Goal: Task Accomplishment & Management: Manage account settings

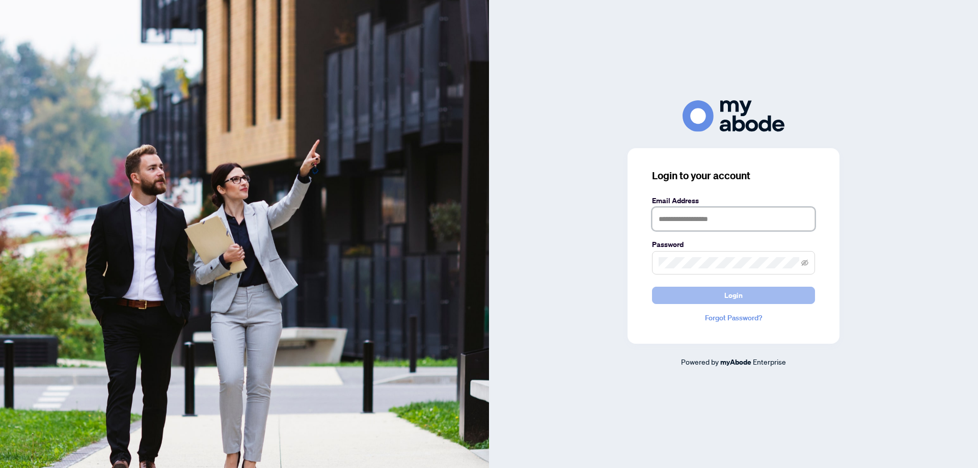
type input "**********"
click at [685, 294] on button "Login" at bounding box center [733, 295] width 163 height 17
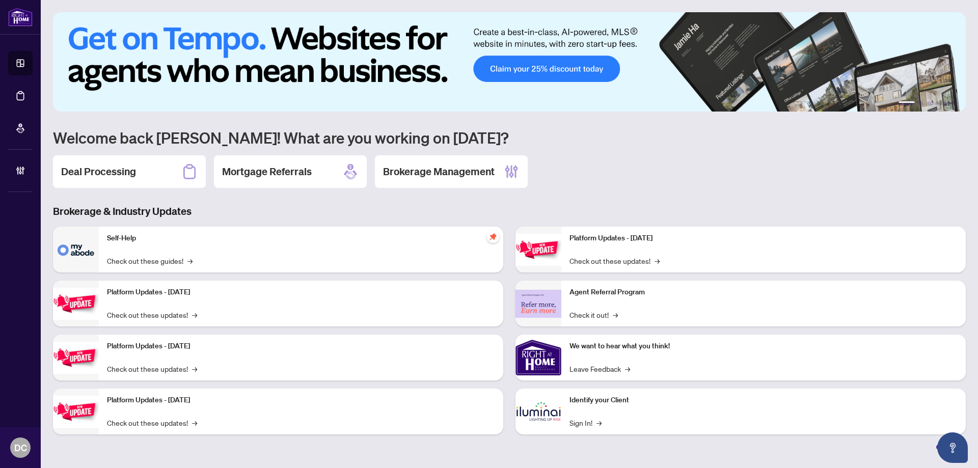
click at [161, 171] on div "Deal Processing" at bounding box center [129, 171] width 153 height 33
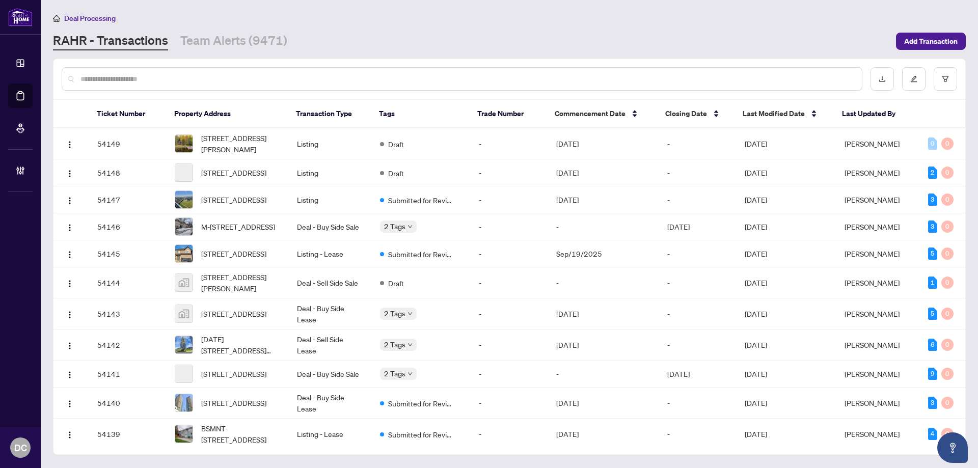
click at [212, 77] on input "text" at bounding box center [466, 78] width 773 height 11
paste input "*******"
type input "*******"
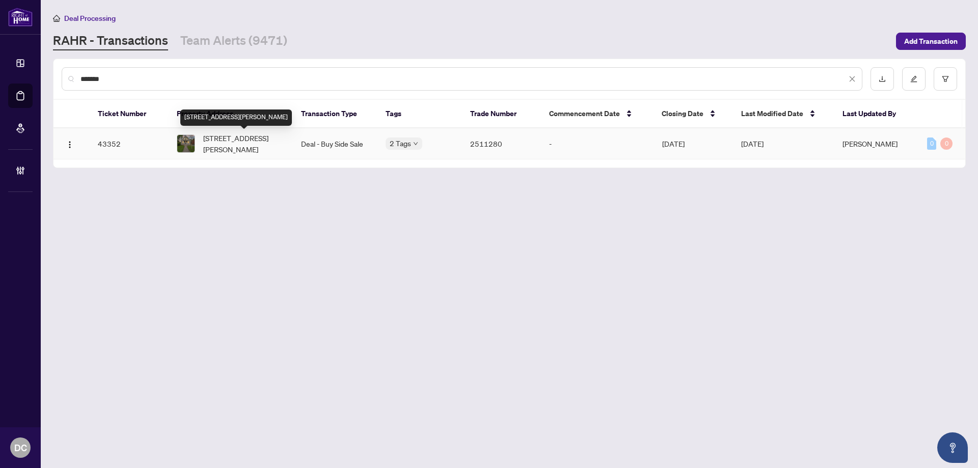
click at [264, 149] on span "[STREET_ADDRESS][PERSON_NAME]" at bounding box center [243, 143] width 81 height 22
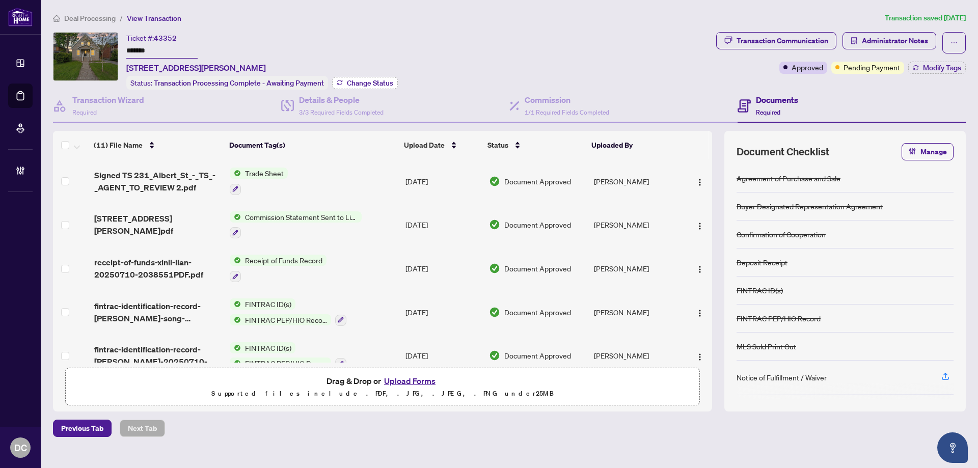
click at [358, 79] on span "Change Status" at bounding box center [370, 82] width 46 height 7
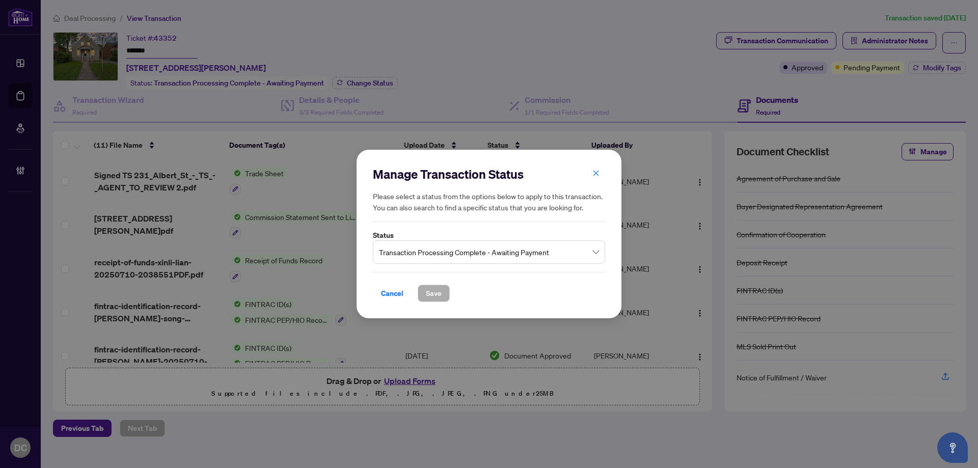
click at [506, 247] on span "Transaction Processing Complete - Awaiting Payment" at bounding box center [489, 251] width 220 height 19
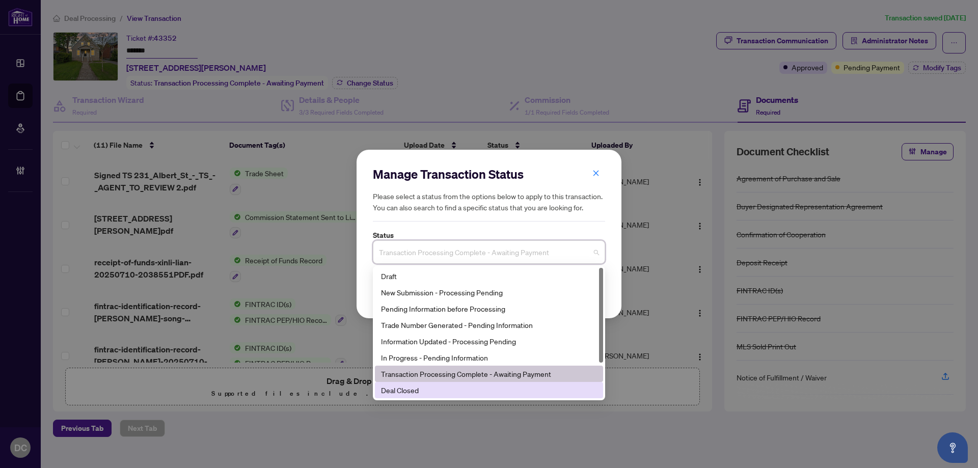
click at [416, 391] on div "Deal Closed" at bounding box center [489, 389] width 216 height 11
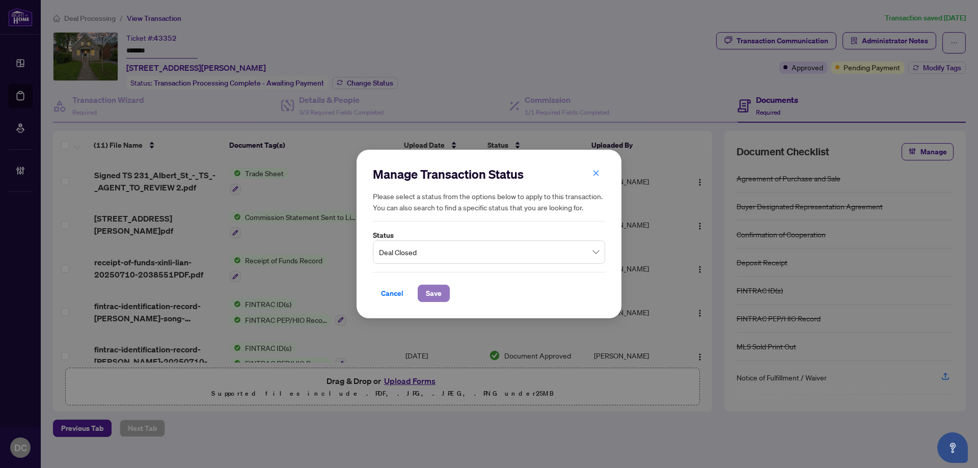
drag, startPoint x: 437, startPoint y: 293, endPoint x: 342, endPoint y: 11, distance: 297.8
click at [437, 293] on span "Save" at bounding box center [434, 293] width 16 height 16
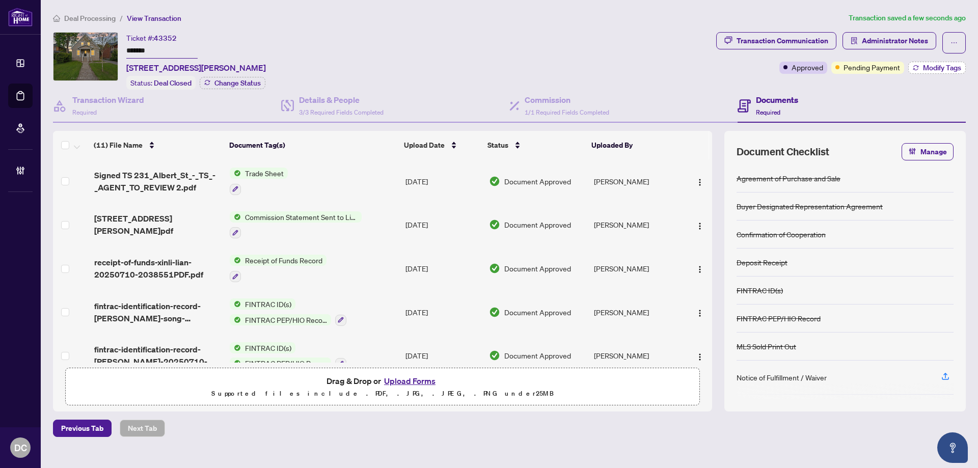
click at [939, 62] on button "Modify Tags" at bounding box center [937, 68] width 58 height 12
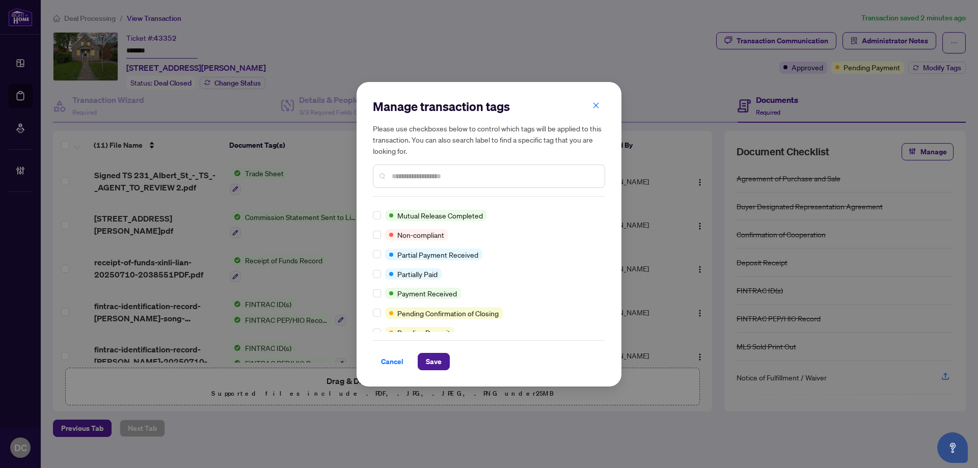
scroll to position [356, 0]
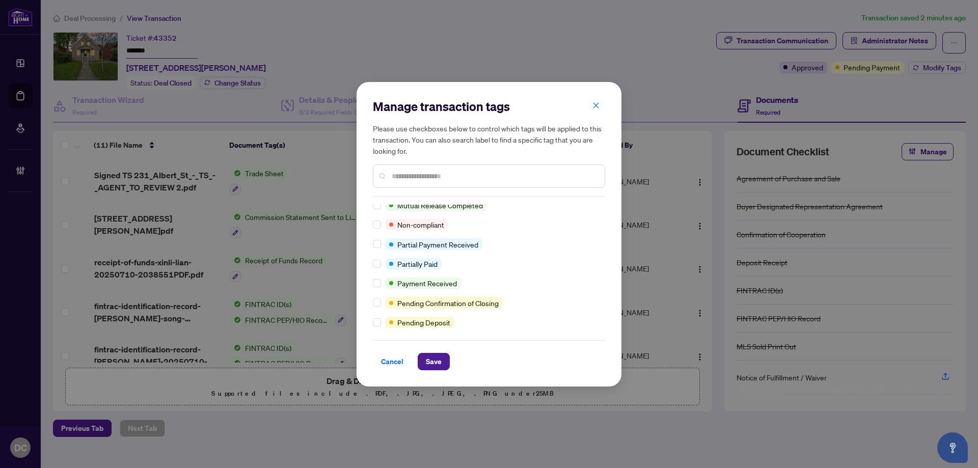
click at [381, 283] on div at bounding box center [379, 283] width 12 height 11
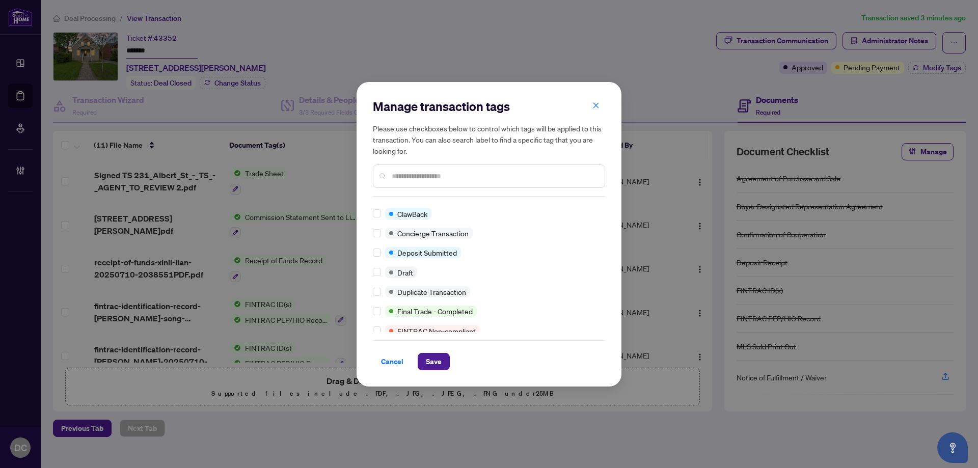
scroll to position [0, 0]
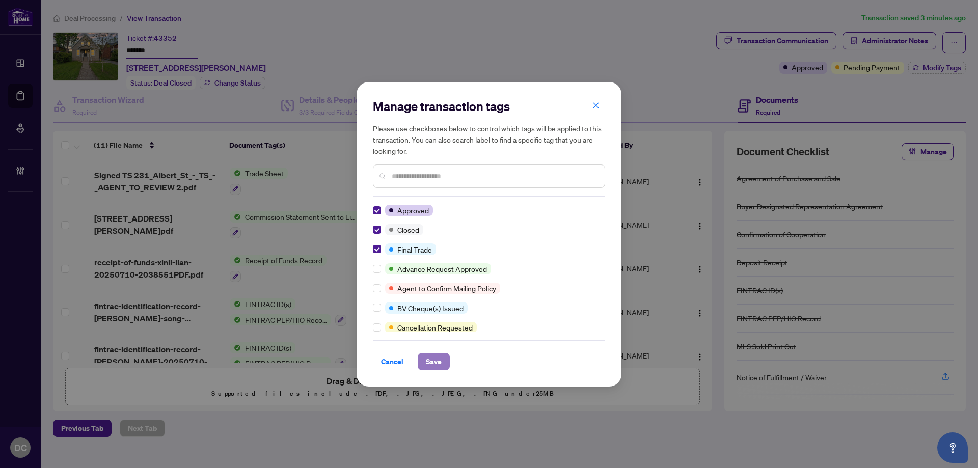
click at [432, 359] on span "Save" at bounding box center [434, 361] width 16 height 16
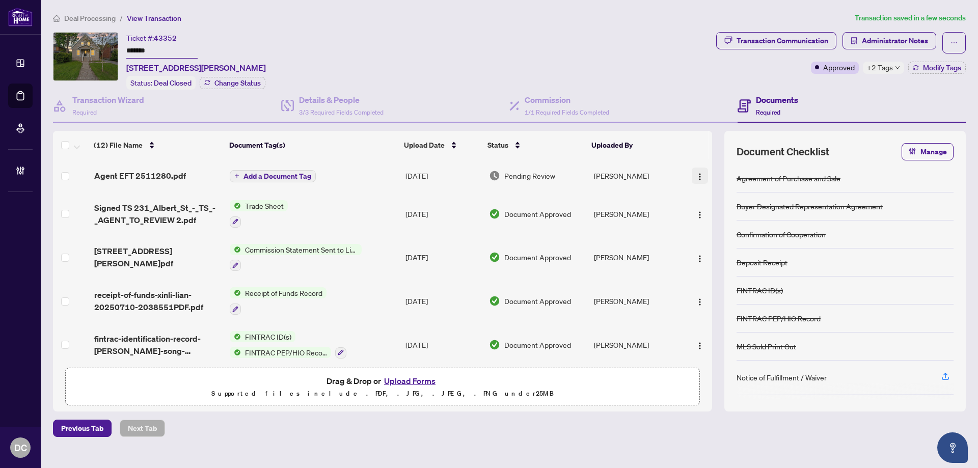
click at [697, 179] on img "button" at bounding box center [700, 177] width 8 height 8
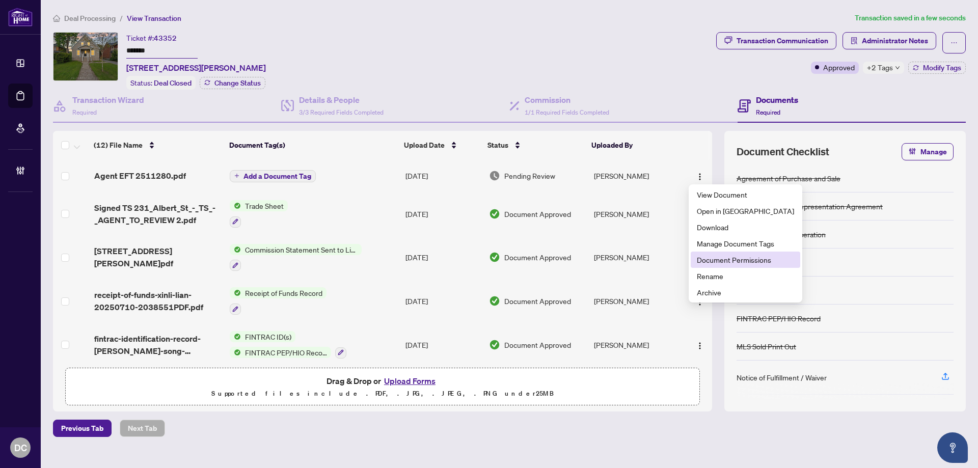
click at [727, 262] on span "Document Permissions" at bounding box center [745, 259] width 97 height 11
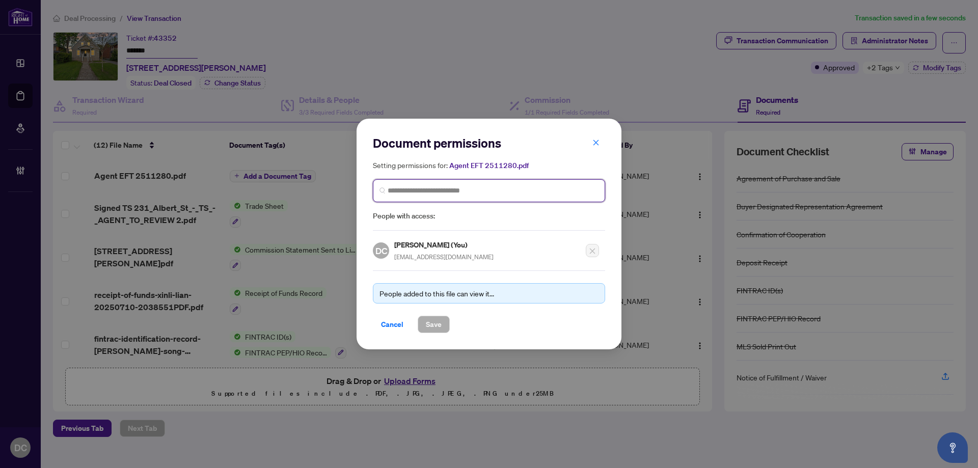
click at [465, 191] on input "search" at bounding box center [493, 190] width 211 height 11
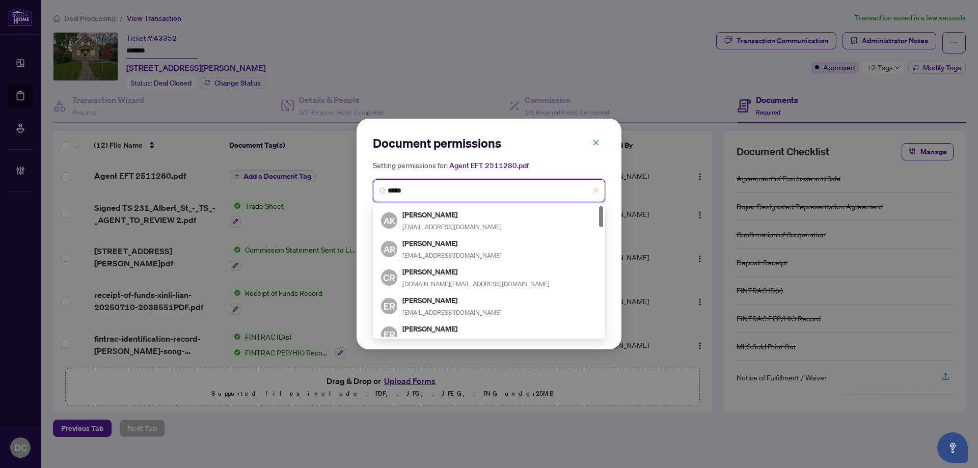
type input "******"
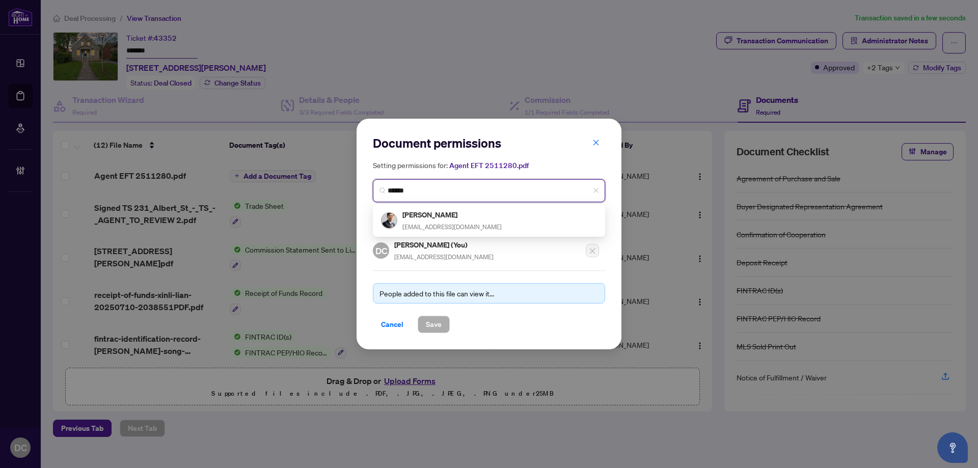
click at [465, 221] on div "[PERSON_NAME] [EMAIL_ADDRESS][DOMAIN_NAME]" at bounding box center [451, 220] width 99 height 23
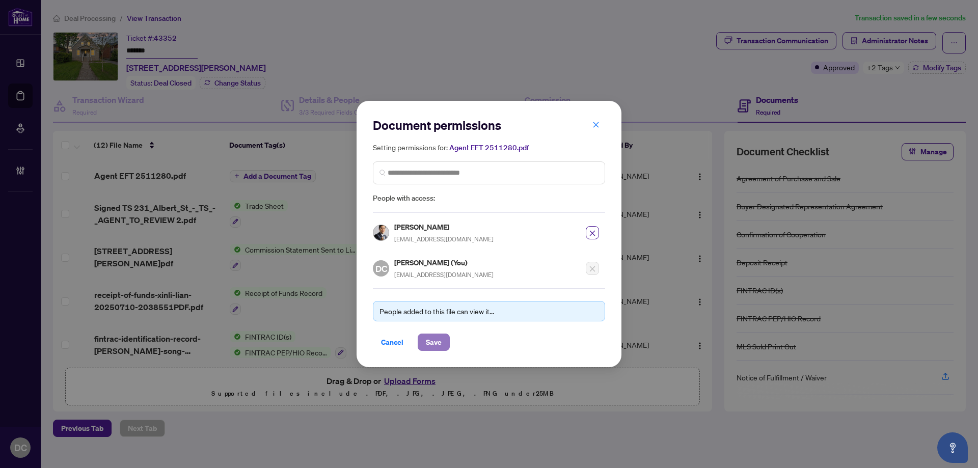
click at [434, 338] on span "Save" at bounding box center [434, 342] width 16 height 16
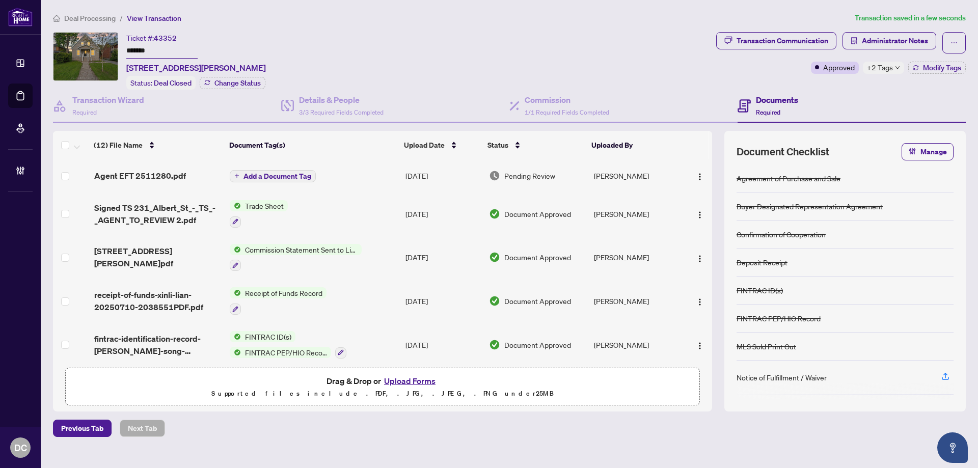
click at [342, 197] on td "Trade Sheet" at bounding box center [314, 214] width 176 height 44
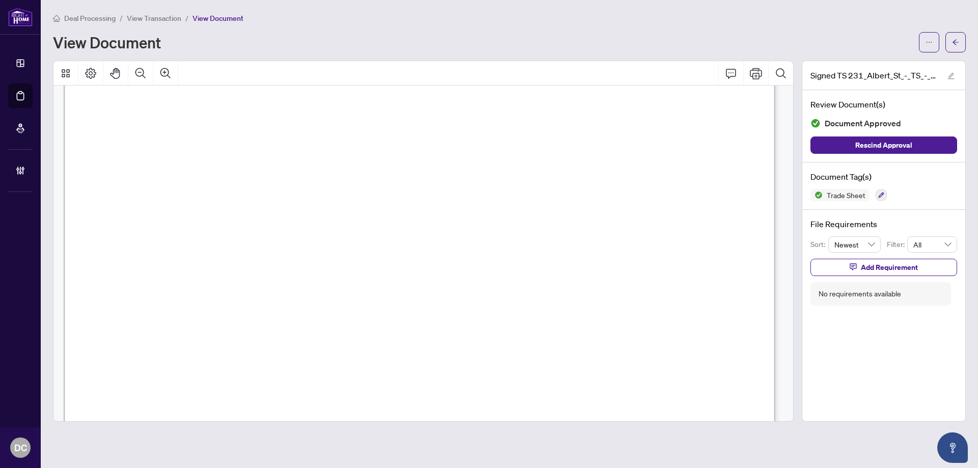
scroll to position [204, 0]
click at [956, 42] on icon "arrow-left" at bounding box center [955, 42] width 7 height 7
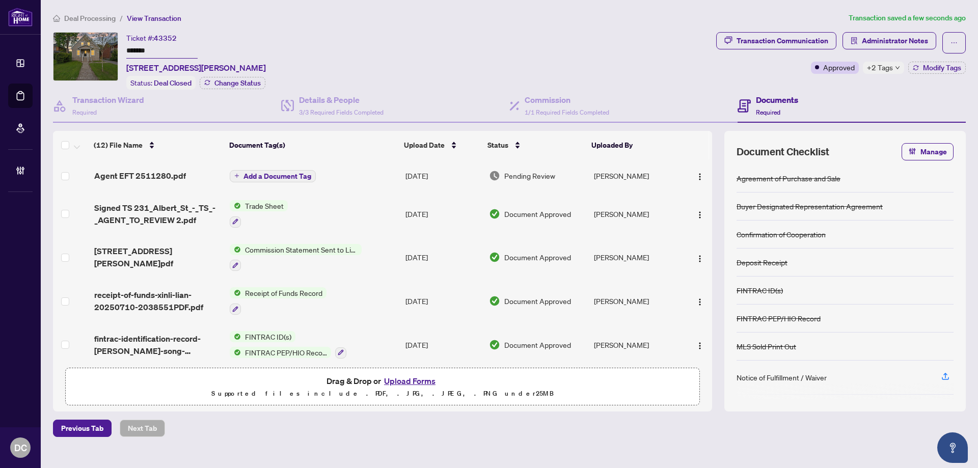
click at [893, 70] on div "+2 Tags" at bounding box center [883, 68] width 41 height 12
click at [844, 86] on div "Transaction Communication Administrator Notes Approved +2 Tags Modify Tags" at bounding box center [841, 61] width 254 height 58
click at [887, 35] on span "Administrator Notes" at bounding box center [895, 41] width 66 height 16
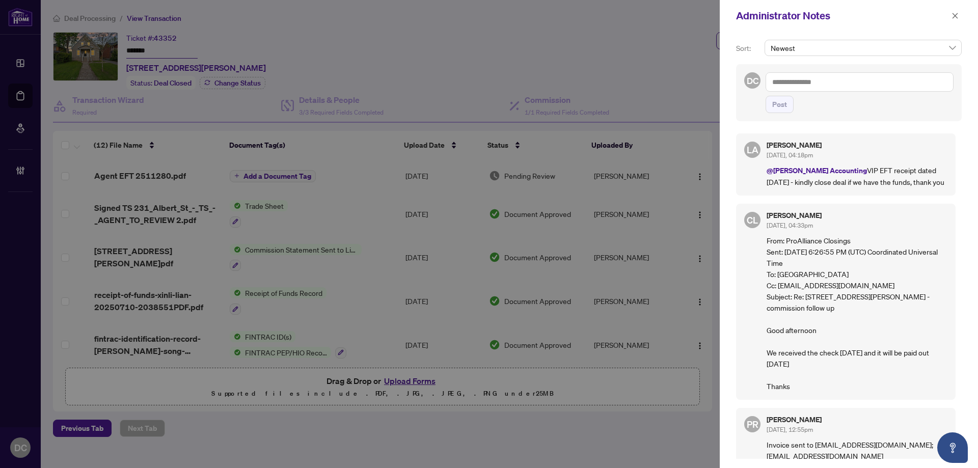
click at [860, 82] on textarea at bounding box center [859, 81] width 188 height 19
paste textarea "**********"
type textarea "**********"
click at [781, 103] on span "Post" at bounding box center [779, 104] width 15 height 16
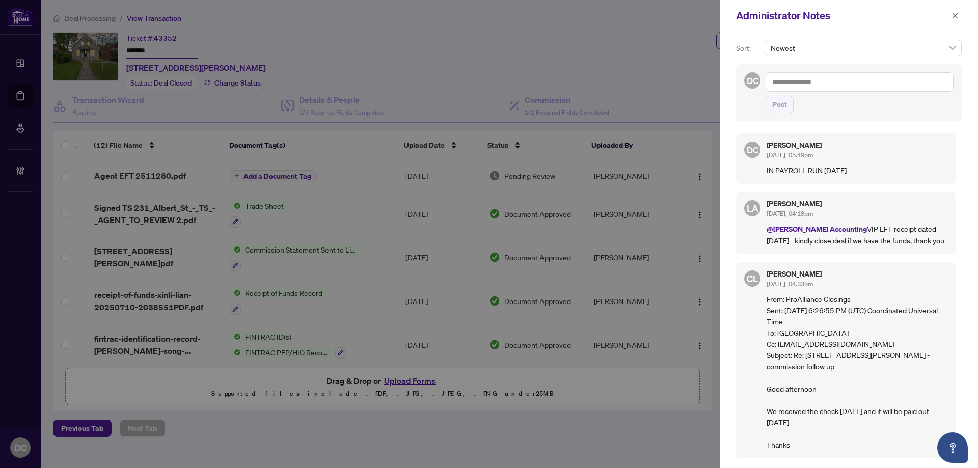
drag, startPoint x: 957, startPoint y: 14, endPoint x: 391, endPoint y: 204, distance: 597.5
click at [957, 13] on icon "close" at bounding box center [954, 15] width 7 height 7
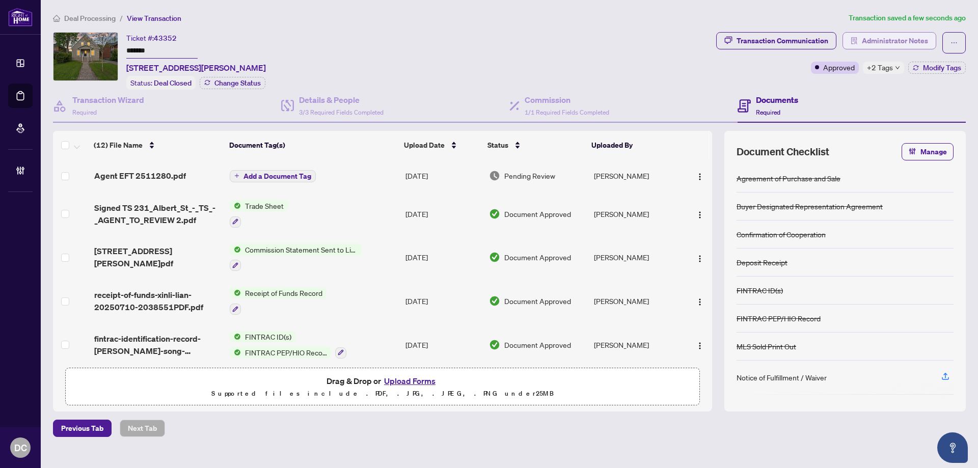
click at [898, 35] on span "Administrator Notes" at bounding box center [895, 41] width 66 height 16
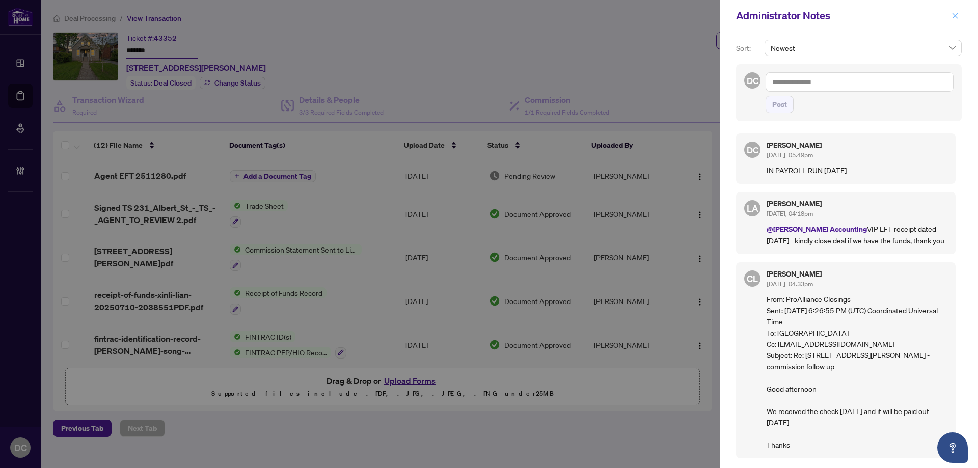
click at [956, 16] on icon "close" at bounding box center [954, 15] width 7 height 7
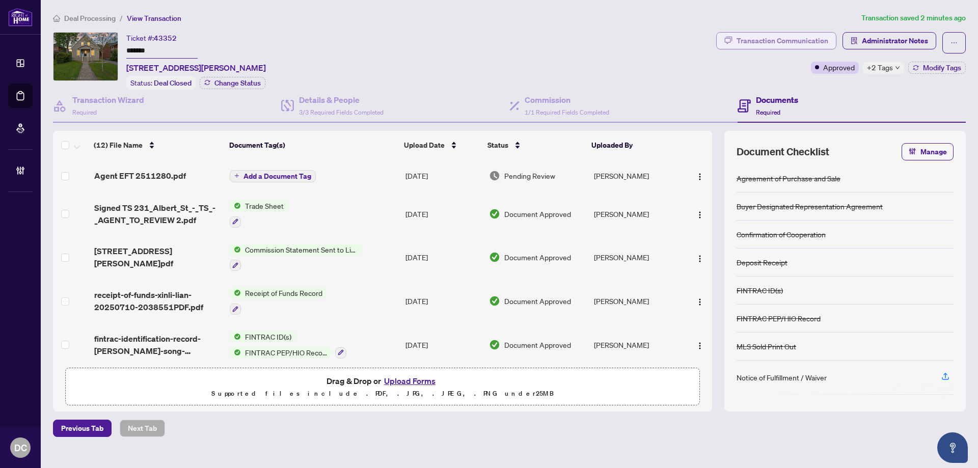
drag, startPoint x: 781, startPoint y: 31, endPoint x: 785, endPoint y: 41, distance: 11.0
click at [782, 36] on div "Deal Processing / View Transaction Transaction saved 2 minutes ago Ticket #: 43…" at bounding box center [509, 224] width 921 height 425
click at [786, 43] on div "Transaction Communication" at bounding box center [782, 41] width 92 height 16
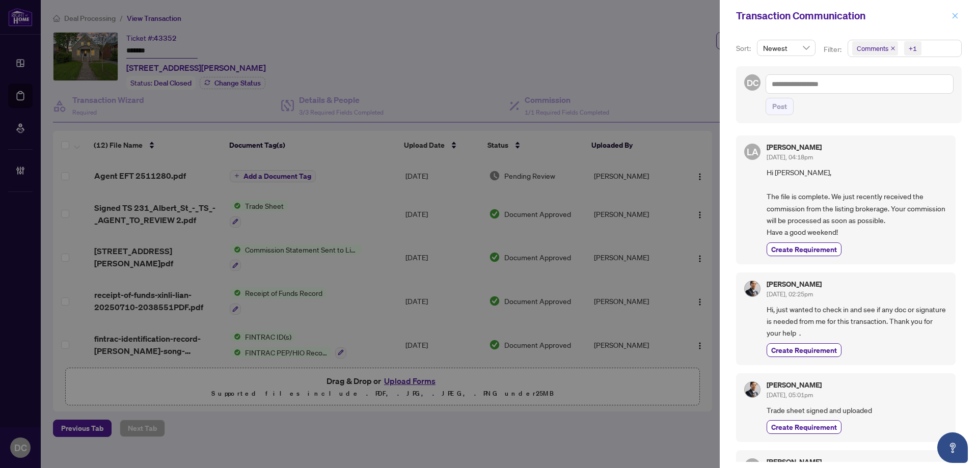
click at [955, 17] on icon "close" at bounding box center [954, 15] width 7 height 7
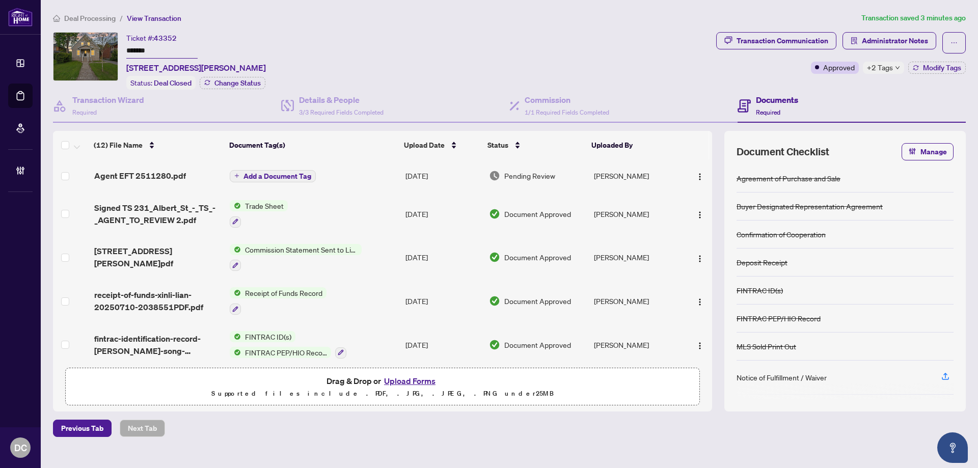
click at [902, 67] on div "+2 Tags" at bounding box center [883, 68] width 41 height 12
drag, startPoint x: 102, startPoint y: 19, endPoint x: 6, endPoint y: 35, distance: 97.5
click at [102, 19] on span "Deal Processing" at bounding box center [89, 18] width 51 height 9
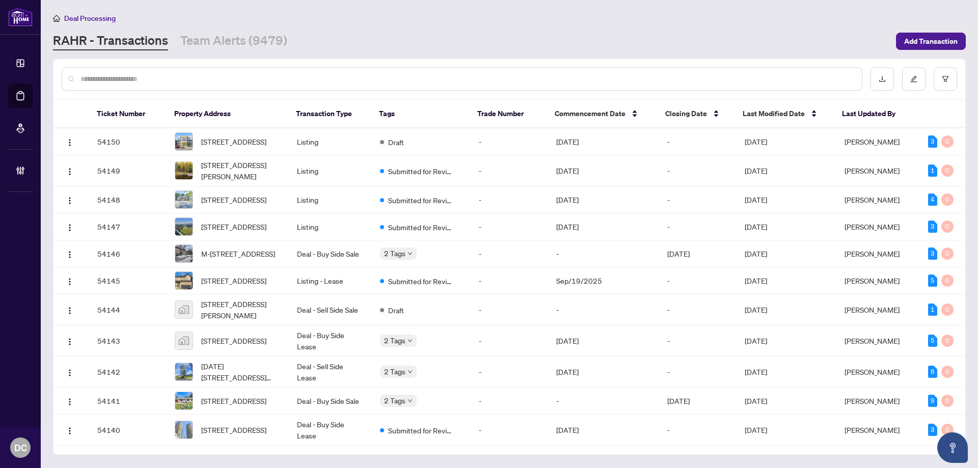
click at [273, 80] on input "text" at bounding box center [466, 78] width 773 height 11
paste input "*******"
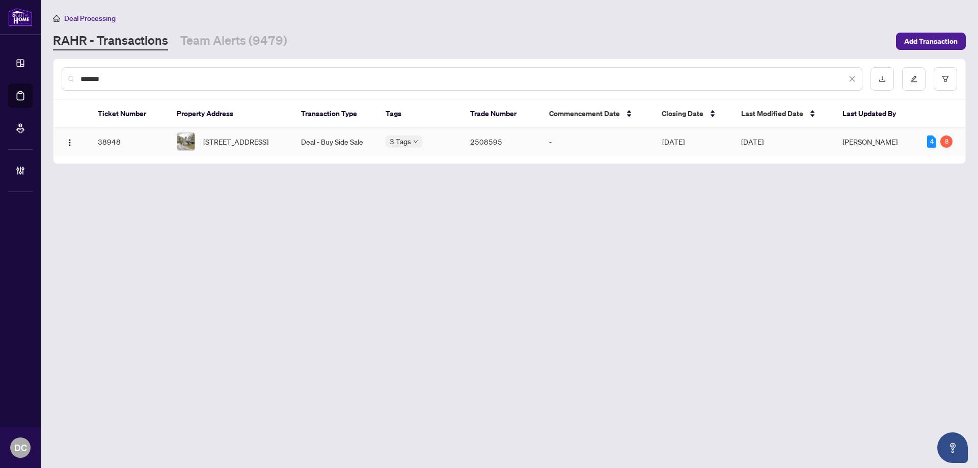
type input "*******"
click at [268, 147] on span "[STREET_ADDRESS]" at bounding box center [235, 141] width 65 height 11
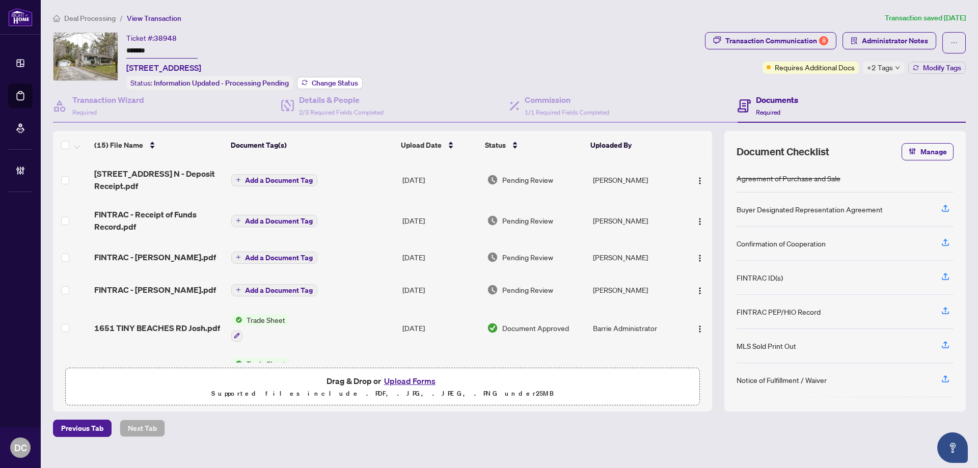
click at [330, 80] on span "Change Status" at bounding box center [335, 82] width 46 height 7
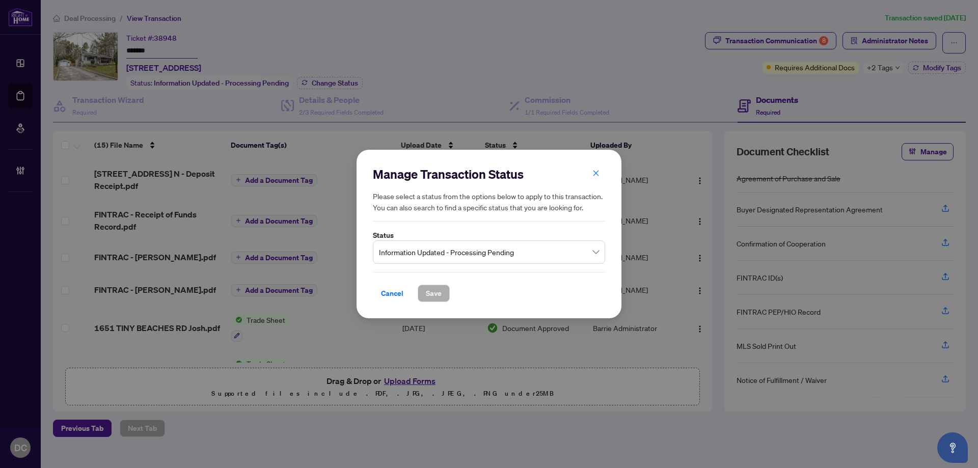
click at [452, 252] on span "Information Updated - Processing Pending" at bounding box center [489, 251] width 220 height 19
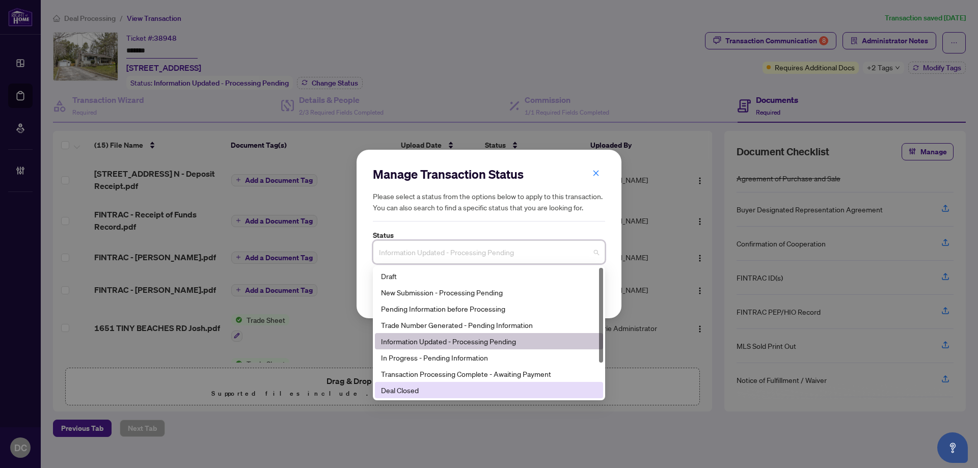
click at [445, 390] on div "Deal Closed" at bounding box center [489, 389] width 216 height 11
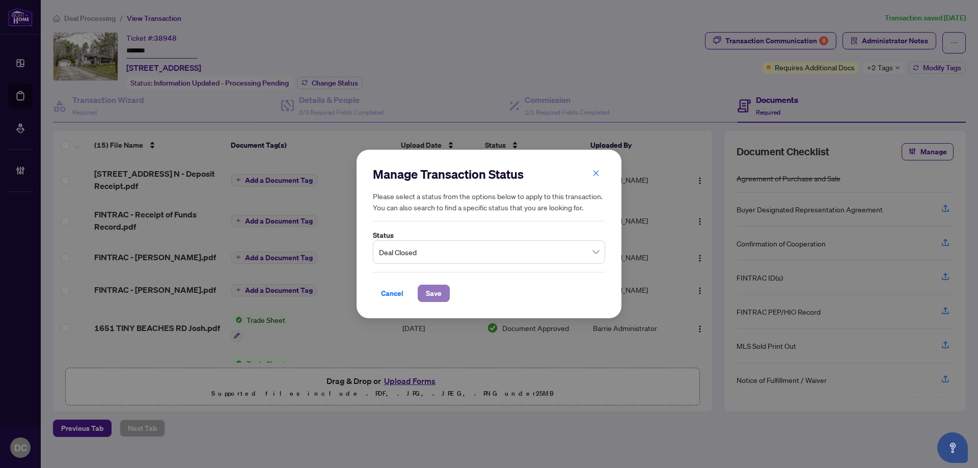
click at [431, 295] on span "Save" at bounding box center [434, 293] width 16 height 16
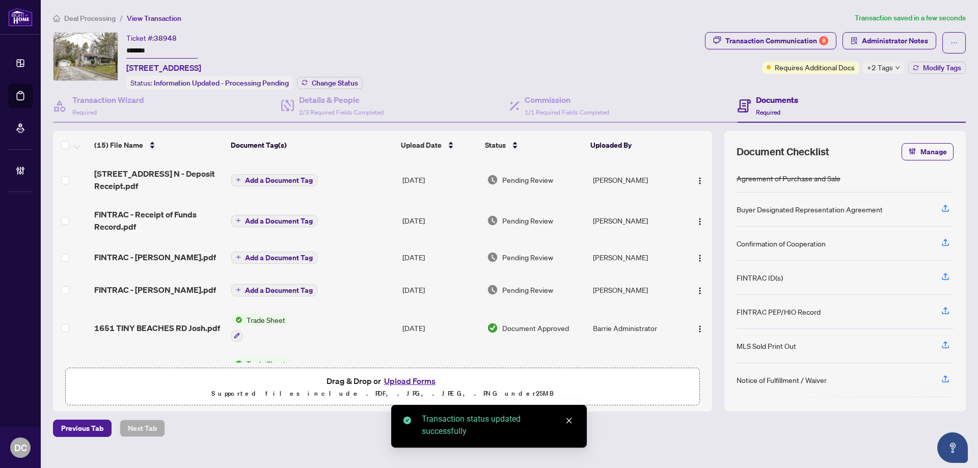
click at [886, 68] on span "+2 Tags" at bounding box center [880, 68] width 26 height 12
click at [855, 83] on div "Transaction Communication 8 Administrator Notes Requires Additional Docs +2 Tag…" at bounding box center [835, 61] width 265 height 58
click at [930, 67] on span "Modify Tags" at bounding box center [942, 67] width 38 height 7
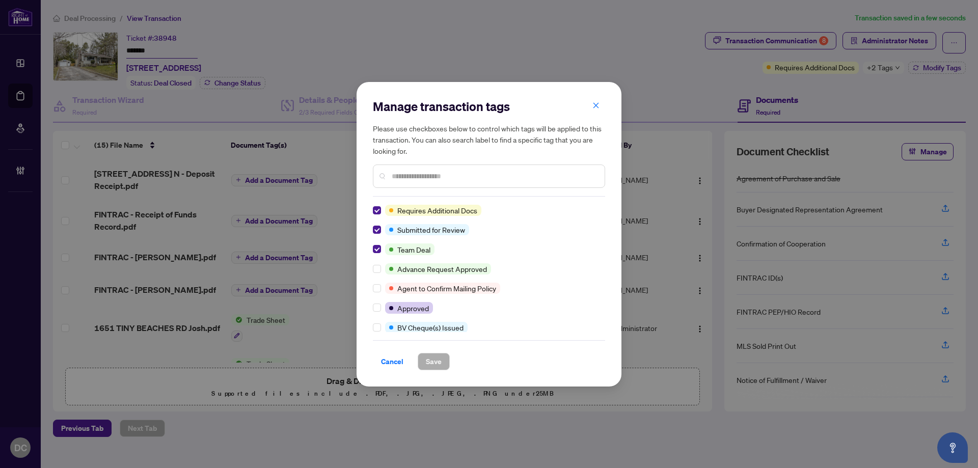
click at [410, 173] on input "text" at bounding box center [494, 176] width 205 height 11
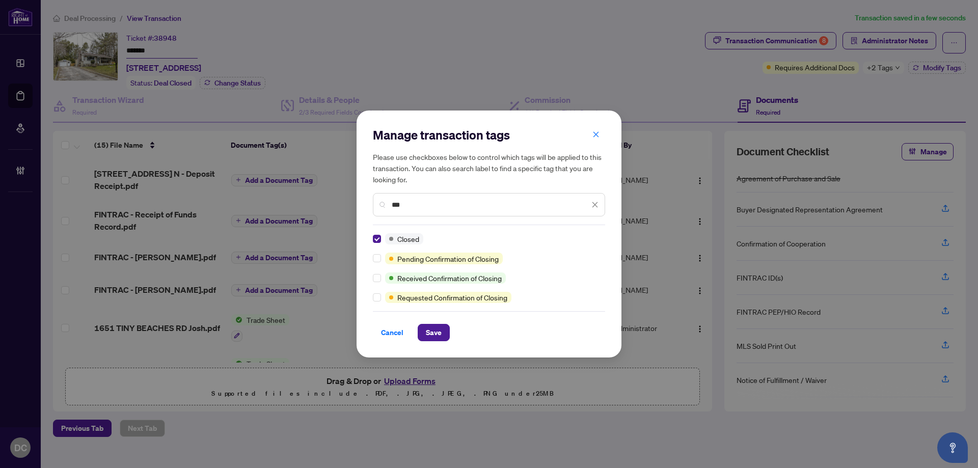
drag, startPoint x: 425, startPoint y: 209, endPoint x: 338, endPoint y: 207, distance: 86.6
click at [338, 207] on div "Manage transaction tags Please use checkboxes below to control which tags will …" at bounding box center [489, 234] width 978 height 468
type input "****"
click at [435, 332] on span "Save" at bounding box center [434, 332] width 16 height 16
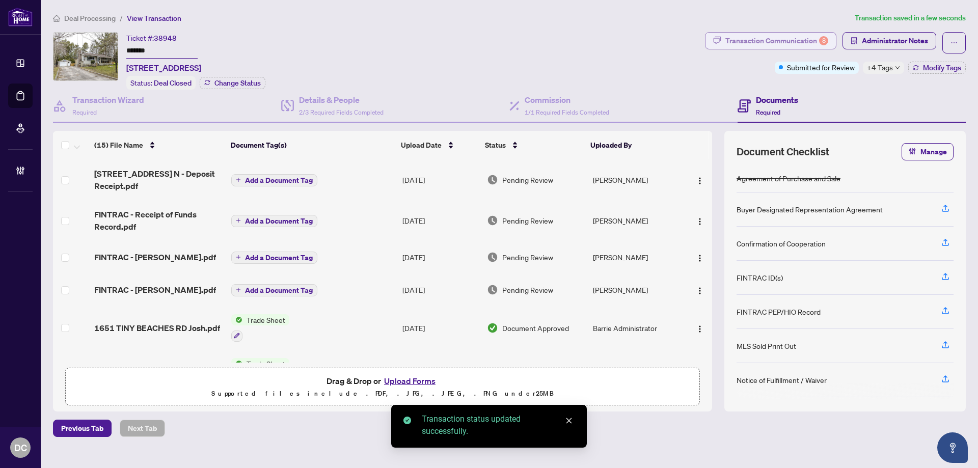
click at [805, 41] on div "Transaction Communication 8" at bounding box center [776, 41] width 103 height 16
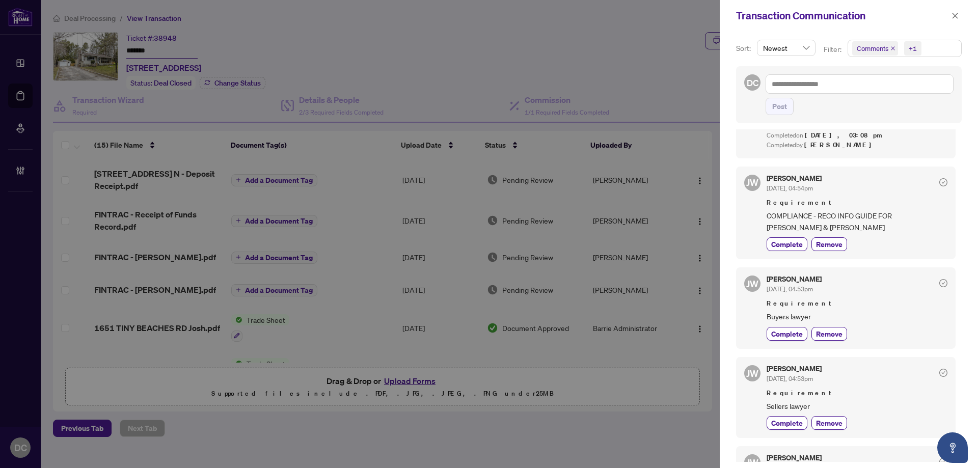
scroll to position [509, 0]
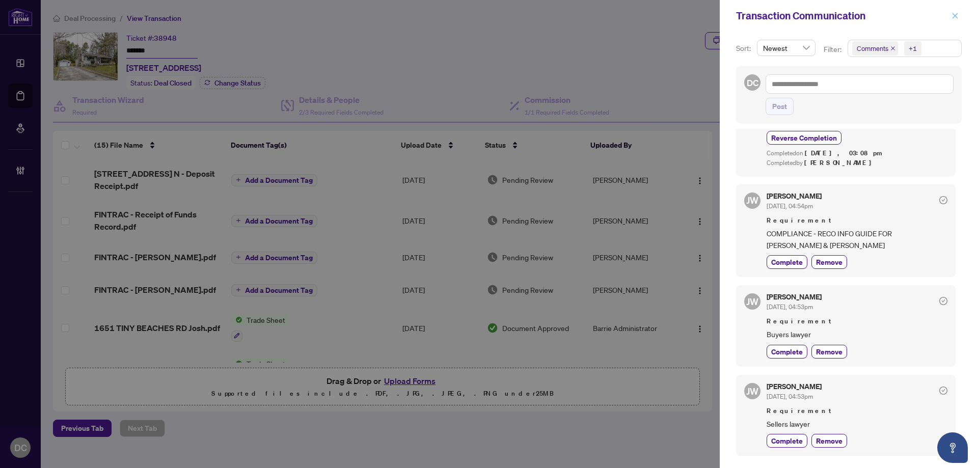
click at [955, 15] on icon "close" at bounding box center [955, 16] width 6 height 6
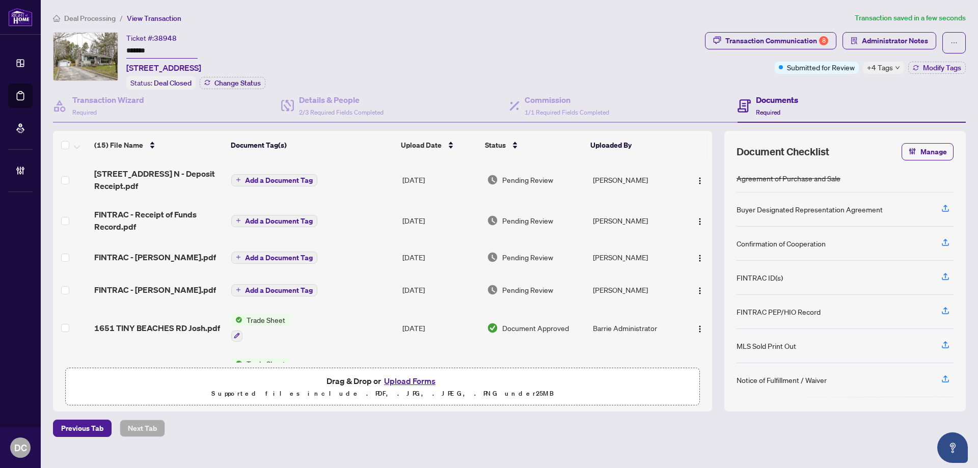
click at [886, 68] on span "+4 Tags" at bounding box center [880, 68] width 26 height 12
click at [874, 36] on span "Administrator Notes" at bounding box center [895, 41] width 66 height 16
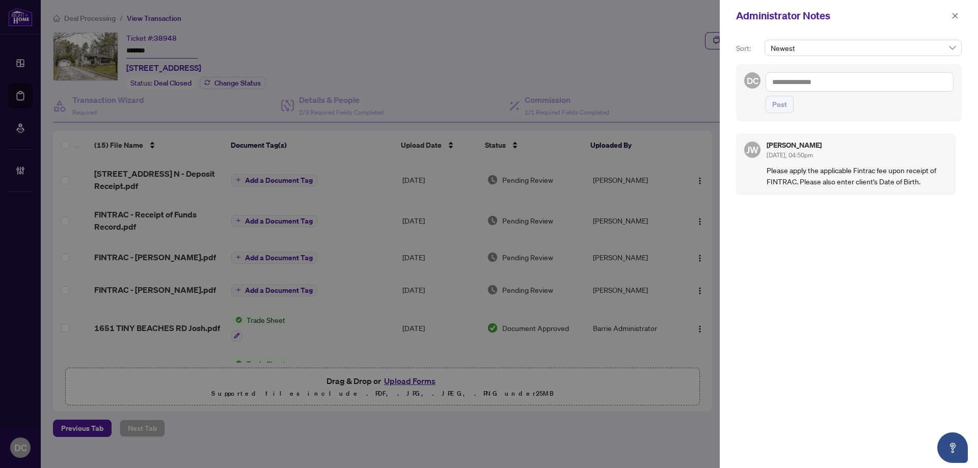
drag, startPoint x: 956, startPoint y: 18, endPoint x: 946, endPoint y: 17, distance: 10.7
click at [956, 18] on icon "close" at bounding box center [954, 15] width 7 height 7
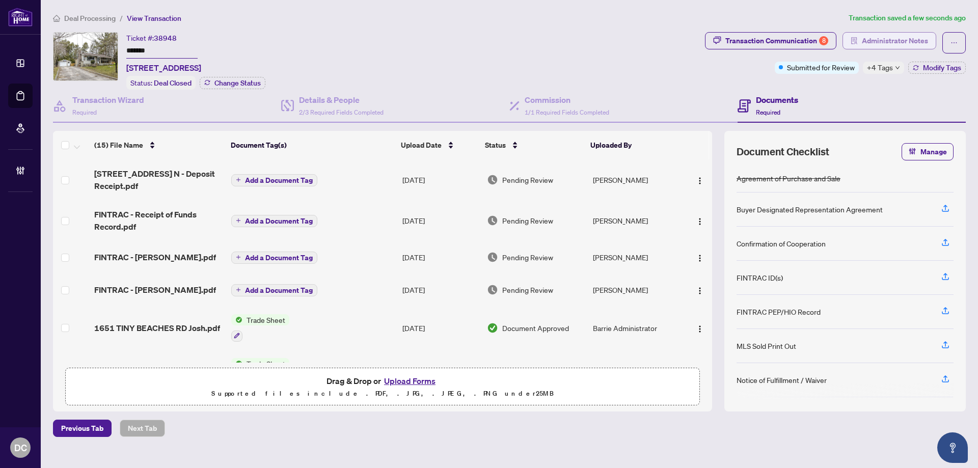
click at [904, 39] on span "Administrator Notes" at bounding box center [895, 41] width 66 height 16
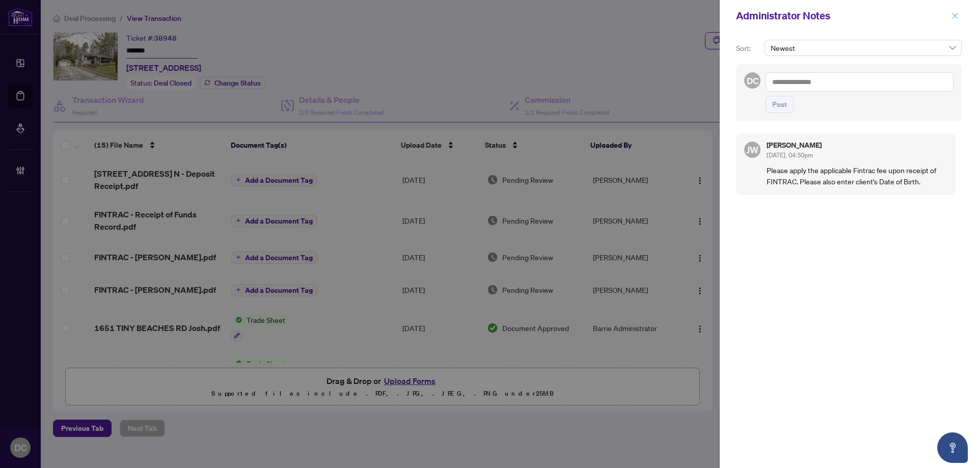
click at [957, 15] on icon "close" at bounding box center [954, 15] width 7 height 7
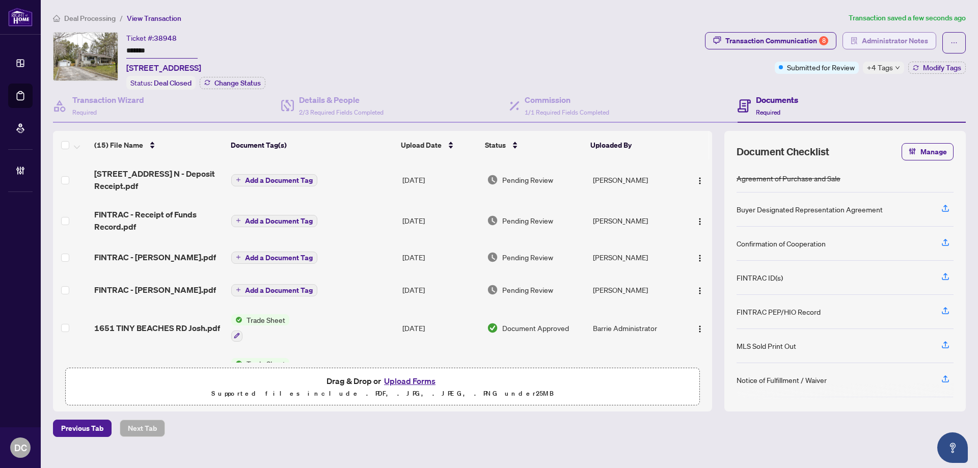
click at [898, 37] on span "Administrator Notes" at bounding box center [895, 41] width 66 height 16
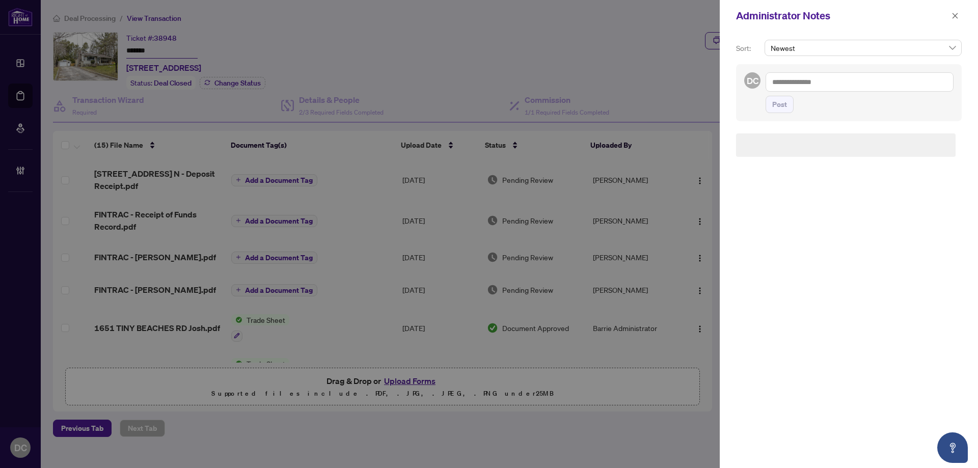
click at [907, 81] on textarea at bounding box center [859, 81] width 188 height 19
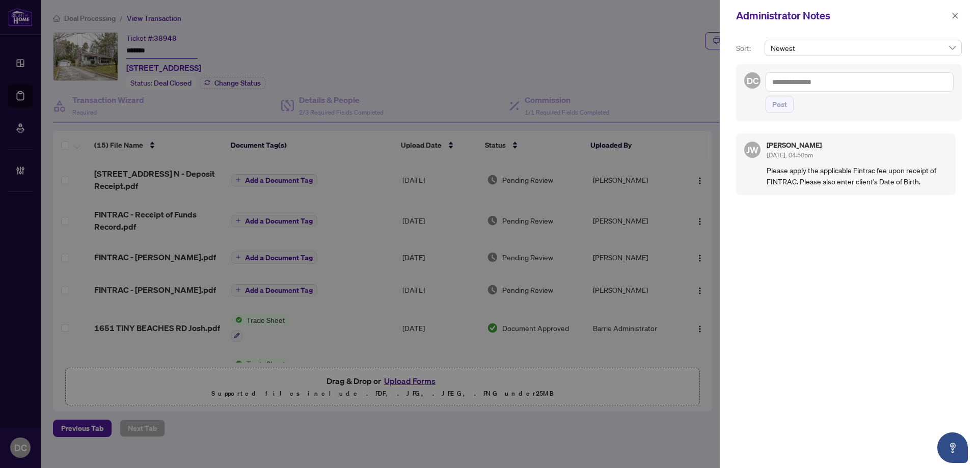
paste textarea "**********"
type textarea "**********"
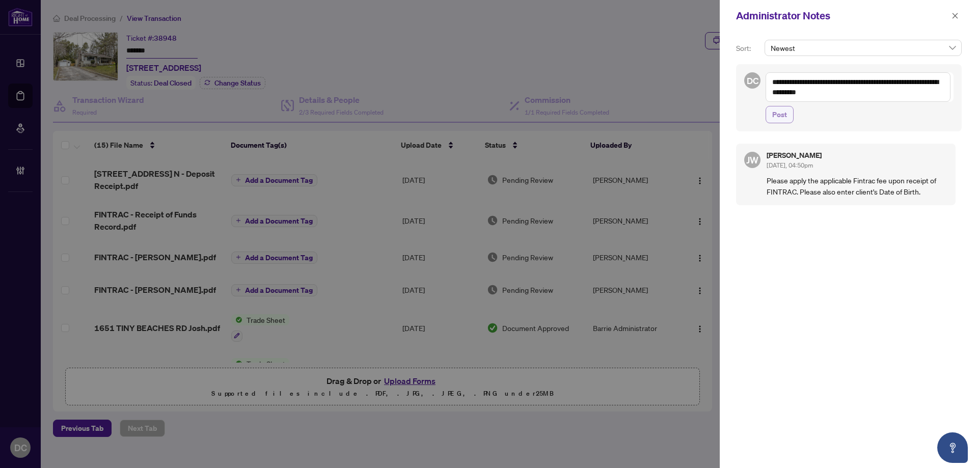
click at [778, 111] on span "Post" at bounding box center [779, 114] width 15 height 16
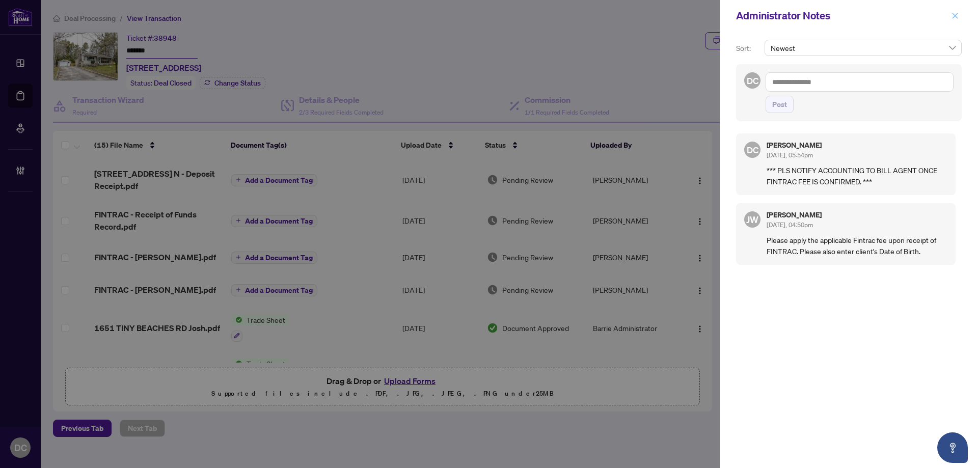
click at [954, 16] on icon "close" at bounding box center [954, 15] width 7 height 7
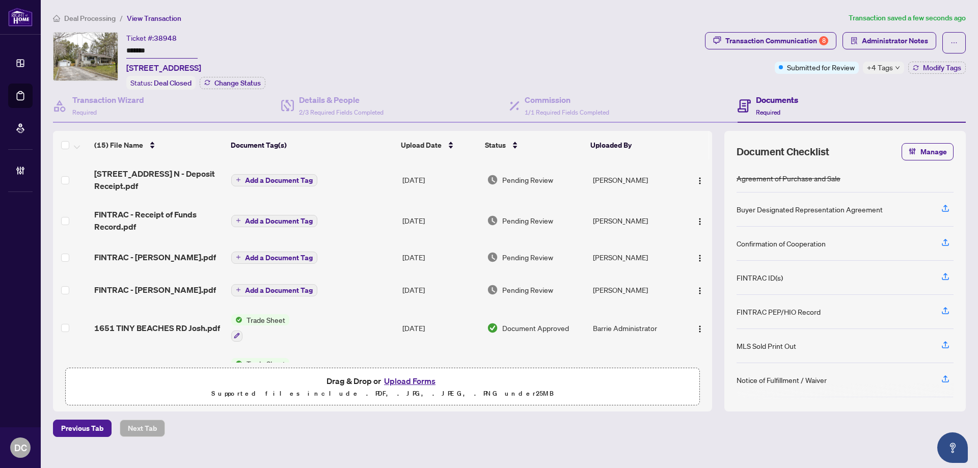
click at [94, 20] on span "Deal Processing" at bounding box center [89, 18] width 51 height 9
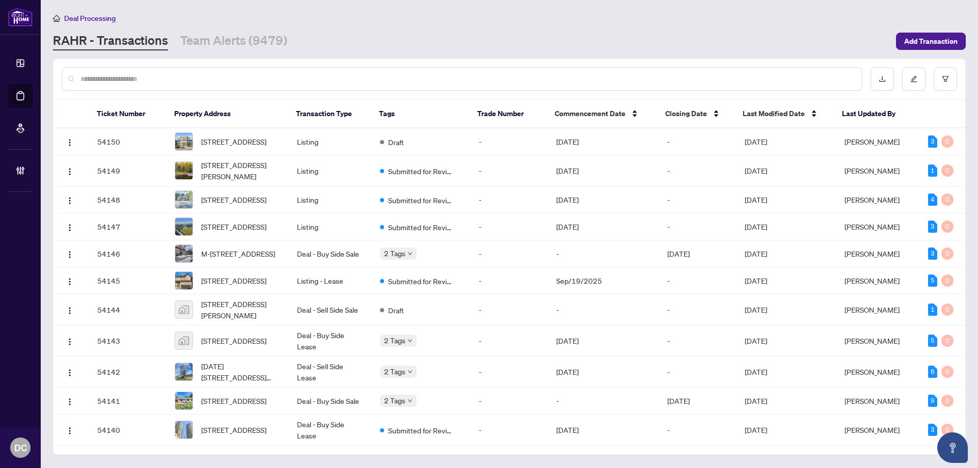
click at [192, 78] on input "text" at bounding box center [466, 78] width 773 height 11
paste input "*******"
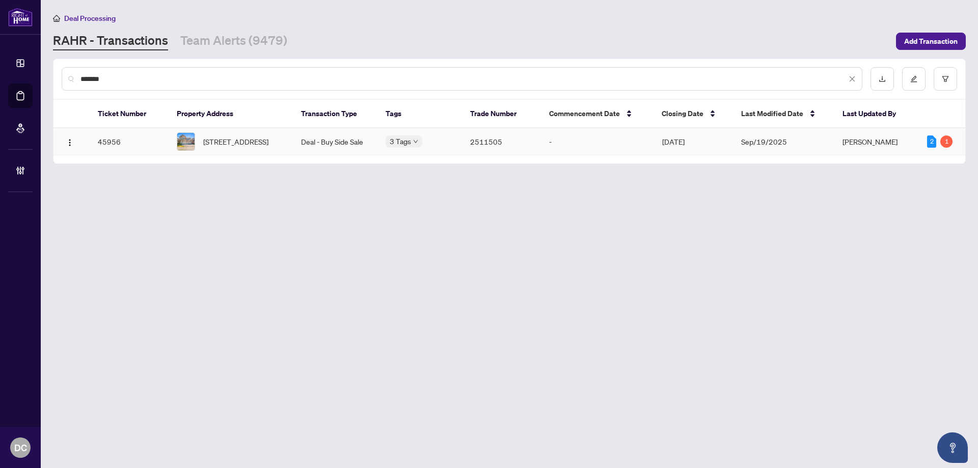
type input "*******"
click at [252, 147] on span "[STREET_ADDRESS]" at bounding box center [235, 141] width 65 height 11
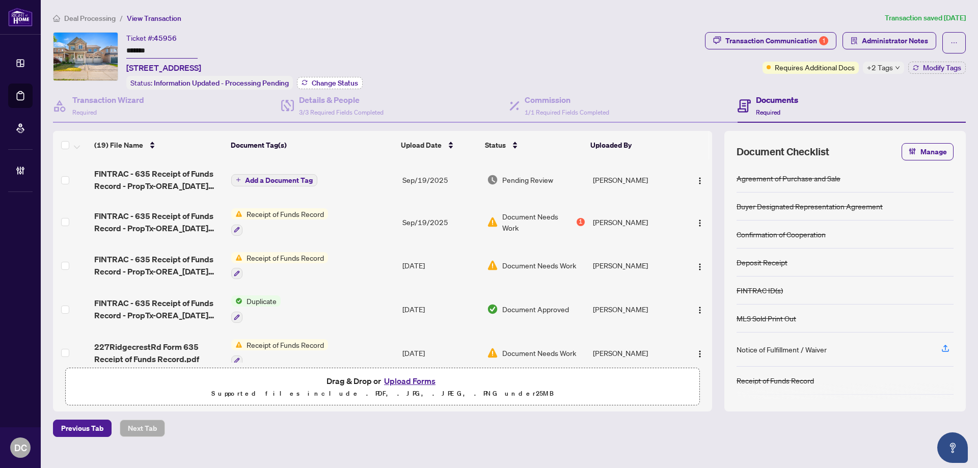
click at [322, 90] on div "Details & People 3/3 Required Fields Completed" at bounding box center [395, 106] width 228 height 33
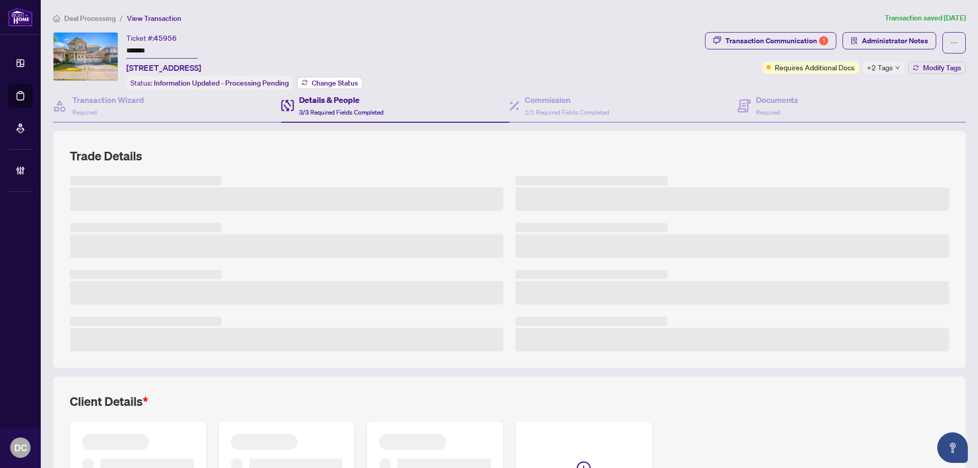
click at [323, 82] on span "Change Status" at bounding box center [335, 82] width 46 height 7
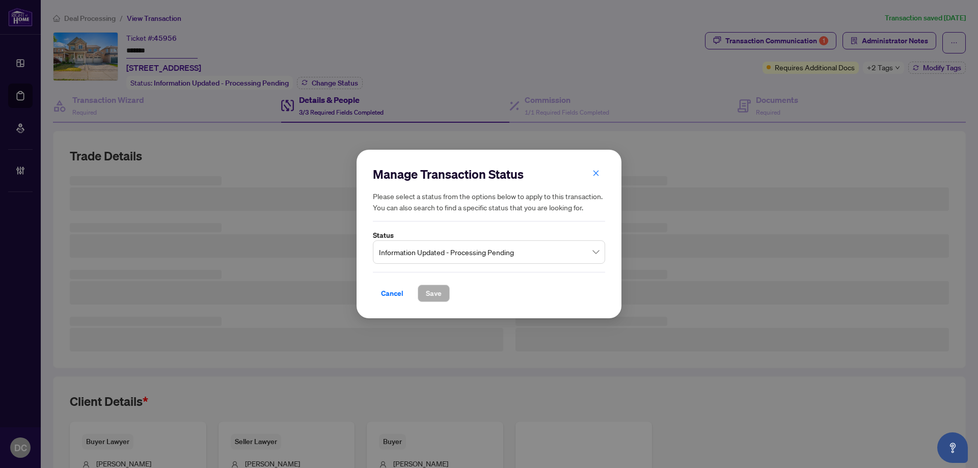
click at [532, 248] on span "Information Updated - Processing Pending" at bounding box center [489, 251] width 220 height 19
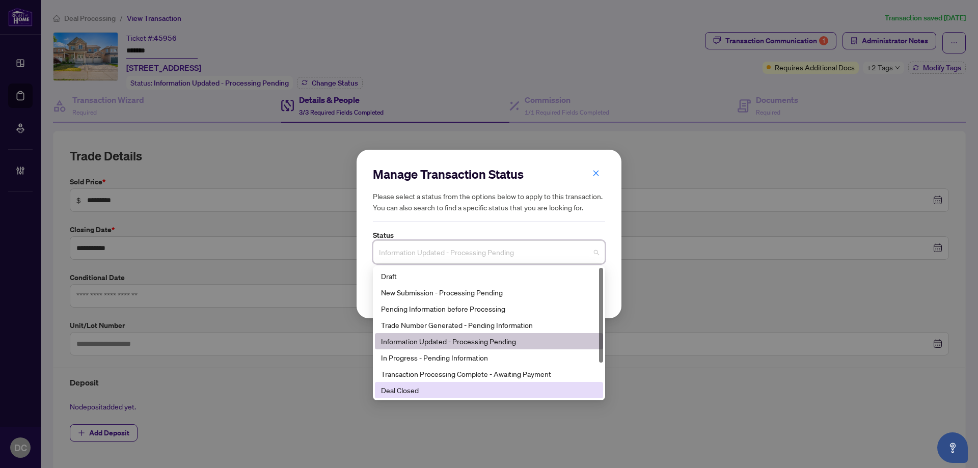
click at [453, 389] on div "Deal Closed" at bounding box center [489, 389] width 216 height 11
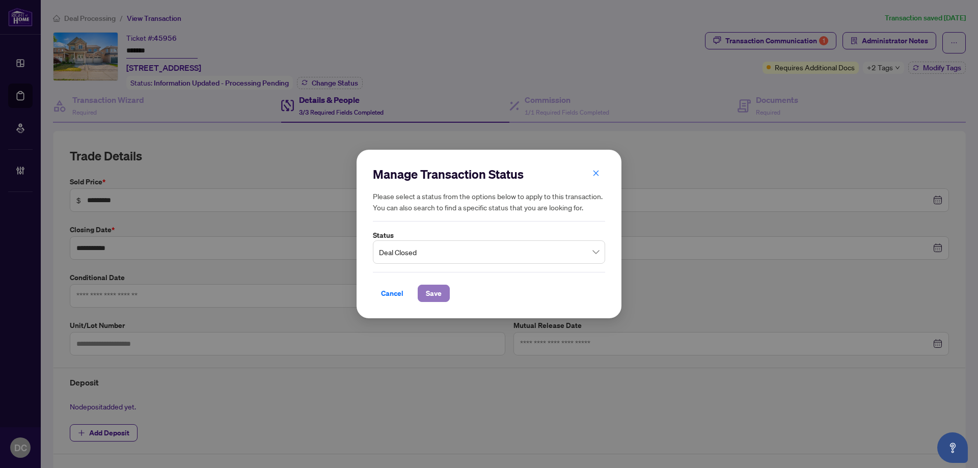
click at [441, 290] on span "Save" at bounding box center [434, 293] width 16 height 16
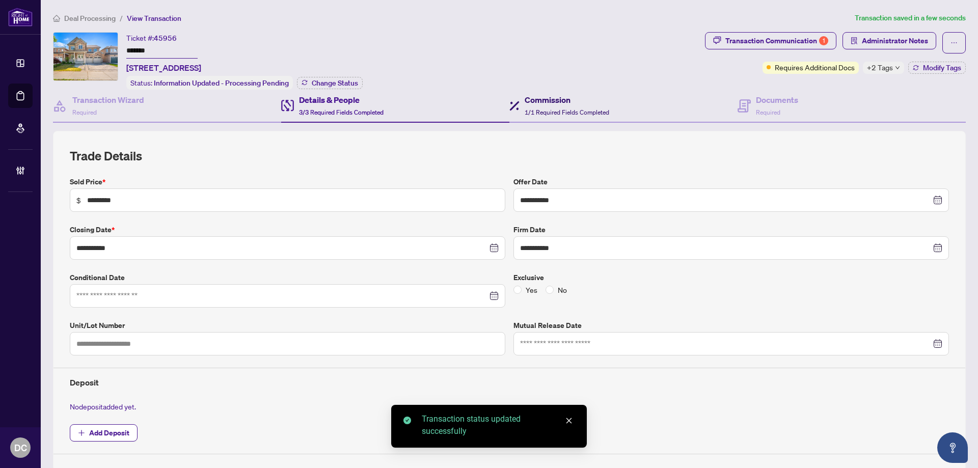
click at [565, 105] on div "Commission 1/1 Required Fields Completed" at bounding box center [567, 106] width 85 height 24
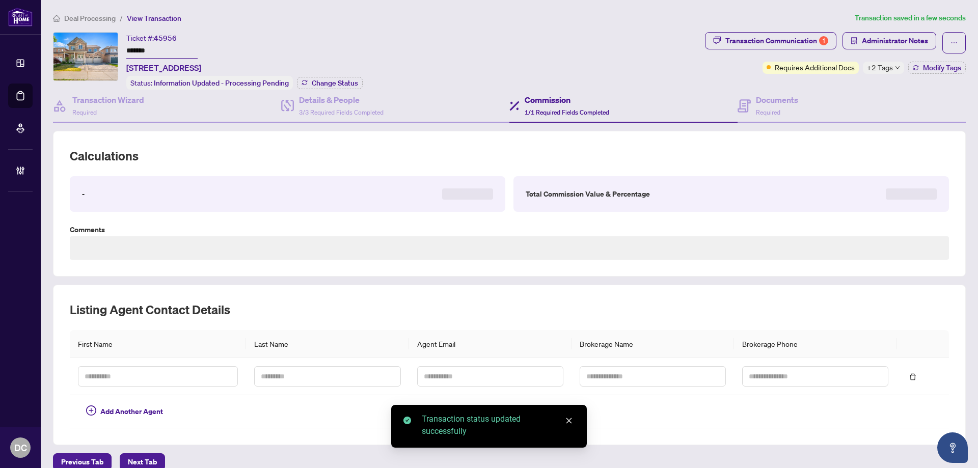
type textarea "**********"
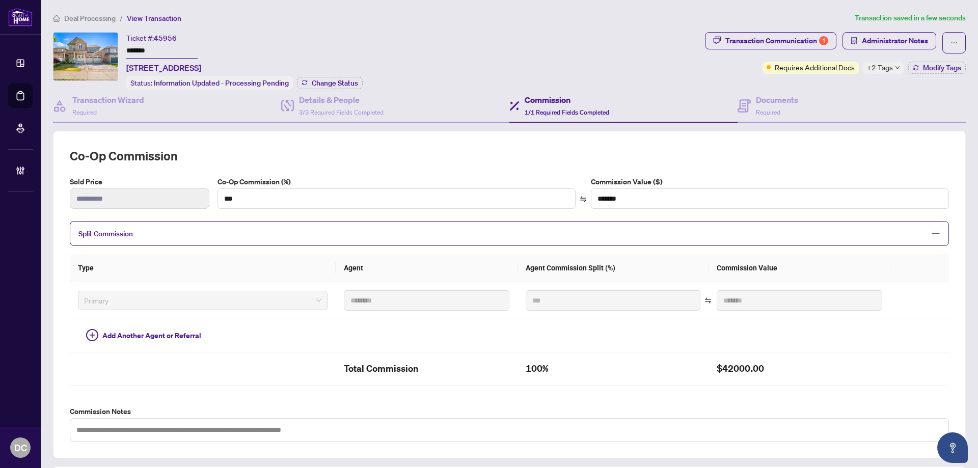
click at [532, 98] on h4 "Commission" at bounding box center [567, 100] width 85 height 12
click at [781, 102] on h4 "Documents" at bounding box center [777, 100] width 42 height 12
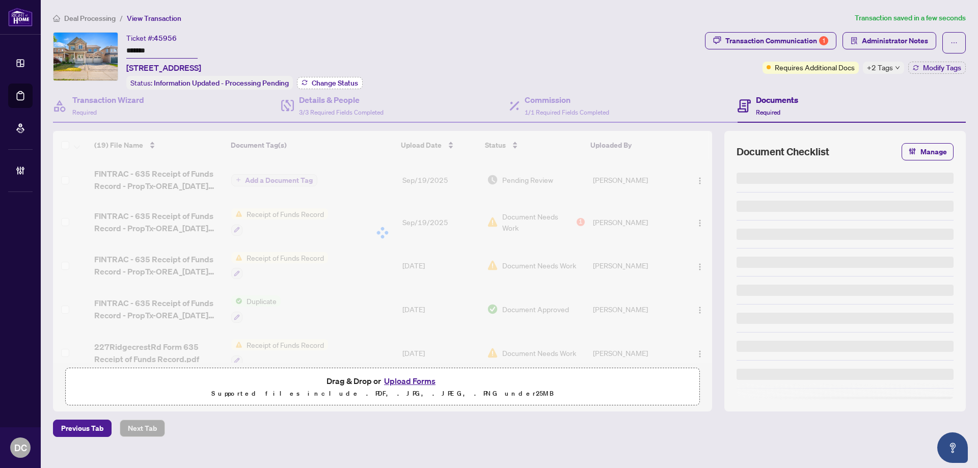
click at [344, 79] on span "Change Status" at bounding box center [335, 82] width 46 height 7
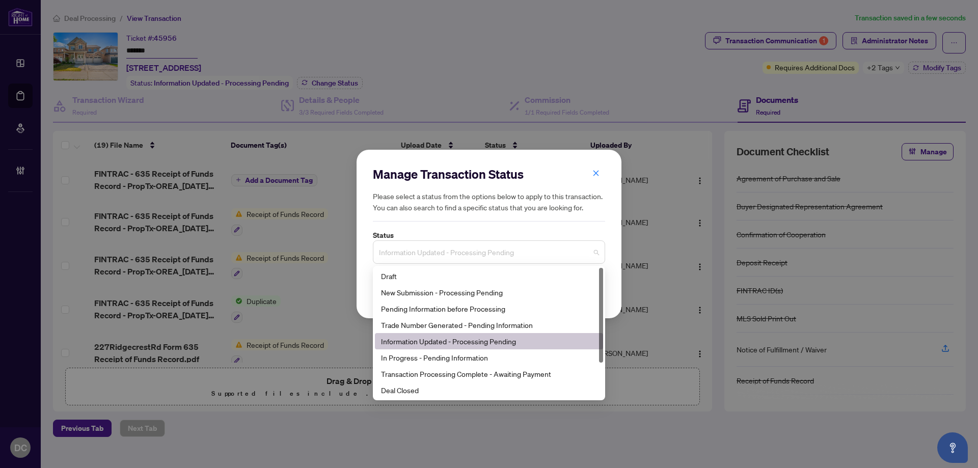
click at [487, 256] on span "Information Updated - Processing Pending" at bounding box center [489, 251] width 220 height 19
click at [424, 388] on div "Deal Closed" at bounding box center [489, 389] width 216 height 11
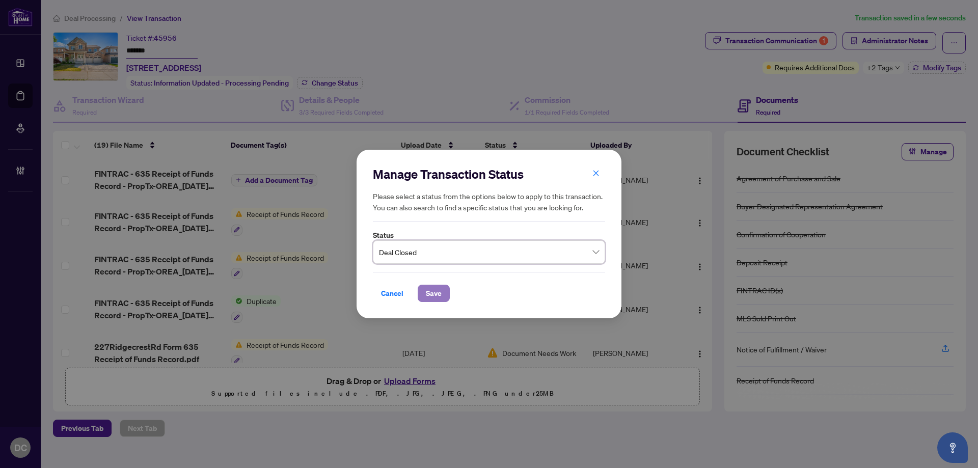
click at [432, 286] on span "Save" at bounding box center [434, 293] width 16 height 16
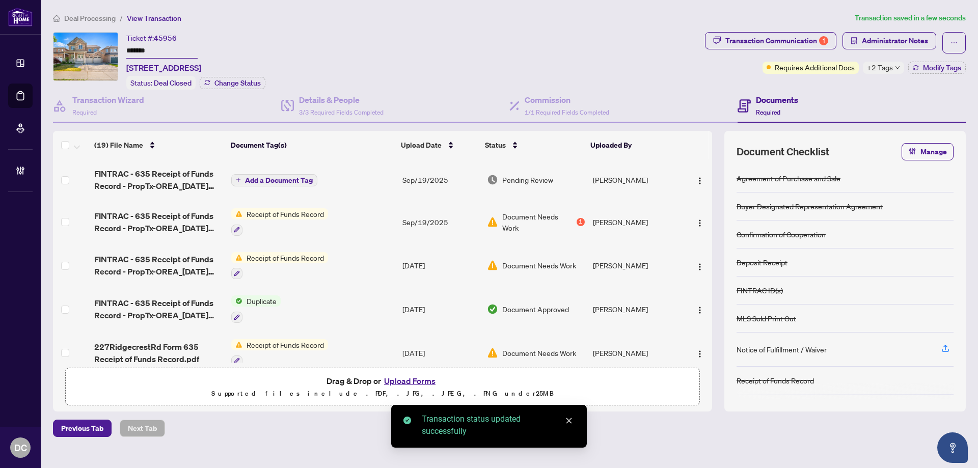
click at [898, 69] on icon "down" at bounding box center [897, 67] width 5 height 5
click at [839, 93] on div "Documents Required" at bounding box center [851, 106] width 228 height 33
click at [942, 64] on span "Modify Tags" at bounding box center [942, 67] width 38 height 7
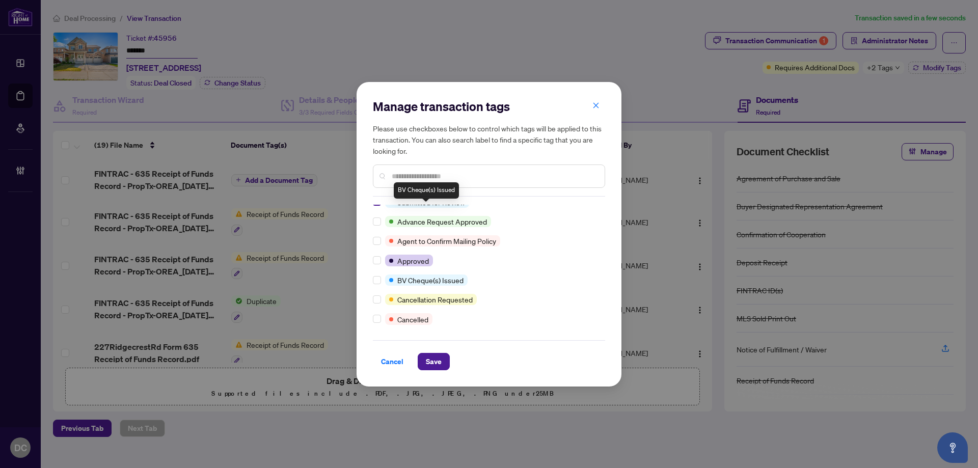
scroll to position [153, 0]
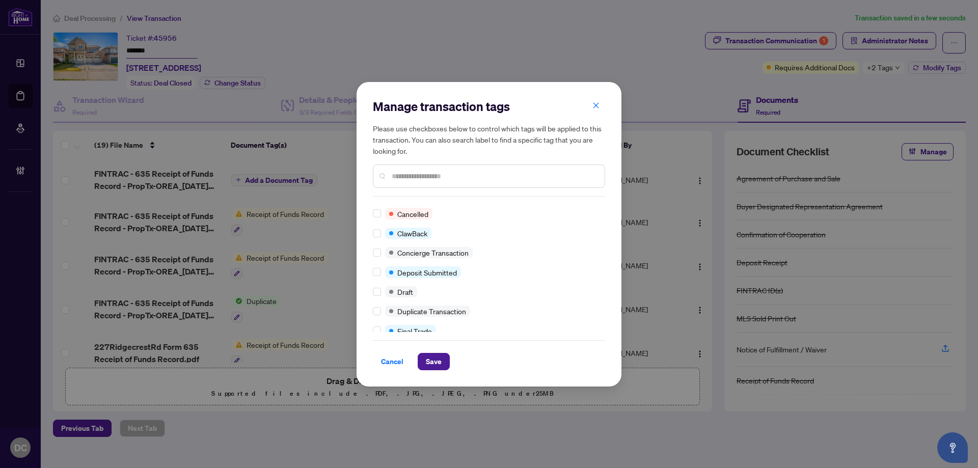
click at [443, 177] on input "text" at bounding box center [494, 176] width 205 height 11
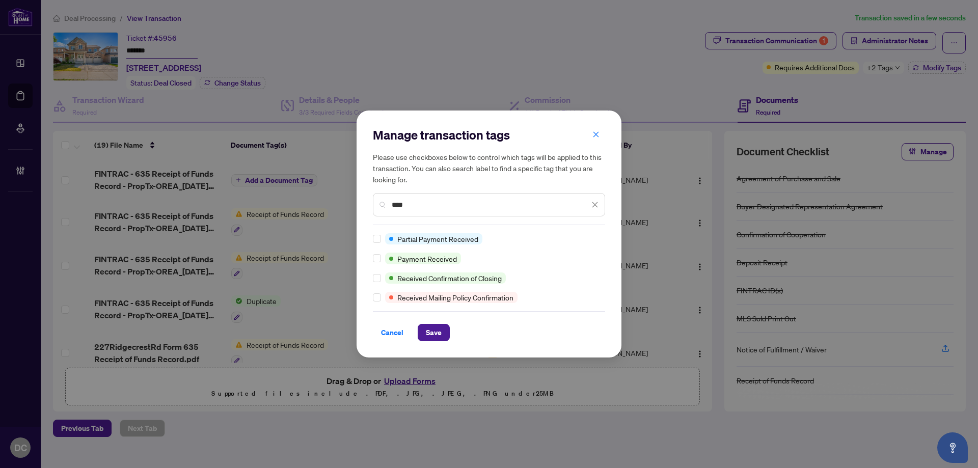
scroll to position [0, 0]
type input "****"
click at [436, 331] on span "Save" at bounding box center [434, 332] width 16 height 16
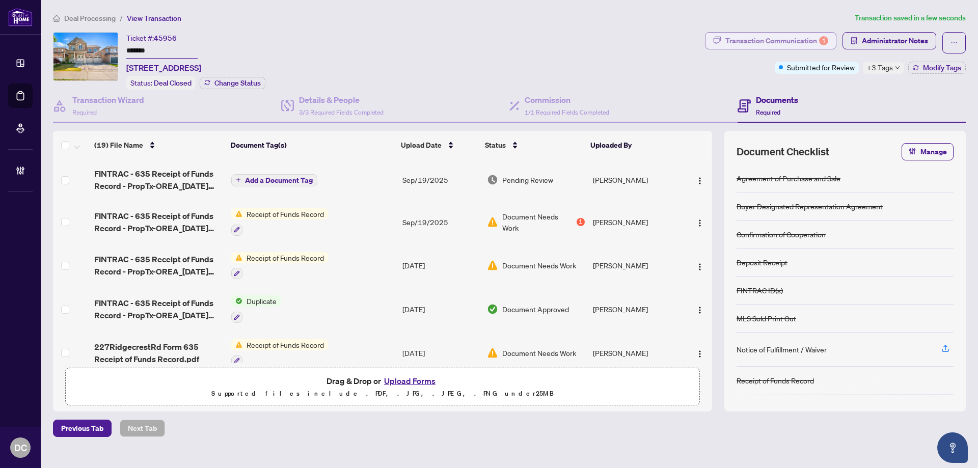
click at [813, 41] on div "Transaction Communication 1" at bounding box center [776, 41] width 103 height 16
type textarea "**********"
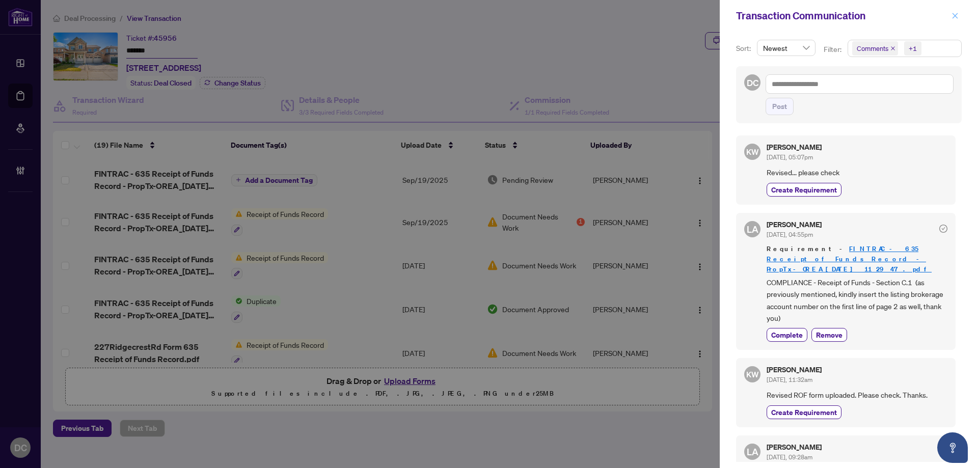
click at [957, 19] on icon "close" at bounding box center [954, 15] width 7 height 7
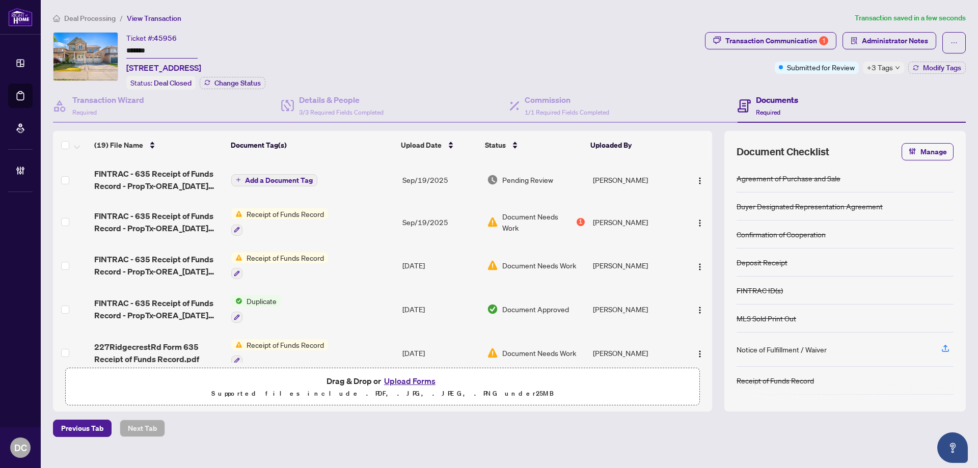
click at [896, 71] on div "+3 Tags" at bounding box center [883, 68] width 41 height 12
click at [840, 95] on div "Documents Required" at bounding box center [851, 106] width 228 height 33
click at [891, 71] on span "+3 Tags" at bounding box center [880, 68] width 26 height 12
click at [73, 14] on span "Deal Processing" at bounding box center [89, 18] width 51 height 9
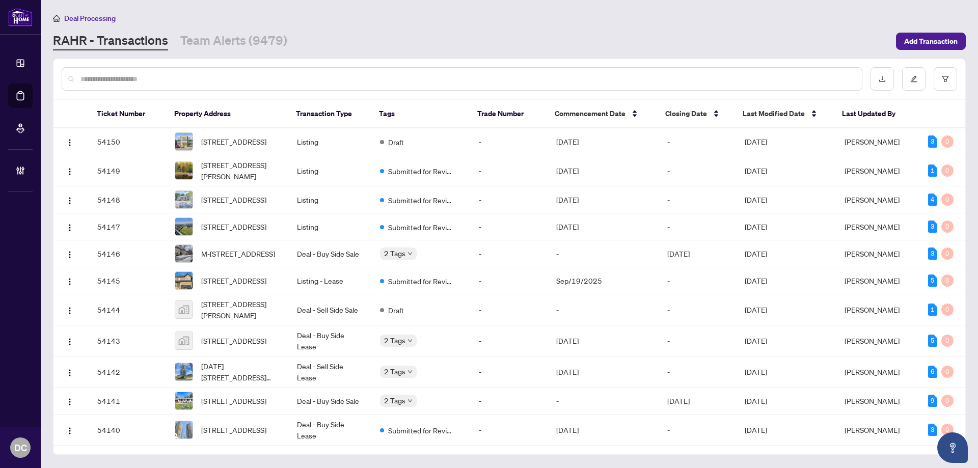
click at [232, 78] on input "text" at bounding box center [466, 78] width 773 height 11
click at [207, 78] on input "text" at bounding box center [466, 78] width 773 height 11
paste input "******"
type input "******"
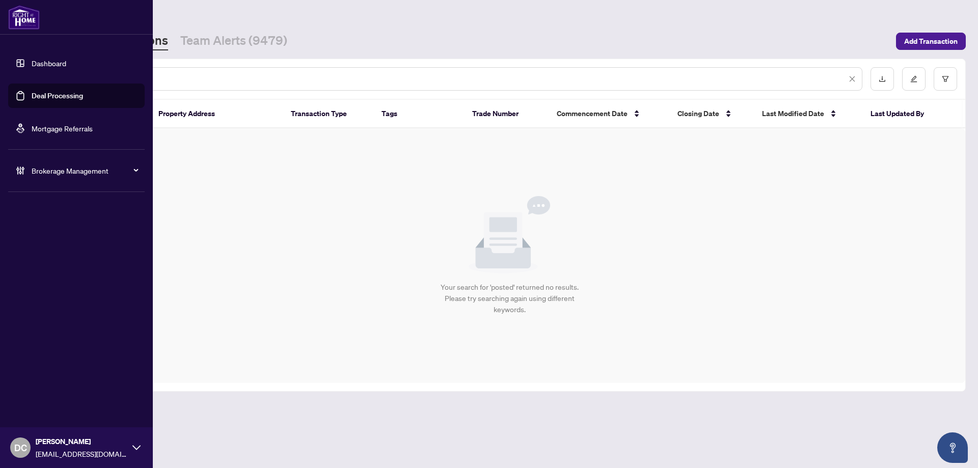
drag, startPoint x: 89, startPoint y: 74, endPoint x: 3, endPoint y: 74, distance: 86.1
click at [3, 74] on div "Dashboard Deal Processing Mortgage Referrals Brokerage Management DC [PERSON_NA…" at bounding box center [489, 234] width 978 height 468
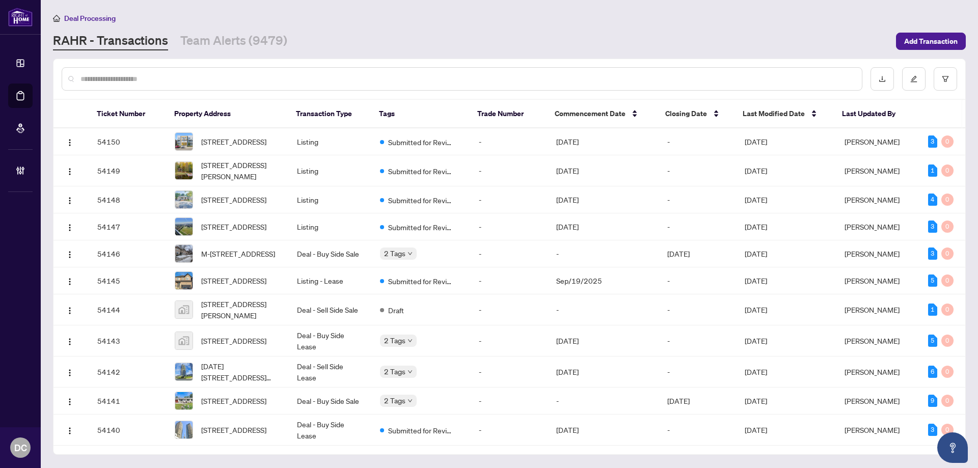
click at [186, 79] on input "text" at bounding box center [466, 78] width 773 height 11
paste input "*******"
type input "*******"
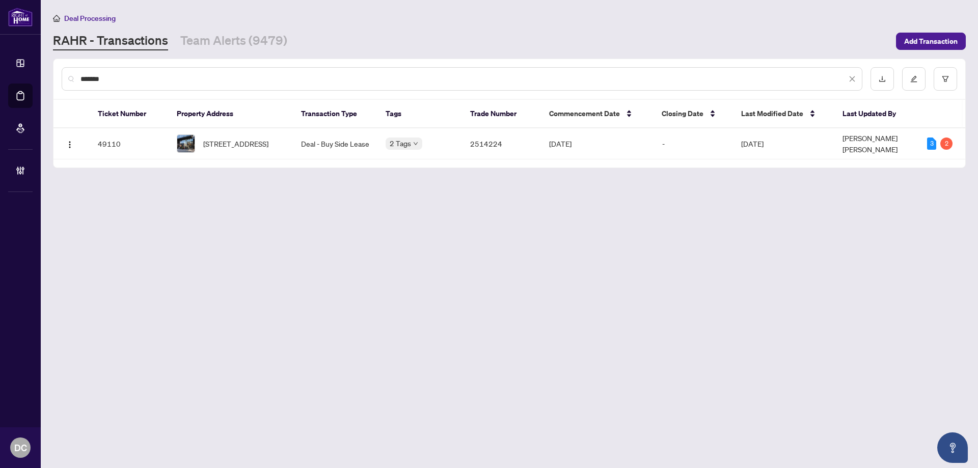
click at [229, 145] on span "[STREET_ADDRESS]" at bounding box center [235, 143] width 65 height 11
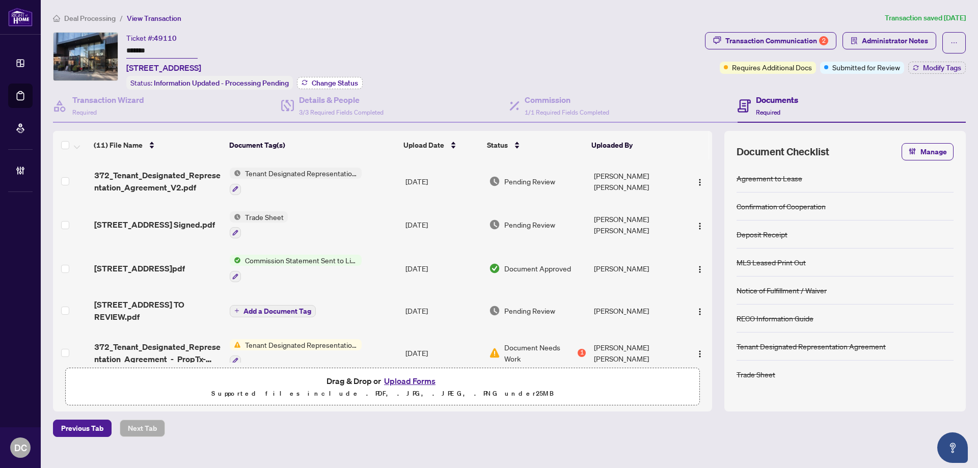
click at [346, 87] on button "Change Status" at bounding box center [330, 83] width 66 height 12
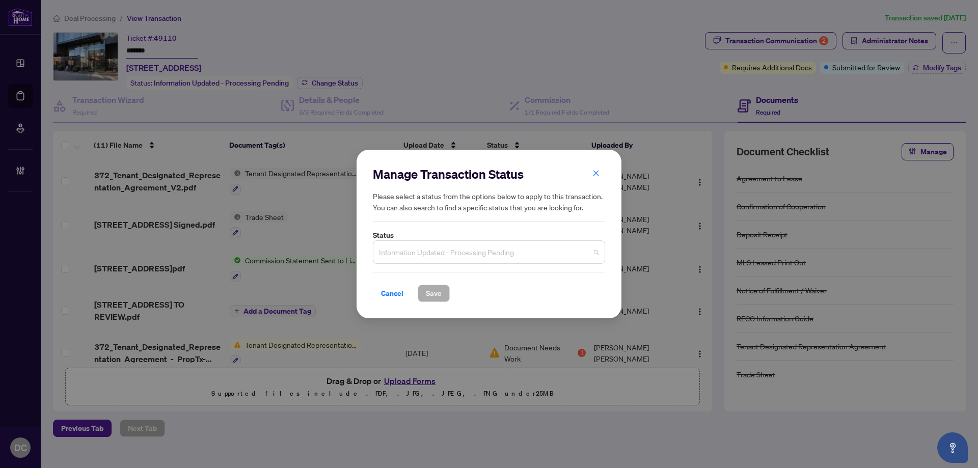
click at [440, 250] on span "Information Updated - Processing Pending" at bounding box center [489, 251] width 220 height 19
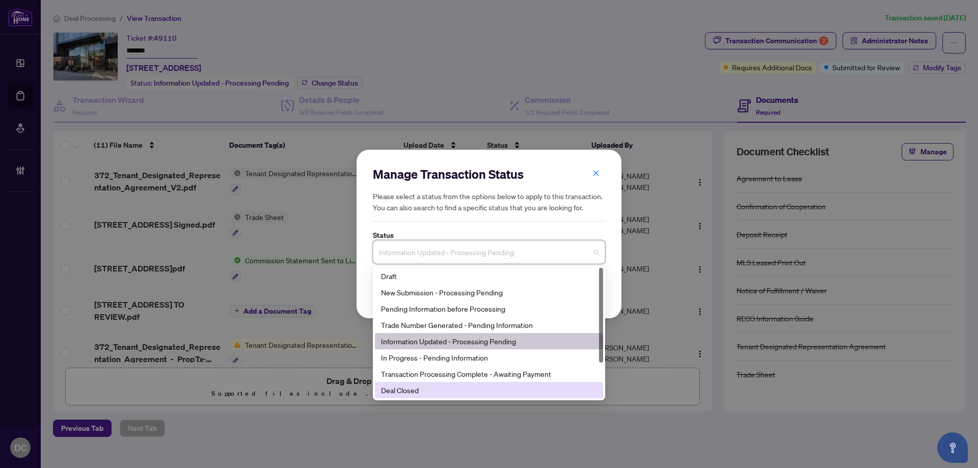
click at [441, 391] on div "Deal Closed" at bounding box center [489, 389] width 216 height 11
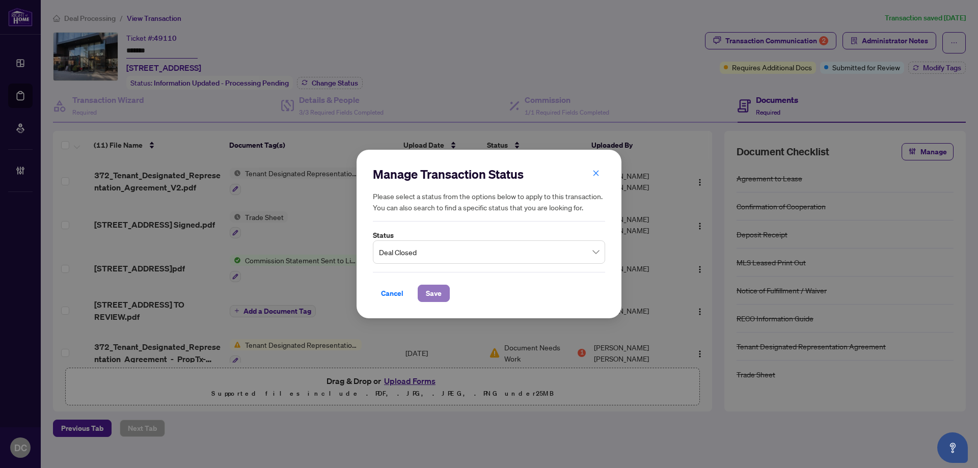
click at [439, 292] on span "Save" at bounding box center [434, 293] width 16 height 16
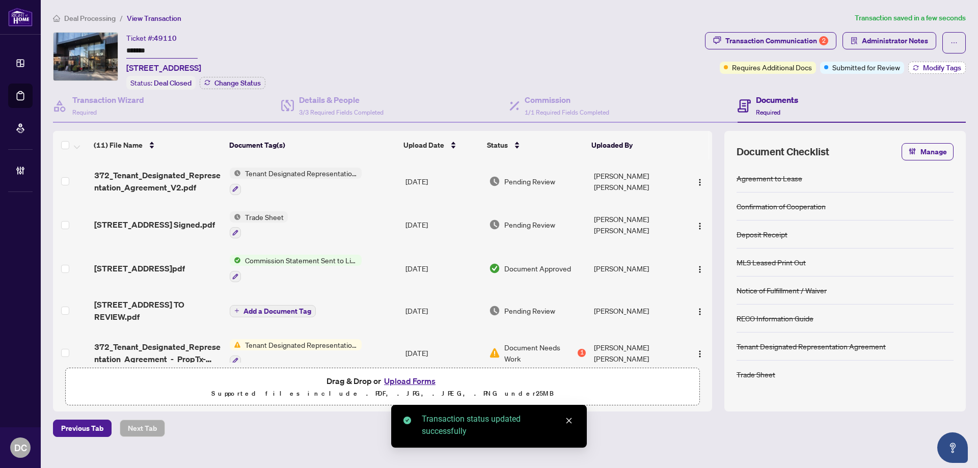
click at [941, 72] on button "Modify Tags" at bounding box center [937, 68] width 58 height 12
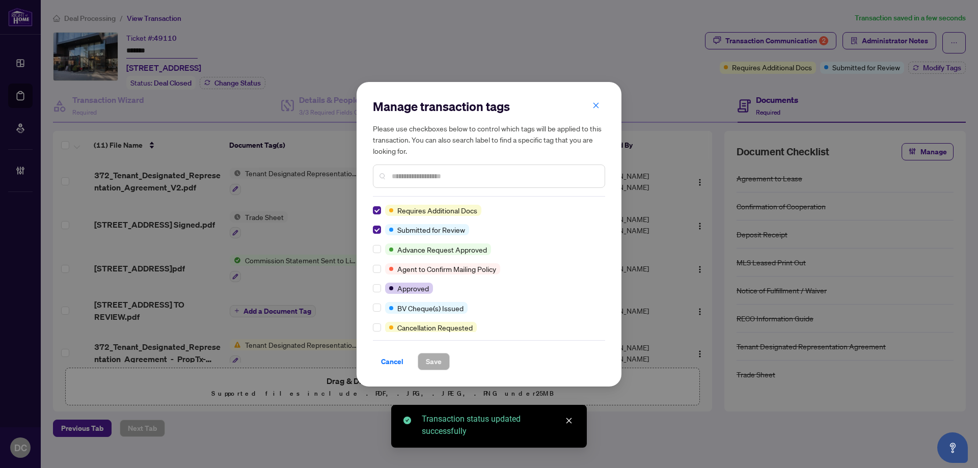
click at [434, 178] on input "text" at bounding box center [494, 176] width 205 height 11
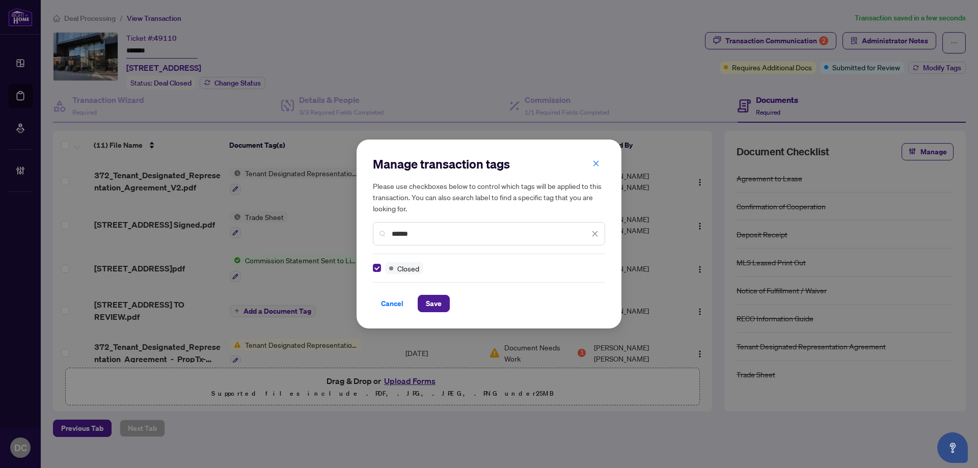
drag, startPoint x: 434, startPoint y: 233, endPoint x: 337, endPoint y: 230, distance: 97.3
click at [337, 230] on div "Manage transaction tags Please use checkboxes below to control which tags will …" at bounding box center [489, 234] width 978 height 468
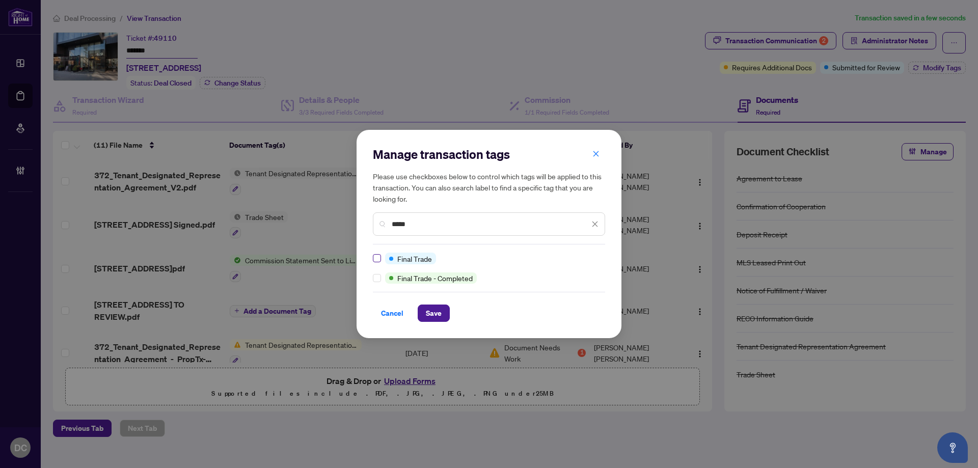
type input "*****"
click at [430, 315] on span "Save" at bounding box center [434, 313] width 16 height 16
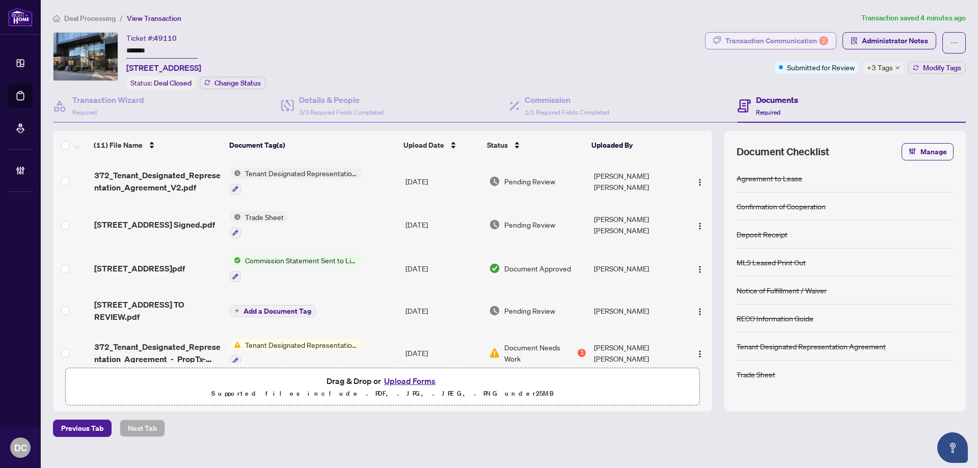
click at [783, 34] on div "Transaction Communication 2" at bounding box center [776, 41] width 103 height 16
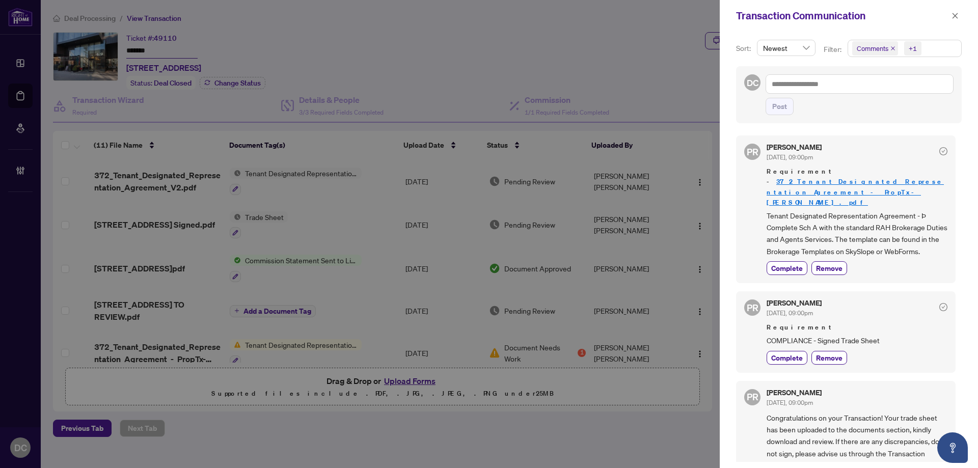
click at [905, 299] on div "[PERSON_NAME] [DATE], 09:00pm" at bounding box center [856, 308] width 181 height 19
click at [954, 13] on icon "close" at bounding box center [954, 15] width 7 height 7
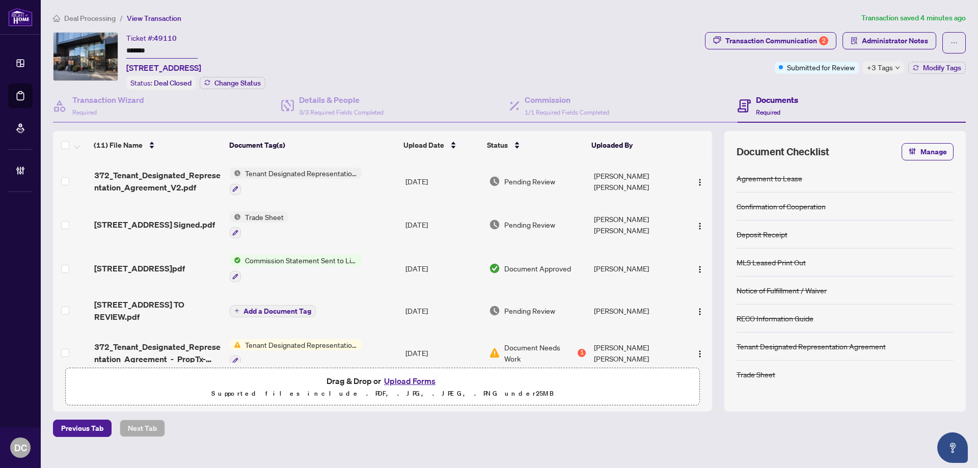
click at [296, 220] on td "Trade Sheet" at bounding box center [314, 225] width 176 height 44
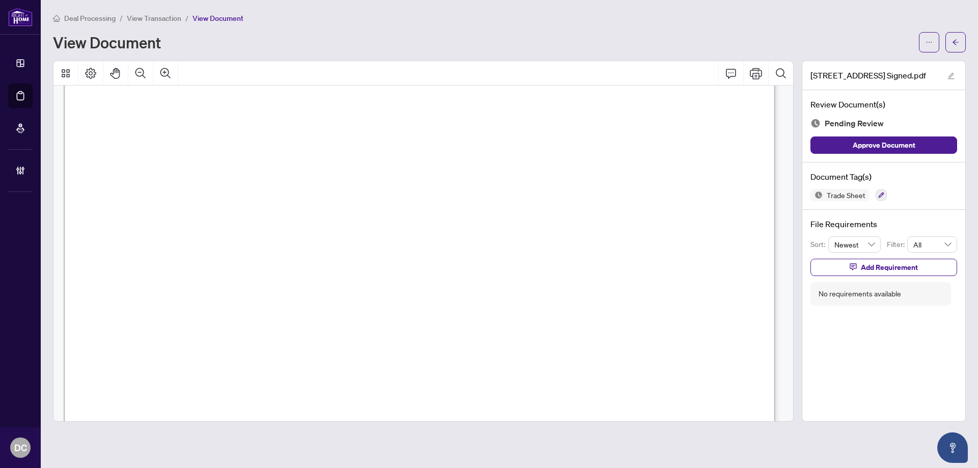
scroll to position [204, 0]
click at [957, 45] on icon "arrow-left" at bounding box center [955, 42] width 7 height 7
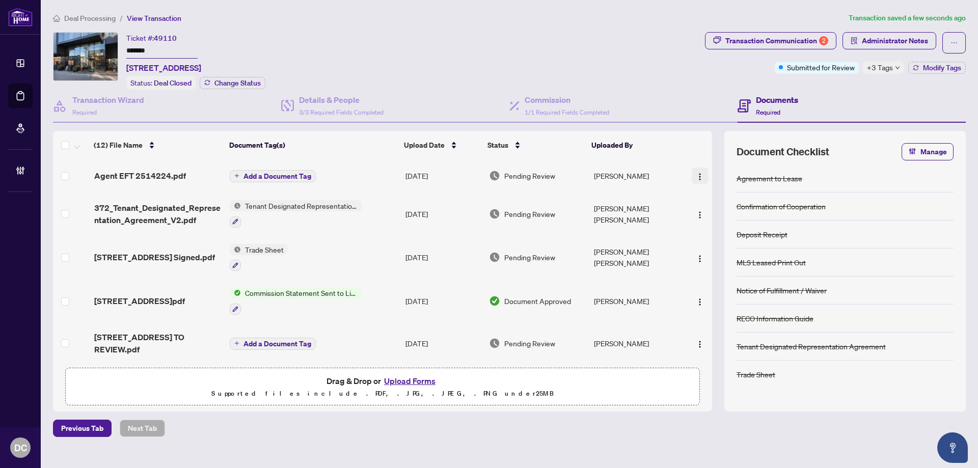
click at [696, 171] on span "button" at bounding box center [700, 175] width 8 height 11
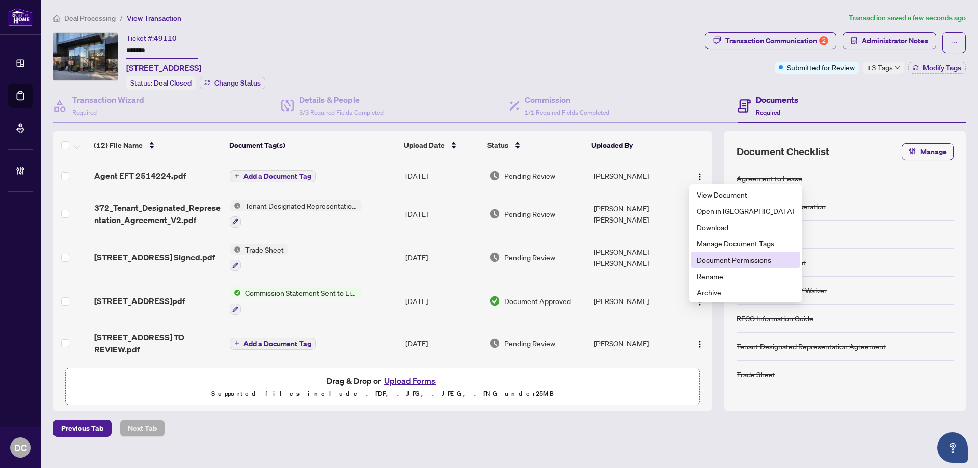
click at [725, 261] on span "Document Permissions" at bounding box center [745, 259] width 97 height 11
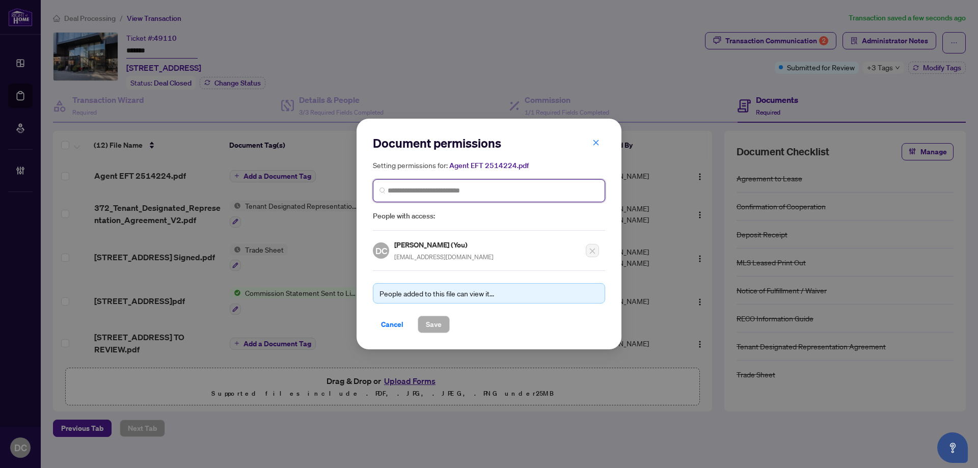
click at [530, 185] on input "search" at bounding box center [493, 190] width 211 height 11
type input "********"
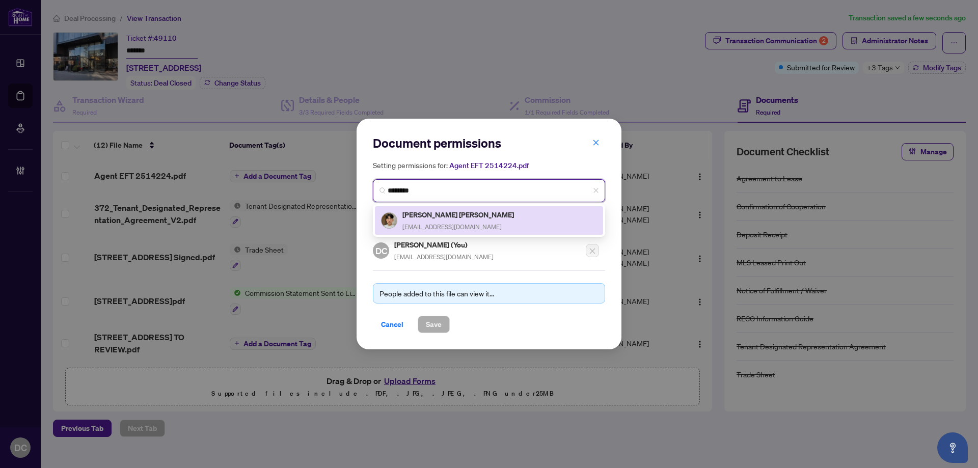
click at [445, 233] on div "[PERSON_NAME] [PERSON_NAME] [EMAIL_ADDRESS][DOMAIN_NAME]" at bounding box center [489, 220] width 228 height 29
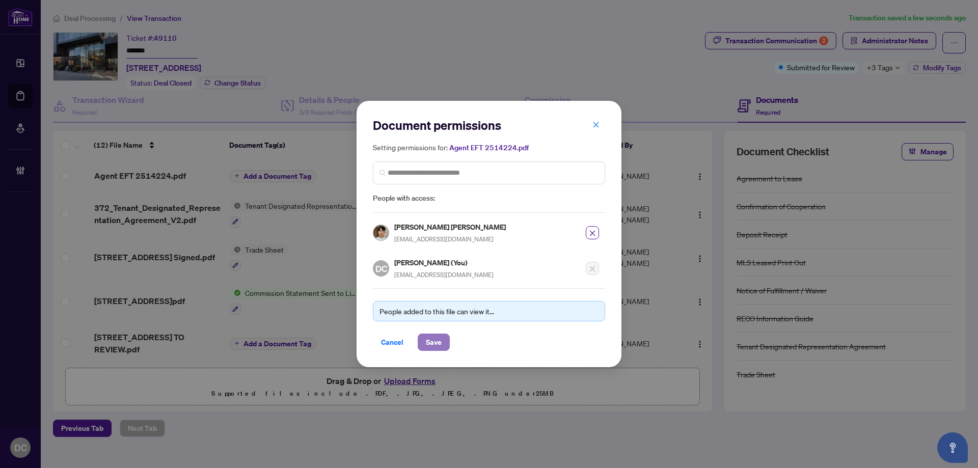
click at [436, 341] on span "Save" at bounding box center [434, 342] width 16 height 16
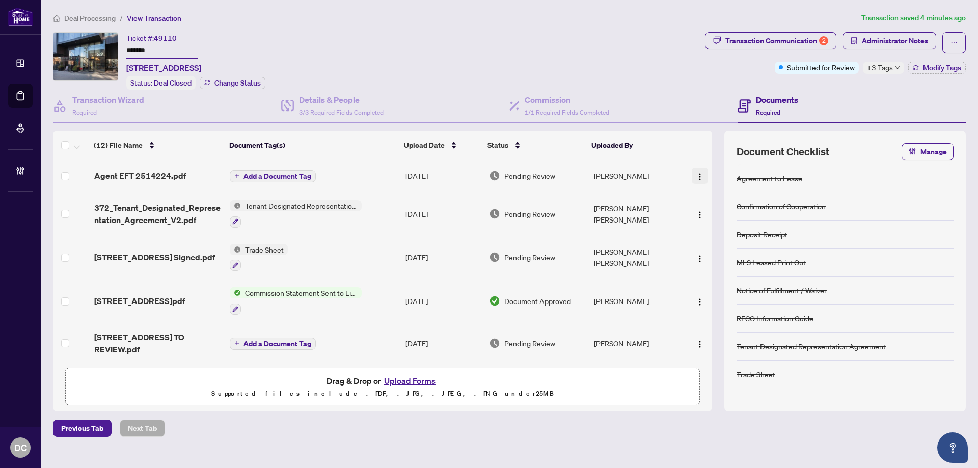
click at [692, 176] on button "button" at bounding box center [700, 176] width 16 height 16
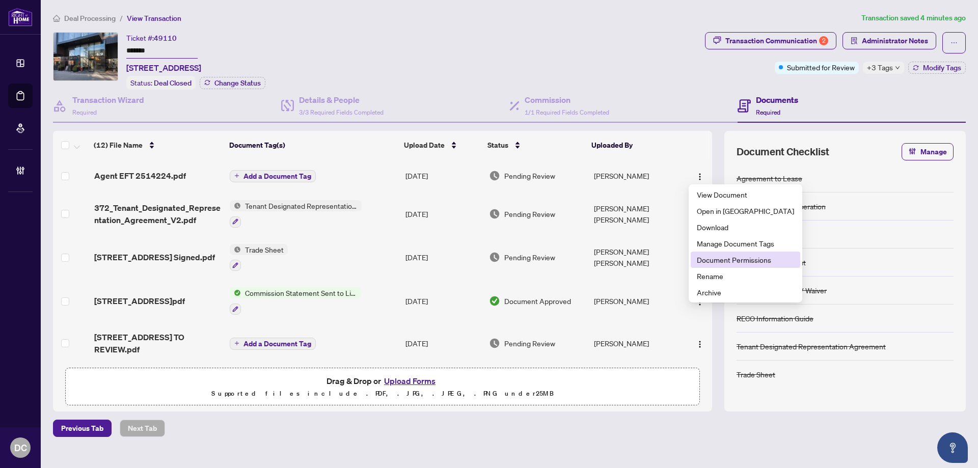
click at [723, 259] on span "Document Permissions" at bounding box center [745, 259] width 97 height 11
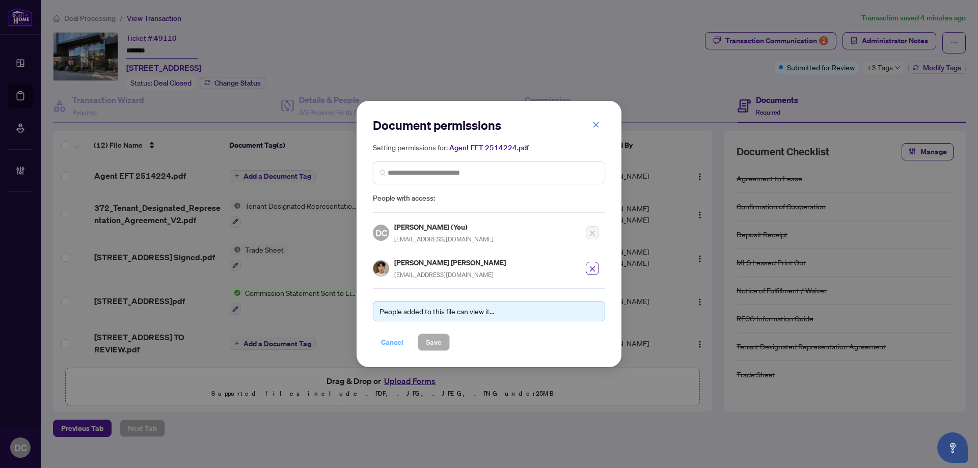
click at [384, 341] on span "Cancel" at bounding box center [392, 342] width 22 height 16
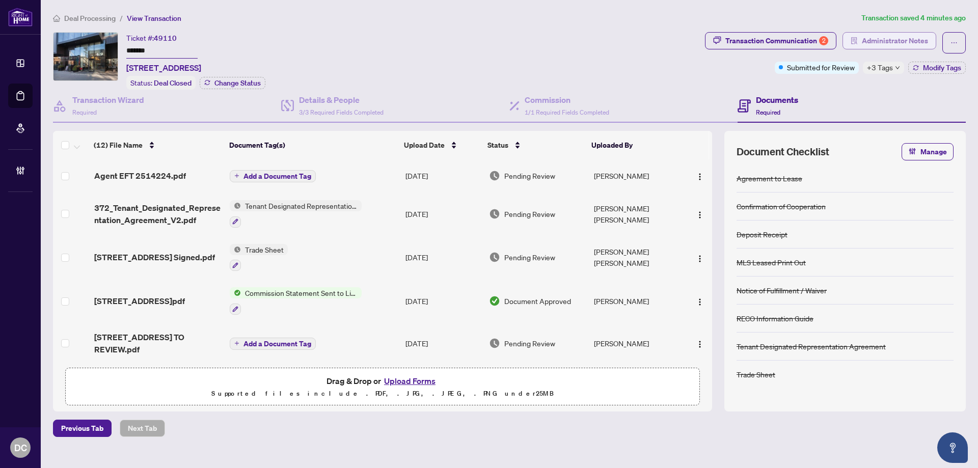
click at [877, 35] on span "Administrator Notes" at bounding box center [895, 41] width 66 height 16
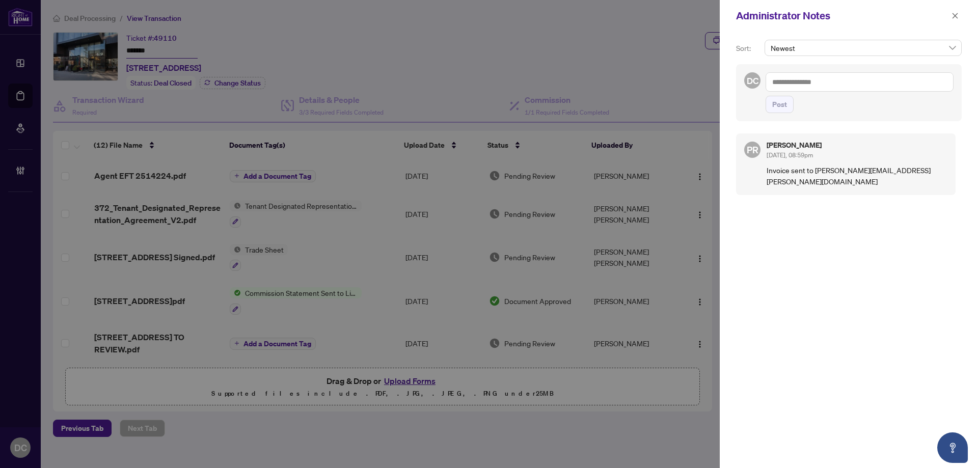
click at [861, 80] on textarea at bounding box center [859, 81] width 188 height 19
paste textarea "**********"
type textarea "**********"
click at [783, 113] on div "**********" at bounding box center [849, 92] width 226 height 57
click at [774, 101] on span "Post" at bounding box center [779, 104] width 15 height 16
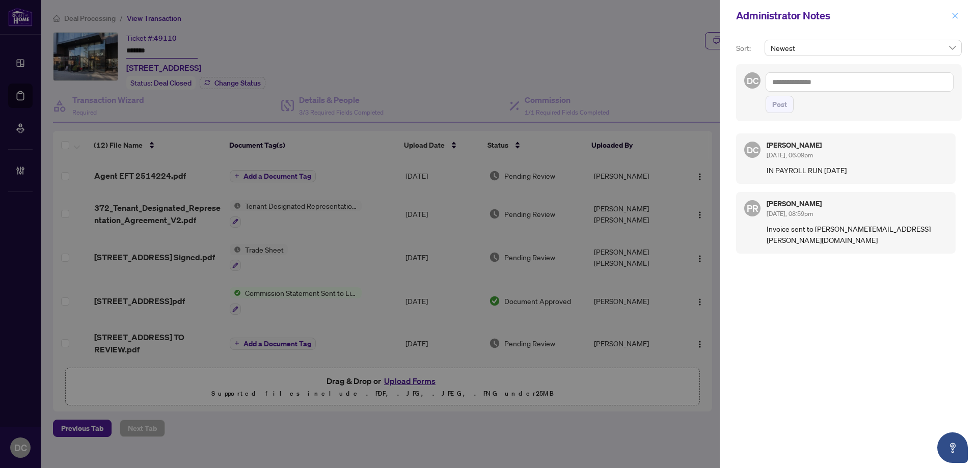
click at [956, 15] on icon "close" at bounding box center [955, 16] width 6 height 6
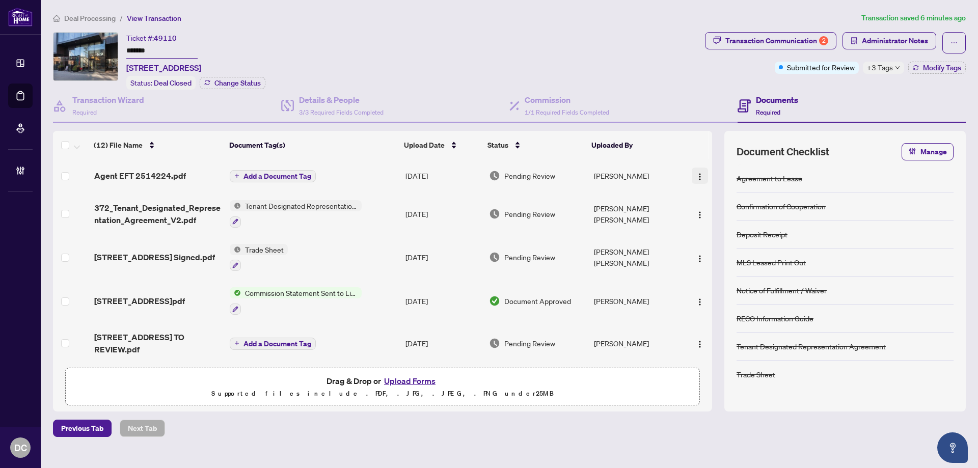
click at [696, 174] on img "button" at bounding box center [700, 177] width 8 height 8
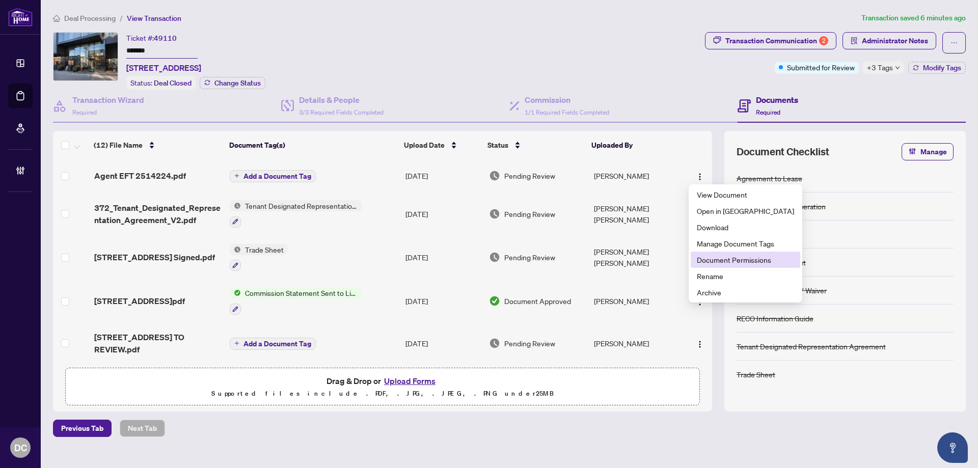
click at [722, 255] on span "Document Permissions" at bounding box center [745, 259] width 97 height 11
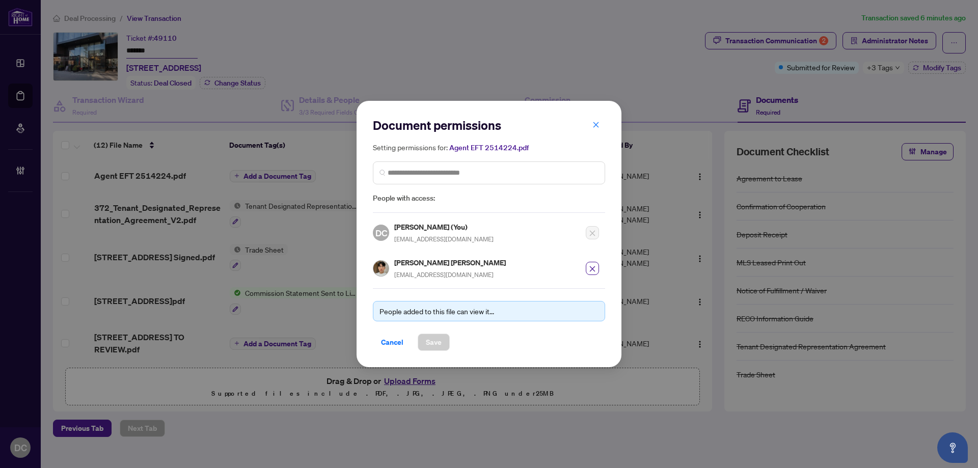
click at [449, 340] on div "Cancel Save" at bounding box center [489, 342] width 232 height 17
click at [381, 348] on span "Cancel" at bounding box center [392, 342] width 22 height 16
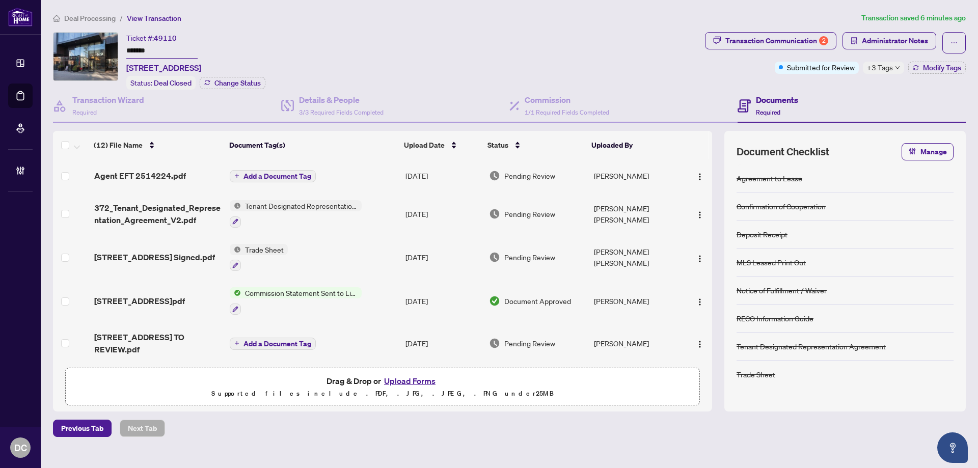
click at [878, 70] on span "+3 Tags" at bounding box center [880, 68] width 26 height 12
click at [95, 19] on span "Deal Processing" at bounding box center [89, 18] width 51 height 9
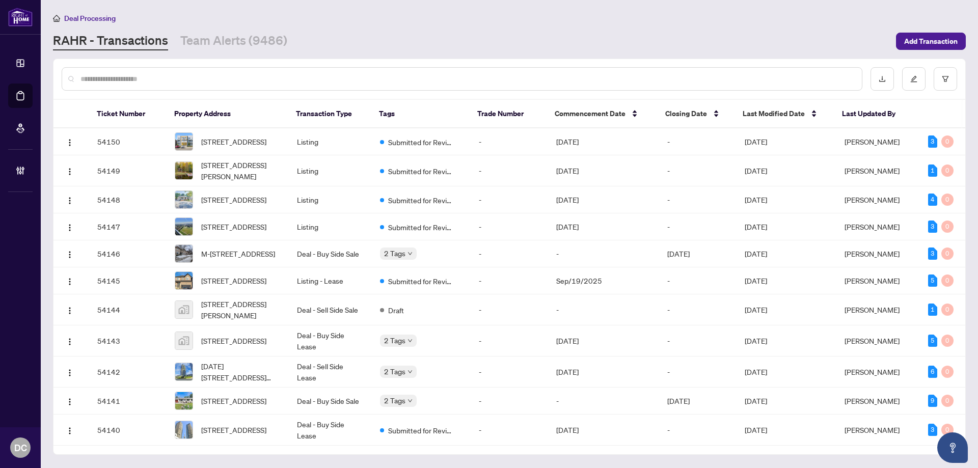
click at [241, 77] on input "text" at bounding box center [466, 78] width 773 height 11
paste input "*******"
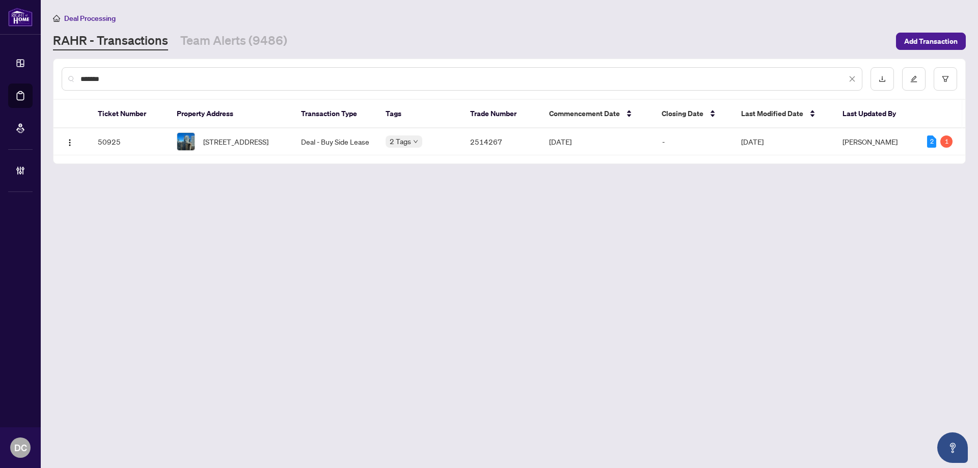
type input "*******"
click at [222, 170] on main "Deal Processing [PERSON_NAME] - Transactions Team Alerts (9486) Add Transaction…" at bounding box center [509, 234] width 937 height 468
click at [228, 147] on span "[STREET_ADDRESS]" at bounding box center [235, 141] width 65 height 11
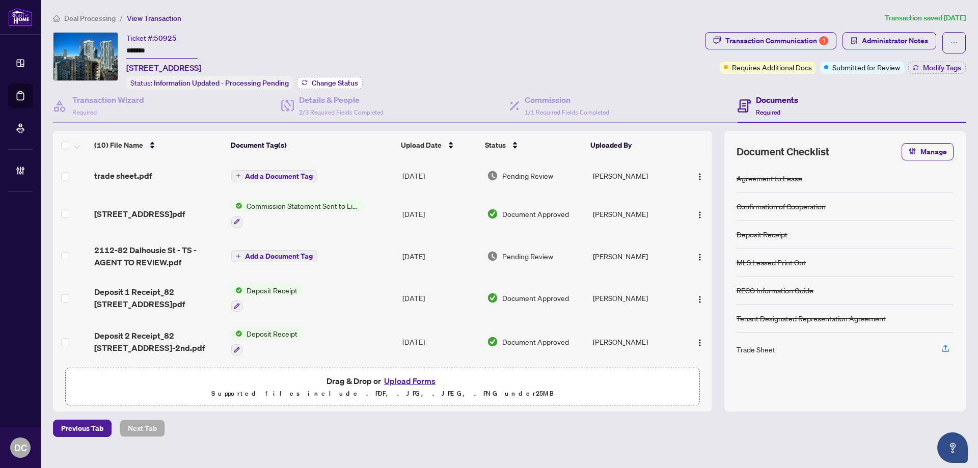
click at [319, 80] on span "Change Status" at bounding box center [335, 82] width 46 height 7
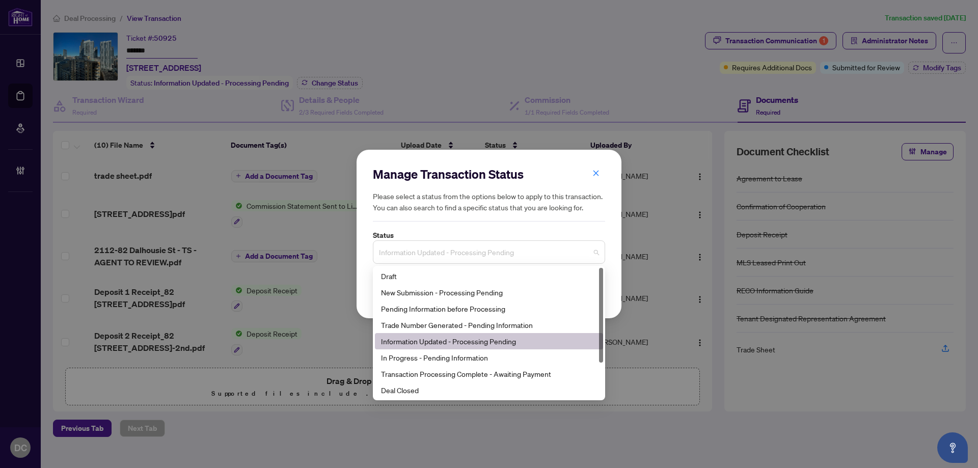
click at [571, 250] on span "Information Updated - Processing Pending" at bounding box center [489, 251] width 220 height 19
click at [390, 397] on div "Deal Closed" at bounding box center [489, 390] width 228 height 16
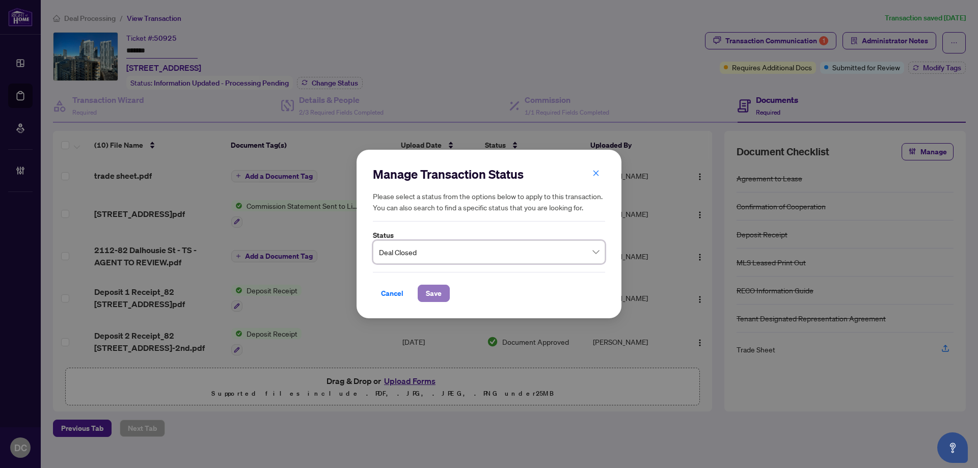
drag, startPoint x: 433, startPoint y: 291, endPoint x: 71, endPoint y: 250, distance: 364.4
click at [432, 291] on span "Save" at bounding box center [434, 293] width 16 height 16
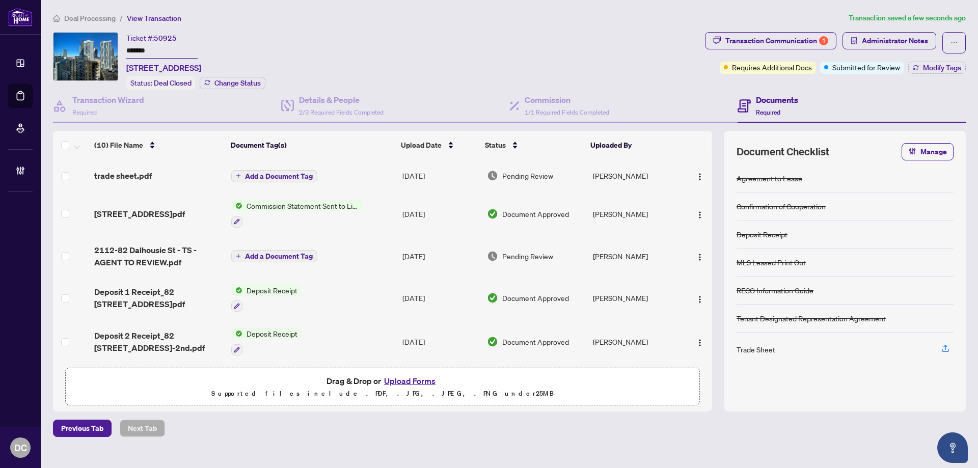
drag, startPoint x: 937, startPoint y: 66, endPoint x: 807, endPoint y: 53, distance: 130.5
click at [807, 53] on div "Transaction Communication 1 Administrator Notes Requires Additional Docs Submit…" at bounding box center [835, 53] width 261 height 42
click at [801, 41] on div "Transaction Communication 1" at bounding box center [776, 41] width 103 height 16
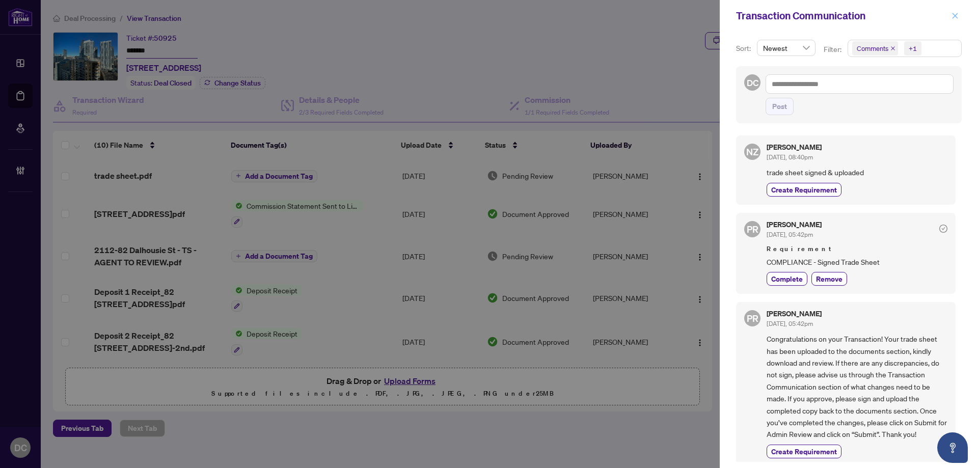
click at [959, 18] on button "button" at bounding box center [954, 16] width 13 height 12
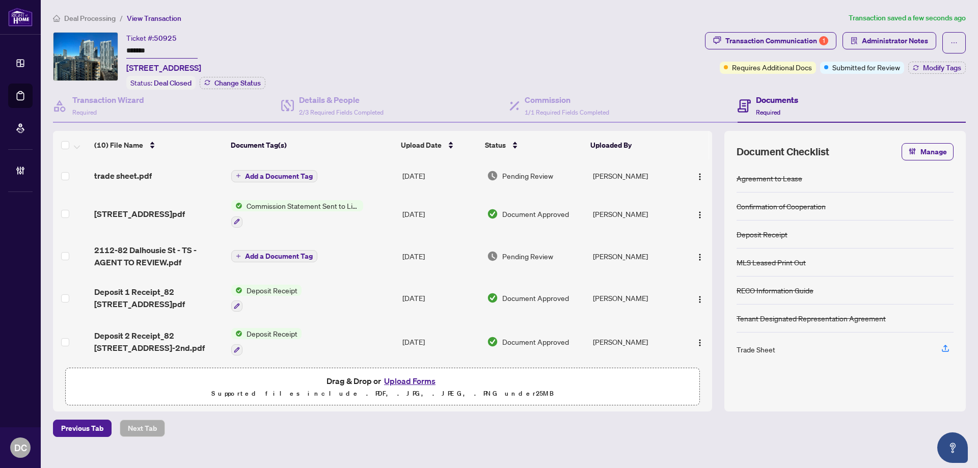
click at [356, 176] on td "Add a Document Tag" at bounding box center [312, 175] width 171 height 33
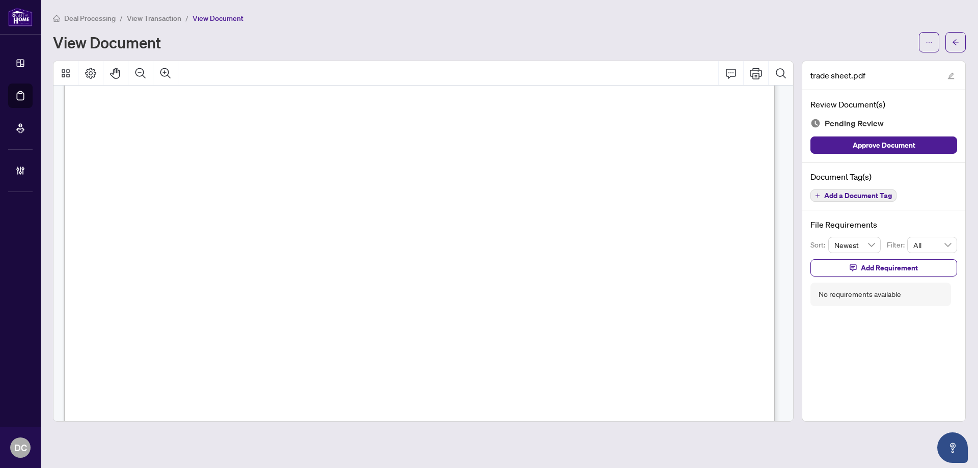
scroll to position [356, 0]
click at [956, 46] on span "button" at bounding box center [955, 42] width 7 height 16
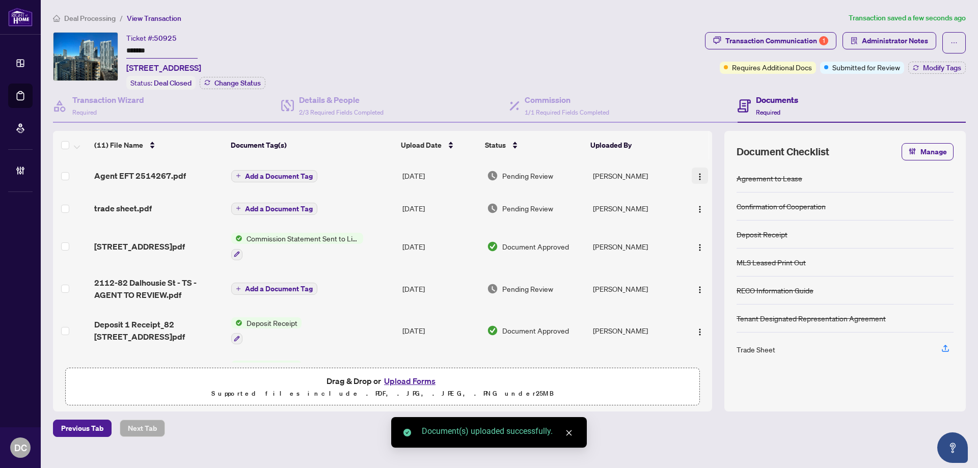
click at [692, 175] on button "button" at bounding box center [700, 176] width 16 height 16
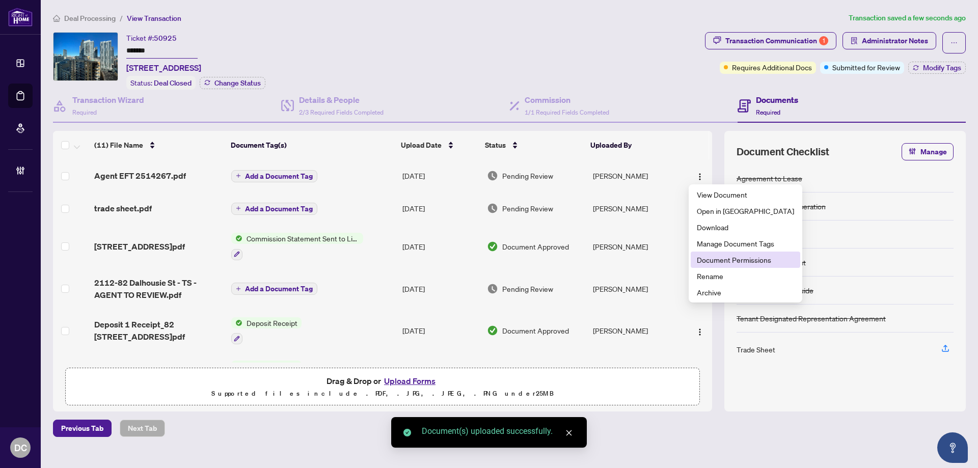
click at [706, 259] on span "Document Permissions" at bounding box center [745, 259] width 97 height 11
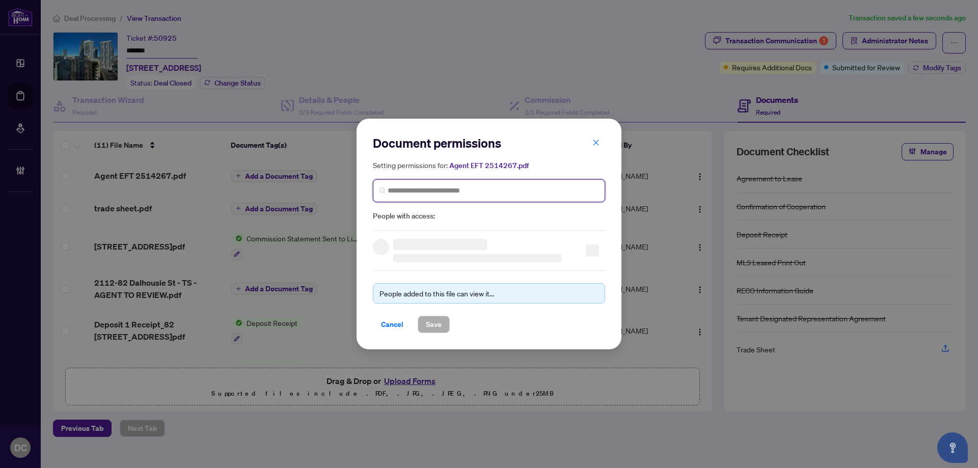
click at [559, 190] on input "search" at bounding box center [493, 190] width 211 height 11
type input "**********"
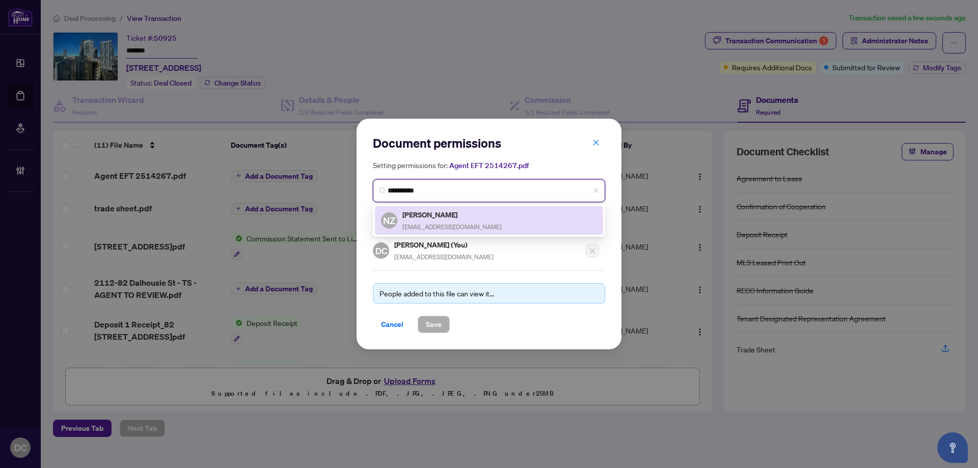
click at [543, 210] on div "NZ [PERSON_NAME] [EMAIL_ADDRESS][DOMAIN_NAME]" at bounding box center [489, 220] width 216 height 23
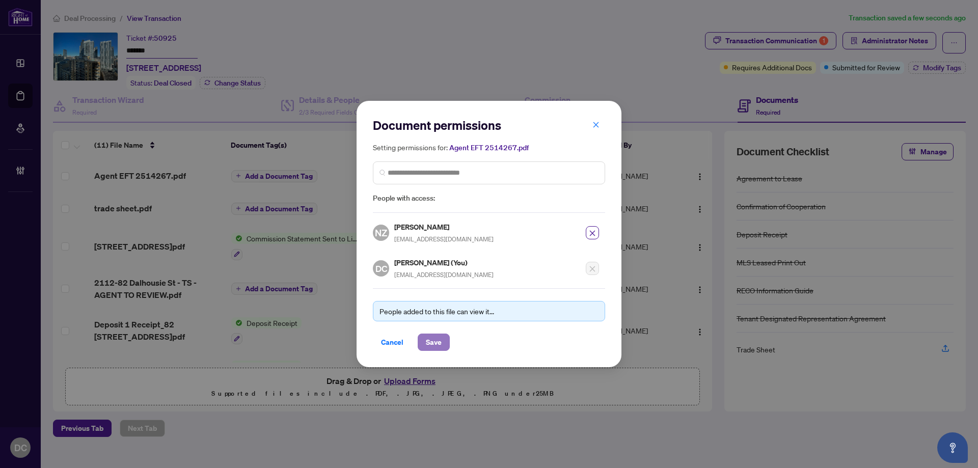
click at [436, 346] on span "Save" at bounding box center [434, 342] width 16 height 16
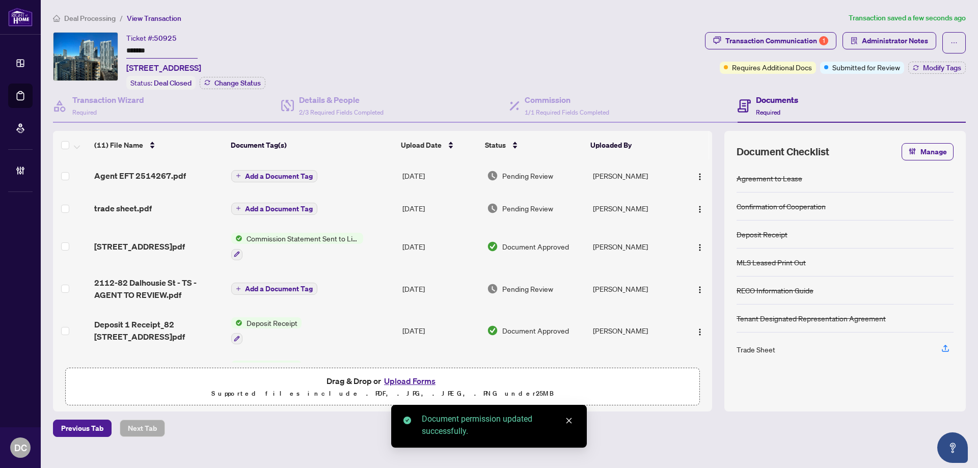
click at [917, 74] on div "Transaction Communication 1 Administrator Notes Requires Additional Docs Submit…" at bounding box center [835, 61] width 265 height 58
click at [920, 69] on button "Modify Tags" at bounding box center [937, 68] width 58 height 12
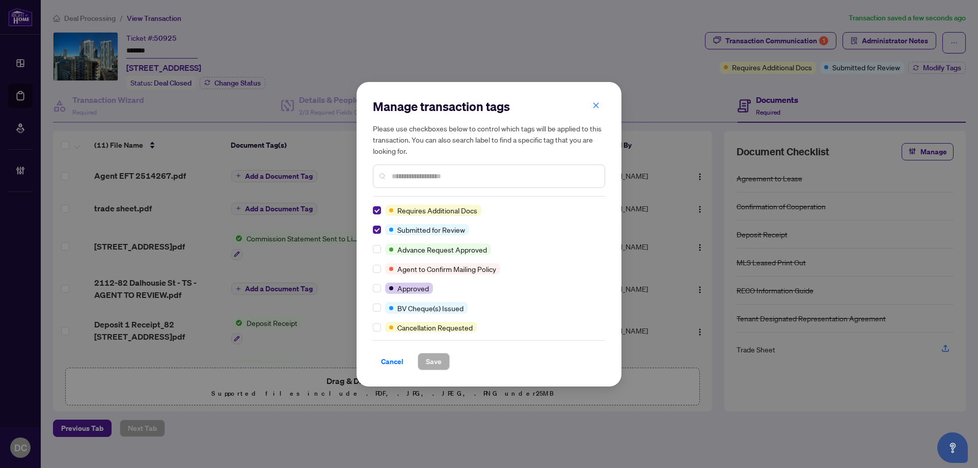
click at [486, 174] on input "text" at bounding box center [494, 176] width 205 height 11
click at [486, 175] on input "text" at bounding box center [494, 176] width 205 height 11
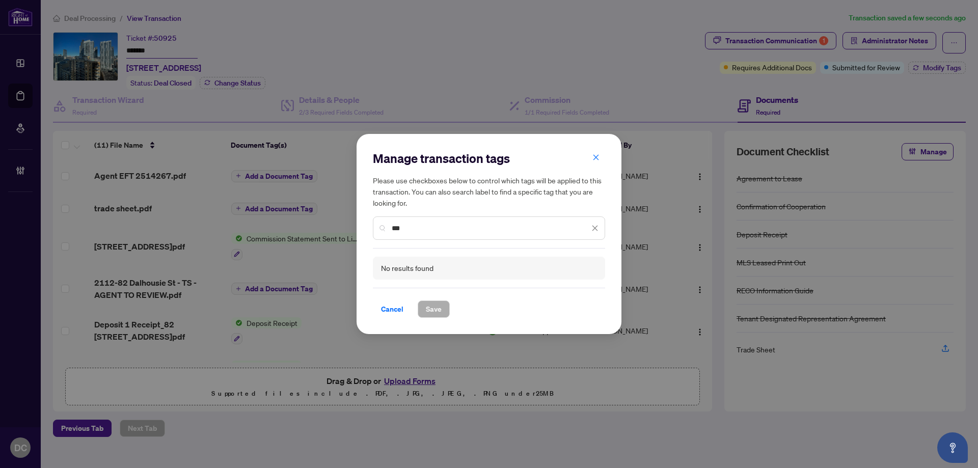
drag, startPoint x: 436, startPoint y: 233, endPoint x: 344, endPoint y: 234, distance: 92.2
click at [344, 234] on div "Manage transaction tags Please use checkboxes below to control which tags will …" at bounding box center [489, 234] width 978 height 468
drag, startPoint x: 456, startPoint y: 230, endPoint x: 272, endPoint y: 232, distance: 184.4
click at [272, 232] on div "**********" at bounding box center [489, 234] width 978 height 468
type input "***"
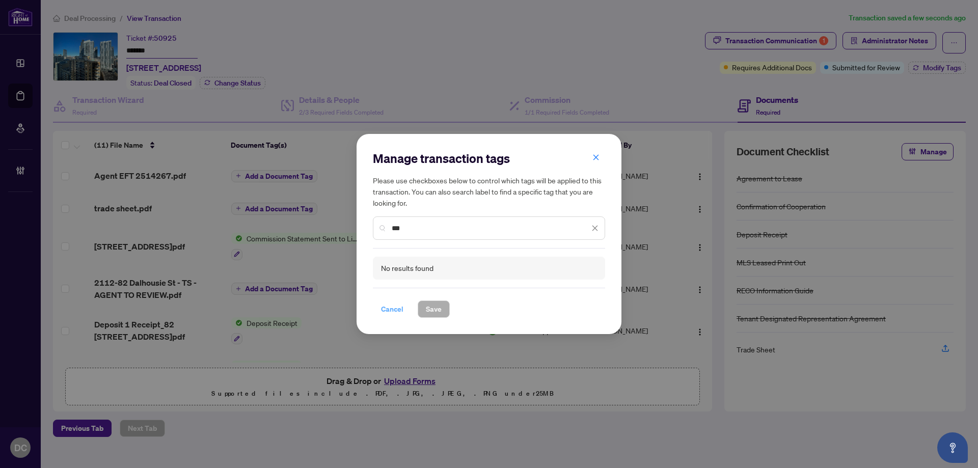
click at [386, 313] on span "Cancel" at bounding box center [392, 309] width 22 height 16
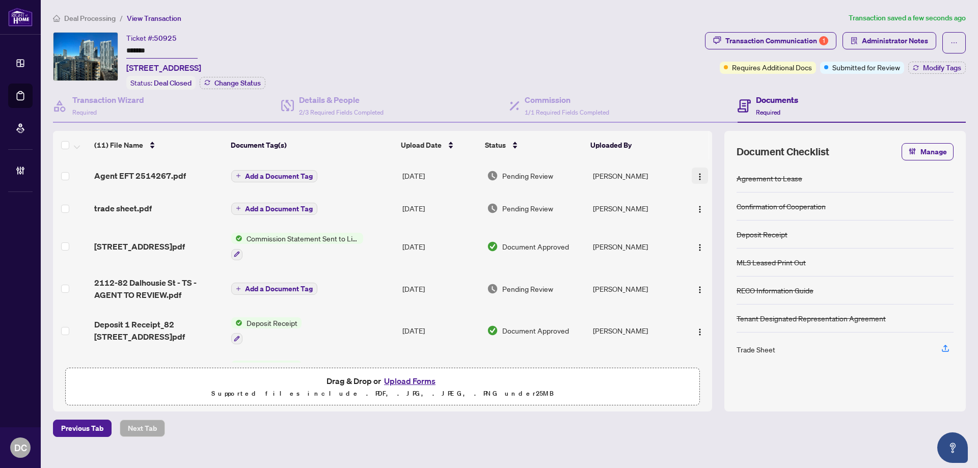
click at [696, 176] on img "button" at bounding box center [700, 177] width 8 height 8
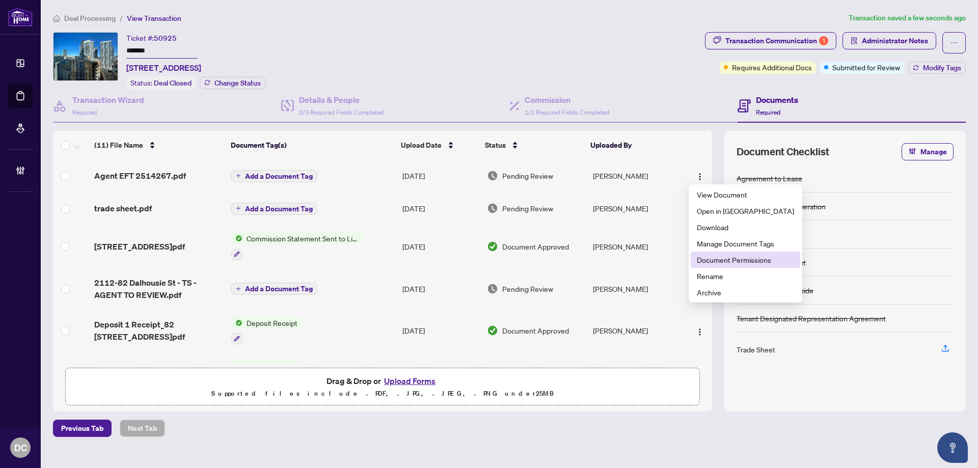
click at [740, 260] on span "Document Permissions" at bounding box center [745, 259] width 97 height 11
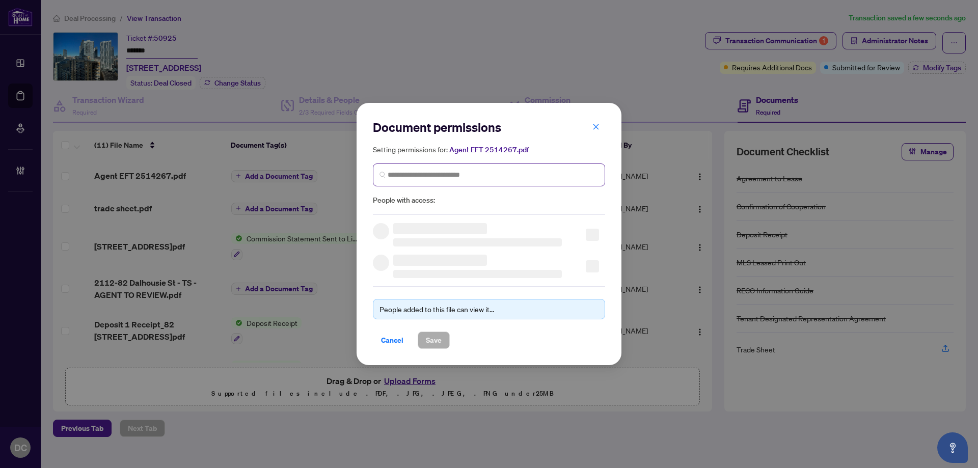
click at [429, 180] on span at bounding box center [489, 174] width 232 height 23
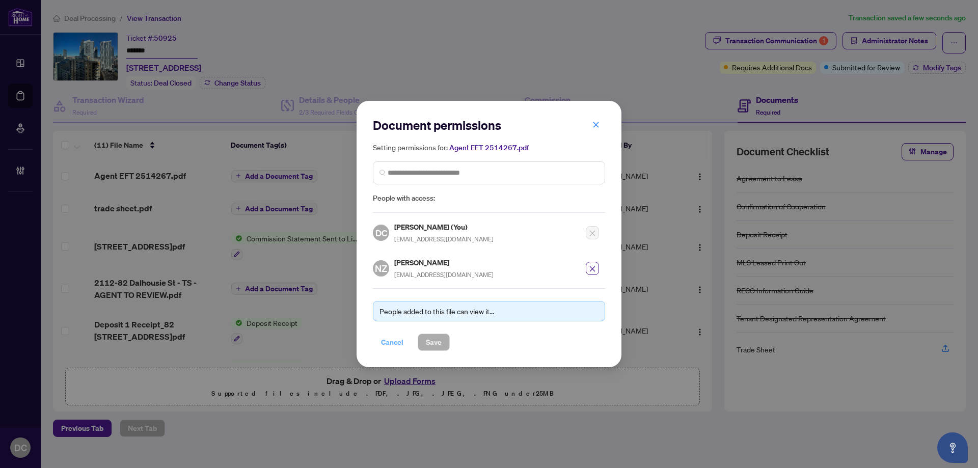
click at [387, 340] on span "Cancel" at bounding box center [392, 342] width 22 height 16
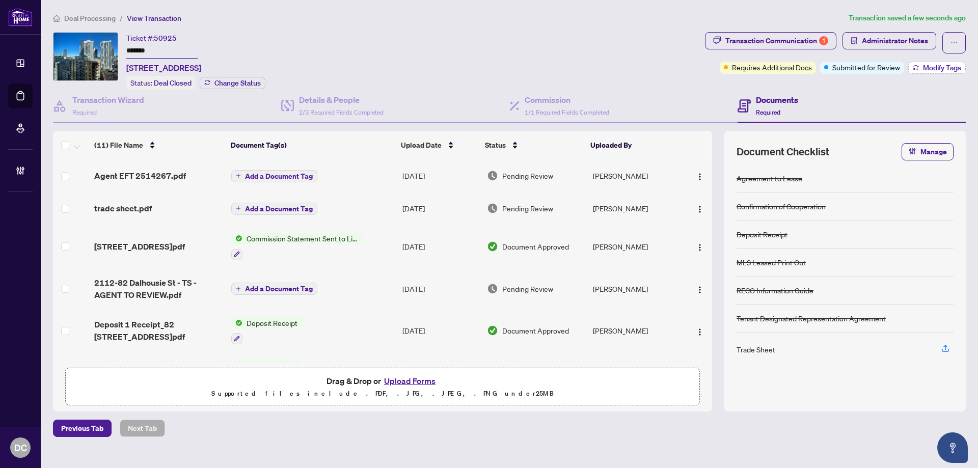
click at [923, 69] on span "Modify Tags" at bounding box center [942, 67] width 38 height 7
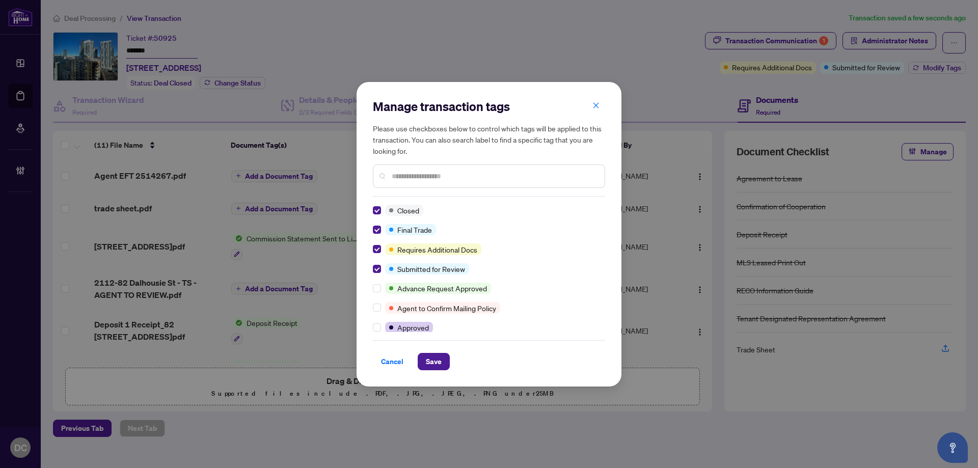
drag, startPoint x: 434, startPoint y: 364, endPoint x: 397, endPoint y: 398, distance: 51.2
click at [434, 363] on span "Save" at bounding box center [434, 361] width 16 height 16
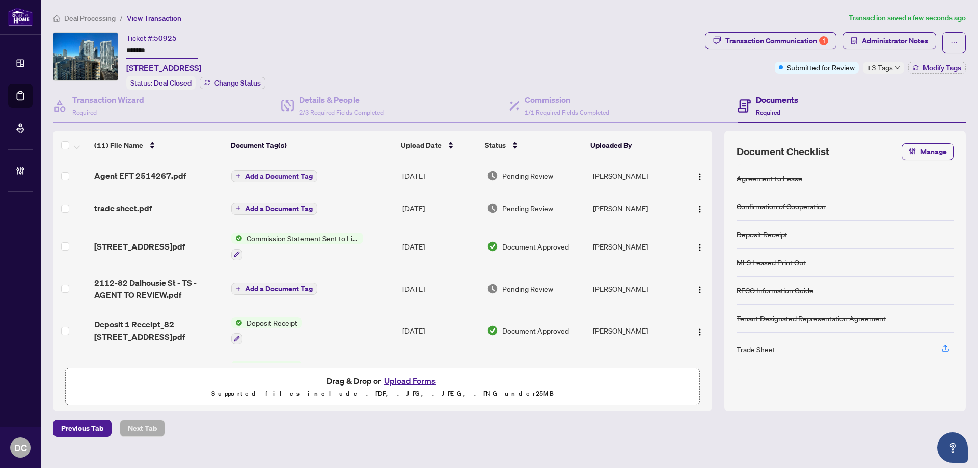
click at [100, 16] on span "Deal Processing" at bounding box center [89, 18] width 51 height 9
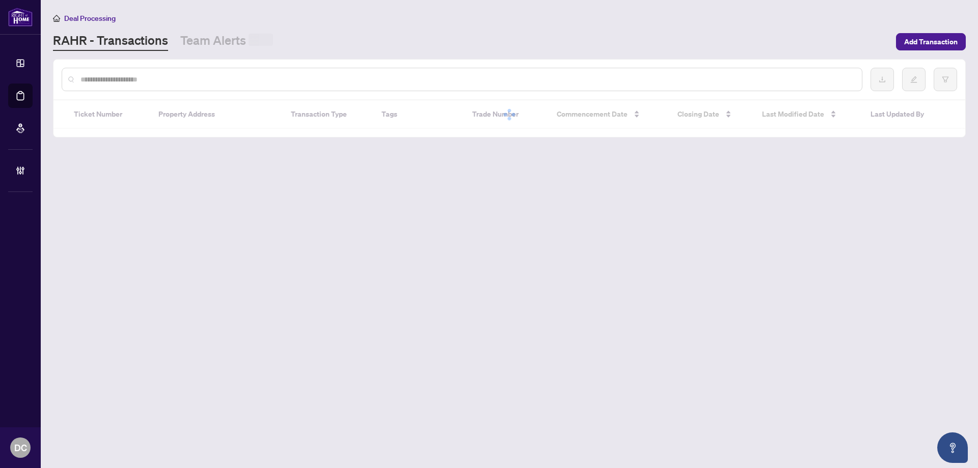
drag, startPoint x: 195, startPoint y: 74, endPoint x: 199, endPoint y: 80, distance: 7.8
click at [195, 74] on input "text" at bounding box center [466, 79] width 773 height 11
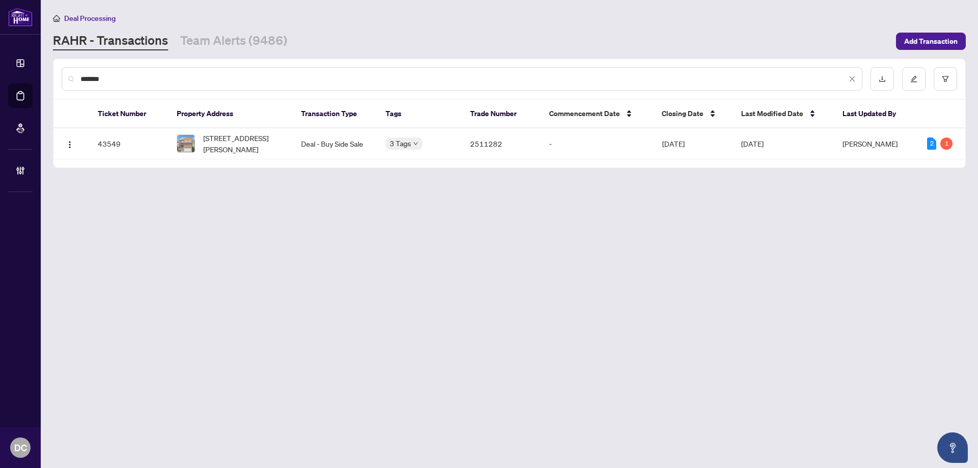
type input "*******"
click at [244, 139] on span "[STREET_ADDRESS][PERSON_NAME]" at bounding box center [243, 143] width 81 height 22
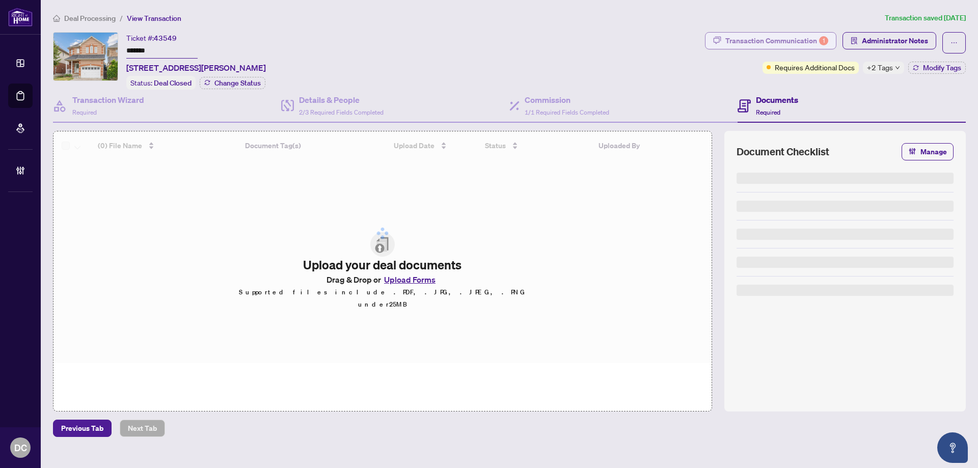
click at [772, 37] on div "Transaction Communication 1" at bounding box center [776, 41] width 103 height 16
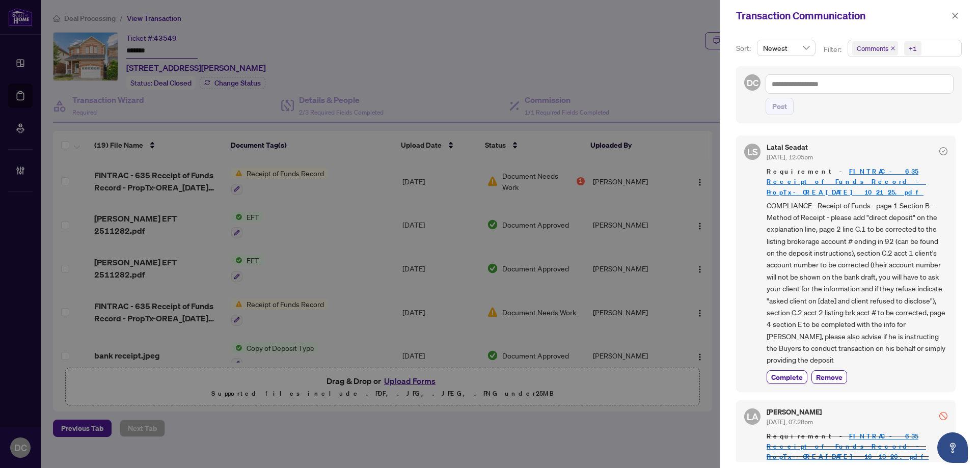
drag, startPoint x: 894, startPoint y: 349, endPoint x: 764, endPoint y: 171, distance: 220.2
click at [764, 171] on div "[PERSON_NAME] Seadat [DATE], 12:05pm Requirement - FINTRAC - 635 Receipt of Fun…" at bounding box center [845, 263] width 219 height 256
copy div "Requirement - FINTRAC - 635 Receipt of Funds Record - PropTx-OREA_[DATE] 10_21_…"
click at [817, 80] on textarea at bounding box center [859, 83] width 188 height 19
paste textarea "**********"
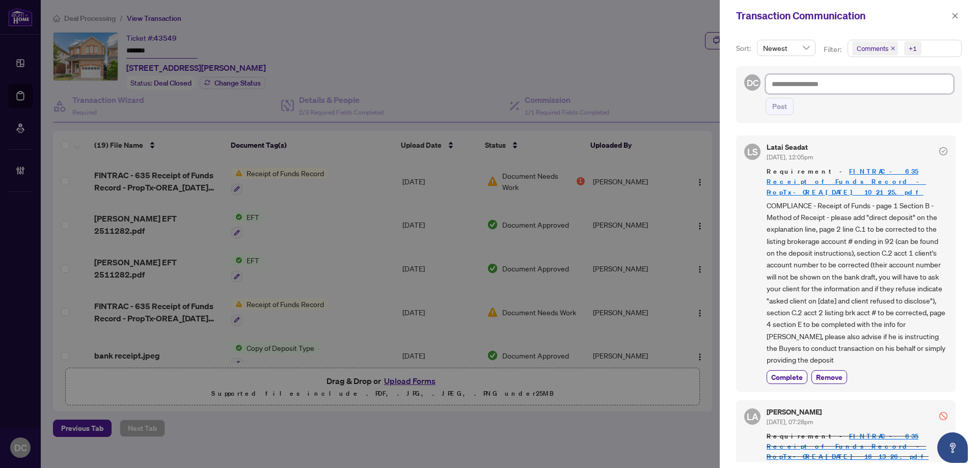
type textarea "**********"
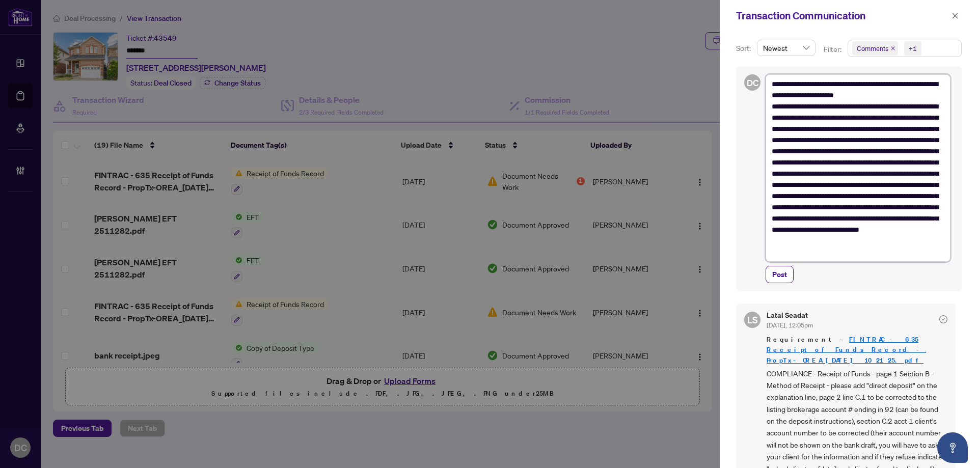
click at [772, 85] on textarea "**********" at bounding box center [857, 167] width 185 height 187
type textarea "**********"
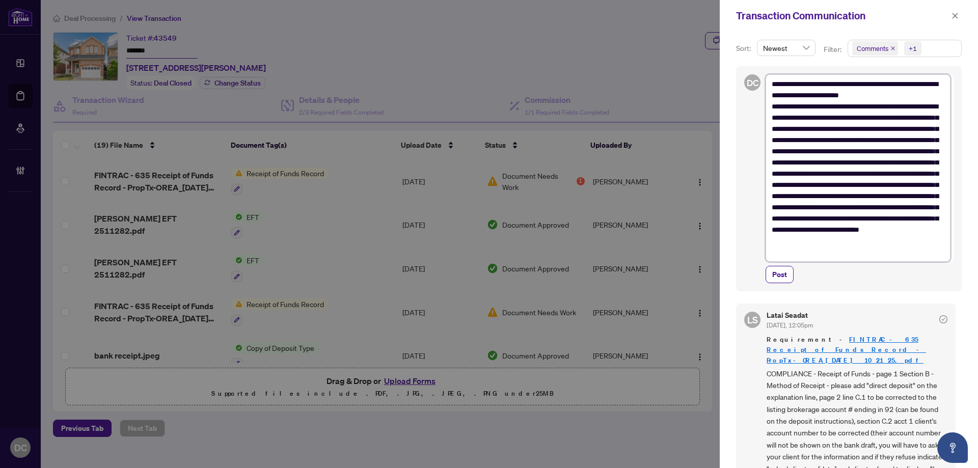
type textarea "**********"
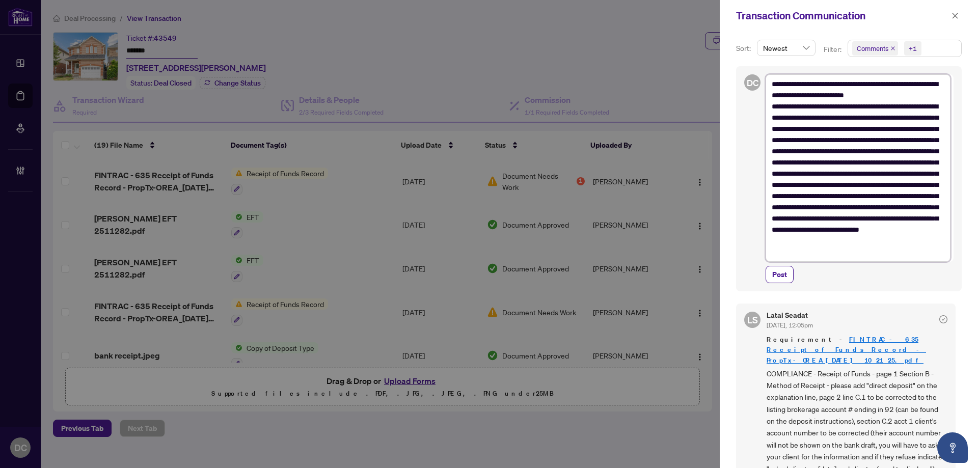
type textarea "**********"
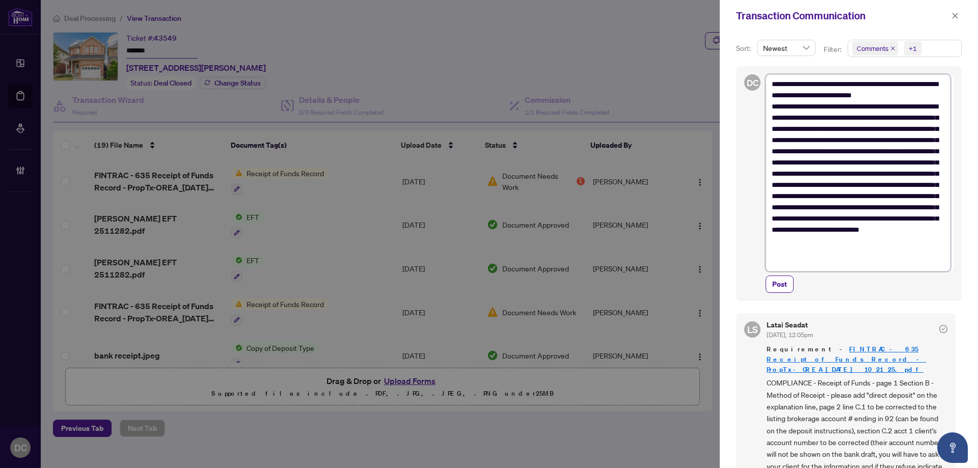
type textarea "**********"
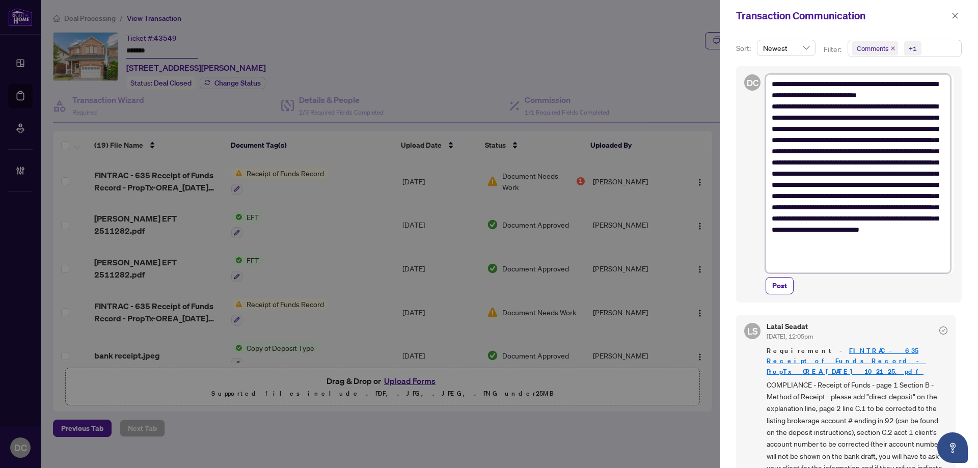
type textarea "**********"
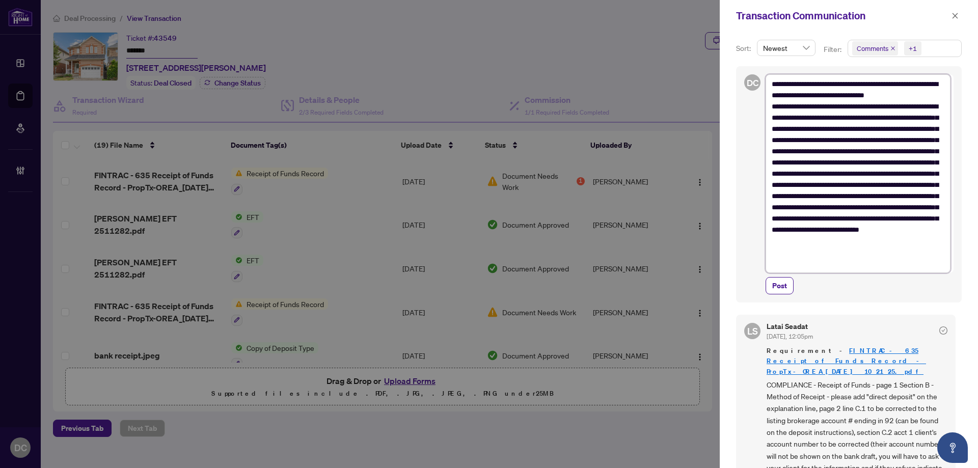
type textarea "**********"
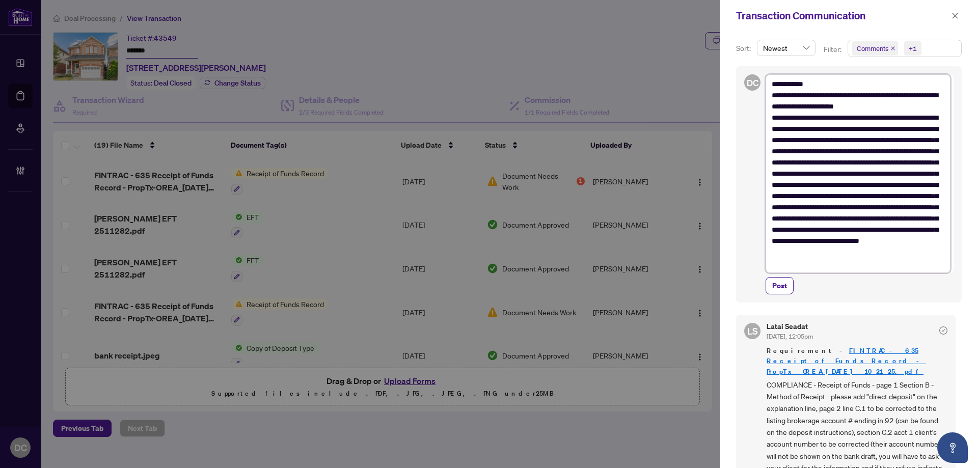
type textarea "**********"
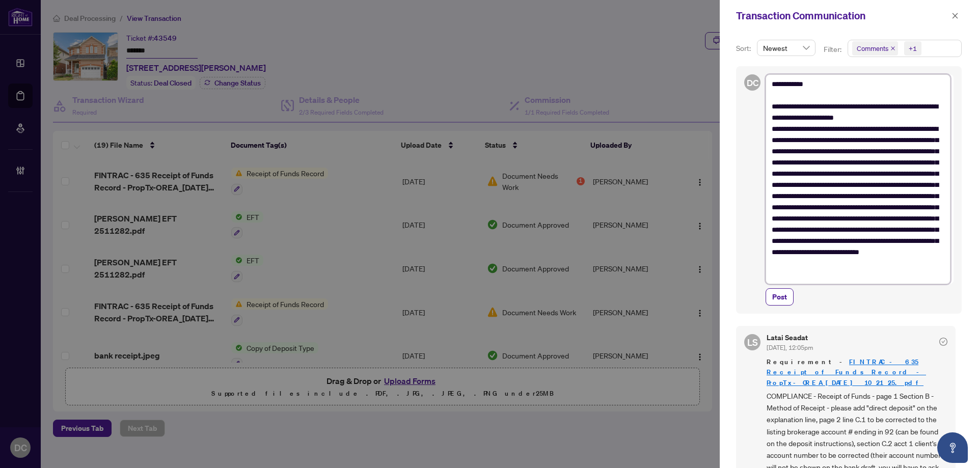
type textarea "**********"
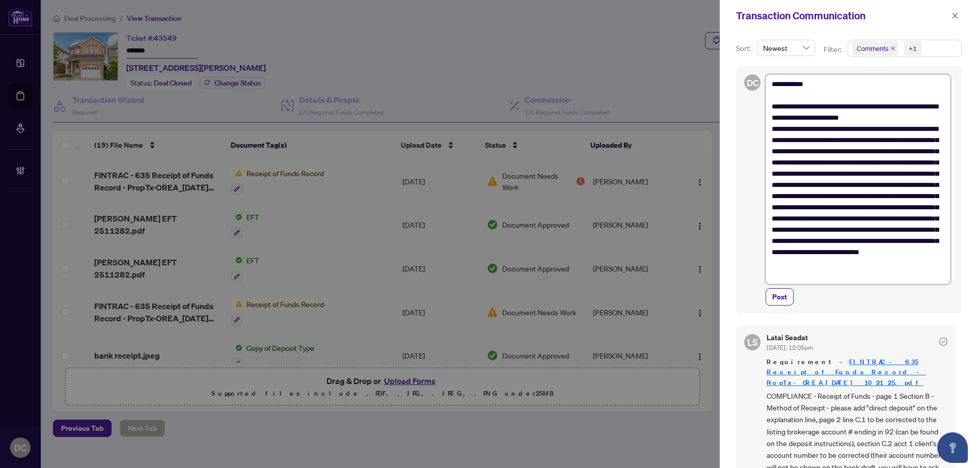
type textarea "**********"
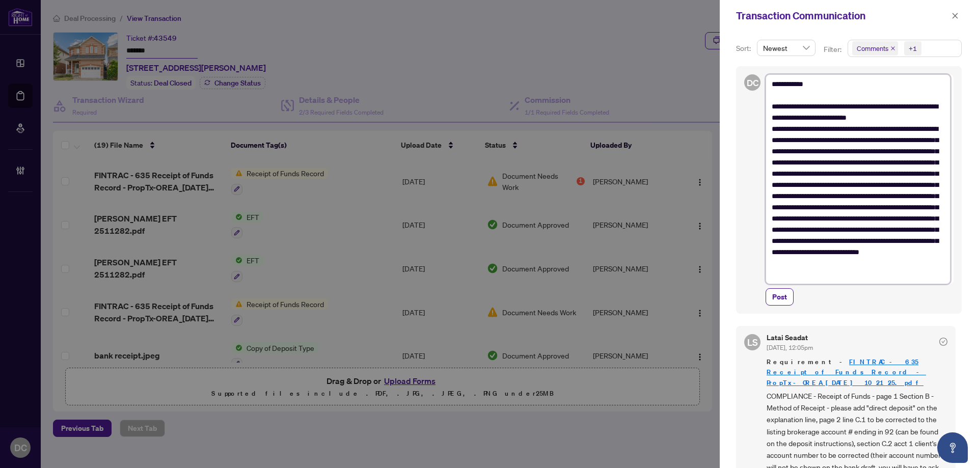
type textarea "**********"
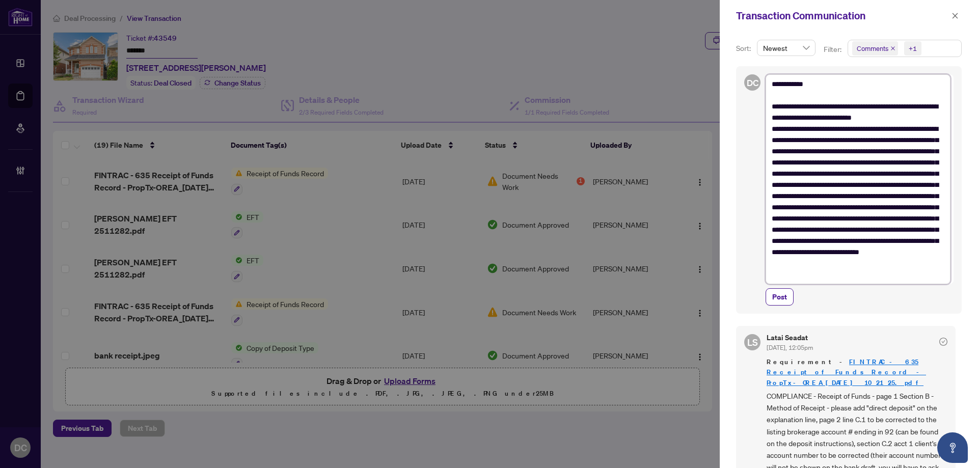
type textarea "**********"
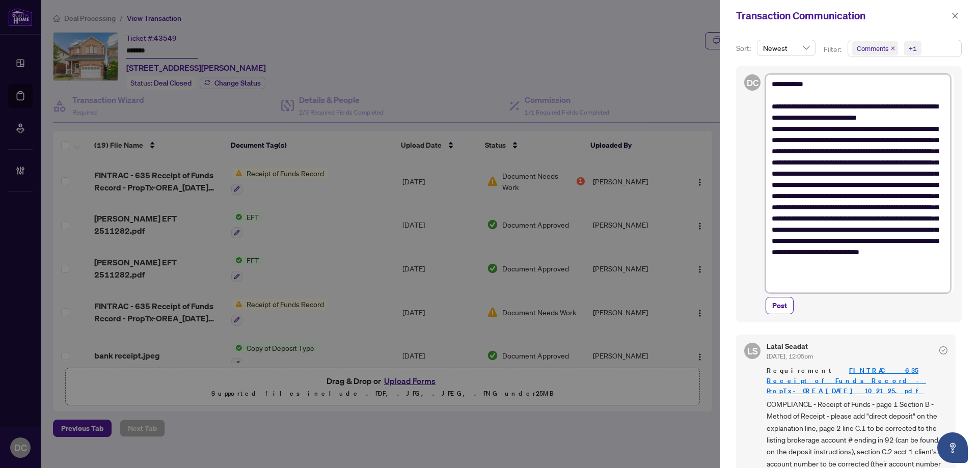
type textarea "**********"
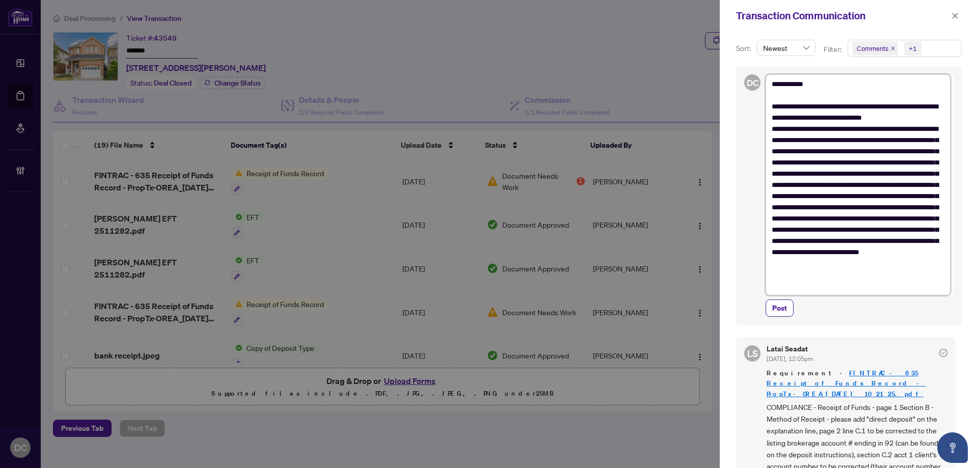
type textarea "**********"
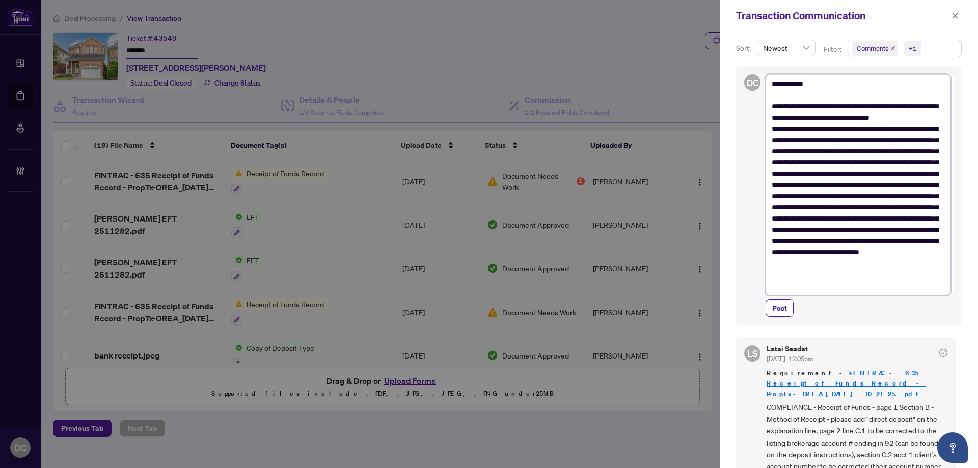
type textarea "**********"
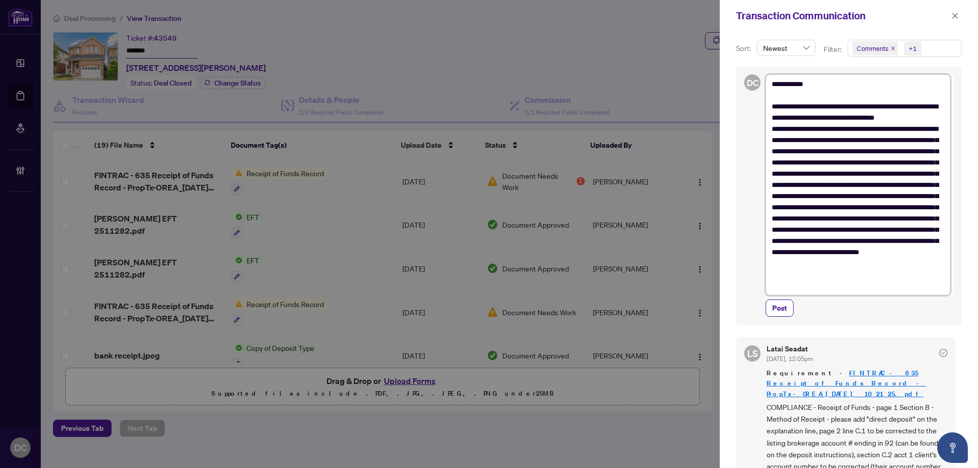
type textarea "**********"
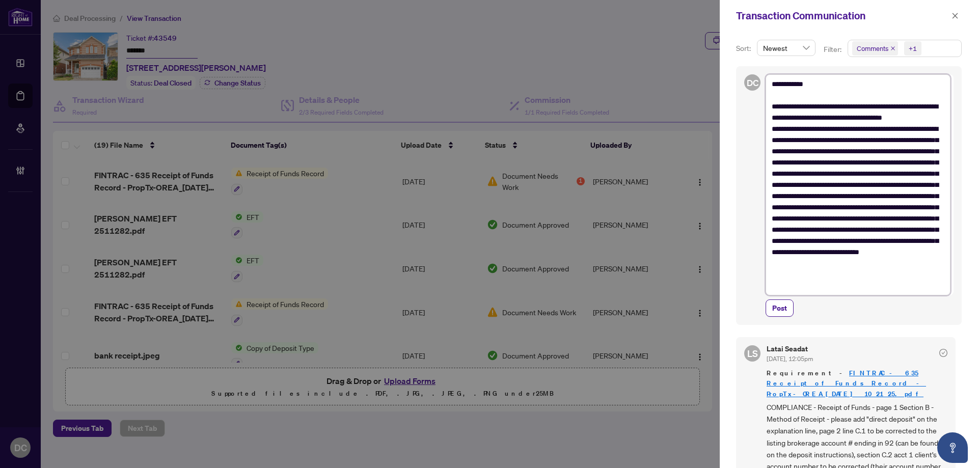
type textarea "**********"
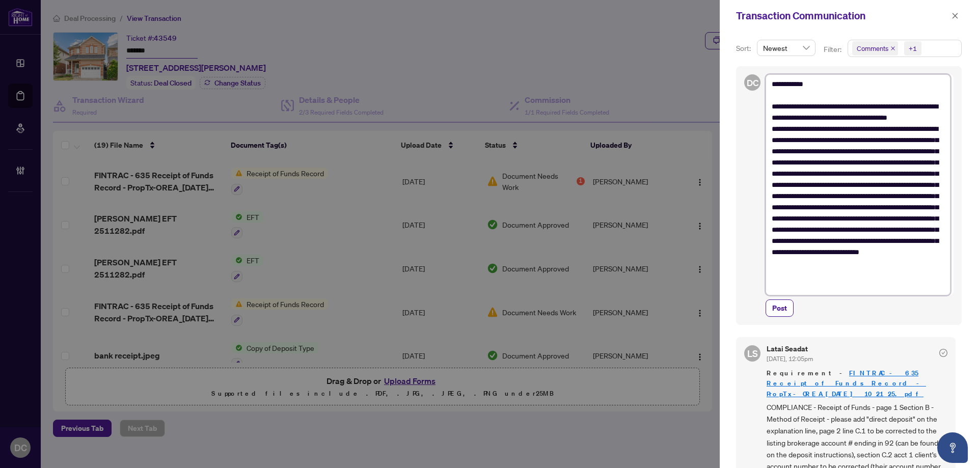
type textarea "**********"
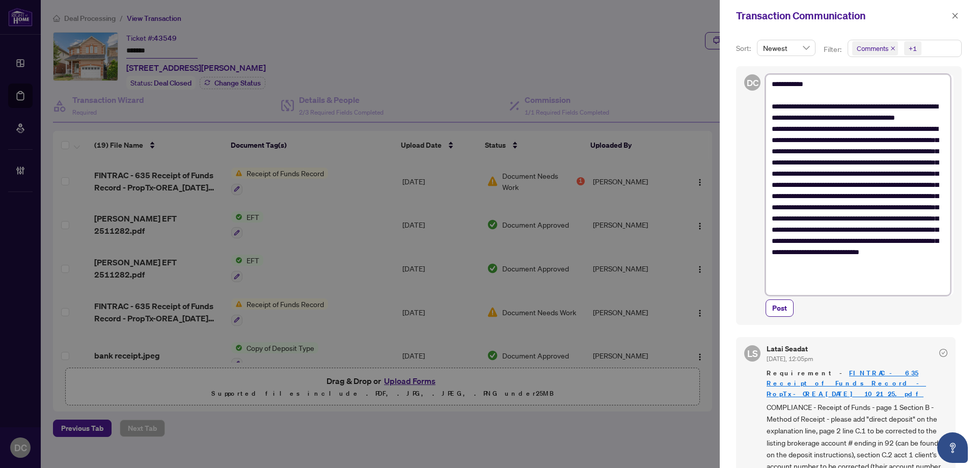
type textarea "**********"
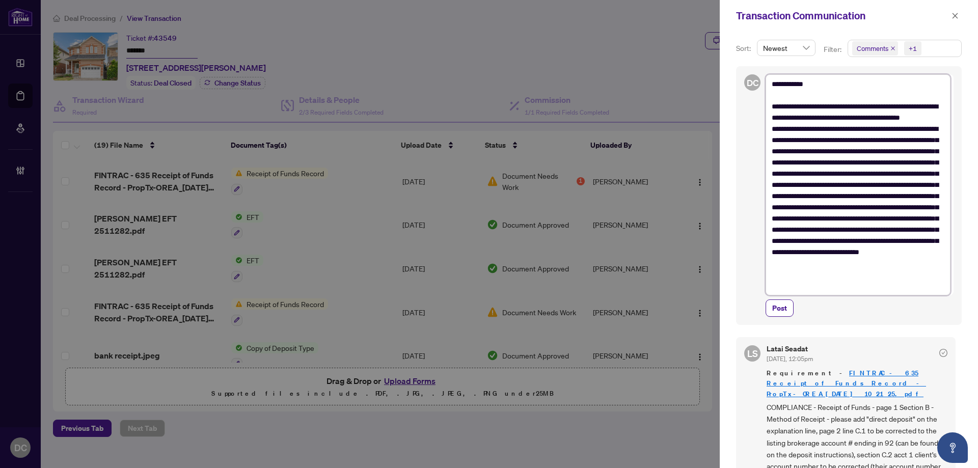
type textarea "**********"
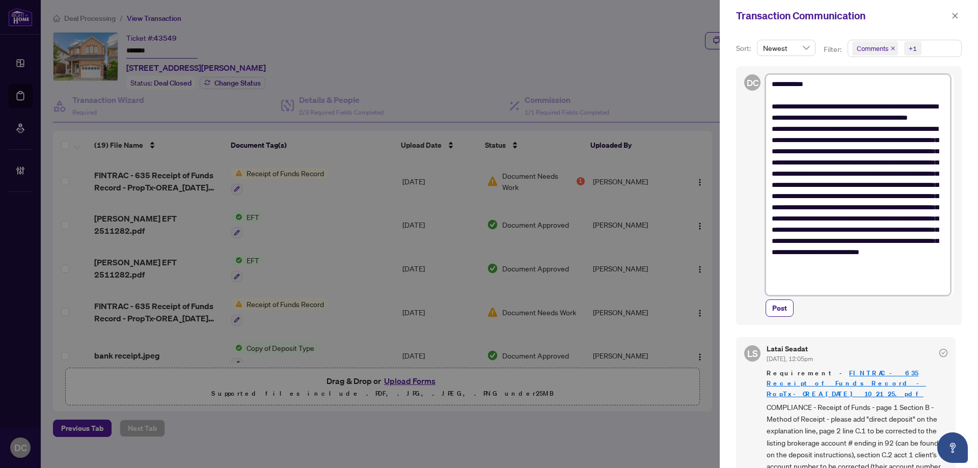
type textarea "**********"
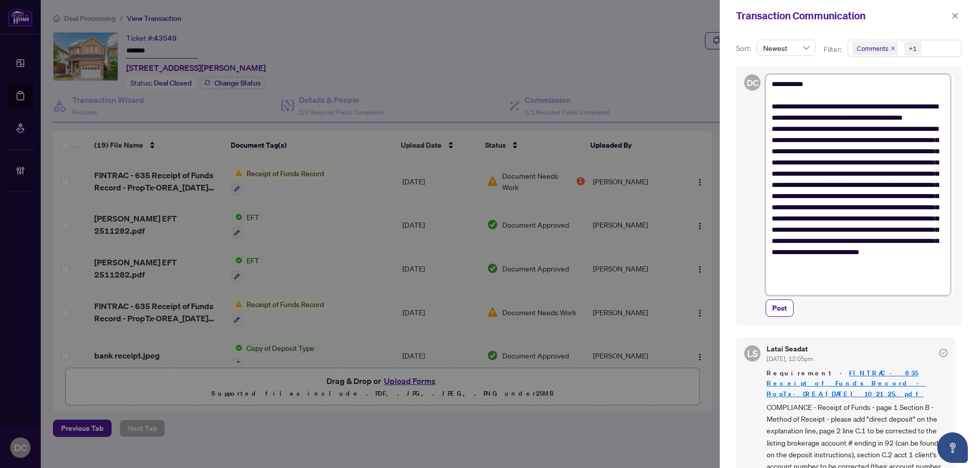
type textarea "**********"
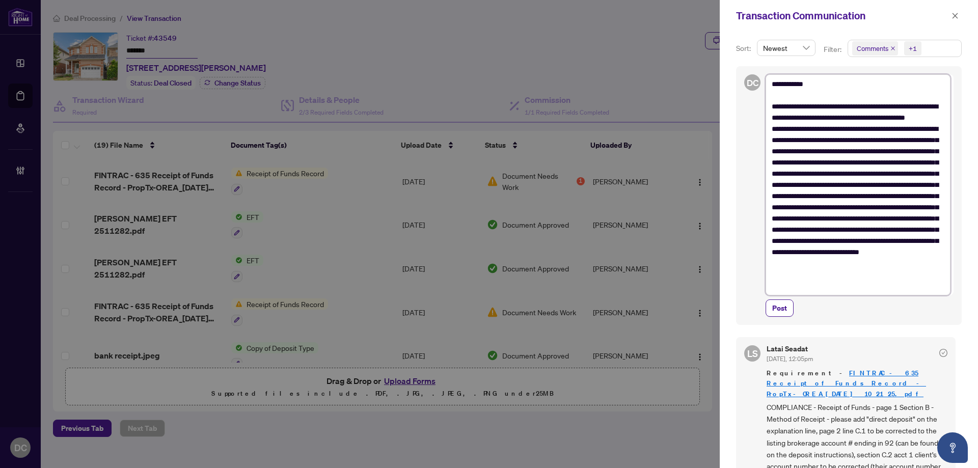
type textarea "**********"
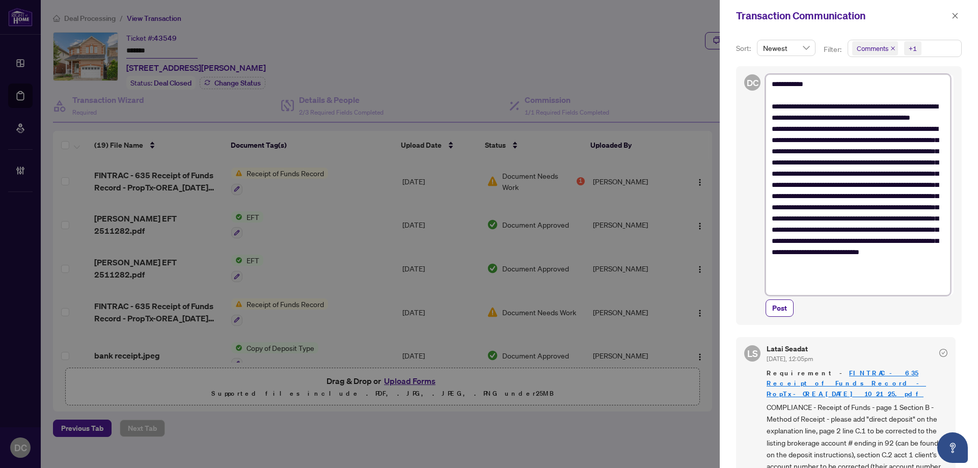
type textarea "**********"
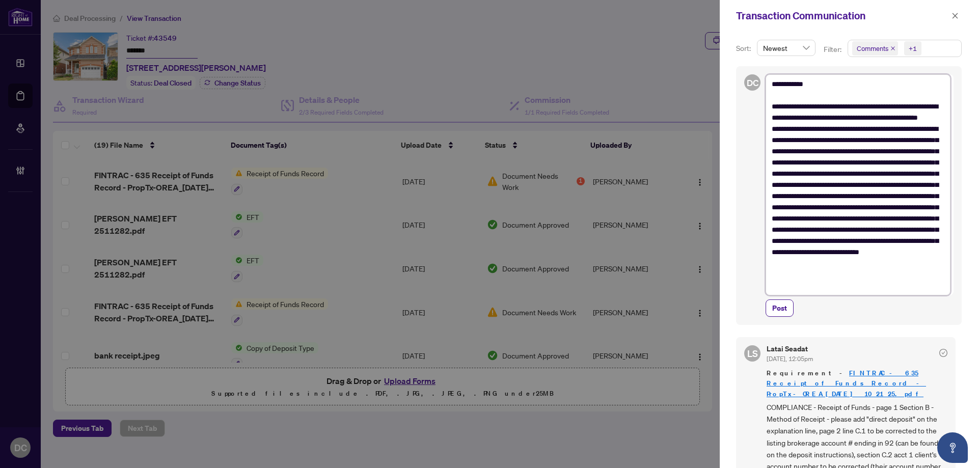
type textarea "**********"
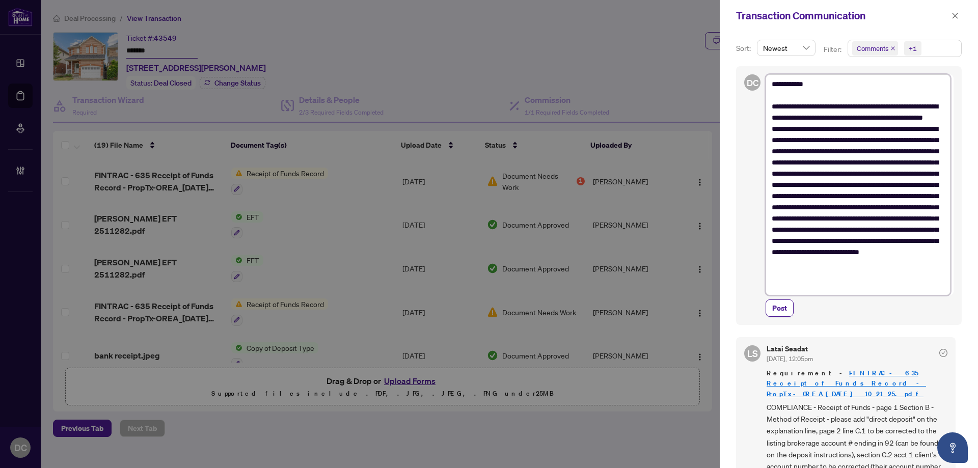
type textarea "**********"
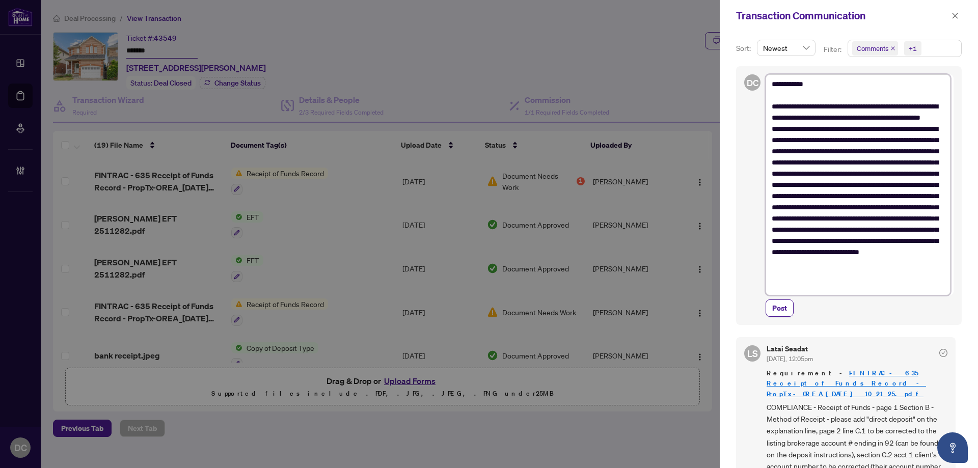
type textarea "**********"
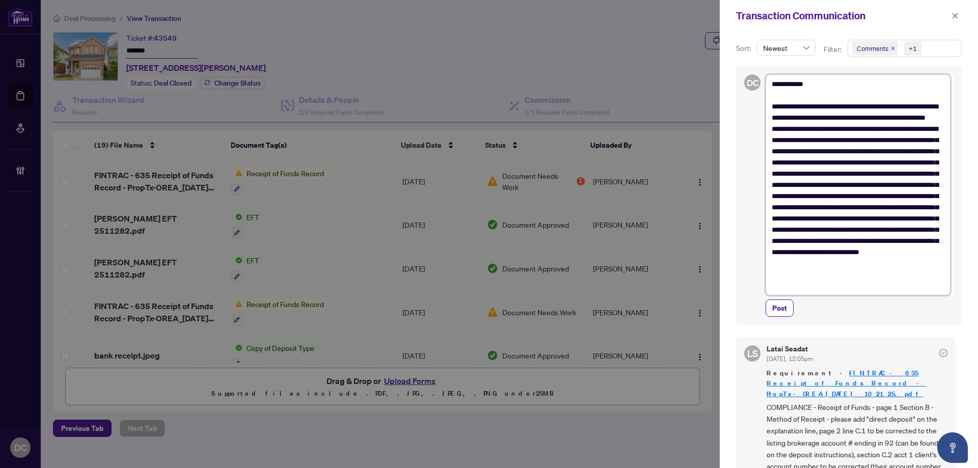
type textarea "**********"
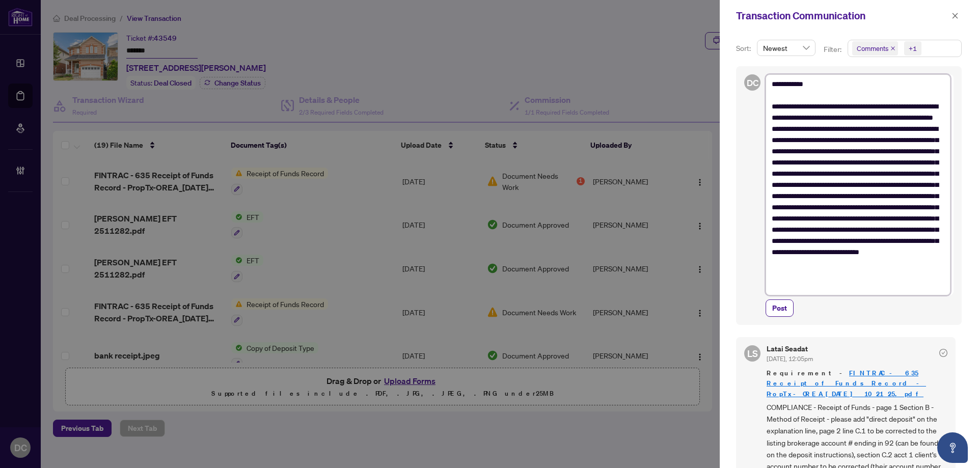
type textarea "**********"
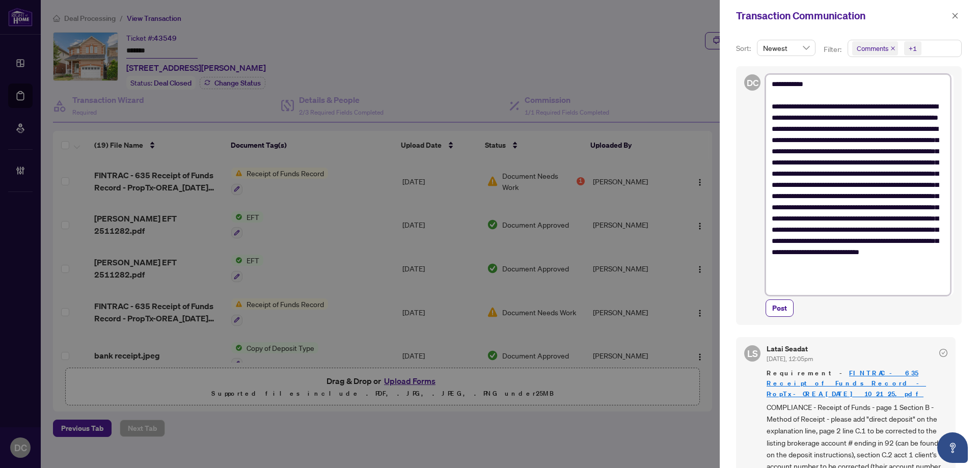
type textarea "**********"
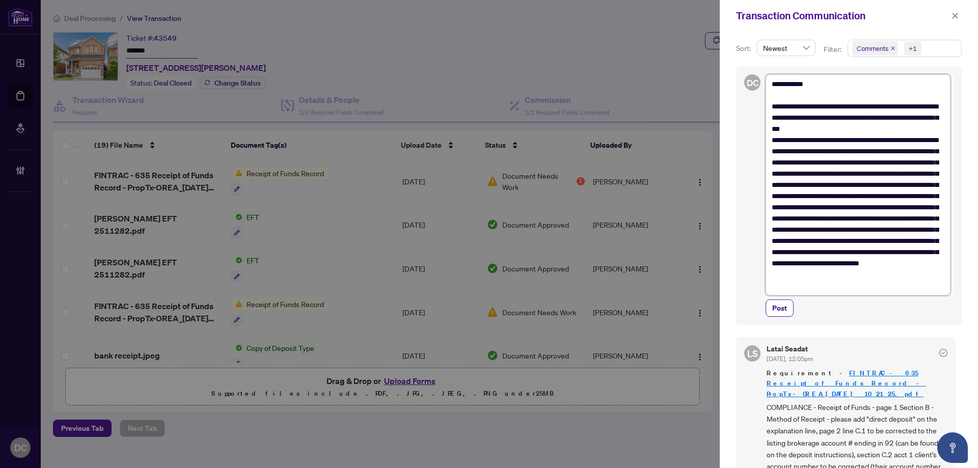
type textarea "**********"
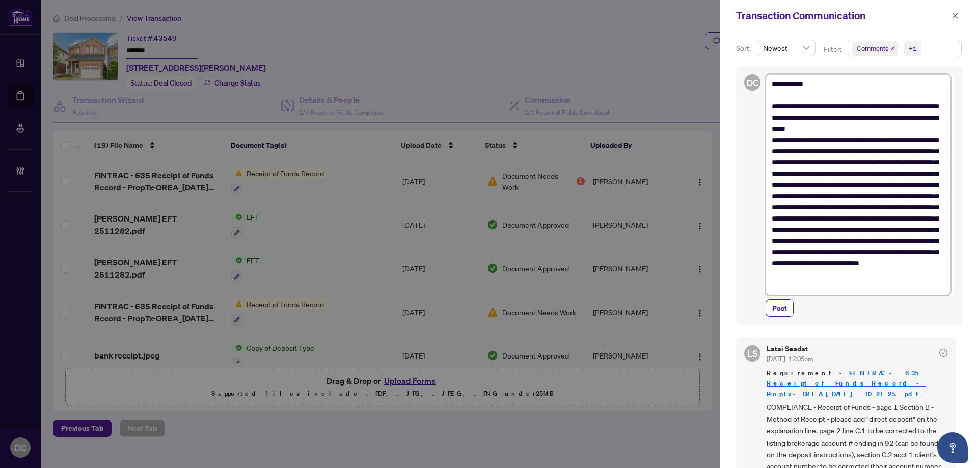
type textarea "**********"
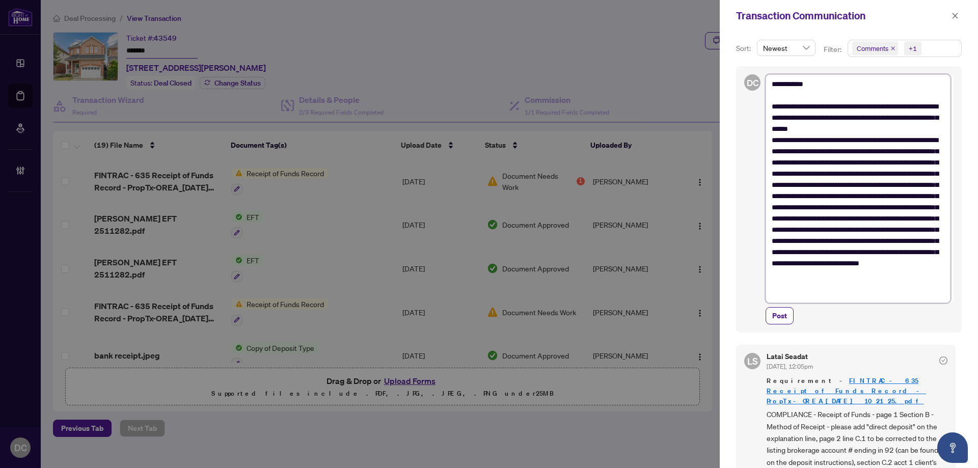
type textarea "**********"
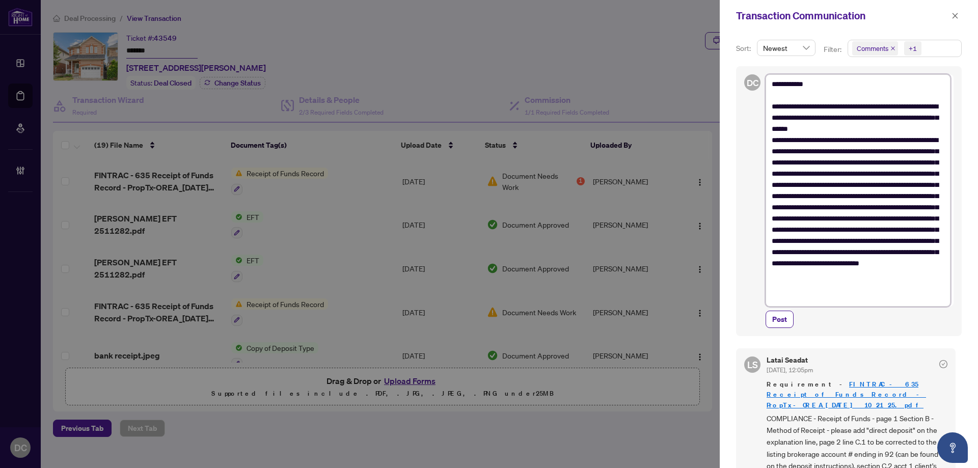
type textarea "**********"
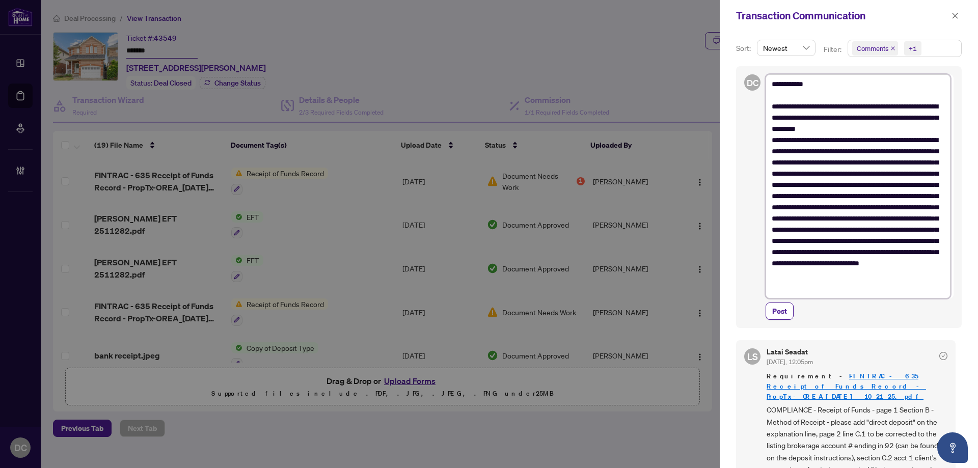
type textarea "**********"
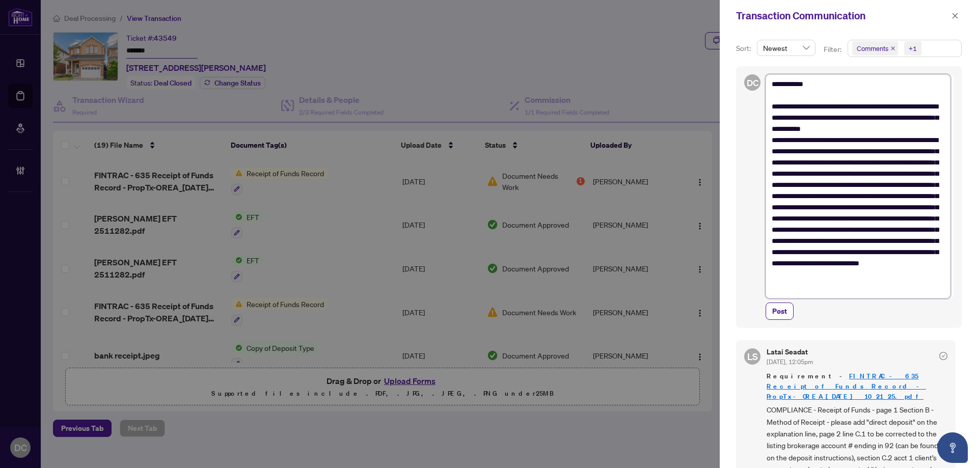
type textarea "**********"
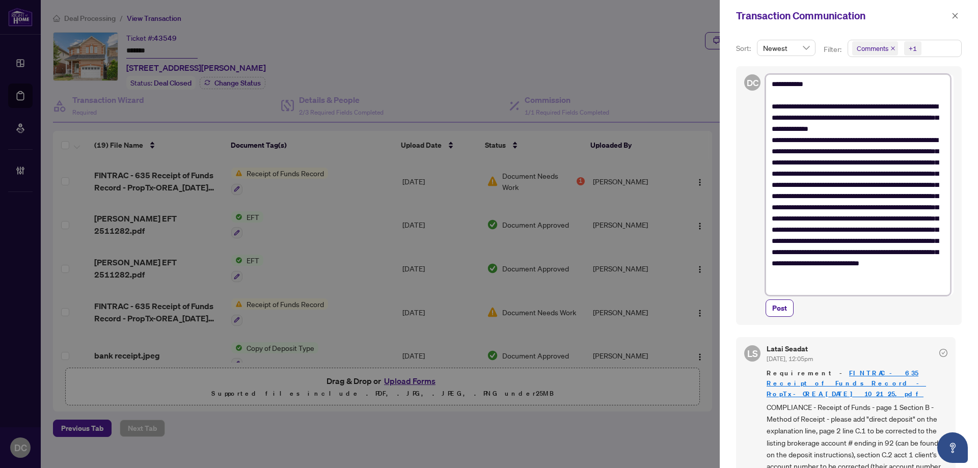
type textarea "**********"
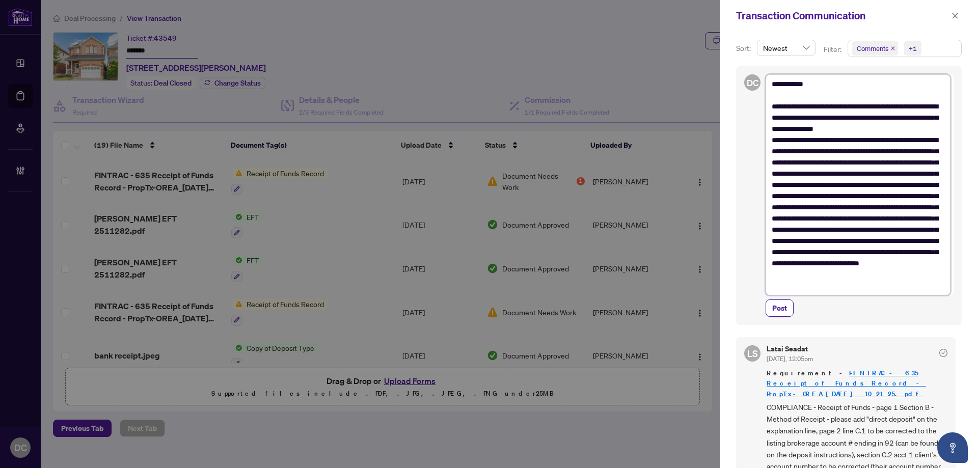
type textarea "**********"
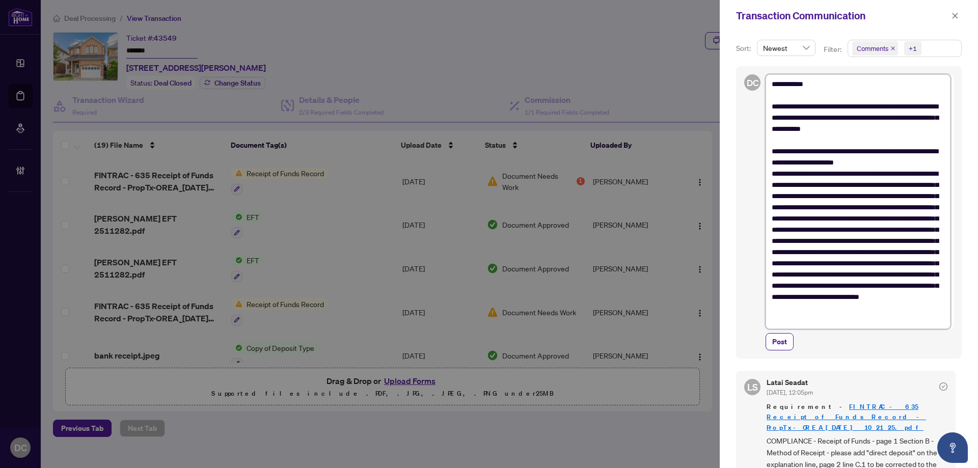
drag, startPoint x: 903, startPoint y: 139, endPoint x: 759, endPoint y: 85, distance: 153.7
click at [759, 85] on div "**********" at bounding box center [849, 212] width 226 height 292
paste textarea "*****"
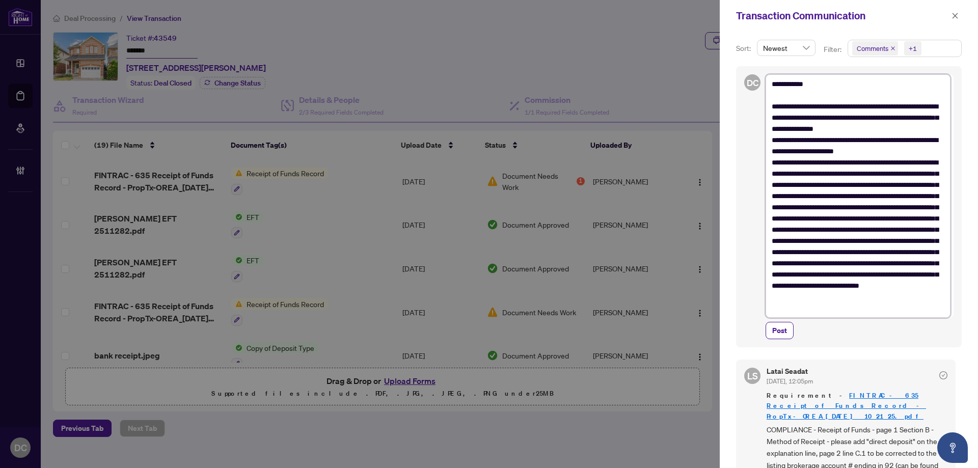
click at [814, 87] on textarea "**********" at bounding box center [857, 195] width 185 height 243
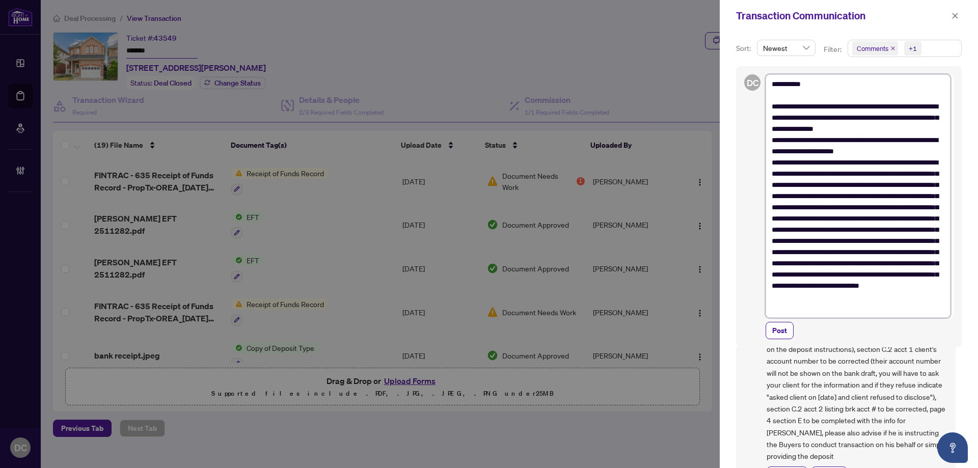
scroll to position [153, 0]
drag, startPoint x: 788, startPoint y: 106, endPoint x: 777, endPoint y: 109, distance: 12.1
click at [777, 109] on textarea "**********" at bounding box center [857, 195] width 185 height 243
click at [783, 100] on textarea "**********" at bounding box center [857, 195] width 185 height 243
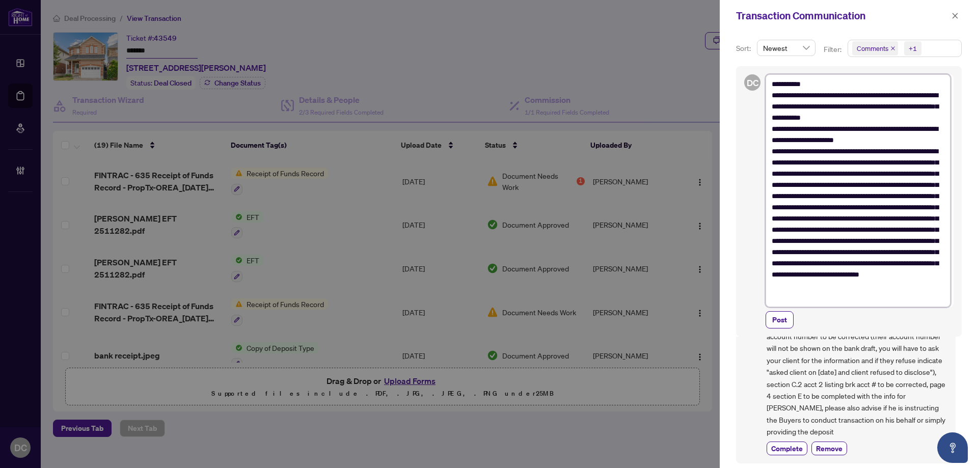
scroll to position [142, 0]
drag, startPoint x: 818, startPoint y: 88, endPoint x: 780, endPoint y: 86, distance: 38.3
click at [780, 86] on textarea "**********" at bounding box center [857, 190] width 185 height 232
drag, startPoint x: 872, startPoint y: 117, endPoint x: 915, endPoint y: 121, distance: 43.0
click at [872, 117] on textarea "**********" at bounding box center [857, 190] width 185 height 232
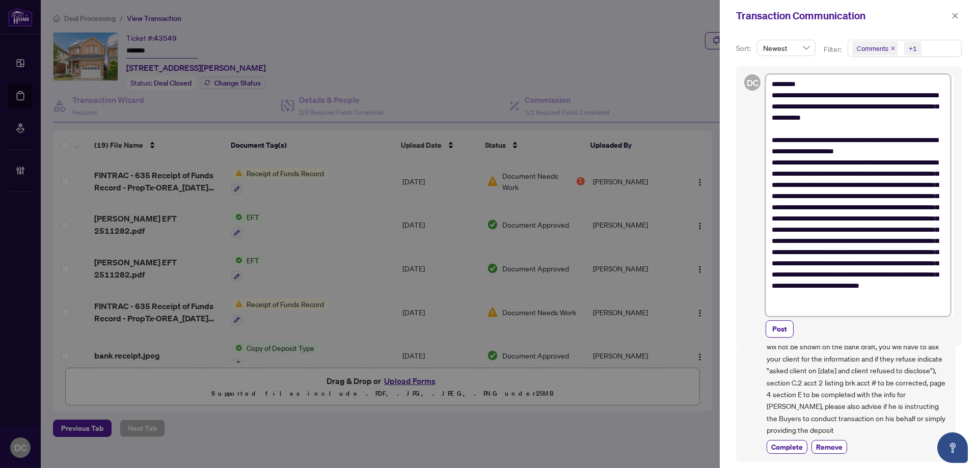
scroll to position [153, 0]
click at [814, 96] on textarea "**********" at bounding box center [857, 195] width 185 height 243
click at [866, 95] on textarea "**********" at bounding box center [857, 195] width 185 height 243
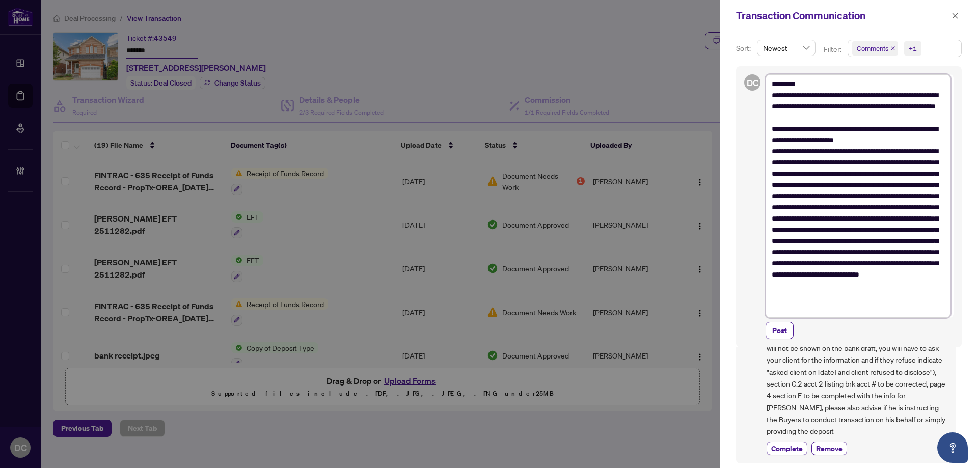
drag, startPoint x: 782, startPoint y: 87, endPoint x: 801, endPoint y: 85, distance: 19.0
click at [801, 85] on textarea "**********" at bounding box center [857, 195] width 185 height 243
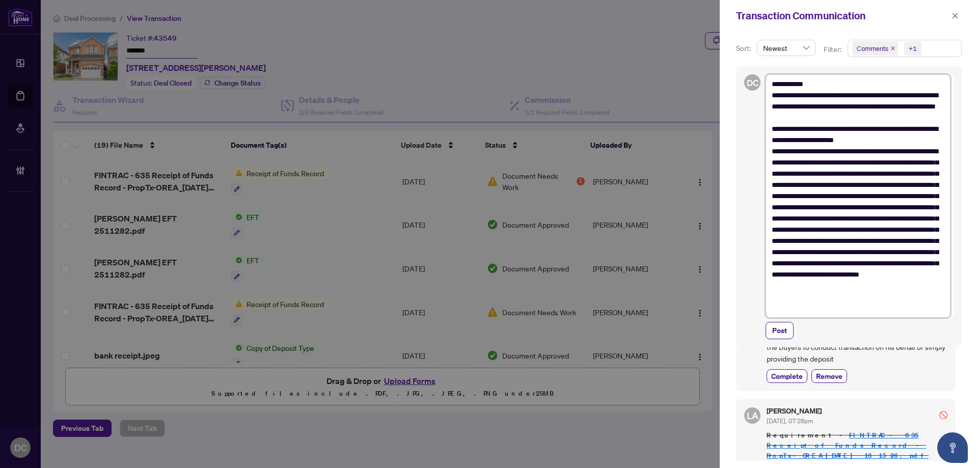
scroll to position [226, 0]
click at [913, 309] on textarea "**********" at bounding box center [857, 195] width 185 height 243
click at [917, 315] on textarea "**********" at bounding box center [857, 195] width 185 height 243
drag, startPoint x: 780, startPoint y: 330, endPoint x: 841, endPoint y: 323, distance: 62.0
click at [780, 330] on span "Post" at bounding box center [779, 330] width 15 height 16
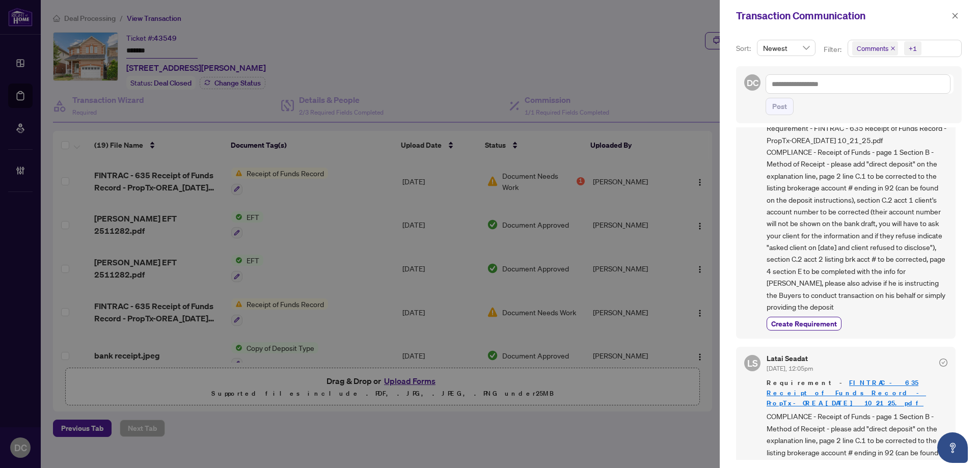
scroll to position [0, 0]
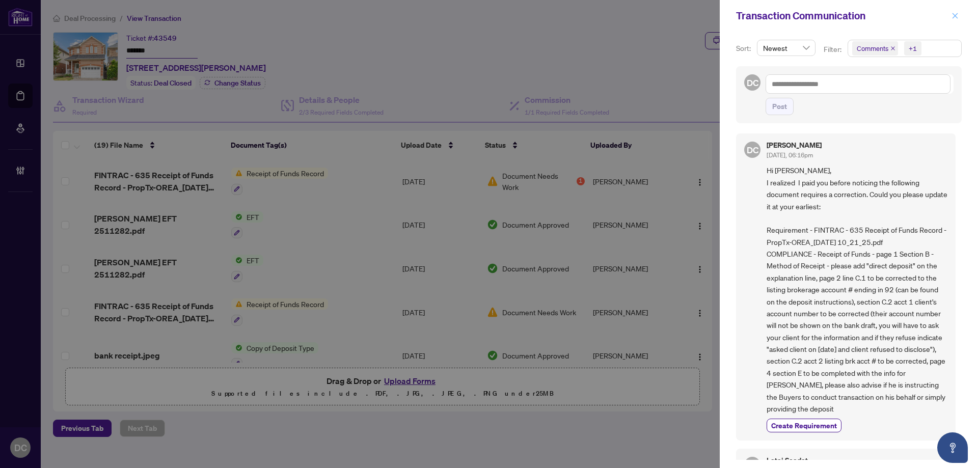
click at [950, 20] on button "button" at bounding box center [954, 16] width 13 height 12
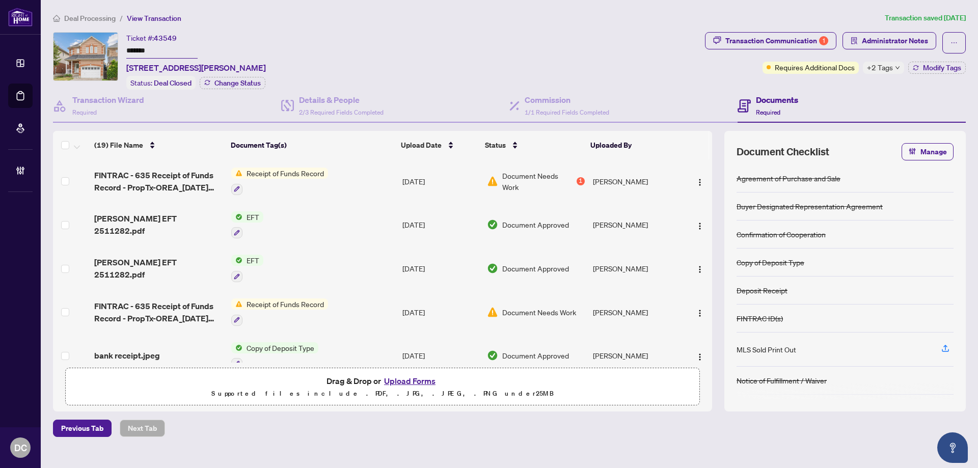
click at [104, 18] on span "Deal Processing" at bounding box center [89, 18] width 51 height 9
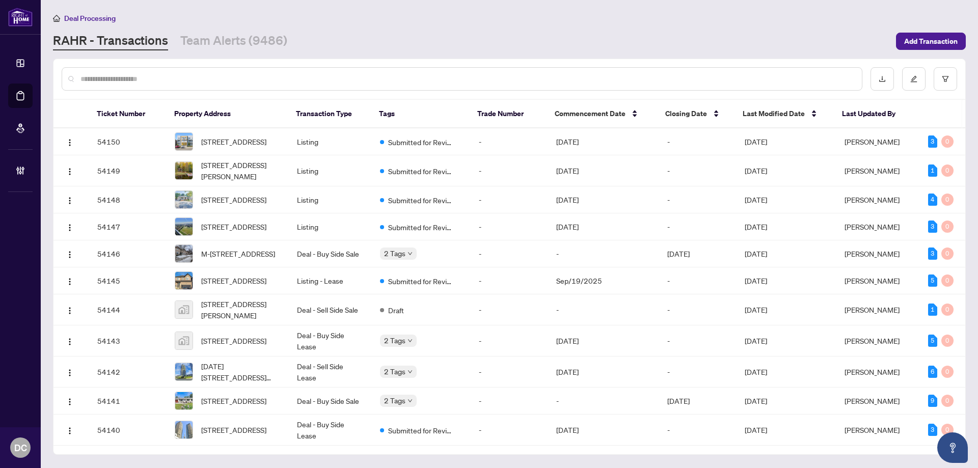
click at [212, 73] on input "text" at bounding box center [466, 78] width 773 height 11
paste input "*******"
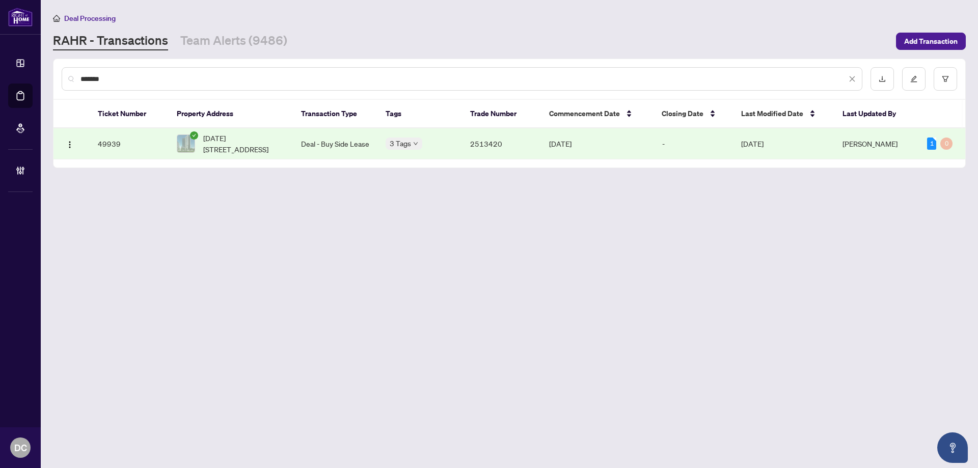
click at [246, 147] on span "[DATE][STREET_ADDRESS]" at bounding box center [243, 143] width 81 height 22
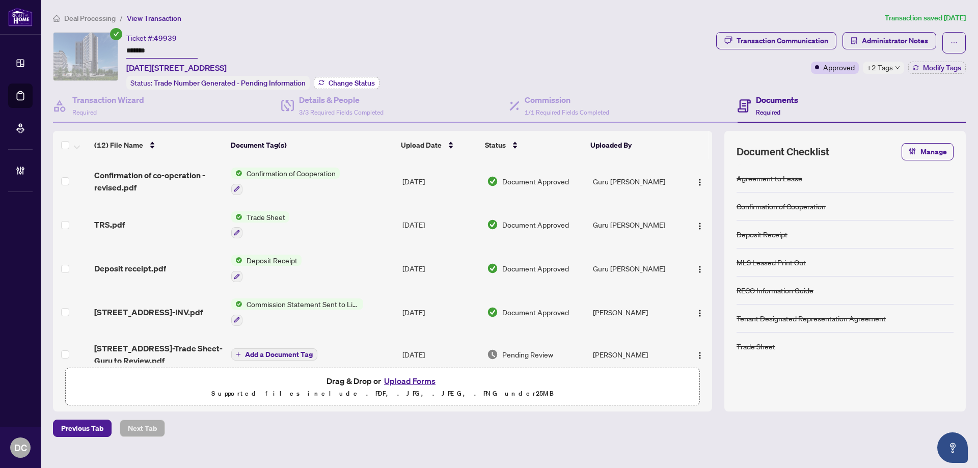
click at [354, 79] on span "Change Status" at bounding box center [351, 82] width 46 height 7
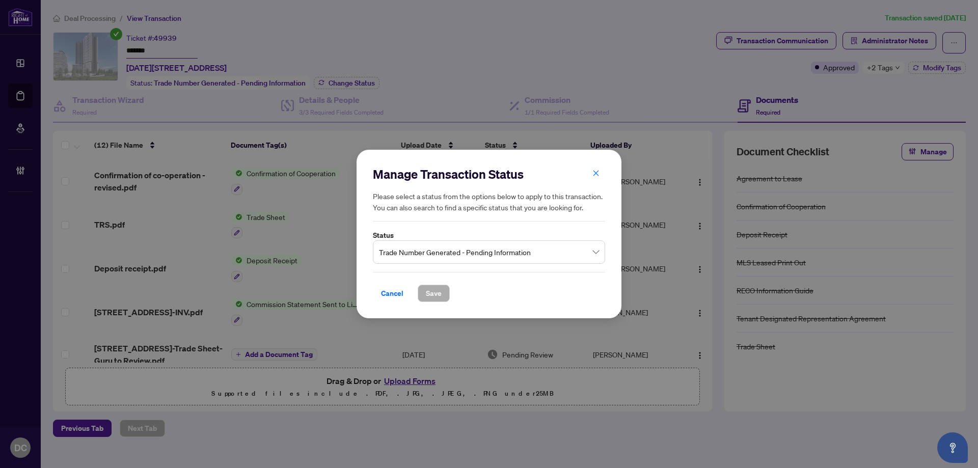
click at [500, 248] on span "Trade Number Generated - Pending Information" at bounding box center [489, 251] width 220 height 19
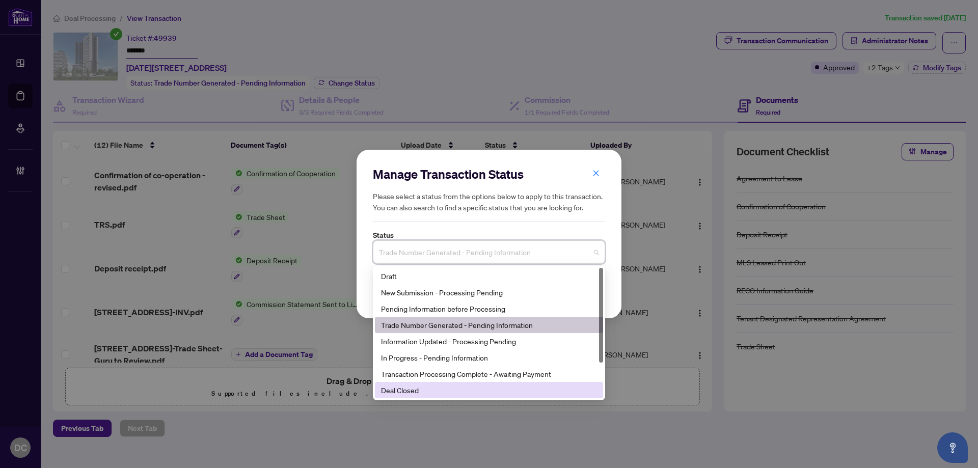
click at [448, 392] on div "Deal Closed" at bounding box center [489, 389] width 216 height 11
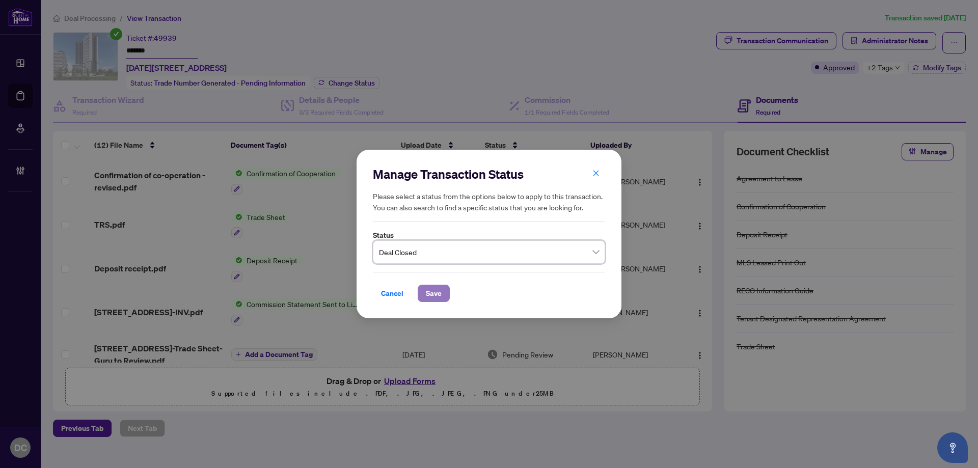
click at [435, 291] on span "Save" at bounding box center [434, 293] width 16 height 16
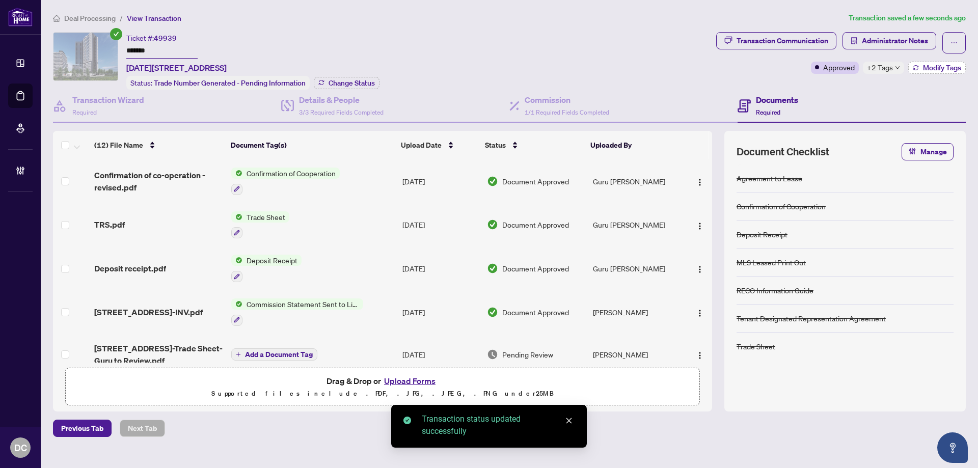
click at [946, 67] on span "Modify Tags" at bounding box center [942, 67] width 38 height 7
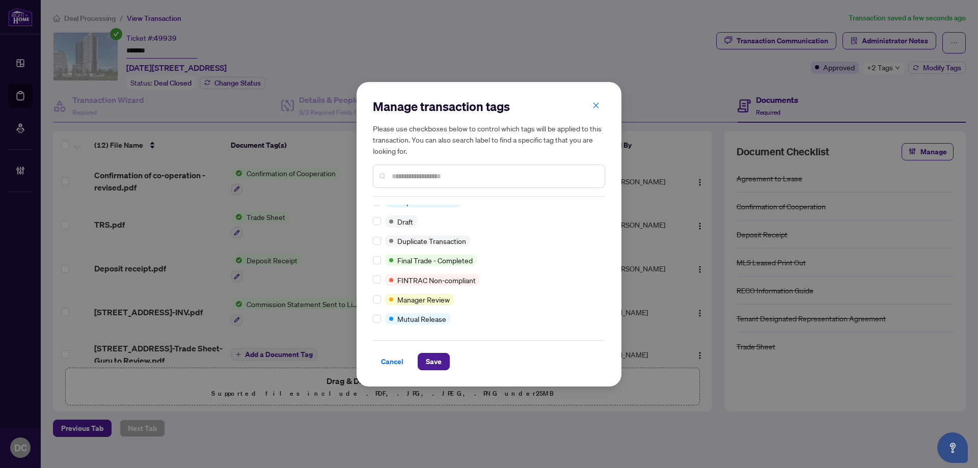
scroll to position [9, 0]
click at [431, 364] on span "Save" at bounding box center [434, 361] width 16 height 16
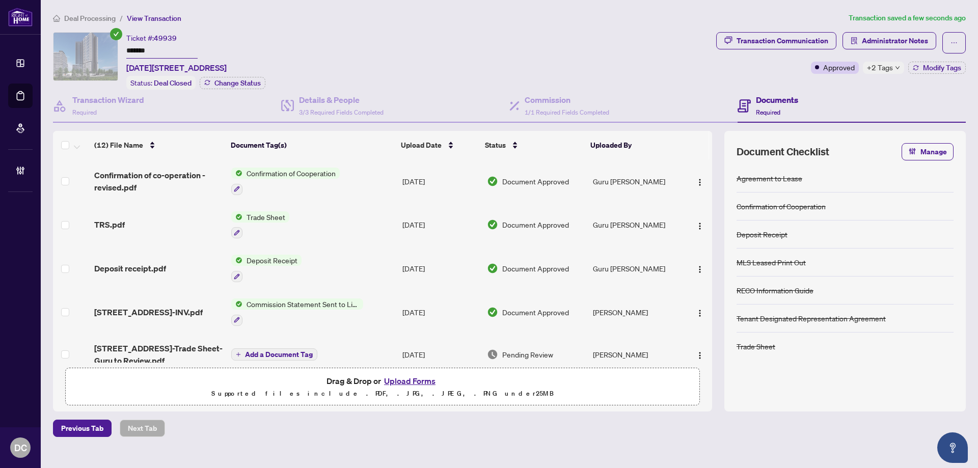
click at [885, 67] on span "+2 Tags" at bounding box center [880, 68] width 26 height 12
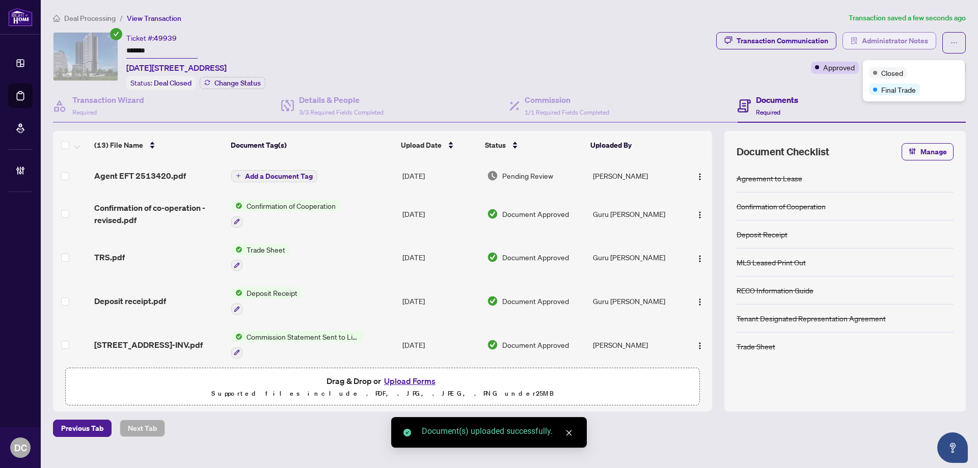
click at [916, 43] on span "Administrator Notes" at bounding box center [895, 41] width 66 height 16
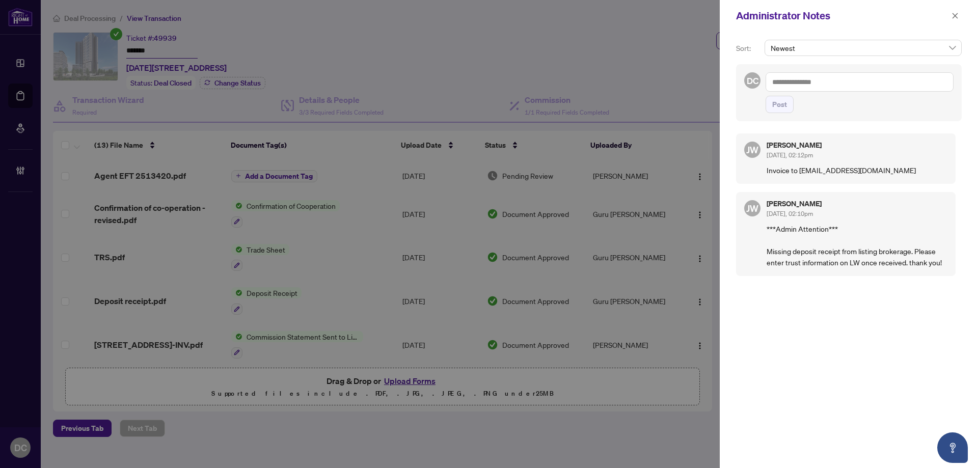
click at [870, 85] on textarea at bounding box center [859, 81] width 188 height 19
paste textarea "**********"
drag, startPoint x: 780, startPoint y: 102, endPoint x: 794, endPoint y: 95, distance: 15.5
click at [780, 102] on span "Post" at bounding box center [779, 104] width 15 height 16
click at [956, 15] on icon "close" at bounding box center [954, 15] width 7 height 7
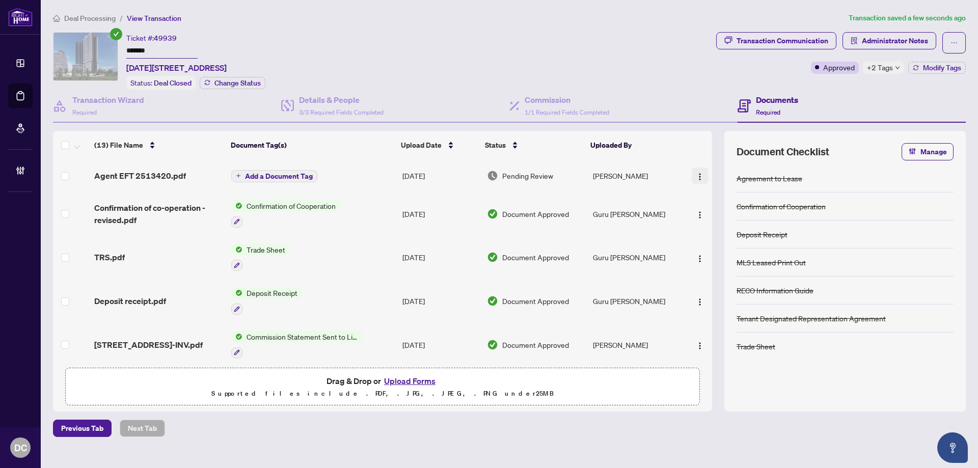
click at [698, 178] on img "button" at bounding box center [700, 177] width 8 height 8
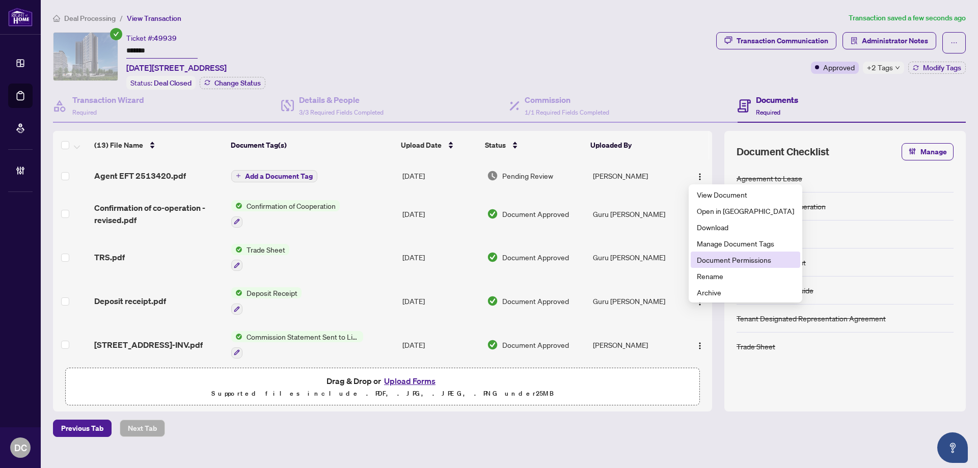
click at [710, 261] on span "Document Permissions" at bounding box center [745, 259] width 97 height 11
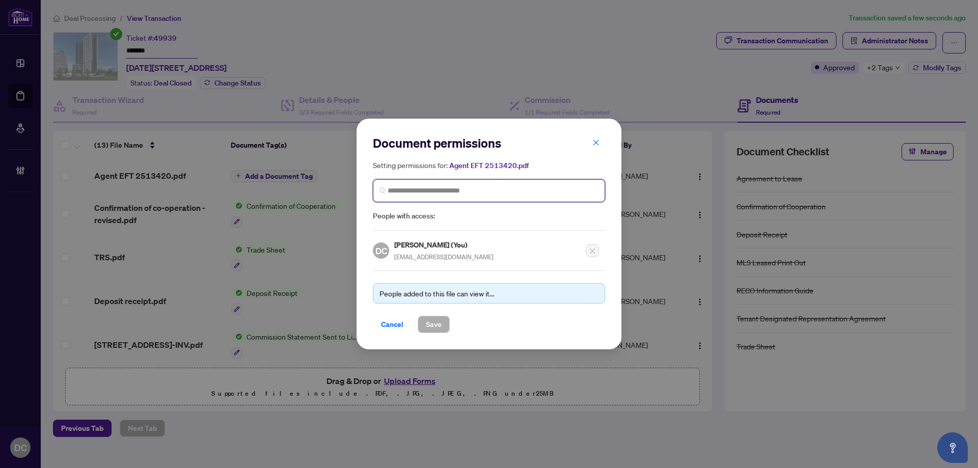
click at [523, 194] on input "search" at bounding box center [493, 190] width 211 height 11
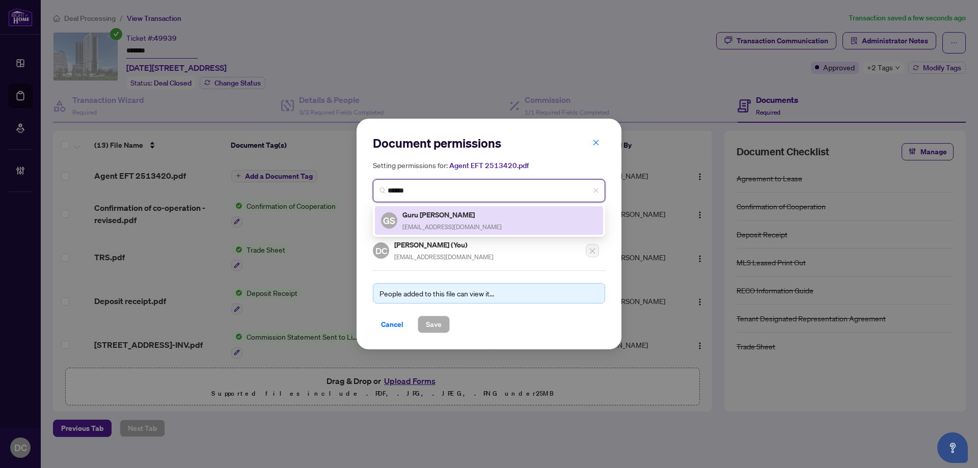
click at [485, 212] on div "GS Guru [PERSON_NAME] [EMAIL_ADDRESS][DOMAIN_NAME]" at bounding box center [489, 220] width 216 height 23
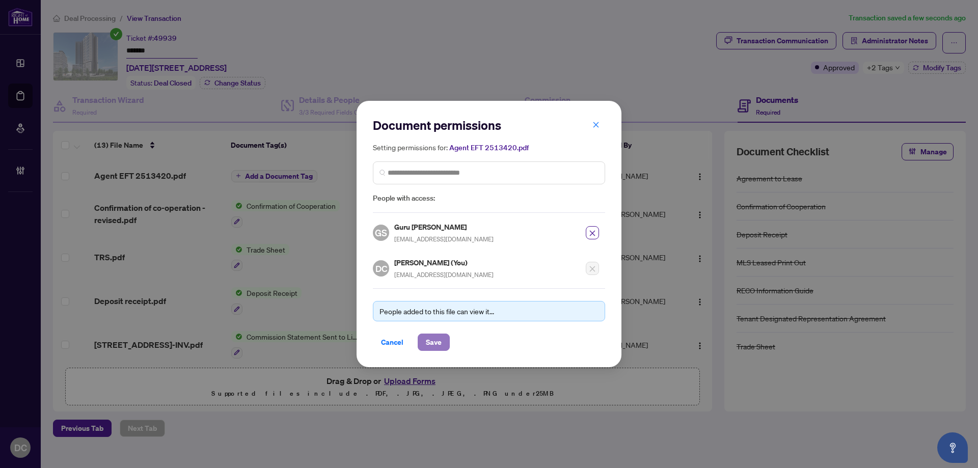
click at [434, 339] on span "Save" at bounding box center [434, 342] width 16 height 16
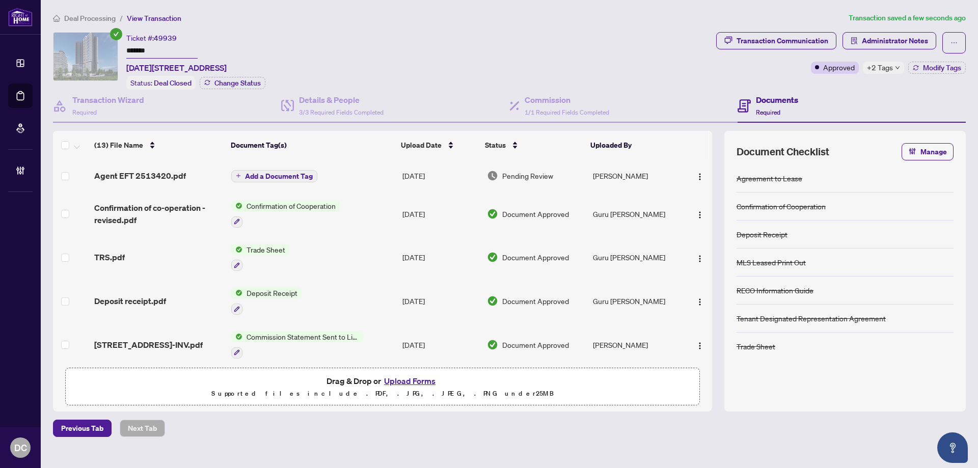
click at [891, 63] on span "+2 Tags" at bounding box center [880, 68] width 26 height 12
click at [97, 18] on span "Deal Processing" at bounding box center [89, 18] width 51 height 9
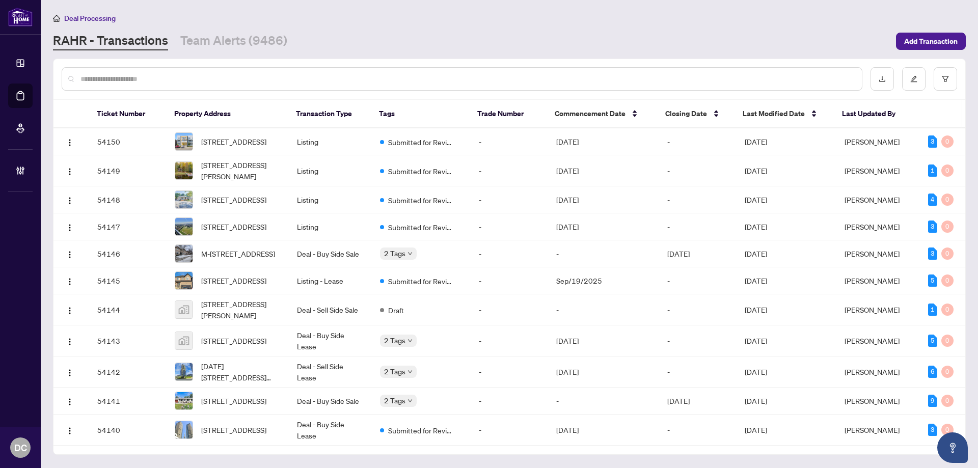
click at [146, 79] on input "text" at bounding box center [466, 78] width 773 height 11
paste input "*******"
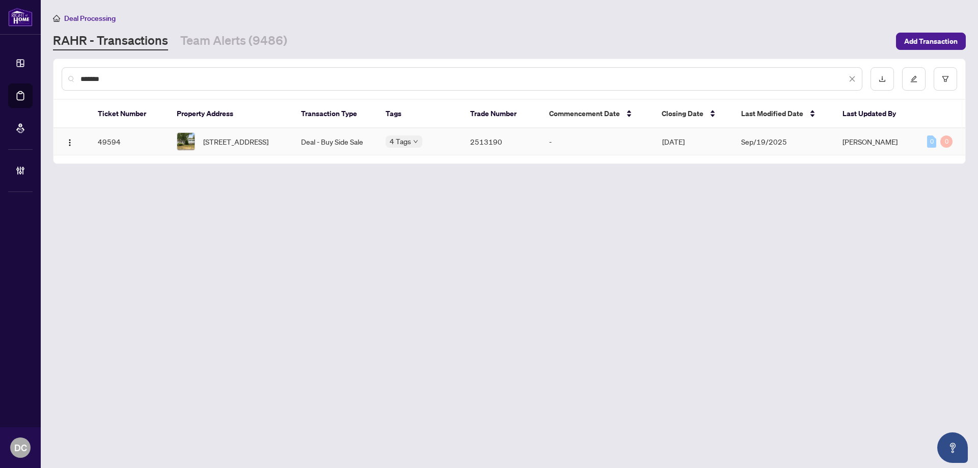
click at [315, 154] on td "Deal - Buy Side Sale" at bounding box center [335, 141] width 85 height 27
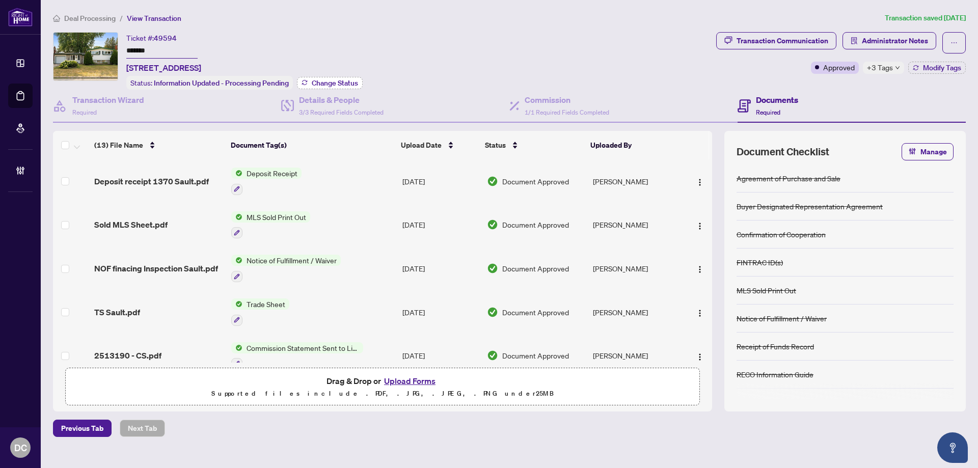
click at [339, 80] on span "Change Status" at bounding box center [335, 82] width 46 height 7
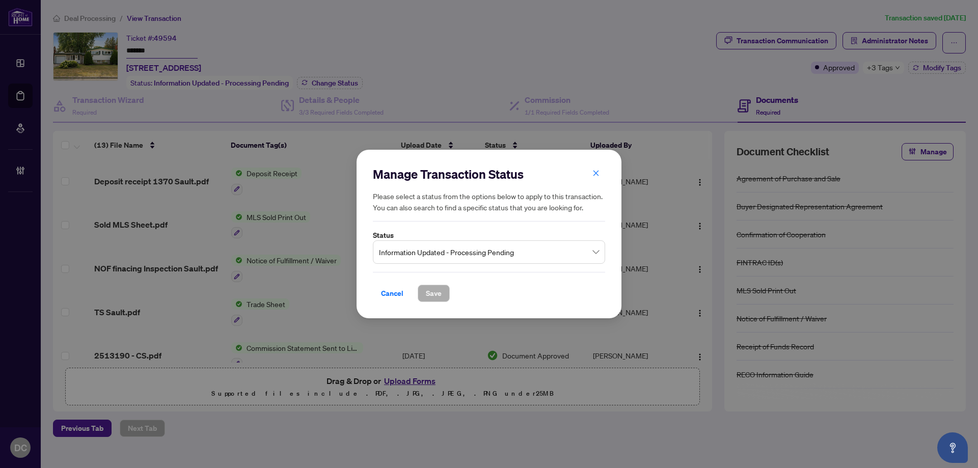
click at [555, 249] on span "Information Updated - Processing Pending" at bounding box center [489, 251] width 220 height 19
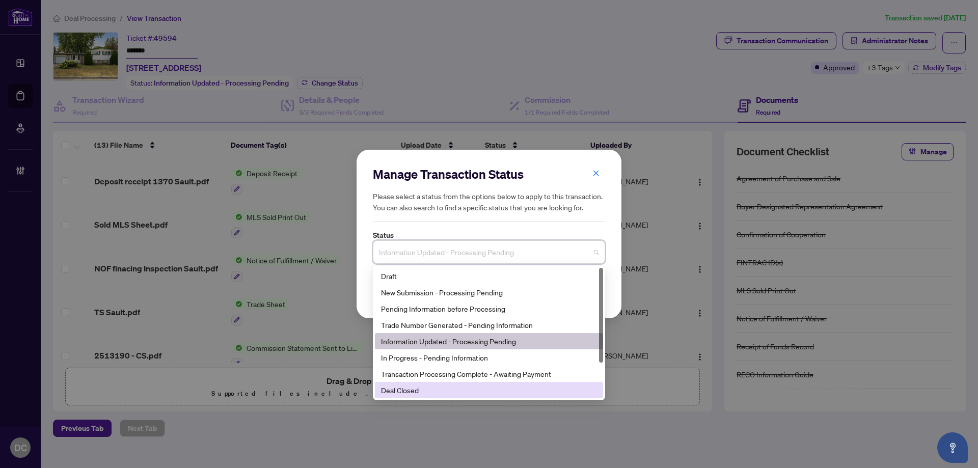
click at [432, 388] on div "Deal Closed" at bounding box center [489, 389] width 216 height 11
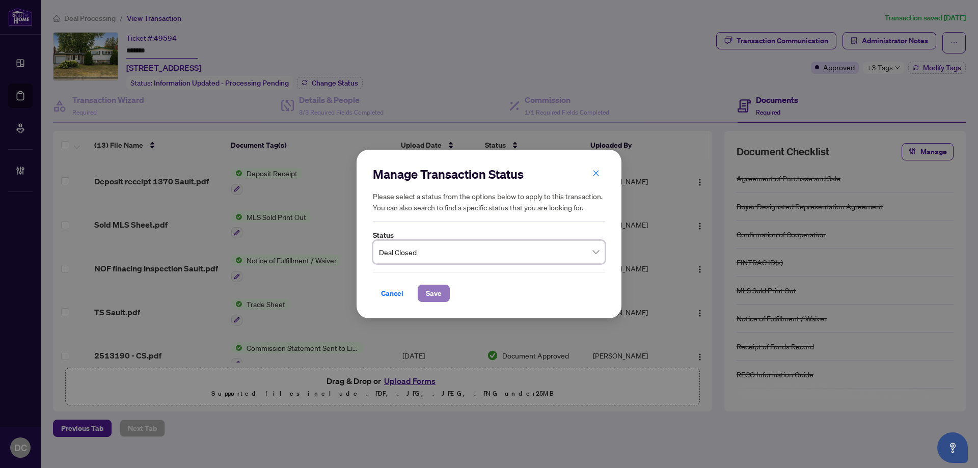
click at [428, 293] on span "Save" at bounding box center [434, 293] width 16 height 16
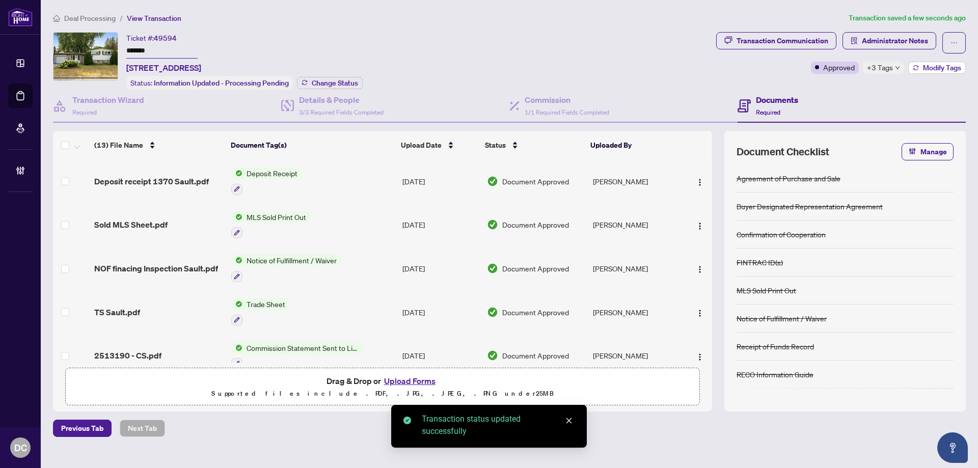
click at [918, 68] on button "Modify Tags" at bounding box center [937, 68] width 58 height 12
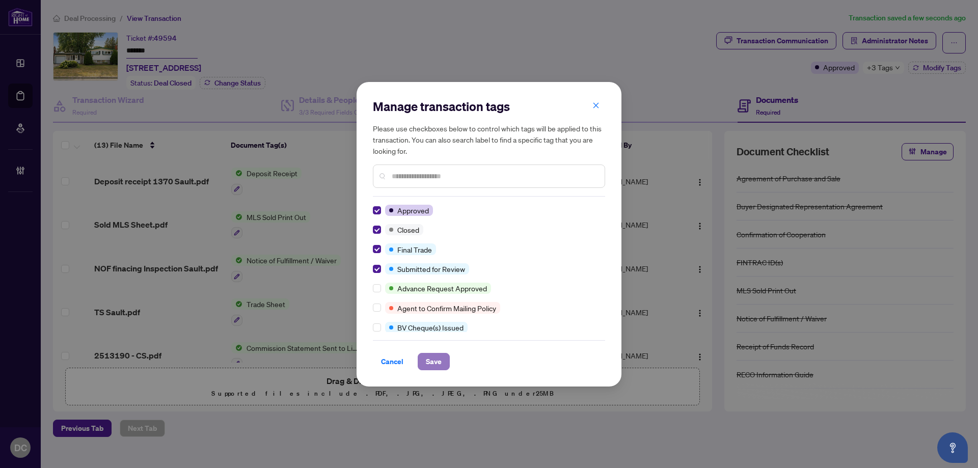
click at [438, 368] on span "Save" at bounding box center [434, 361] width 16 height 16
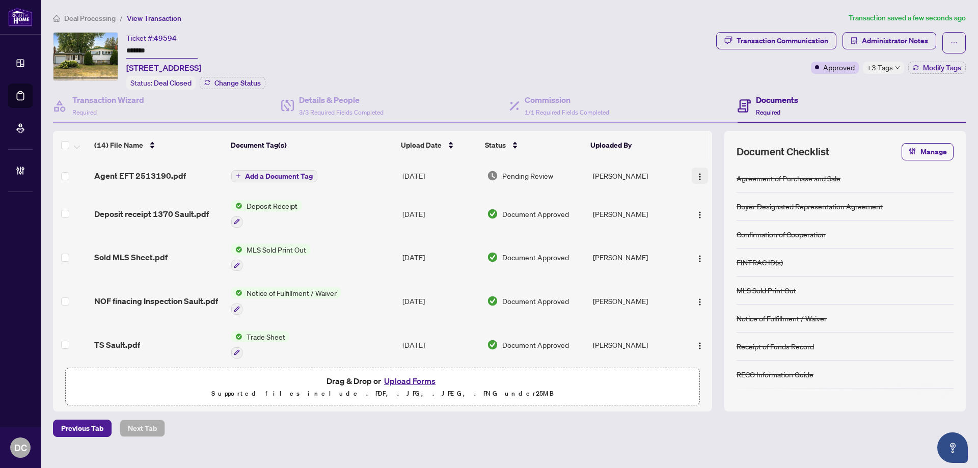
click at [698, 177] on img "button" at bounding box center [700, 177] width 8 height 8
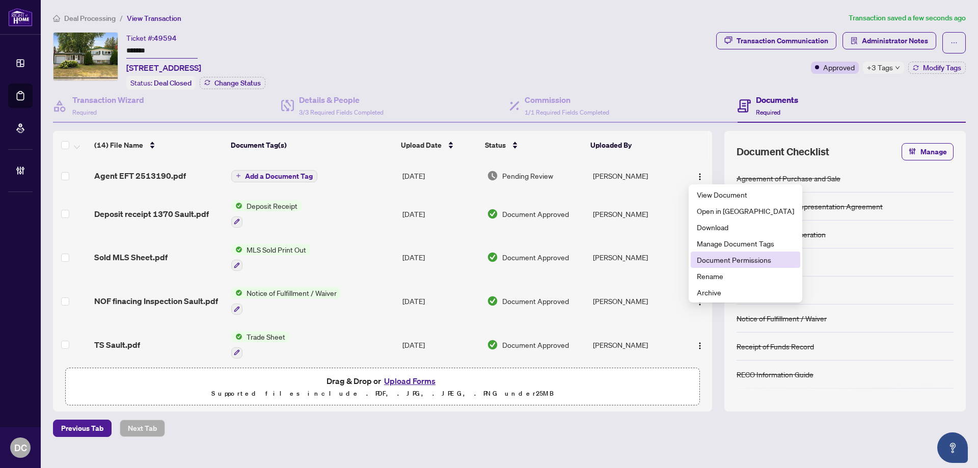
click at [729, 258] on span "Document Permissions" at bounding box center [745, 259] width 97 height 11
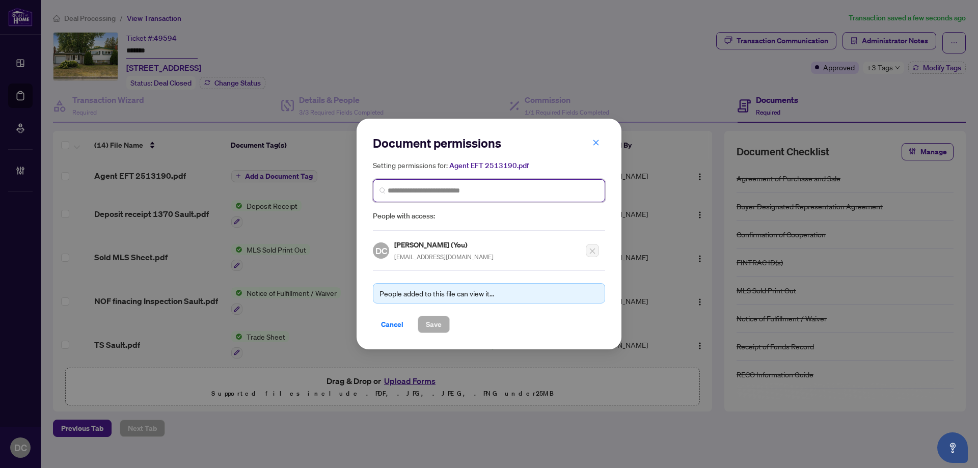
click at [555, 192] on input "search" at bounding box center [493, 190] width 211 height 11
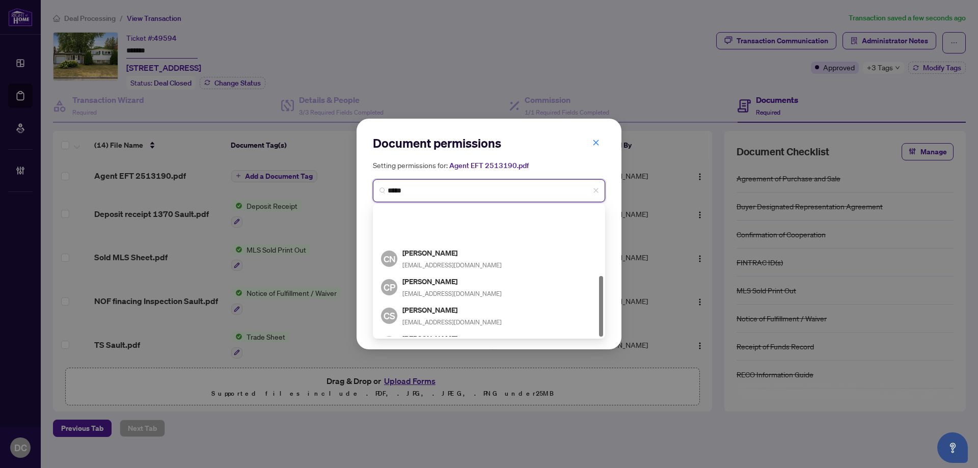
scroll to position [150, 0]
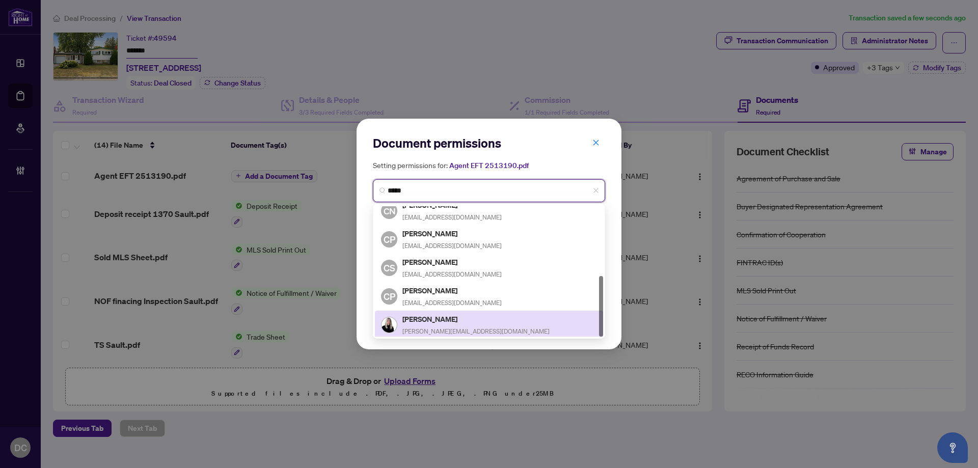
click at [445, 314] on h5 "[PERSON_NAME]" at bounding box center [475, 319] width 147 height 12
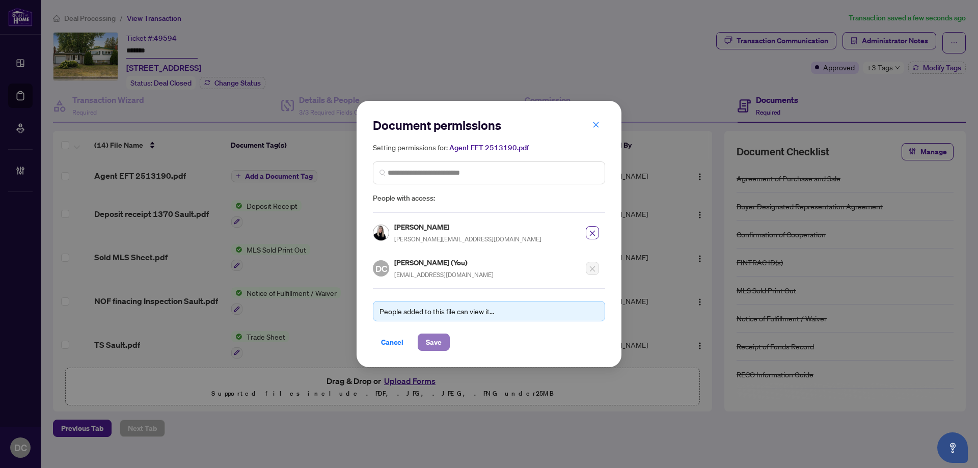
click at [431, 349] on span "Save" at bounding box center [434, 342] width 16 height 16
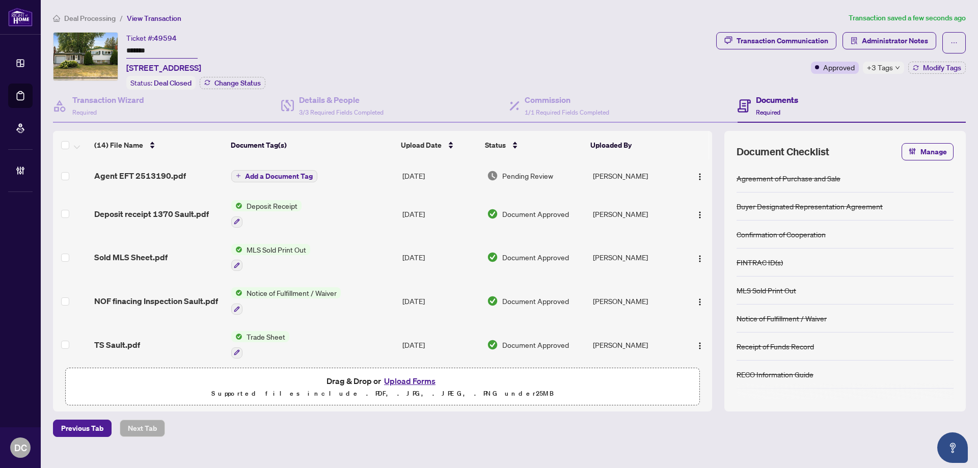
click at [879, 64] on span "+3 Tags" at bounding box center [880, 68] width 26 height 12
click at [822, 90] on div "Documents Required" at bounding box center [851, 106] width 228 height 33
click at [897, 44] on span "Administrator Notes" at bounding box center [895, 41] width 66 height 16
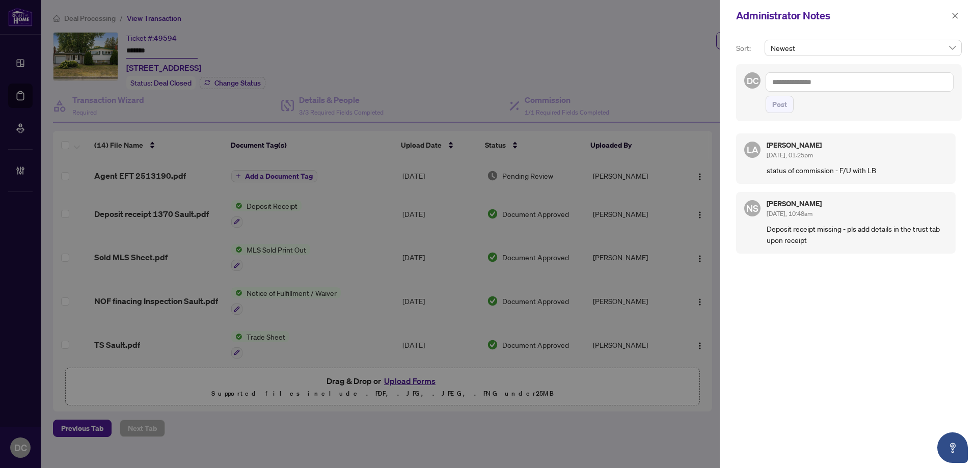
click at [829, 83] on textarea at bounding box center [859, 81] width 188 height 19
paste textarea "**********"
drag, startPoint x: 781, startPoint y: 106, endPoint x: 871, endPoint y: 77, distance: 94.7
click at [781, 106] on span "Post" at bounding box center [779, 104] width 15 height 16
click at [957, 21] on span "button" at bounding box center [954, 16] width 7 height 16
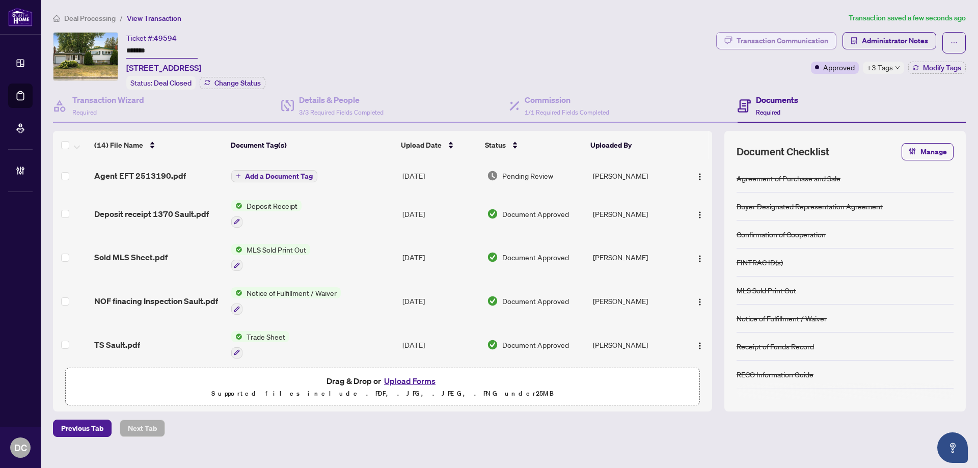
click at [745, 33] on div "Transaction Communication" at bounding box center [782, 41] width 92 height 16
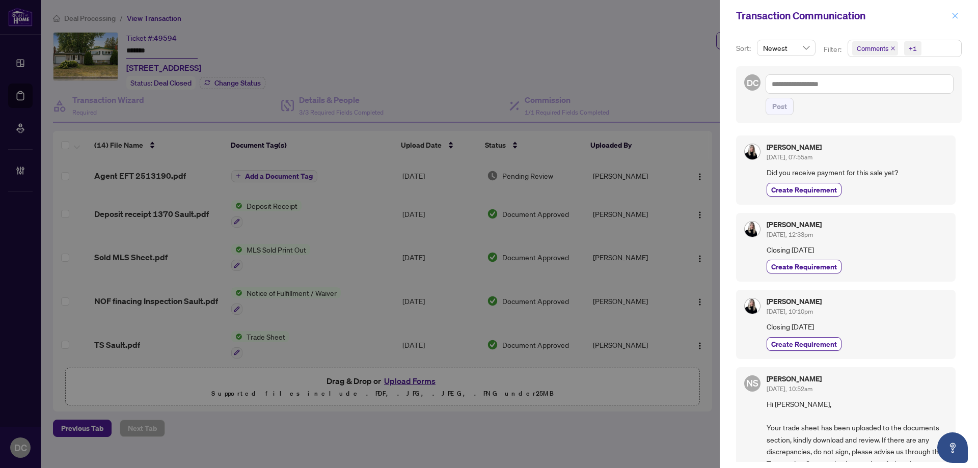
click at [952, 15] on button "button" at bounding box center [954, 16] width 13 height 12
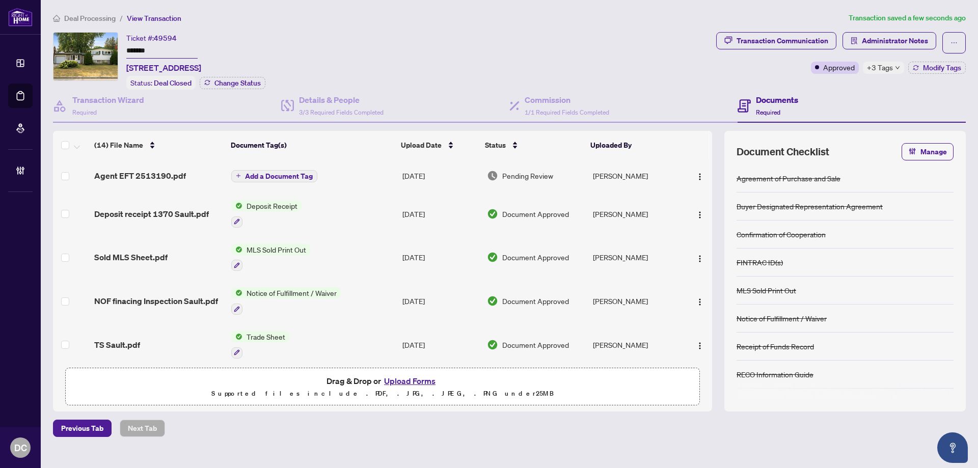
click at [99, 15] on span "Deal Processing" at bounding box center [89, 18] width 51 height 9
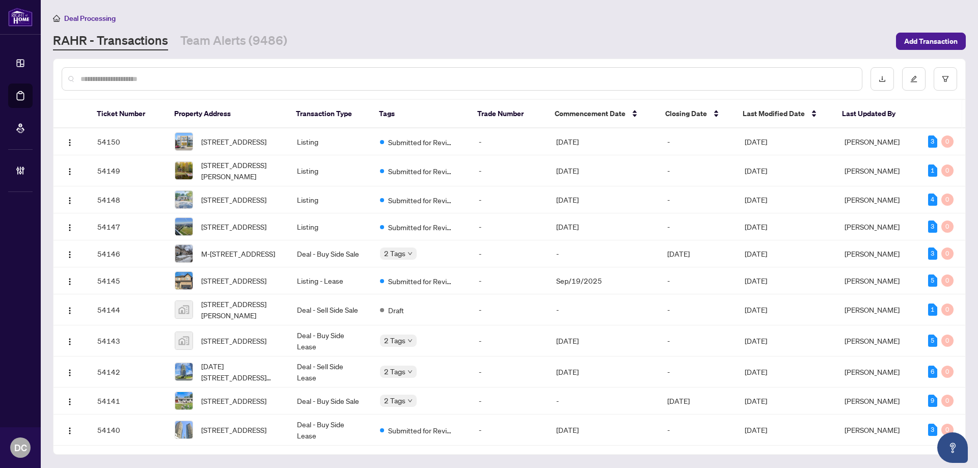
click at [299, 80] on input "text" at bounding box center [466, 78] width 773 height 11
paste input "*******"
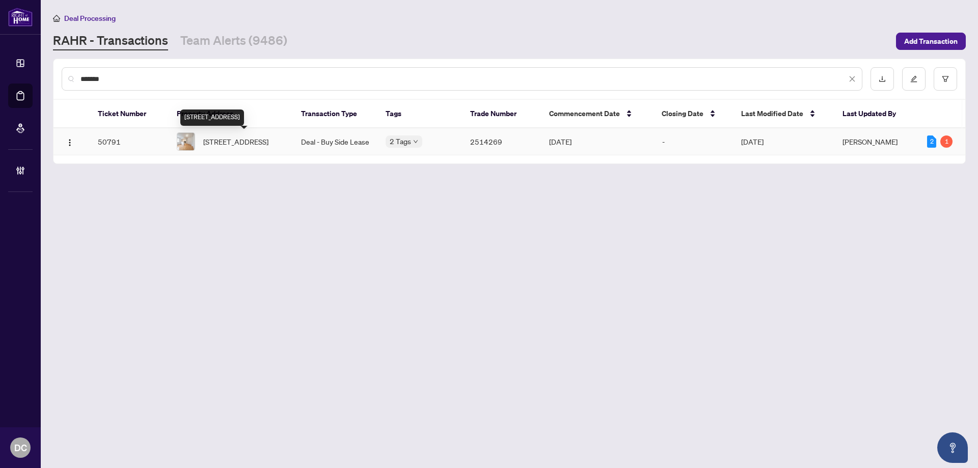
click at [265, 138] on span "[STREET_ADDRESS]" at bounding box center [235, 141] width 65 height 11
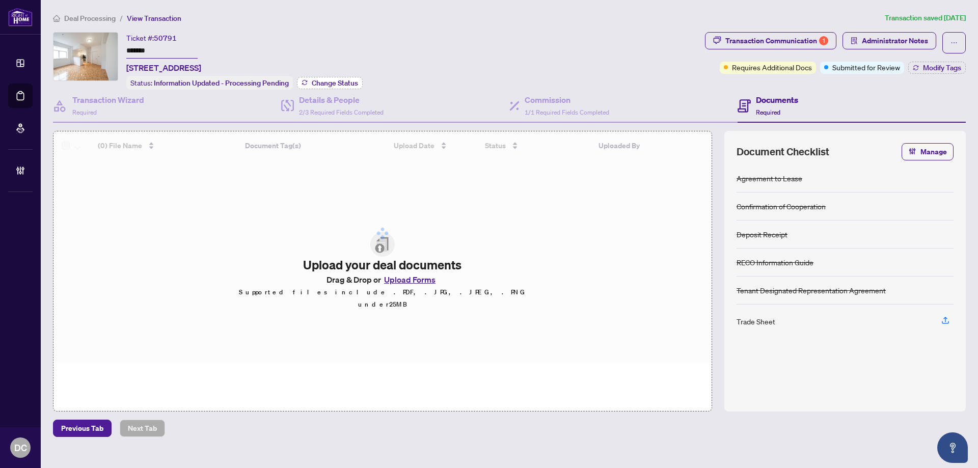
click at [324, 84] on span "Change Status" at bounding box center [335, 82] width 46 height 7
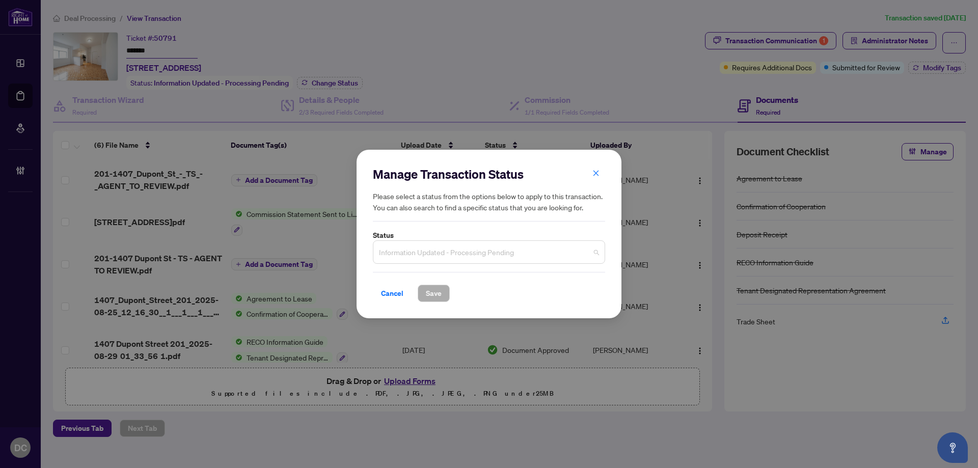
click at [492, 246] on span "Information Updated - Processing Pending" at bounding box center [489, 251] width 220 height 19
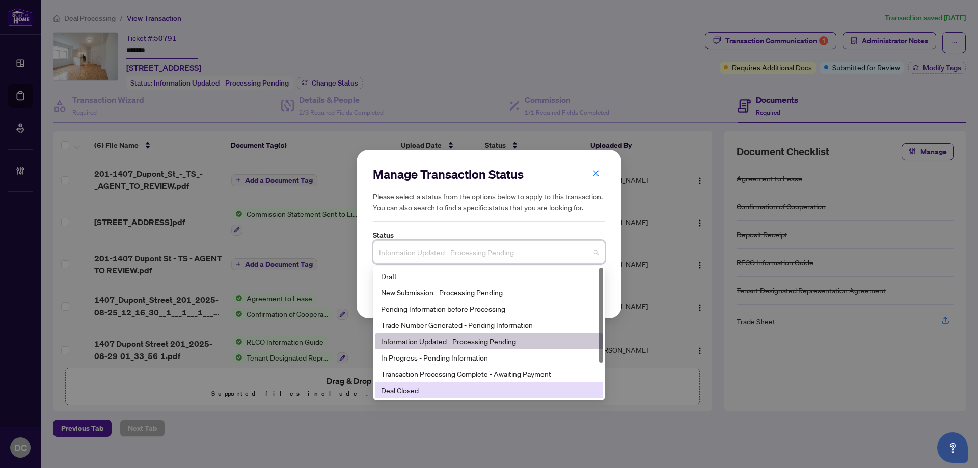
click at [418, 389] on div "Deal Closed" at bounding box center [489, 389] width 216 height 11
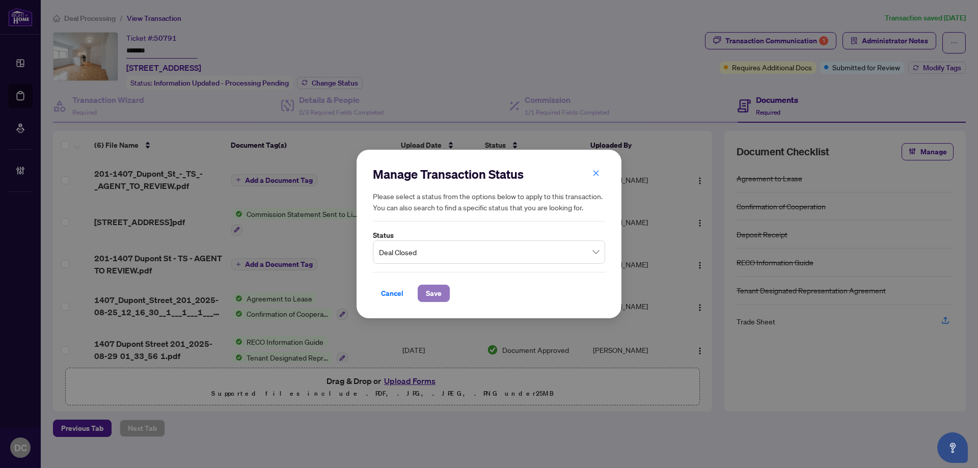
click at [432, 291] on span "Save" at bounding box center [434, 293] width 16 height 16
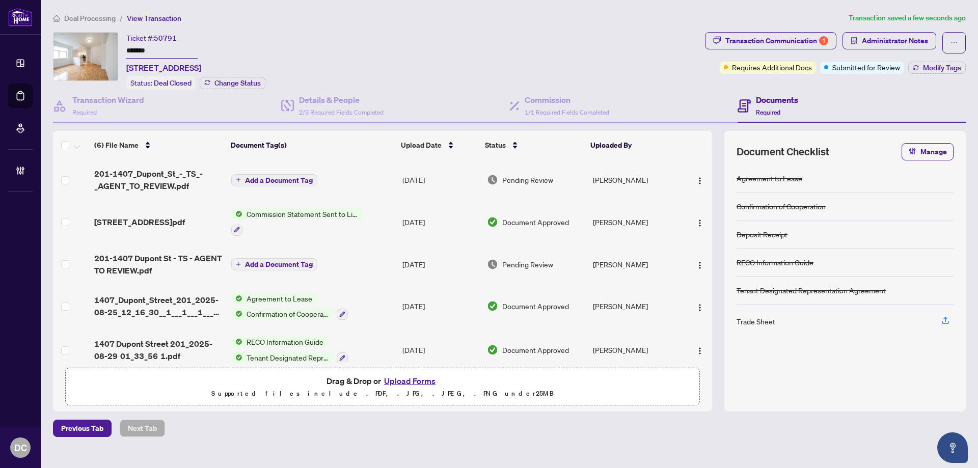
click at [348, 184] on td "Add a Document Tag" at bounding box center [312, 179] width 171 height 41
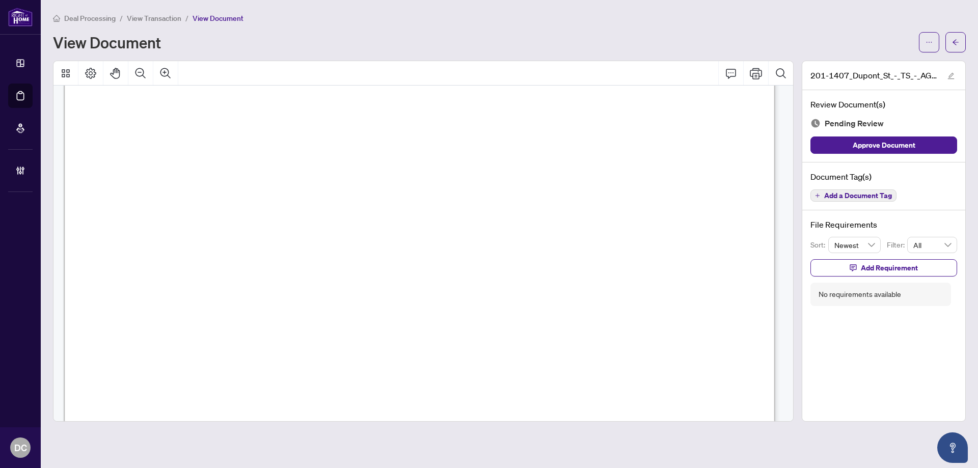
scroll to position [407, 0]
click at [958, 43] on icon "arrow-left" at bounding box center [955, 42] width 7 height 7
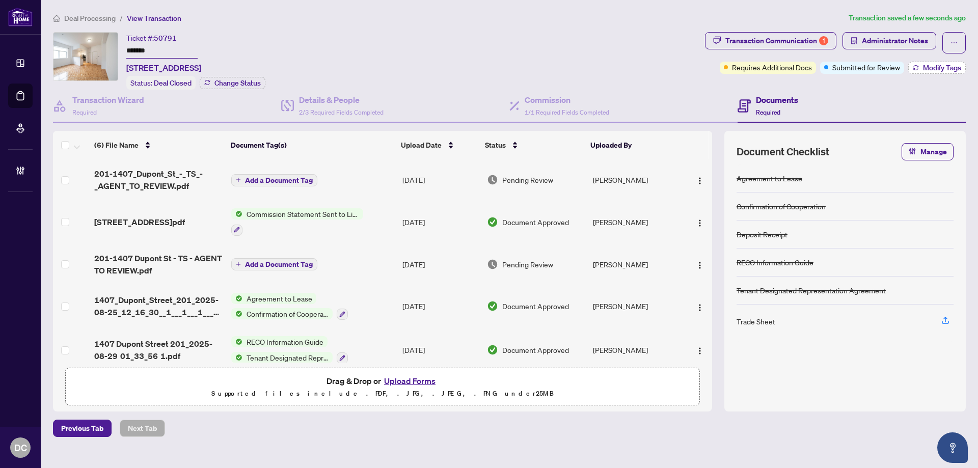
click at [923, 70] on span "Modify Tags" at bounding box center [942, 67] width 38 height 7
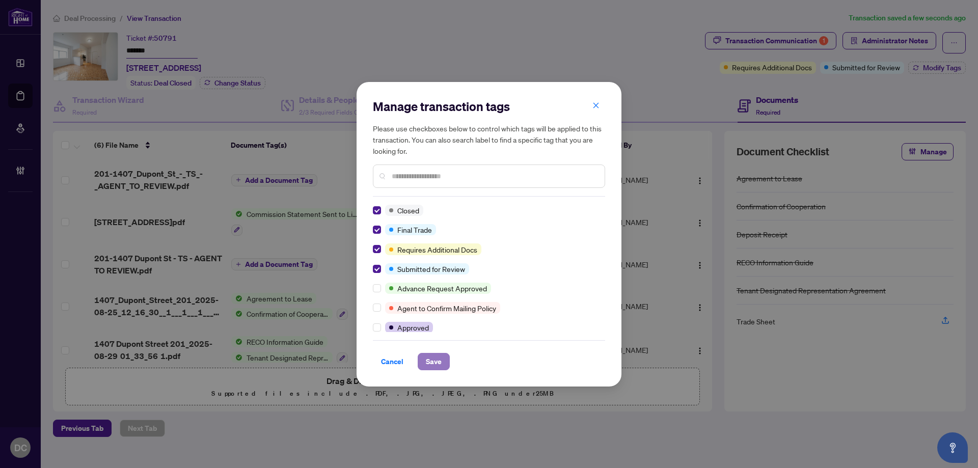
click at [433, 362] on span "Save" at bounding box center [434, 361] width 16 height 16
click at [910, 47] on div "Manage transaction tags Please use checkboxes below to control which tags will …" at bounding box center [489, 234] width 978 height 468
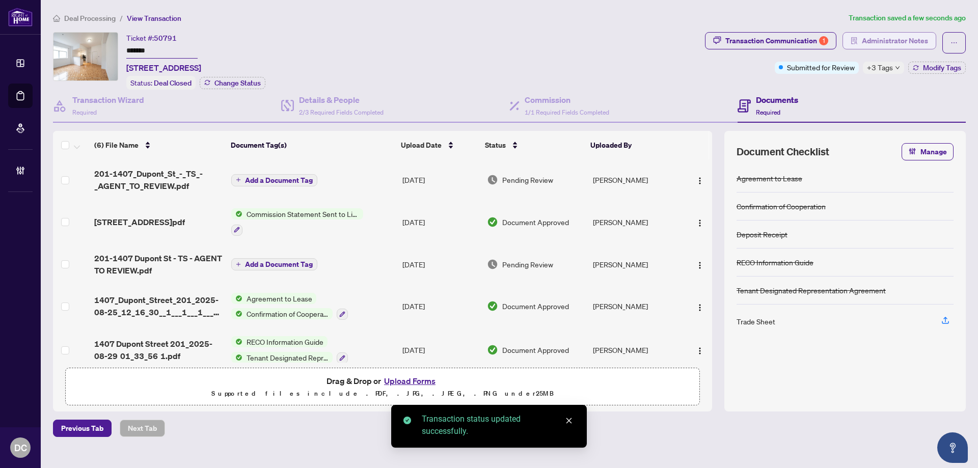
click at [910, 41] on span "Administrator Notes" at bounding box center [895, 41] width 66 height 16
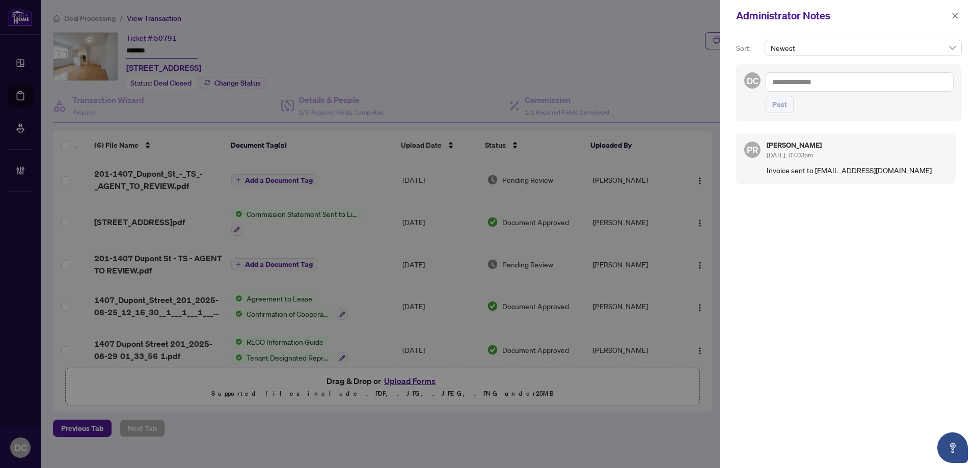
click at [784, 79] on textarea at bounding box center [859, 81] width 188 height 19
paste textarea "**********"
click at [785, 105] on span "Post" at bounding box center [779, 104] width 15 height 16
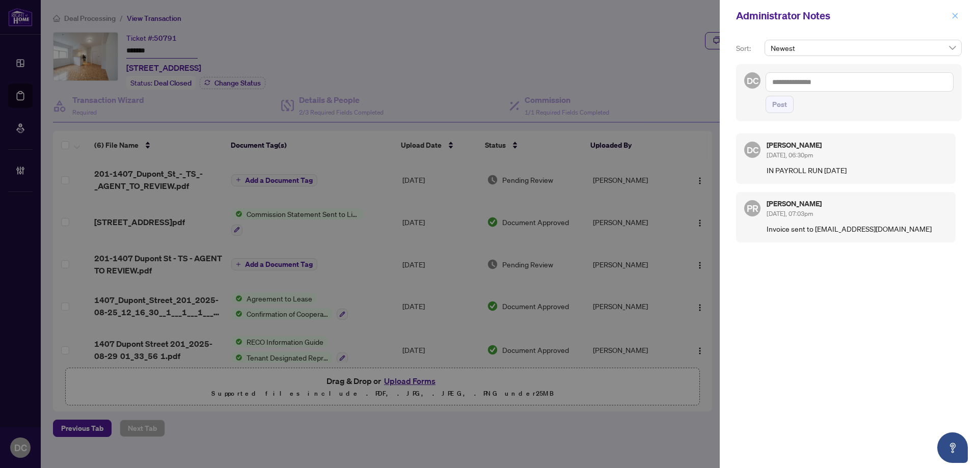
click at [953, 16] on icon "close" at bounding box center [954, 15] width 7 height 7
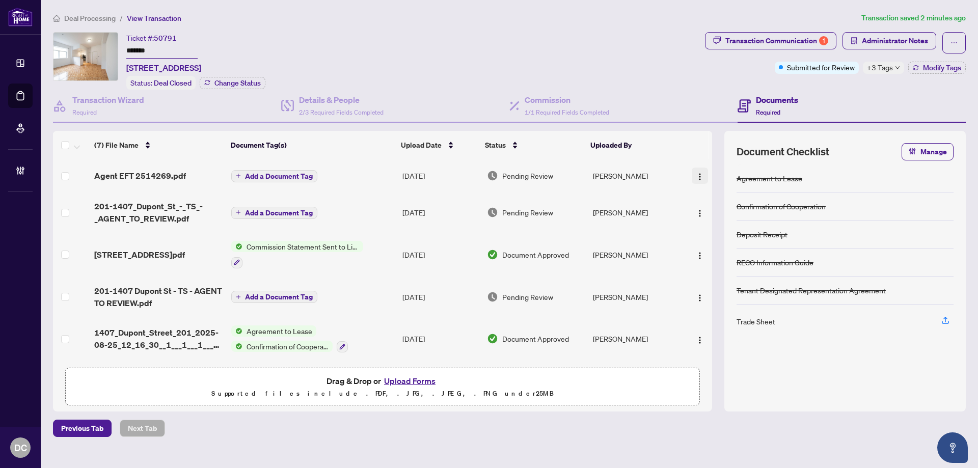
click at [696, 174] on img "button" at bounding box center [700, 177] width 8 height 8
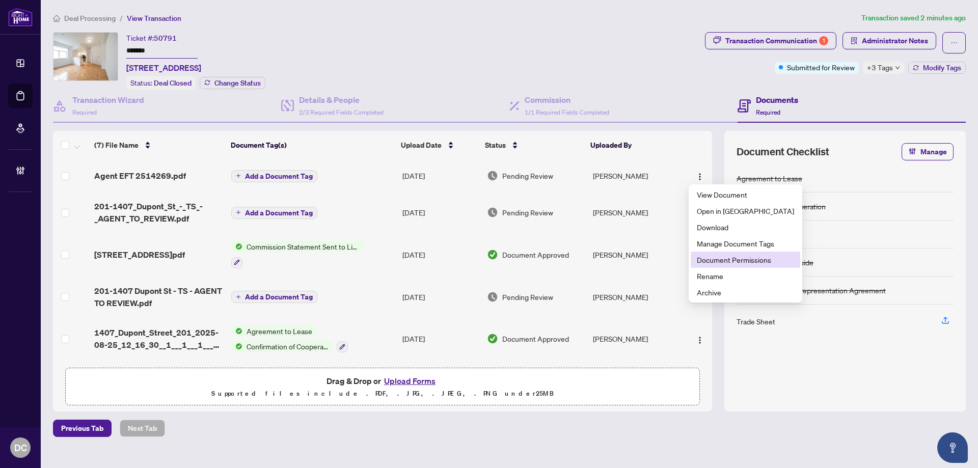
click at [697, 260] on span "Document Permissions" at bounding box center [745, 259] width 97 height 11
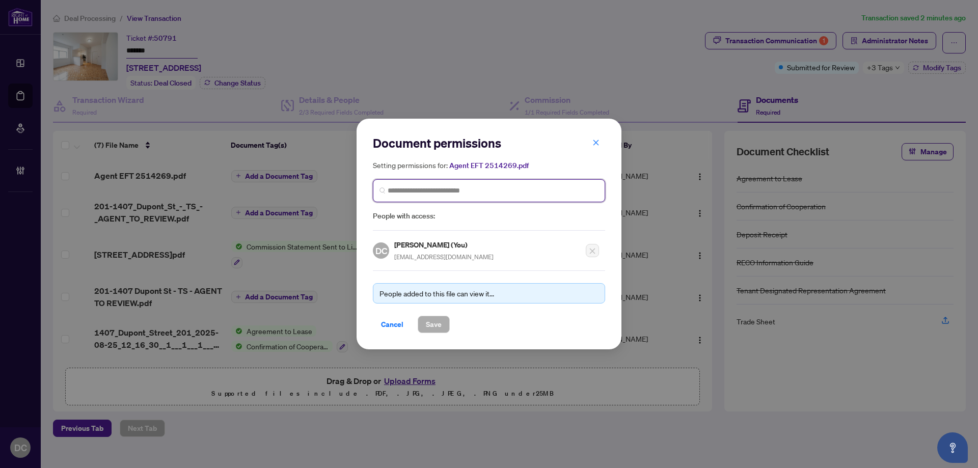
click at [435, 191] on input "search" at bounding box center [493, 190] width 211 height 11
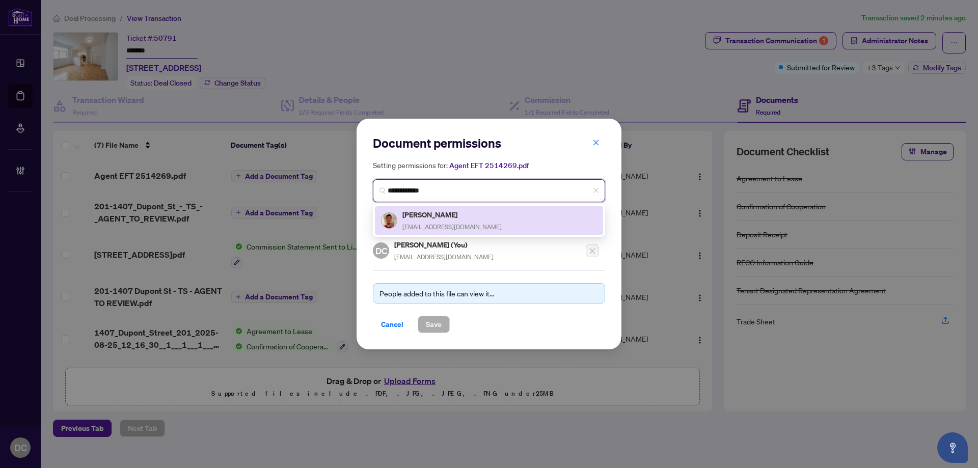
click at [434, 215] on h5 "[PERSON_NAME]" at bounding box center [451, 215] width 99 height 12
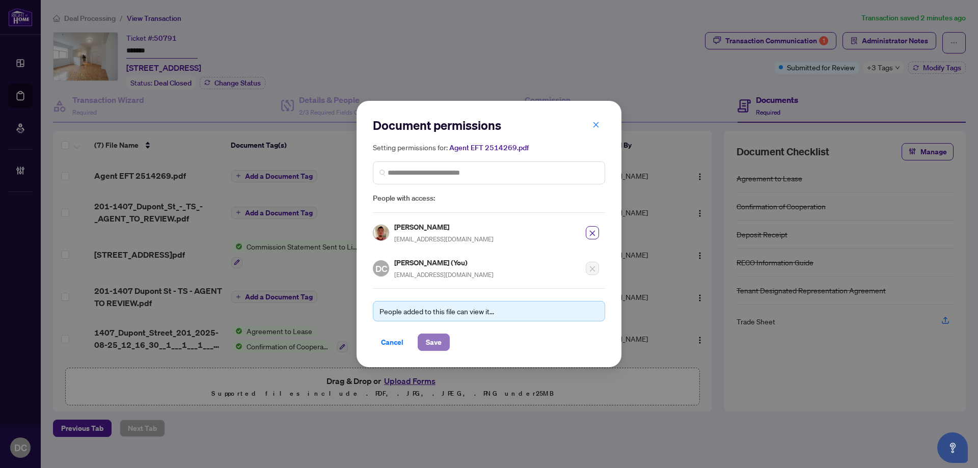
click at [440, 342] on span "Save" at bounding box center [434, 342] width 16 height 16
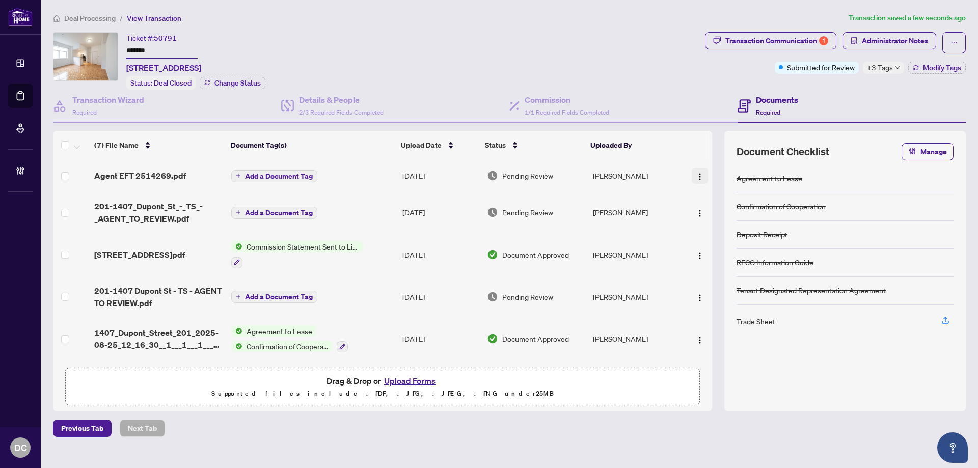
click at [700, 173] on img "button" at bounding box center [700, 177] width 8 height 8
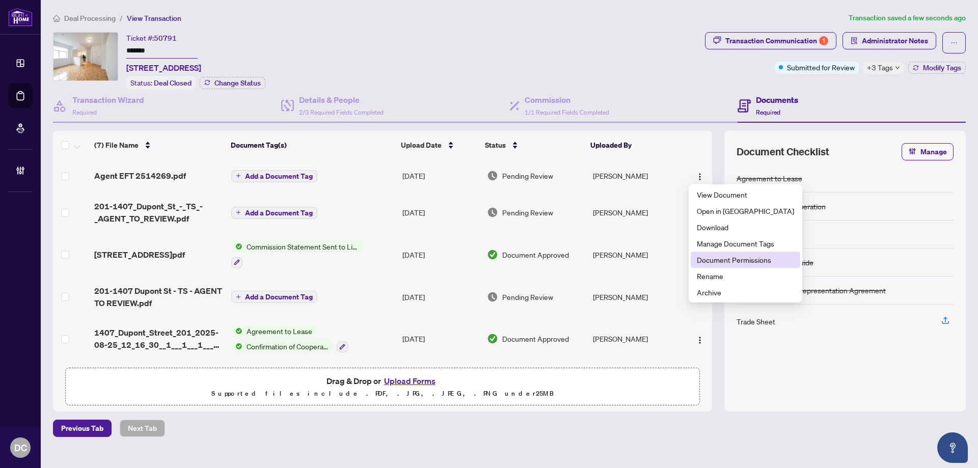
click at [717, 256] on span "Document Permissions" at bounding box center [745, 259] width 97 height 11
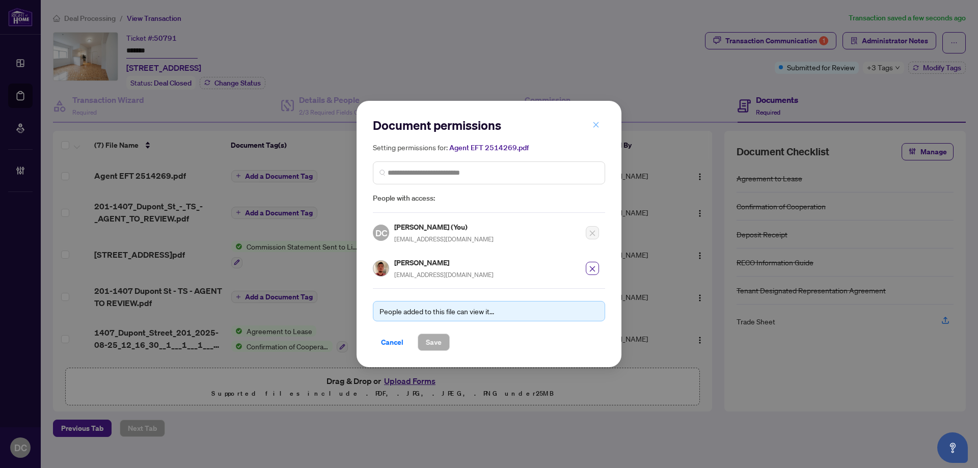
click at [595, 120] on span "button" at bounding box center [595, 125] width 7 height 16
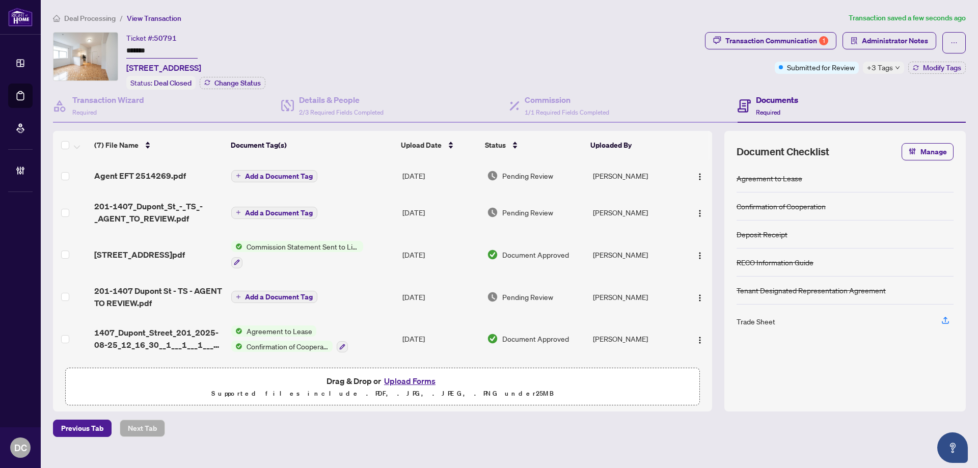
click at [890, 63] on span "+3 Tags" at bounding box center [880, 68] width 26 height 12
click at [829, 90] on div "Documents Required" at bounding box center [851, 106] width 228 height 33
click at [875, 40] on span "Administrator Notes" at bounding box center [895, 41] width 66 height 16
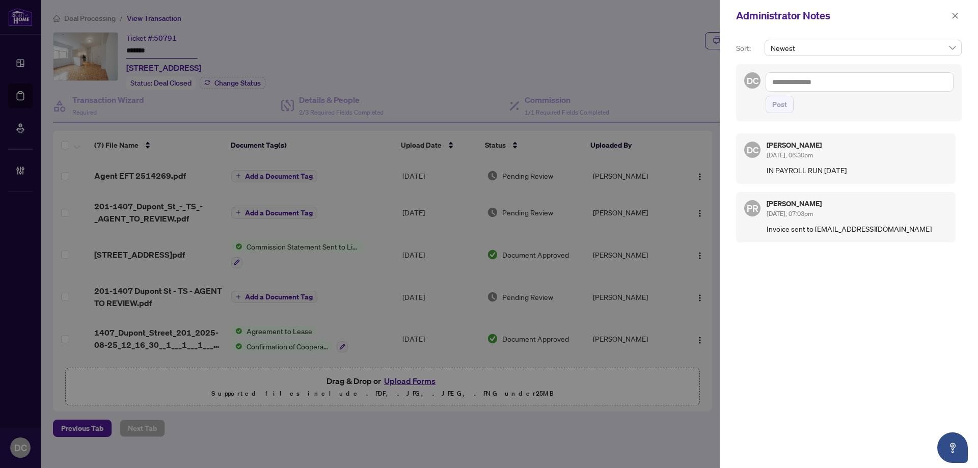
click at [637, 56] on div at bounding box center [489, 234] width 978 height 468
click at [952, 18] on icon "close" at bounding box center [954, 15] width 7 height 7
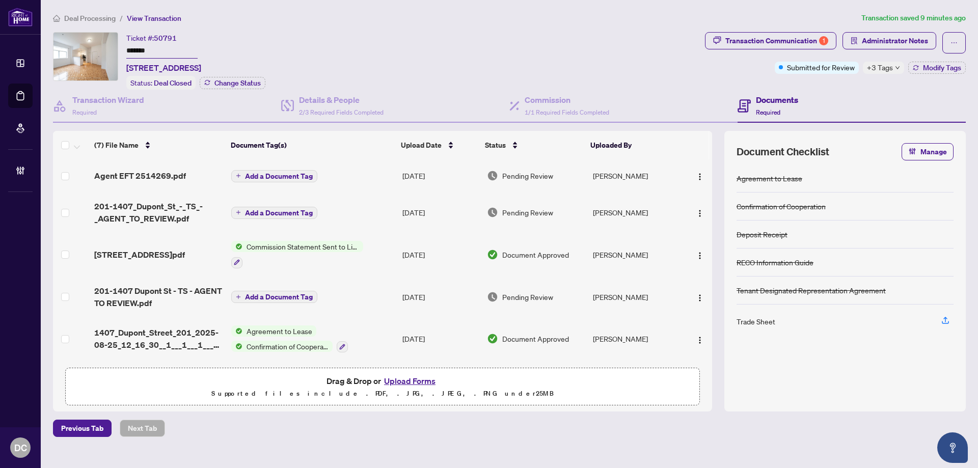
click at [102, 20] on span "Deal Processing" at bounding box center [89, 18] width 51 height 9
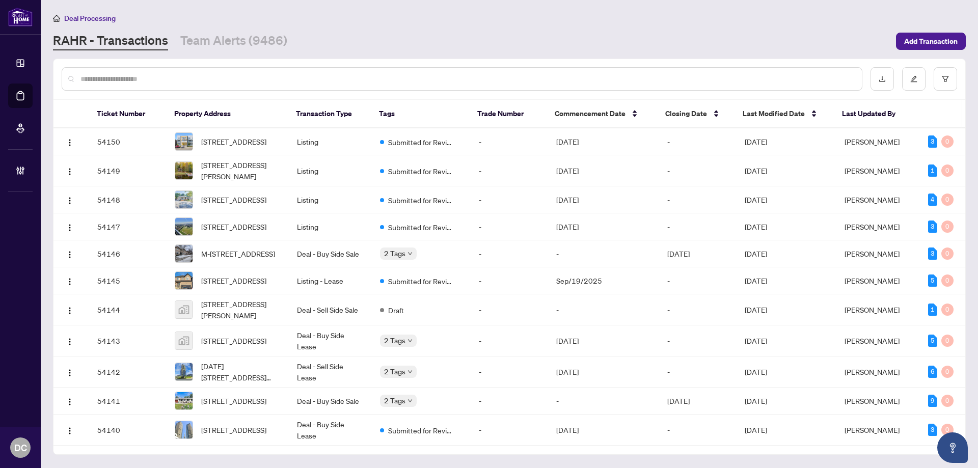
click at [253, 78] on input "text" at bounding box center [466, 78] width 773 height 11
paste input "*******"
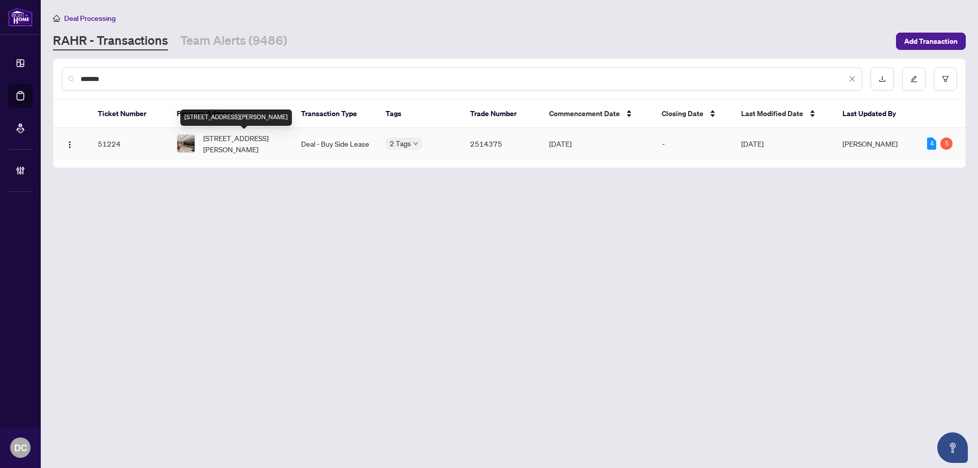
click at [235, 152] on span "[STREET_ADDRESS][PERSON_NAME]" at bounding box center [243, 143] width 81 height 22
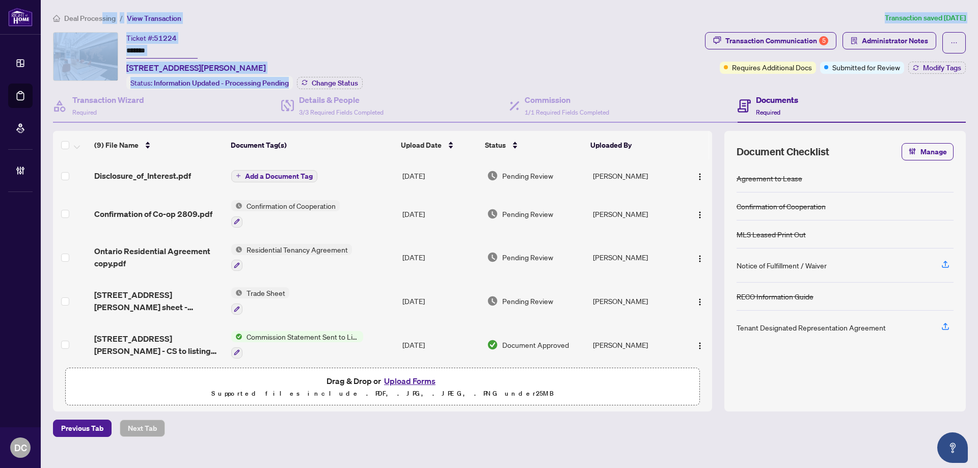
drag, startPoint x: 101, startPoint y: 17, endPoint x: 373, endPoint y: 81, distance: 279.5
click at [373, 81] on div "Deal Processing / View Transaction Transaction saved [DATE] Ticket #: 51224 ***…" at bounding box center [509, 224] width 921 height 425
click at [349, 79] on span "Change Status" at bounding box center [335, 82] width 46 height 7
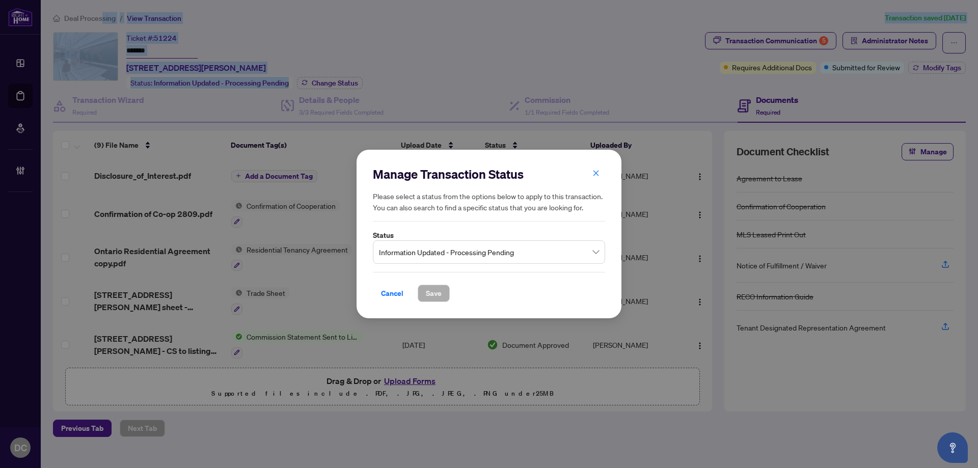
click at [445, 257] on span "Information Updated - Processing Pending" at bounding box center [489, 251] width 220 height 19
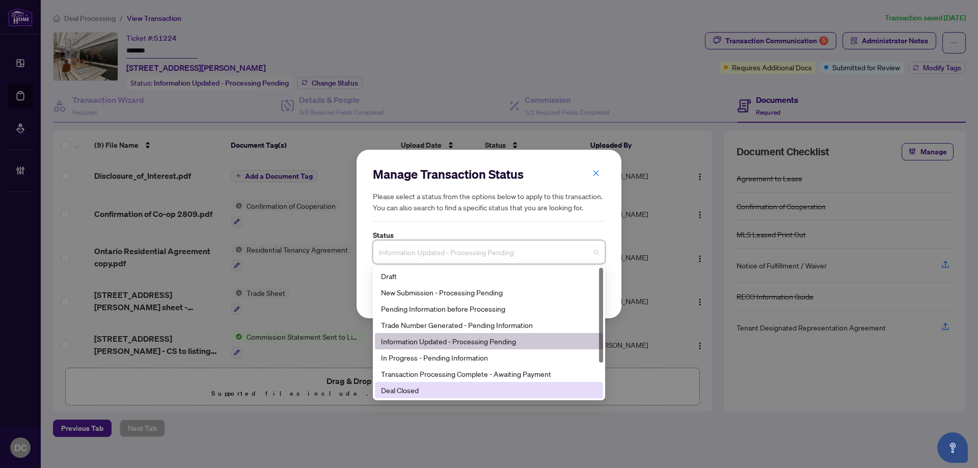
click at [424, 392] on div "Deal Closed" at bounding box center [489, 389] width 216 height 11
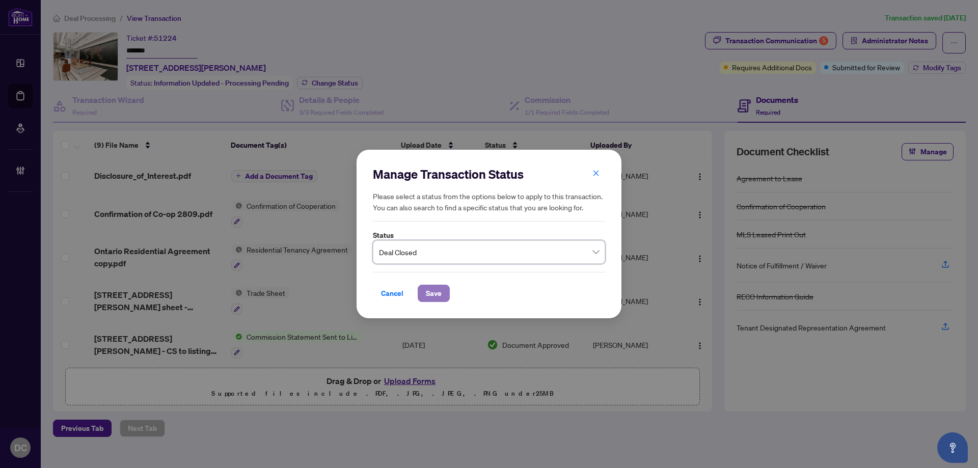
click at [428, 295] on span "Save" at bounding box center [434, 293] width 16 height 16
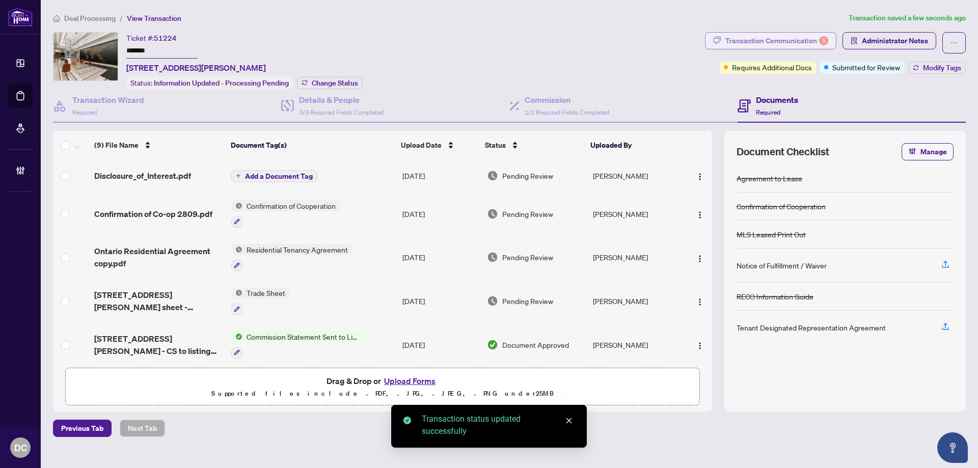
click at [806, 39] on div "Transaction Communication 5" at bounding box center [776, 41] width 103 height 16
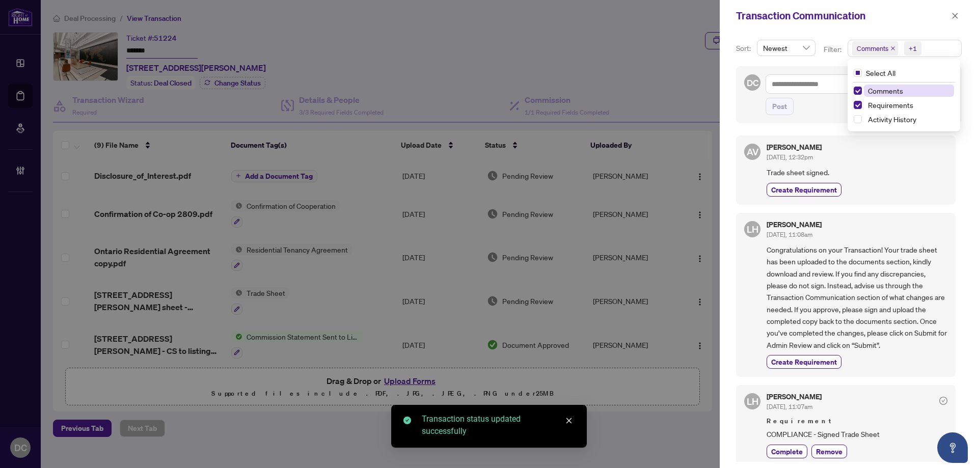
click at [927, 47] on span "Comments +1" at bounding box center [904, 48] width 113 height 16
click at [912, 89] on span "Comments" at bounding box center [909, 91] width 90 height 12
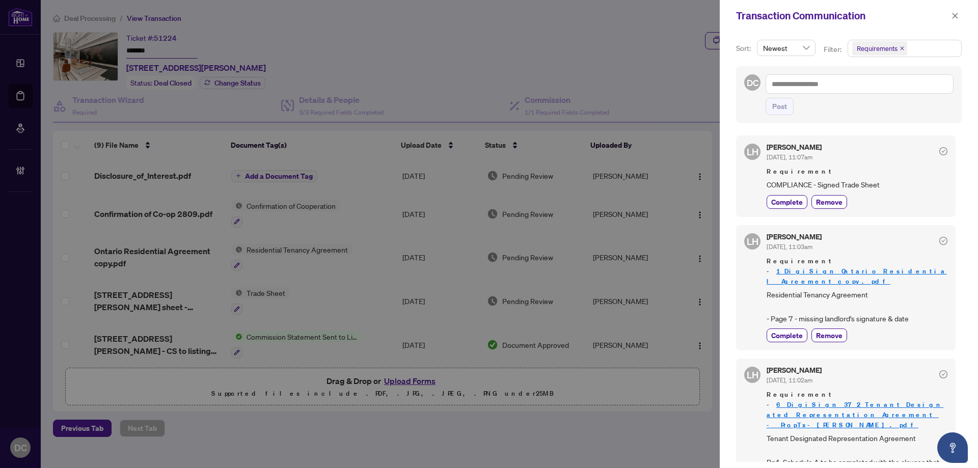
drag, startPoint x: 957, startPoint y: 14, endPoint x: 932, endPoint y: 15, distance: 25.5
click at [957, 14] on icon "close" at bounding box center [955, 16] width 6 height 6
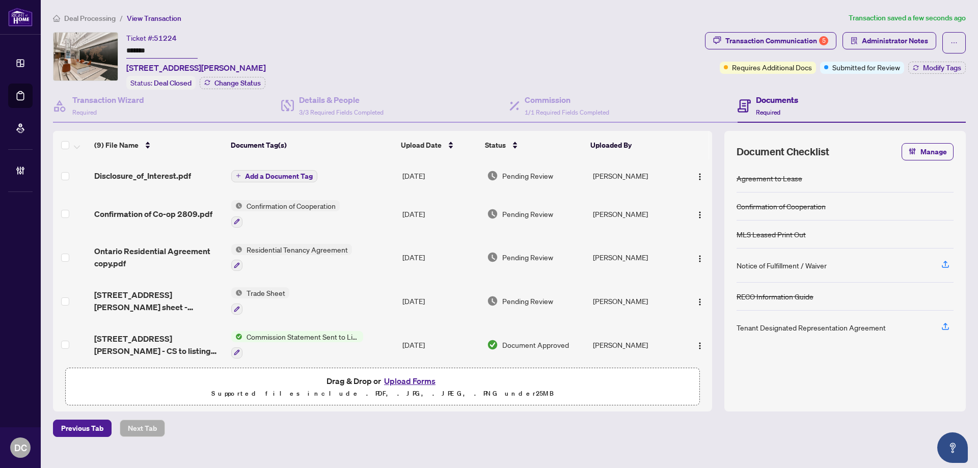
click at [352, 294] on td "Trade Sheet" at bounding box center [312, 301] width 171 height 44
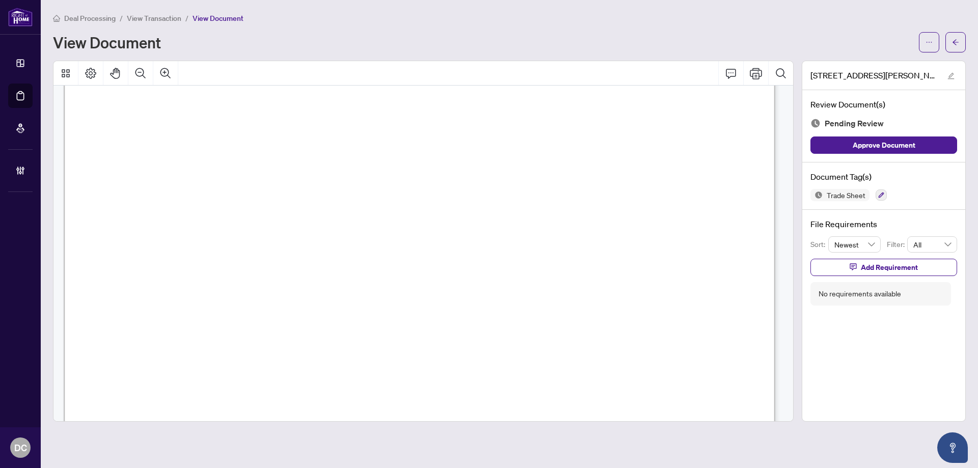
scroll to position [153, 0]
click at [948, 40] on button "button" at bounding box center [955, 42] width 20 height 20
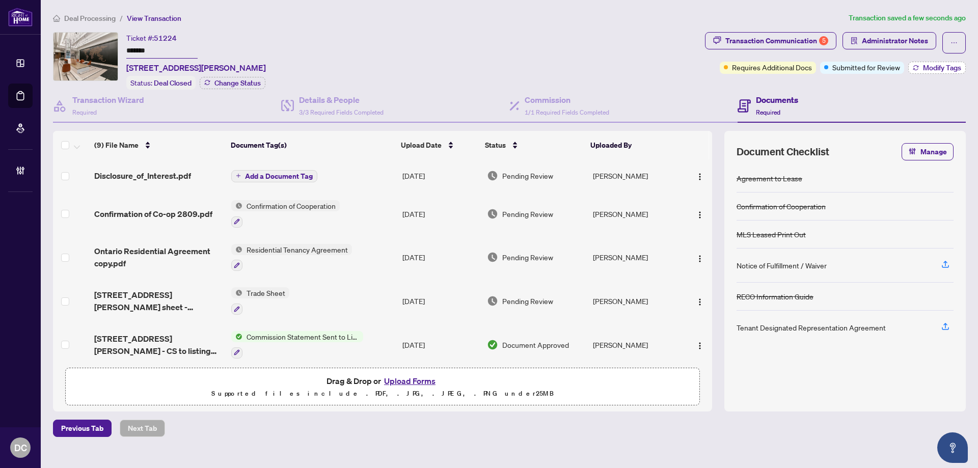
click at [927, 71] on span "Modify Tags" at bounding box center [942, 67] width 38 height 7
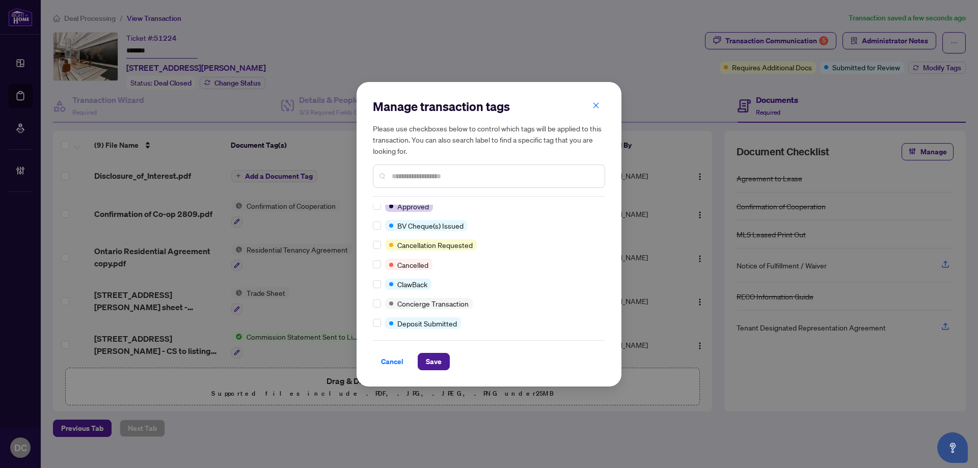
scroll to position [153, 0]
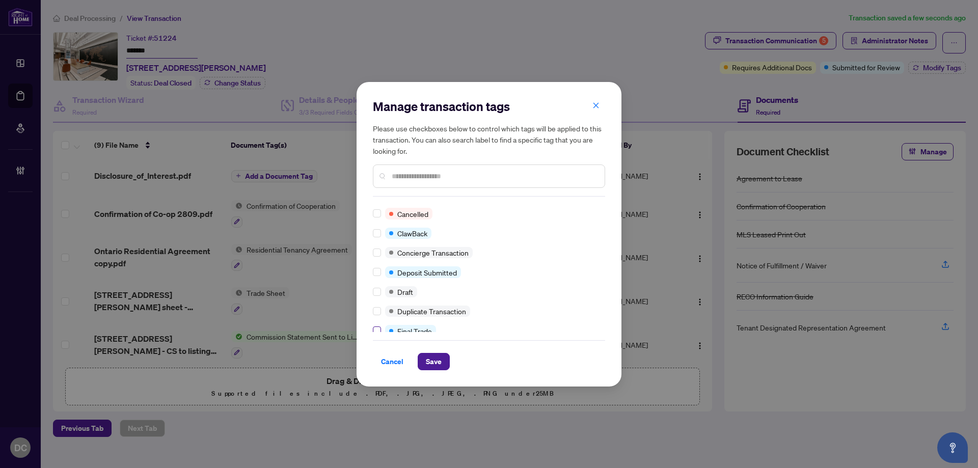
click at [377, 325] on label at bounding box center [377, 330] width 8 height 11
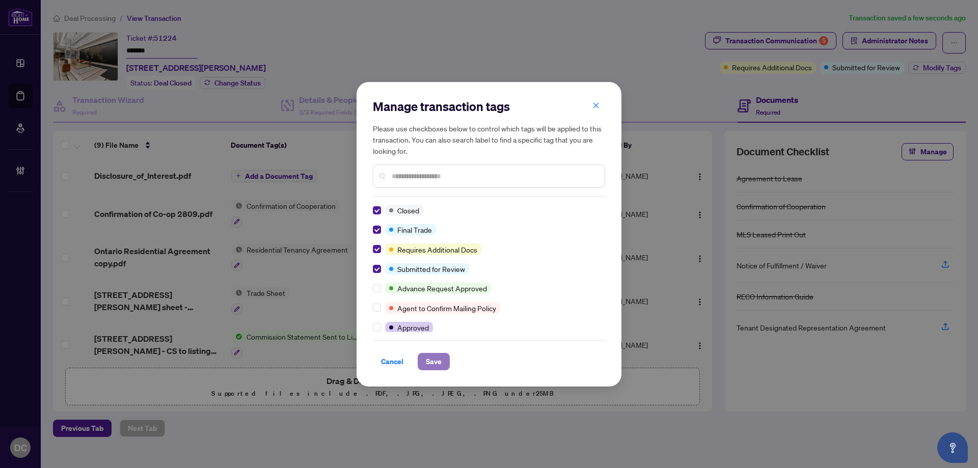
click at [431, 361] on span "Save" at bounding box center [434, 361] width 16 height 16
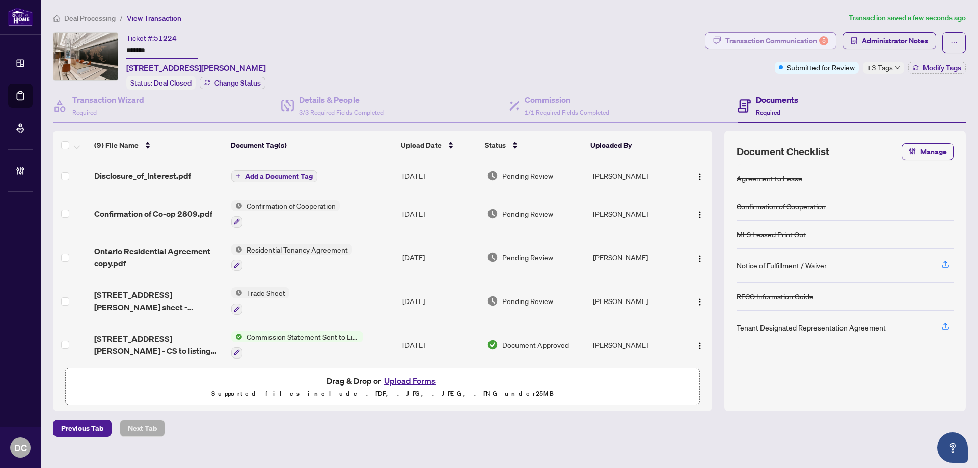
click at [804, 39] on div "Transaction Communication 5" at bounding box center [776, 41] width 103 height 16
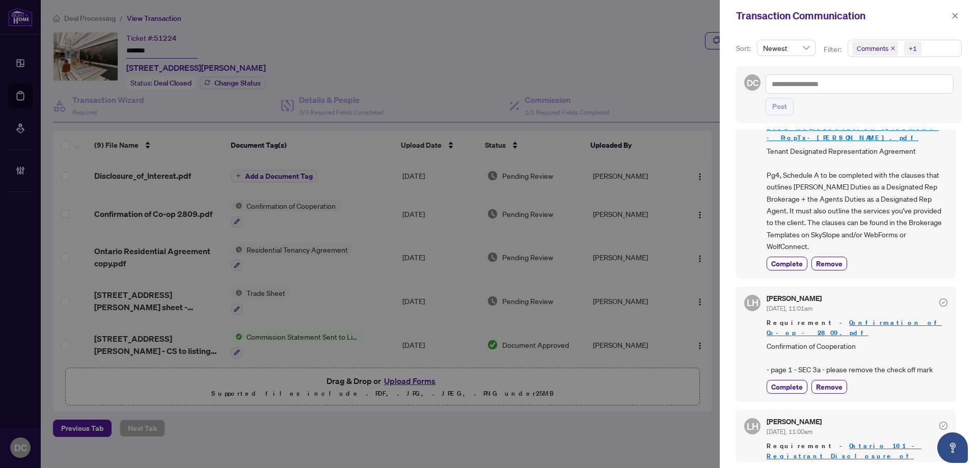
scroll to position [658, 0]
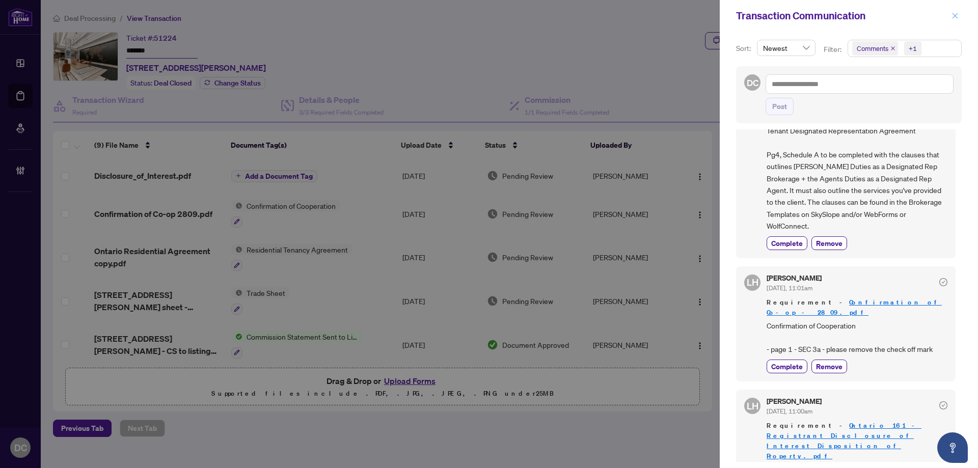
click at [952, 17] on icon "close" at bounding box center [954, 15] width 7 height 7
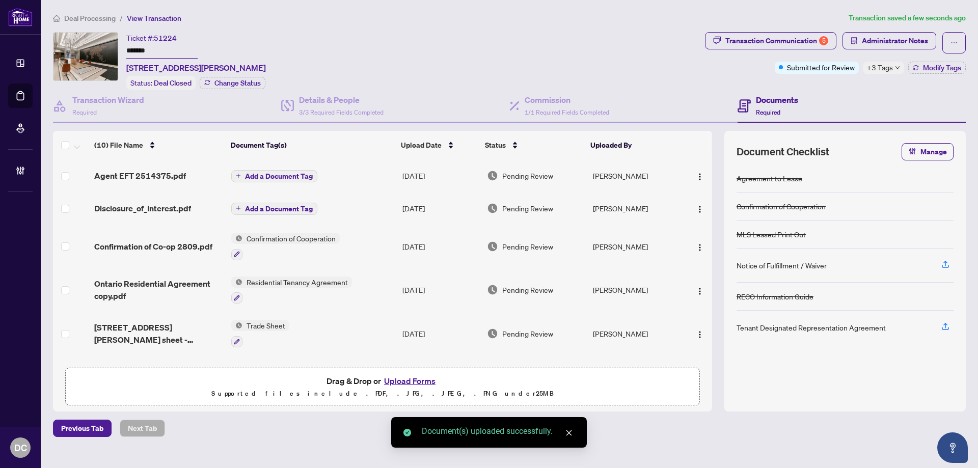
click at [890, 71] on span "+3 Tags" at bounding box center [880, 68] width 26 height 12
click at [844, 96] on div "Documents Required" at bounding box center [851, 106] width 228 height 33
click at [704, 179] on button "button" at bounding box center [700, 176] width 16 height 16
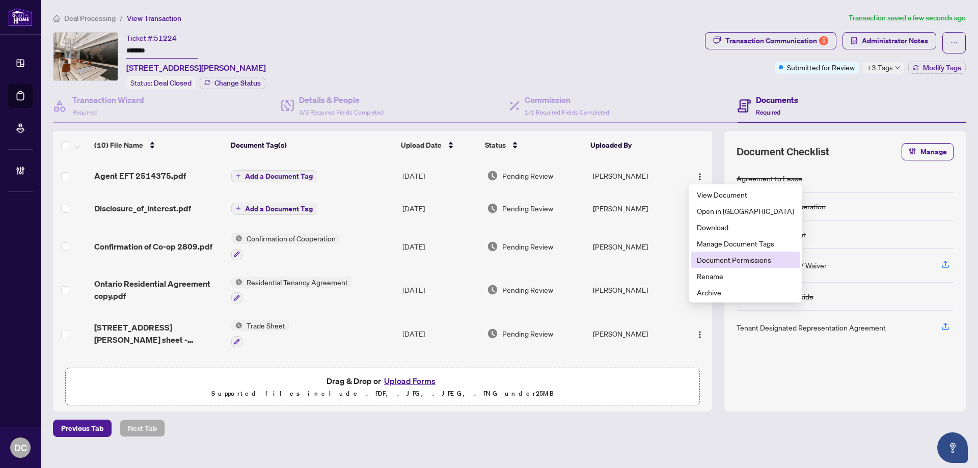
click at [714, 263] on span "Document Permissions" at bounding box center [745, 259] width 97 height 11
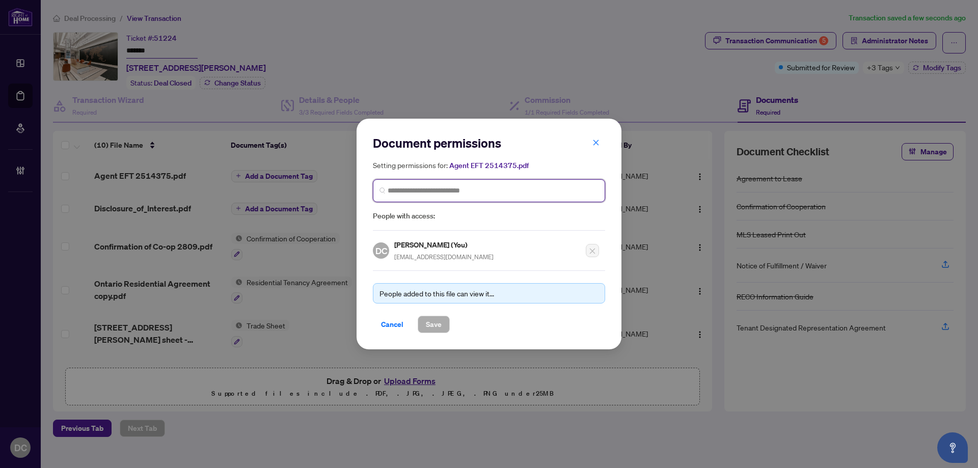
click at [519, 189] on input "search" at bounding box center [493, 190] width 211 height 11
drag, startPoint x: 426, startPoint y: 189, endPoint x: 438, endPoint y: 192, distance: 13.0
click at [426, 189] on input "search" at bounding box center [493, 190] width 211 height 11
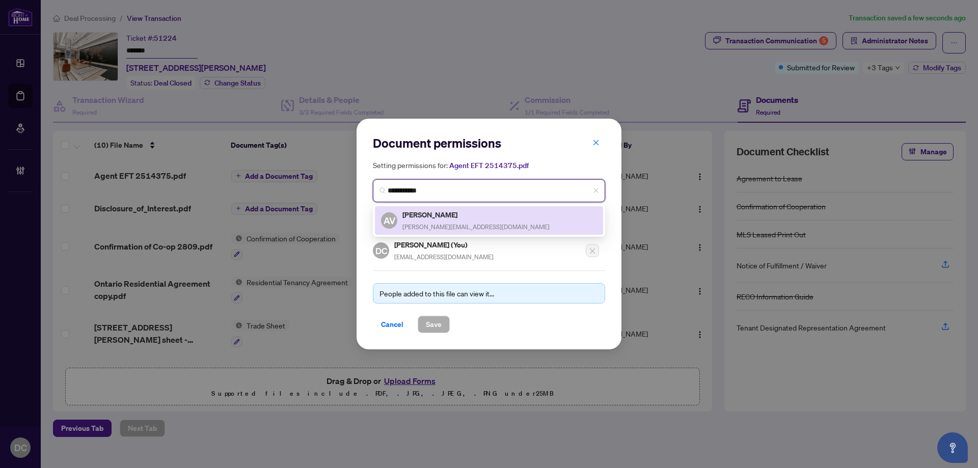
click at [421, 207] on div "AV [PERSON_NAME] [PERSON_NAME][EMAIL_ADDRESS][DOMAIN_NAME]" at bounding box center [489, 220] width 228 height 29
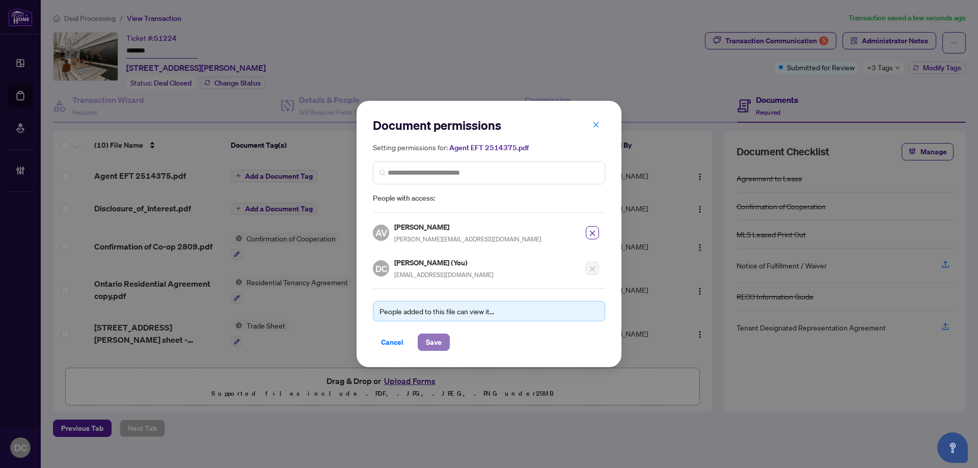
click at [434, 348] on span "Save" at bounding box center [434, 342] width 16 height 16
click at [884, 45] on div "Document permissions Setting permissions for: Agent EFT 2514375.pdf 5474 AV [PE…" at bounding box center [489, 234] width 978 height 468
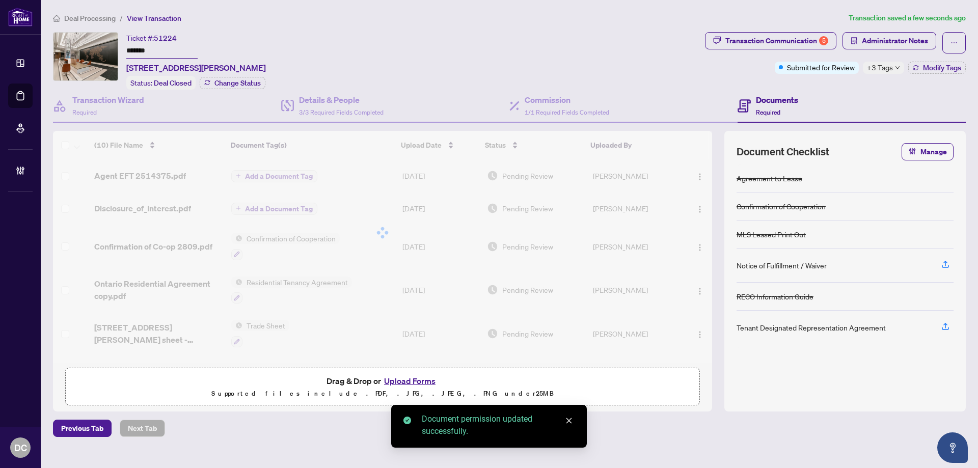
click at [890, 42] on span "Administrator Notes" at bounding box center [895, 41] width 66 height 16
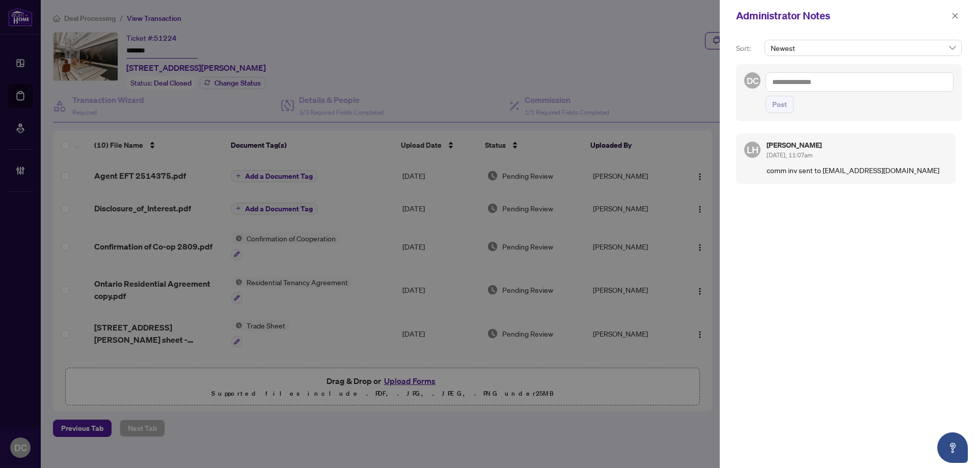
click at [942, 81] on textarea at bounding box center [859, 81] width 188 height 19
paste textarea "**********"
drag, startPoint x: 771, startPoint y: 104, endPoint x: 794, endPoint y: 120, distance: 27.5
click at [771, 104] on button "Post" at bounding box center [779, 104] width 28 height 17
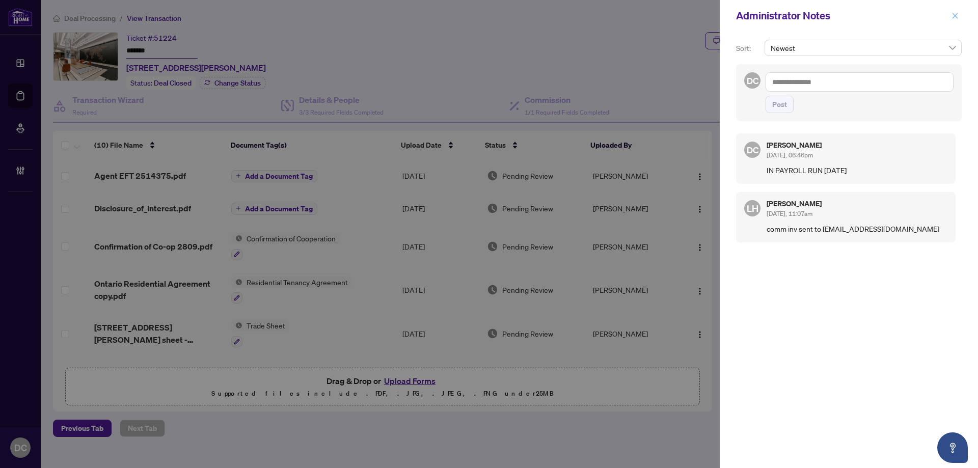
click at [961, 15] on button "button" at bounding box center [954, 16] width 13 height 12
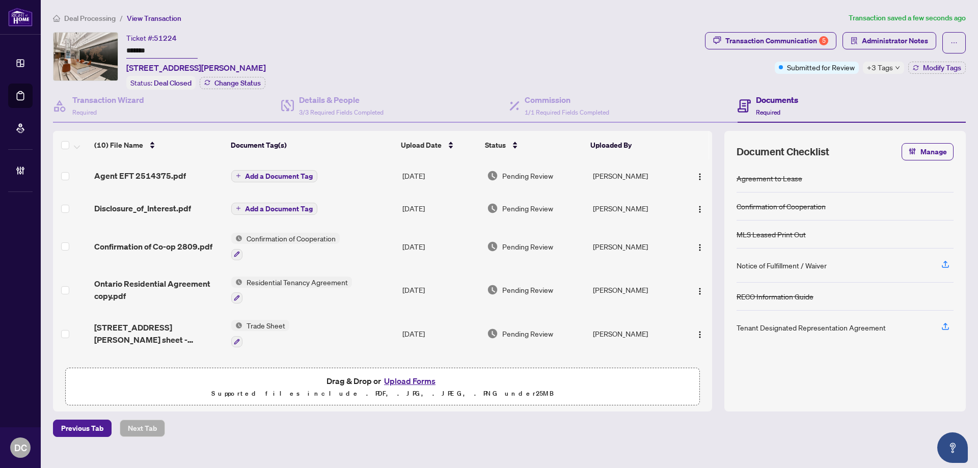
click at [884, 65] on span "+3 Tags" at bounding box center [880, 68] width 26 height 12
click at [703, 173] on button "button" at bounding box center [700, 176] width 16 height 16
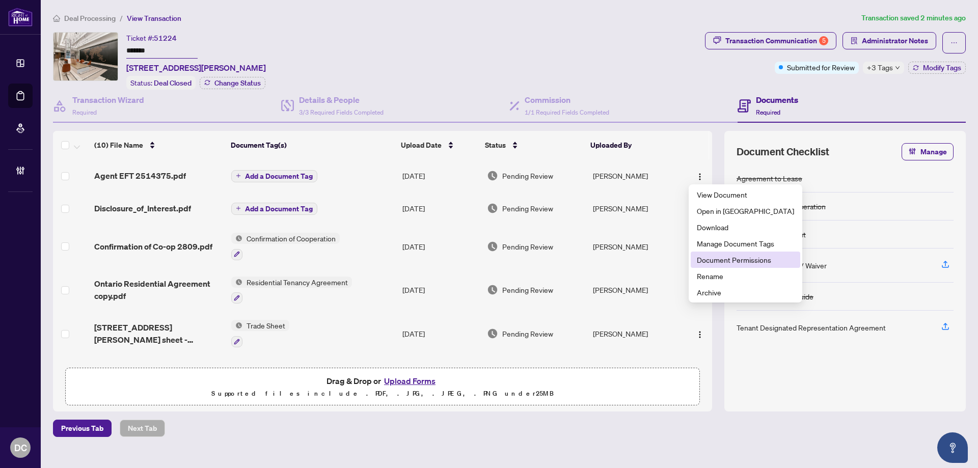
click at [715, 257] on span "Document Permissions" at bounding box center [745, 259] width 97 height 11
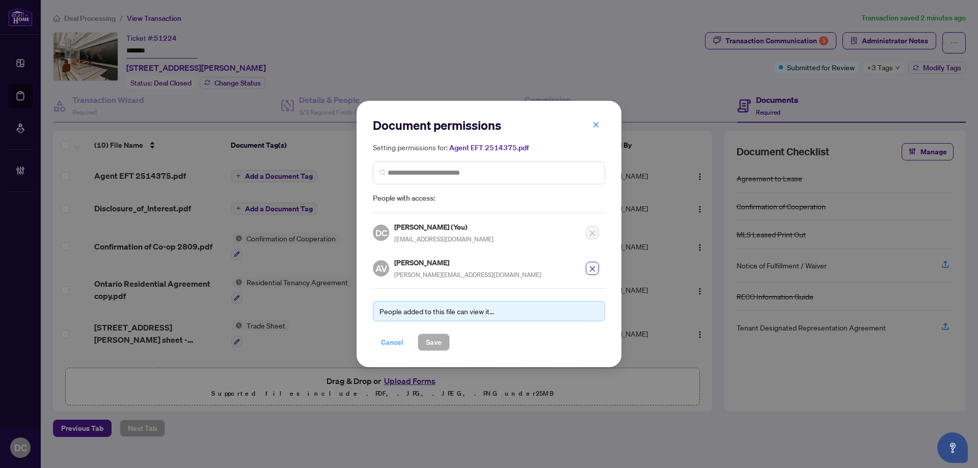
click at [389, 344] on span "Cancel" at bounding box center [392, 342] width 22 height 16
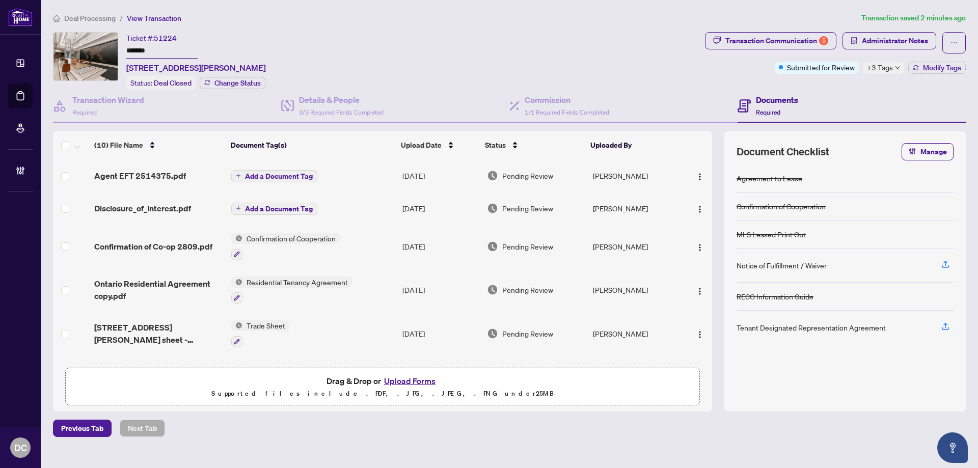
click at [886, 70] on span "+3 Tags" at bounding box center [880, 68] width 26 height 12
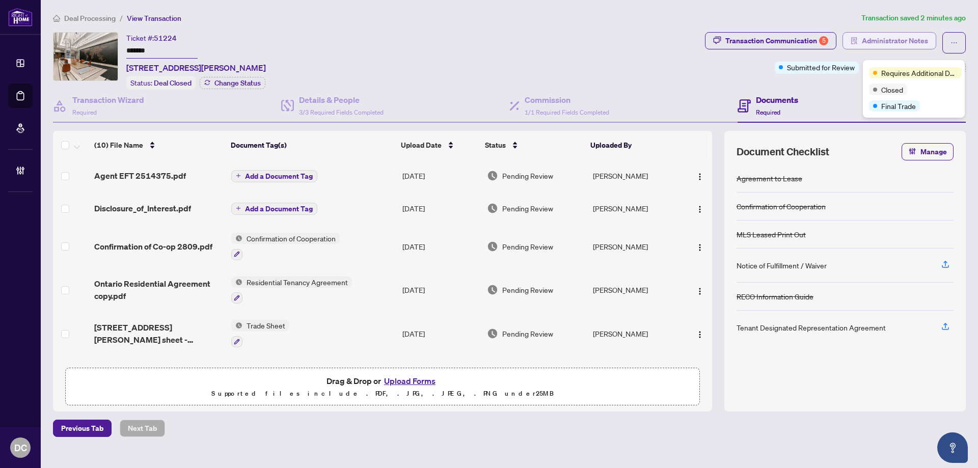
click at [892, 39] on span "Administrator Notes" at bounding box center [895, 41] width 66 height 16
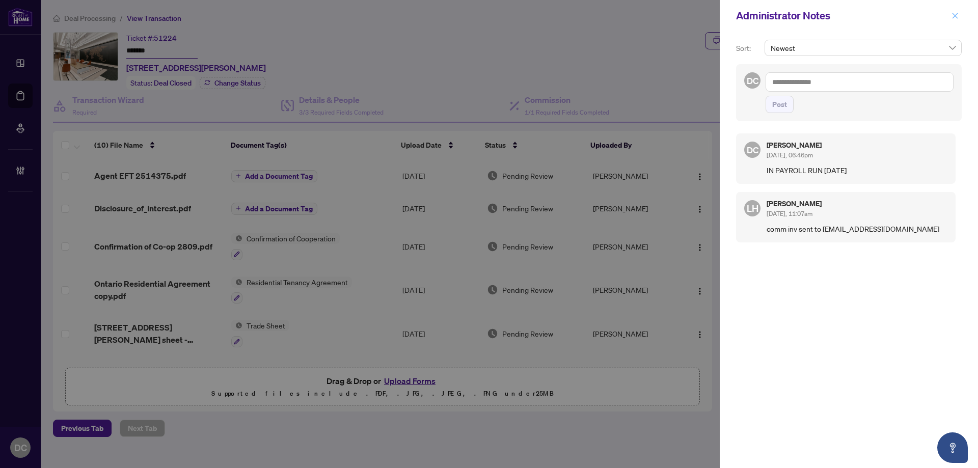
click at [952, 16] on icon "close" at bounding box center [954, 15] width 7 height 7
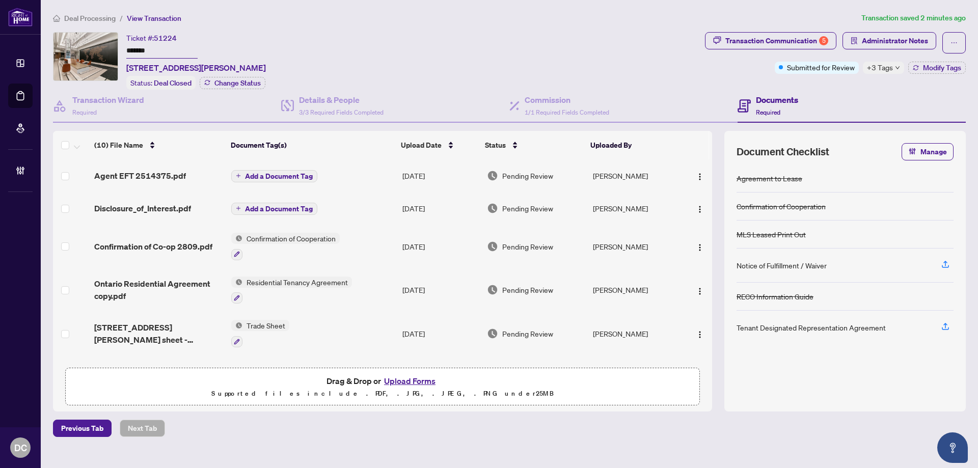
click at [92, 12] on main "Deal Processing / View Transaction Transaction saved 2 minutes ago Ticket #: 51…" at bounding box center [509, 234] width 937 height 468
click at [93, 15] on span "Deal Processing" at bounding box center [89, 18] width 51 height 9
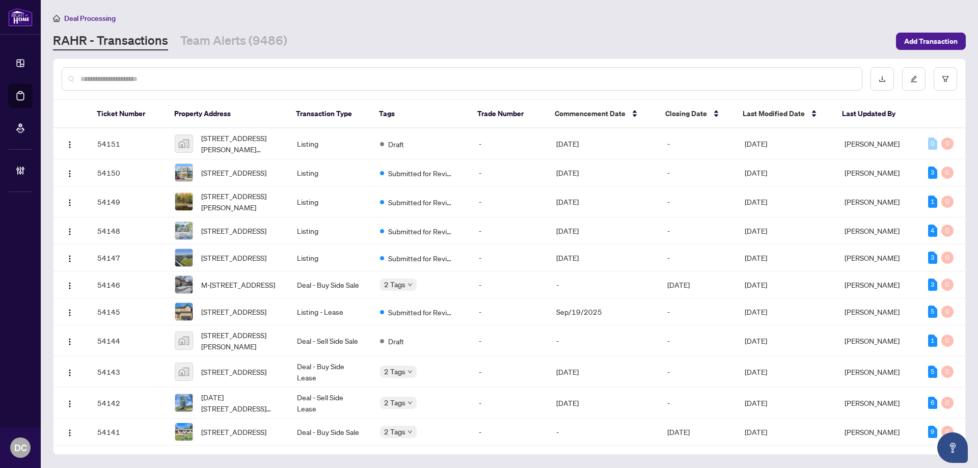
click at [146, 79] on input "text" at bounding box center [466, 78] width 773 height 11
paste input "*******"
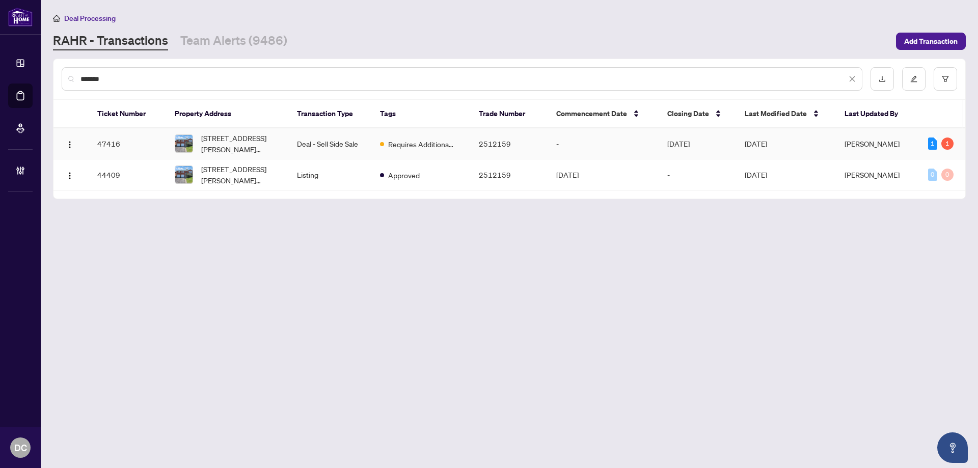
click at [272, 146] on span "[STREET_ADDRESS][PERSON_NAME][PERSON_NAME]" at bounding box center [240, 143] width 79 height 22
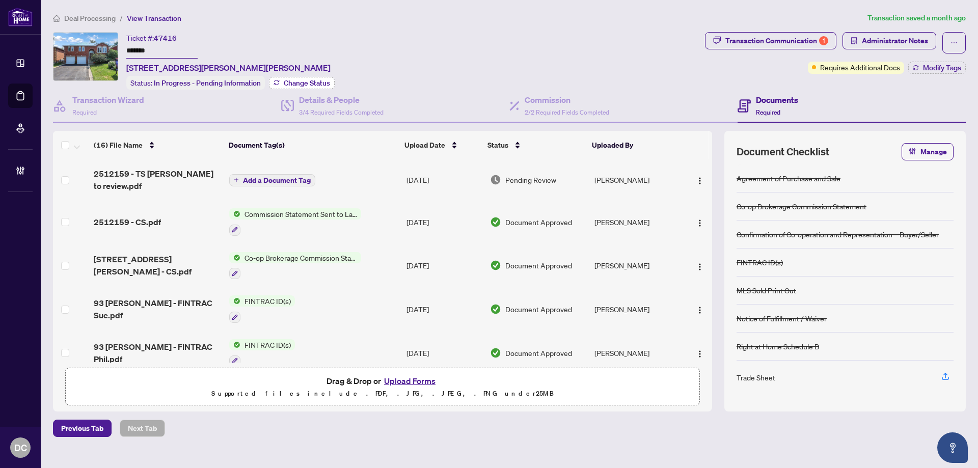
click at [321, 81] on span "Change Status" at bounding box center [307, 82] width 46 height 7
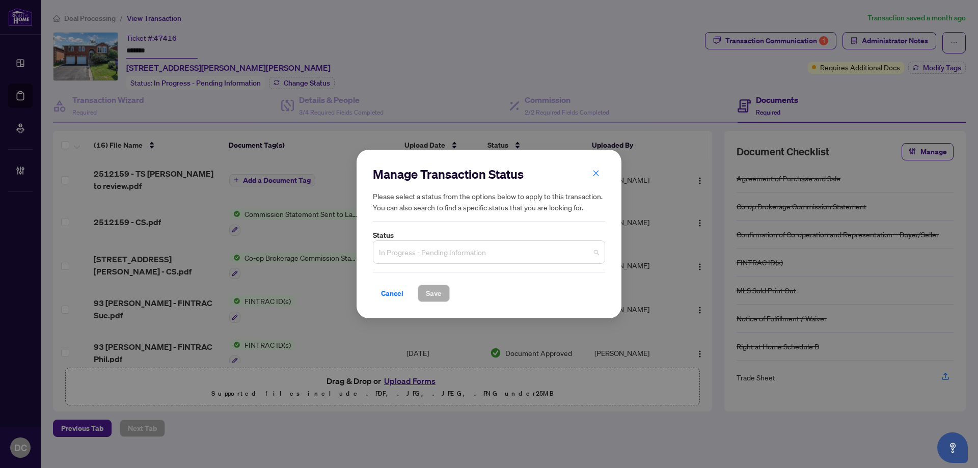
click at [501, 250] on span "In Progress - Pending Information" at bounding box center [489, 251] width 220 height 19
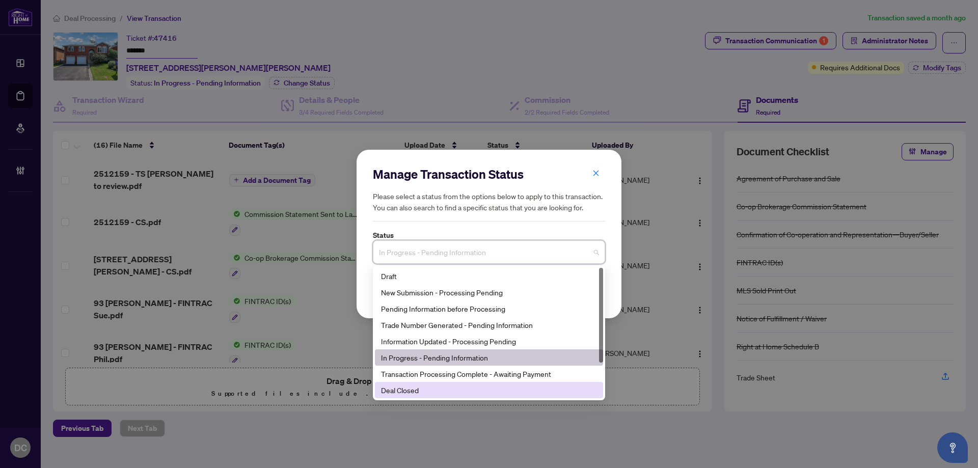
click at [487, 390] on div "Deal Closed" at bounding box center [489, 389] width 216 height 11
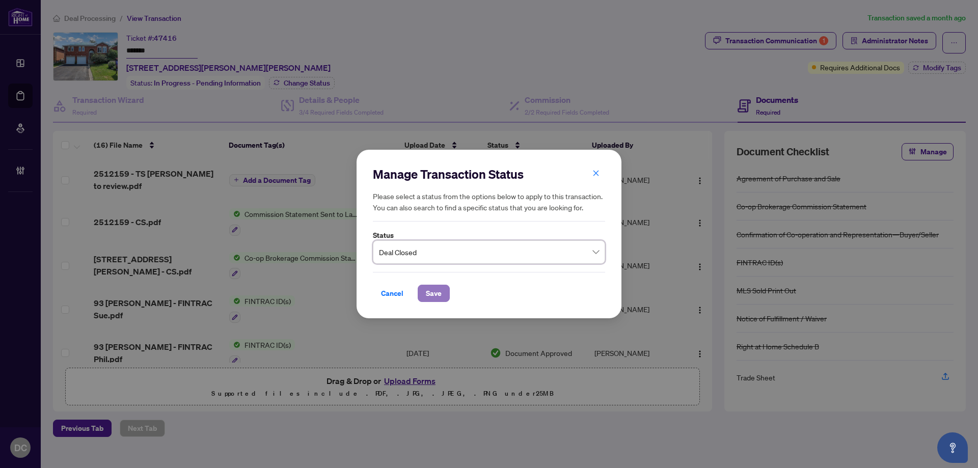
click at [443, 300] on button "Save" at bounding box center [434, 293] width 32 height 17
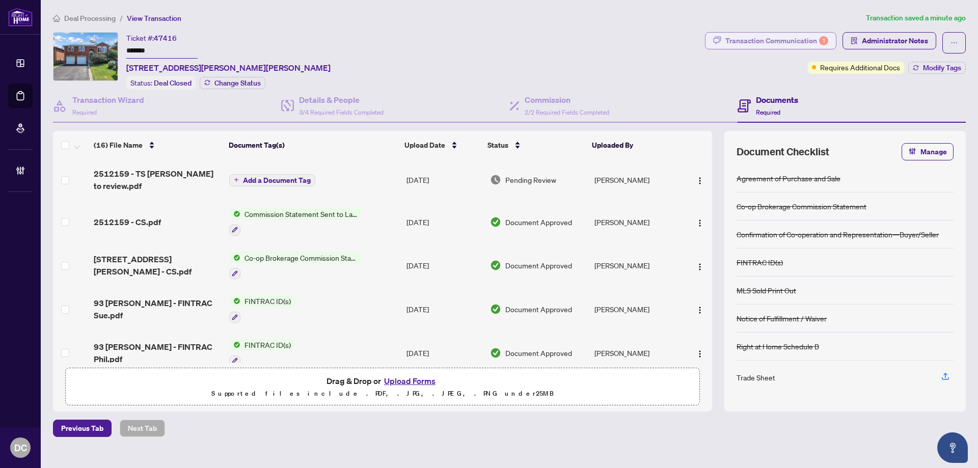
click at [814, 41] on div "Transaction Communication 1" at bounding box center [776, 41] width 103 height 16
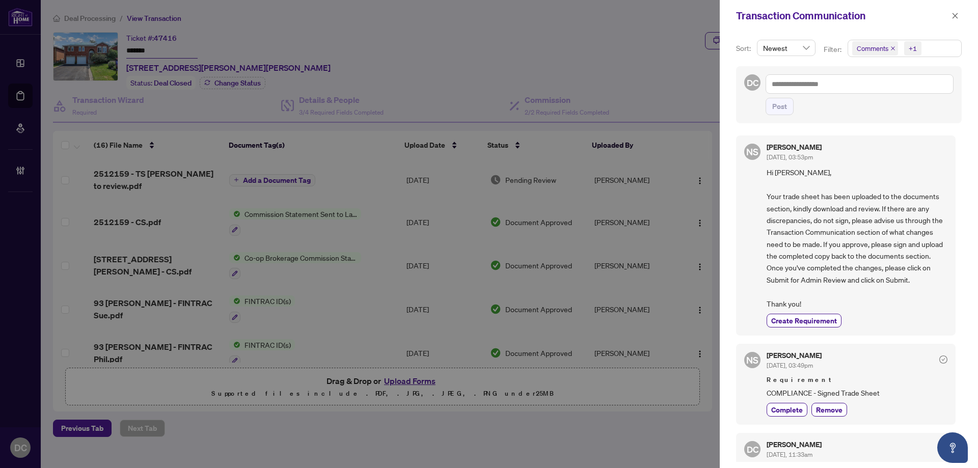
click at [933, 44] on span "Comments +1" at bounding box center [904, 48] width 113 height 16
click at [897, 93] on span "Comments" at bounding box center [885, 90] width 35 height 9
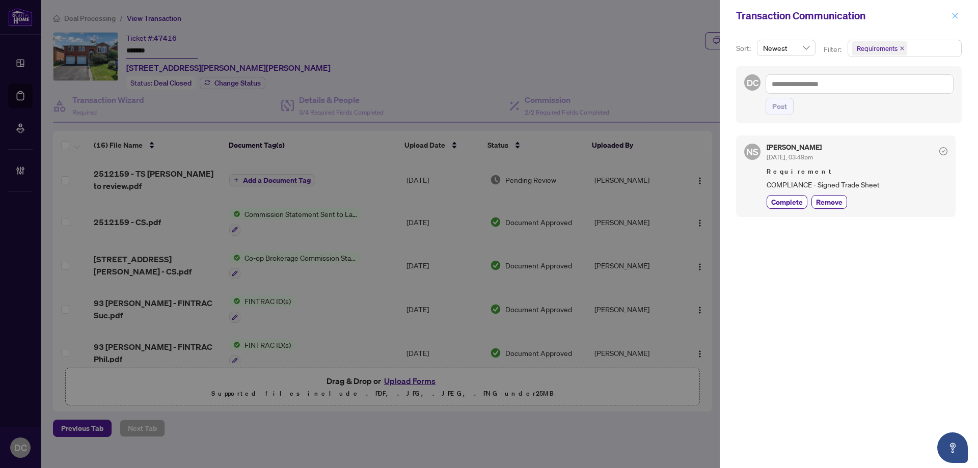
click at [955, 18] on icon "close" at bounding box center [954, 15] width 7 height 7
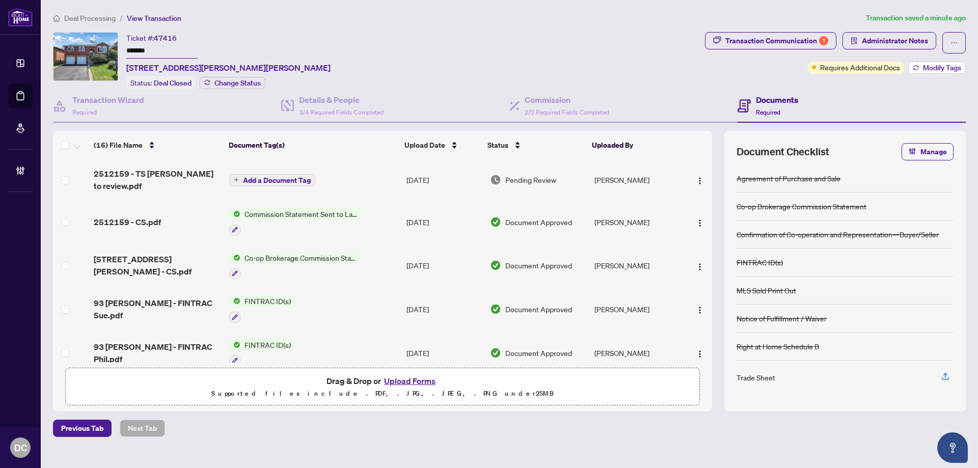
click at [929, 65] on span "Modify Tags" at bounding box center [942, 67] width 38 height 7
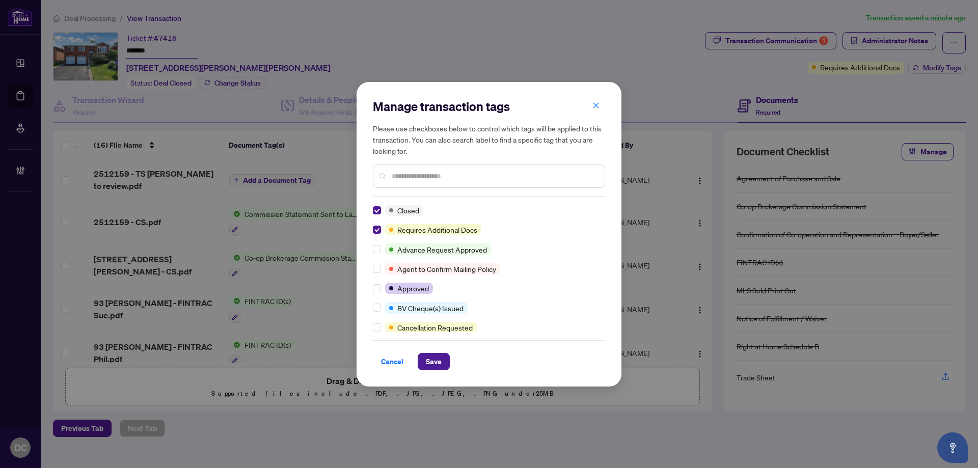
click at [428, 176] on input "text" at bounding box center [494, 176] width 205 height 11
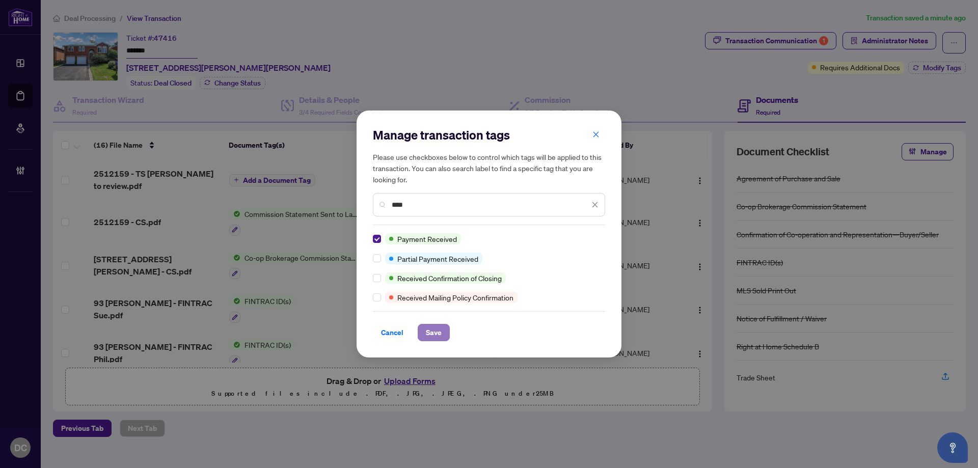
click at [437, 330] on span "Save" at bounding box center [434, 332] width 16 height 16
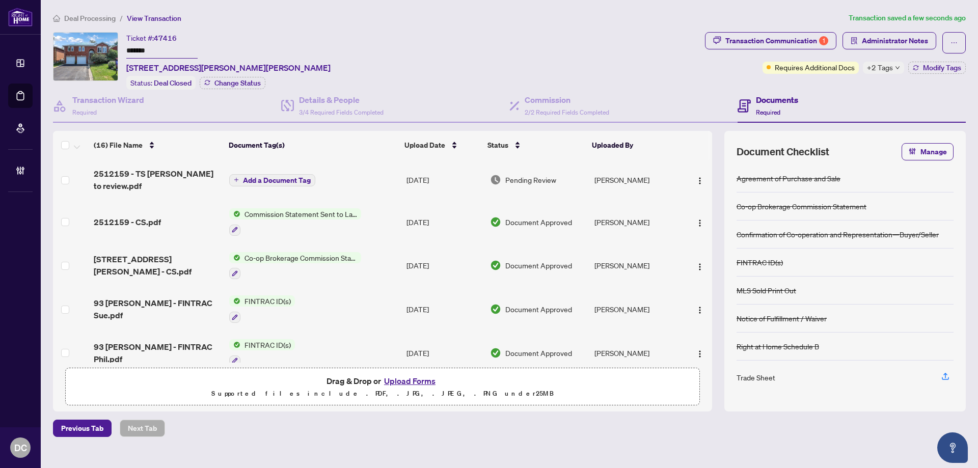
drag, startPoint x: 180, startPoint y: 49, endPoint x: 100, endPoint y: 63, distance: 81.0
click at [95, 48] on div "Ticket #: 47416 ******* [STREET_ADDRESS][PERSON_NAME][PERSON_NAME] Status: Deal…" at bounding box center [377, 61] width 648 height 58
click at [361, 263] on td "Co-op Brokerage Commission Statement" at bounding box center [313, 266] width 177 height 44
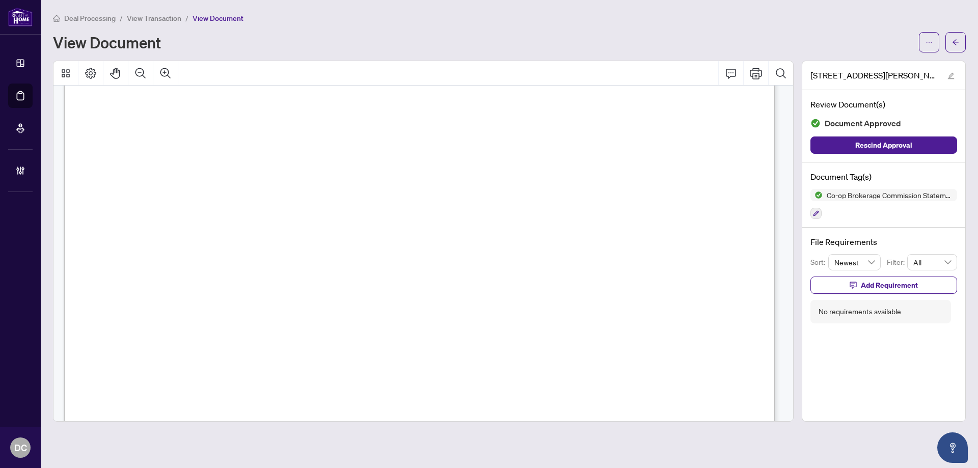
scroll to position [356, 0]
click at [955, 42] on icon "arrow-left" at bounding box center [955, 42] width 7 height 7
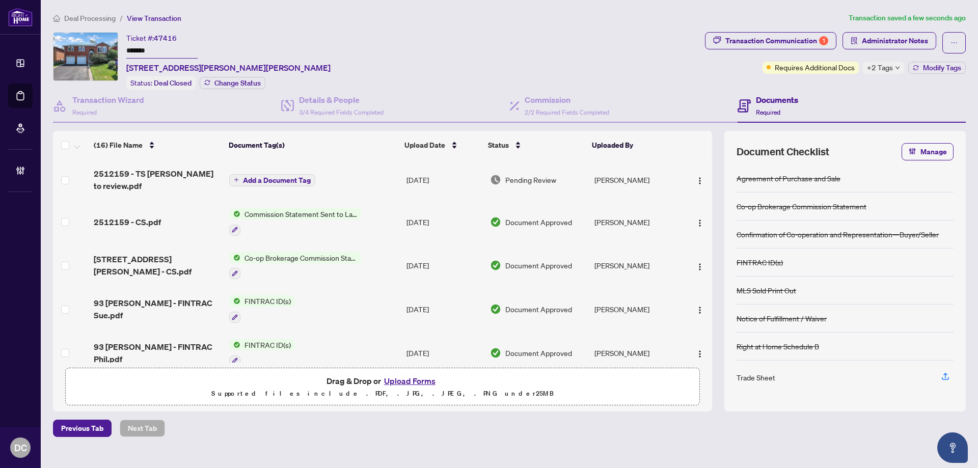
click at [883, 66] on span "+2 Tags" at bounding box center [880, 68] width 26 height 12
click at [840, 83] on div "Transaction Communication 1 Administrator Notes Requires Additional Docs +2 Tag…" at bounding box center [835, 61] width 265 height 58
click at [921, 39] on span "Administrator Notes" at bounding box center [895, 41] width 66 height 16
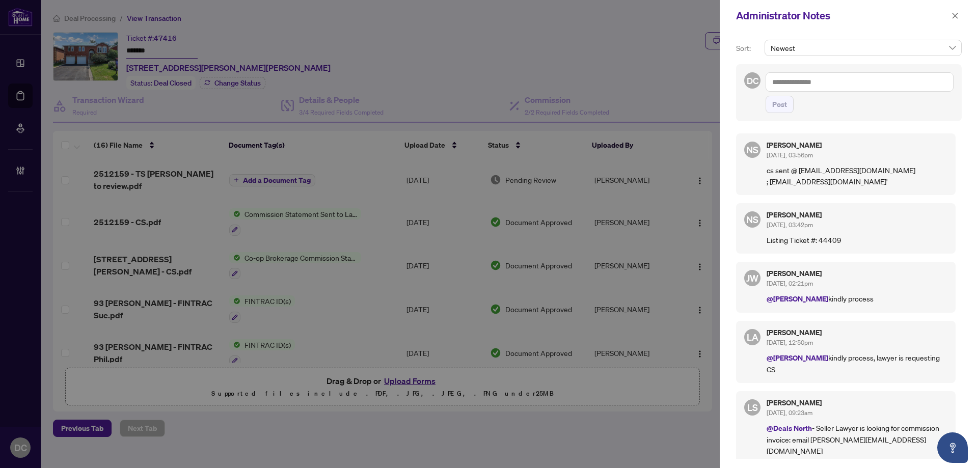
click at [846, 86] on textarea at bounding box center [859, 81] width 188 height 19
paste textarea "*******"
drag, startPoint x: 848, startPoint y: 87, endPoint x: 398, endPoint y: 256, distance: 480.9
click at [716, 83] on div "Administrator Notes Sort: Newest DC 2512159 ******* Post NS [PERSON_NAME] [DATE…" at bounding box center [489, 234] width 978 height 468
click at [827, 89] on textarea at bounding box center [859, 81] width 188 height 19
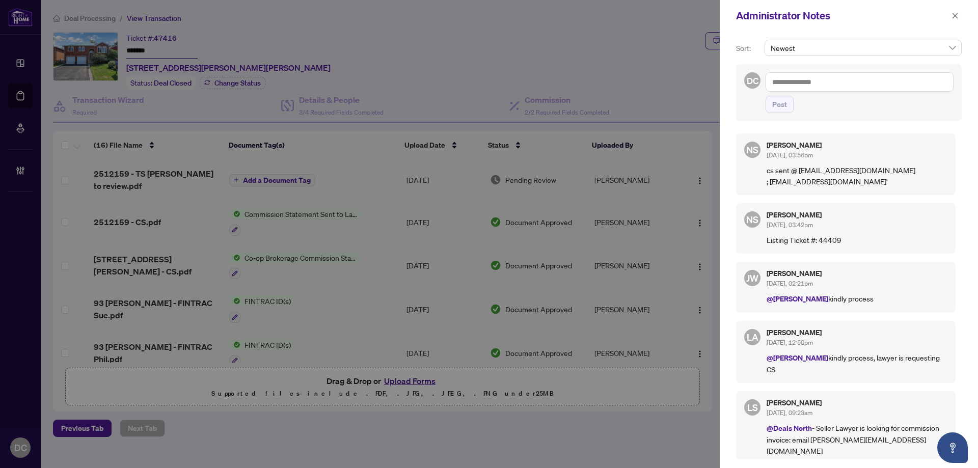
click at [836, 81] on textarea at bounding box center [859, 81] width 188 height 19
paste textarea "**********"
click at [788, 113] on button "Post" at bounding box center [779, 104] width 28 height 17
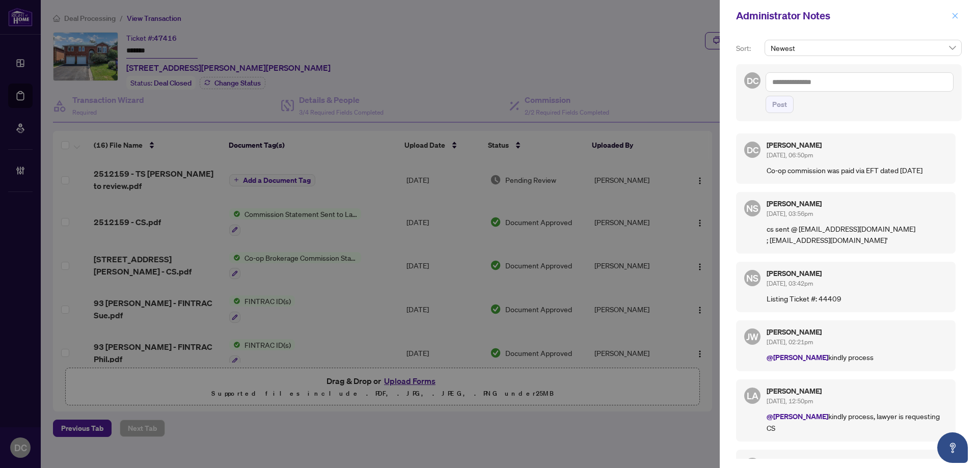
click at [954, 13] on icon "close" at bounding box center [954, 15] width 7 height 7
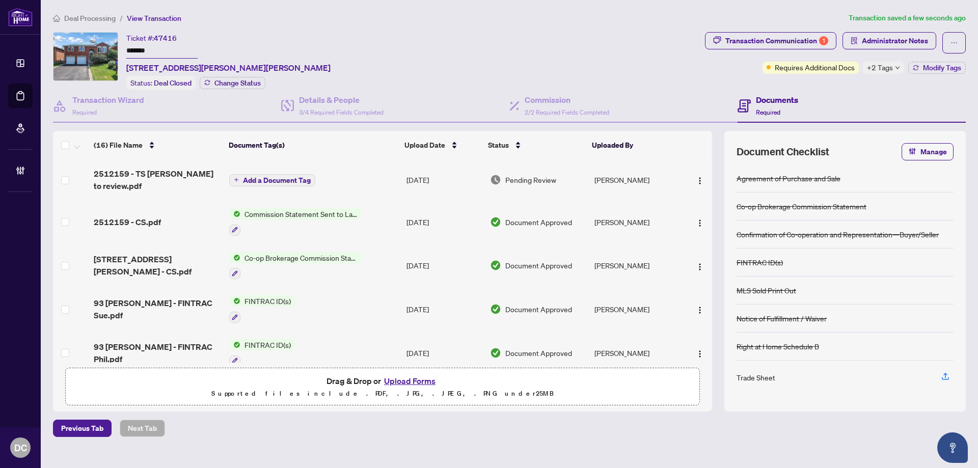
click at [900, 70] on div "+2 Tags" at bounding box center [883, 68] width 41 height 12
click at [846, 87] on div "Transaction Communication 1 Administrator Notes Requires Additional Docs +2 Tag…" at bounding box center [835, 61] width 265 height 58
click at [95, 16] on span "Deal Processing" at bounding box center [89, 18] width 51 height 9
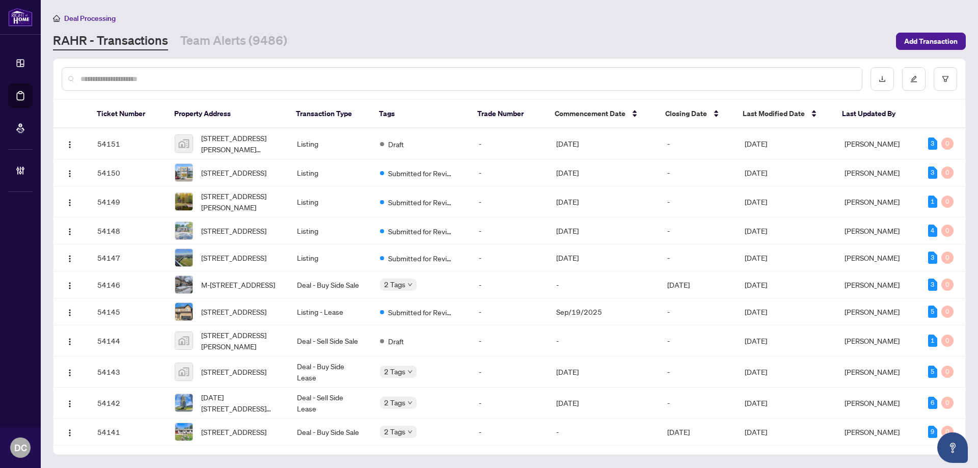
click at [182, 74] on input "text" at bounding box center [466, 78] width 773 height 11
paste input "*******"
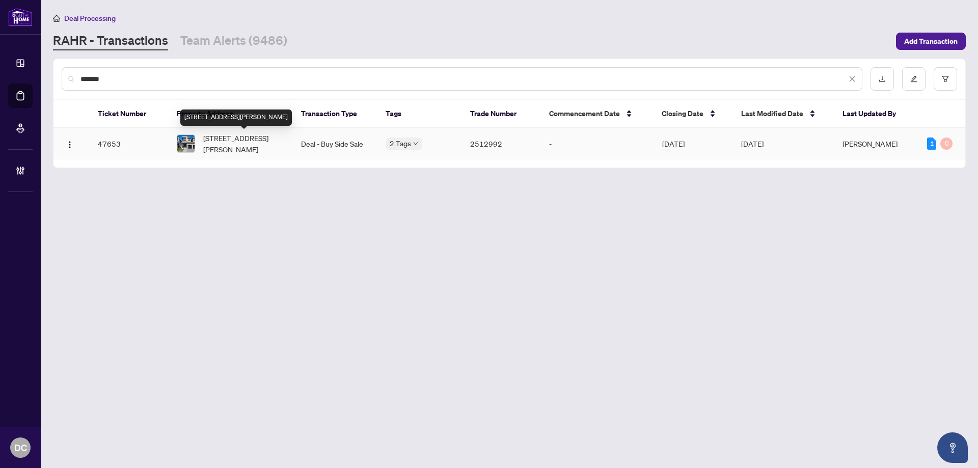
click at [227, 152] on span "[STREET_ADDRESS][PERSON_NAME]" at bounding box center [243, 143] width 81 height 22
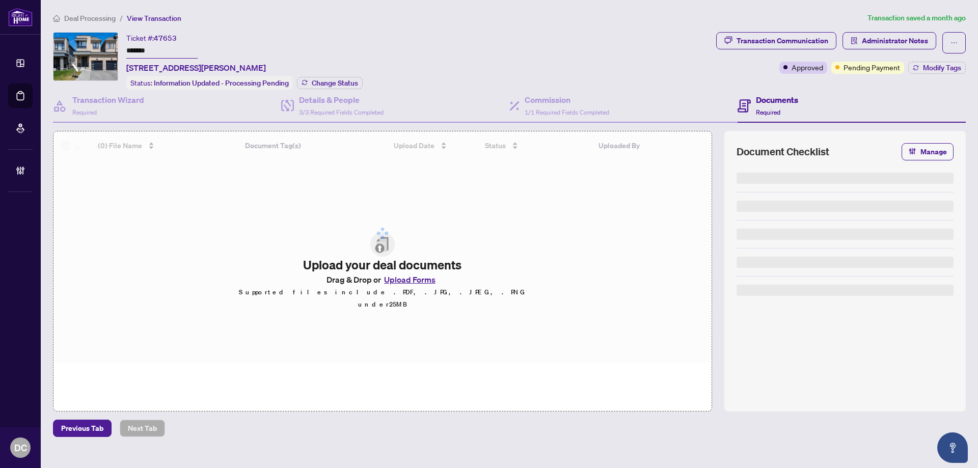
drag, startPoint x: 169, startPoint y: 50, endPoint x: 118, endPoint y: 49, distance: 50.9
click at [118, 49] on div "Ticket #: 47653 ******* [STREET_ADDRESS][PERSON_NAME] Status: Information Updat…" at bounding box center [382, 61] width 659 height 58
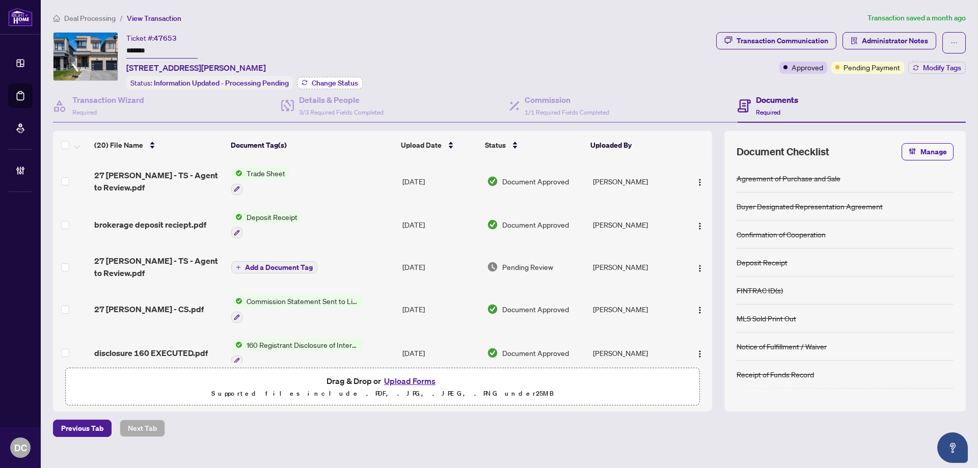
click at [336, 82] on span "Change Status" at bounding box center [335, 82] width 46 height 7
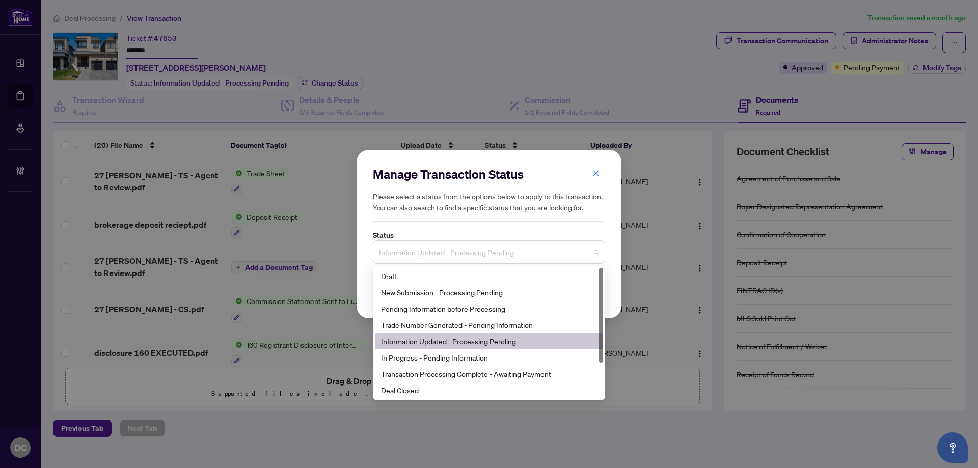
click at [501, 250] on span "Information Updated - Processing Pending" at bounding box center [489, 251] width 220 height 19
click at [486, 389] on div "Deal Closed" at bounding box center [489, 389] width 216 height 11
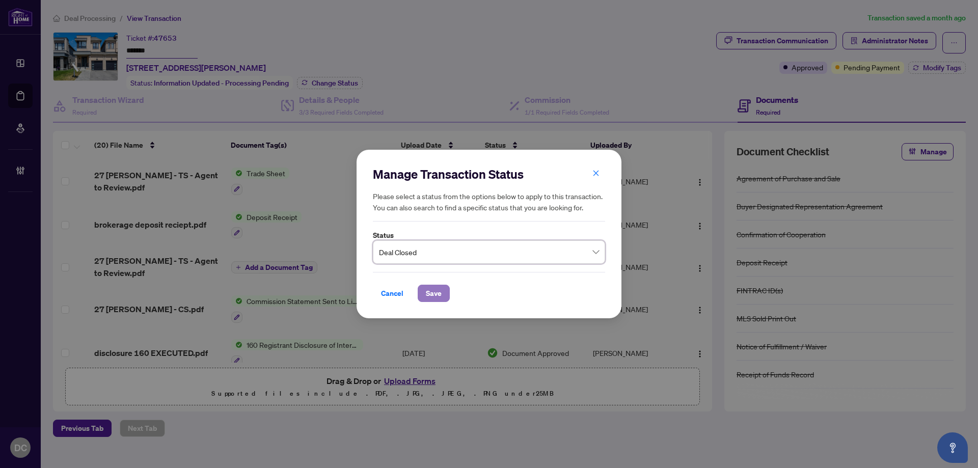
click at [443, 291] on button "Save" at bounding box center [434, 293] width 32 height 17
click at [923, 63] on div "Manage Transaction Status Please select a status from the options below to appl…" at bounding box center [489, 234] width 978 height 468
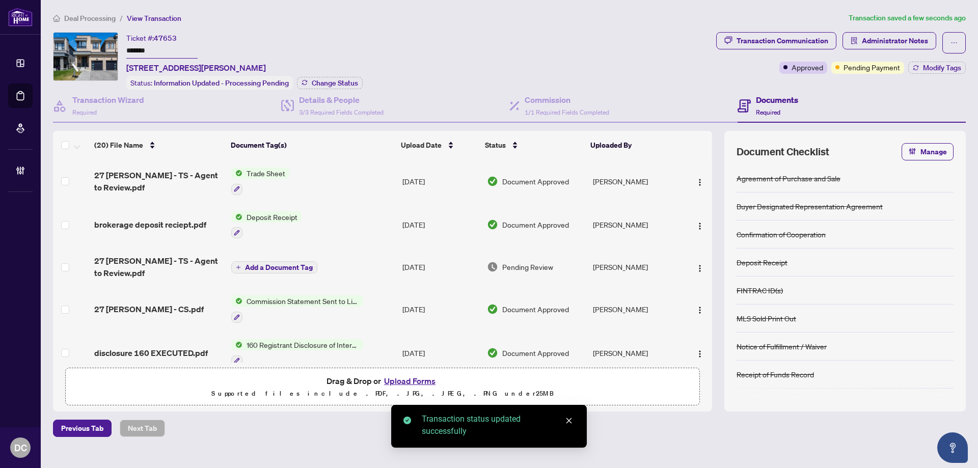
click at [929, 67] on span "Modify Tags" at bounding box center [942, 67] width 38 height 7
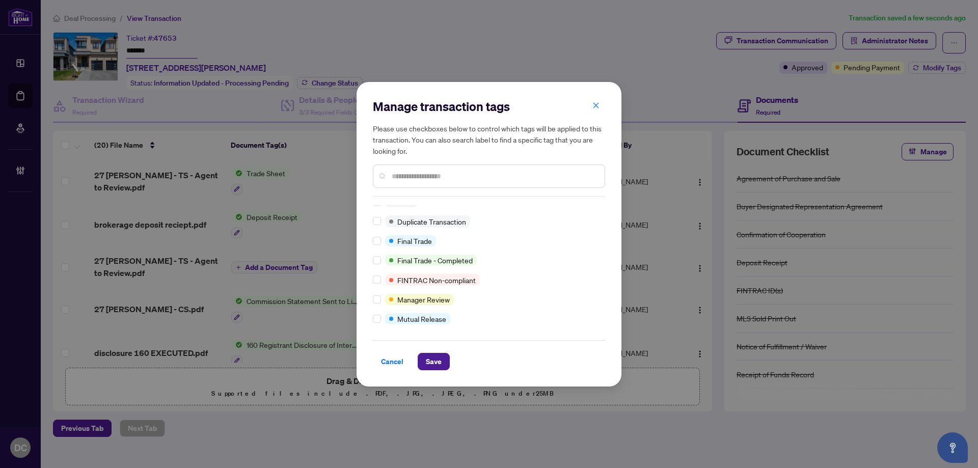
scroll to position [9, 0]
click at [425, 369] on button "Save" at bounding box center [434, 361] width 32 height 17
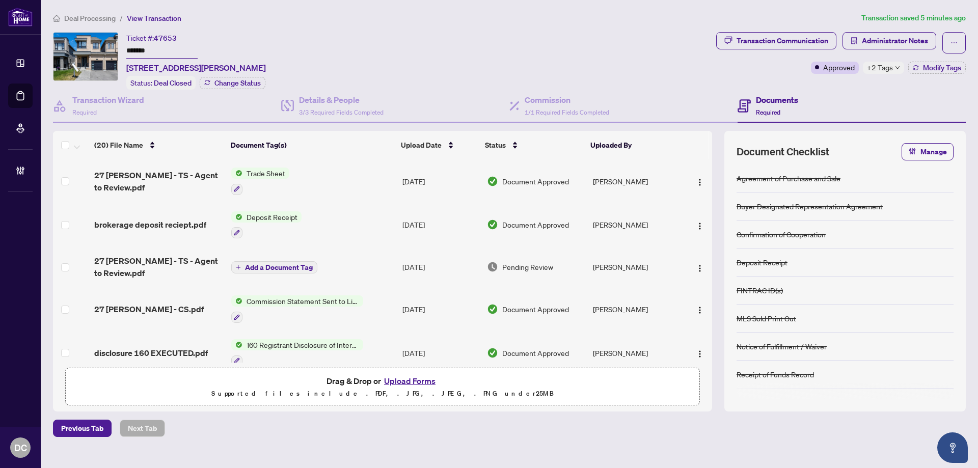
drag, startPoint x: 176, startPoint y: 52, endPoint x: 100, endPoint y: 77, distance: 80.2
click at [93, 58] on div "Ticket #: 47653 ******* [STREET_ADDRESS][PERSON_NAME] Status: Deal Closed Chang…" at bounding box center [382, 61] width 659 height 58
click at [891, 65] on span "+2 Tags" at bounding box center [880, 68] width 26 height 12
click at [820, 82] on div "Transaction Communication Administrator Notes Approved +2 Tags Modify Tags" at bounding box center [841, 61] width 254 height 58
click at [876, 43] on span "Administrator Notes" at bounding box center [895, 41] width 66 height 16
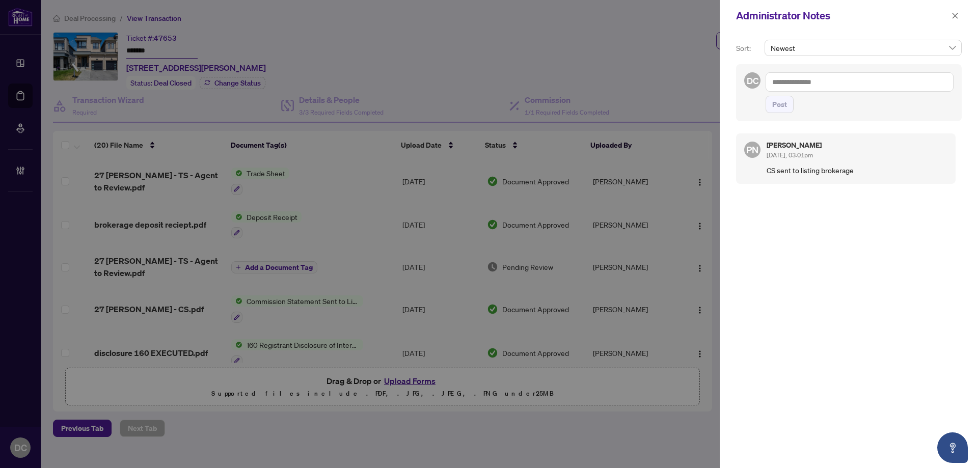
click at [842, 89] on textarea at bounding box center [859, 81] width 188 height 19
paste textarea "**********"
click at [779, 107] on span "Post" at bounding box center [779, 104] width 15 height 16
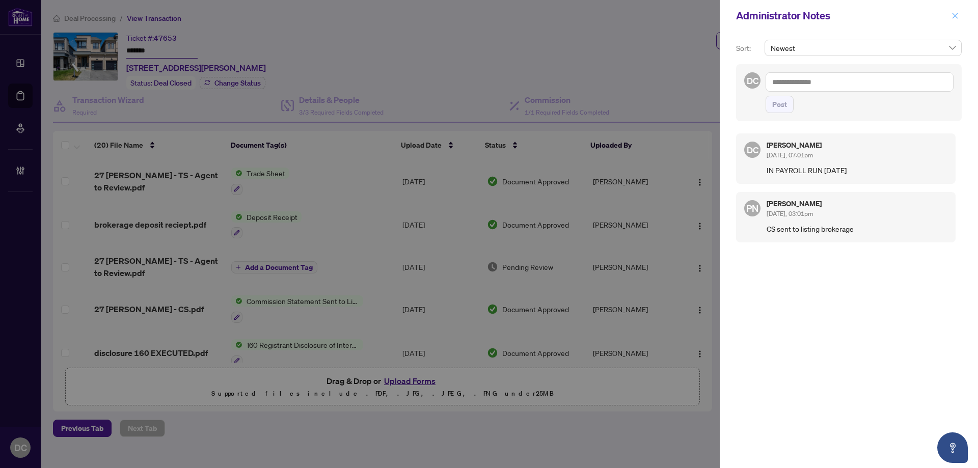
click at [952, 16] on icon "close" at bounding box center [954, 15] width 7 height 7
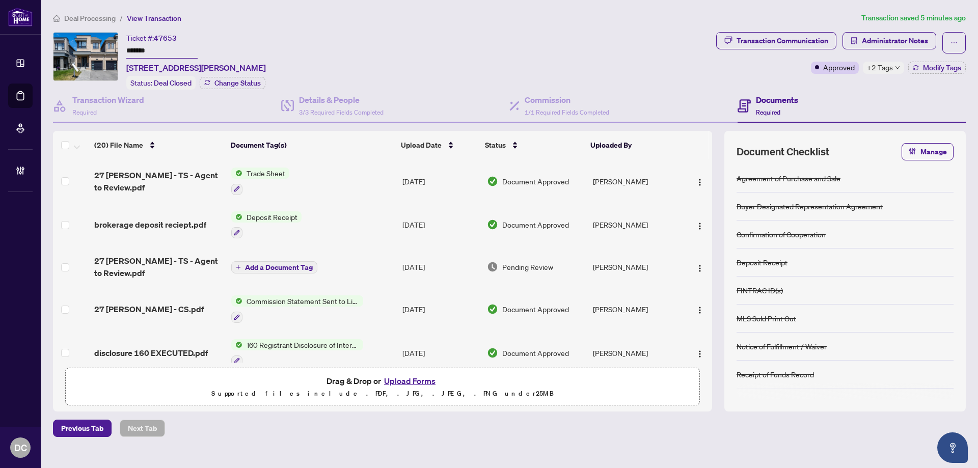
drag, startPoint x: 187, startPoint y: 45, endPoint x: 118, endPoint y: 62, distance: 71.1
click at [100, 44] on div "Ticket #: 47653 ******* [STREET_ADDRESS][PERSON_NAME] Status: Deal Closed Chang…" at bounding box center [382, 61] width 659 height 58
click at [885, 65] on span "+2 Tags" at bounding box center [880, 68] width 26 height 12
click at [832, 86] on div "Transaction Communication Administrator Notes Approved +2 Tags Modify Tags" at bounding box center [841, 61] width 254 height 58
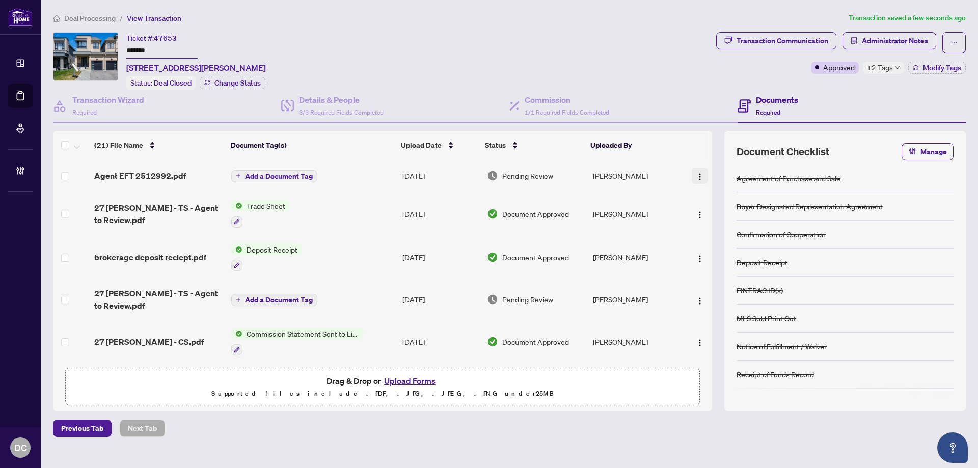
click at [696, 174] on img "button" at bounding box center [700, 177] width 8 height 8
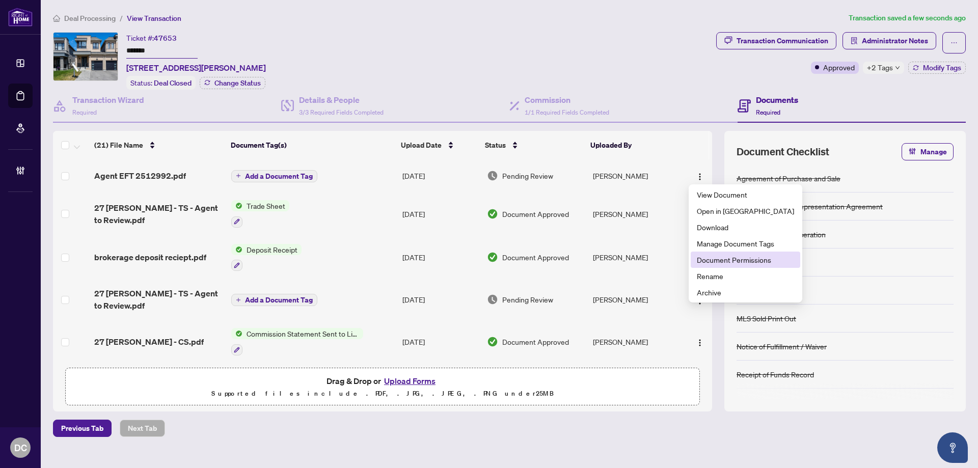
click at [718, 252] on li "Document Permissions" at bounding box center [745, 260] width 109 height 16
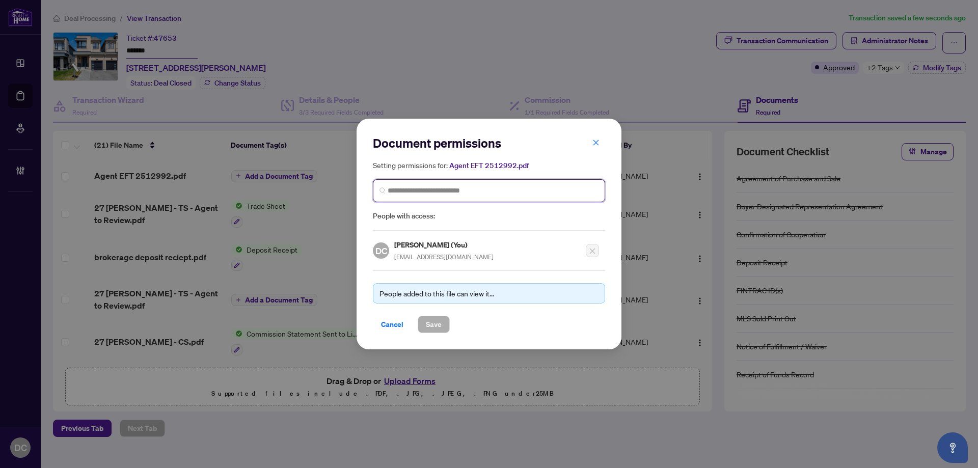
click at [486, 194] on input "search" at bounding box center [493, 190] width 211 height 11
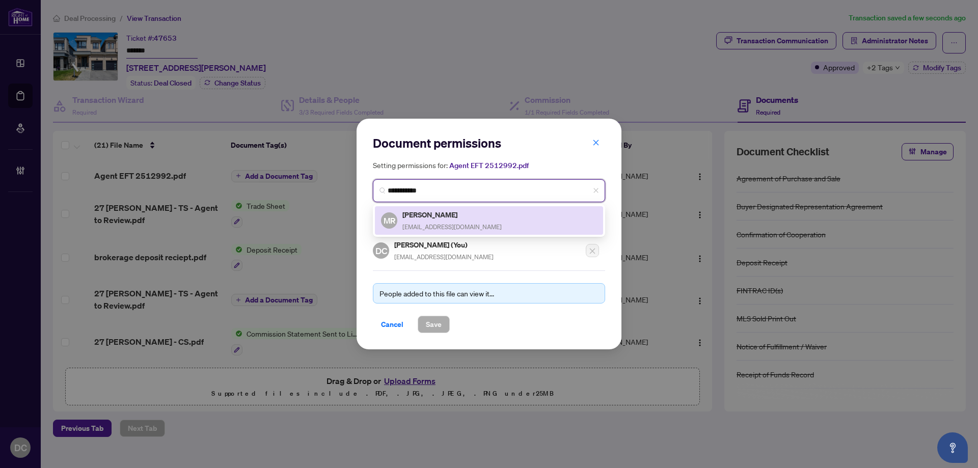
click at [479, 215] on h5 "[PERSON_NAME]" at bounding box center [451, 215] width 99 height 12
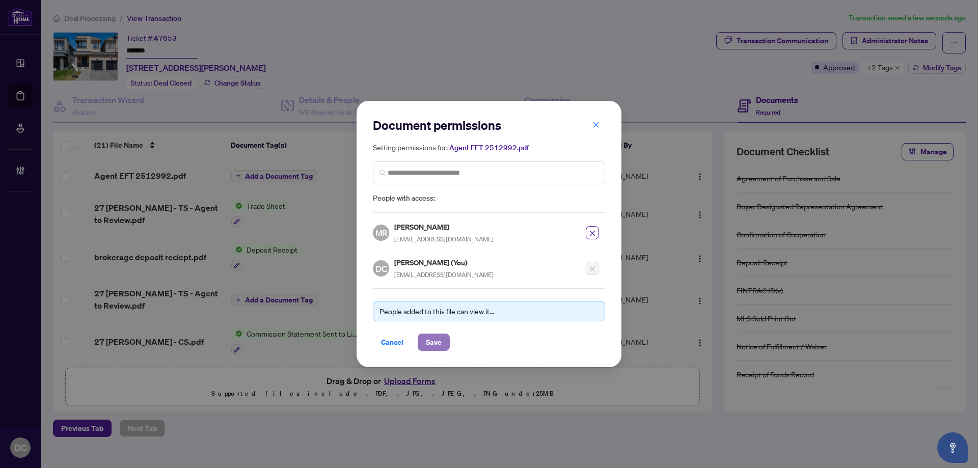
click at [439, 337] on span "Save" at bounding box center [434, 342] width 16 height 16
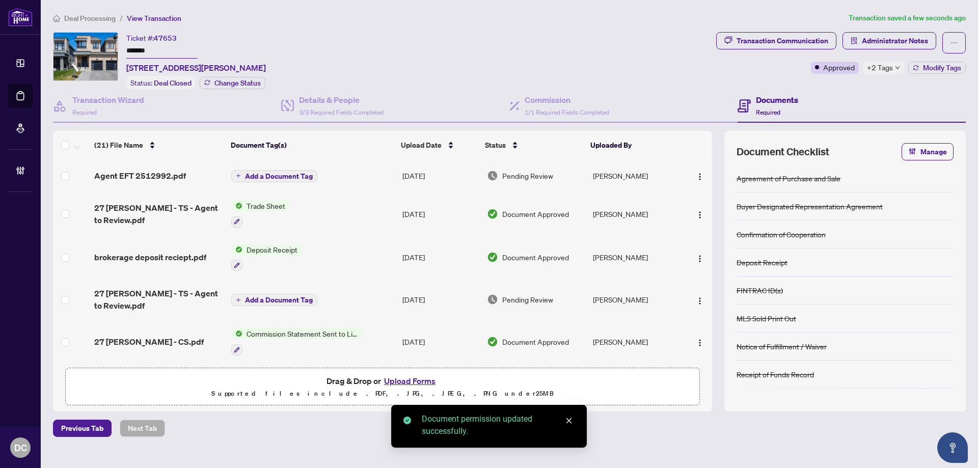
click at [886, 71] on span "+2 Tags" at bounding box center [880, 68] width 26 height 12
click at [821, 78] on div "Transaction Communication Administrator Notes Approved +2 Tags Modify Tags" at bounding box center [841, 61] width 254 height 58
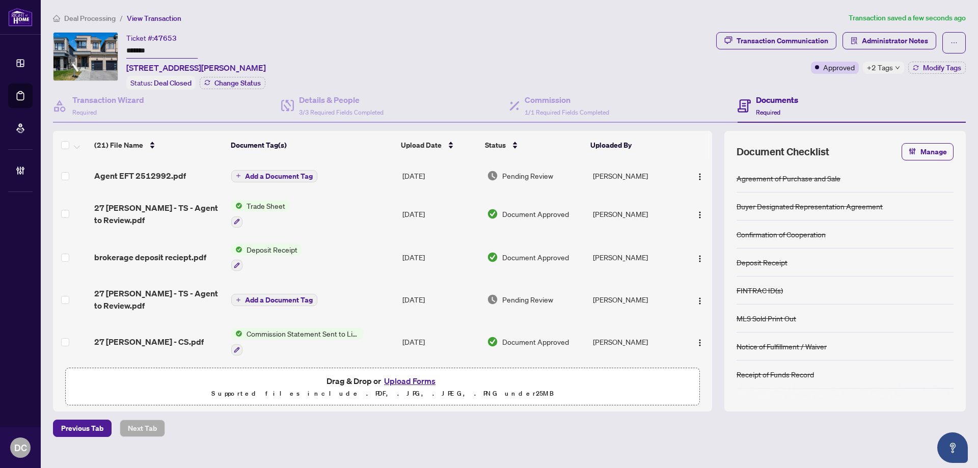
click at [84, 17] on span "Deal Processing" at bounding box center [89, 18] width 51 height 9
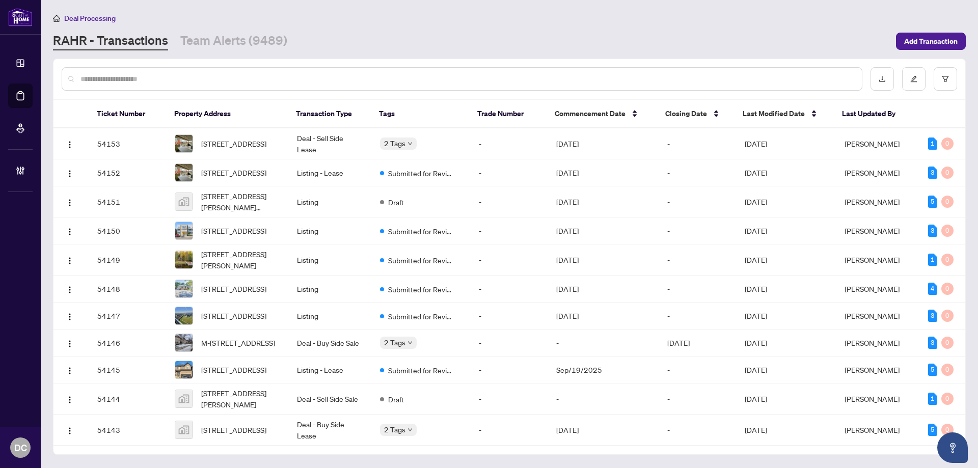
click at [273, 78] on input "text" at bounding box center [466, 78] width 773 height 11
paste input "*******"
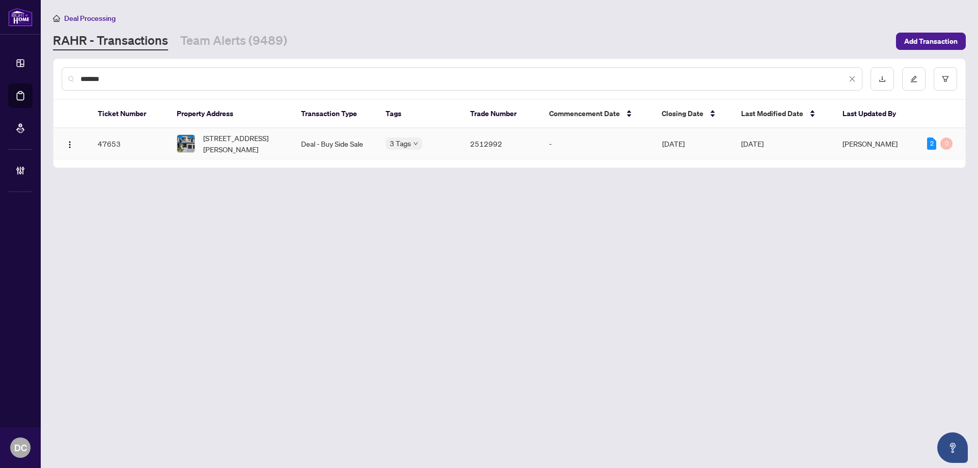
click at [322, 141] on td "Deal - Buy Side Sale" at bounding box center [335, 143] width 85 height 31
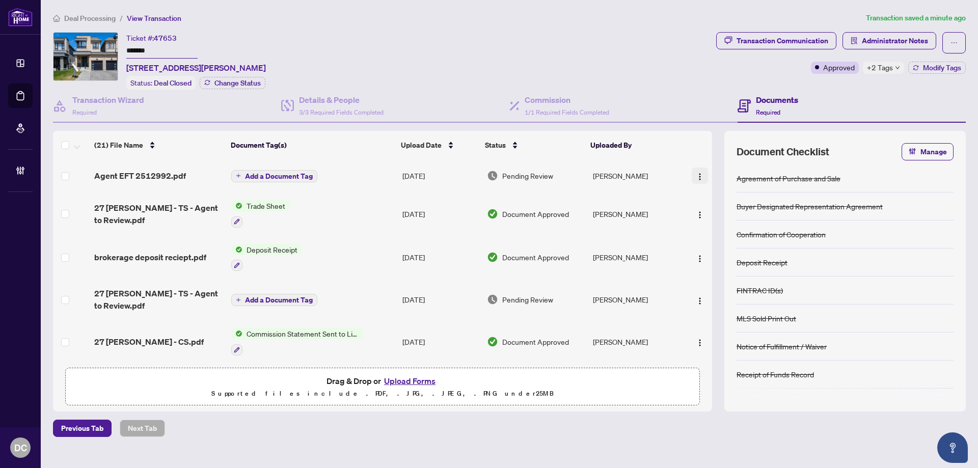
click at [697, 174] on img "button" at bounding box center [700, 177] width 8 height 8
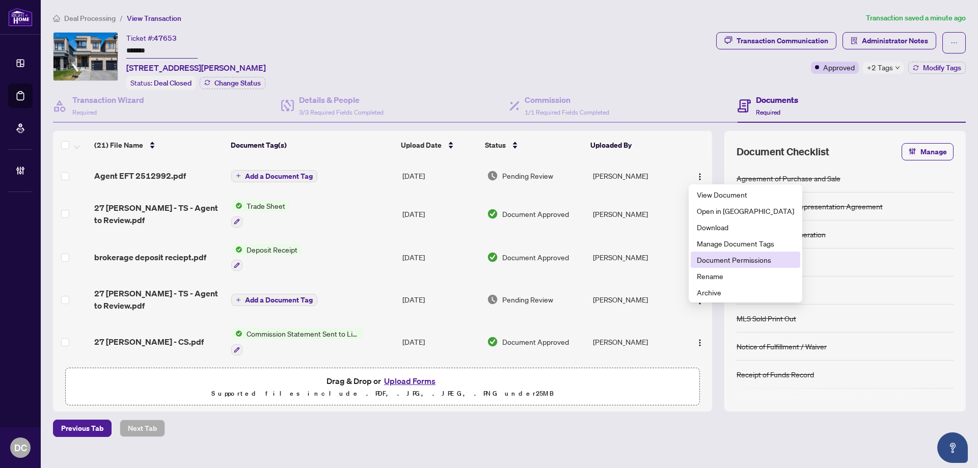
click at [721, 261] on span "Document Permissions" at bounding box center [745, 259] width 97 height 11
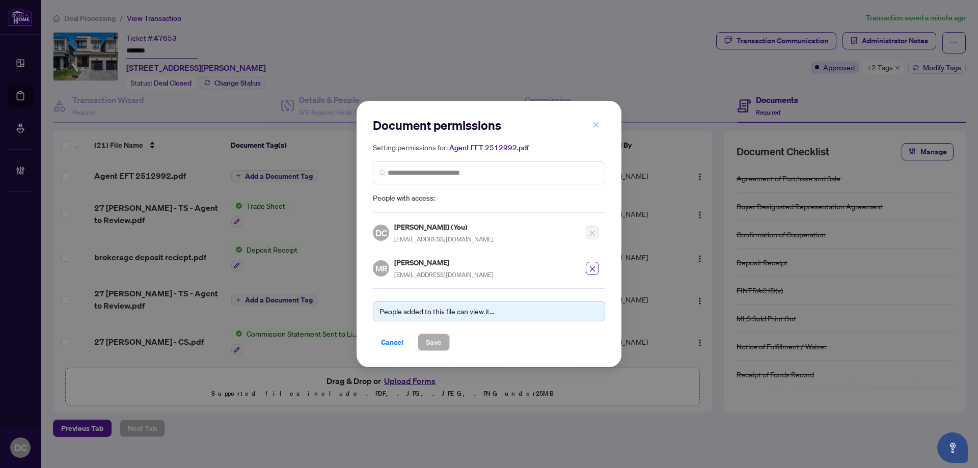
click at [597, 125] on icon "close" at bounding box center [596, 125] width 6 height 6
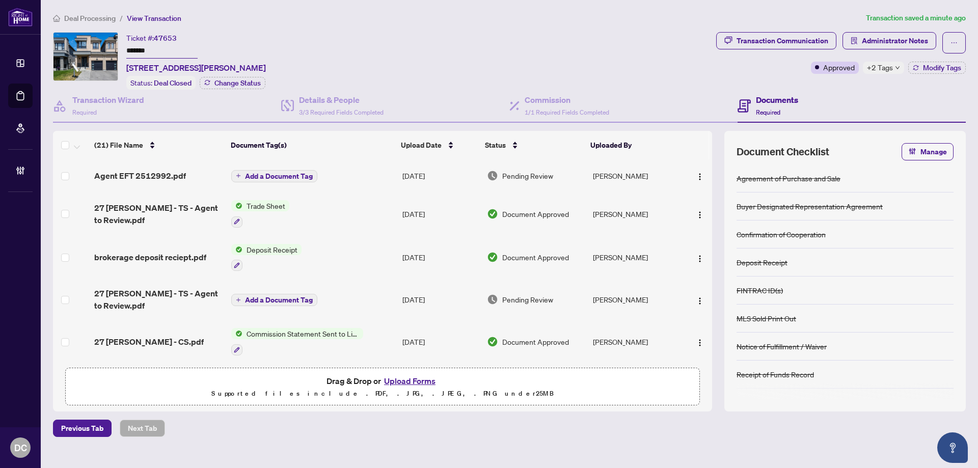
click at [889, 66] on span "+2 Tags" at bounding box center [880, 68] width 26 height 12
click at [893, 36] on span "Administrator Notes" at bounding box center [895, 41] width 66 height 16
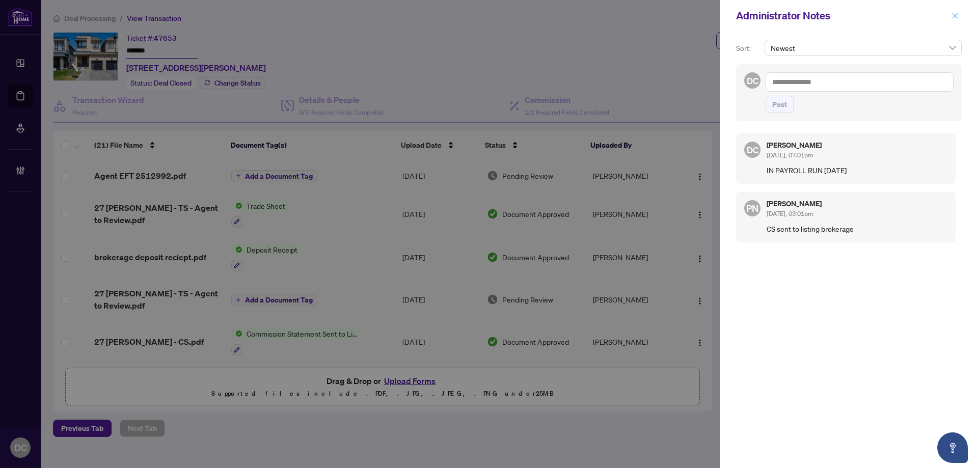
drag, startPoint x: 958, startPoint y: 15, endPoint x: 887, endPoint y: 4, distance: 72.1
click at [956, 15] on button "button" at bounding box center [954, 16] width 13 height 12
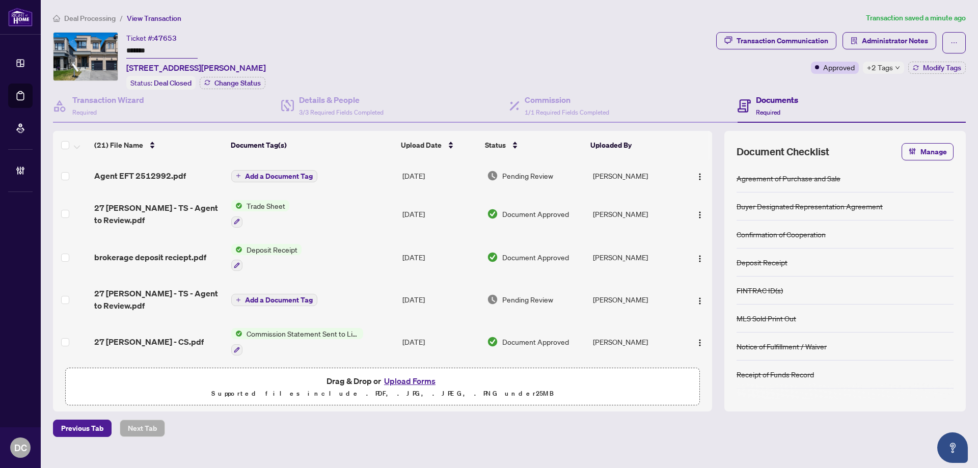
drag, startPoint x: 105, startPoint y: 17, endPoint x: 163, endPoint y: 4, distance: 59.7
click at [106, 17] on span "Deal Processing" at bounding box center [89, 18] width 51 height 9
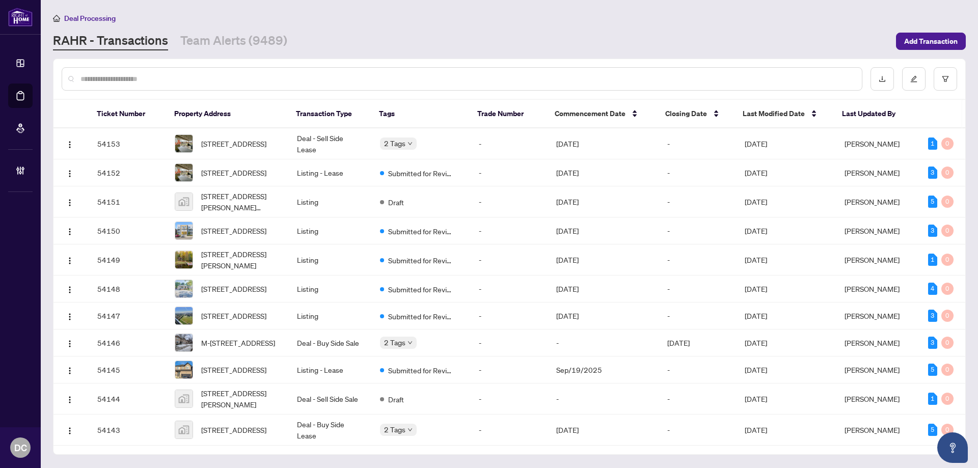
click at [223, 74] on div at bounding box center [462, 78] width 801 height 23
click at [228, 87] on div at bounding box center [462, 78] width 801 height 23
click at [231, 81] on input "text" at bounding box center [466, 78] width 773 height 11
paste input "******"
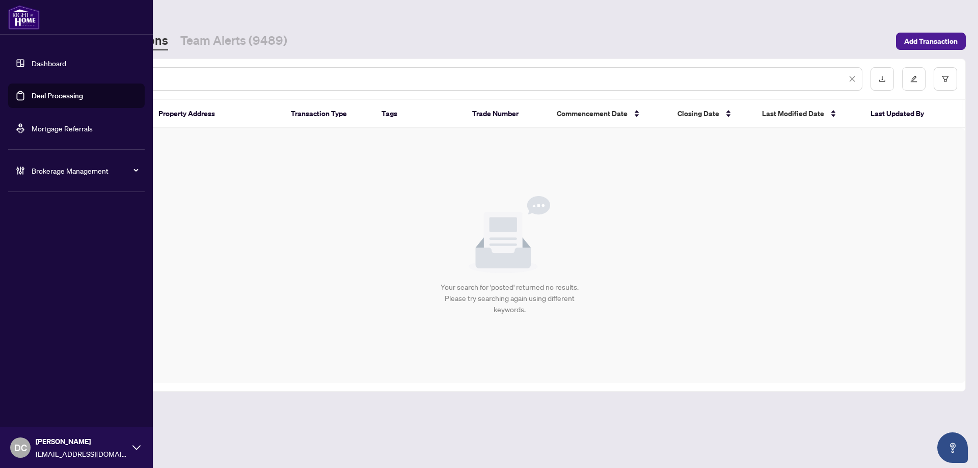
drag, startPoint x: 121, startPoint y: 82, endPoint x: 34, endPoint y: 75, distance: 87.3
click at [34, 75] on div "Dashboard Deal Processing Mortgage Referrals Brokerage Management DC [PERSON_NA…" at bounding box center [489, 234] width 978 height 468
paste input "*"
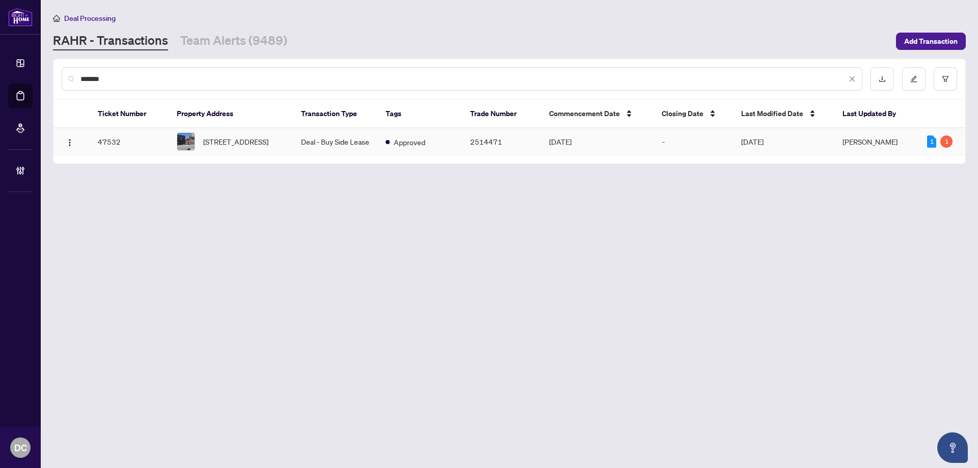
click at [301, 140] on td "Deal - Buy Side Lease" at bounding box center [335, 141] width 85 height 27
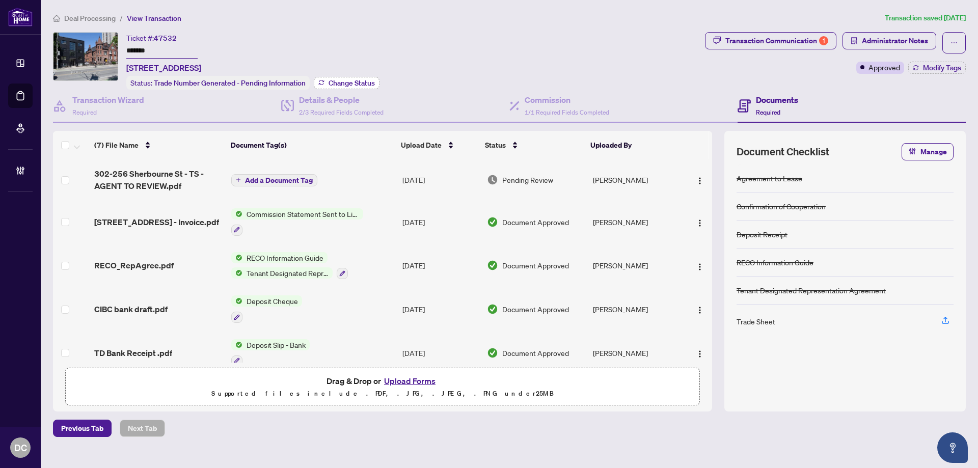
click at [372, 83] on span "Change Status" at bounding box center [351, 82] width 46 height 7
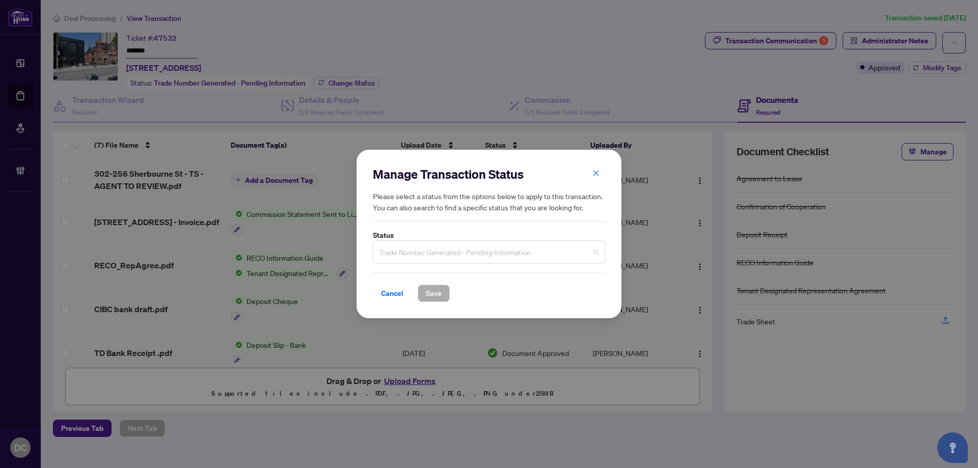
click at [561, 244] on span "Trade Number Generated - Pending Information" at bounding box center [489, 251] width 220 height 19
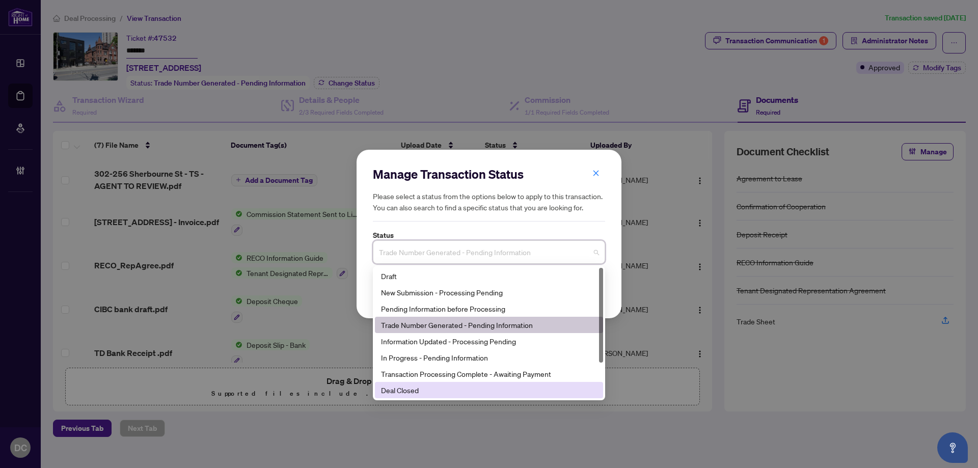
click at [421, 390] on div "Deal Closed" at bounding box center [489, 389] width 216 height 11
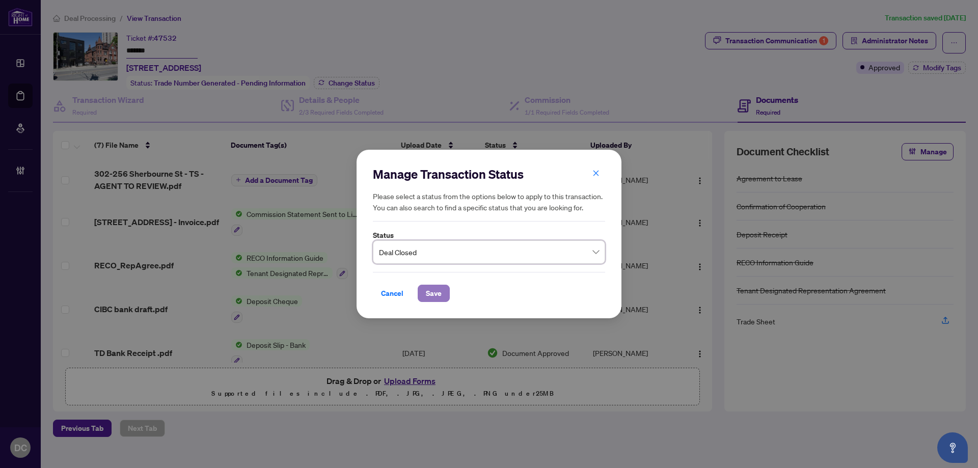
click at [438, 293] on span "Save" at bounding box center [434, 293] width 16 height 16
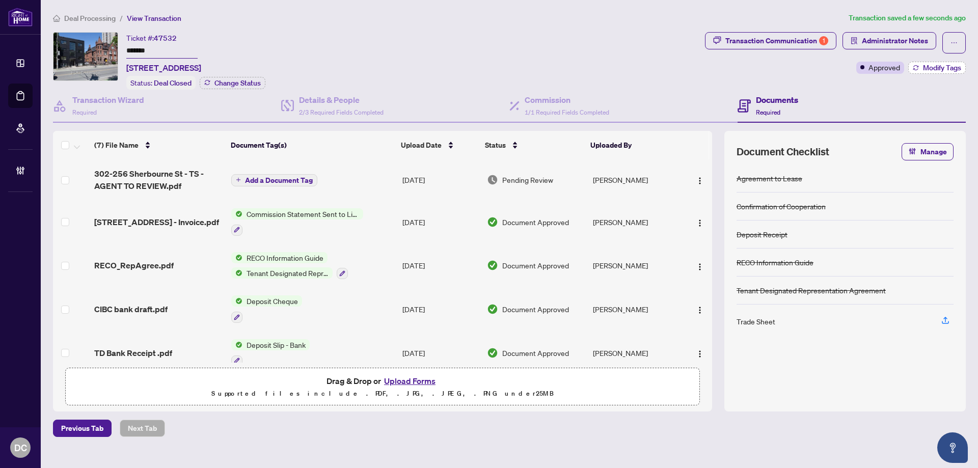
click at [942, 67] on span "Modify Tags" at bounding box center [942, 67] width 38 height 7
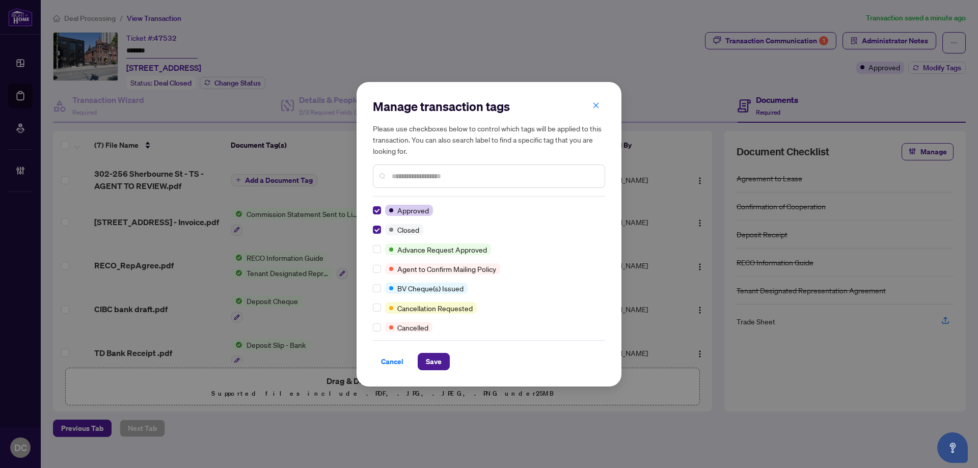
click at [438, 173] on input "text" at bounding box center [494, 176] width 205 height 11
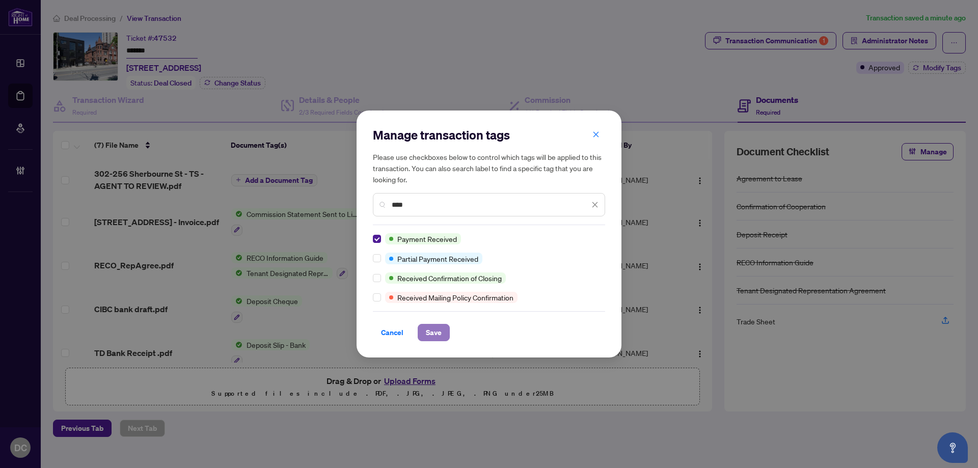
click at [431, 327] on span "Save" at bounding box center [434, 332] width 16 height 16
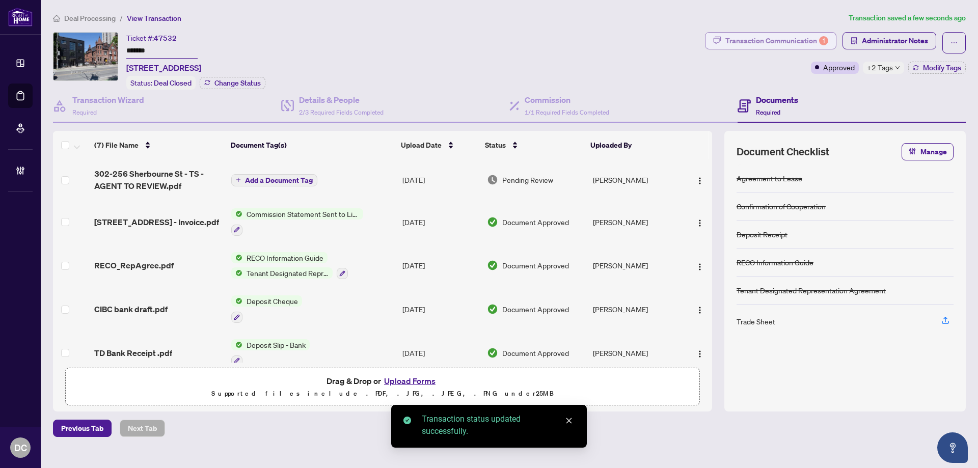
click at [808, 45] on div "Transaction Communication 1" at bounding box center [776, 41] width 103 height 16
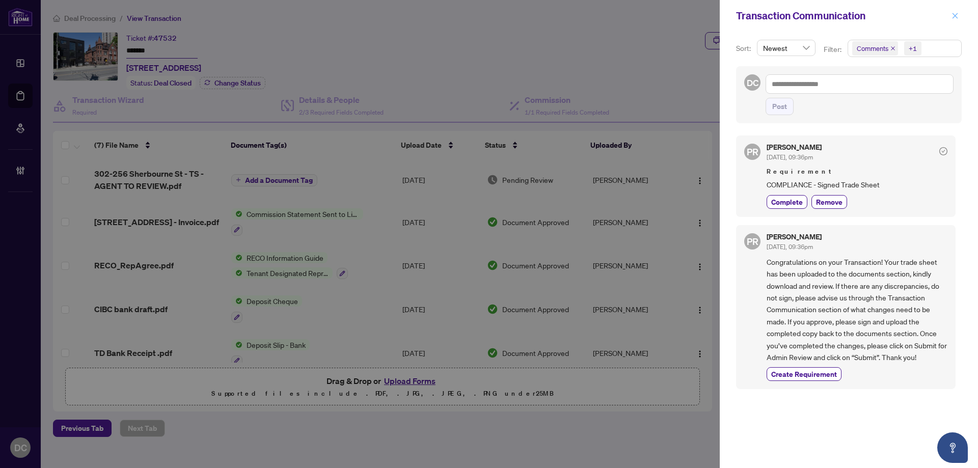
click at [954, 16] on icon "close" at bounding box center [954, 15] width 7 height 7
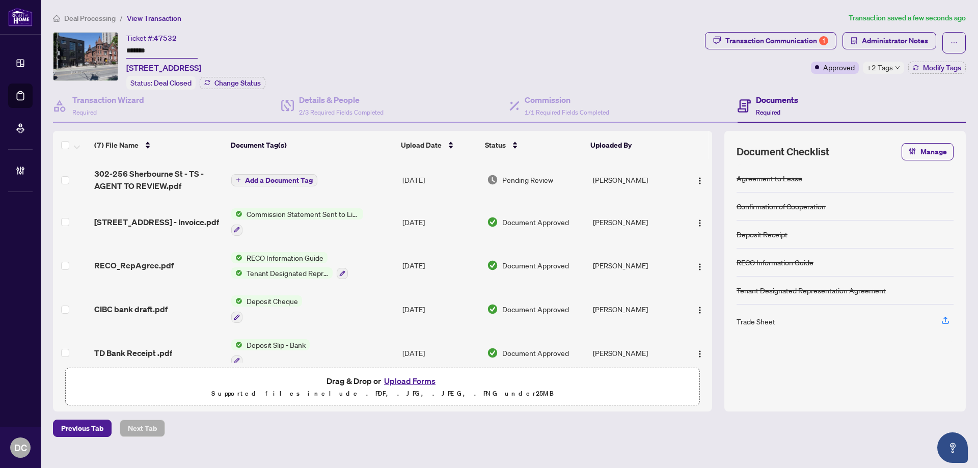
click at [876, 71] on span "+2 Tags" at bounding box center [880, 68] width 26 height 12
click at [637, 75] on div "Ticket #: 47532 ******* [STREET_ADDRESS] Status: Deal Closed Change Status" at bounding box center [377, 61] width 648 height 58
click at [100, 20] on span "Deal Processing" at bounding box center [89, 18] width 51 height 9
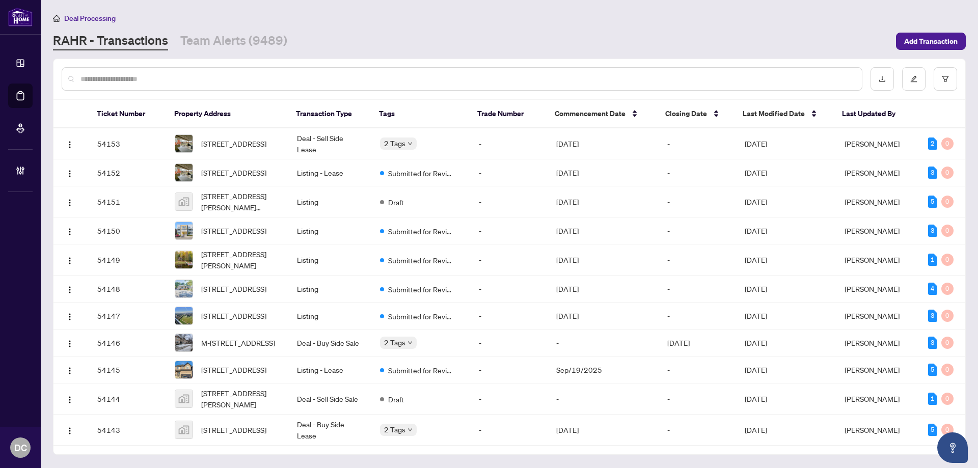
click at [217, 75] on input "text" at bounding box center [466, 78] width 773 height 11
paste input "*******"
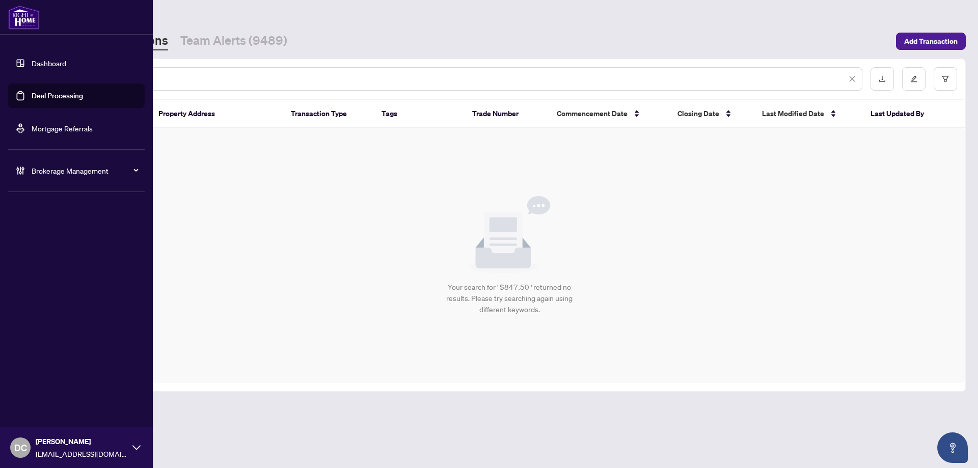
drag, startPoint x: 123, startPoint y: 81, endPoint x: 35, endPoint y: 76, distance: 88.2
click at [35, 76] on div "Dashboard Deal Processing Mortgage Referrals Brokerage Management DC [PERSON_NA…" at bounding box center [489, 234] width 978 height 468
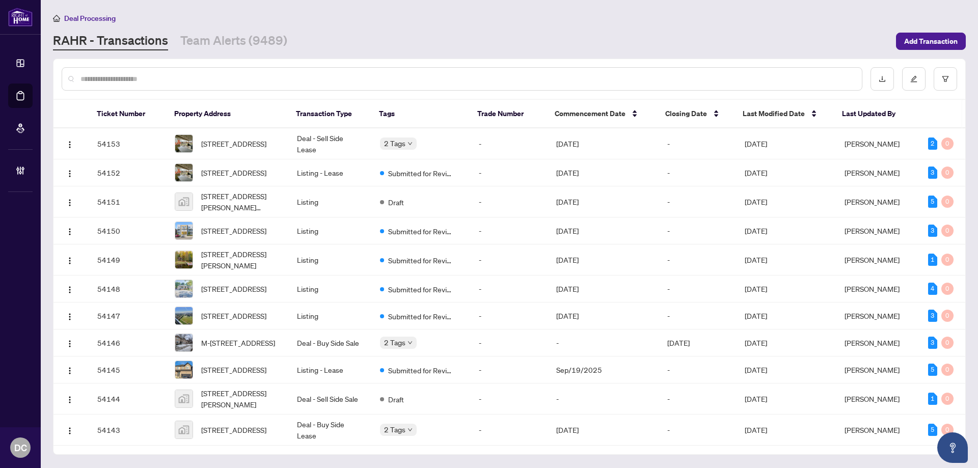
click at [169, 74] on input "text" at bounding box center [466, 78] width 773 height 11
paste input "*******"
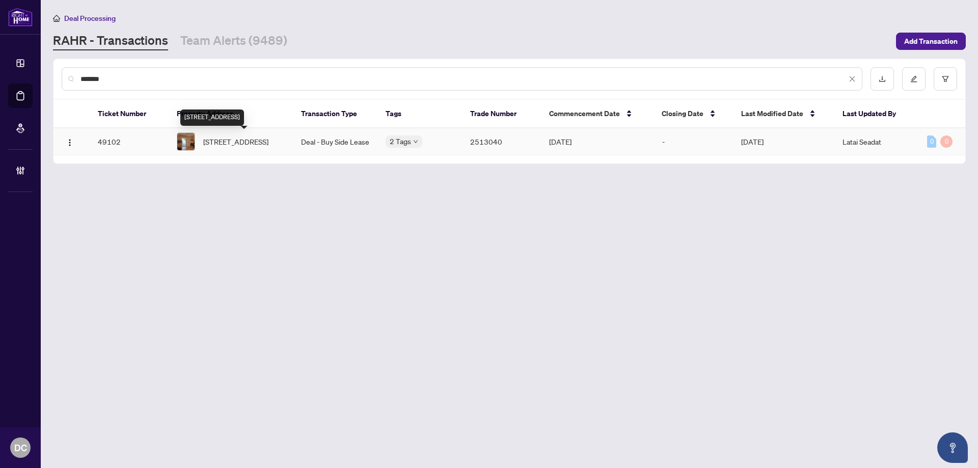
click at [237, 141] on span "[STREET_ADDRESS]" at bounding box center [235, 141] width 65 height 11
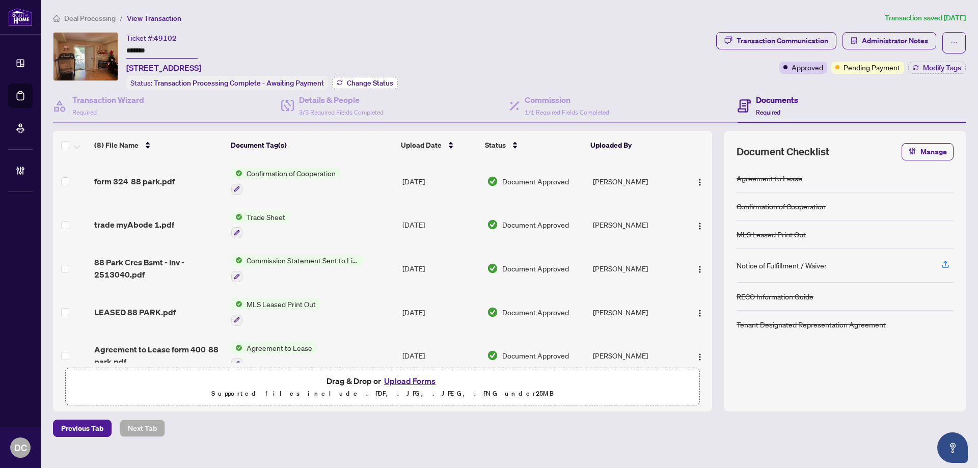
click at [386, 82] on span "Change Status" at bounding box center [370, 82] width 46 height 7
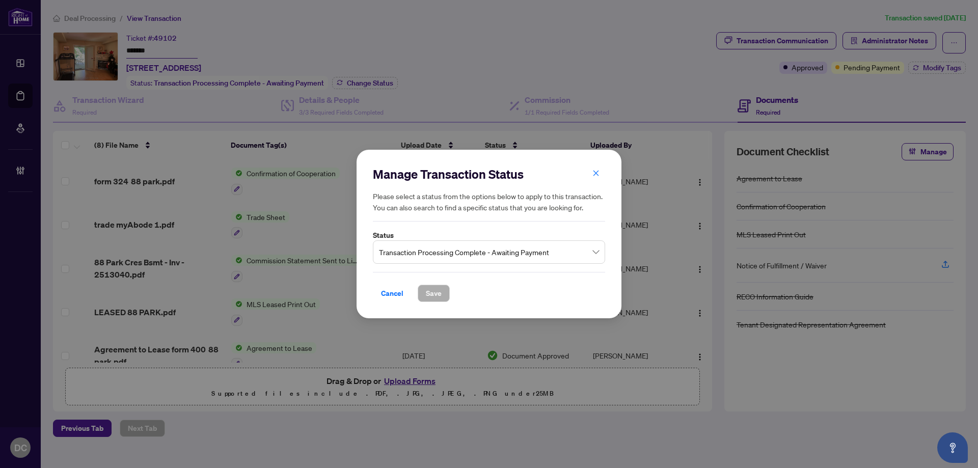
click at [520, 257] on span "Transaction Processing Complete - Awaiting Payment" at bounding box center [489, 251] width 220 height 19
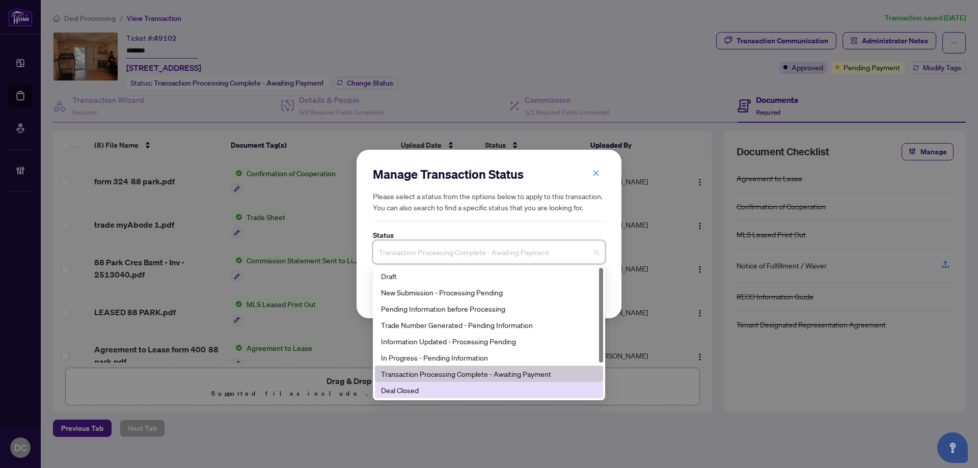
click at [411, 395] on div "Deal Closed" at bounding box center [489, 389] width 216 height 11
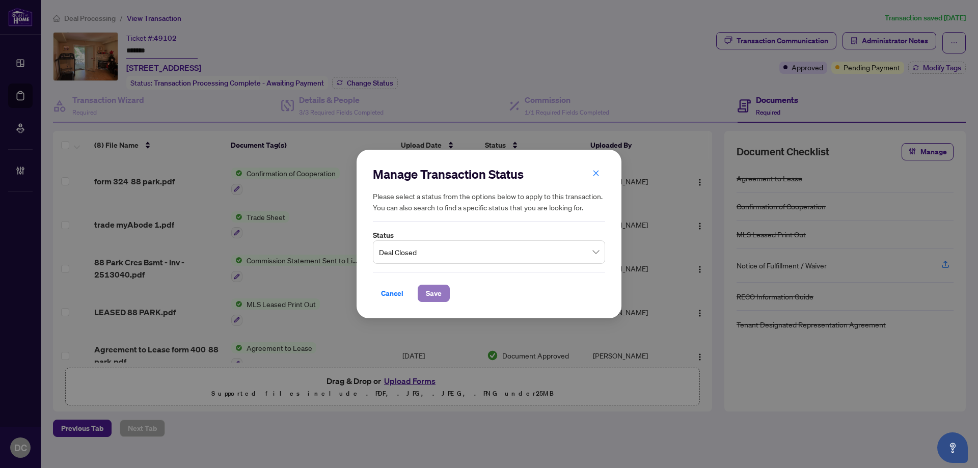
click at [434, 290] on span "Save" at bounding box center [434, 293] width 16 height 16
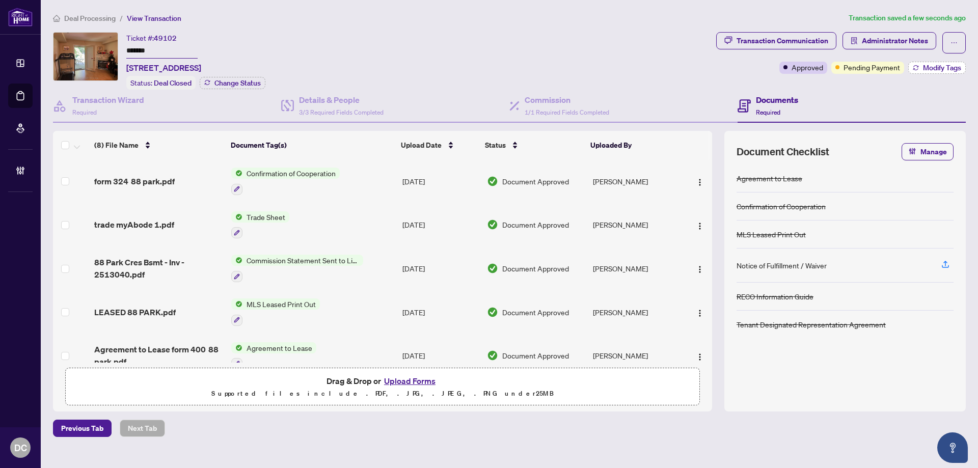
click at [941, 65] on span "Modify Tags" at bounding box center [942, 67] width 38 height 7
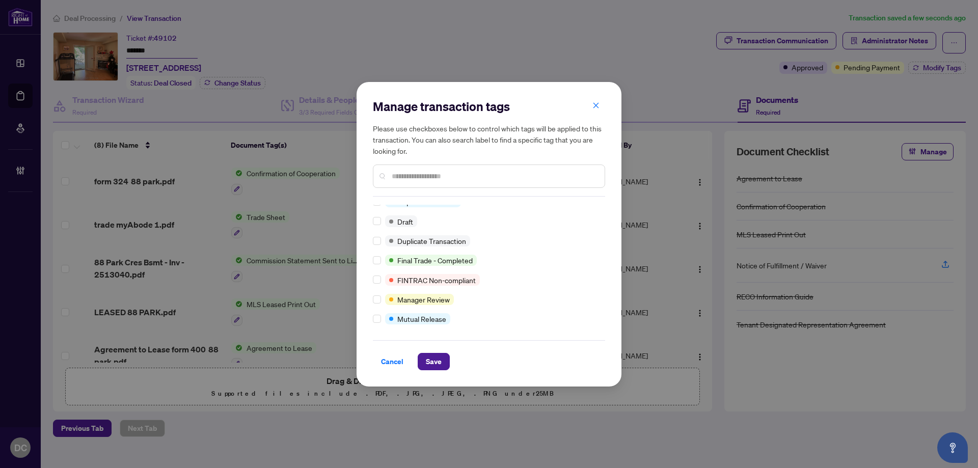
scroll to position [9, 0]
click at [439, 367] on span "Save" at bounding box center [434, 361] width 16 height 16
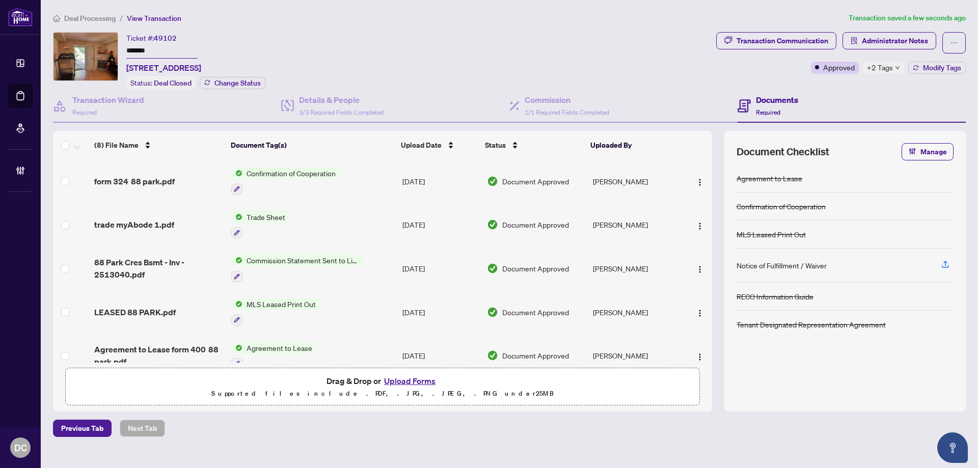
drag, startPoint x: 166, startPoint y: 50, endPoint x: 79, endPoint y: 47, distance: 86.6
click at [79, 47] on div "Ticket #: 49102 ******* [STREET_ADDRESS] Status: Deal Closed Change Status" at bounding box center [382, 61] width 659 height 58
click at [873, 64] on span "+2 Tags" at bounding box center [880, 68] width 26 height 12
click at [839, 86] on div "Transaction Communication Administrator Notes Approved +2 Tags Modify Tags" at bounding box center [841, 61] width 254 height 58
click at [863, 41] on span "Administrator Notes" at bounding box center [895, 41] width 66 height 16
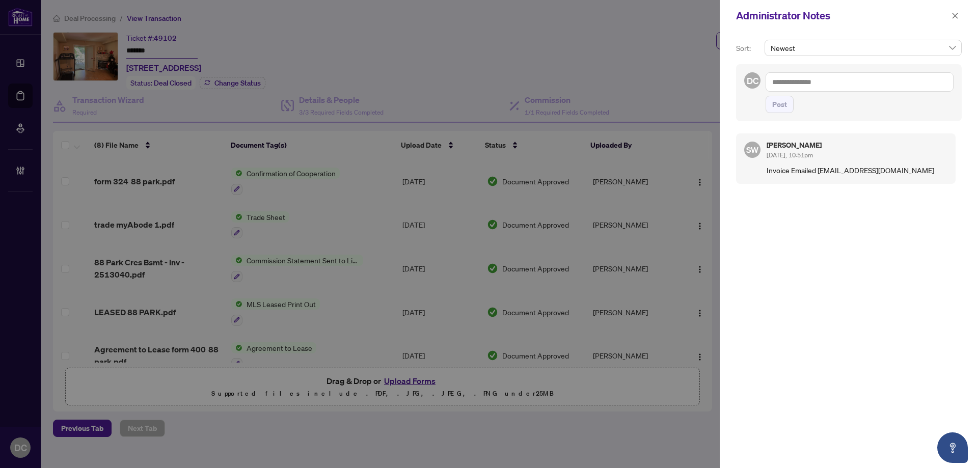
drag, startPoint x: 955, startPoint y: 19, endPoint x: 792, endPoint y: 9, distance: 162.8
click at [955, 19] on icon "close" at bounding box center [954, 15] width 7 height 7
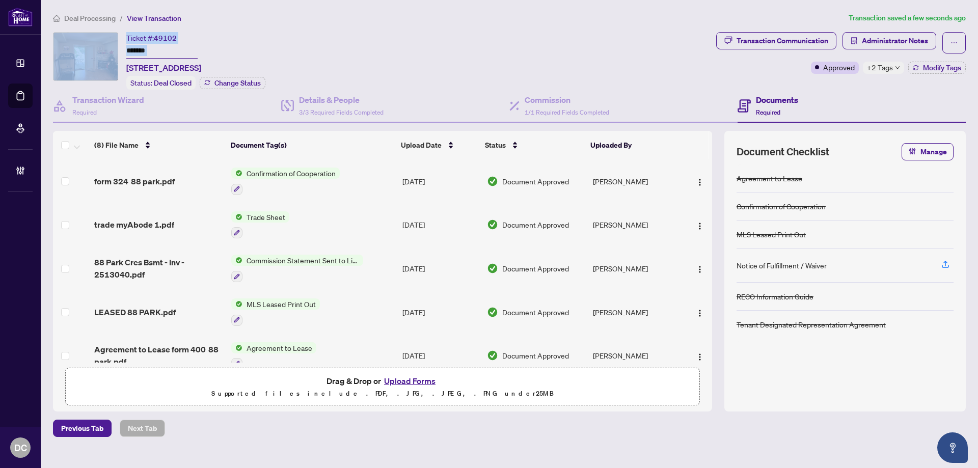
drag, startPoint x: 206, startPoint y: 49, endPoint x: 113, endPoint y: 48, distance: 93.7
click at [113, 48] on div "Ticket #: 49102 ******* [STREET_ADDRESS] Status: Deal Closed Change Status" at bounding box center [382, 61] width 659 height 58
click at [169, 62] on span "[STREET_ADDRESS]" at bounding box center [163, 68] width 75 height 12
drag, startPoint x: 169, startPoint y: 51, endPoint x: 108, endPoint y: 51, distance: 60.1
click at [108, 51] on div "Ticket #: 49102 ******* [STREET_ADDRESS] Status: Deal Closed Change Status" at bounding box center [382, 61] width 659 height 58
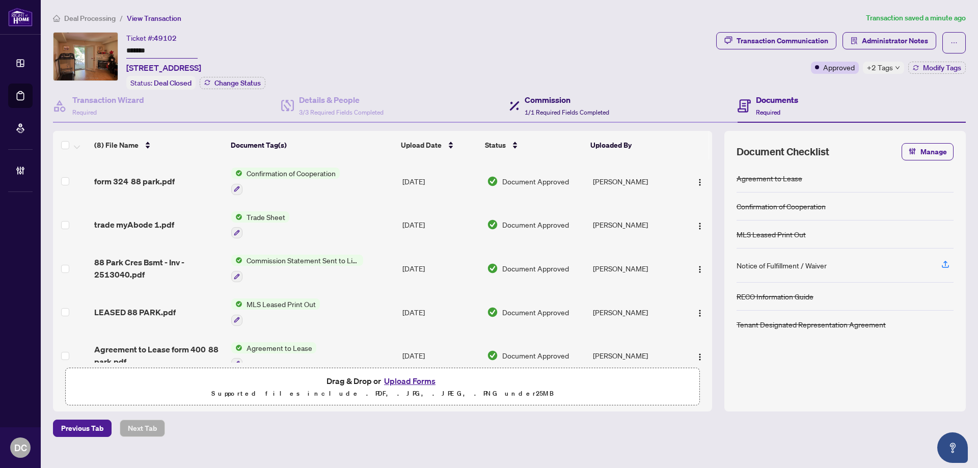
click at [556, 108] on span "1/1 Required Fields Completed" at bounding box center [567, 112] width 85 height 8
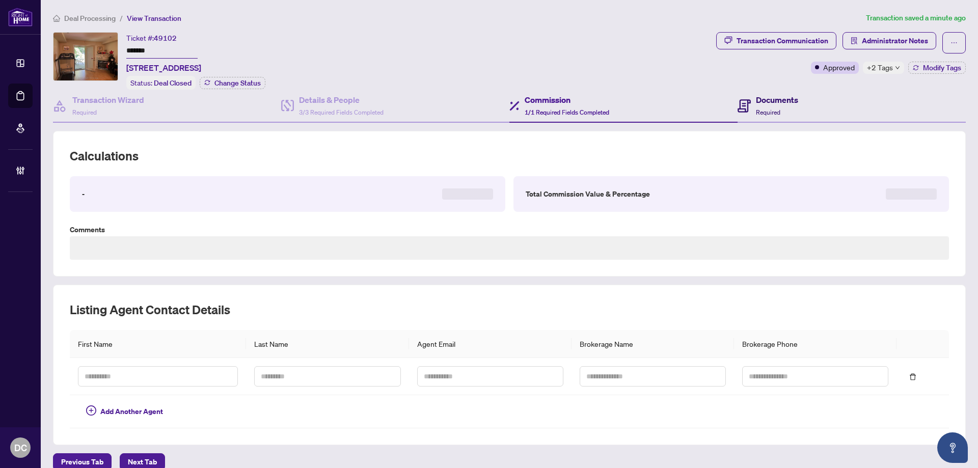
click at [766, 108] on span "Required" at bounding box center [768, 112] width 24 height 8
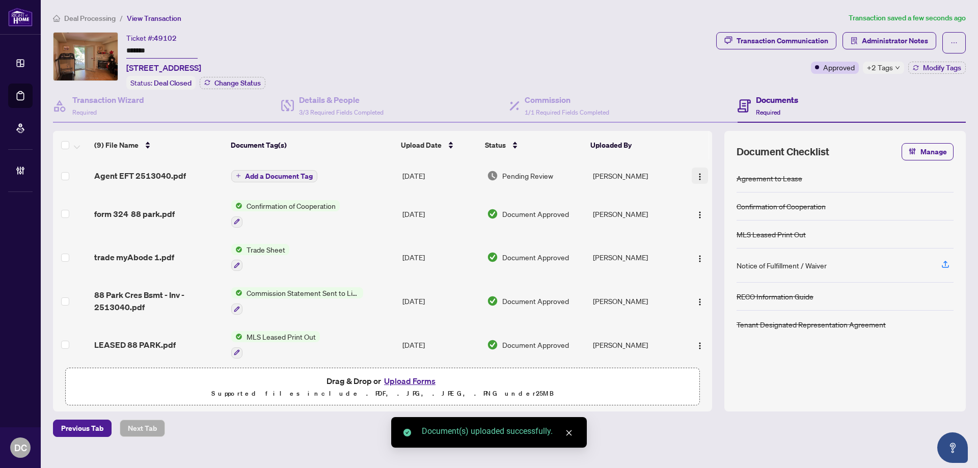
click at [696, 178] on img "button" at bounding box center [700, 177] width 8 height 8
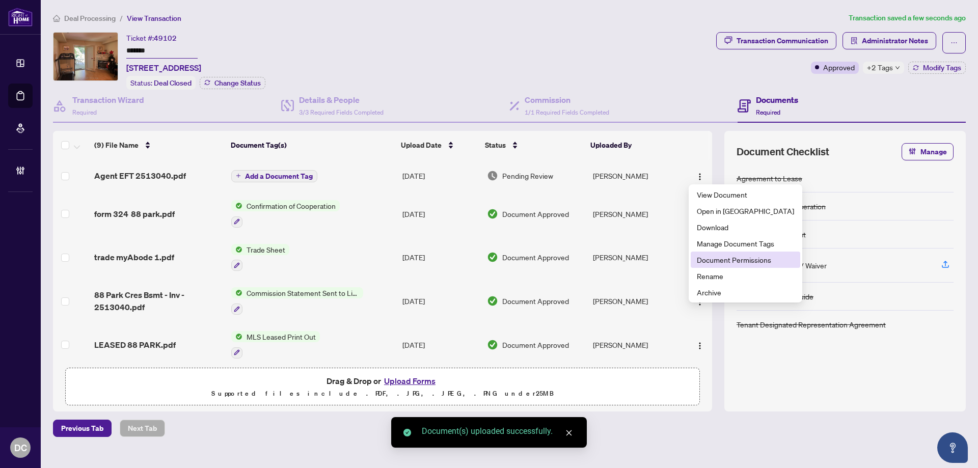
click at [719, 257] on span "Document Permissions" at bounding box center [745, 259] width 97 height 11
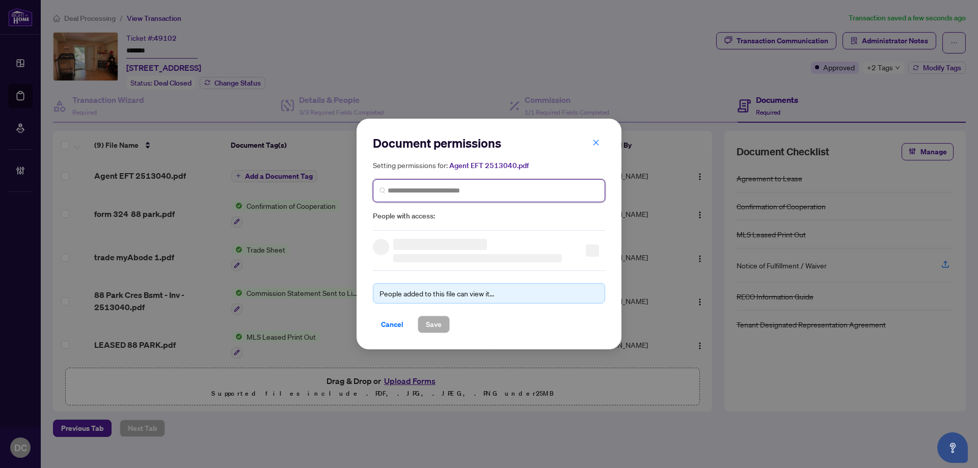
click at [509, 192] on input "search" at bounding box center [493, 190] width 211 height 11
click at [432, 193] on input "****" at bounding box center [493, 190] width 211 height 11
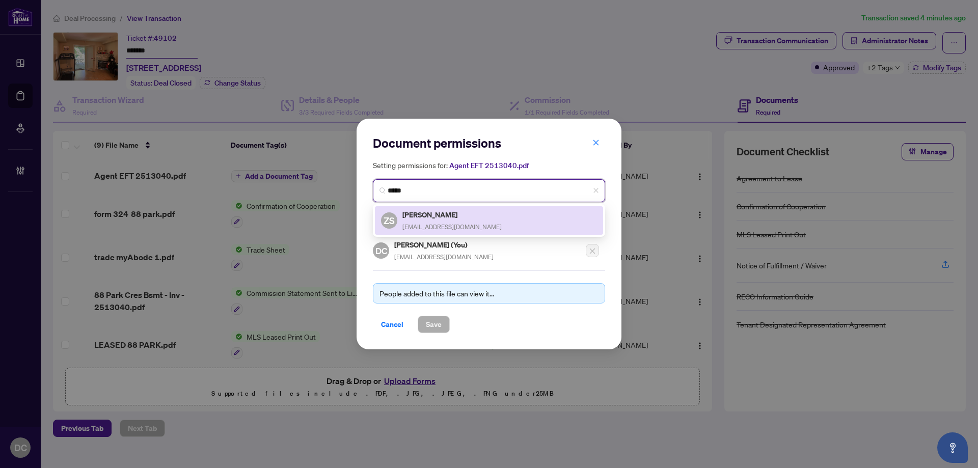
click at [424, 215] on h5 "[PERSON_NAME]" at bounding box center [451, 215] width 99 height 12
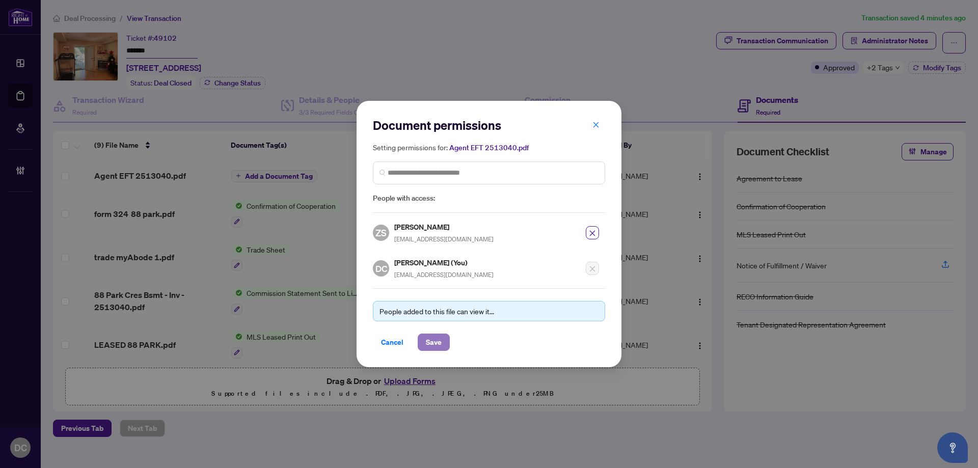
click at [435, 344] on span "Save" at bounding box center [434, 342] width 16 height 16
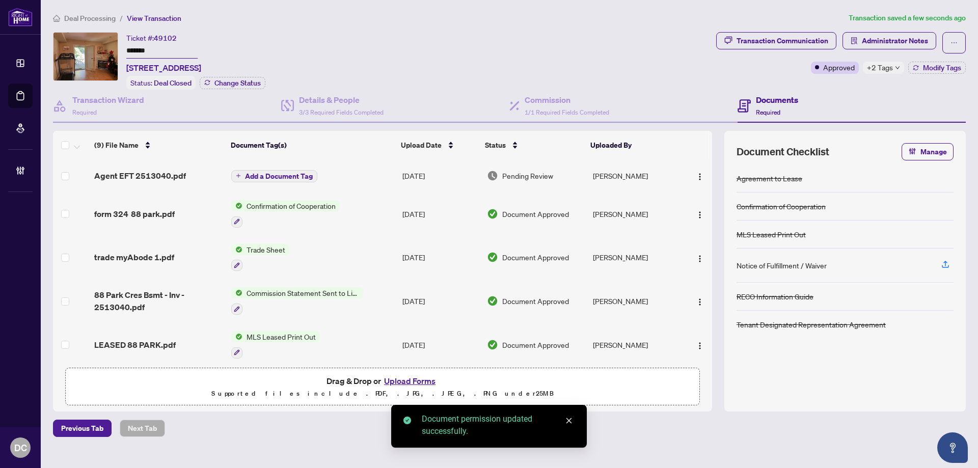
click at [877, 68] on span "+2 Tags" at bounding box center [880, 68] width 26 height 12
click at [843, 82] on div "Transaction Communication Administrator Notes Approved +2 Tags Modify Tags" at bounding box center [841, 61] width 254 height 58
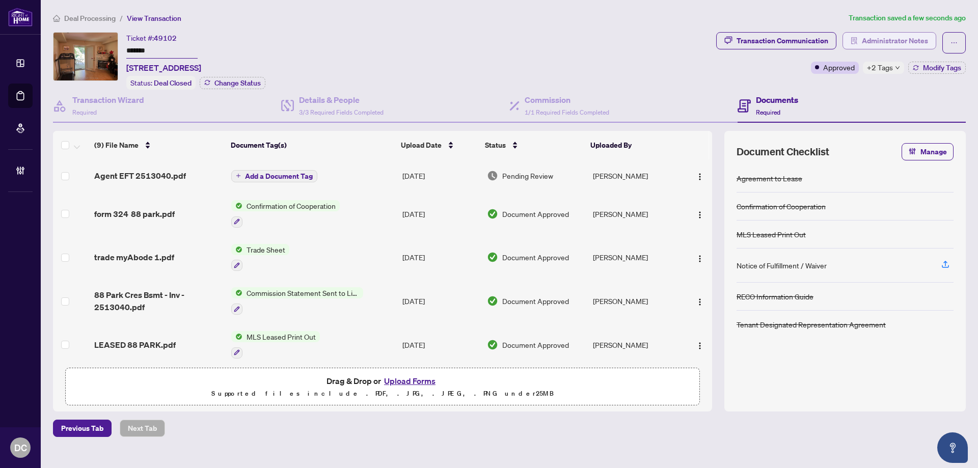
click at [880, 38] on span "Administrator Notes" at bounding box center [895, 41] width 66 height 16
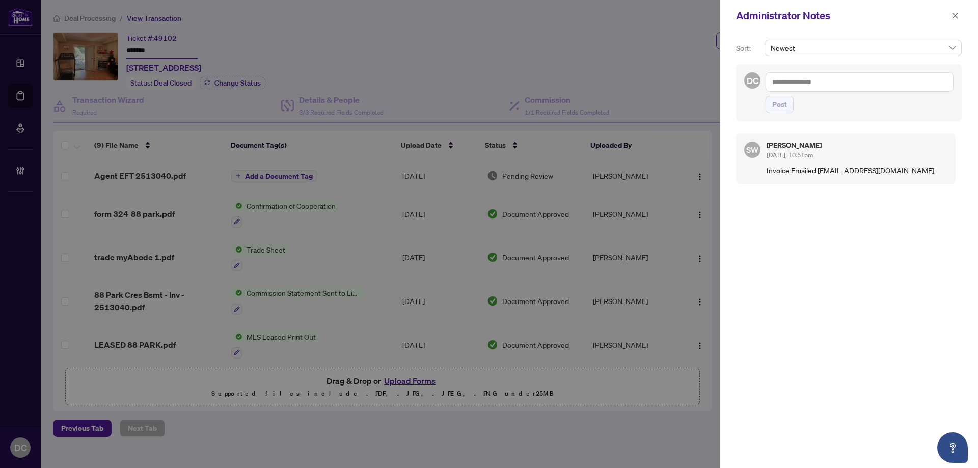
click at [821, 85] on textarea at bounding box center [859, 81] width 188 height 19
paste textarea "**********"
click at [780, 103] on span "Post" at bounding box center [779, 104] width 15 height 16
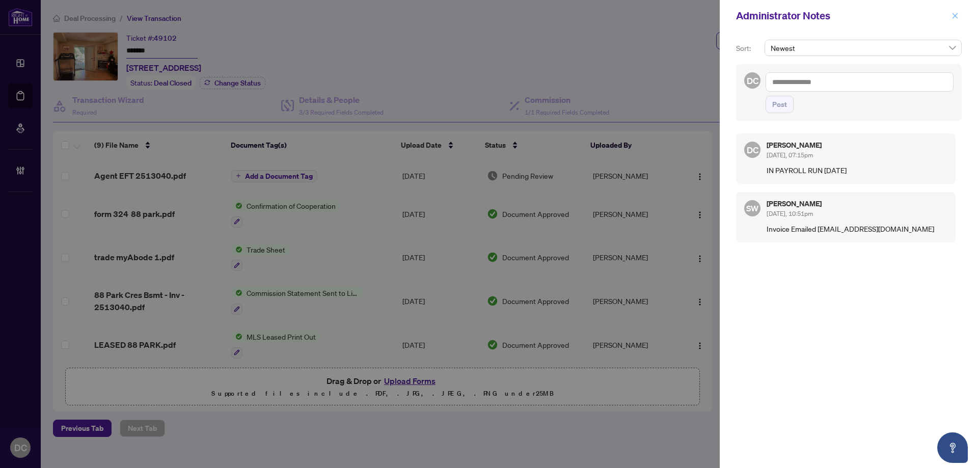
click at [957, 14] on icon "close" at bounding box center [954, 15] width 7 height 7
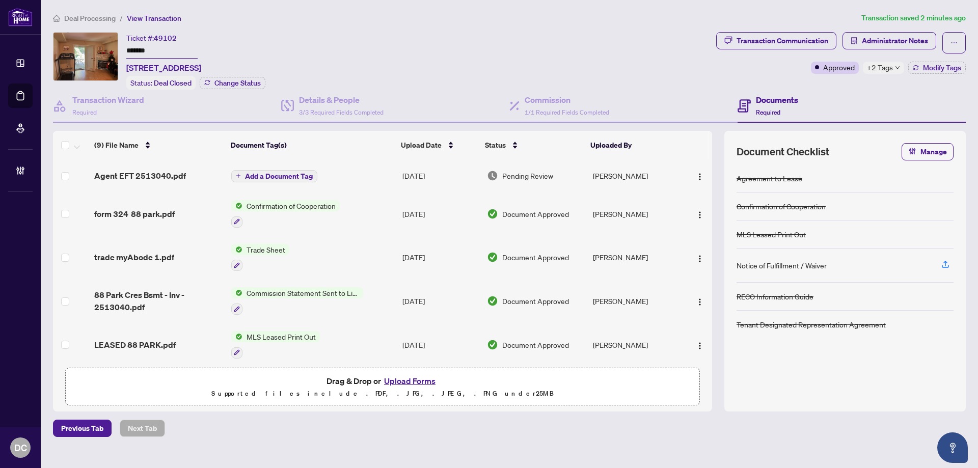
click at [105, 16] on span "Deal Processing" at bounding box center [89, 18] width 51 height 9
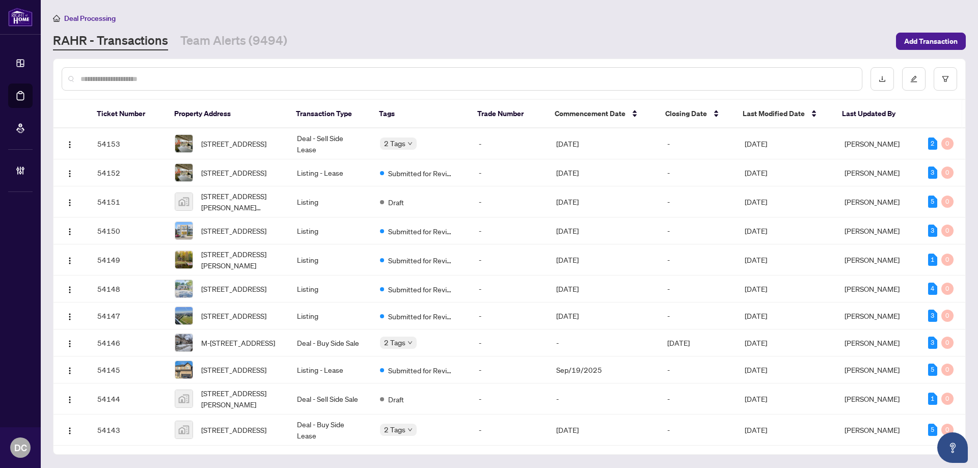
click at [281, 81] on input "text" at bounding box center [466, 78] width 773 height 11
paste input "*******"
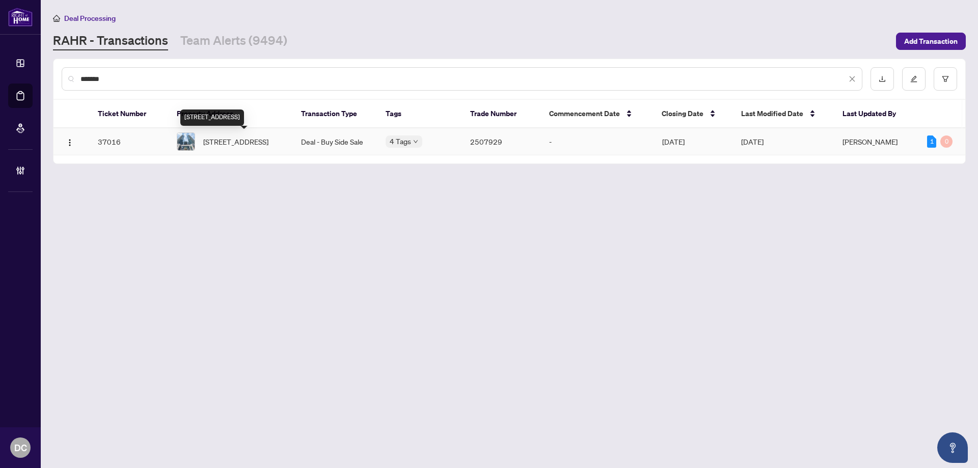
click at [247, 142] on span "[STREET_ADDRESS]" at bounding box center [235, 141] width 65 height 11
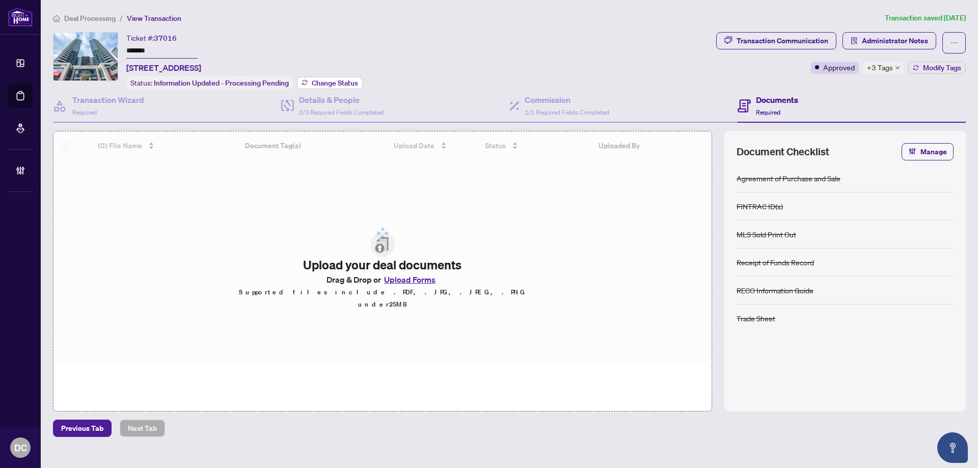
click at [305, 80] on icon "button" at bounding box center [304, 82] width 6 height 6
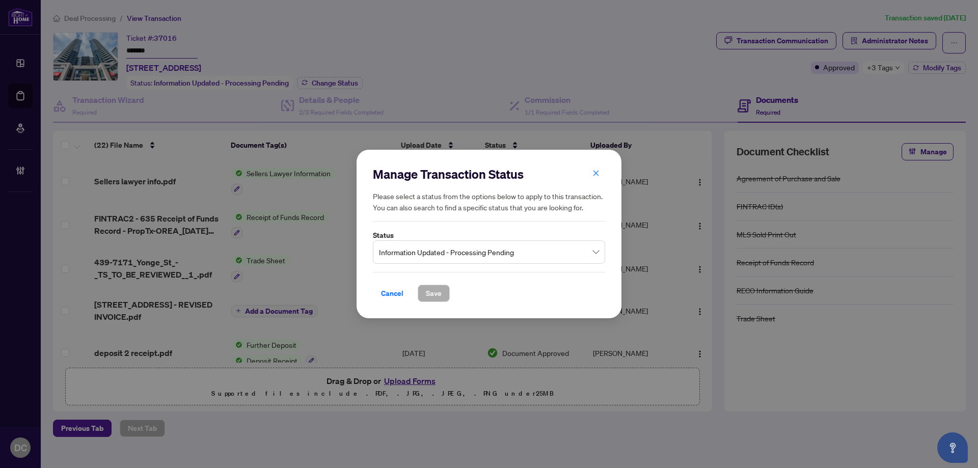
click at [454, 251] on span "Information Updated - Processing Pending" at bounding box center [489, 251] width 220 height 19
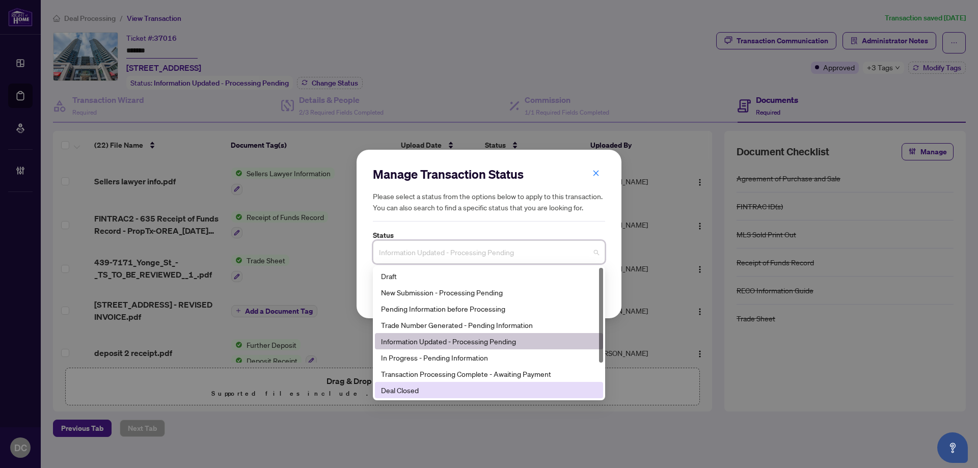
click at [401, 394] on div "Deal Closed" at bounding box center [489, 389] width 216 height 11
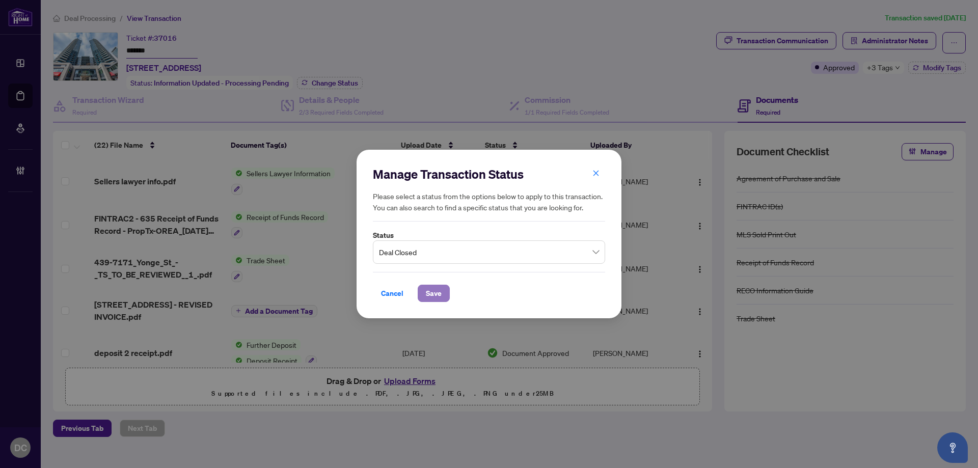
click at [427, 298] on span "Save" at bounding box center [434, 293] width 16 height 16
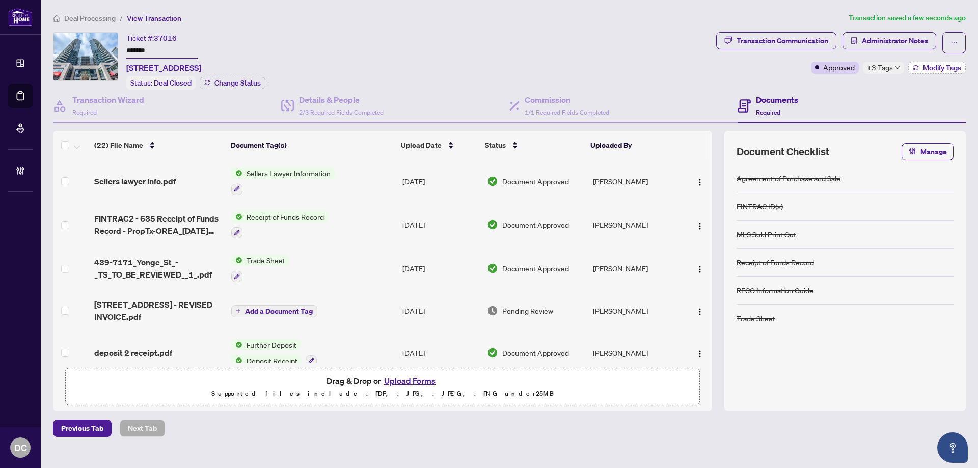
click at [930, 67] on span "Modify Tags" at bounding box center [942, 67] width 38 height 7
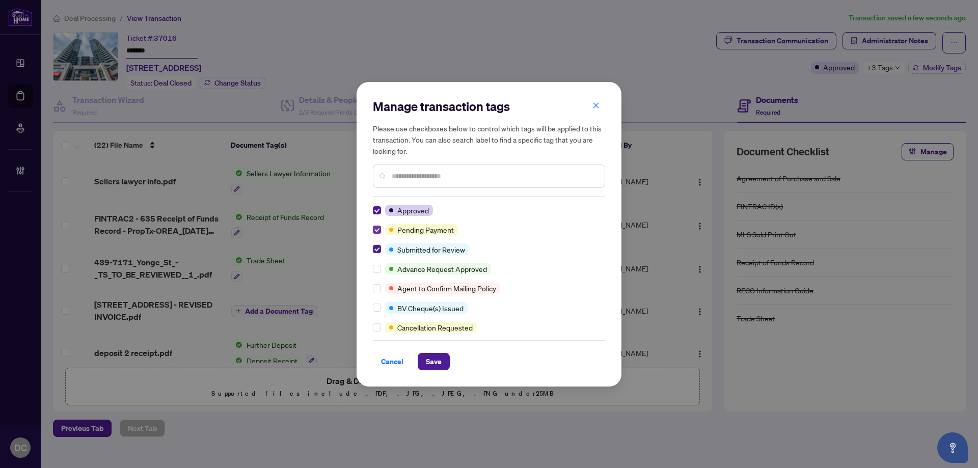
click at [377, 224] on label at bounding box center [377, 229] width 8 height 11
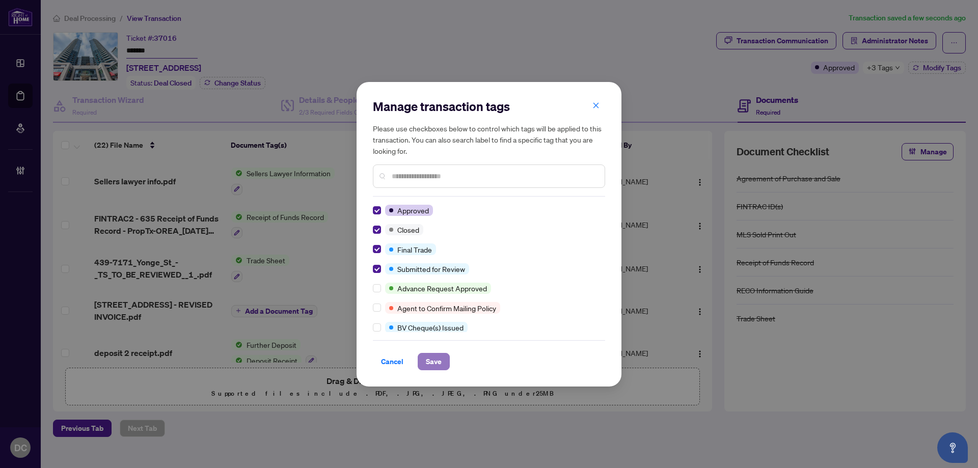
click at [431, 362] on span "Save" at bounding box center [434, 361] width 16 height 16
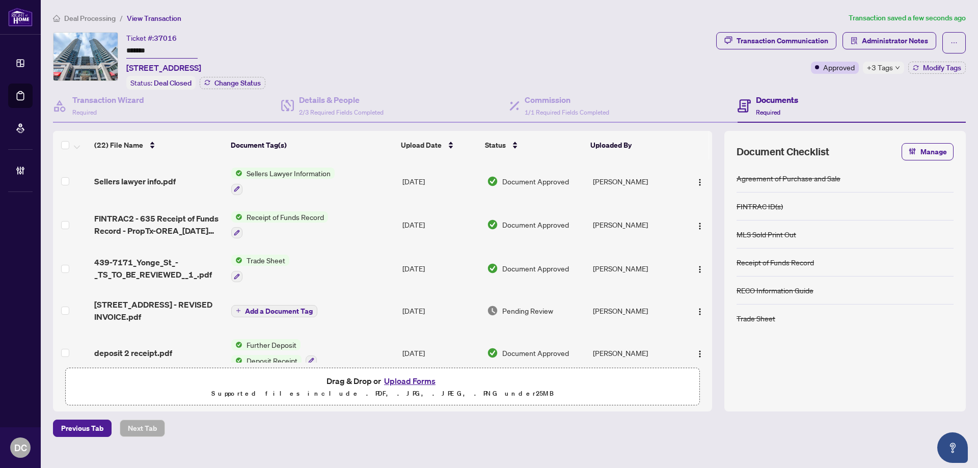
click at [895, 63] on div "+3 Tags" at bounding box center [883, 68] width 41 height 12
click at [893, 69] on span "Submitted for Review" at bounding box center [915, 72] width 68 height 11
click at [837, 90] on div "Documents Required" at bounding box center [851, 106] width 228 height 33
click at [892, 66] on span "+3 Tags" at bounding box center [880, 68] width 26 height 12
click at [820, 90] on div "Documents Required" at bounding box center [851, 106] width 228 height 33
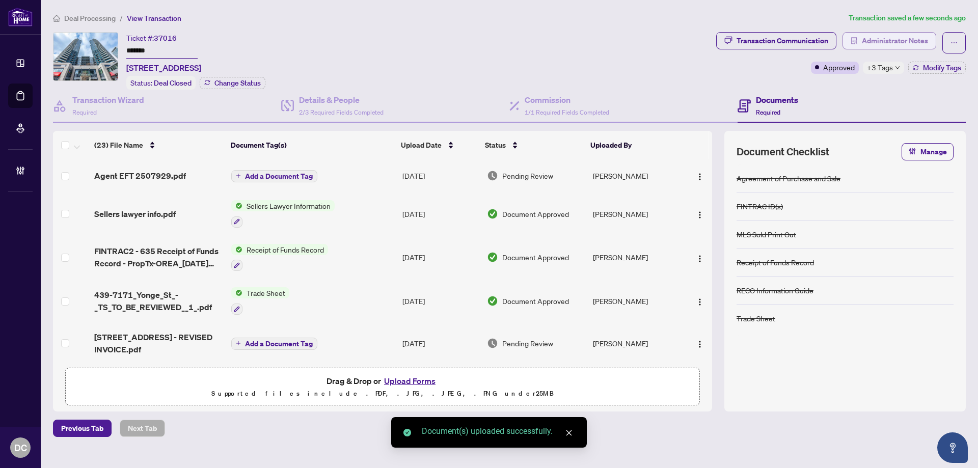
click at [858, 38] on button "Administrator Notes" at bounding box center [889, 40] width 94 height 17
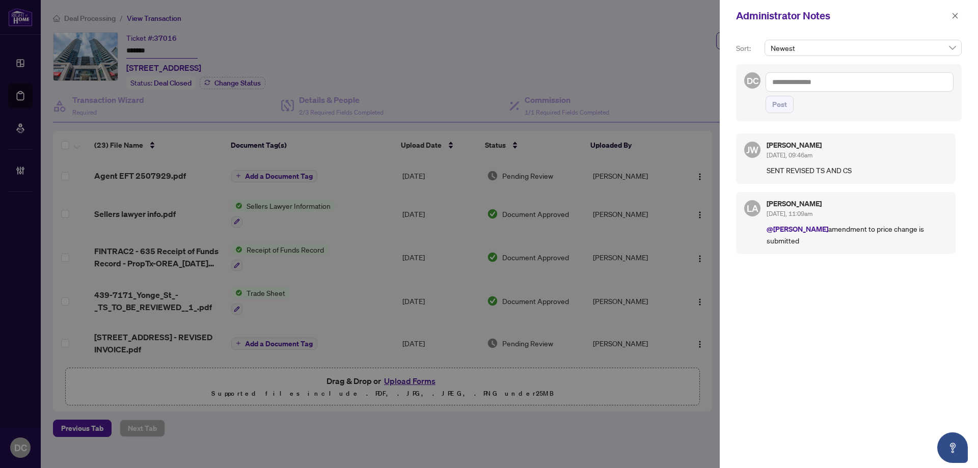
click at [853, 84] on textarea at bounding box center [859, 81] width 188 height 19
paste textarea "**********"
click at [782, 103] on span "Post" at bounding box center [779, 104] width 15 height 16
click at [959, 18] on button "button" at bounding box center [954, 16] width 13 height 12
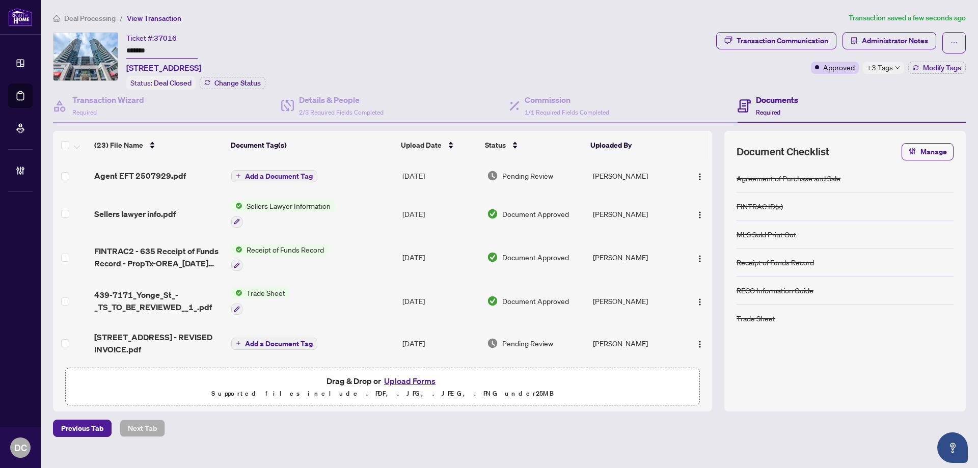
click at [891, 71] on span "+3 Tags" at bounding box center [880, 68] width 26 height 12
click at [805, 84] on div "Transaction Communication Administrator Notes Approved +3 Tags Modify Tags" at bounding box center [841, 61] width 254 height 58
click at [697, 174] on img "button" at bounding box center [700, 177] width 8 height 8
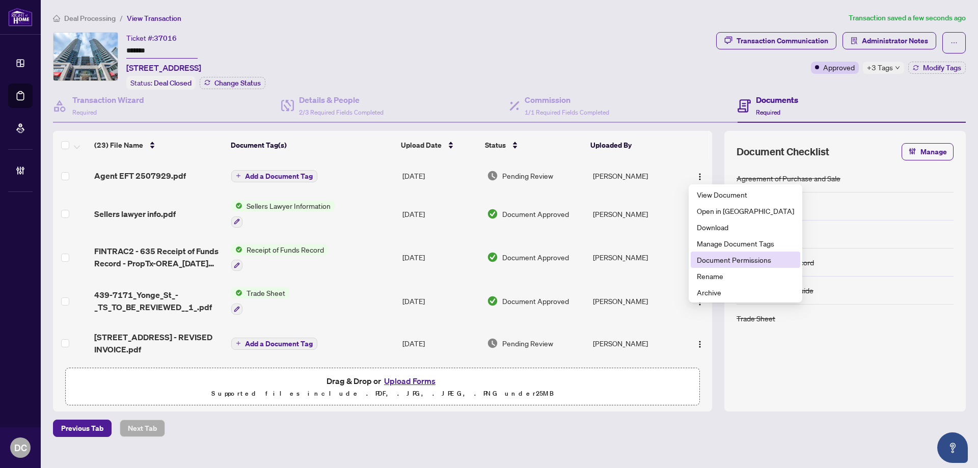
click at [707, 263] on span "Document Permissions" at bounding box center [745, 259] width 97 height 11
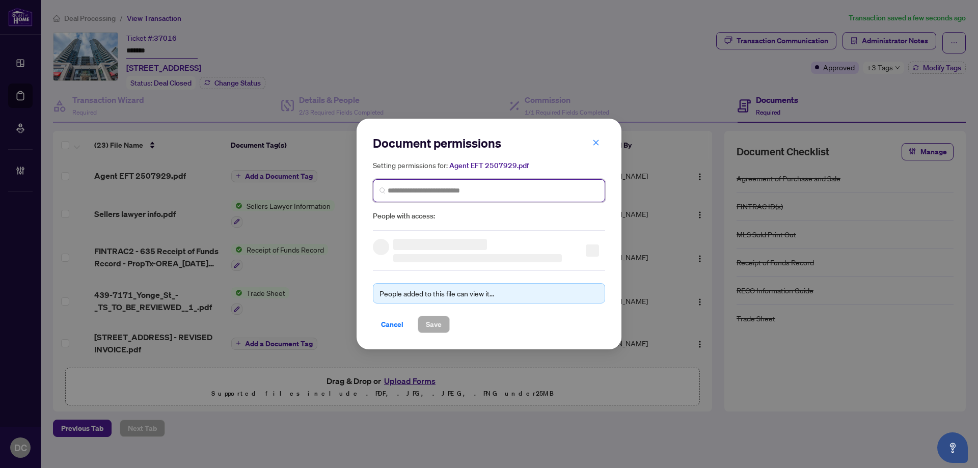
drag, startPoint x: 464, startPoint y: 193, endPoint x: 467, endPoint y: 189, distance: 5.4
click at [465, 192] on input "search" at bounding box center [493, 190] width 211 height 11
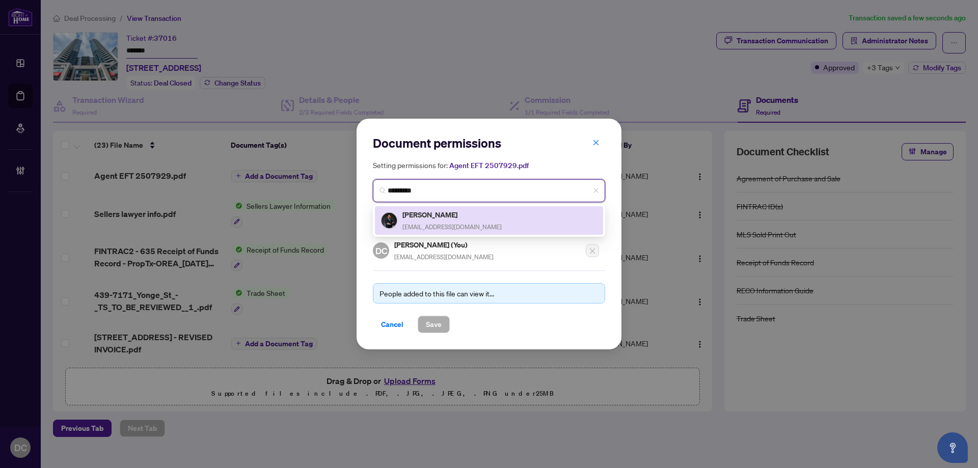
click at [434, 211] on h5 "[PERSON_NAME]" at bounding box center [451, 215] width 99 height 12
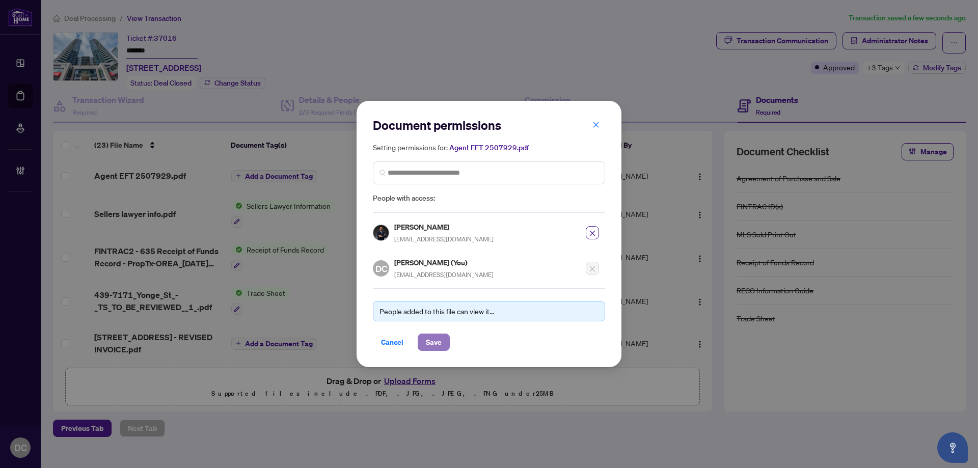
click at [434, 345] on span "Save" at bounding box center [434, 342] width 16 height 16
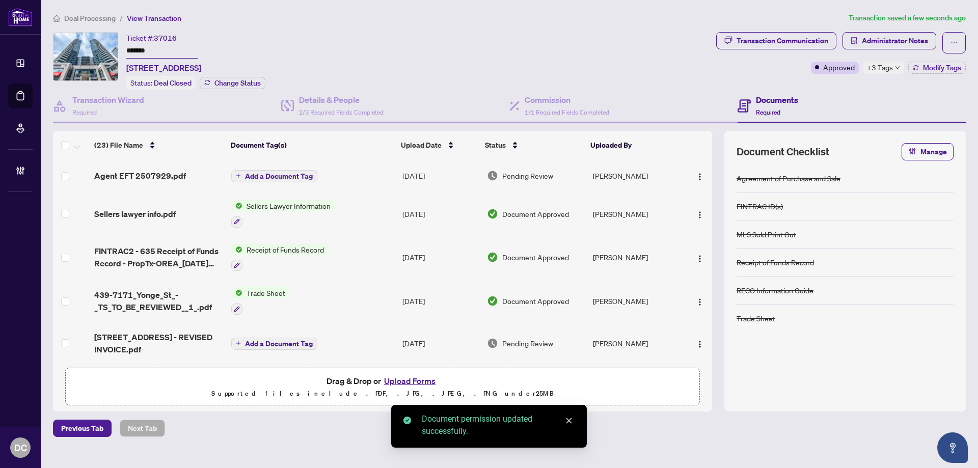
click at [93, 20] on span "Deal Processing" at bounding box center [89, 18] width 51 height 9
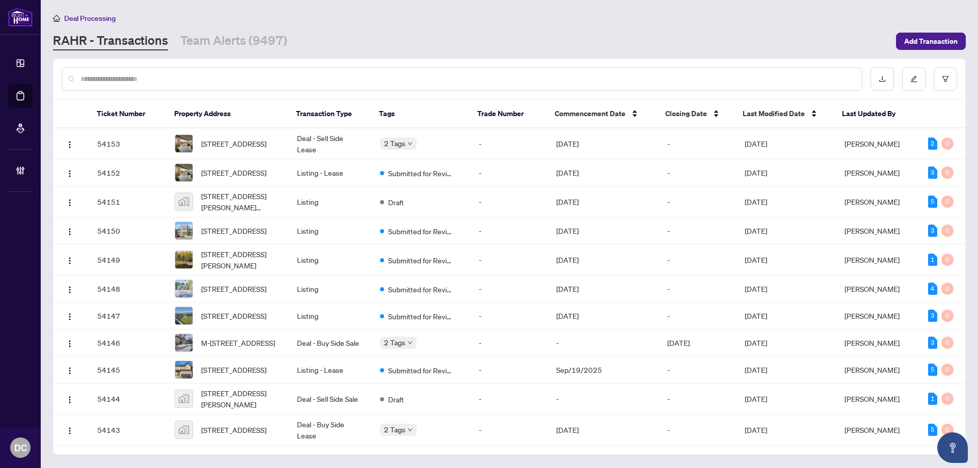
click at [246, 84] on input "text" at bounding box center [466, 78] width 773 height 11
paste input "*******"
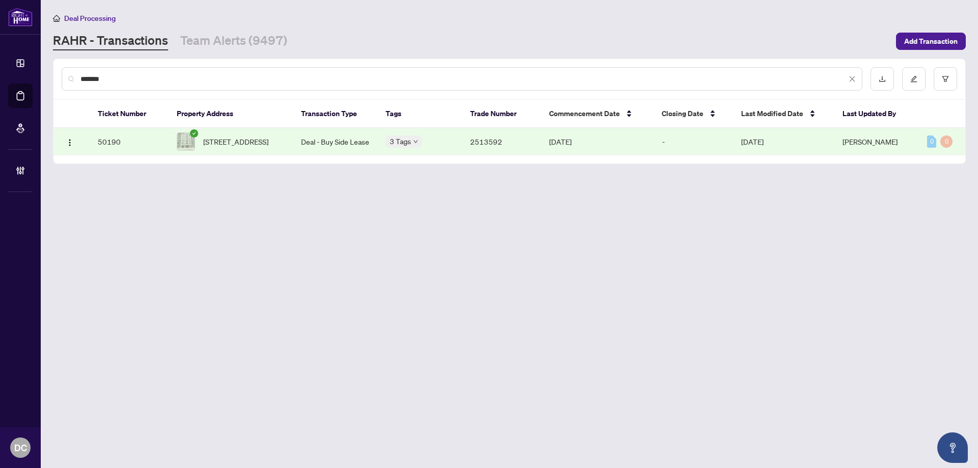
click at [290, 137] on td "[STREET_ADDRESS]" at bounding box center [231, 141] width 124 height 27
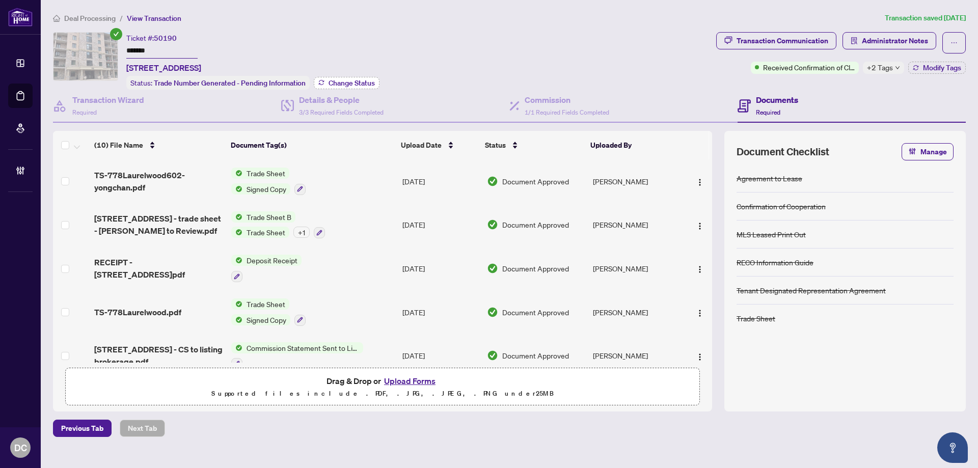
click at [361, 86] on button "Change Status" at bounding box center [347, 83] width 66 height 12
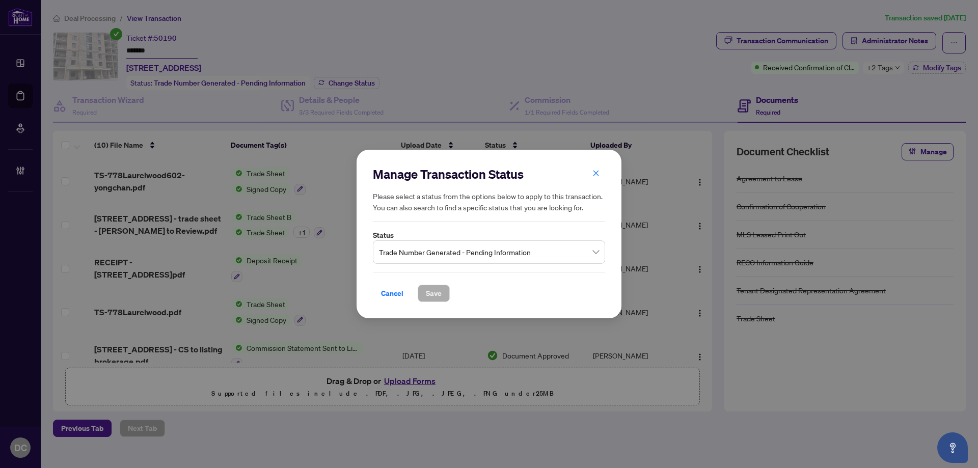
click at [457, 254] on span "Trade Number Generated - Pending Information" at bounding box center [489, 251] width 220 height 19
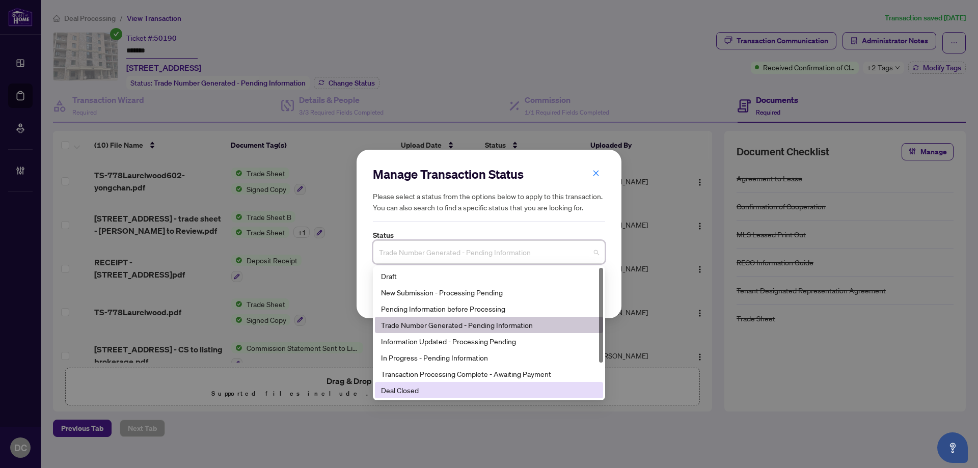
click at [425, 389] on div "Deal Closed" at bounding box center [489, 389] width 216 height 11
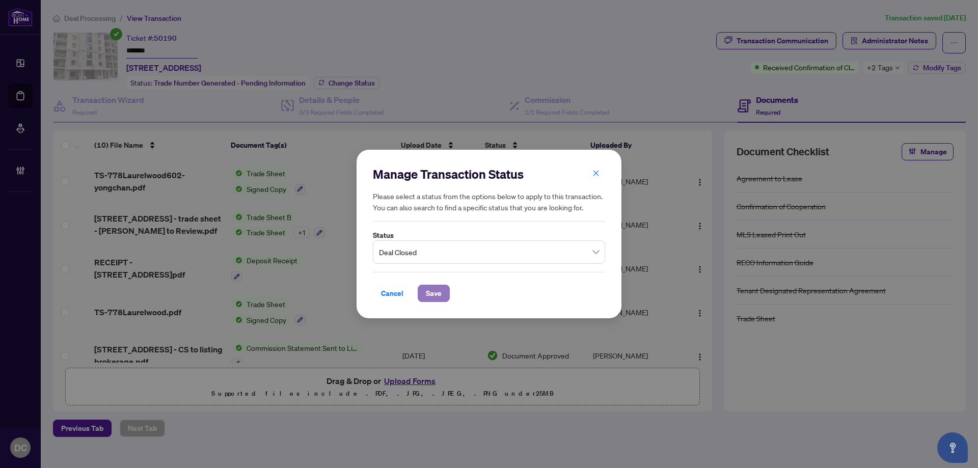
click at [437, 293] on span "Save" at bounding box center [434, 293] width 16 height 16
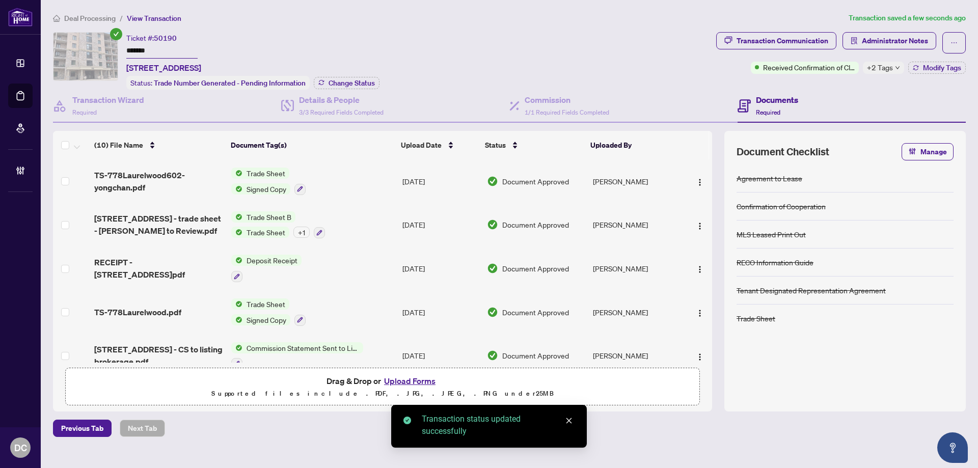
click at [154, 44] on input "*******" at bounding box center [161, 51] width 71 height 15
drag, startPoint x: 159, startPoint y: 40, endPoint x: 153, endPoint y: 43, distance: 6.6
click at [153, 43] on div "Ticket #: 50190 ******* [STREET_ADDRESS]" at bounding box center [163, 53] width 75 height 42
drag, startPoint x: 165, startPoint y: 52, endPoint x: 112, endPoint y: 56, distance: 53.6
click at [96, 48] on div "Ticket #: 50190 ******* [STREET_ADDRESS] Status: Deal Closed Change Status" at bounding box center [382, 61] width 659 height 58
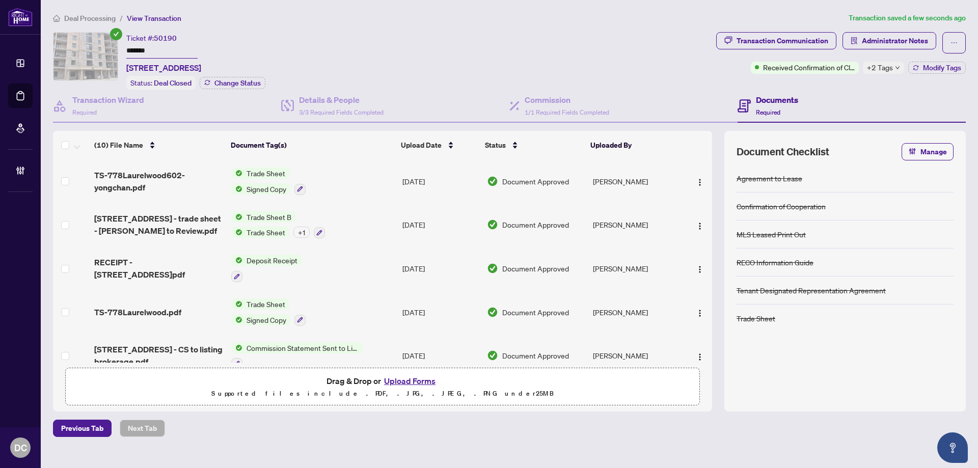
drag, startPoint x: 250, startPoint y: 83, endPoint x: 329, endPoint y: 79, distance: 79.0
click at [265, 79] on div "Ticket #: 50190 ******* [STREET_ADDRESS] Status: Deal Closed Change Status" at bounding box center [195, 61] width 139 height 58
click at [938, 69] on span "Modify Tags" at bounding box center [942, 67] width 38 height 7
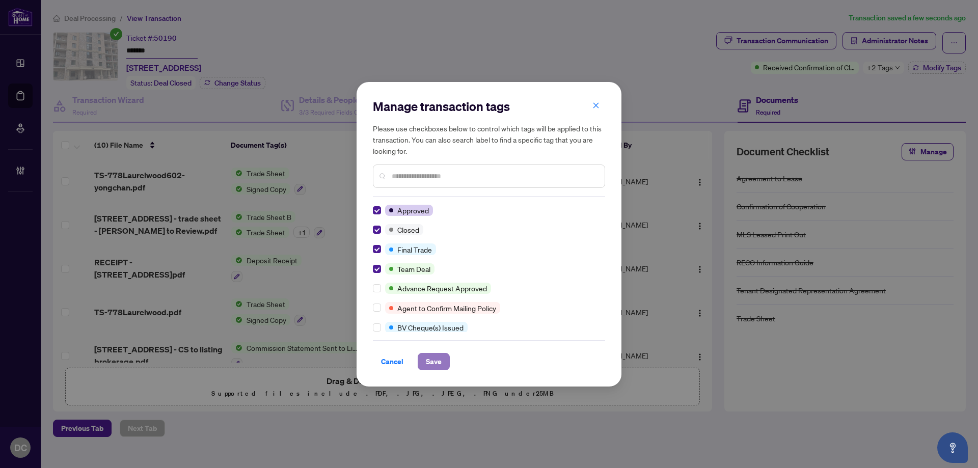
click at [435, 354] on span "Save" at bounding box center [434, 361] width 16 height 16
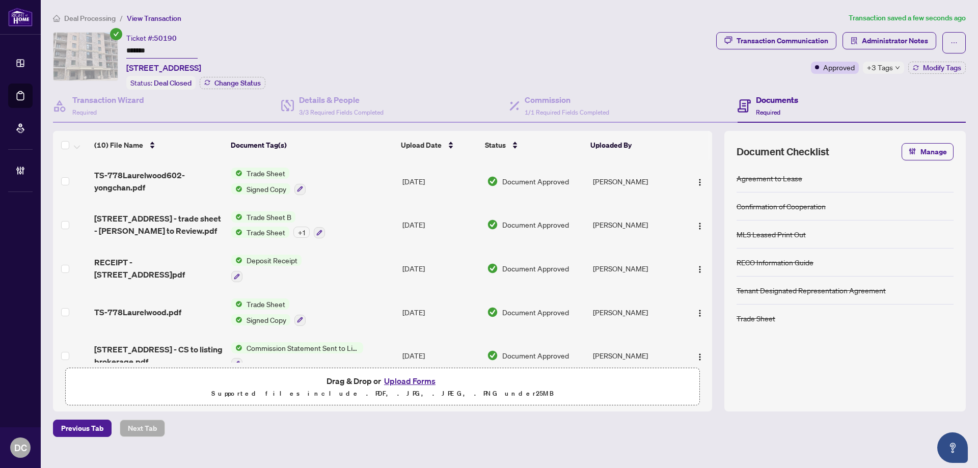
click at [880, 71] on span "+3 Tags" at bounding box center [880, 68] width 26 height 12
click at [855, 94] on div "Documents Required" at bounding box center [851, 106] width 228 height 33
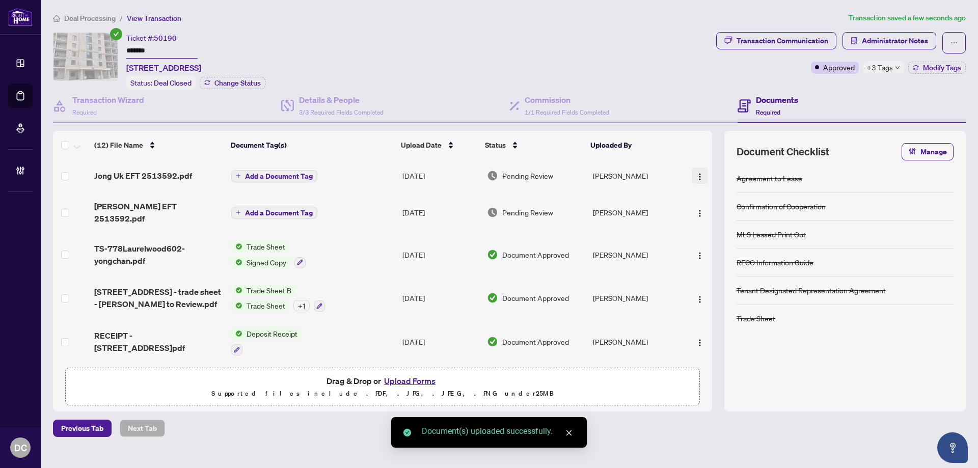
click at [697, 178] on img "button" at bounding box center [700, 177] width 8 height 8
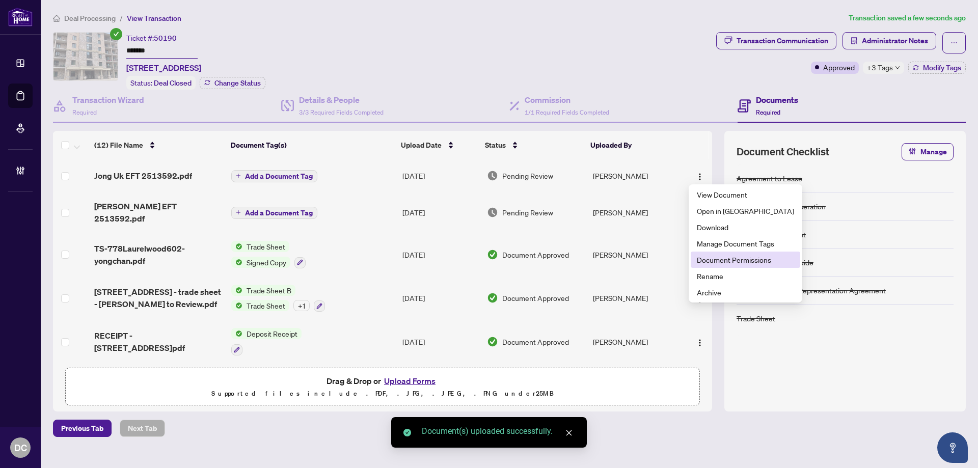
click at [724, 261] on span "Document Permissions" at bounding box center [745, 259] width 97 height 11
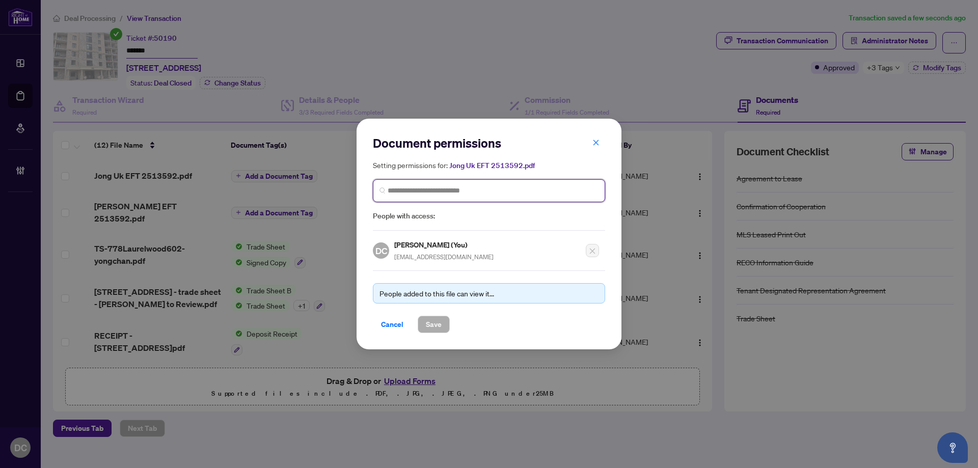
click at [517, 190] on input "search" at bounding box center [493, 190] width 211 height 11
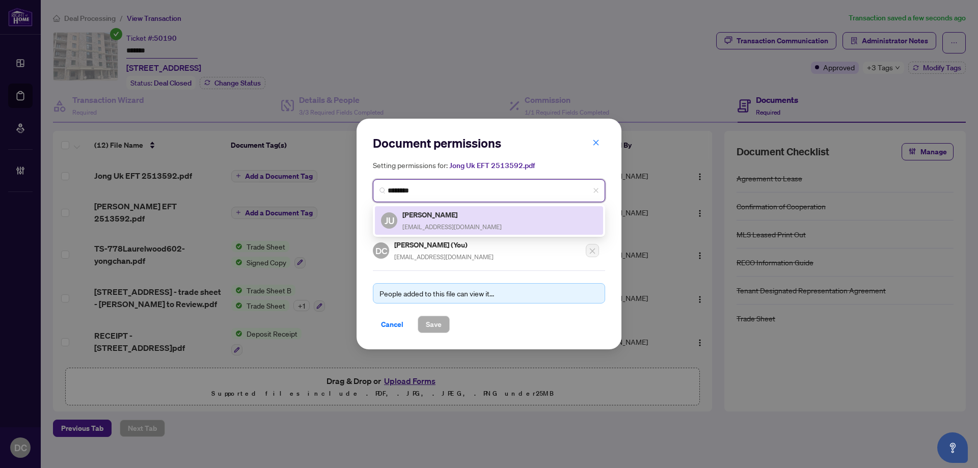
drag, startPoint x: 509, startPoint y: 215, endPoint x: 479, endPoint y: 192, distance: 38.2
click at [479, 192] on div "******* 3895 [PERSON_NAME] Uk Kim [EMAIL_ADDRESS][DOMAIN_NAME]" at bounding box center [489, 190] width 232 height 23
click at [461, 219] on div "[PERSON_NAME] Uk Kim [EMAIL_ADDRESS][DOMAIN_NAME]" at bounding box center [489, 220] width 216 height 23
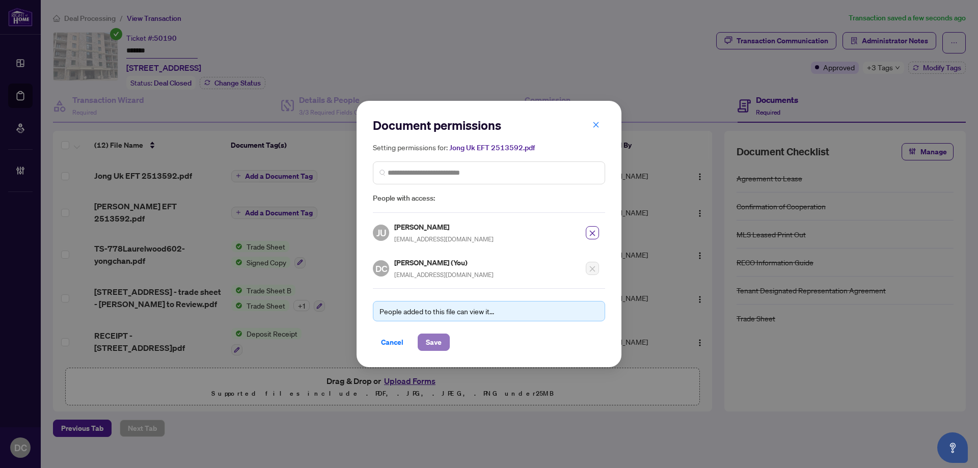
click at [435, 347] on span "Save" at bounding box center [434, 342] width 16 height 16
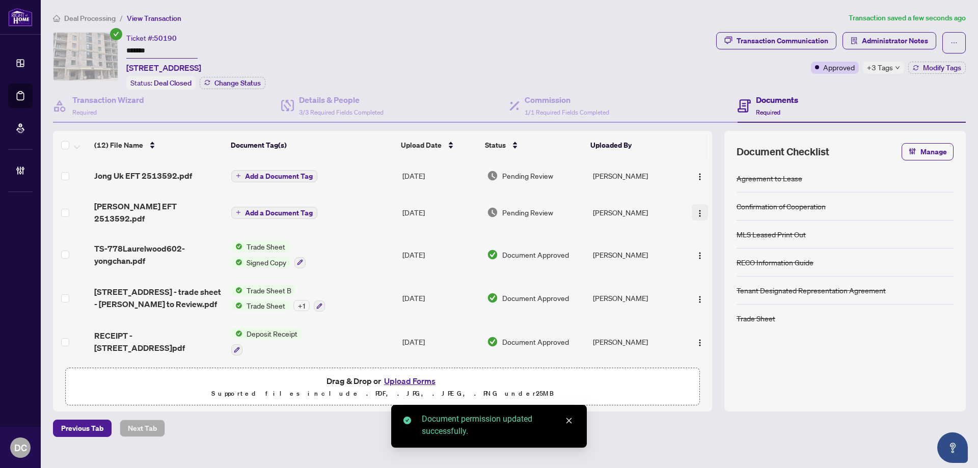
click at [699, 210] on img "button" at bounding box center [700, 213] width 8 height 8
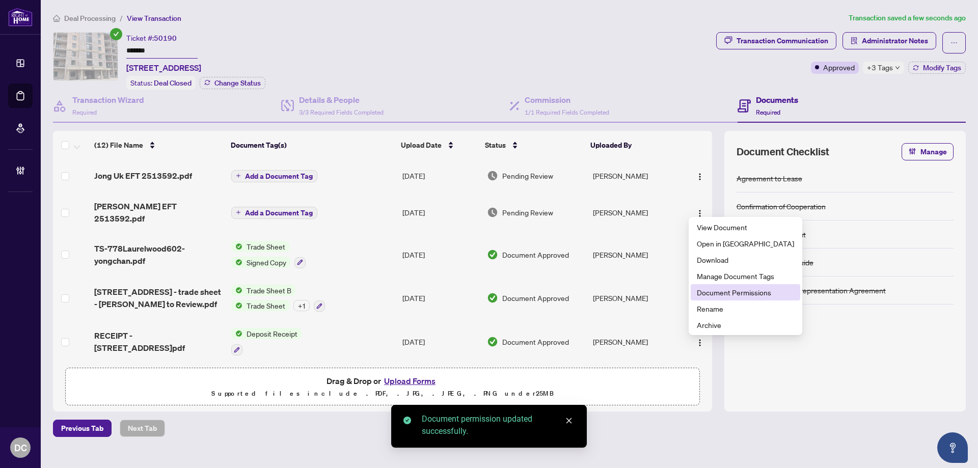
click at [729, 293] on span "Document Permissions" at bounding box center [745, 292] width 97 height 11
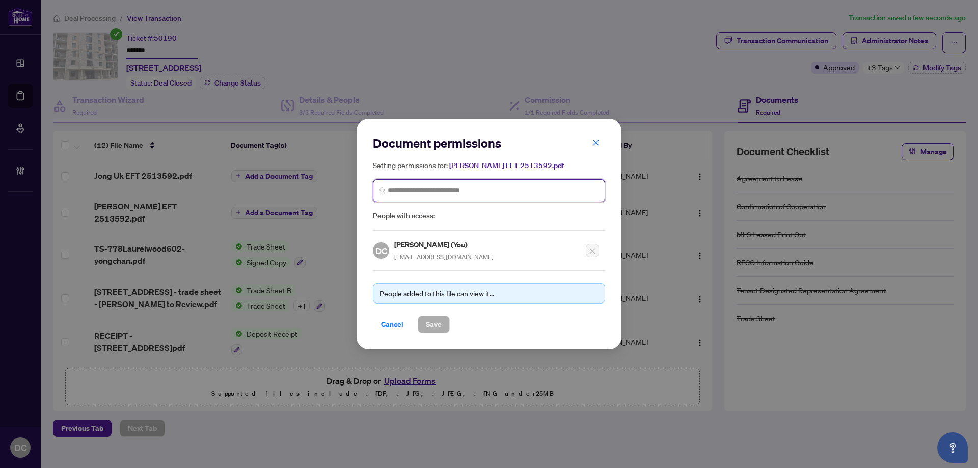
click at [483, 187] on input "search" at bounding box center [493, 190] width 211 height 11
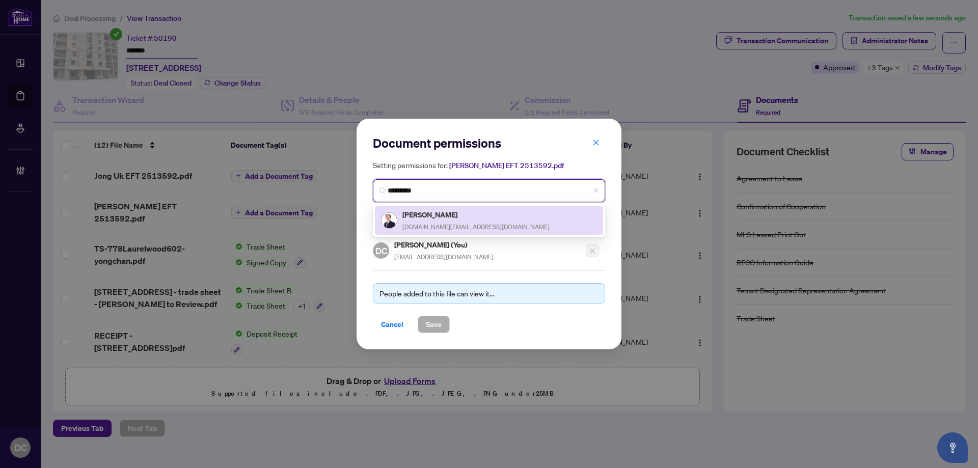
click at [474, 220] on div "[PERSON_NAME] [DOMAIN_NAME][EMAIL_ADDRESS][DOMAIN_NAME]" at bounding box center [489, 220] width 216 height 23
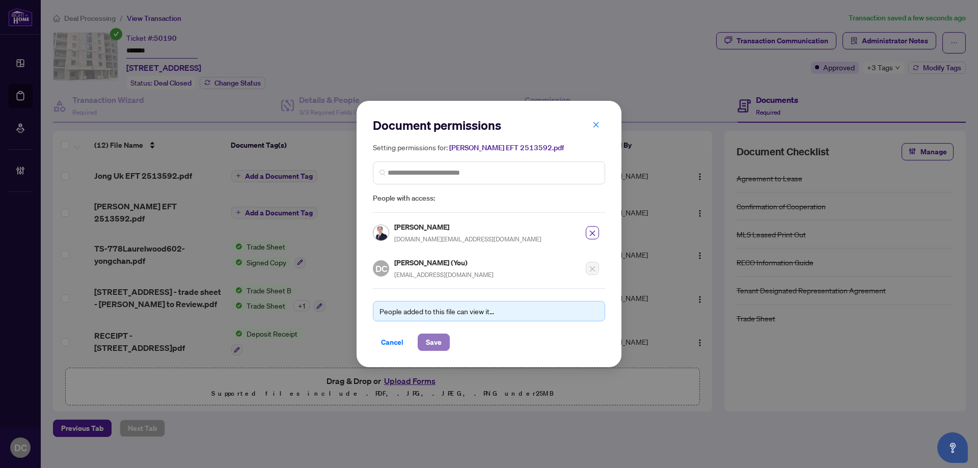
click at [442, 346] on button "Save" at bounding box center [434, 342] width 32 height 17
click at [927, 71] on div "Document permissions Setting permissions for: [PERSON_NAME] EFT 2513592.pdf 631…" at bounding box center [489, 234] width 978 height 468
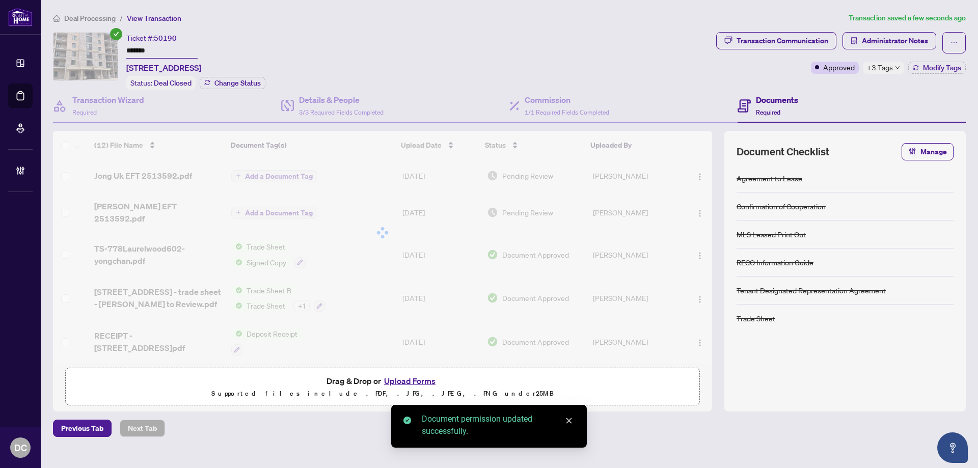
click at [897, 69] on div "+3 Tags" at bounding box center [883, 68] width 41 height 12
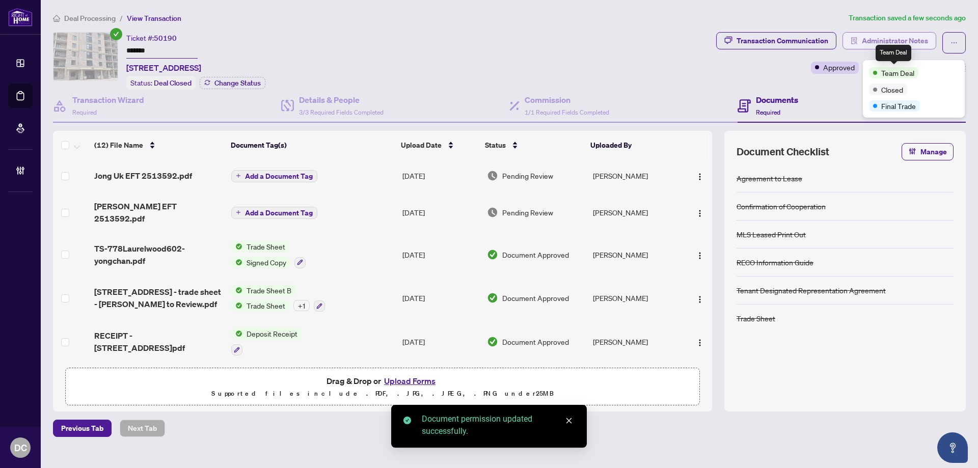
click at [898, 42] on span "Administrator Notes" at bounding box center [895, 41] width 66 height 16
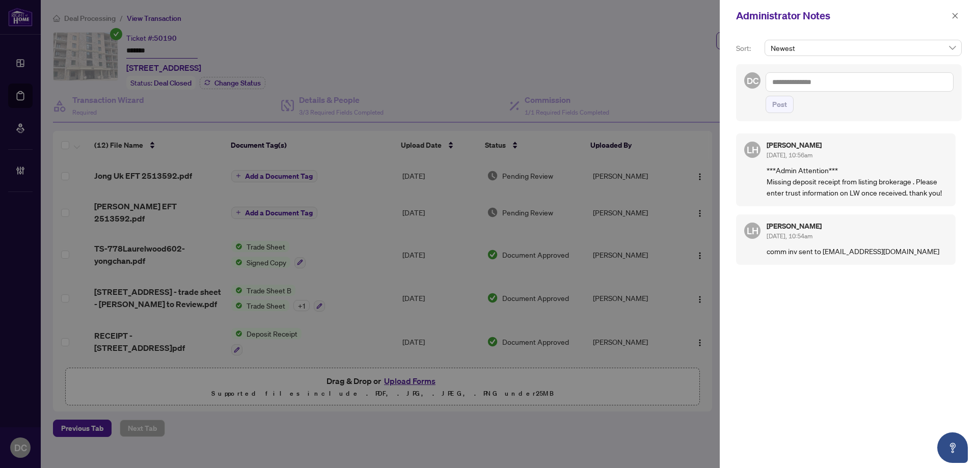
click at [789, 83] on textarea at bounding box center [859, 81] width 188 height 19
paste textarea "**********"
click at [775, 100] on span "Post" at bounding box center [779, 104] width 15 height 16
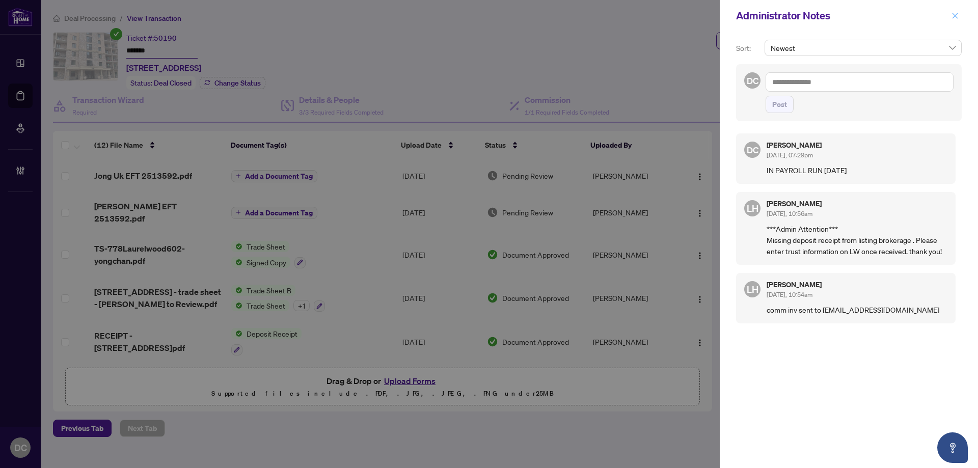
click at [960, 16] on button "button" at bounding box center [954, 16] width 13 height 12
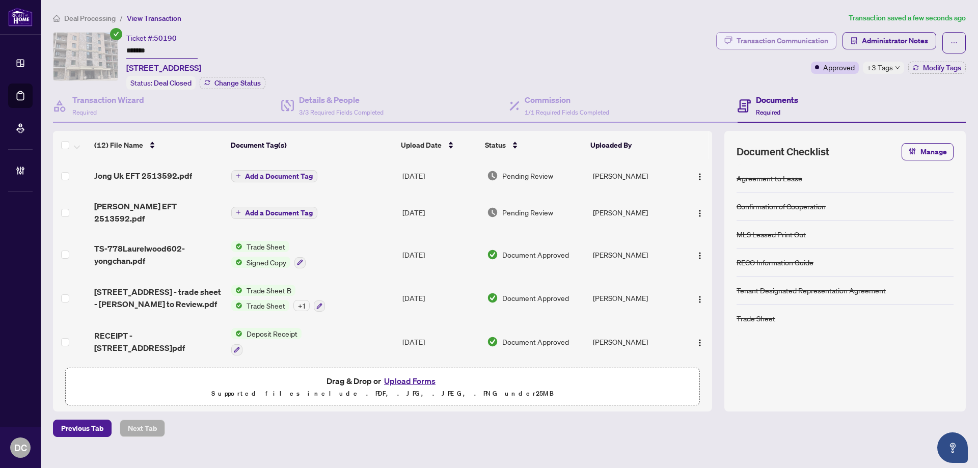
click at [746, 36] on div "Transaction Communication" at bounding box center [782, 41] width 92 height 16
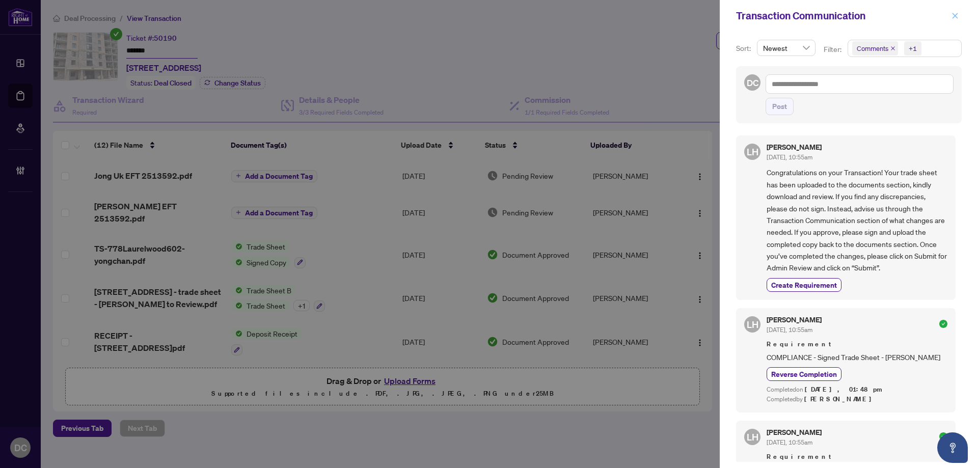
click at [956, 15] on icon "close" at bounding box center [954, 15] width 7 height 7
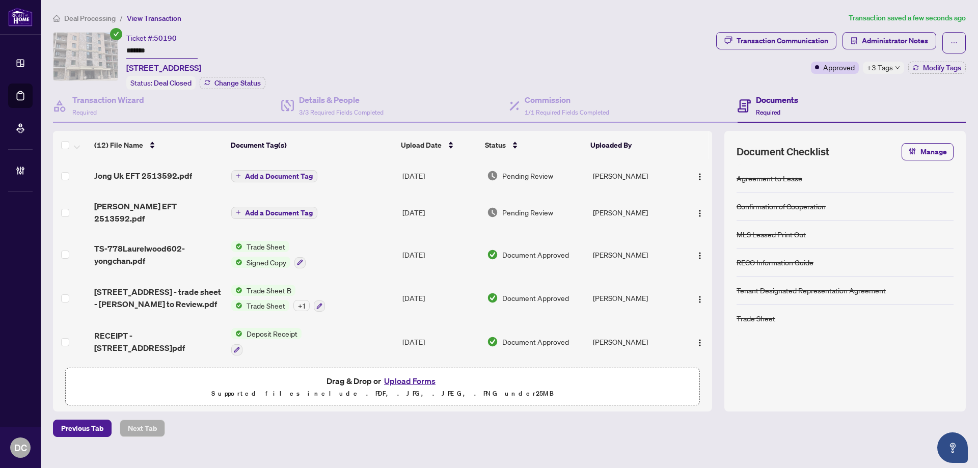
click at [93, 18] on span "Deal Processing" at bounding box center [89, 18] width 51 height 9
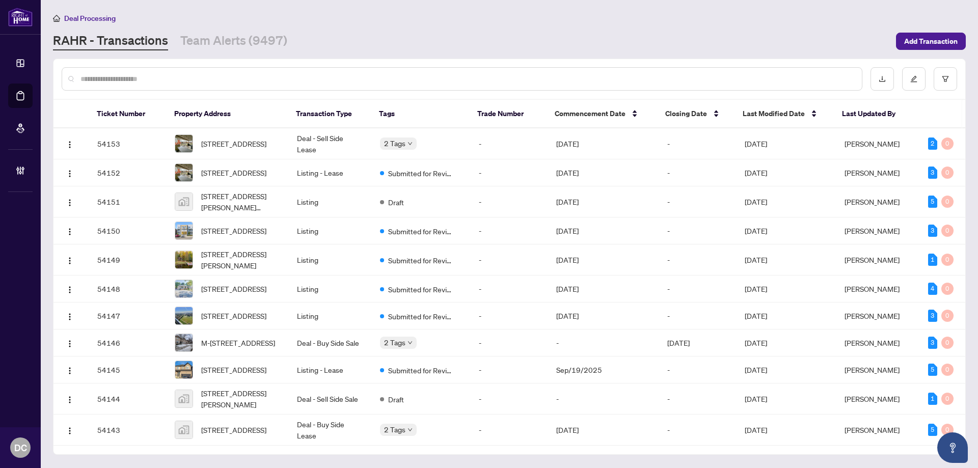
click at [150, 77] on input "text" at bounding box center [466, 78] width 773 height 11
paste input "*******"
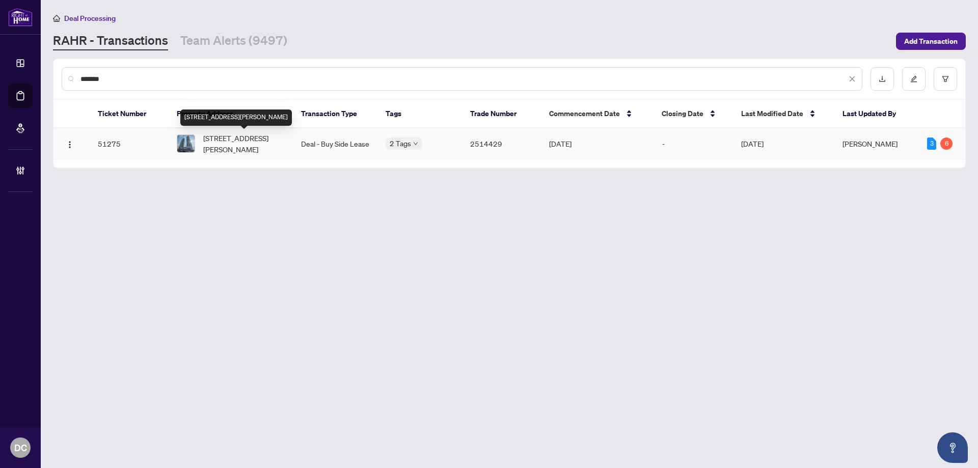
click at [225, 141] on span "[STREET_ADDRESS][PERSON_NAME]" at bounding box center [243, 143] width 81 height 22
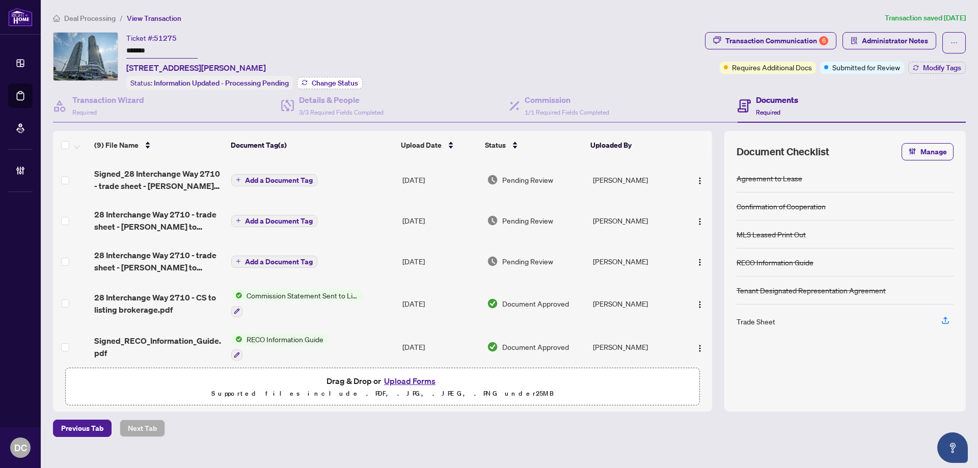
click at [311, 81] on button "Change Status" at bounding box center [330, 83] width 66 height 12
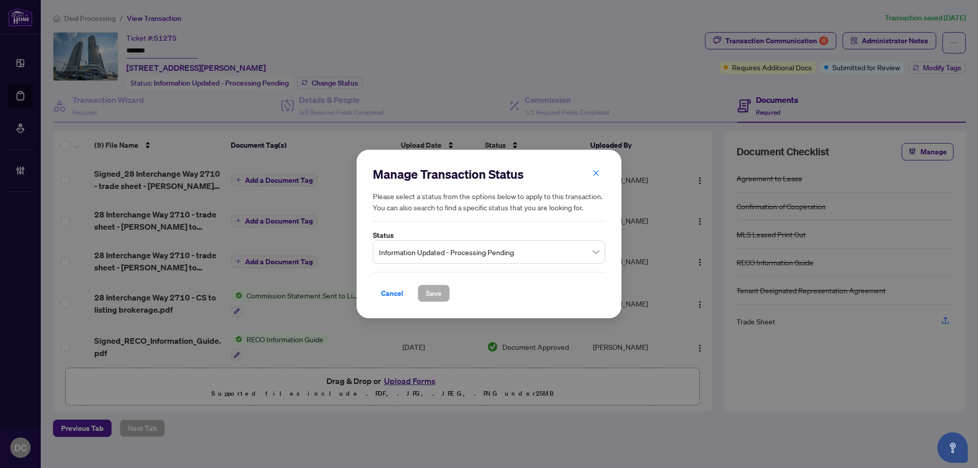
click at [455, 250] on span "Information Updated - Processing Pending" at bounding box center [489, 251] width 220 height 19
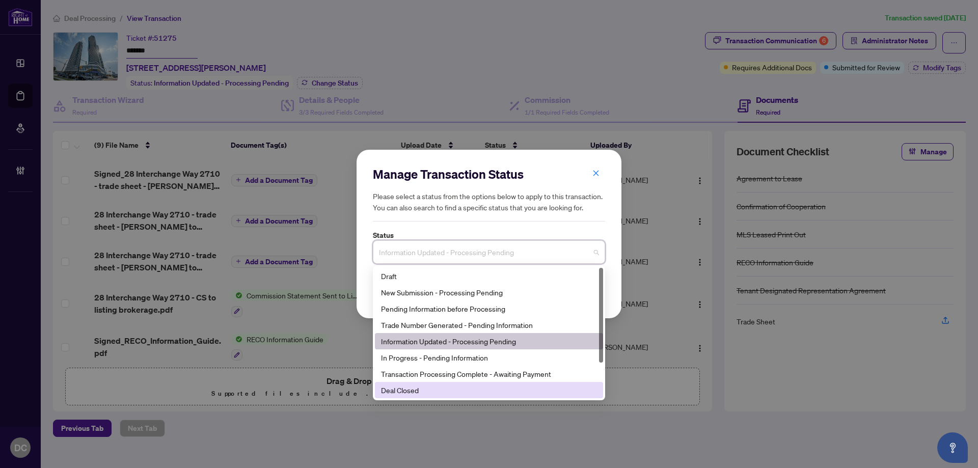
click at [406, 392] on div "Deal Closed" at bounding box center [489, 389] width 216 height 11
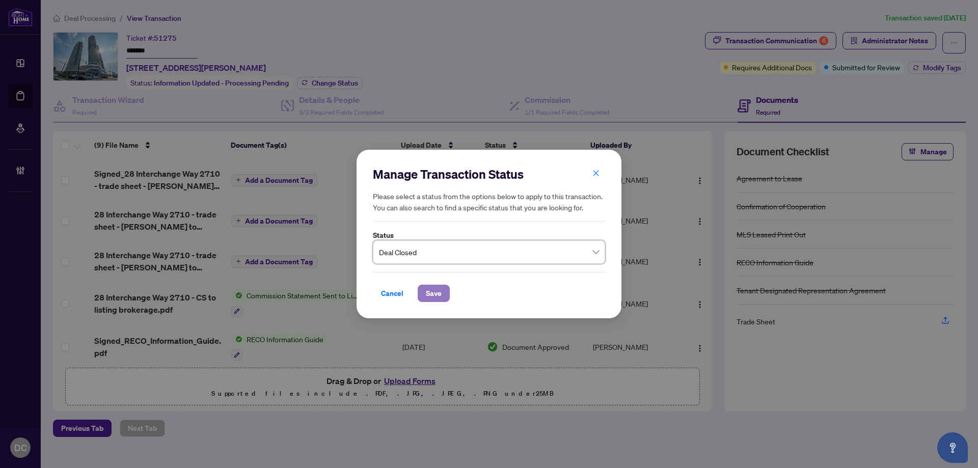
click at [433, 285] on span "Save" at bounding box center [434, 293] width 16 height 16
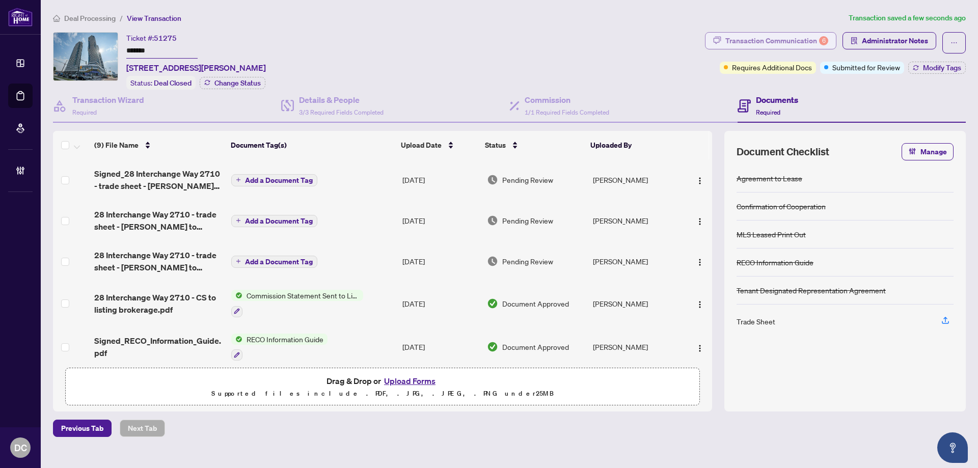
click at [769, 39] on div "Transaction Communication 6" at bounding box center [776, 41] width 103 height 16
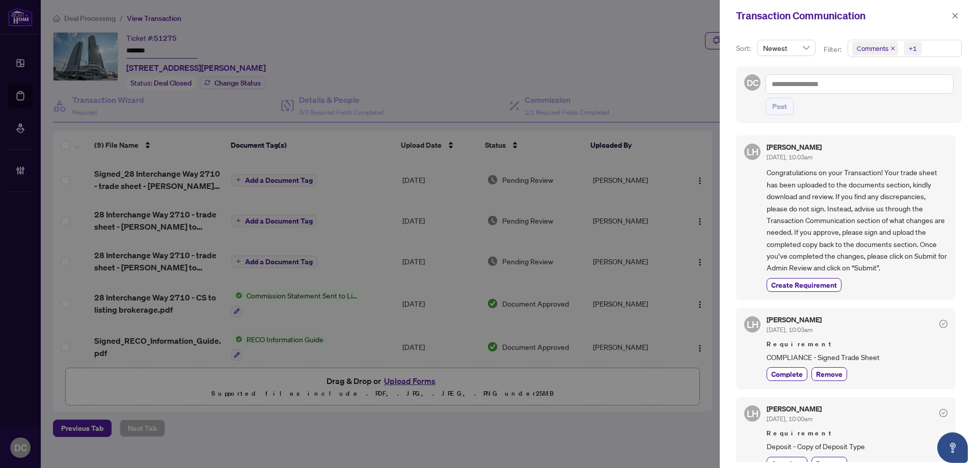
click at [928, 48] on span "Comments +1" at bounding box center [904, 48] width 113 height 16
click at [911, 93] on span "Comments" at bounding box center [909, 91] width 90 height 12
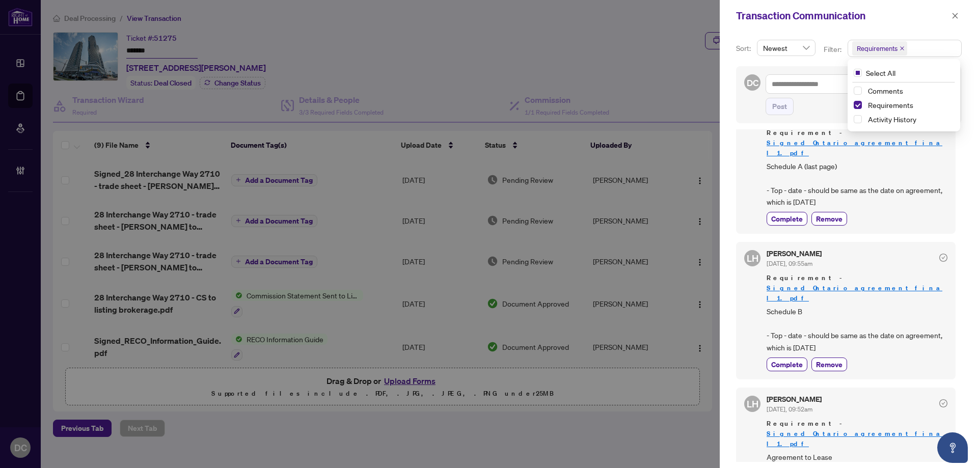
scroll to position [309, 0]
click at [959, 16] on button "button" at bounding box center [954, 16] width 13 height 12
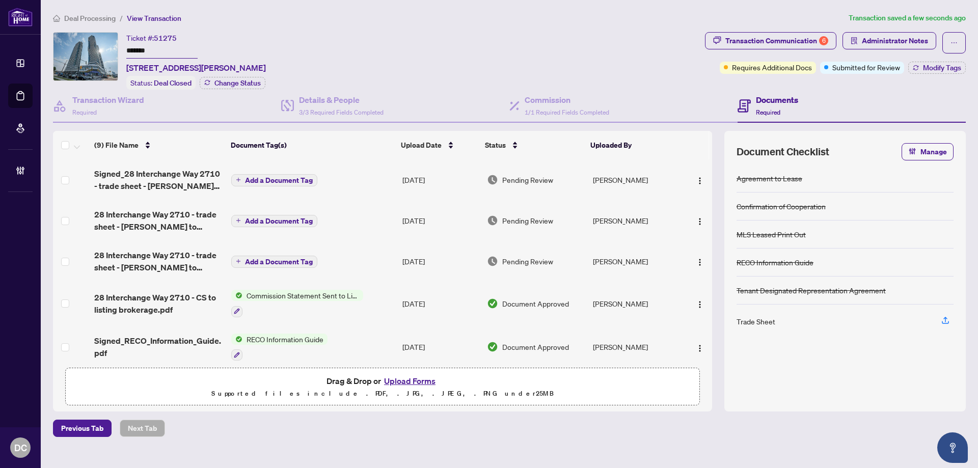
click at [353, 215] on td "Add a Document Tag" at bounding box center [312, 220] width 171 height 41
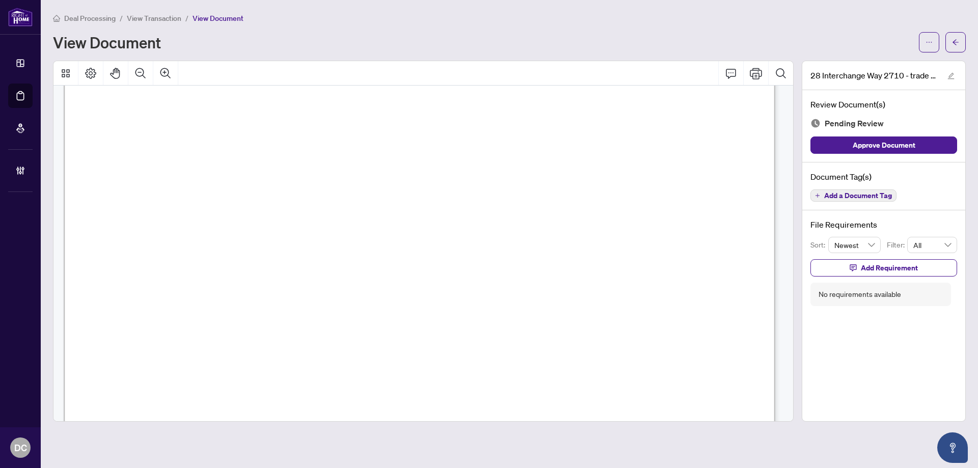
scroll to position [407, 0]
click at [963, 46] on button "button" at bounding box center [955, 42] width 20 height 20
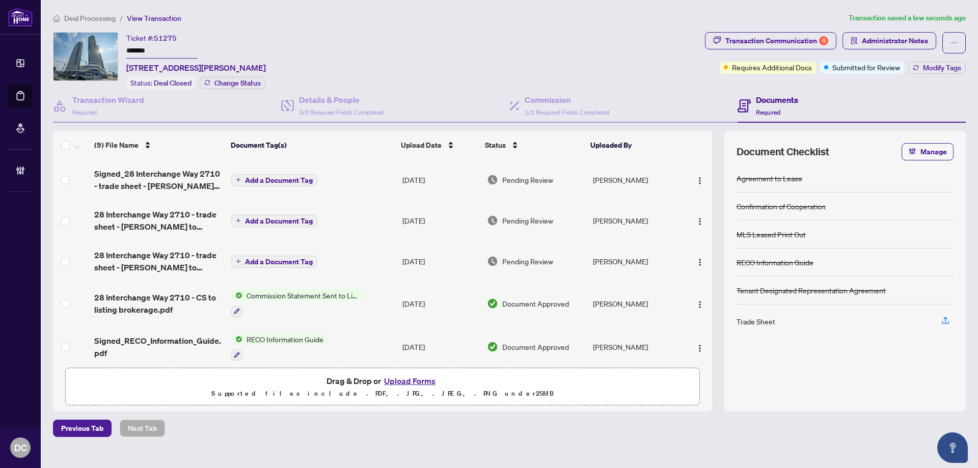
click at [359, 170] on td "Add a Document Tag" at bounding box center [312, 179] width 171 height 41
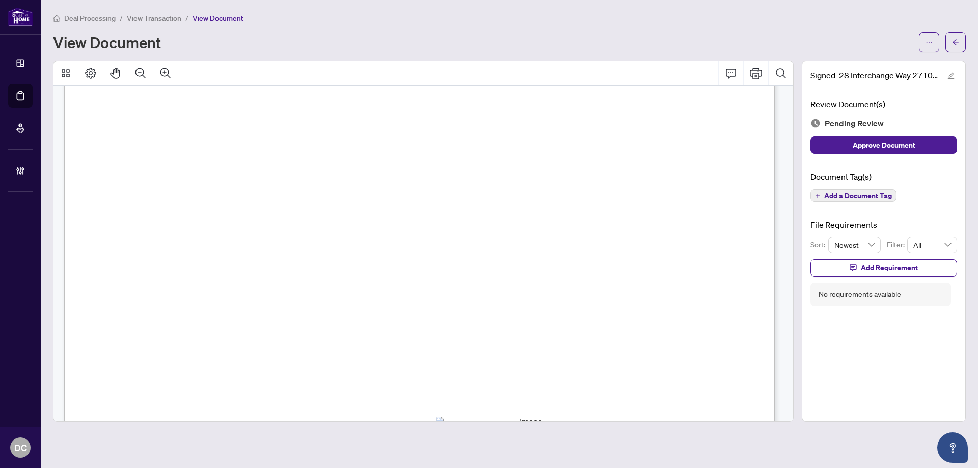
scroll to position [407, 0]
click at [960, 48] on button "button" at bounding box center [955, 42] width 20 height 20
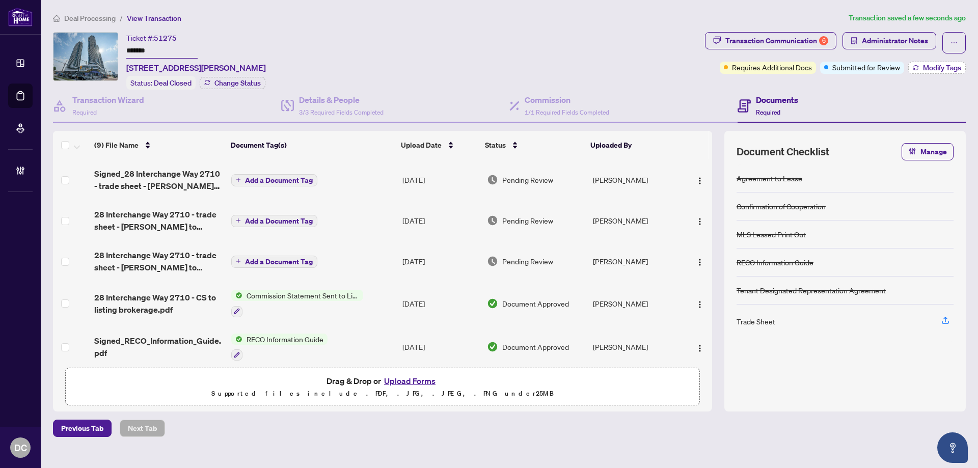
click at [946, 64] on span "Modify Tags" at bounding box center [942, 67] width 38 height 7
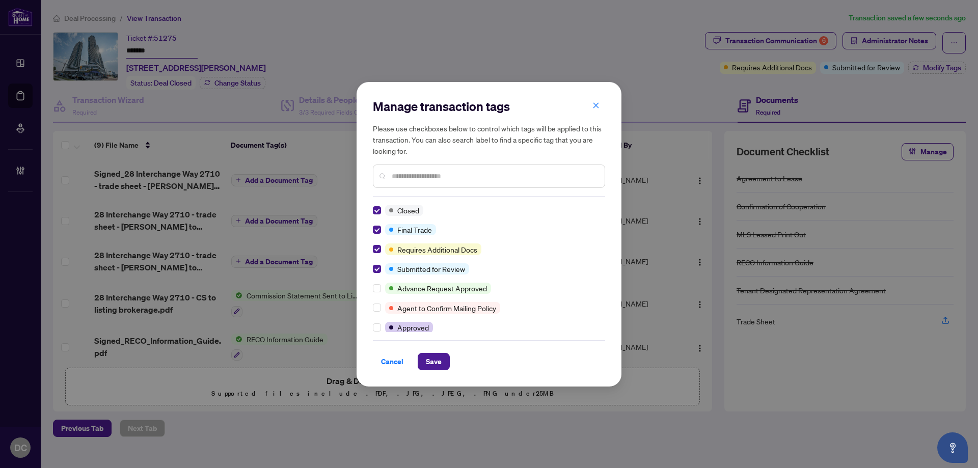
drag, startPoint x: 432, startPoint y: 366, endPoint x: 415, endPoint y: 362, distance: 17.3
click at [430, 365] on span "Save" at bounding box center [434, 361] width 16 height 16
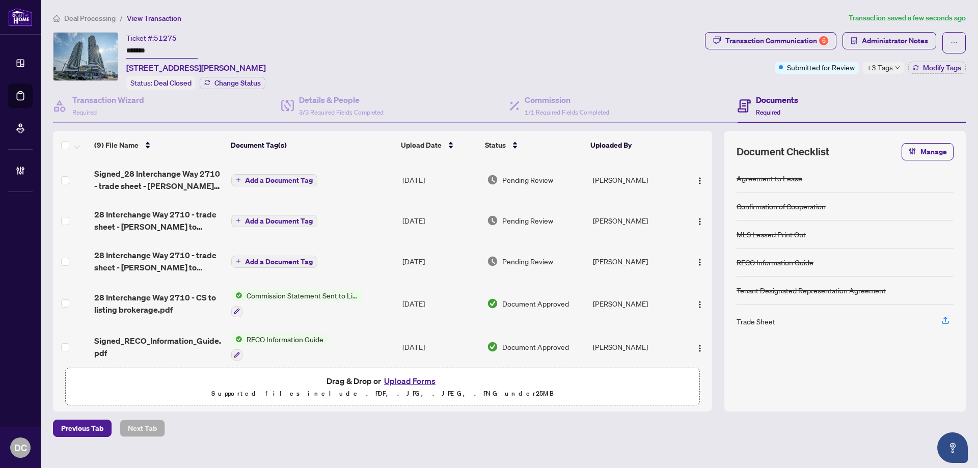
click at [890, 70] on span "+3 Tags" at bounding box center [880, 68] width 26 height 12
click at [892, 38] on span "Administrator Notes" at bounding box center [895, 41] width 66 height 16
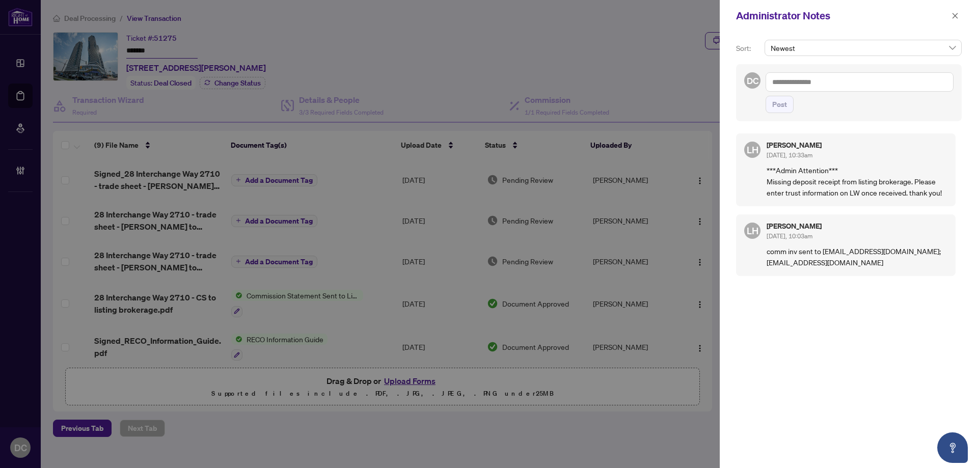
click at [829, 87] on textarea at bounding box center [859, 81] width 188 height 19
paste textarea "**********"
drag, startPoint x: 781, startPoint y: 107, endPoint x: 869, endPoint y: 103, distance: 87.7
click at [782, 107] on span "Post" at bounding box center [779, 104] width 15 height 16
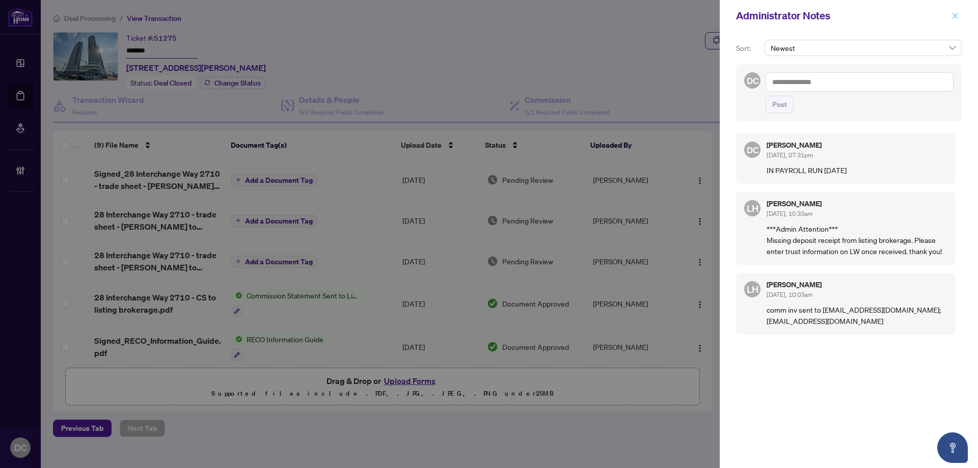
click at [954, 17] on icon "close" at bounding box center [954, 15] width 7 height 7
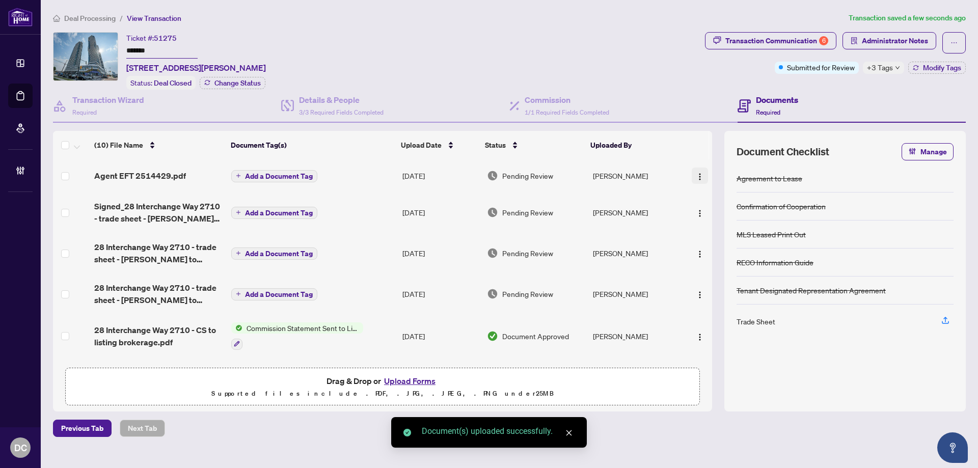
click at [700, 177] on img "button" at bounding box center [700, 177] width 8 height 8
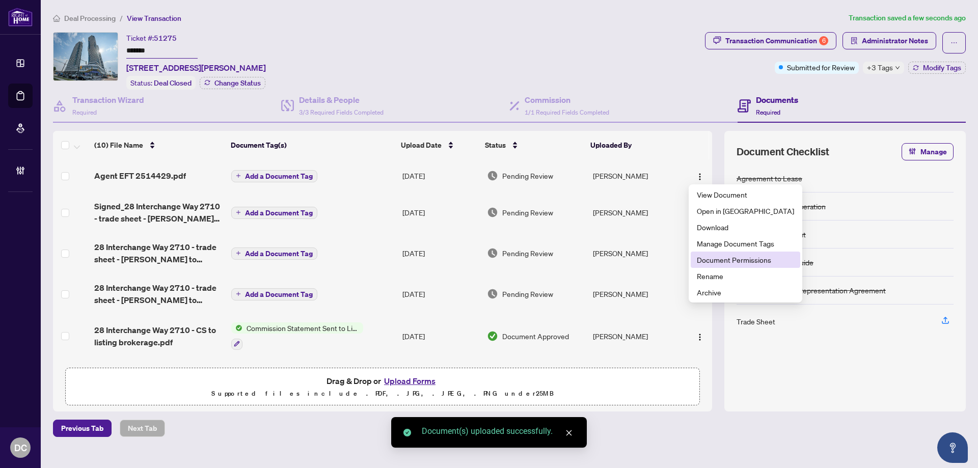
click at [704, 257] on span "Document Permissions" at bounding box center [745, 259] width 97 height 11
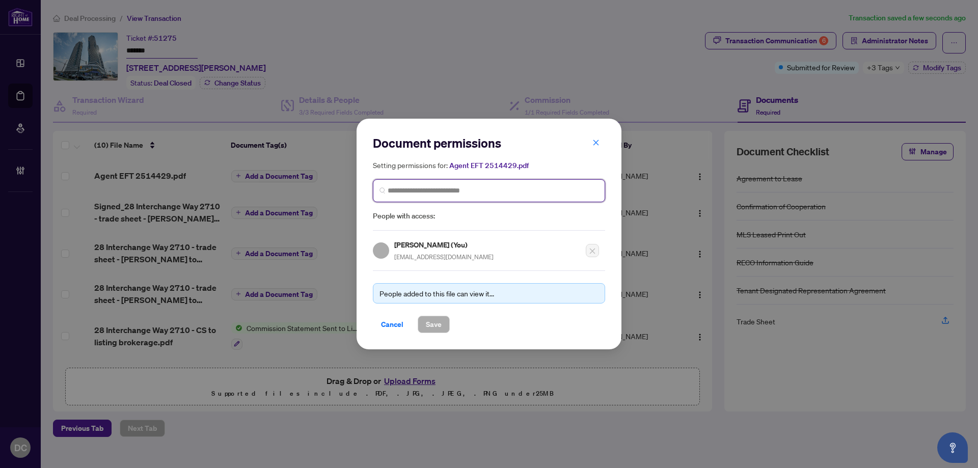
click at [509, 191] on input "search" at bounding box center [493, 190] width 211 height 11
click at [542, 190] on input "search" at bounding box center [493, 190] width 211 height 11
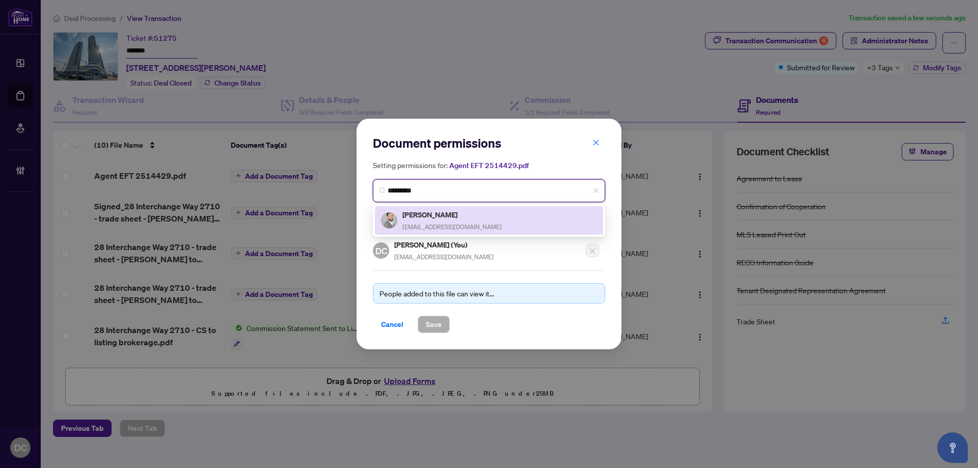
click at [509, 217] on div "[PERSON_NAME] [EMAIL_ADDRESS][DOMAIN_NAME]" at bounding box center [489, 220] width 216 height 23
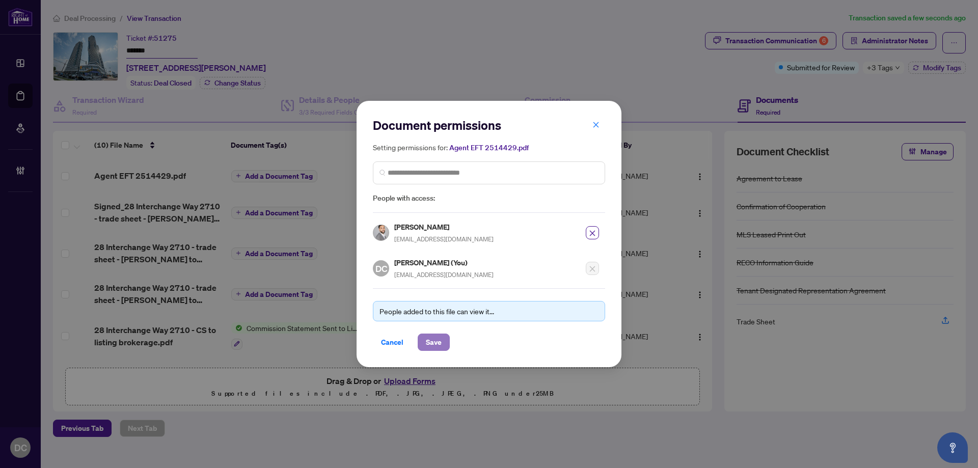
click at [433, 339] on span "Save" at bounding box center [434, 342] width 16 height 16
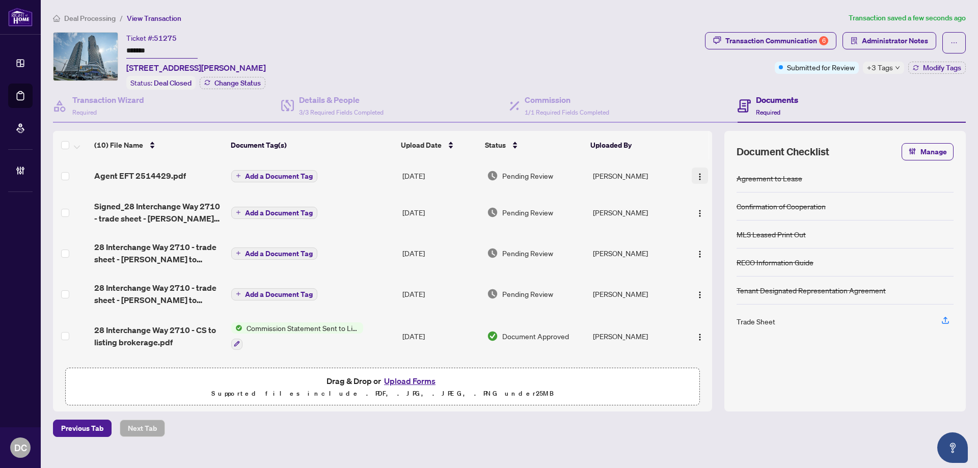
click at [692, 179] on button "button" at bounding box center [700, 176] width 16 height 16
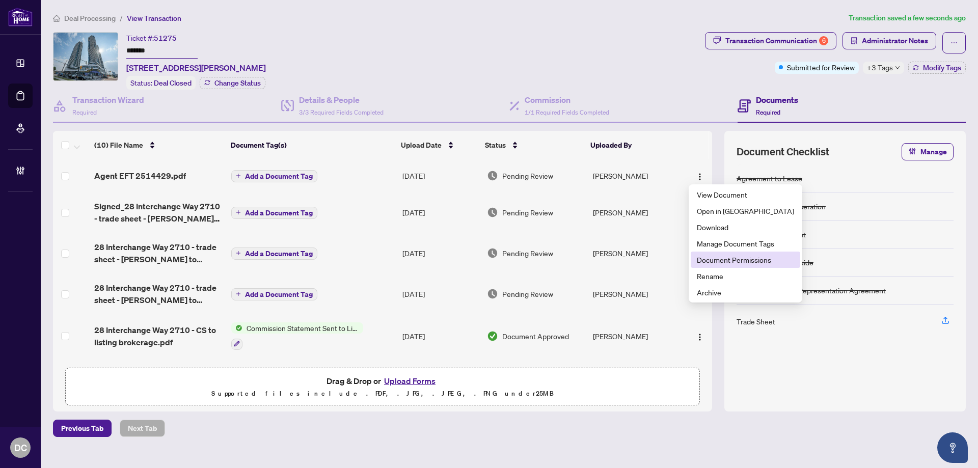
click at [723, 261] on span "Document Permissions" at bounding box center [745, 259] width 97 height 11
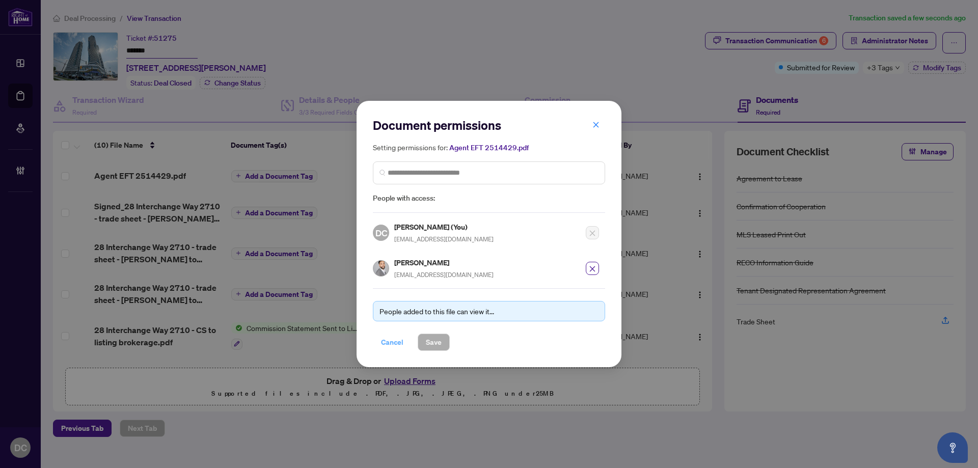
click at [389, 338] on span "Cancel" at bounding box center [392, 342] width 22 height 16
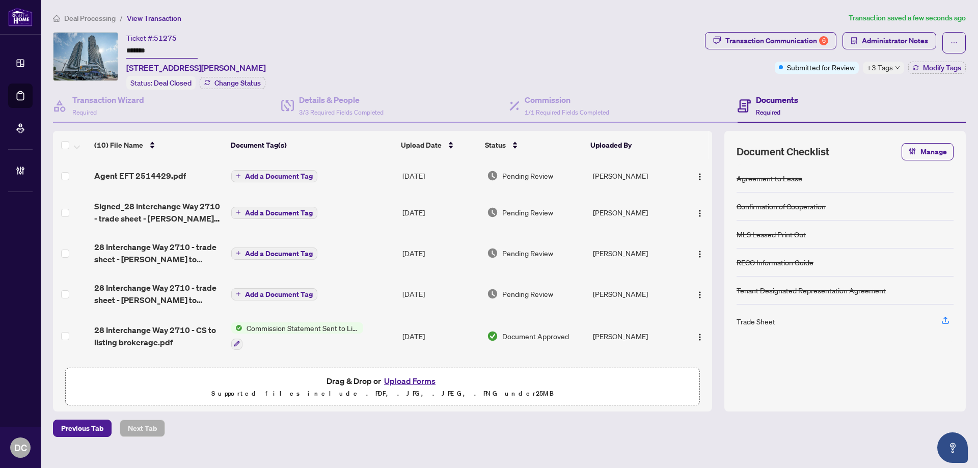
click at [887, 67] on span "+3 Tags" at bounding box center [880, 68] width 26 height 12
click at [905, 39] on span "Administrator Notes" at bounding box center [895, 41] width 66 height 16
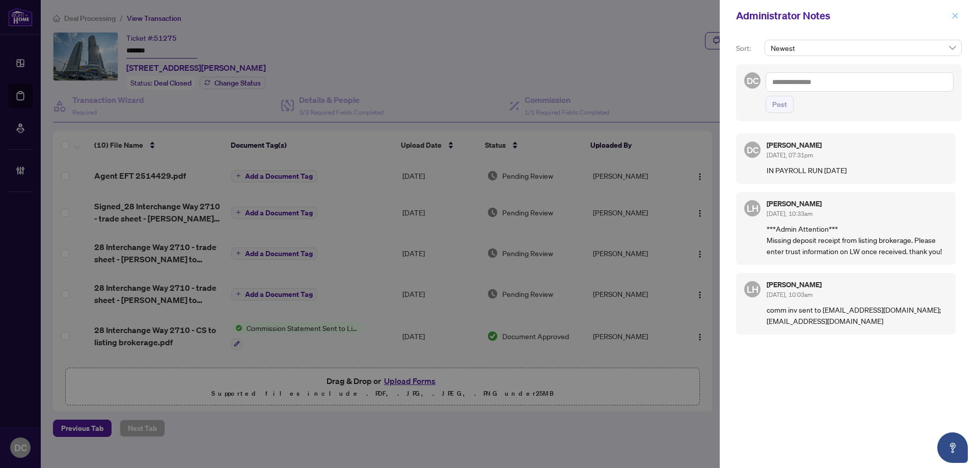
click at [958, 15] on button "button" at bounding box center [954, 16] width 13 height 12
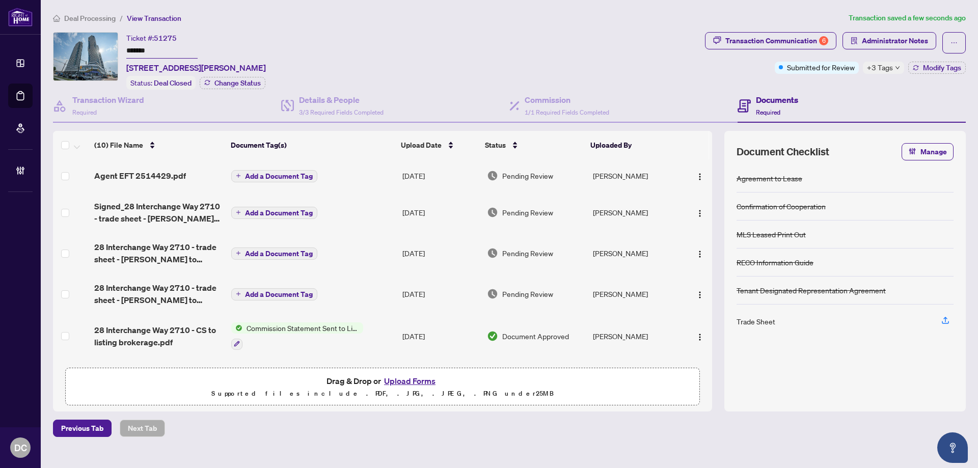
click at [114, 19] on span "Deal Processing" at bounding box center [89, 18] width 51 height 9
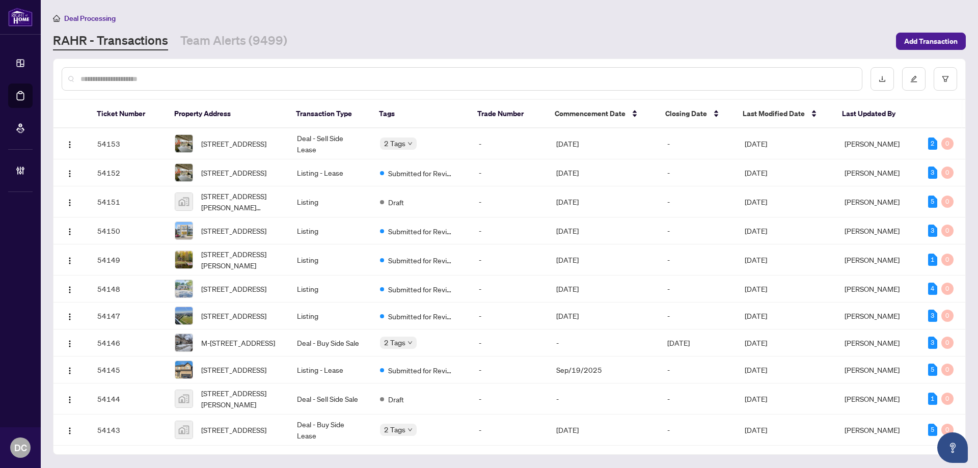
click at [178, 73] on input "text" at bounding box center [466, 78] width 773 height 11
paste input "*******"
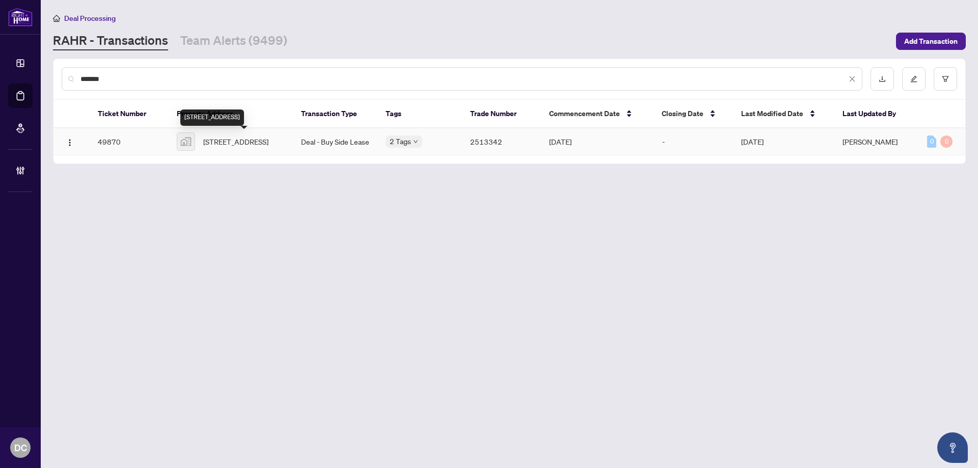
click at [257, 144] on span "[STREET_ADDRESS]" at bounding box center [235, 141] width 65 height 11
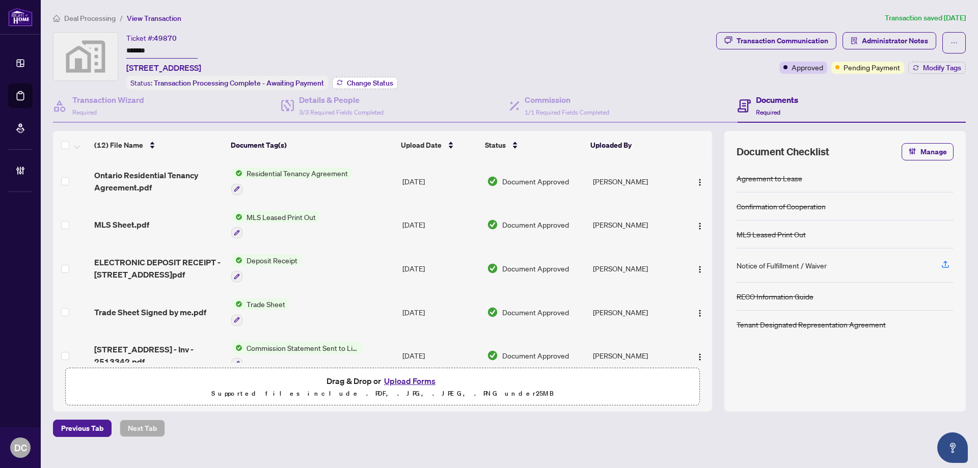
click at [379, 83] on span "Change Status" at bounding box center [370, 82] width 46 height 7
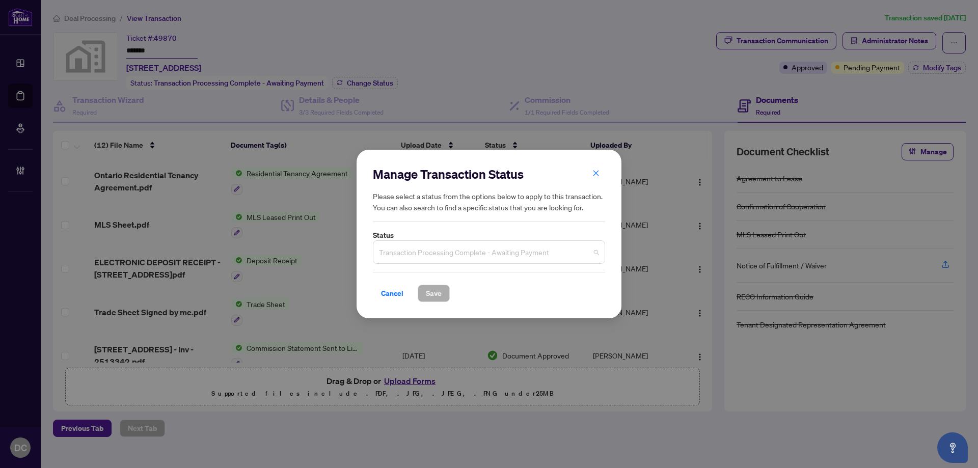
click at [458, 249] on span "Transaction Processing Complete - Awaiting Payment" at bounding box center [489, 251] width 220 height 19
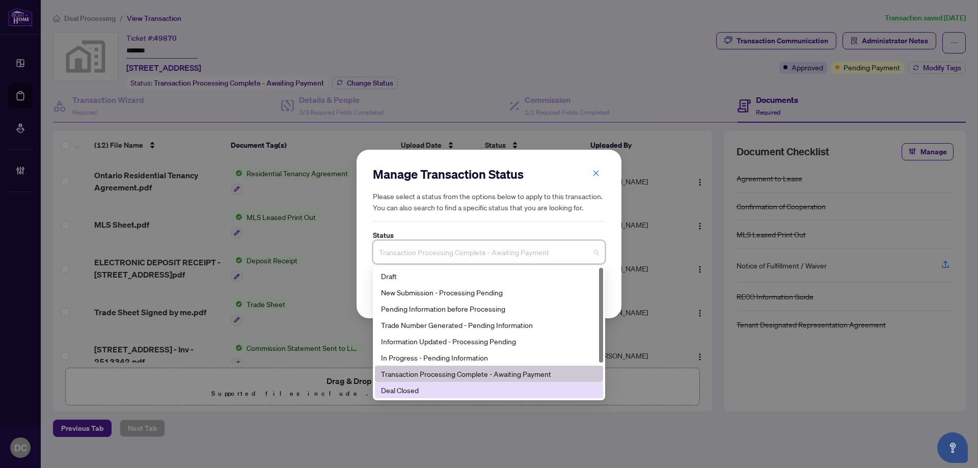
click at [429, 389] on div "Deal Closed" at bounding box center [489, 389] width 216 height 11
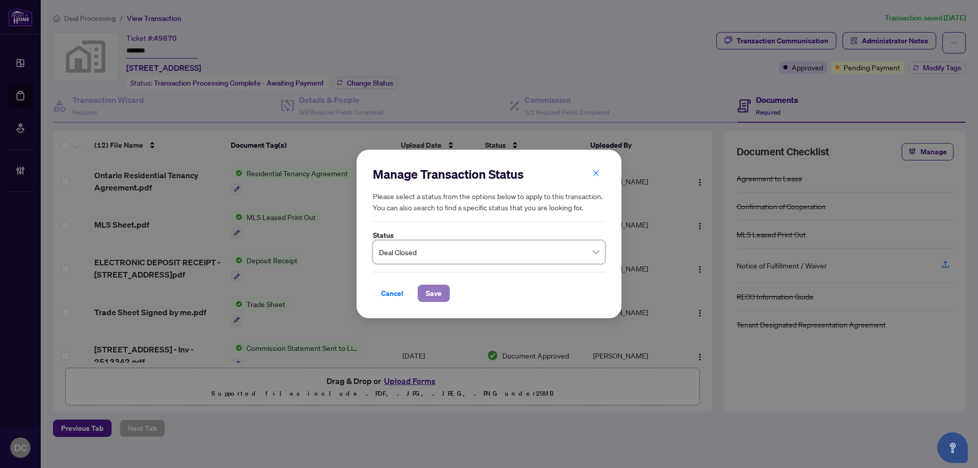
click at [427, 296] on span "Save" at bounding box center [434, 293] width 16 height 16
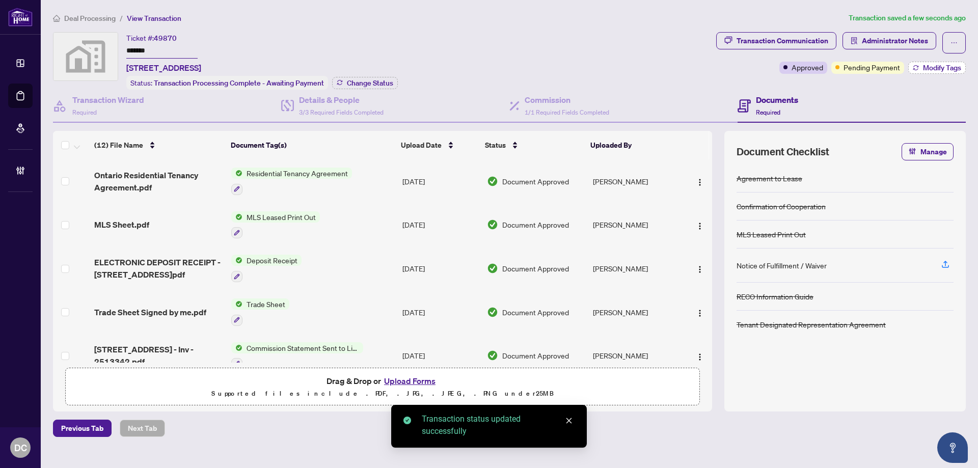
click at [946, 67] on span "Modify Tags" at bounding box center [942, 67] width 38 height 7
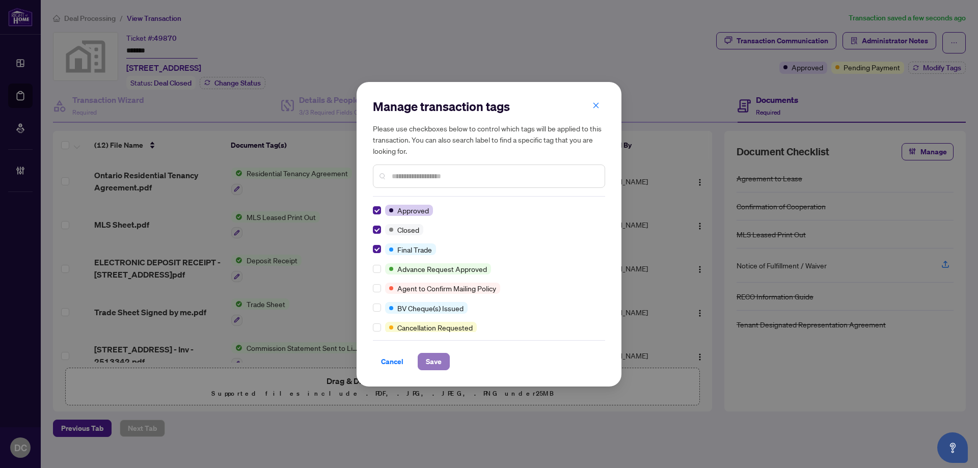
click at [437, 366] on span "Save" at bounding box center [434, 361] width 16 height 16
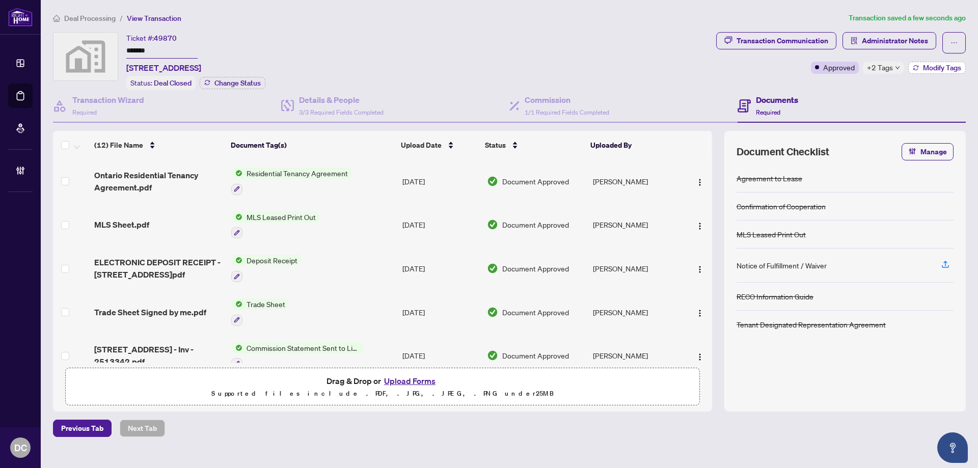
click at [937, 65] on span "Modify Tags" at bounding box center [942, 67] width 38 height 7
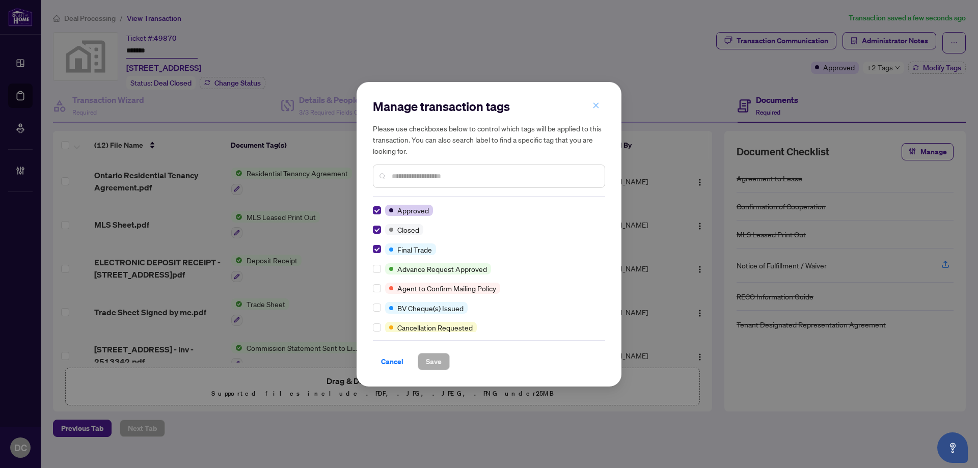
click at [590, 107] on button "button" at bounding box center [596, 105] width 20 height 17
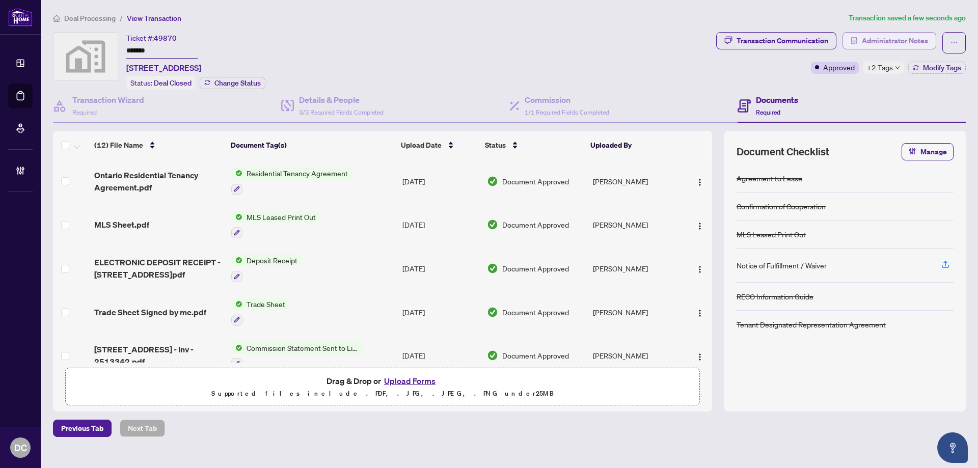
click at [919, 42] on span "Administrator Notes" at bounding box center [895, 41] width 66 height 16
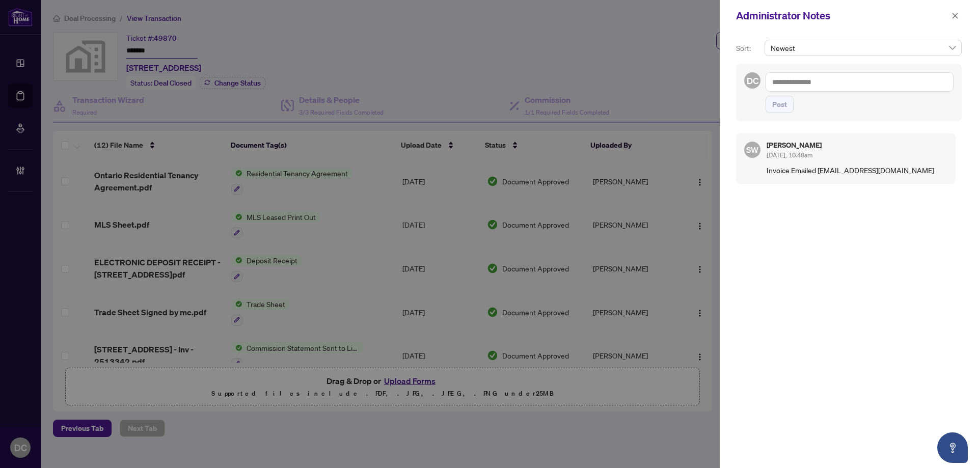
click at [871, 82] on textarea at bounding box center [859, 81] width 188 height 19
paste textarea "**********"
click at [783, 97] on span "Post" at bounding box center [779, 104] width 15 height 16
click at [958, 15] on button "button" at bounding box center [954, 16] width 13 height 12
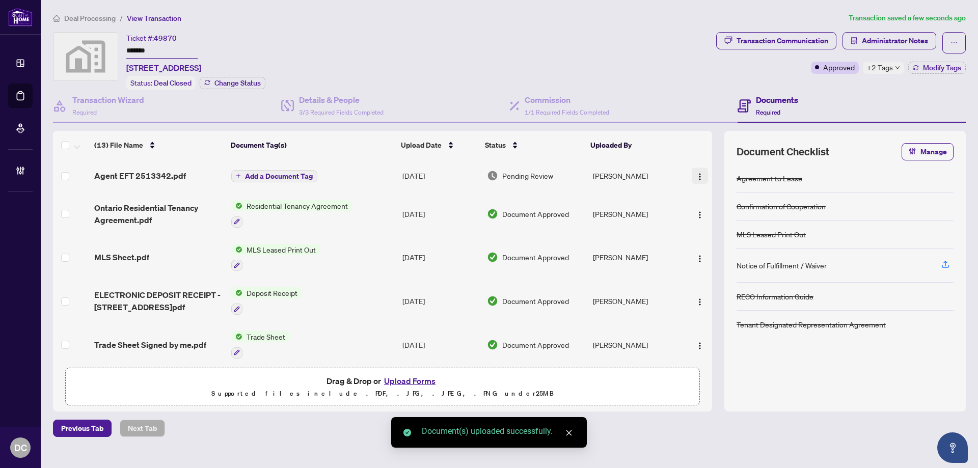
click at [696, 175] on img "button" at bounding box center [700, 177] width 8 height 8
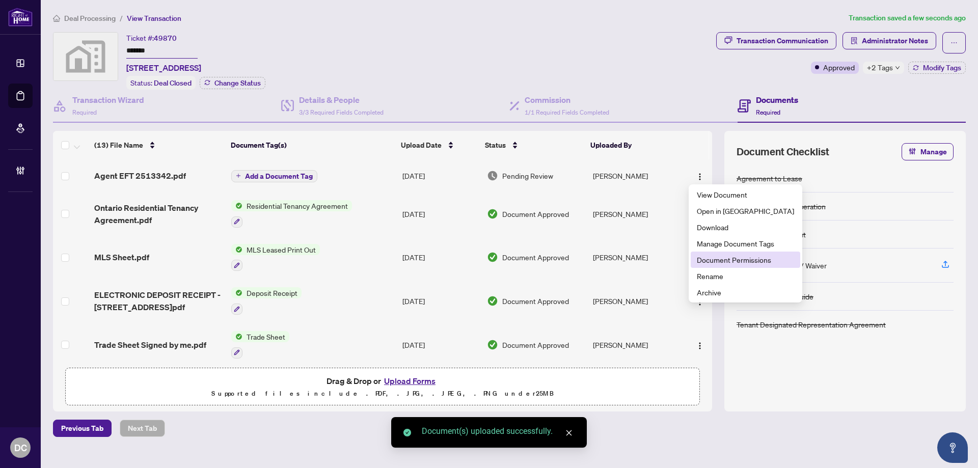
click at [740, 258] on span "Document Permissions" at bounding box center [745, 259] width 97 height 11
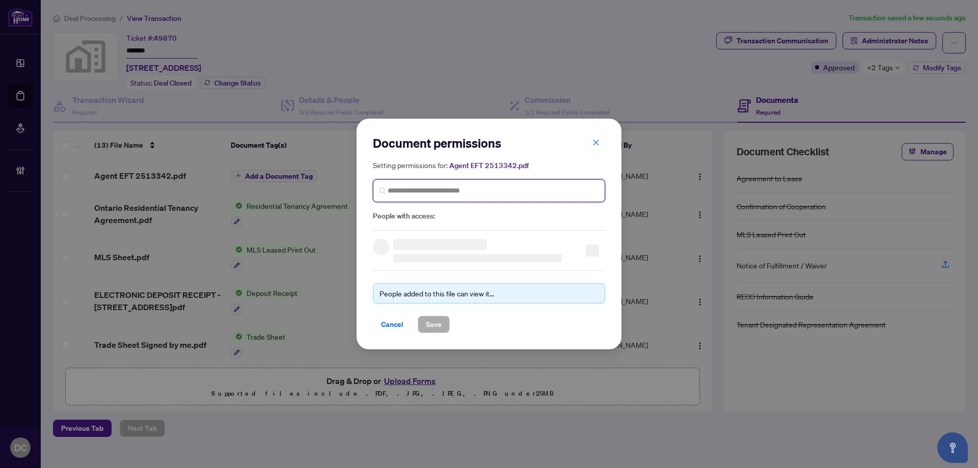
click at [551, 194] on input "search" at bounding box center [493, 190] width 211 height 11
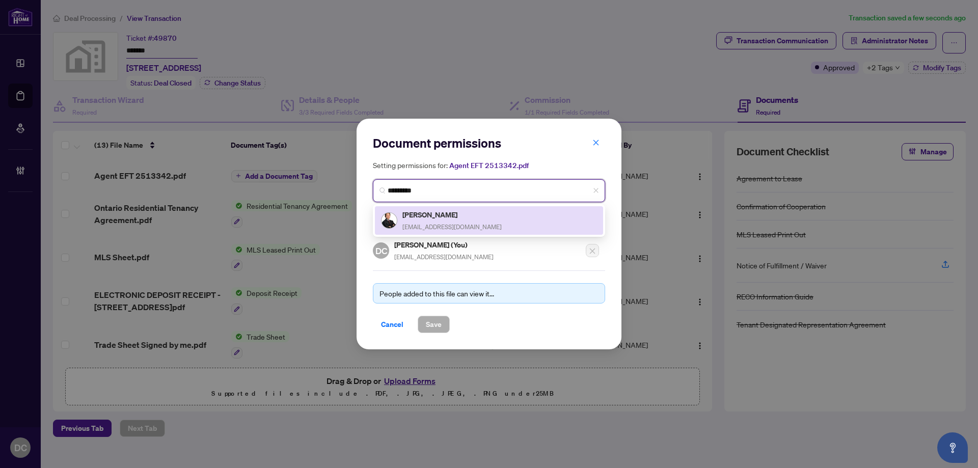
click at [507, 212] on div "[PERSON_NAME] [PERSON_NAME][EMAIL_ADDRESS][DOMAIN_NAME]" at bounding box center [489, 220] width 216 height 23
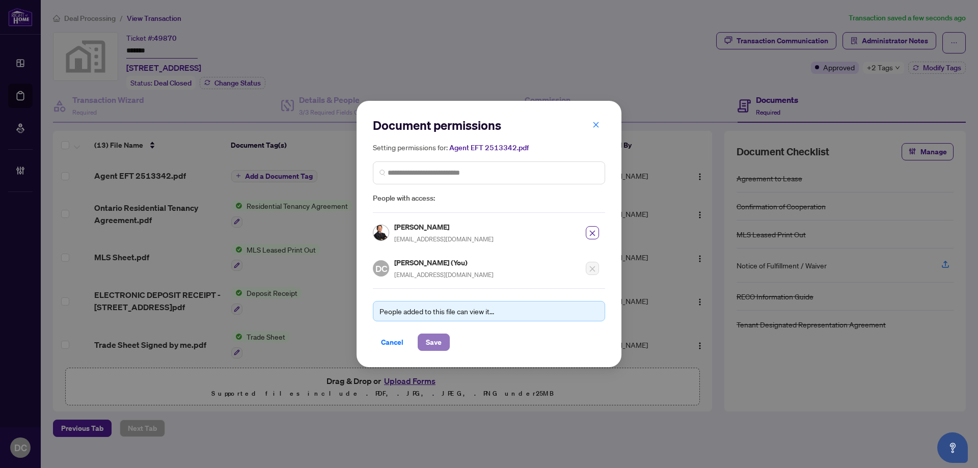
click at [438, 343] on span "Save" at bounding box center [434, 342] width 16 height 16
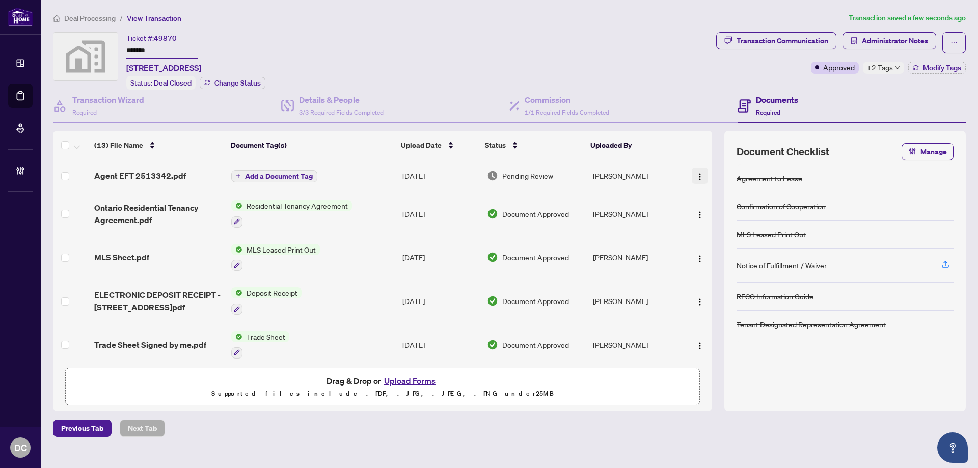
click at [696, 176] on img "button" at bounding box center [700, 177] width 8 height 8
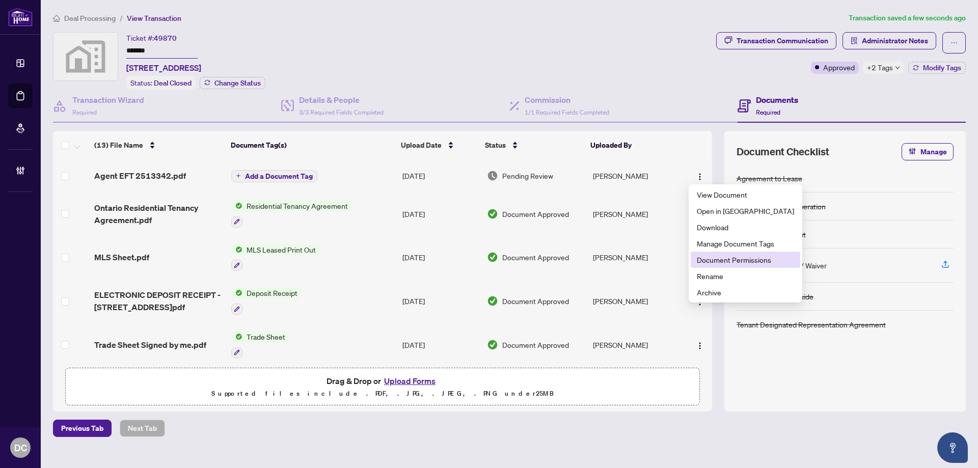
click at [726, 264] on span "Document Permissions" at bounding box center [745, 259] width 97 height 11
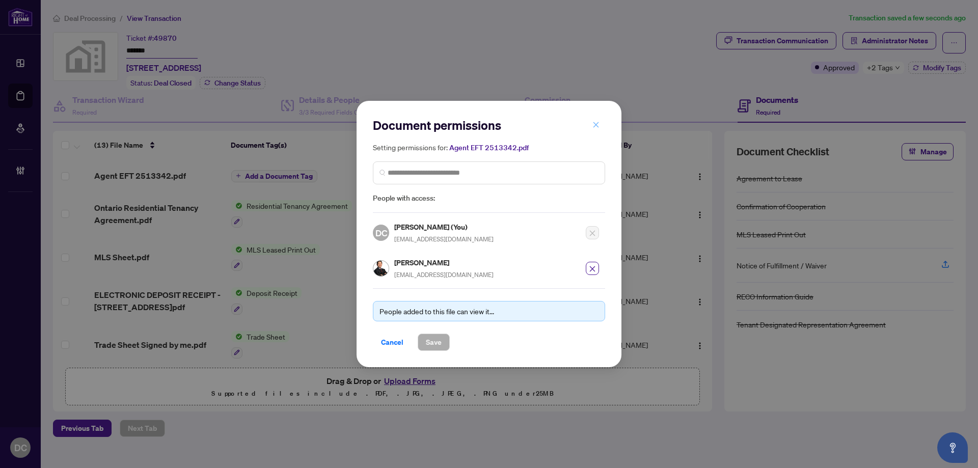
click at [599, 121] on span "button" at bounding box center [595, 125] width 7 height 16
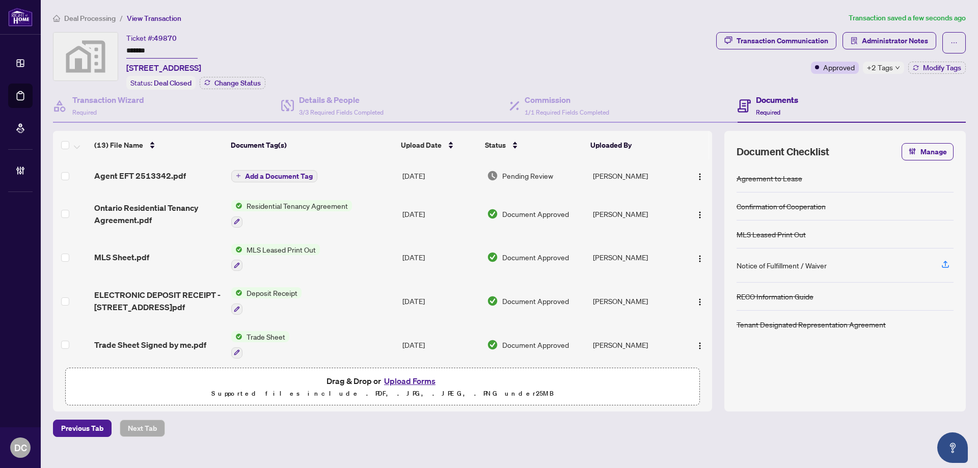
click at [111, 19] on span "Deal Processing" at bounding box center [89, 18] width 51 height 9
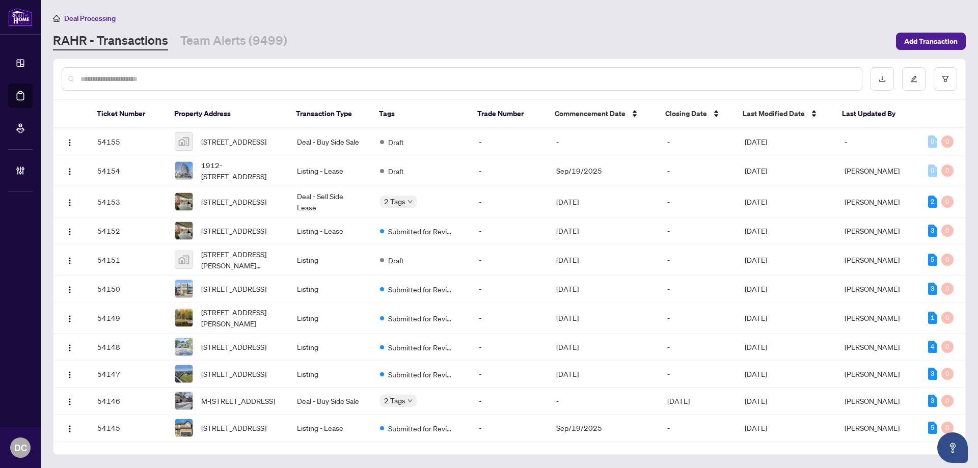
click at [214, 75] on input "text" at bounding box center [466, 78] width 773 height 11
paste input "*******"
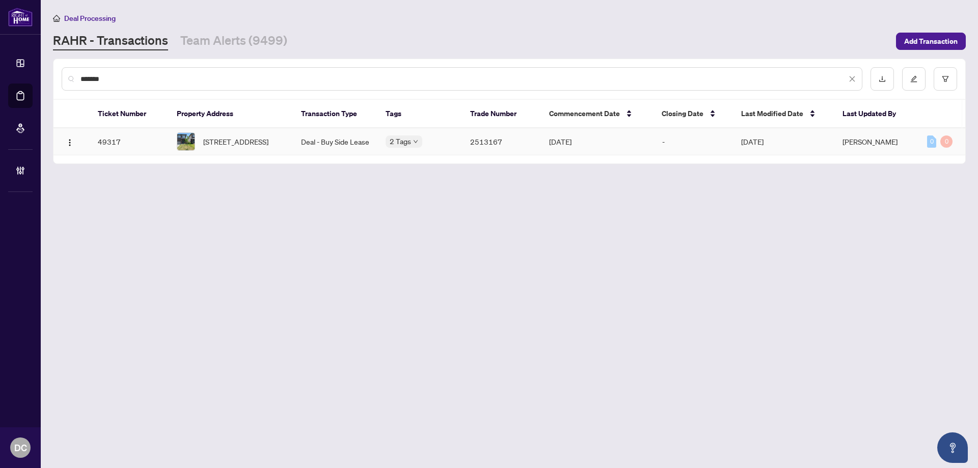
click at [230, 137] on span "[STREET_ADDRESS]" at bounding box center [235, 141] width 65 height 11
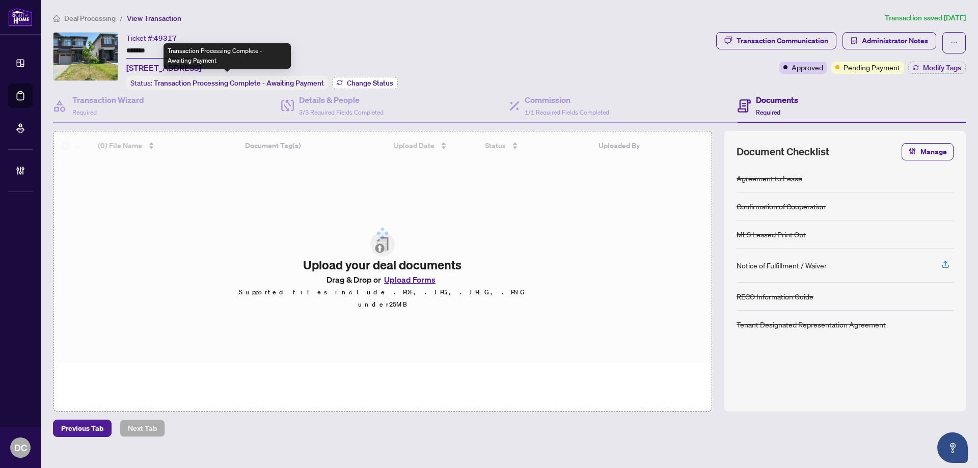
click at [351, 80] on span "Change Status" at bounding box center [370, 82] width 46 height 7
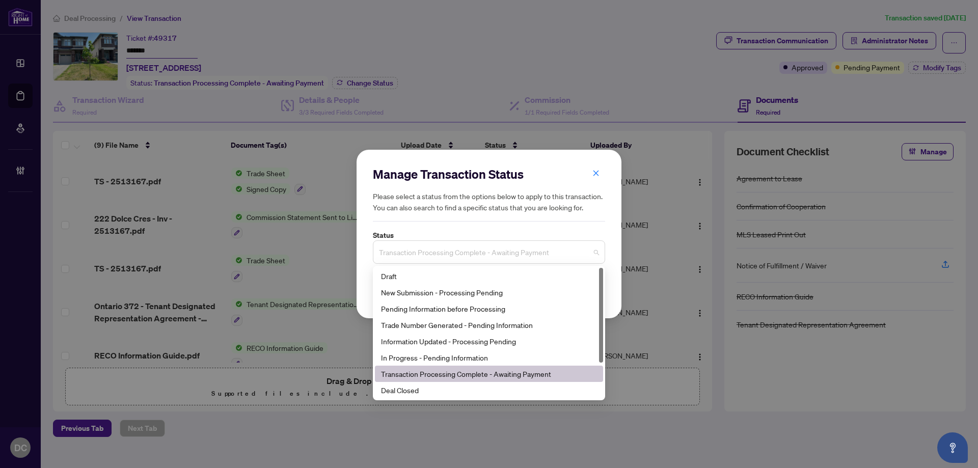
click at [472, 259] on span "Transaction Processing Complete - Awaiting Payment" at bounding box center [489, 251] width 220 height 19
click at [439, 391] on div "Deal Closed" at bounding box center [489, 389] width 216 height 11
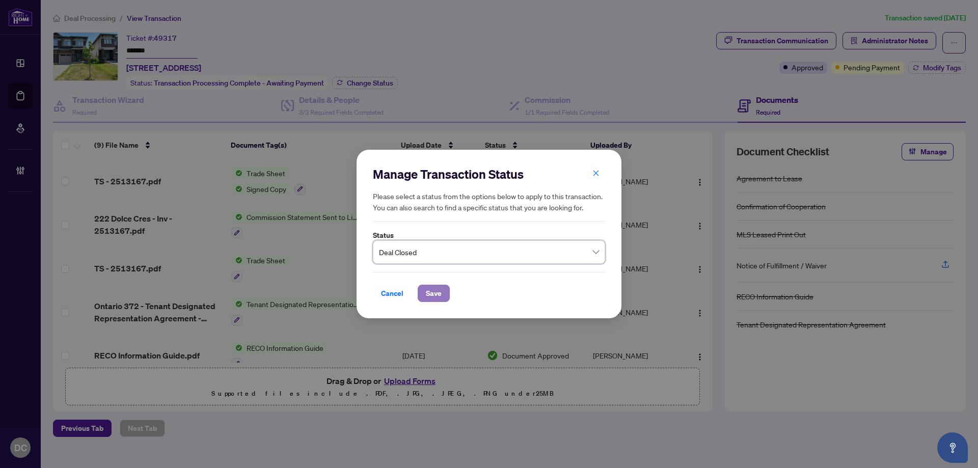
click at [439, 287] on span "Save" at bounding box center [434, 293] width 16 height 16
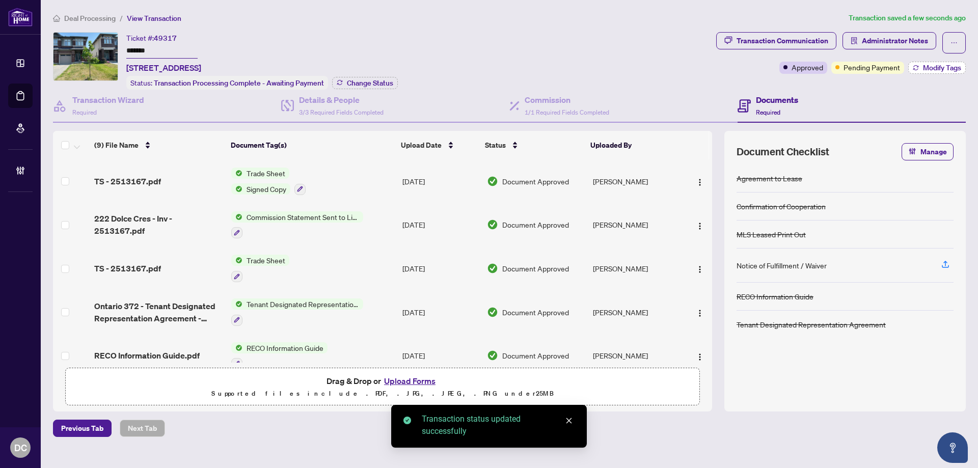
click at [939, 65] on span "Modify Tags" at bounding box center [942, 67] width 38 height 7
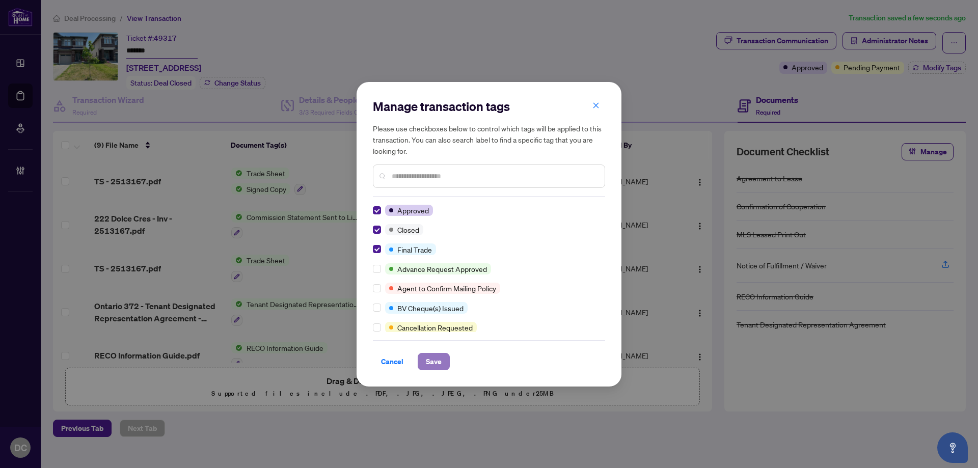
drag, startPoint x: 437, startPoint y: 359, endPoint x: 431, endPoint y: 355, distance: 6.8
click at [437, 358] on span "Save" at bounding box center [434, 361] width 16 height 16
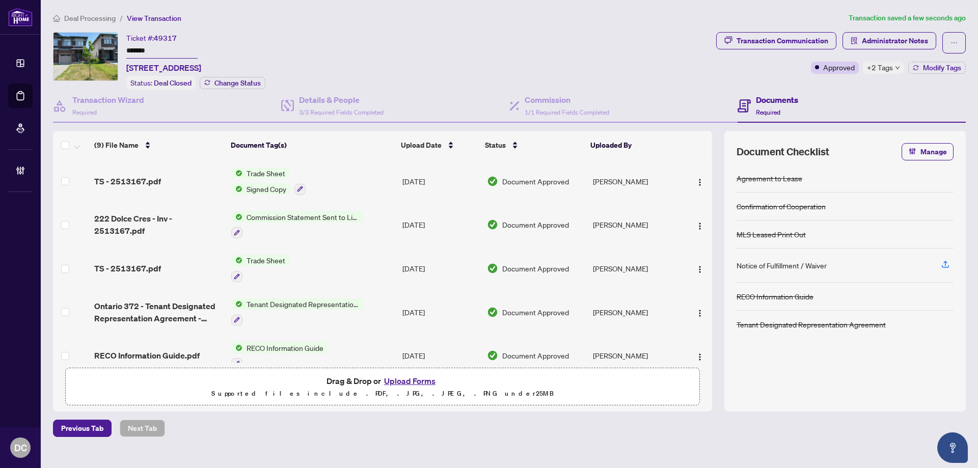
click at [887, 69] on span "+2 Tags" at bounding box center [880, 68] width 26 height 12
drag, startPoint x: 863, startPoint y: 82, endPoint x: 883, endPoint y: 45, distance: 42.1
click at [862, 82] on body "Dashboard Deal Processing Mortgage Referrals Brokerage Management DC [PERSON_NA…" at bounding box center [489, 234] width 978 height 468
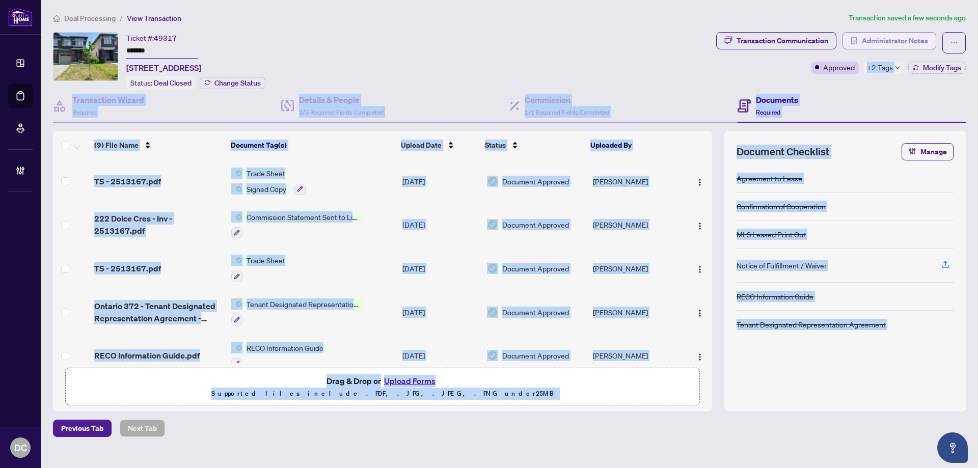
click at [883, 45] on span "Administrator Notes" at bounding box center [895, 41] width 66 height 16
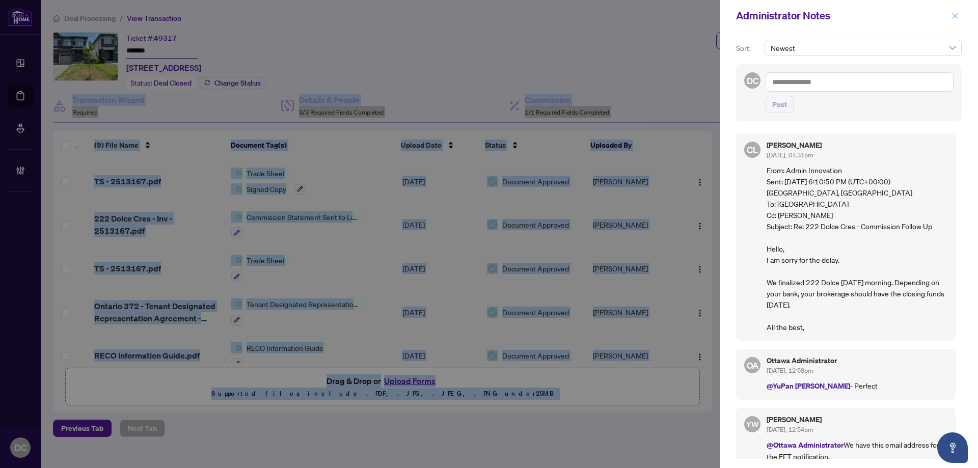
click at [954, 17] on icon "close" at bounding box center [955, 16] width 6 height 6
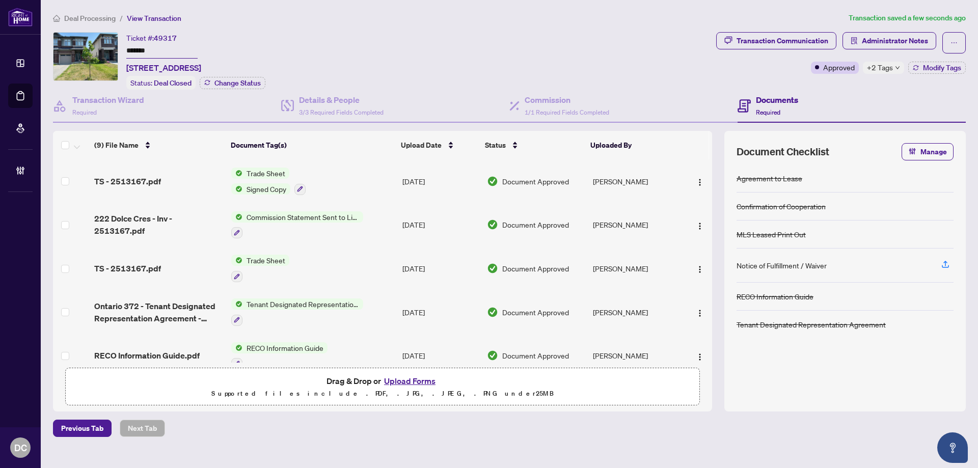
click at [518, 51] on div "Ticket #: 49317 ******* [STREET_ADDRESS] Status: Deal Closed Change Status" at bounding box center [382, 61] width 659 height 58
click at [348, 181] on td "Trade Sheet Signed Copy" at bounding box center [312, 181] width 171 height 44
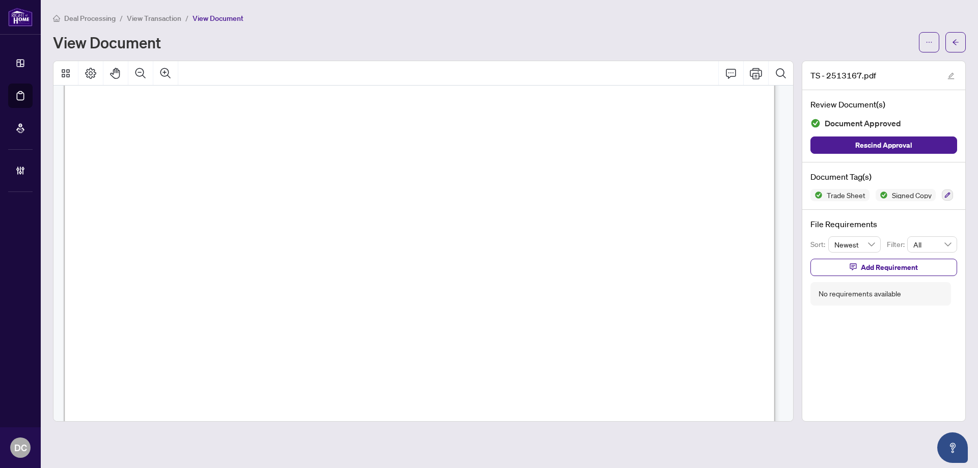
scroll to position [204, 0]
click at [952, 39] on icon "arrow-left" at bounding box center [955, 42] width 7 height 7
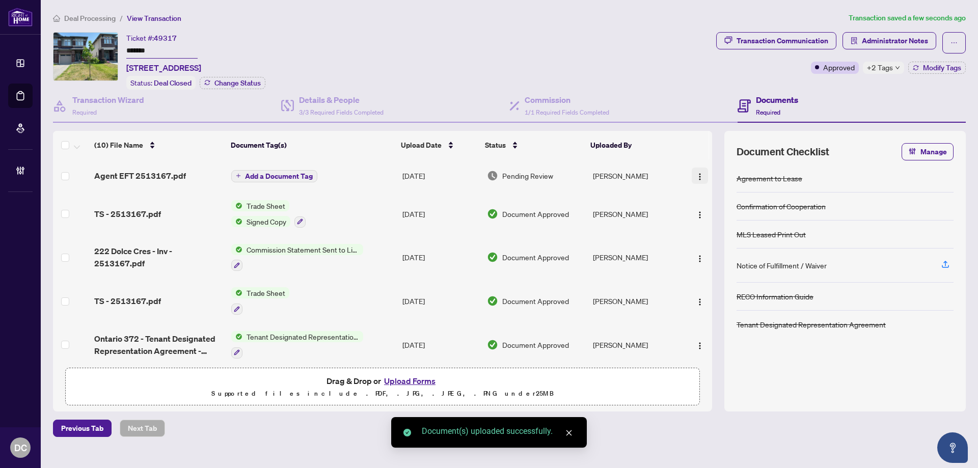
click at [696, 174] on img "button" at bounding box center [700, 177] width 8 height 8
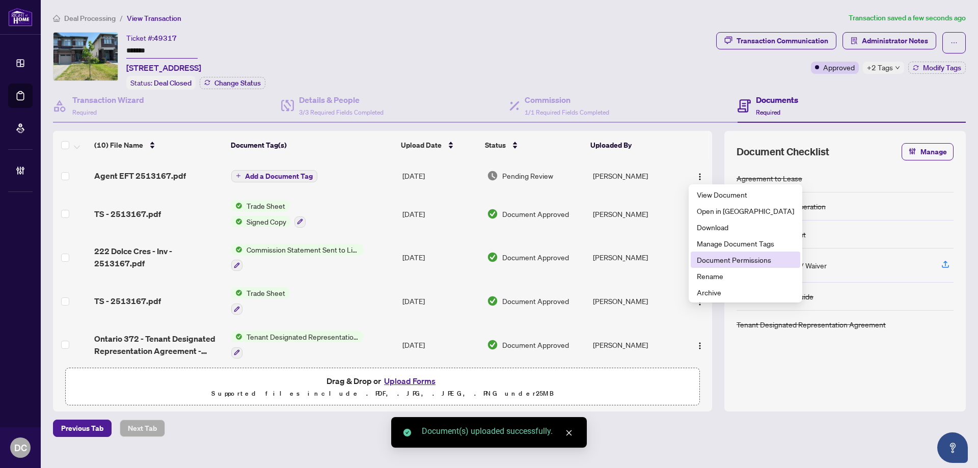
click at [734, 260] on span "Document Permissions" at bounding box center [745, 259] width 97 height 11
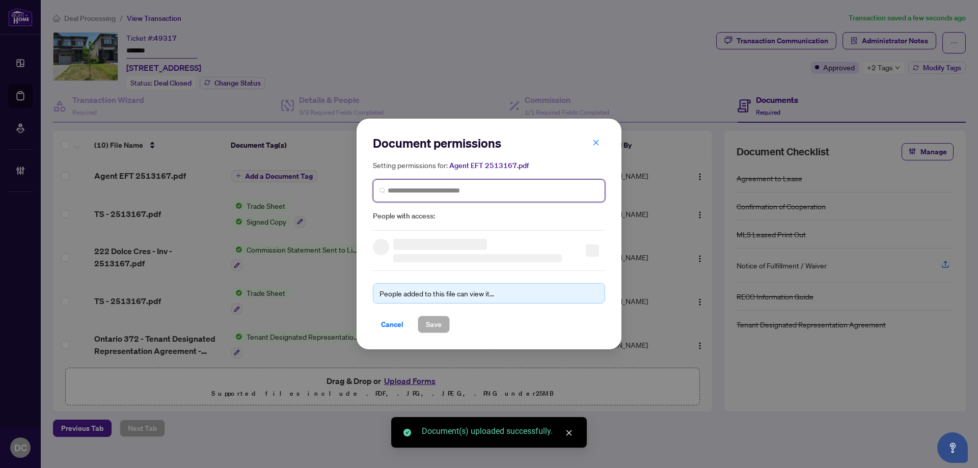
click at [570, 189] on input "search" at bounding box center [493, 190] width 211 height 11
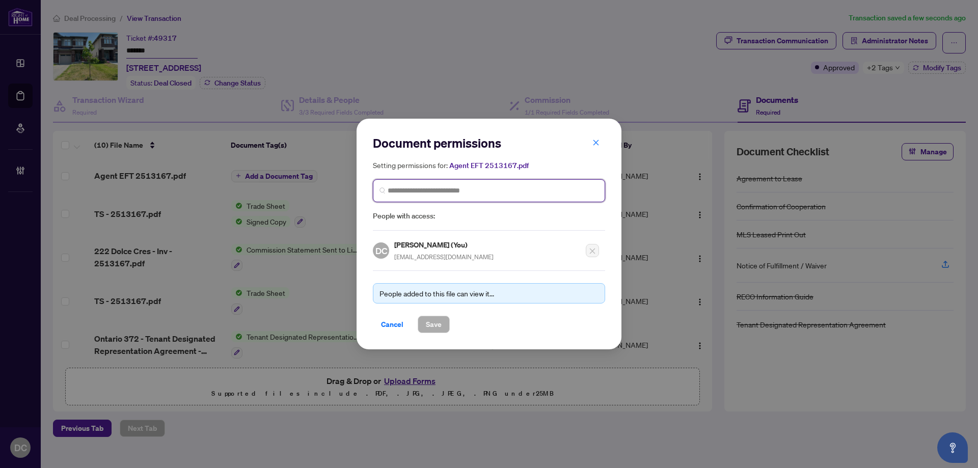
click at [469, 188] on input "search" at bounding box center [493, 190] width 211 height 11
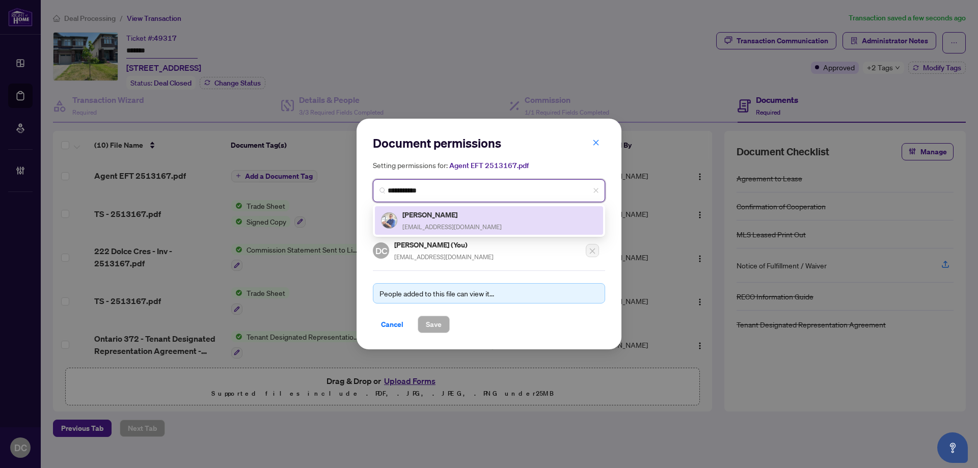
drag, startPoint x: 465, startPoint y: 210, endPoint x: 464, endPoint y: 219, distance: 9.2
click at [464, 210] on h5 "[PERSON_NAME]" at bounding box center [451, 215] width 99 height 12
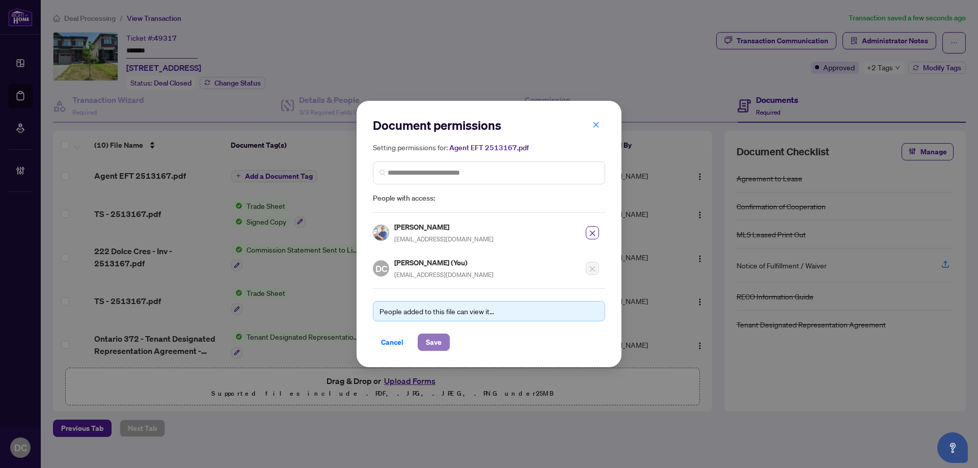
click at [436, 339] on span "Save" at bounding box center [434, 342] width 16 height 16
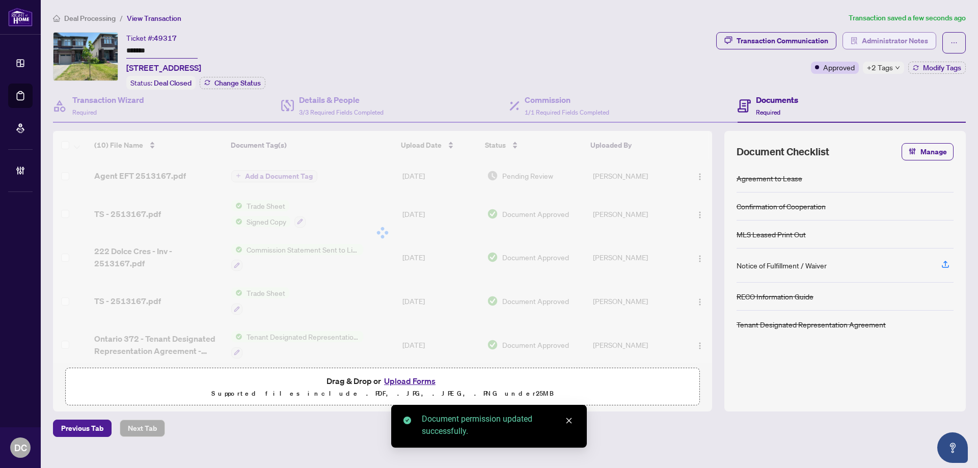
click at [907, 42] on span "Administrator Notes" at bounding box center [895, 41] width 66 height 16
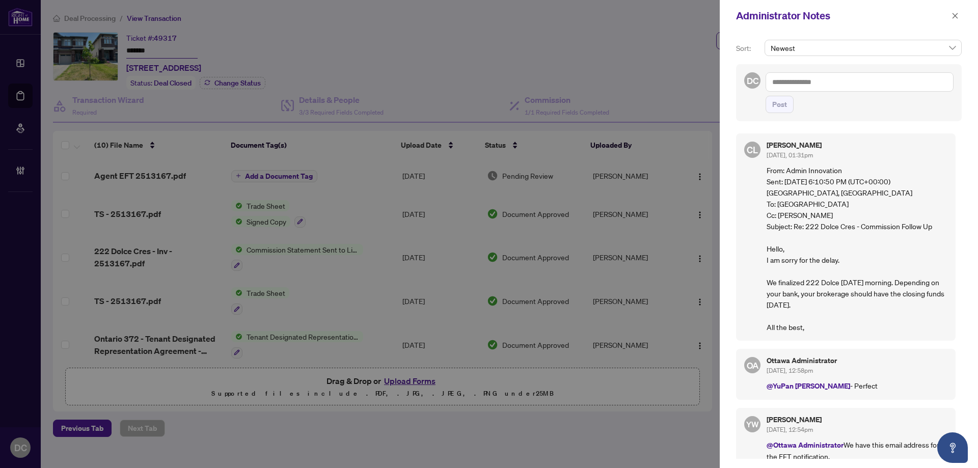
click at [838, 81] on textarea at bounding box center [859, 81] width 188 height 19
paste textarea "**********"
click at [781, 107] on span "Post" at bounding box center [779, 104] width 15 height 16
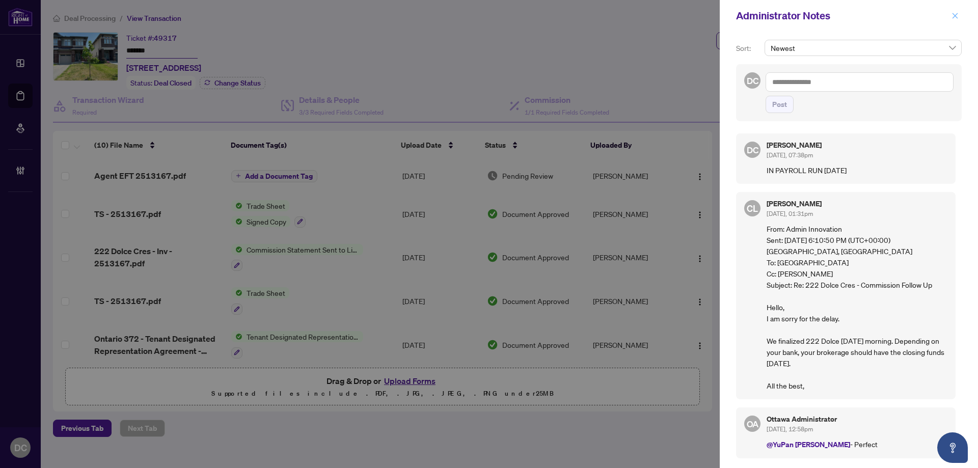
drag, startPoint x: 956, startPoint y: 16, endPoint x: 928, endPoint y: 10, distance: 29.3
click at [956, 16] on icon "close" at bounding box center [954, 15] width 7 height 7
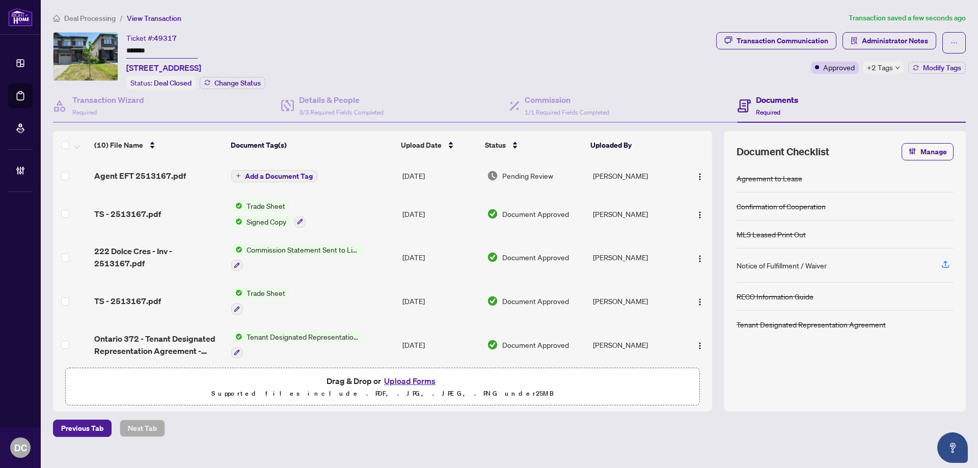
click at [103, 16] on span "Deal Processing" at bounding box center [89, 18] width 51 height 9
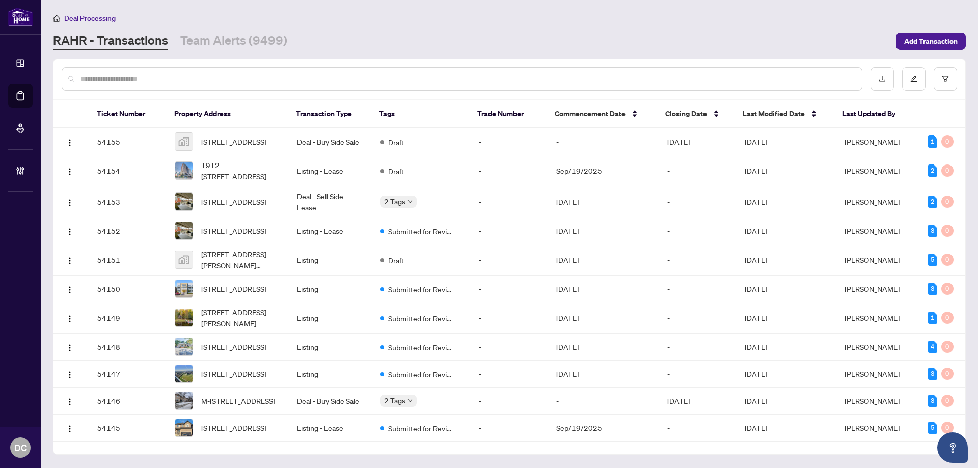
click at [207, 77] on input "text" at bounding box center [466, 78] width 773 height 11
paste input "*******"
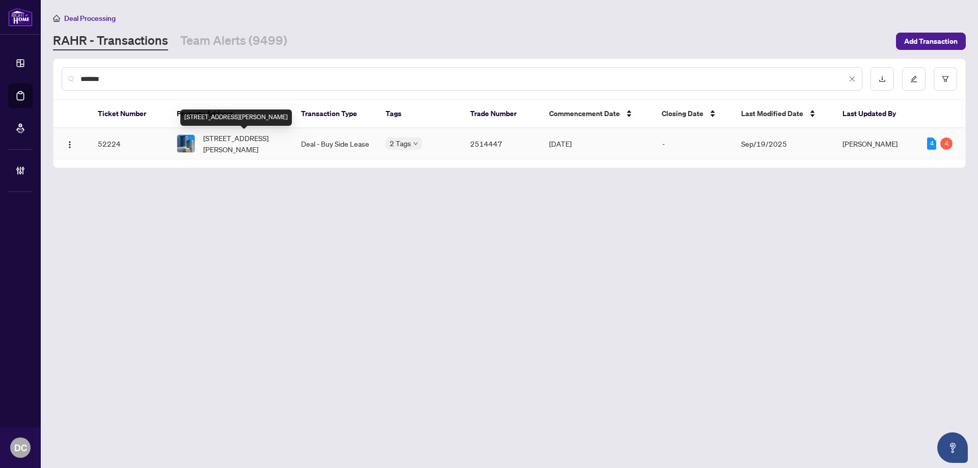
click at [230, 140] on span "[STREET_ADDRESS][PERSON_NAME]" at bounding box center [243, 143] width 81 height 22
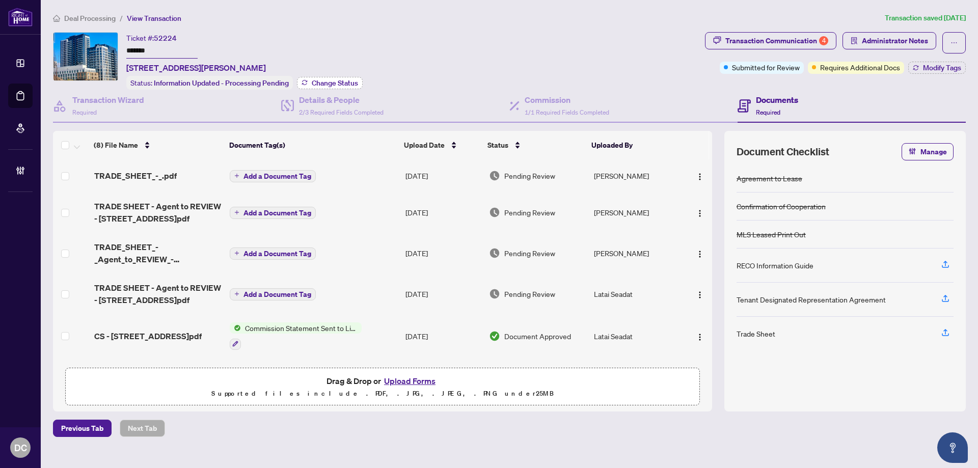
click at [346, 79] on span "Change Status" at bounding box center [335, 82] width 46 height 7
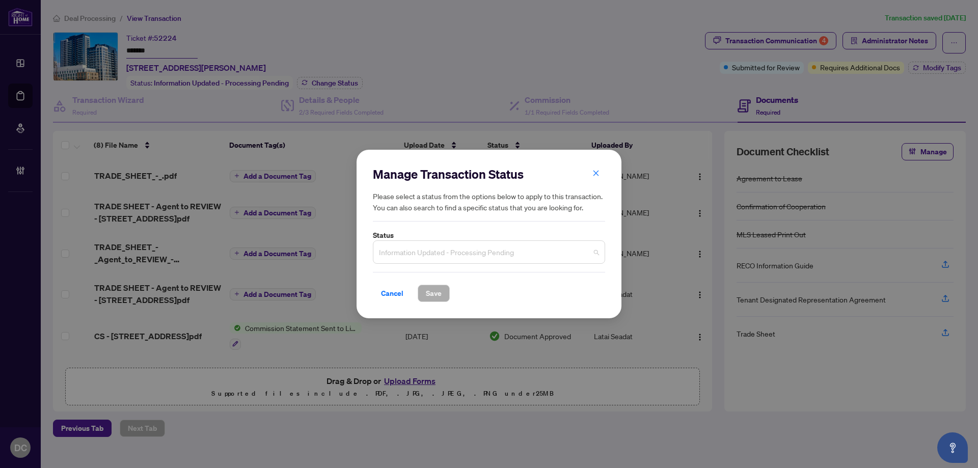
click at [517, 244] on span "Information Updated - Processing Pending" at bounding box center [489, 251] width 220 height 19
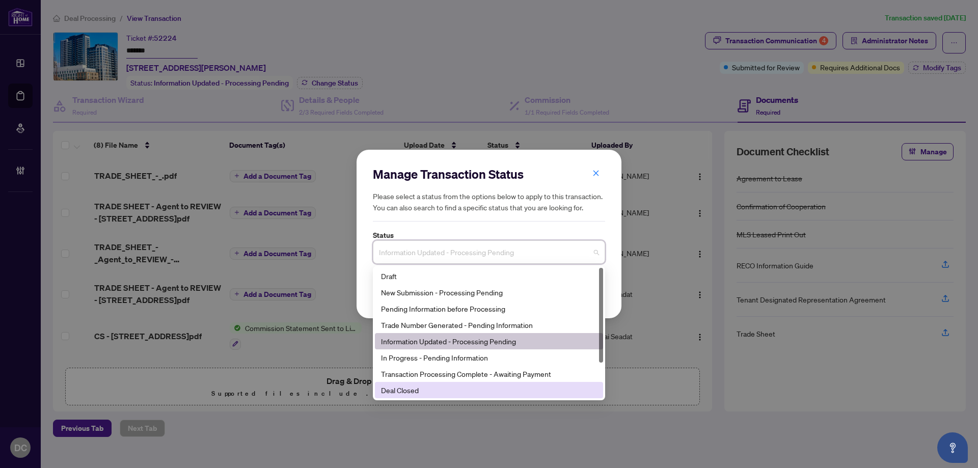
click at [441, 390] on div "Deal Closed" at bounding box center [489, 389] width 216 height 11
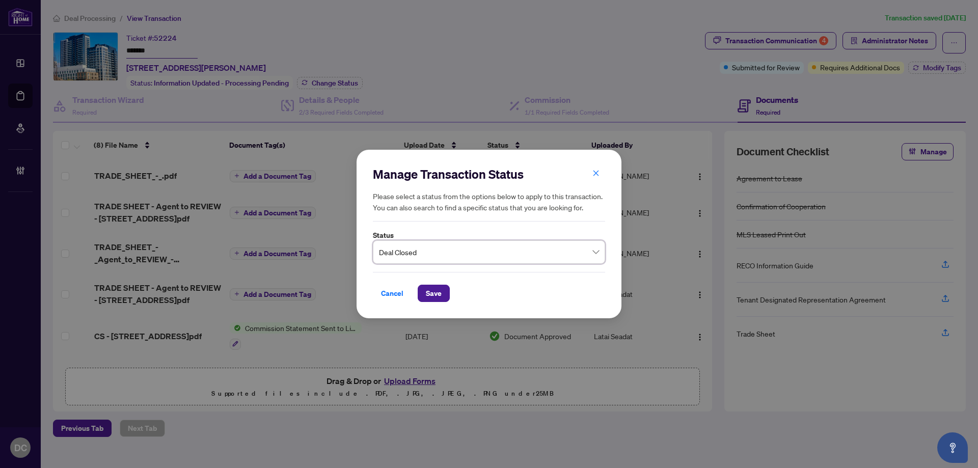
drag, startPoint x: 436, startPoint y: 288, endPoint x: 457, endPoint y: 283, distance: 22.0
click at [436, 288] on span "Save" at bounding box center [434, 293] width 16 height 16
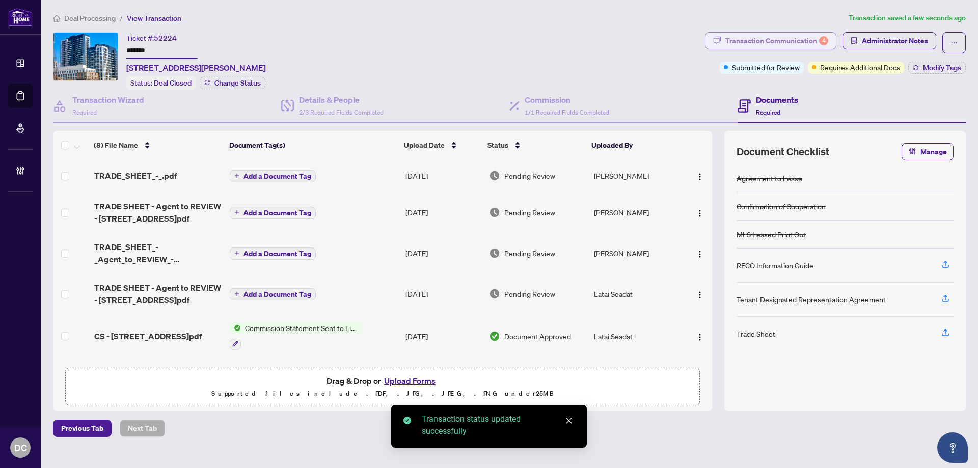
click at [795, 41] on div "Transaction Communication 4" at bounding box center [776, 41] width 103 height 16
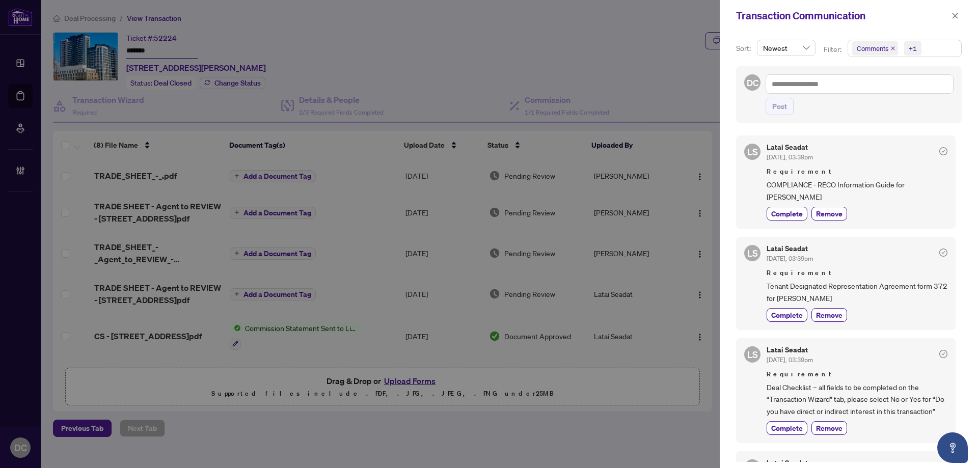
click at [942, 44] on span "Comments +1" at bounding box center [904, 48] width 113 height 16
click at [905, 89] on span "Comments" at bounding box center [909, 91] width 90 height 12
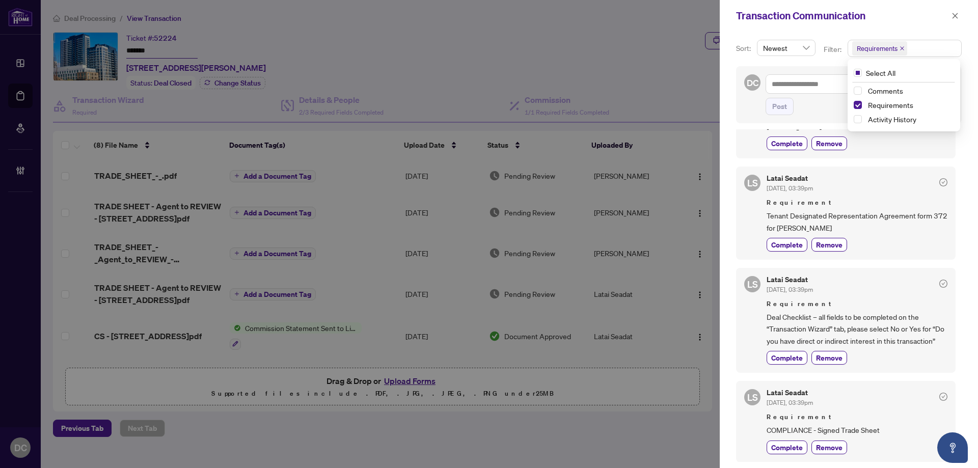
scroll to position [2, 0]
drag, startPoint x: 955, startPoint y: 18, endPoint x: 921, endPoint y: 14, distance: 34.3
click at [955, 18] on icon "close" at bounding box center [954, 15] width 7 height 7
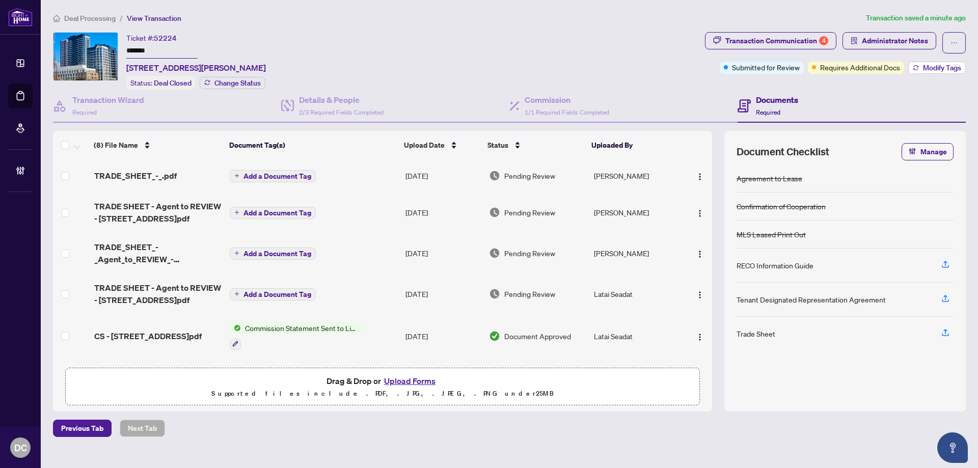
click at [928, 67] on span "Modify Tags" at bounding box center [942, 67] width 38 height 7
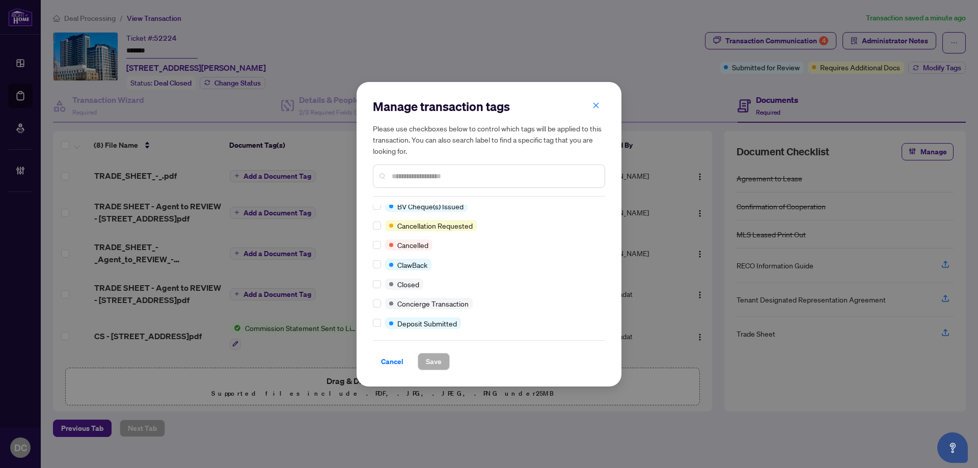
scroll to position [0, 0]
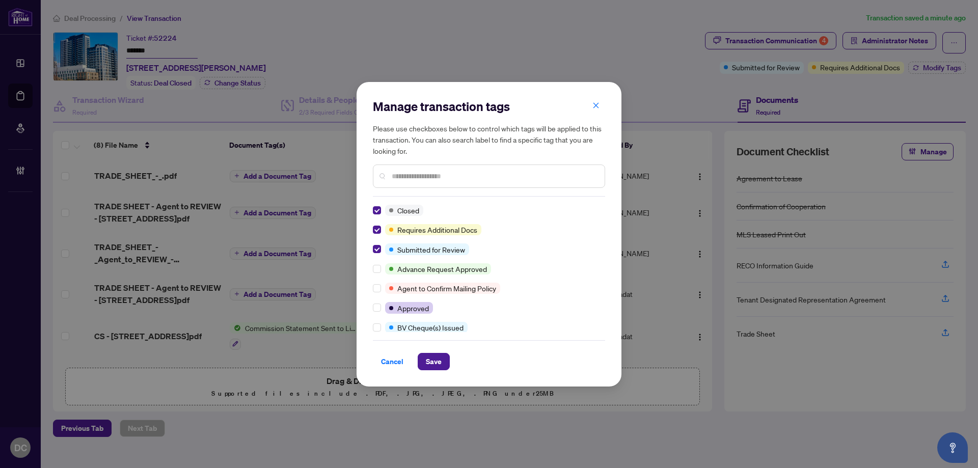
click at [450, 177] on input "text" at bounding box center [494, 176] width 205 height 11
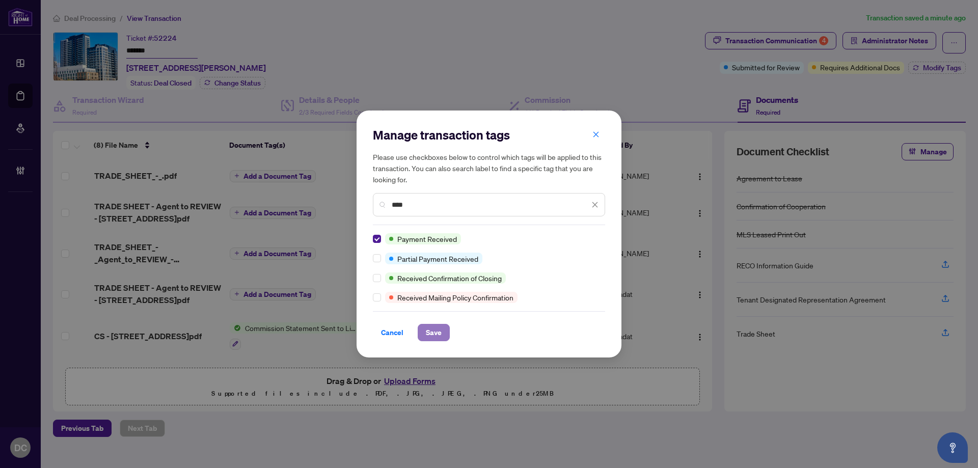
click at [438, 328] on span "Save" at bounding box center [434, 332] width 16 height 16
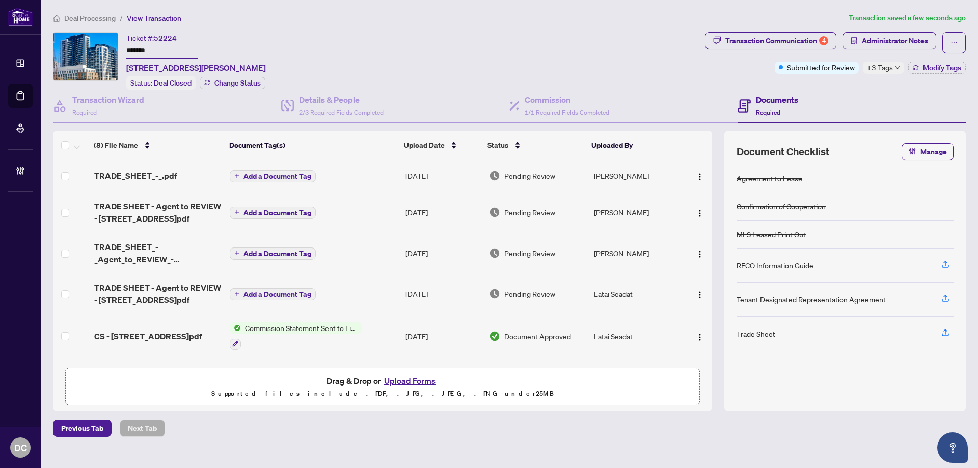
click at [88, 8] on main "Deal Processing / View Transaction Transaction saved a few seconds ago Ticket #…" at bounding box center [509, 234] width 937 height 468
click at [88, 19] on span "Deal Processing" at bounding box center [89, 18] width 51 height 9
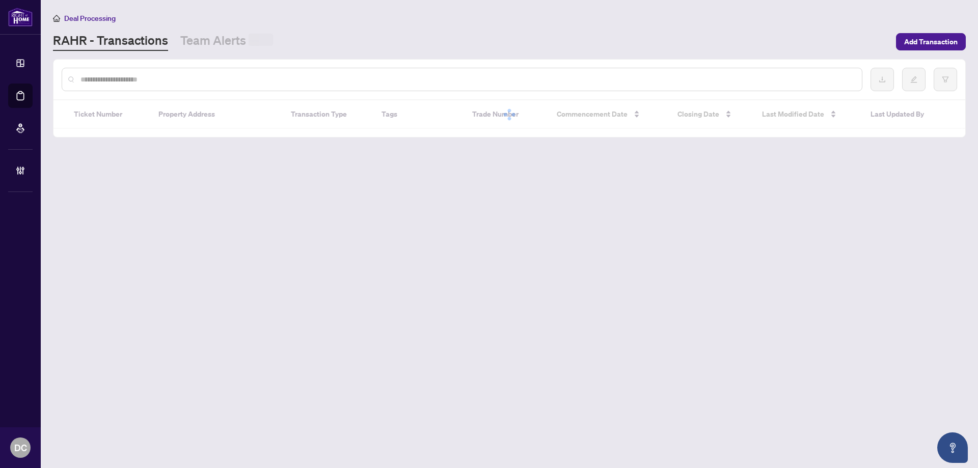
click at [183, 77] on input "text" at bounding box center [466, 79] width 773 height 11
paste input "*******"
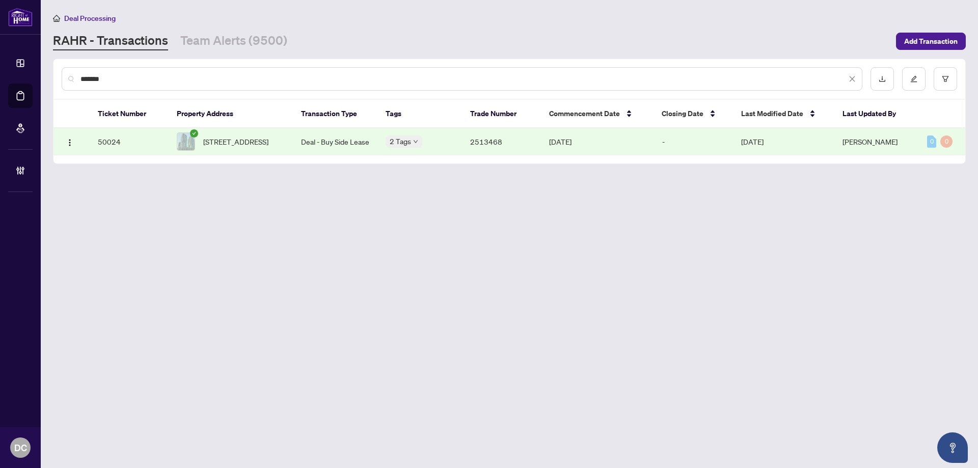
click at [242, 147] on span "[STREET_ADDRESS]" at bounding box center [235, 141] width 65 height 11
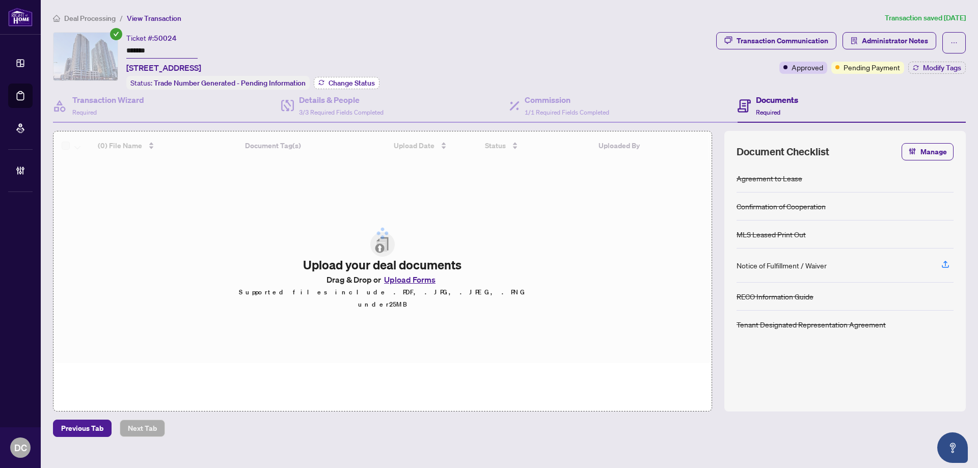
click at [341, 82] on span "Change Status" at bounding box center [351, 82] width 46 height 7
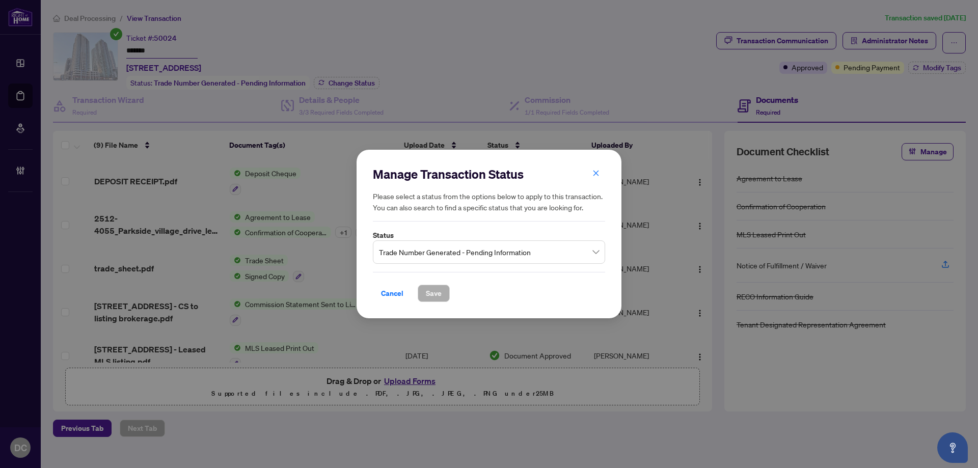
click at [488, 257] on span "Trade Number Generated - Pending Information" at bounding box center [489, 251] width 220 height 19
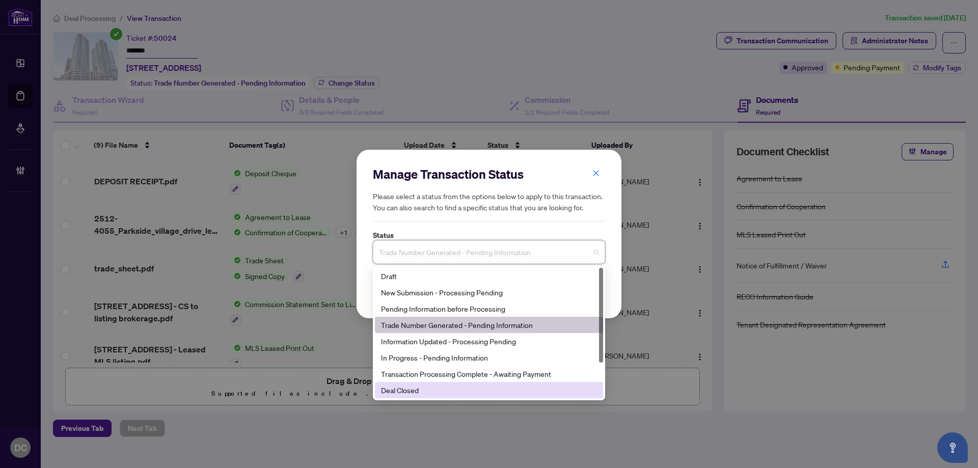
click at [432, 387] on div "Deal Closed" at bounding box center [489, 389] width 216 height 11
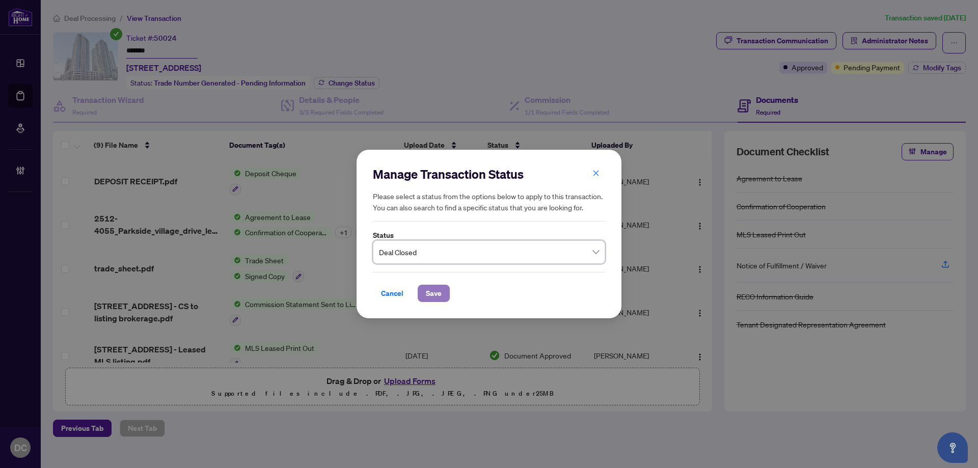
click at [426, 295] on span "Save" at bounding box center [434, 293] width 16 height 16
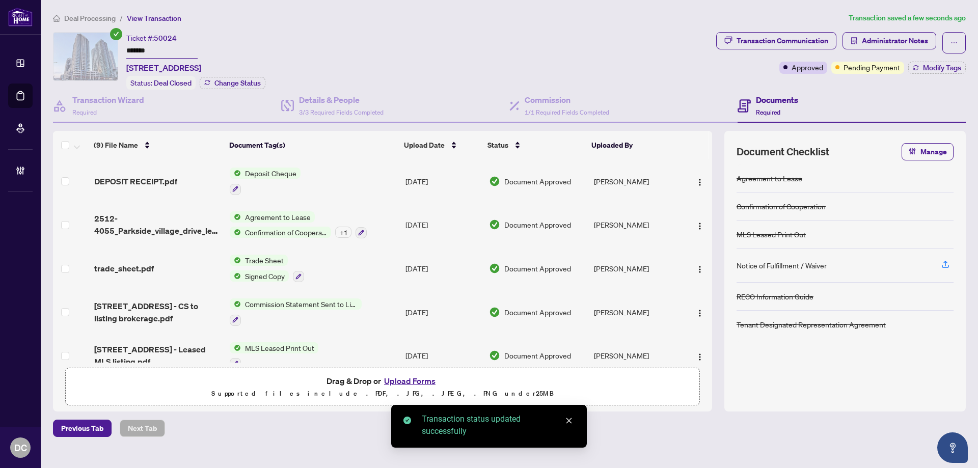
click at [345, 276] on td "Trade Sheet Signed Copy" at bounding box center [314, 268] width 176 height 44
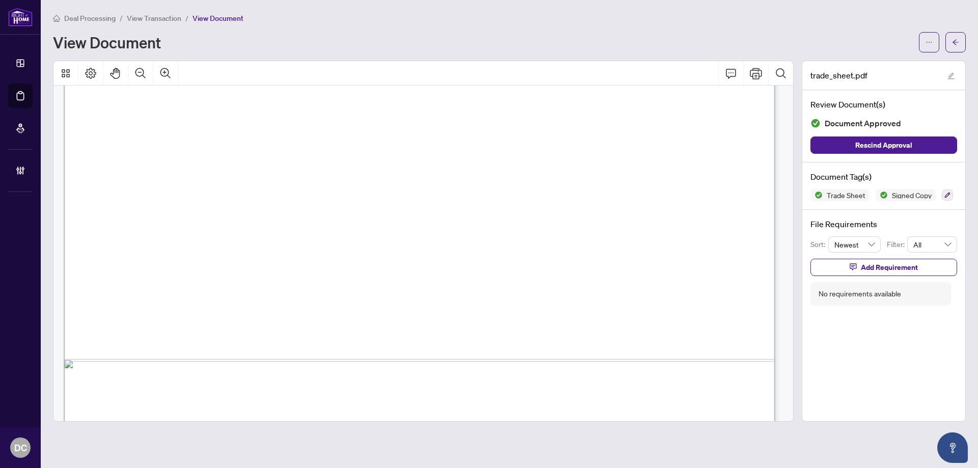
scroll to position [402, 0]
drag, startPoint x: 958, startPoint y: 42, endPoint x: 23, endPoint y: 52, distance: 934.5
click at [956, 41] on icon "arrow-left" at bounding box center [955, 42] width 7 height 7
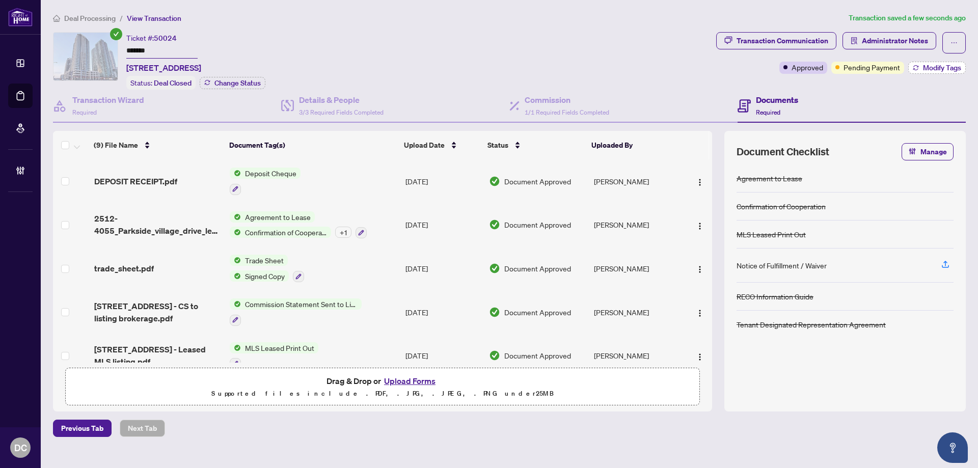
click at [928, 67] on span "Modify Tags" at bounding box center [942, 67] width 38 height 7
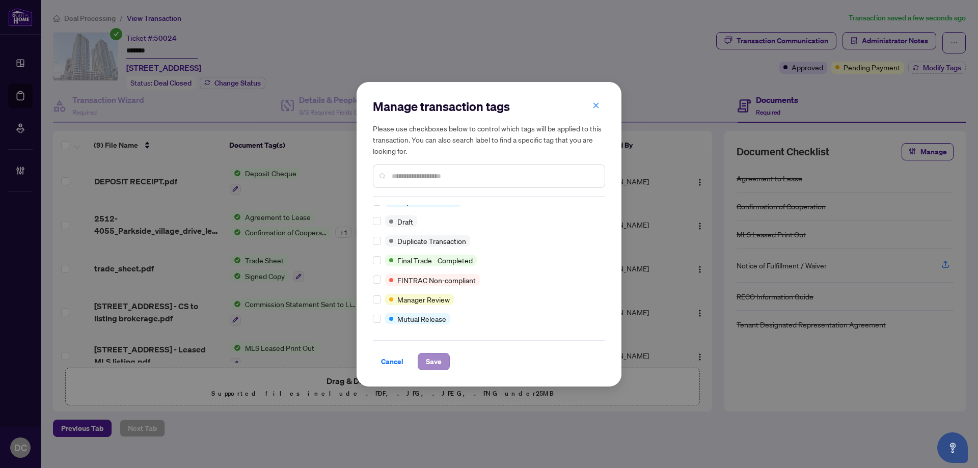
scroll to position [9, 0]
click at [435, 353] on span "Save" at bounding box center [434, 361] width 16 height 16
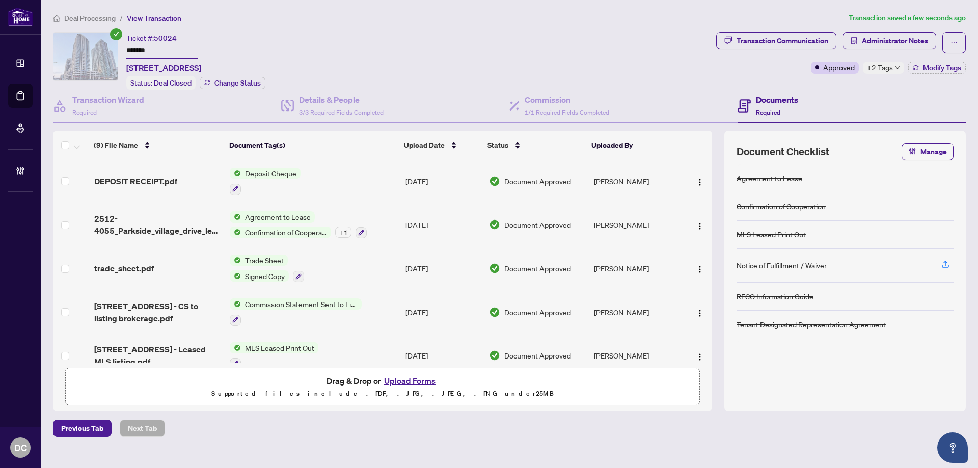
click at [863, 64] on div "+2 Tags" at bounding box center [883, 68] width 41 height 12
click at [882, 66] on div "Closed" at bounding box center [914, 72] width 90 height 12
click at [823, 81] on div "Transaction Communication Administrator Notes Approved +2 Tags Modify Tags" at bounding box center [841, 61] width 254 height 58
click at [884, 38] on span "Administrator Notes" at bounding box center [895, 41] width 66 height 16
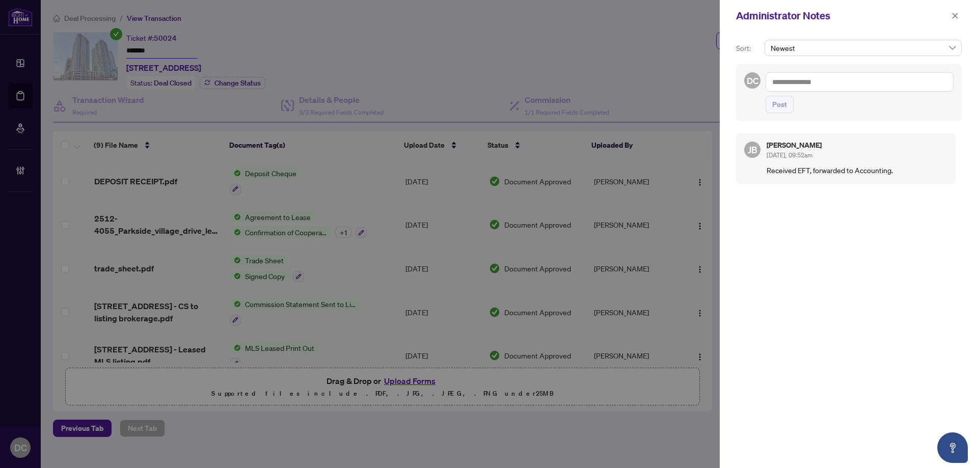
click at [915, 89] on textarea at bounding box center [859, 81] width 188 height 19
paste textarea "**********"
drag, startPoint x: 789, startPoint y: 102, endPoint x: 808, endPoint y: 97, distance: 19.0
click at [789, 101] on button "Post" at bounding box center [779, 104] width 28 height 17
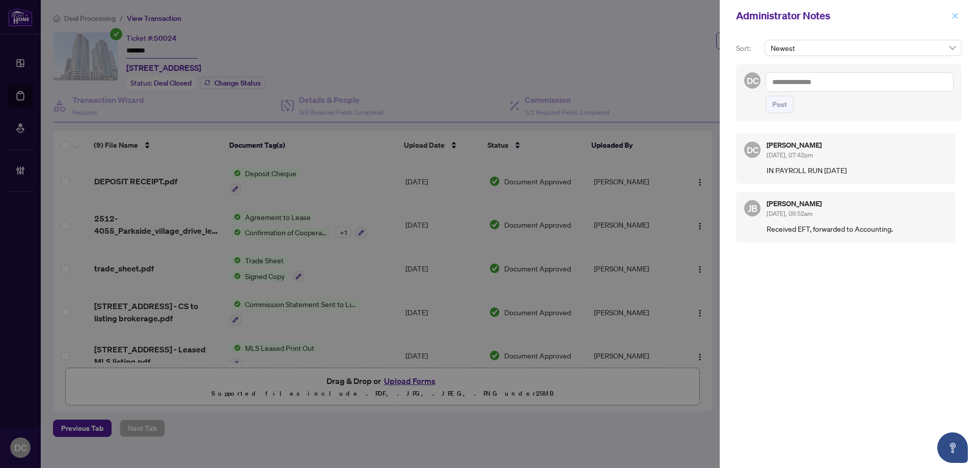
click at [959, 20] on button "button" at bounding box center [954, 16] width 13 height 12
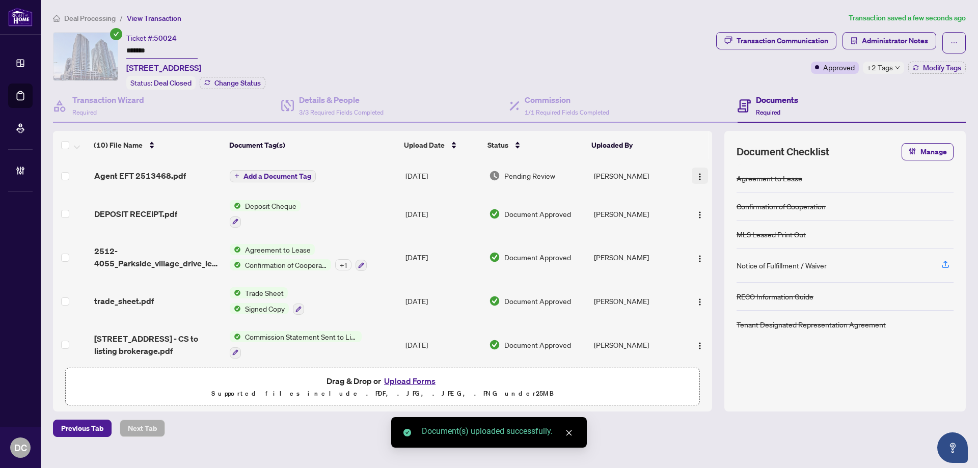
click at [693, 173] on button "button" at bounding box center [700, 176] width 16 height 16
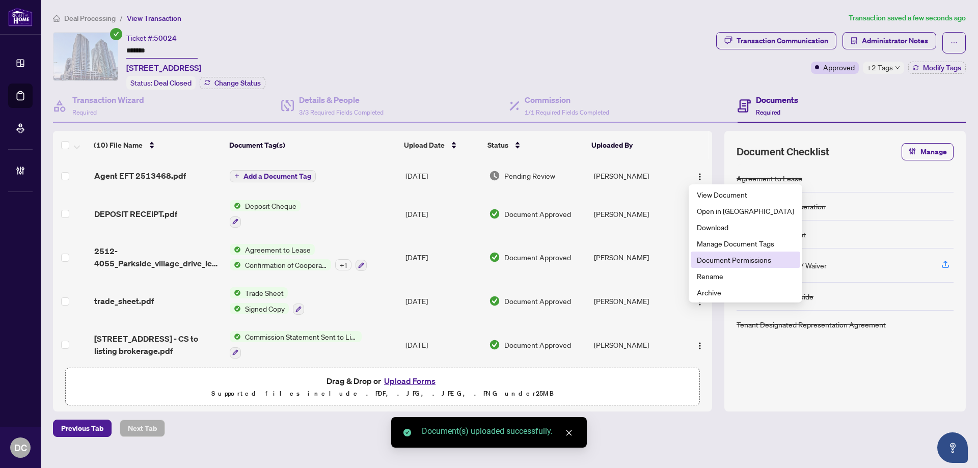
click at [724, 260] on span "Document Permissions" at bounding box center [745, 259] width 97 height 11
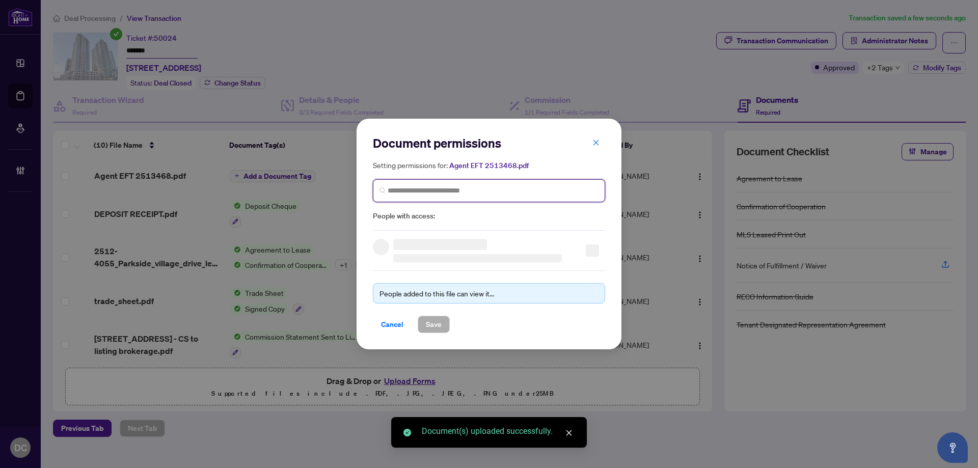
drag, startPoint x: 544, startPoint y: 185, endPoint x: 547, endPoint y: 191, distance: 7.5
click at [545, 186] on input "search" at bounding box center [493, 190] width 211 height 11
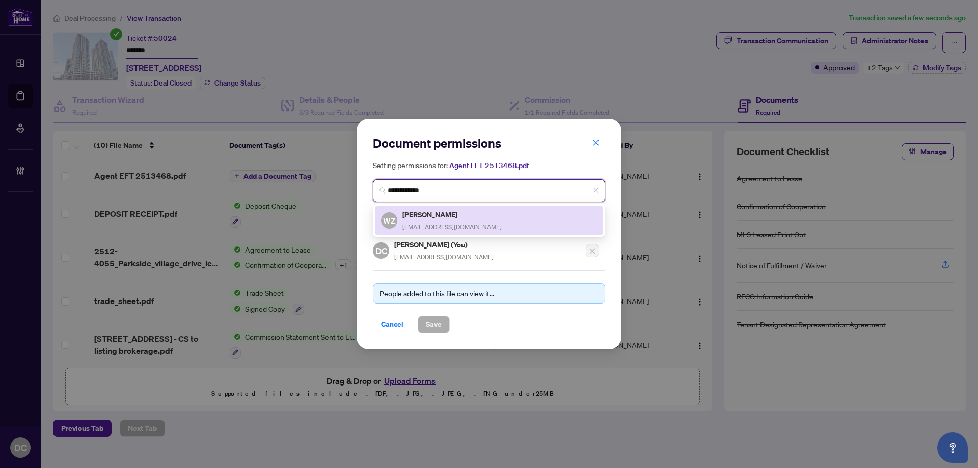
click at [505, 209] on div "[PERSON_NAME] [EMAIL_ADDRESS][DOMAIN_NAME]" at bounding box center [489, 220] width 216 height 23
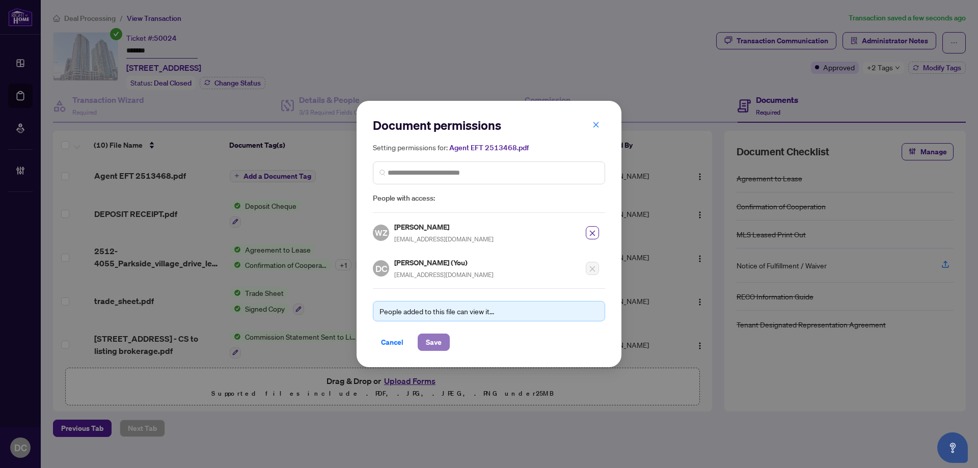
click at [440, 335] on button "Save" at bounding box center [434, 342] width 32 height 17
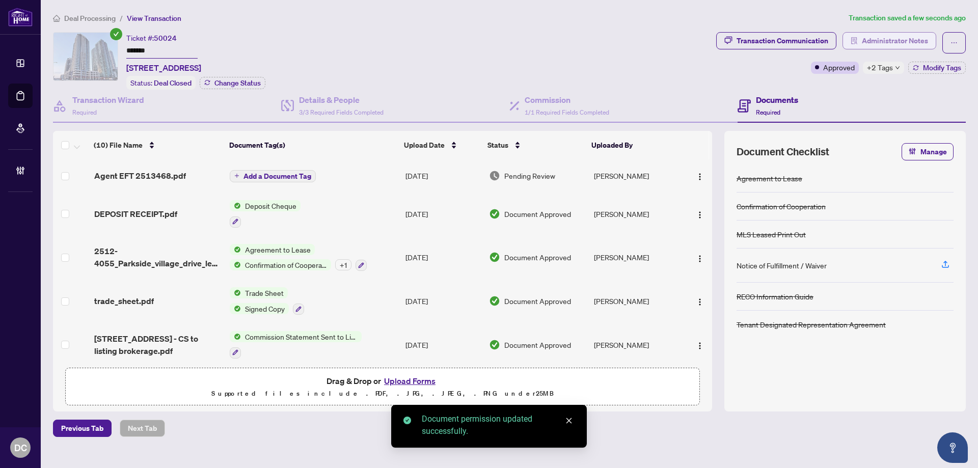
click at [887, 43] on span "Administrator Notes" at bounding box center [895, 41] width 66 height 16
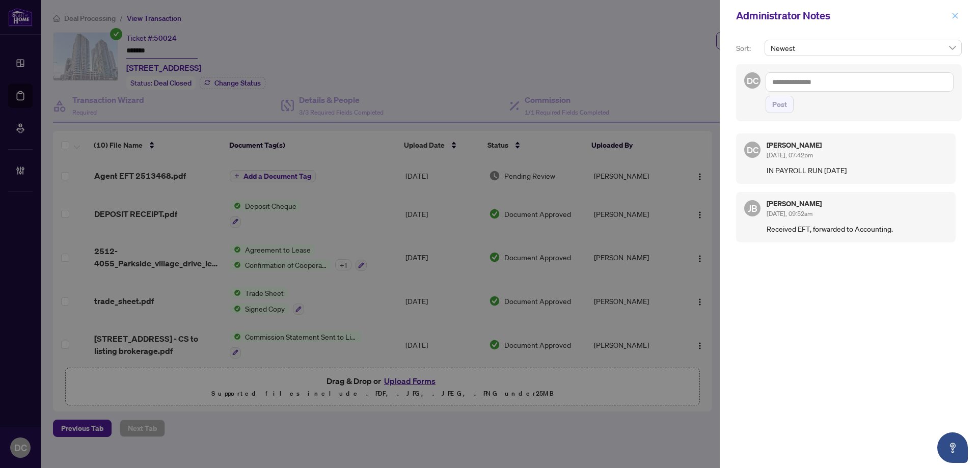
click at [961, 15] on button "button" at bounding box center [954, 16] width 13 height 12
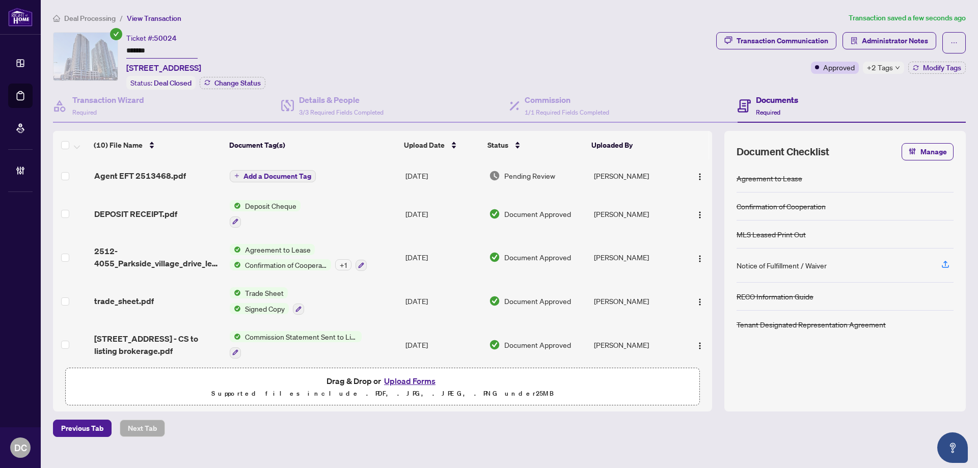
click at [890, 68] on span "+2 Tags" at bounding box center [880, 68] width 26 height 12
click at [545, 52] on div "Ticket #: 50024 ******* [STREET_ADDRESS] Status: Deal Closed Change Status" at bounding box center [382, 61] width 659 height 58
drag, startPoint x: 75, startPoint y: 13, endPoint x: 112, endPoint y: 1, distance: 38.6
click at [75, 14] on span "Deal Processing" at bounding box center [89, 18] width 51 height 9
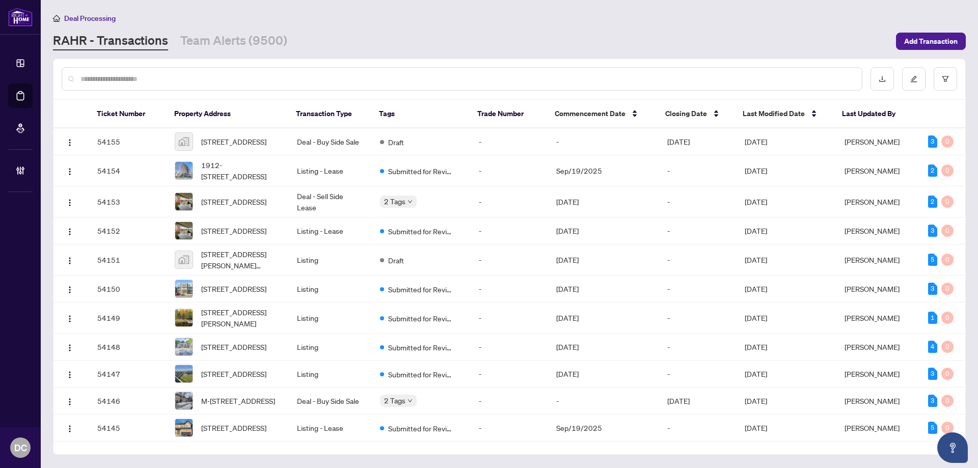
click at [153, 80] on input "text" at bounding box center [466, 78] width 773 height 11
paste input "*******"
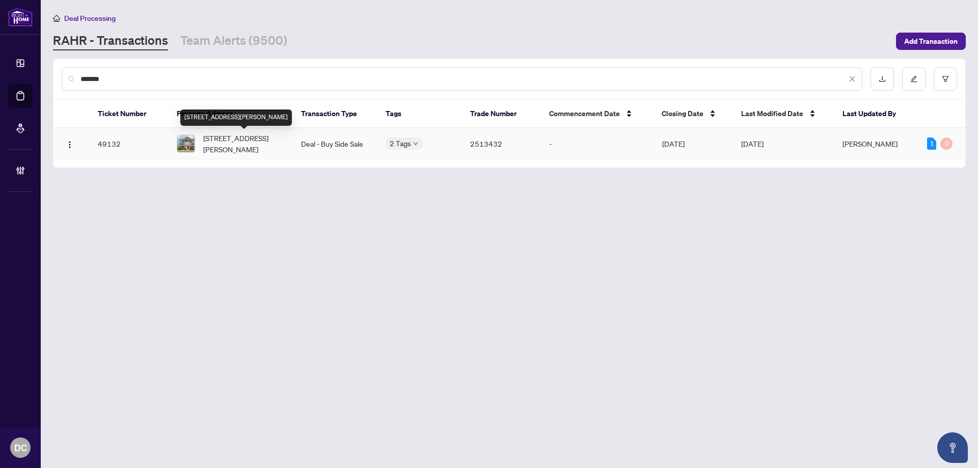
click at [243, 145] on span "[STREET_ADDRESS][PERSON_NAME]" at bounding box center [243, 143] width 81 height 22
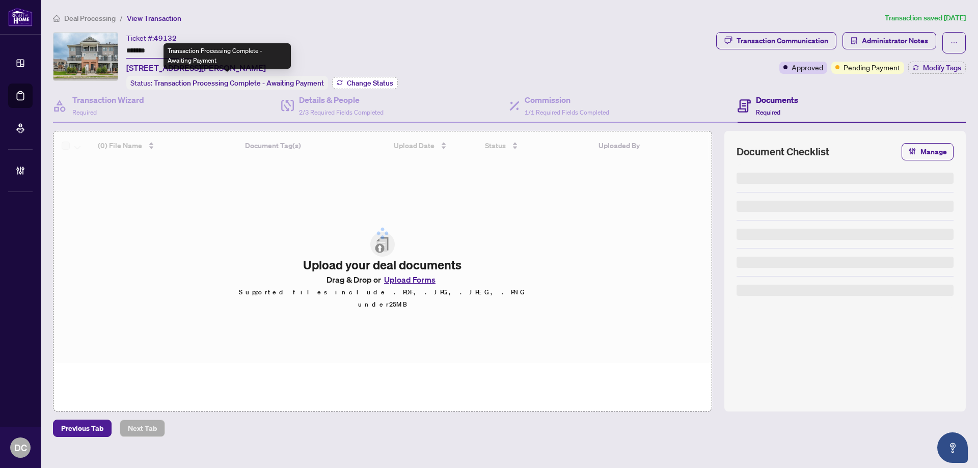
click at [352, 80] on span "Change Status" at bounding box center [370, 82] width 46 height 7
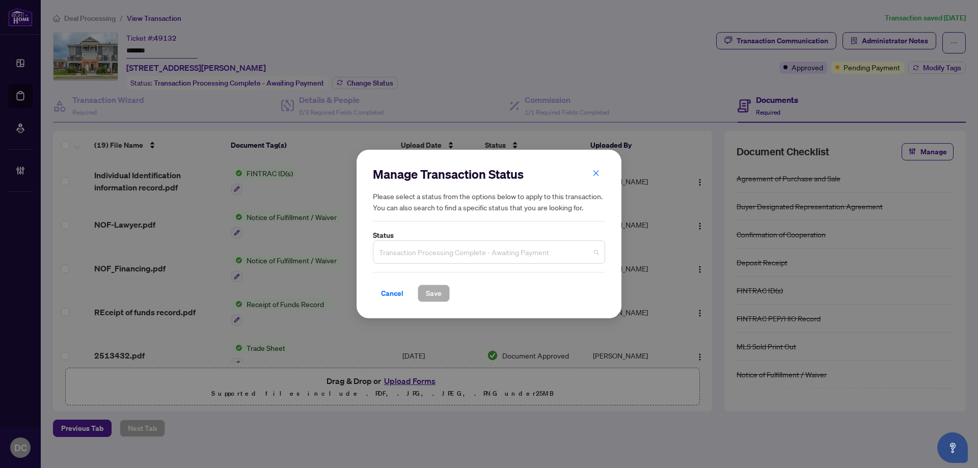
click at [413, 252] on span "Transaction Processing Complete - Awaiting Payment" at bounding box center [489, 251] width 220 height 19
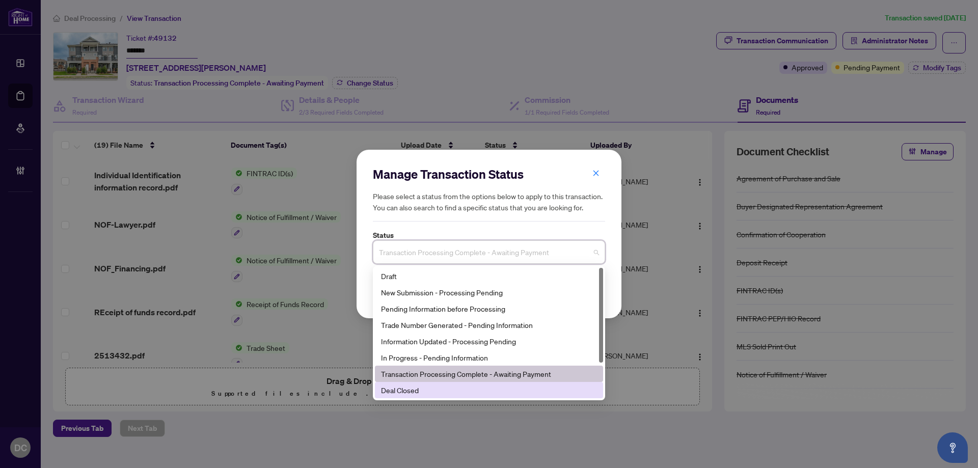
click at [399, 390] on div "Deal Closed" at bounding box center [489, 389] width 216 height 11
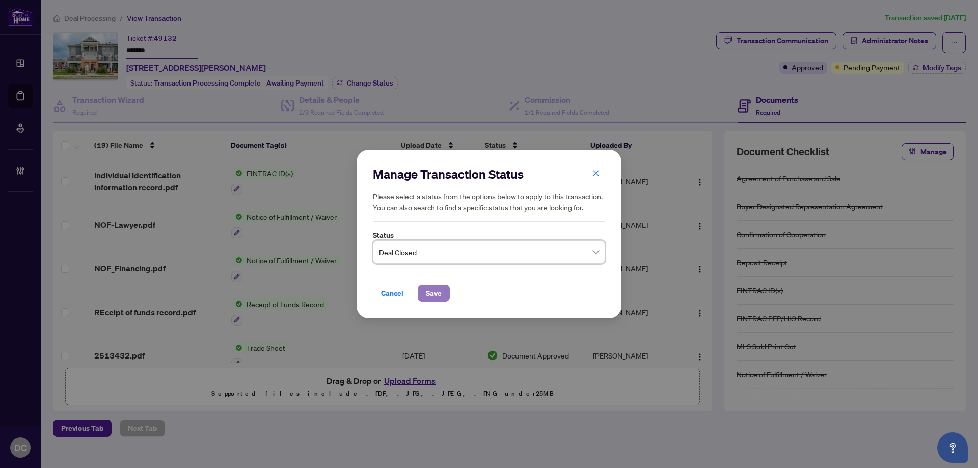
click at [444, 292] on button "Save" at bounding box center [434, 293] width 32 height 17
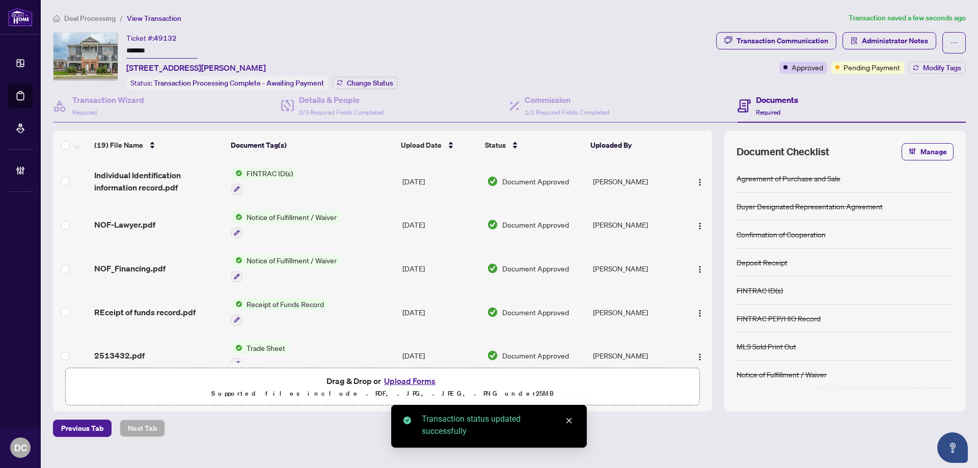
click at [947, 66] on span "Modify Tags" at bounding box center [942, 67] width 38 height 7
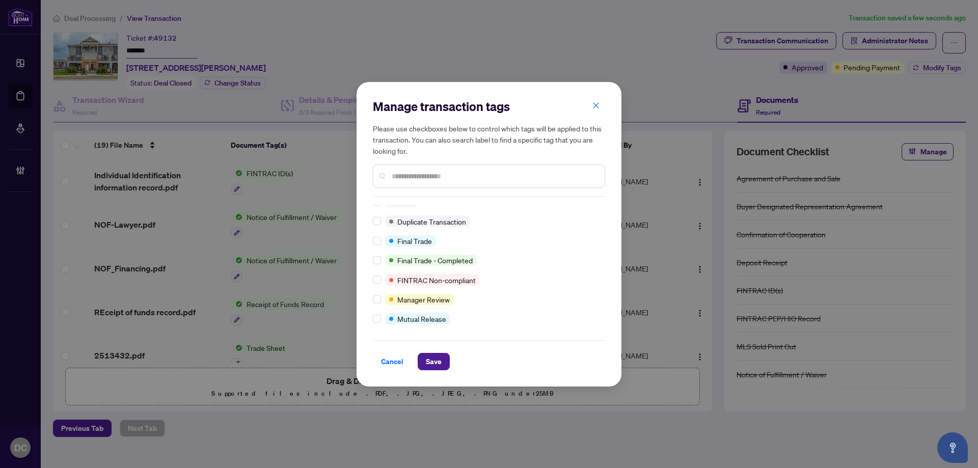
scroll to position [9, 0]
click at [435, 359] on span "Save" at bounding box center [434, 361] width 16 height 16
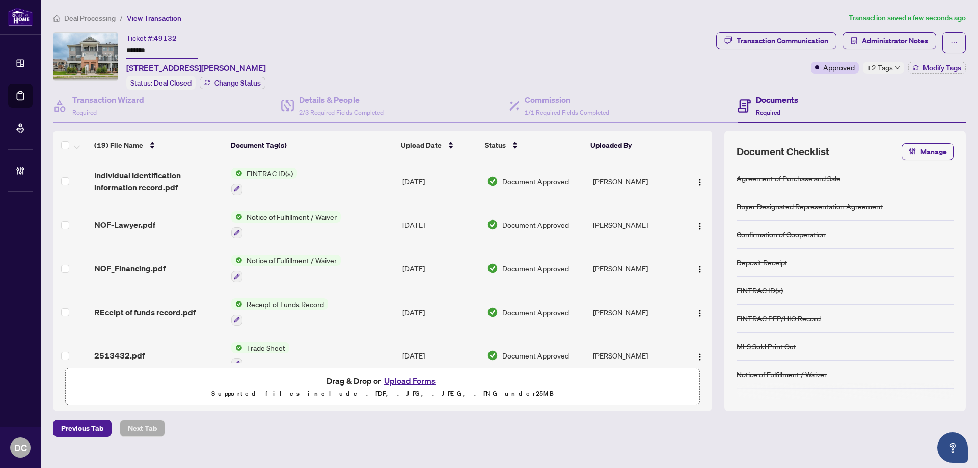
click at [868, 70] on span "+2 Tags" at bounding box center [880, 68] width 26 height 12
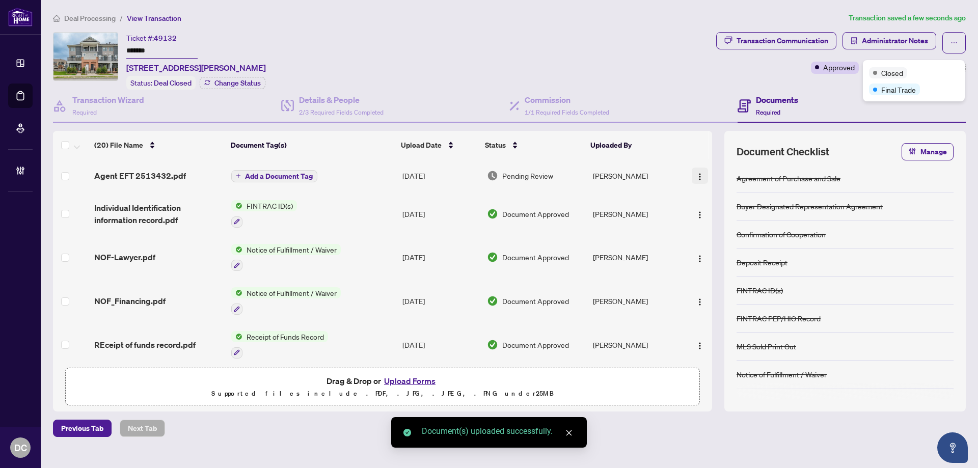
click at [701, 169] on button "button" at bounding box center [700, 176] width 16 height 16
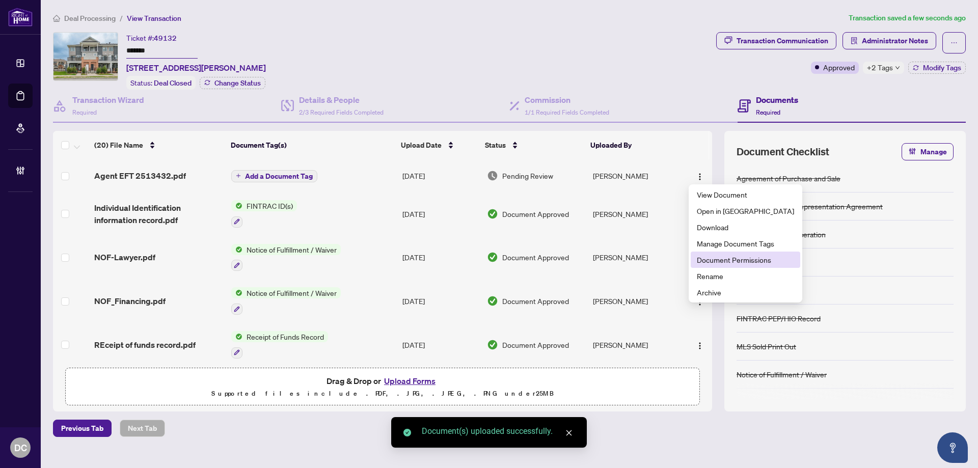
click at [714, 255] on span "Document Permissions" at bounding box center [745, 259] width 97 height 11
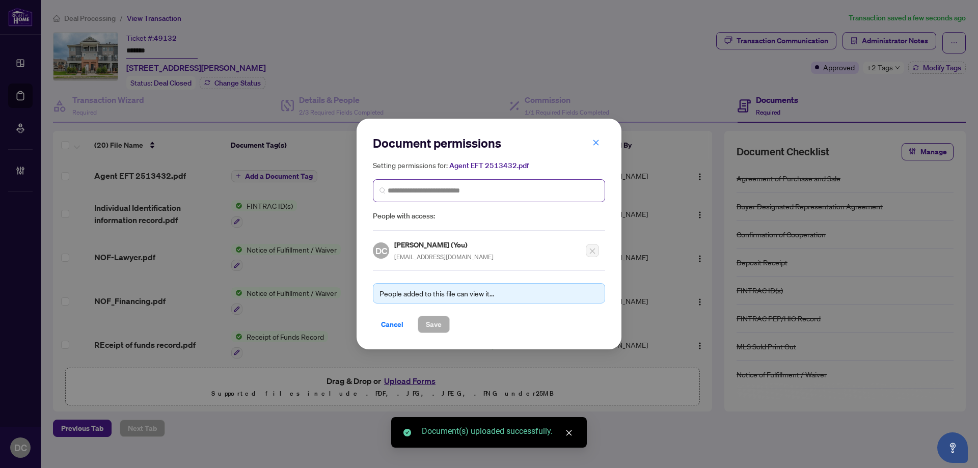
click at [537, 196] on span at bounding box center [489, 190] width 232 height 23
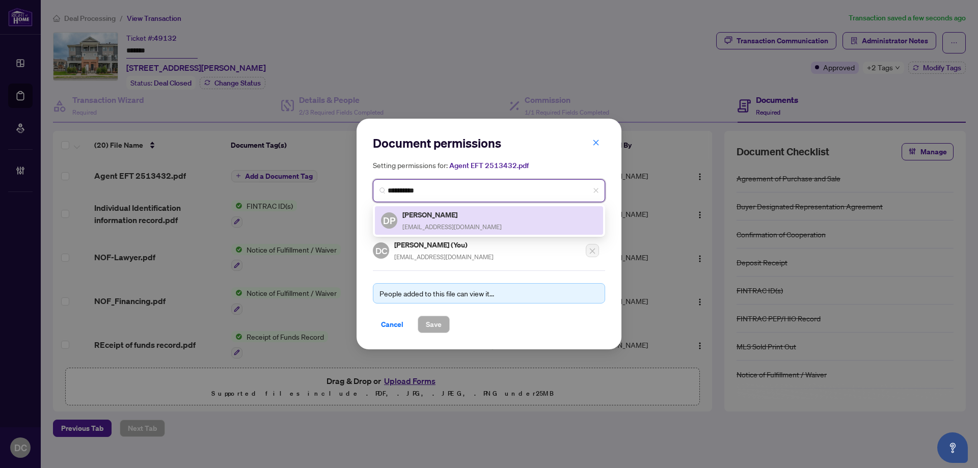
click at [489, 215] on div "DP [PERSON_NAME] [EMAIL_ADDRESS][DOMAIN_NAME]" at bounding box center [489, 220] width 216 height 23
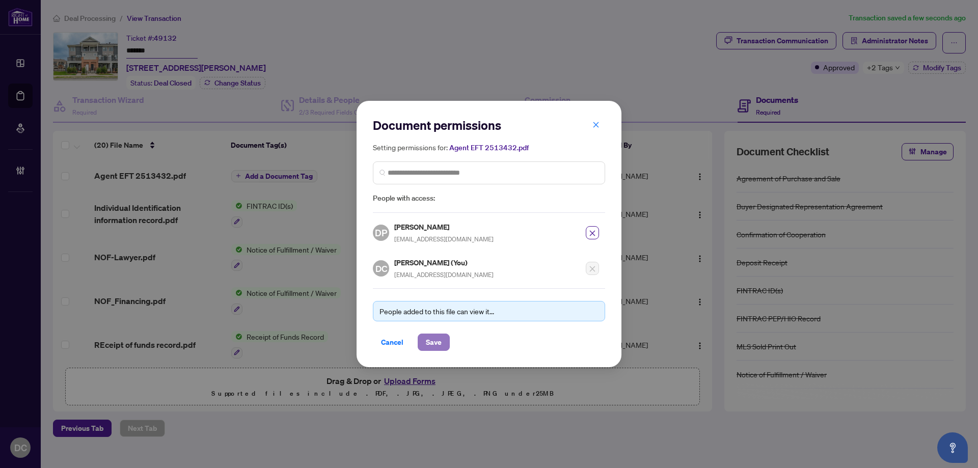
click at [428, 339] on span "Save" at bounding box center [434, 342] width 16 height 16
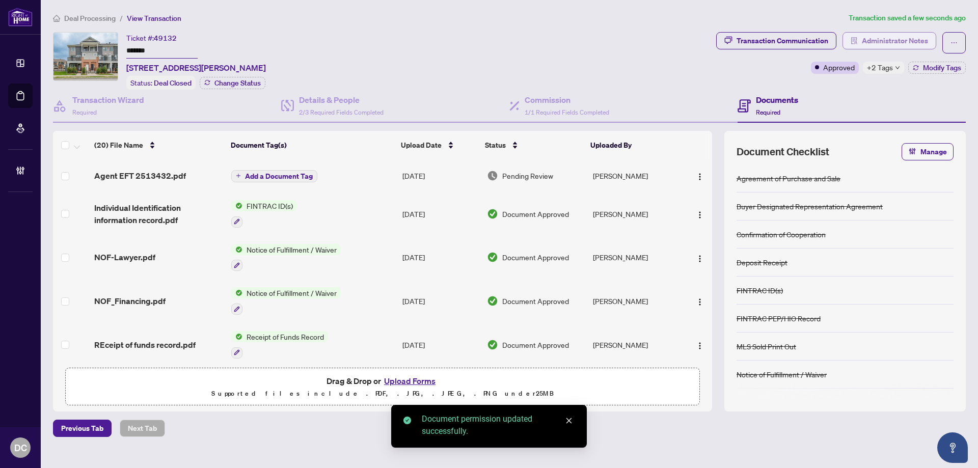
click at [902, 39] on span "Administrator Notes" at bounding box center [895, 41] width 66 height 16
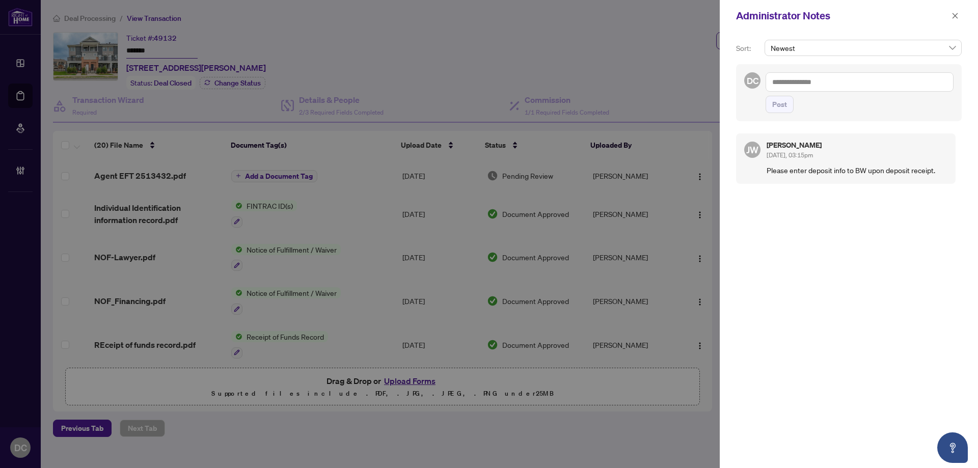
click at [821, 88] on textarea at bounding box center [859, 81] width 188 height 19
paste textarea "**********"
drag, startPoint x: 784, startPoint y: 101, endPoint x: 876, endPoint y: 85, distance: 93.2
click at [787, 100] on button "Post" at bounding box center [779, 104] width 28 height 17
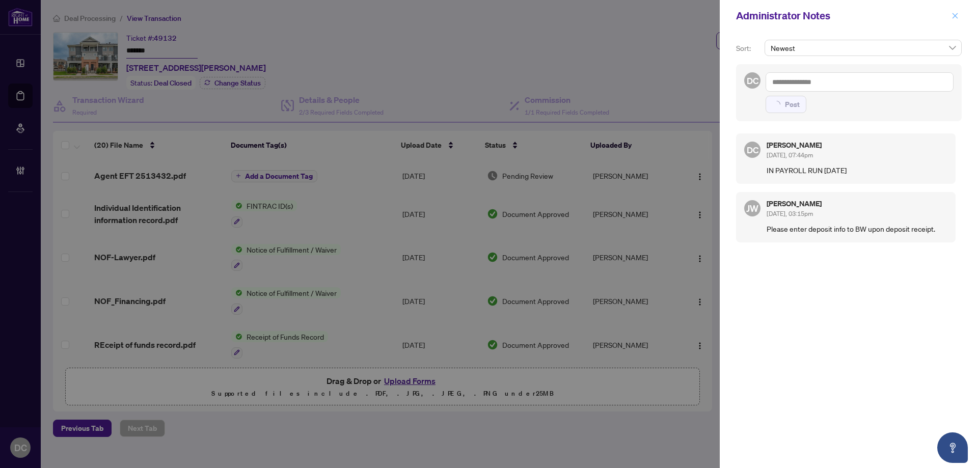
click at [954, 14] on icon "close" at bounding box center [954, 15] width 7 height 7
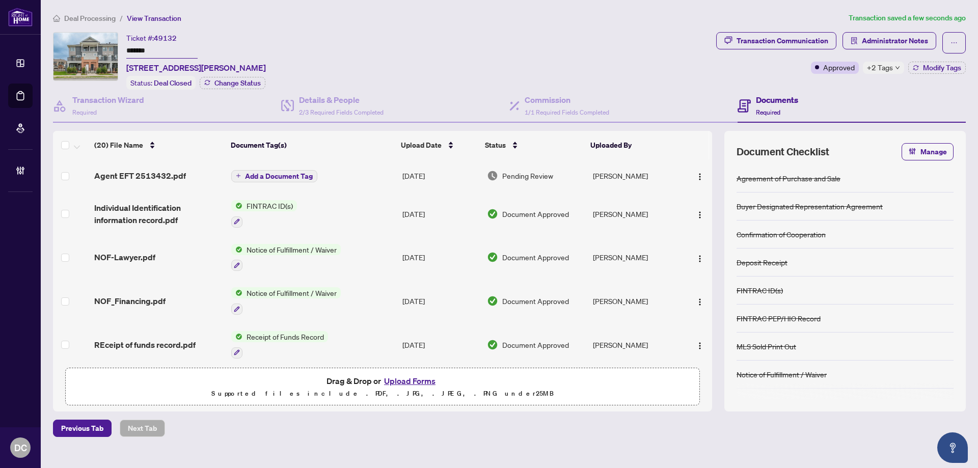
click at [102, 17] on span "Deal Processing" at bounding box center [89, 18] width 51 height 9
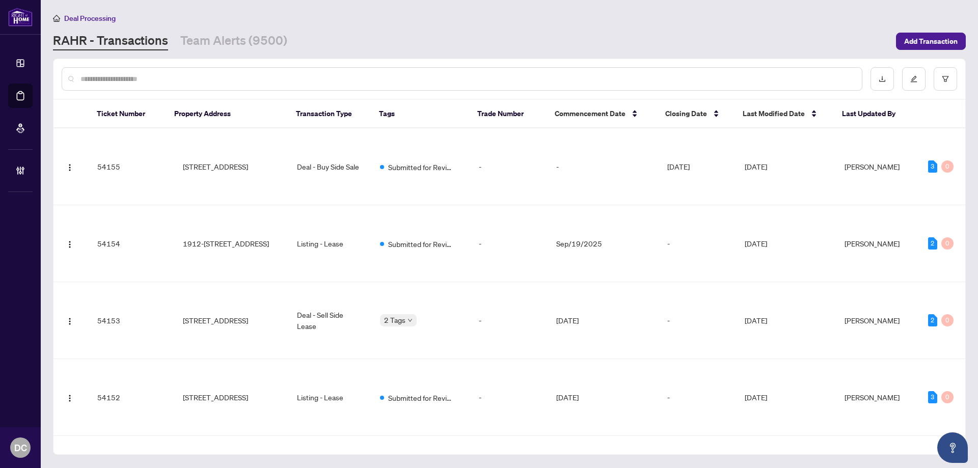
click at [152, 78] on input "text" at bounding box center [466, 78] width 773 height 11
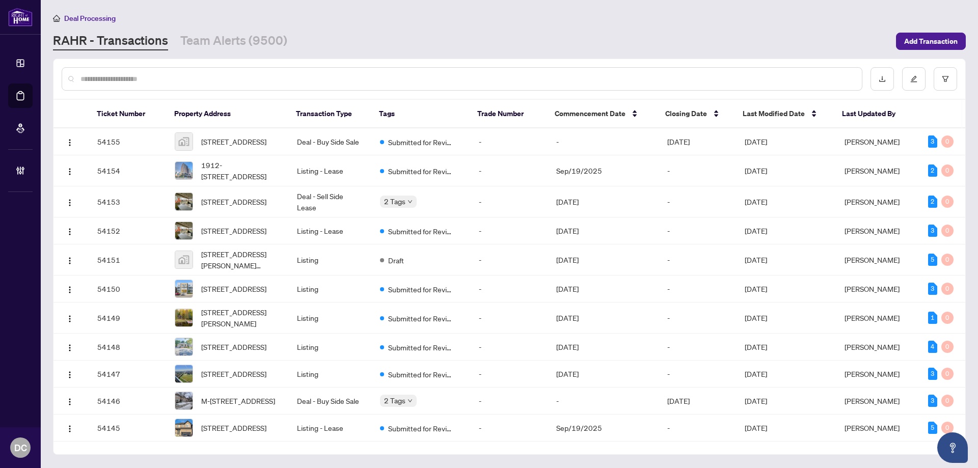
paste input "*******"
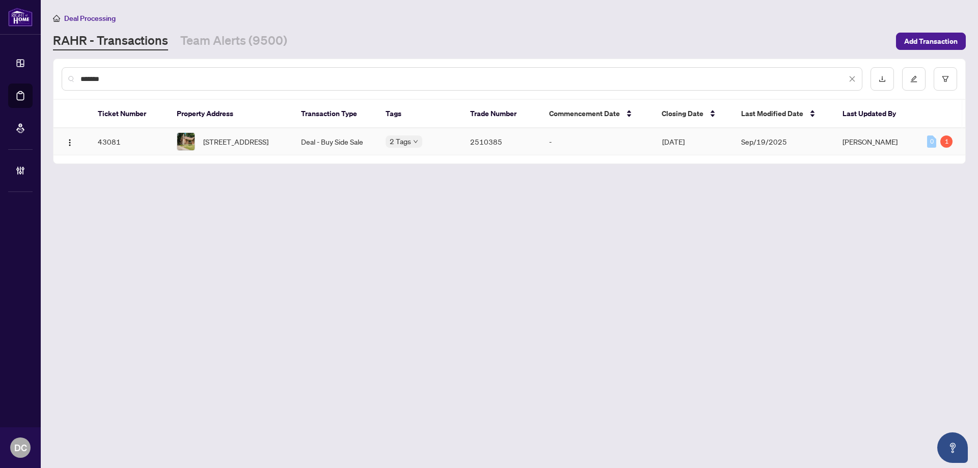
click at [215, 140] on span "[STREET_ADDRESS]" at bounding box center [235, 141] width 65 height 11
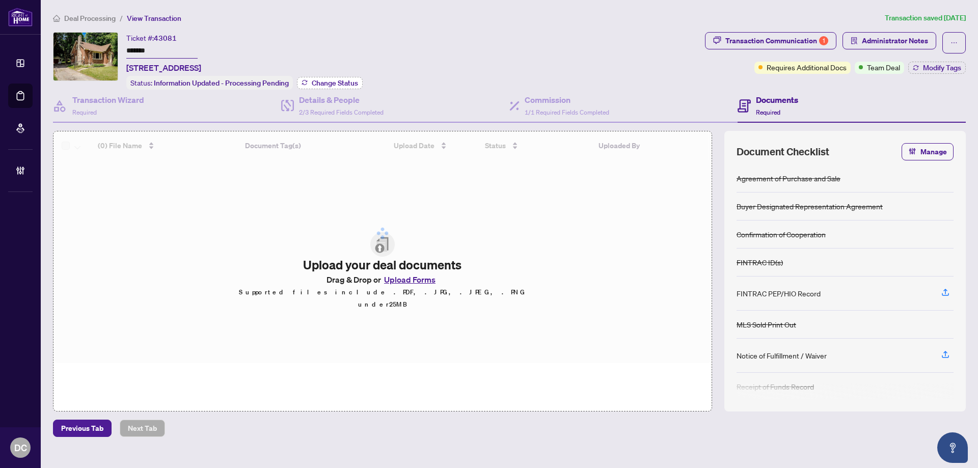
click at [339, 81] on span "Change Status" at bounding box center [335, 82] width 46 height 7
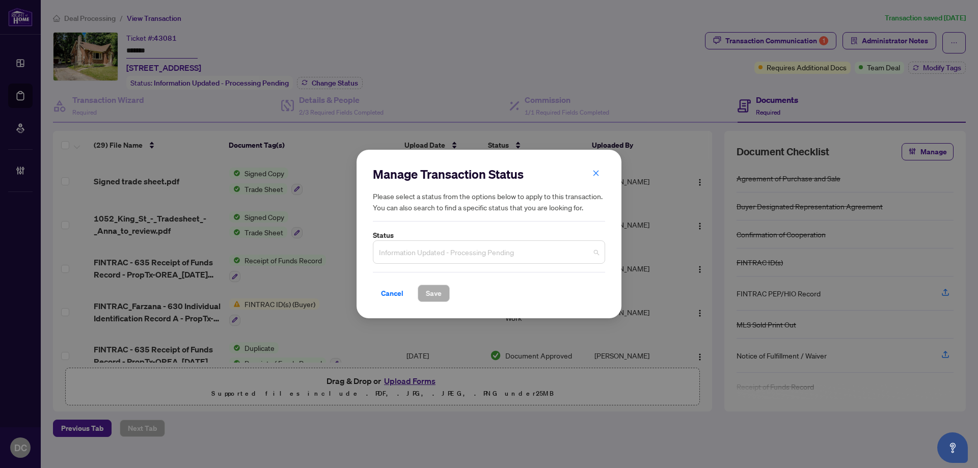
click at [473, 256] on span "Information Updated - Processing Pending" at bounding box center [489, 251] width 220 height 19
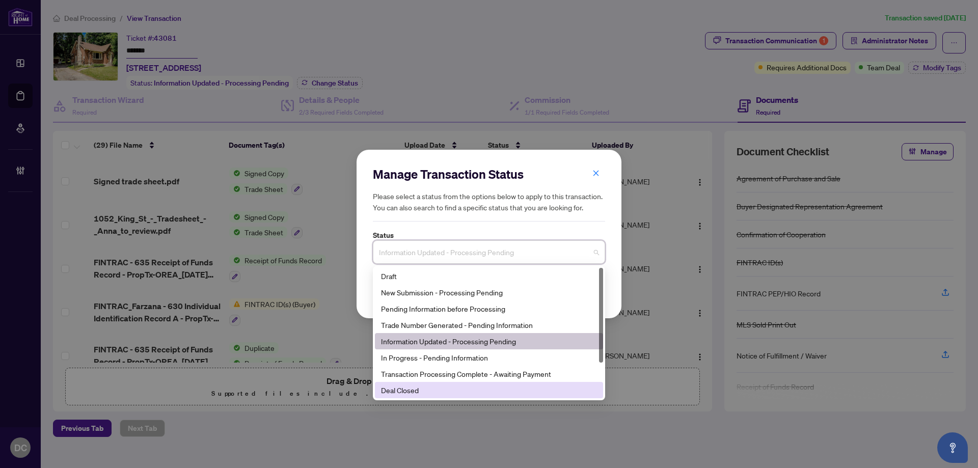
click at [437, 387] on div "Deal Closed" at bounding box center [489, 389] width 216 height 11
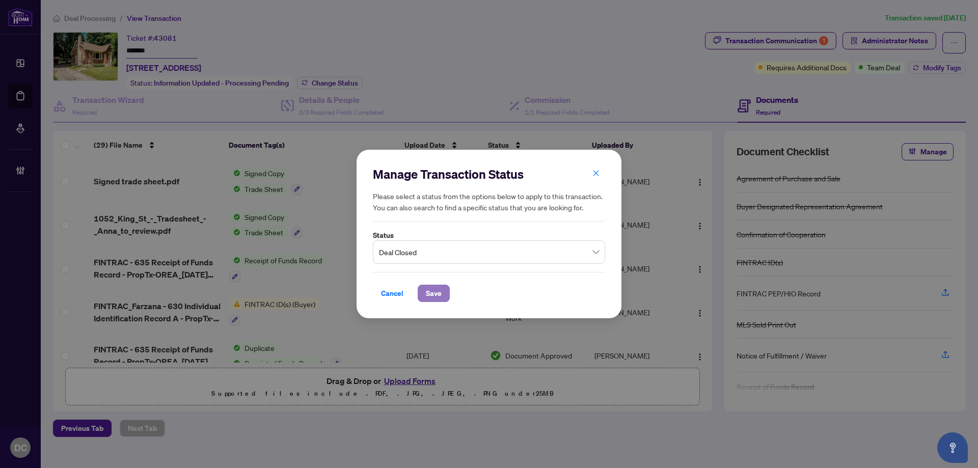
click at [426, 289] on span "Save" at bounding box center [434, 293] width 16 height 16
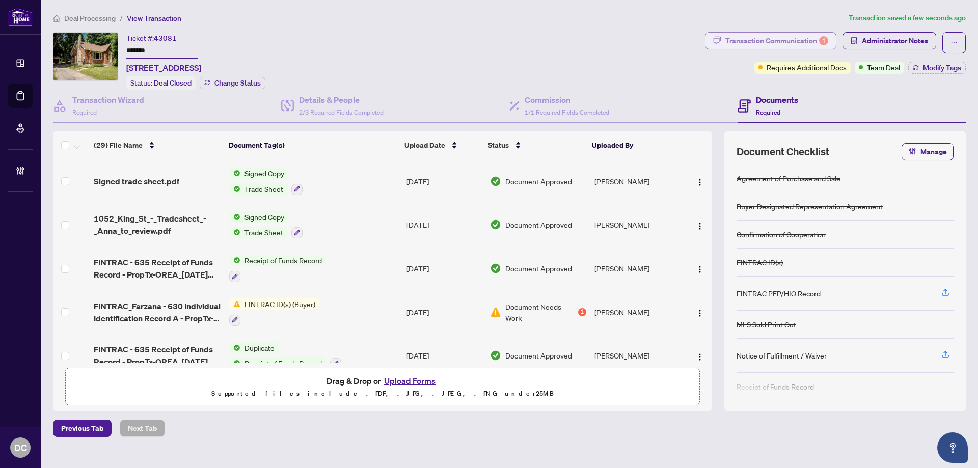
click at [818, 39] on div "Transaction Communication 1" at bounding box center [776, 41] width 103 height 16
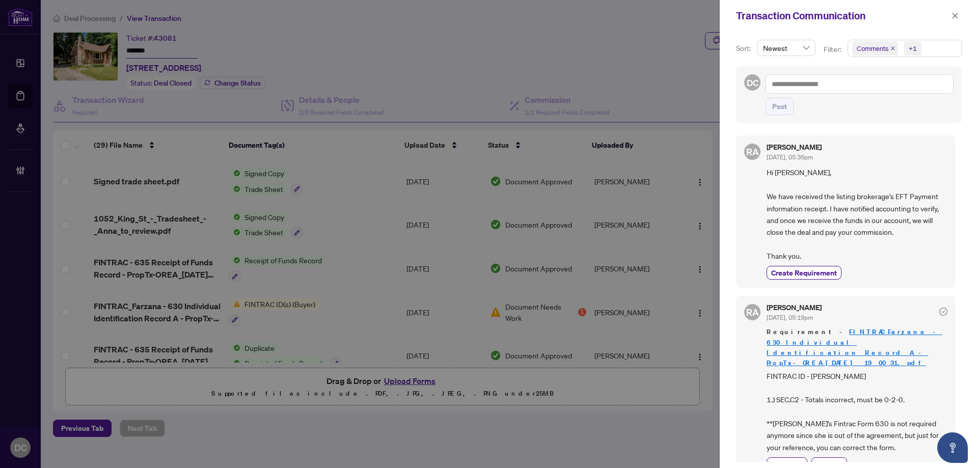
click at [934, 51] on span "Comments +1" at bounding box center [904, 48] width 113 height 16
click at [900, 90] on span "Comments" at bounding box center [885, 90] width 35 height 9
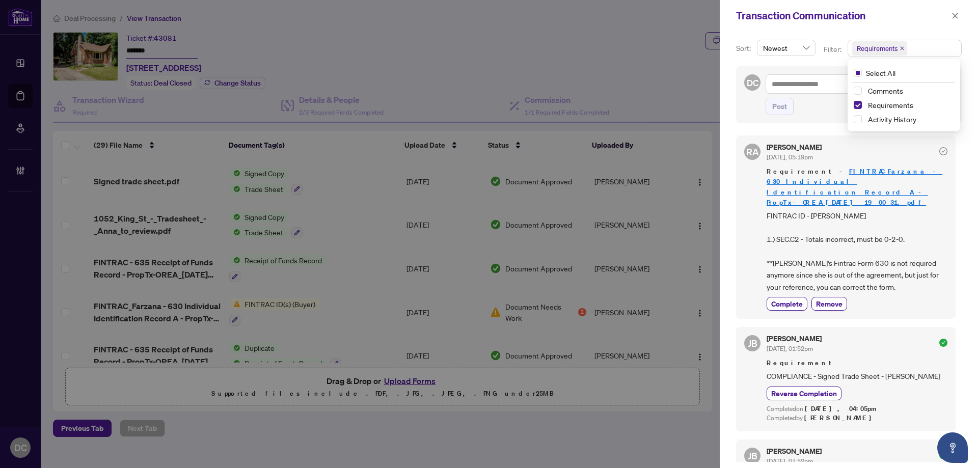
click at [879, 262] on span "FINTRAC ID - [PERSON_NAME] 1.) SEC.C2 - Totals incorrect, must be 0-2-0. **[PER…" at bounding box center [856, 252] width 181 height 84
drag, startPoint x: 955, startPoint y: 19, endPoint x: 942, endPoint y: 20, distance: 13.3
click at [955, 19] on icon "close" at bounding box center [954, 15] width 7 height 7
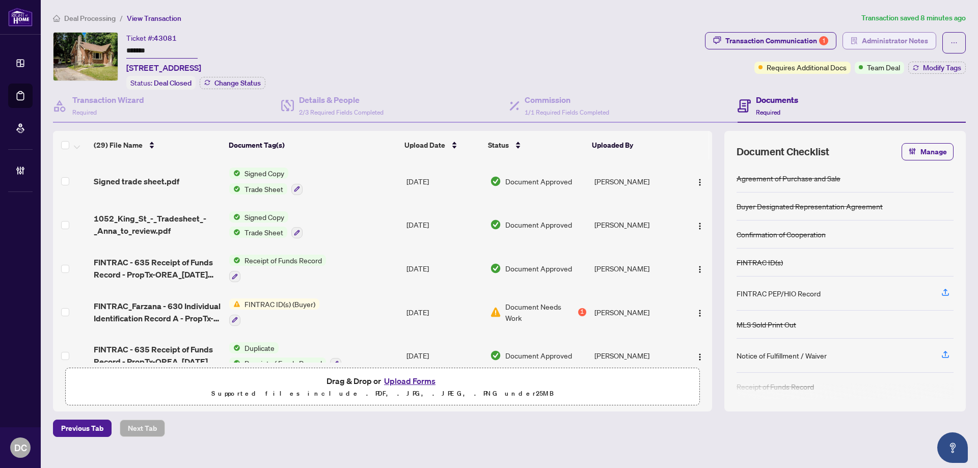
click at [913, 41] on span "Administrator Notes" at bounding box center [895, 41] width 66 height 16
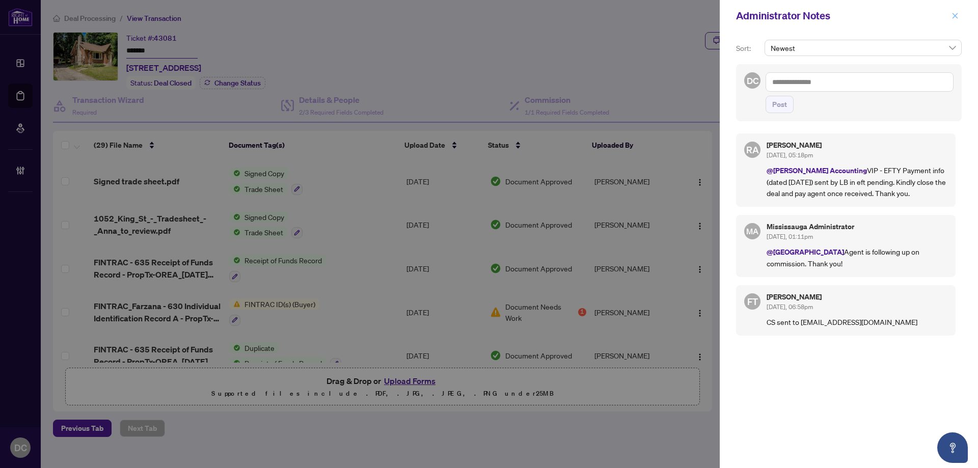
click at [956, 15] on icon "close" at bounding box center [955, 16] width 6 height 6
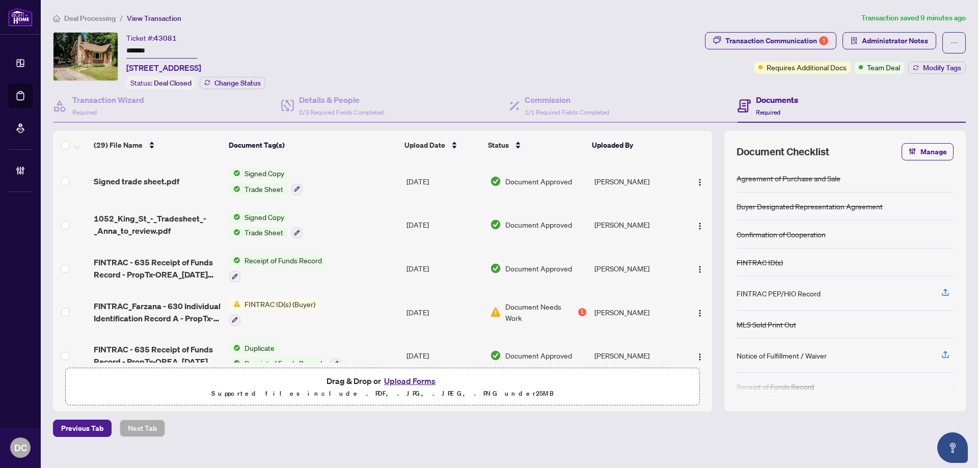
drag, startPoint x: 164, startPoint y: 52, endPoint x: 113, endPoint y: 50, distance: 51.0
click at [113, 50] on div "Ticket #: 43081 ******* [STREET_ADDRESS] Status: Deal Closed Change Status" at bounding box center [377, 61] width 648 height 58
click at [83, 16] on span "Deal Processing" at bounding box center [89, 18] width 51 height 9
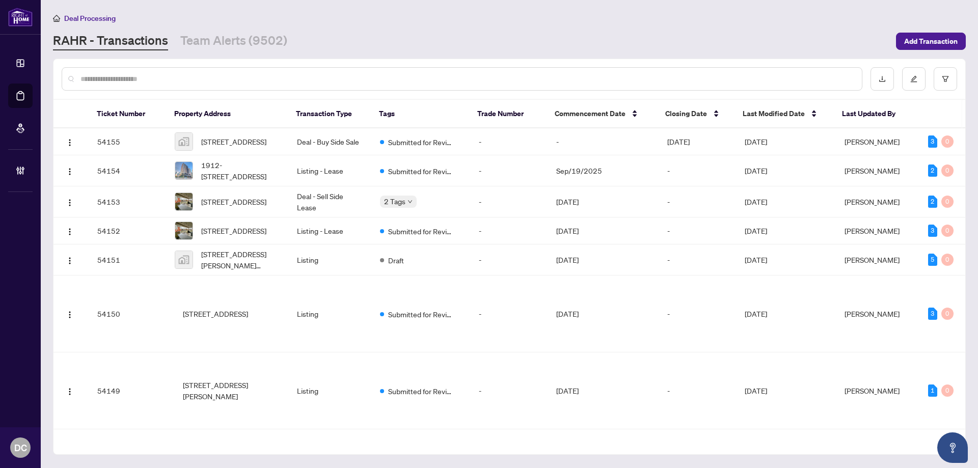
click at [149, 78] on input "text" at bounding box center [466, 78] width 773 height 11
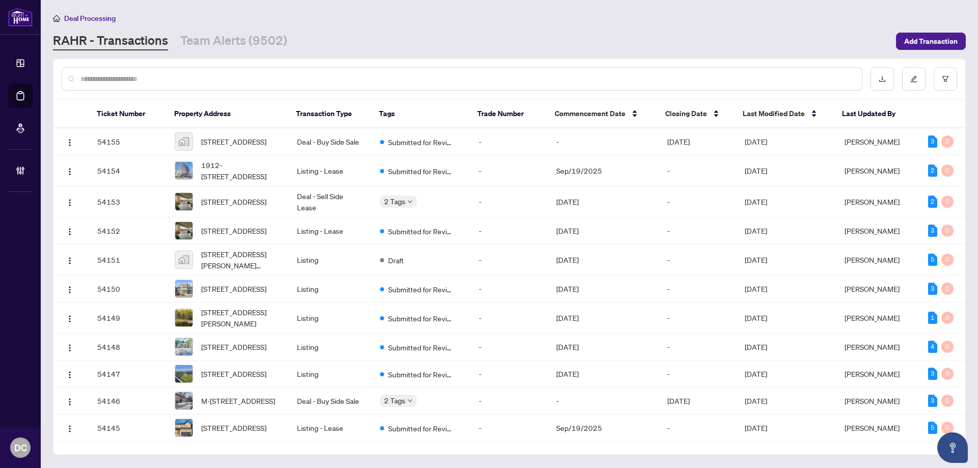
paste input "*******"
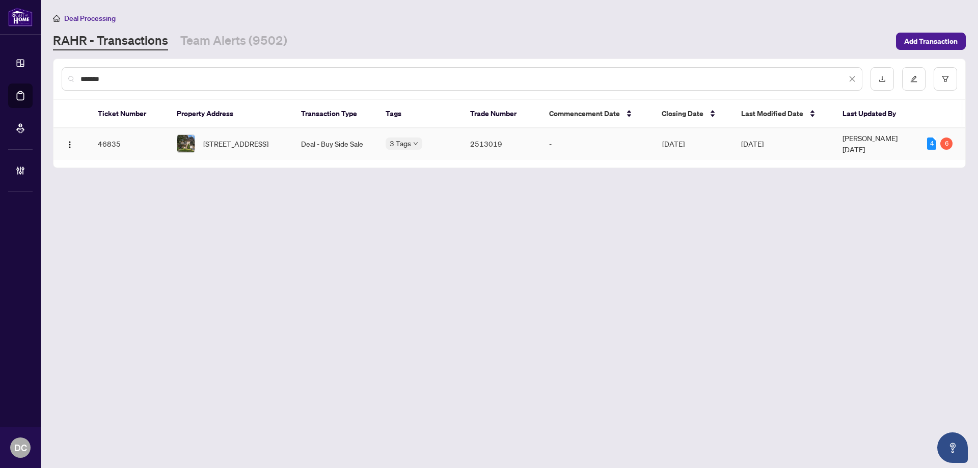
click at [257, 146] on span "[STREET_ADDRESS]" at bounding box center [235, 143] width 65 height 11
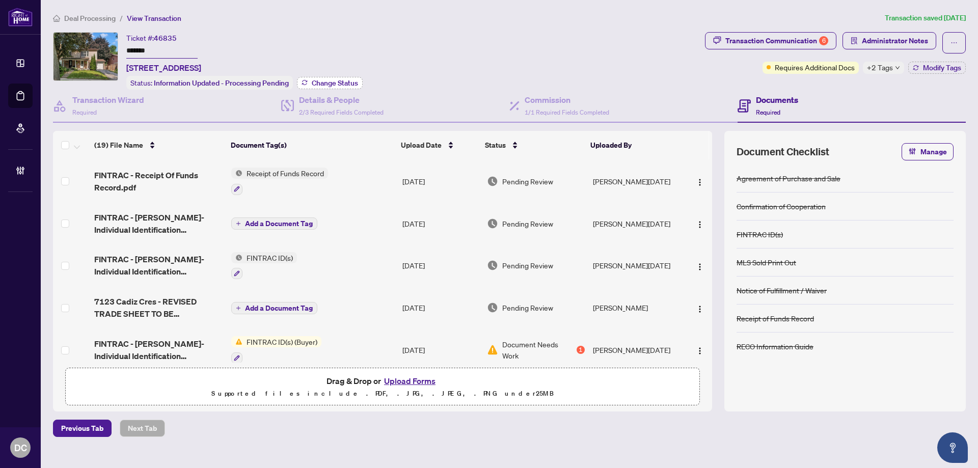
click at [344, 82] on span "Change Status" at bounding box center [335, 82] width 46 height 7
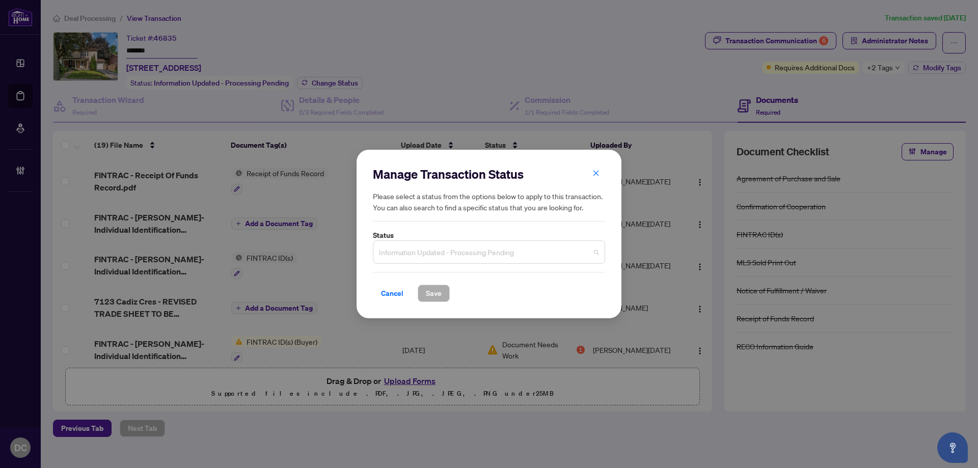
click at [510, 254] on span "Information Updated - Processing Pending" at bounding box center [489, 251] width 220 height 19
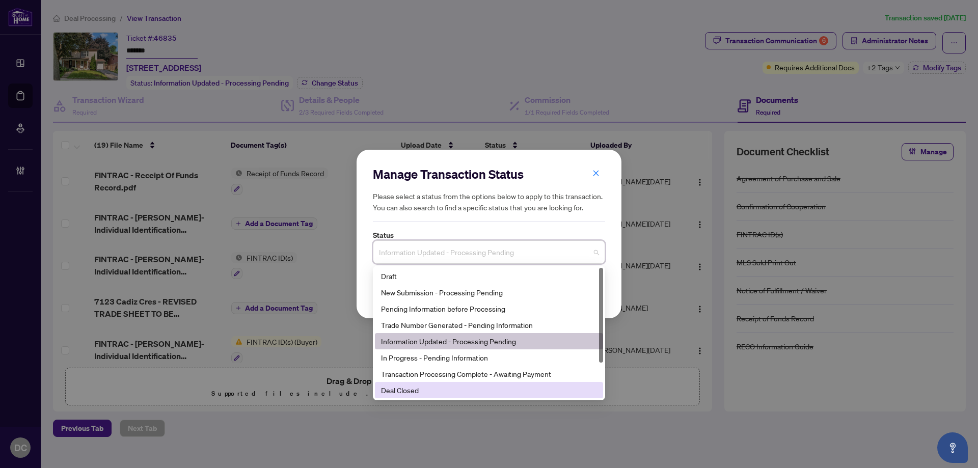
click at [426, 389] on div "Deal Closed" at bounding box center [489, 389] width 216 height 11
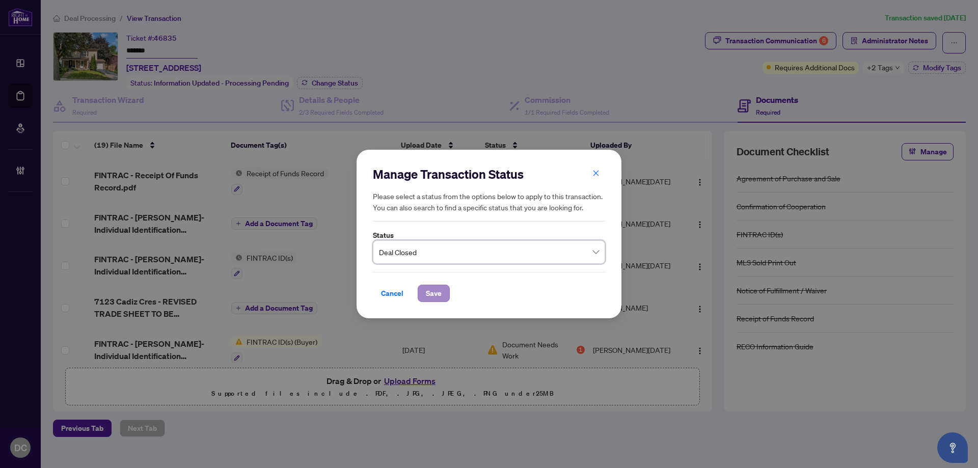
drag, startPoint x: 436, startPoint y: 280, endPoint x: 432, endPoint y: 292, distance: 13.2
click at [434, 283] on div "Cancel Save" at bounding box center [489, 287] width 232 height 30
click at [432, 292] on span "Save" at bounding box center [434, 293] width 16 height 16
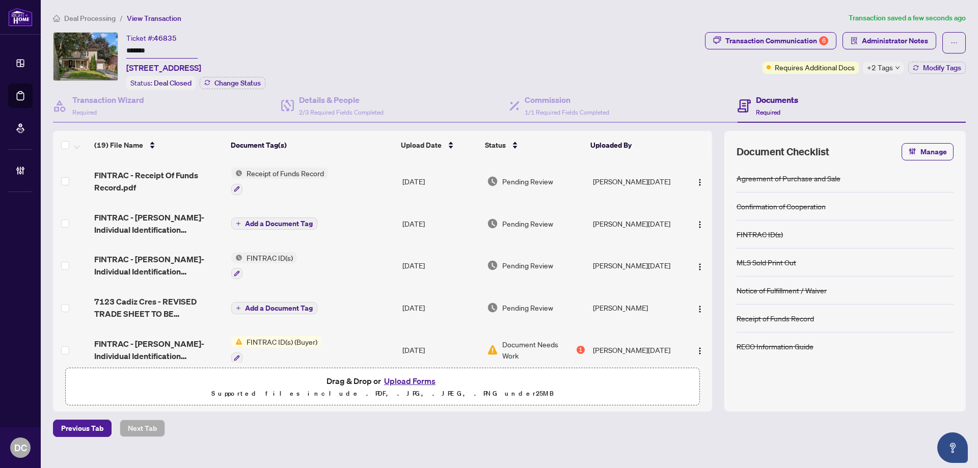
click at [891, 69] on span "+2 Tags" at bounding box center [880, 68] width 26 height 12
click at [831, 91] on div "Documents Required" at bounding box center [851, 106] width 228 height 33
click at [946, 68] on span "Modify Tags" at bounding box center [942, 67] width 38 height 7
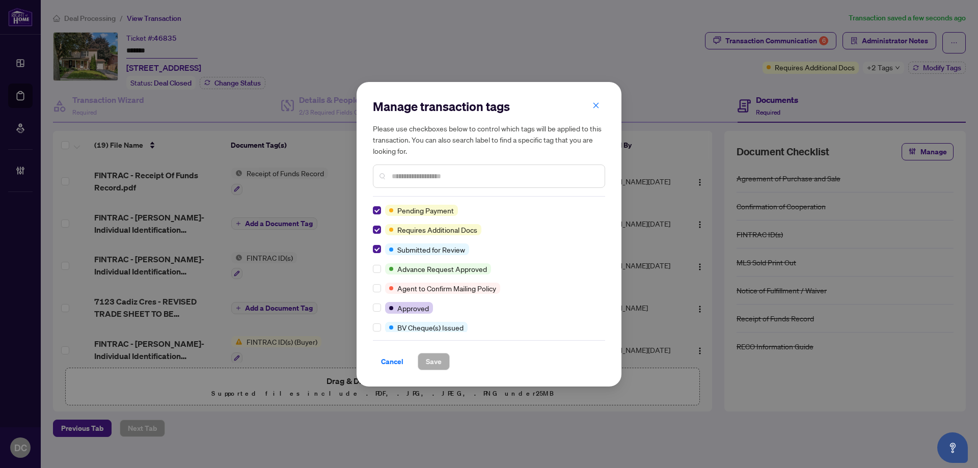
click at [378, 203] on div "Manage transaction tags Please use checkboxes below to control which tags will …" at bounding box center [489, 234] width 232 height 272
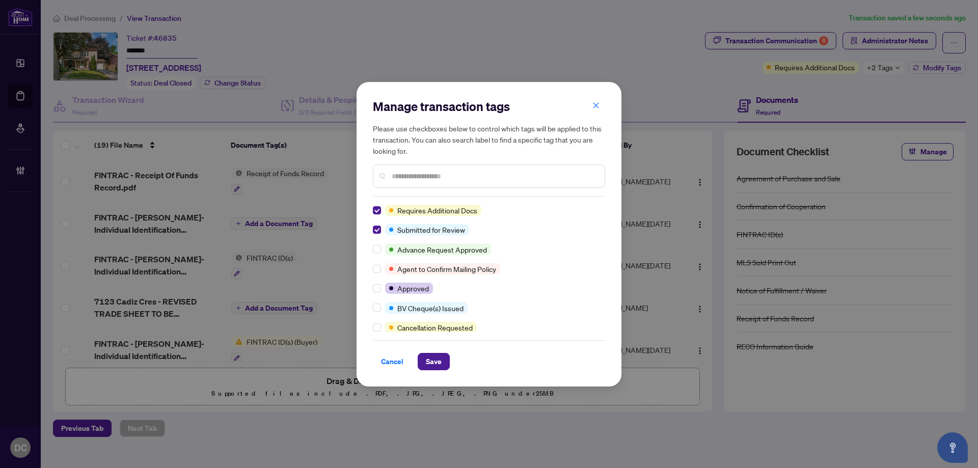
click at [414, 175] on input "text" at bounding box center [494, 176] width 205 height 11
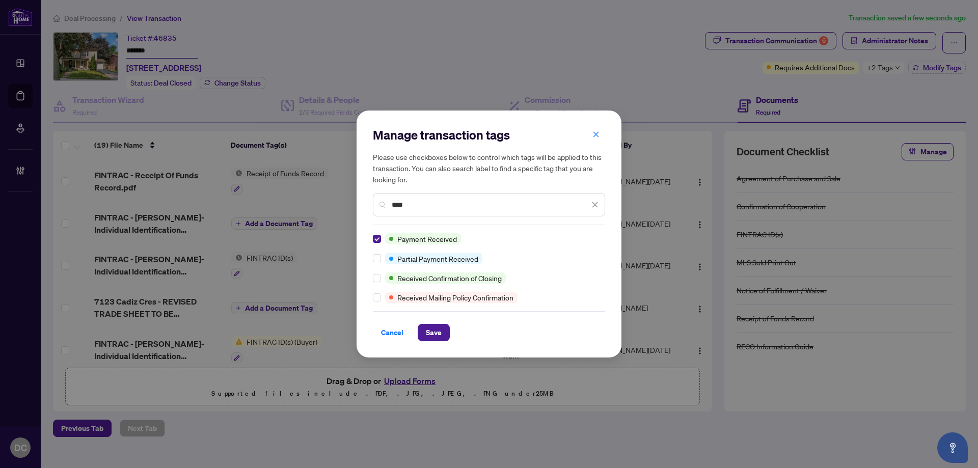
drag, startPoint x: 424, startPoint y: 212, endPoint x: 436, endPoint y: 201, distance: 16.2
click at [386, 208] on div "****" at bounding box center [489, 204] width 232 height 23
drag, startPoint x: 438, startPoint y: 201, endPoint x: 367, endPoint y: 201, distance: 70.8
click at [367, 201] on div "Manage transaction tags Please use checkboxes below to control which tags will …" at bounding box center [488, 234] width 265 height 247
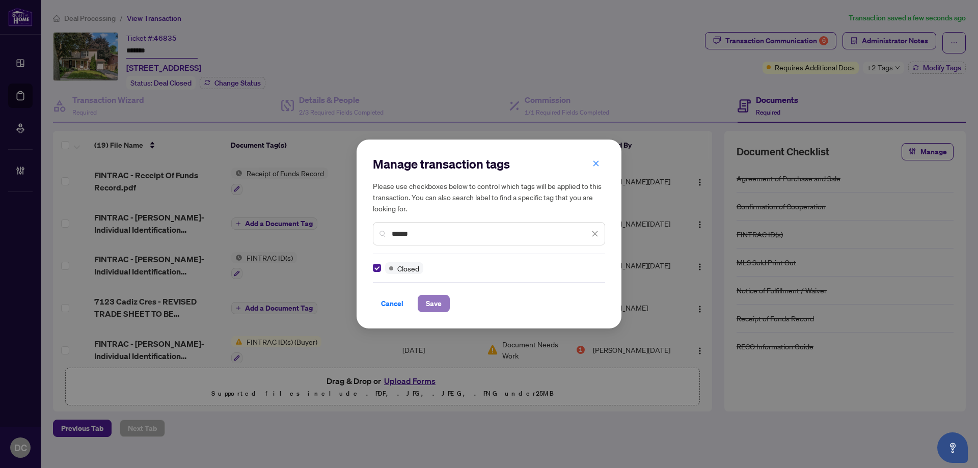
click at [428, 305] on span "Save" at bounding box center [434, 303] width 16 height 16
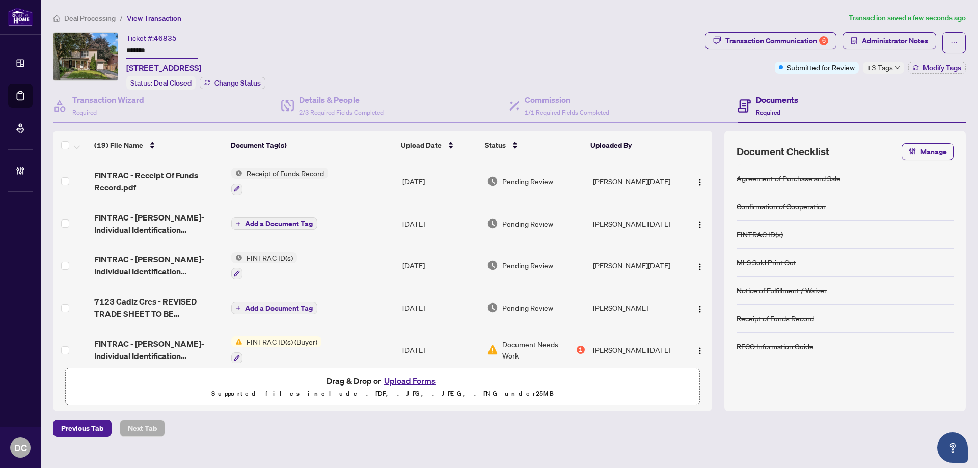
click at [880, 68] on span "+3 Tags" at bounding box center [880, 68] width 26 height 12
click at [855, 87] on div "Transaction Communication 6 Administrator Notes Submitted for Review +3 Tags Mo…" at bounding box center [835, 61] width 265 height 58
click at [830, 39] on button "Transaction Communication 6" at bounding box center [770, 40] width 131 height 17
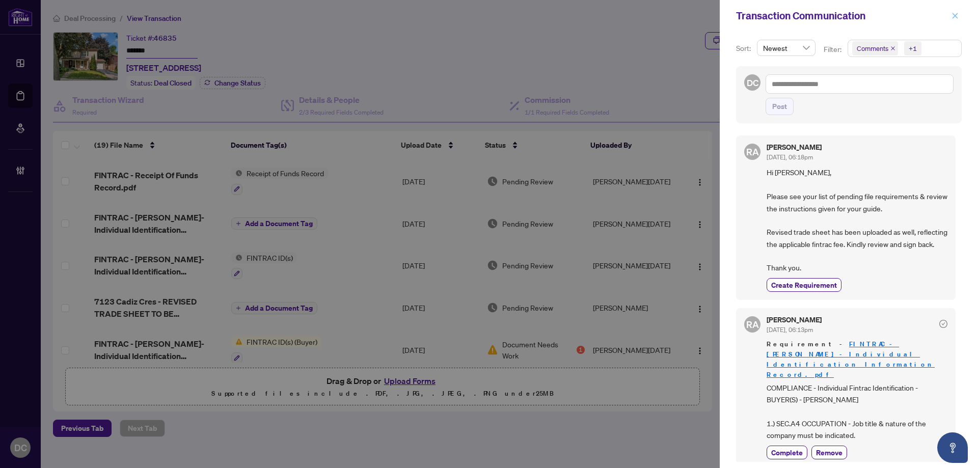
click at [950, 17] on button "button" at bounding box center [954, 16] width 13 height 12
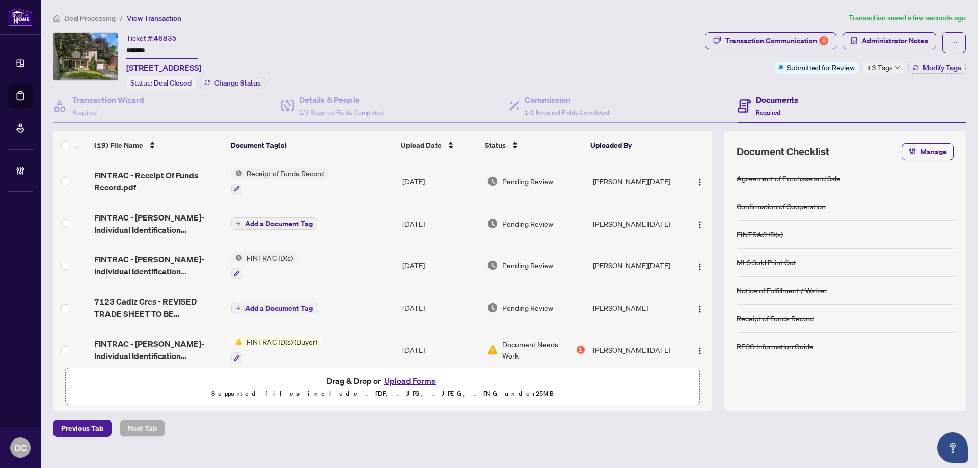
click at [96, 24] on div "Deal Processing / View Transaction Transaction saved a few seconds ago Ticket #…" at bounding box center [509, 224] width 921 height 425
click at [77, 16] on span "Deal Processing" at bounding box center [89, 18] width 51 height 9
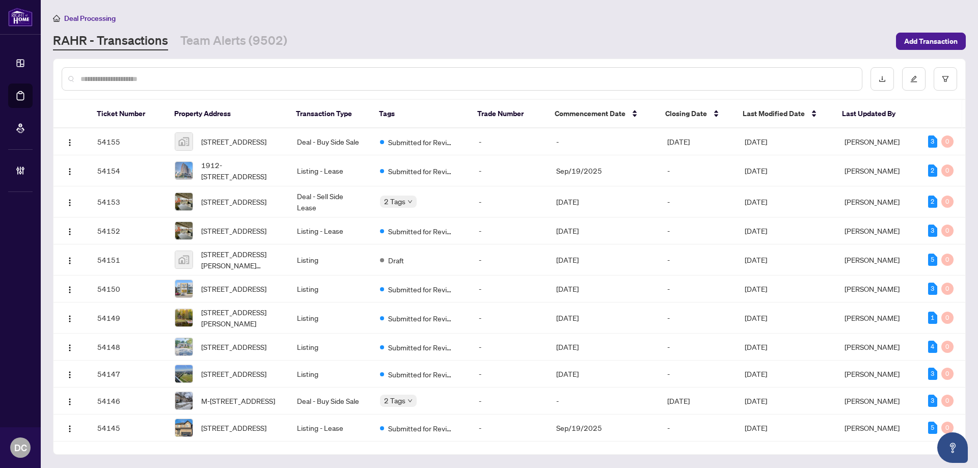
click at [166, 78] on input "text" at bounding box center [466, 78] width 773 height 11
paste input "*******"
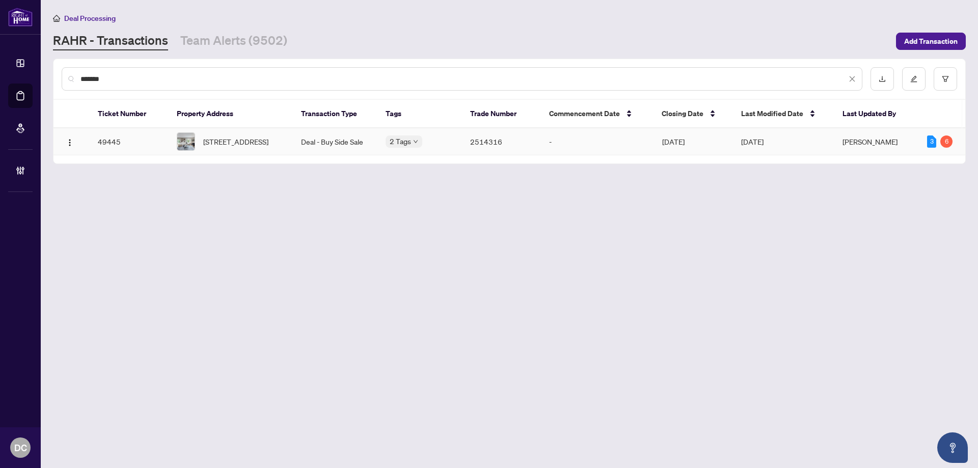
click at [234, 139] on span "[STREET_ADDRESS]" at bounding box center [235, 141] width 65 height 11
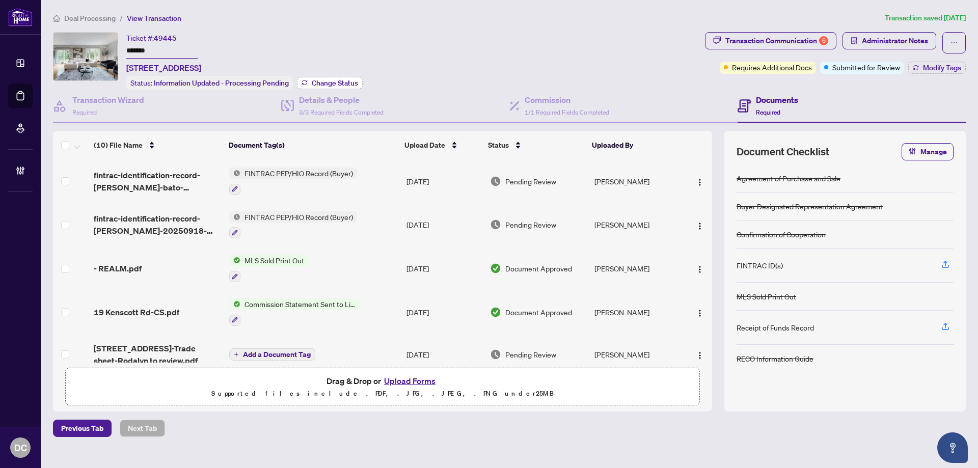
click at [344, 81] on span "Change Status" at bounding box center [335, 82] width 46 height 7
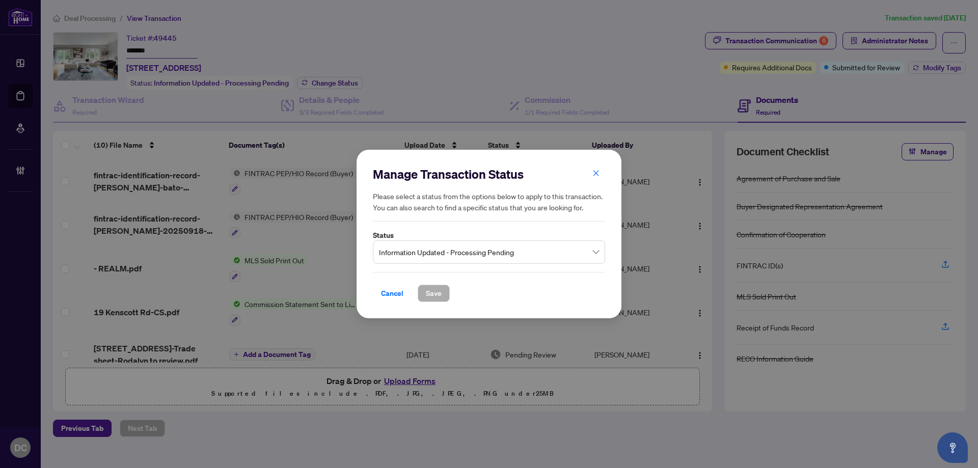
click at [462, 260] on span "Information Updated - Processing Pending" at bounding box center [489, 251] width 220 height 19
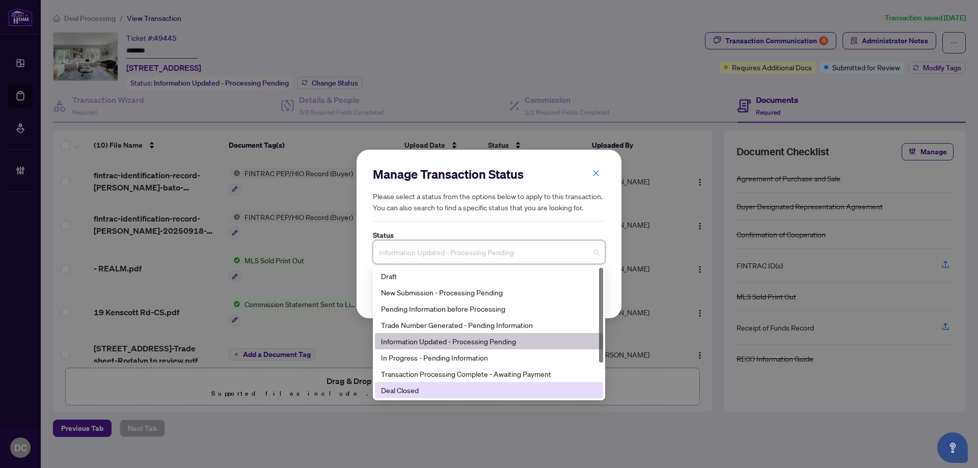
click at [411, 390] on div "Deal Closed" at bounding box center [489, 389] width 216 height 11
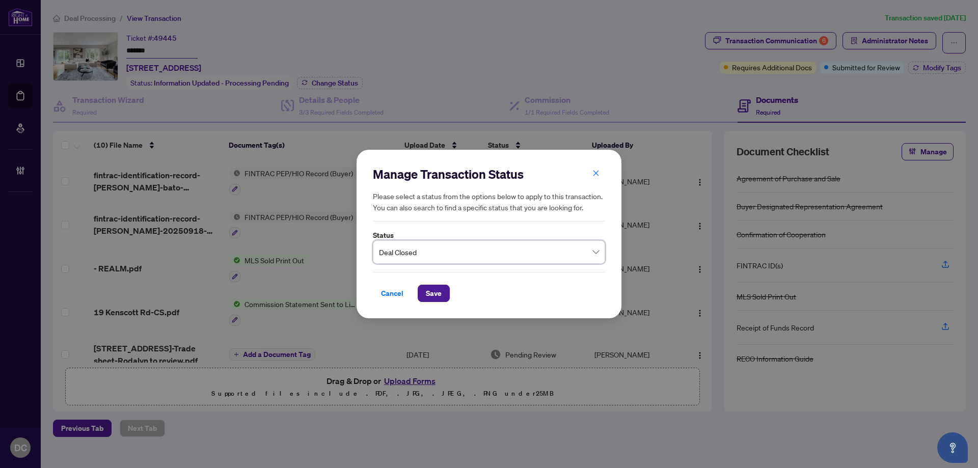
drag, startPoint x: 428, startPoint y: 289, endPoint x: 233, endPoint y: 270, distance: 196.5
click at [428, 289] on span "Save" at bounding box center [434, 293] width 16 height 16
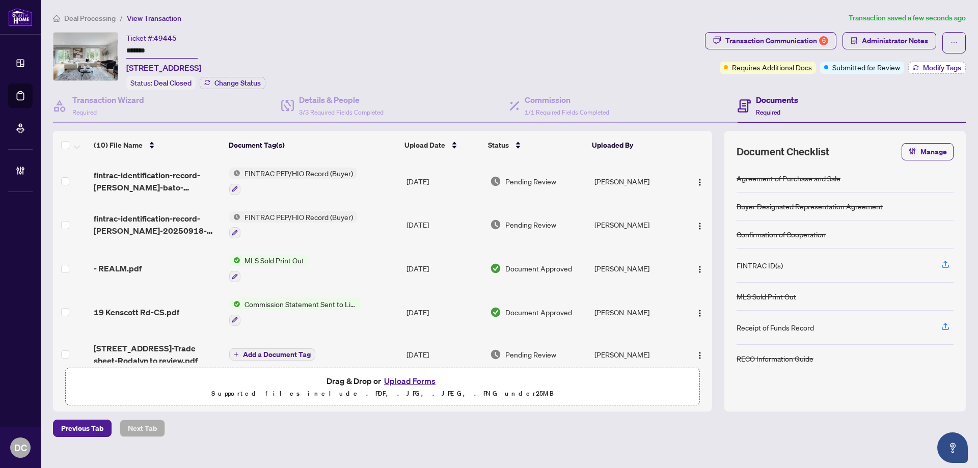
click at [920, 66] on button "Modify Tags" at bounding box center [937, 68] width 58 height 12
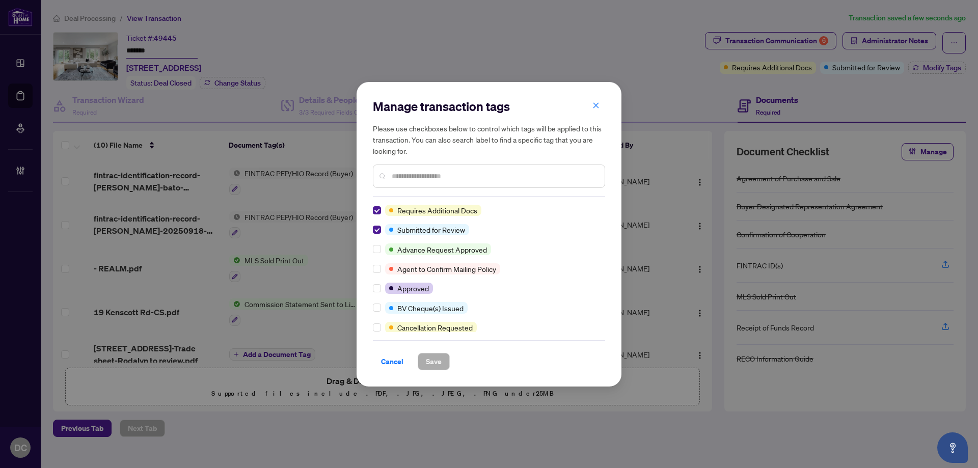
click at [418, 175] on input "text" at bounding box center [494, 176] width 205 height 11
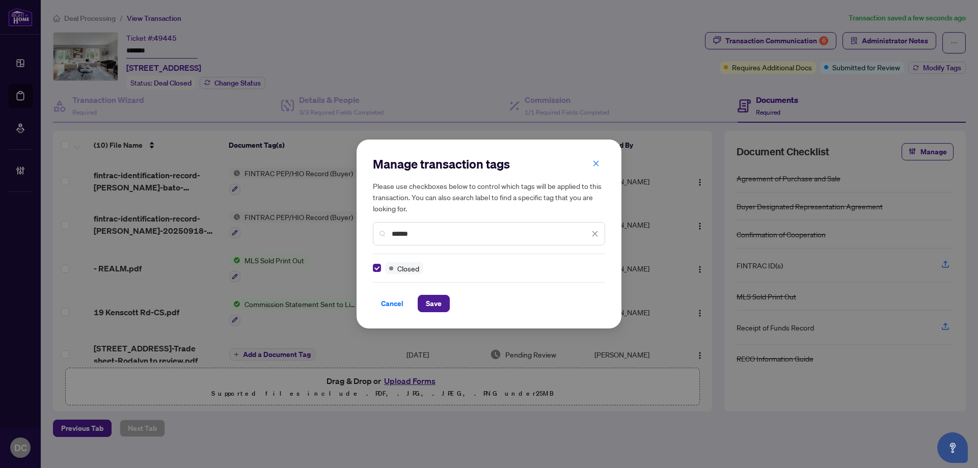
drag, startPoint x: 430, startPoint y: 234, endPoint x: 359, endPoint y: 230, distance: 71.4
click at [359, 230] on div "Manage transaction tags Please use checkboxes below to control which tags will …" at bounding box center [488, 234] width 265 height 188
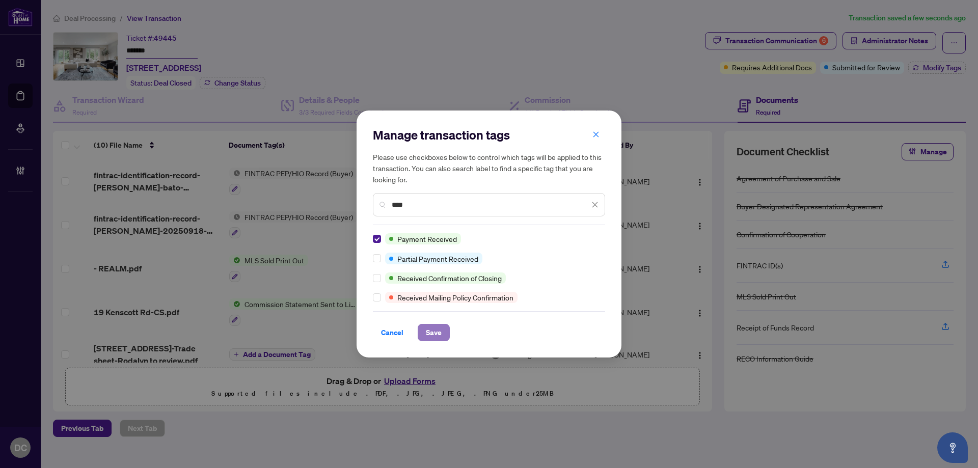
click at [444, 333] on button "Save" at bounding box center [434, 332] width 32 height 17
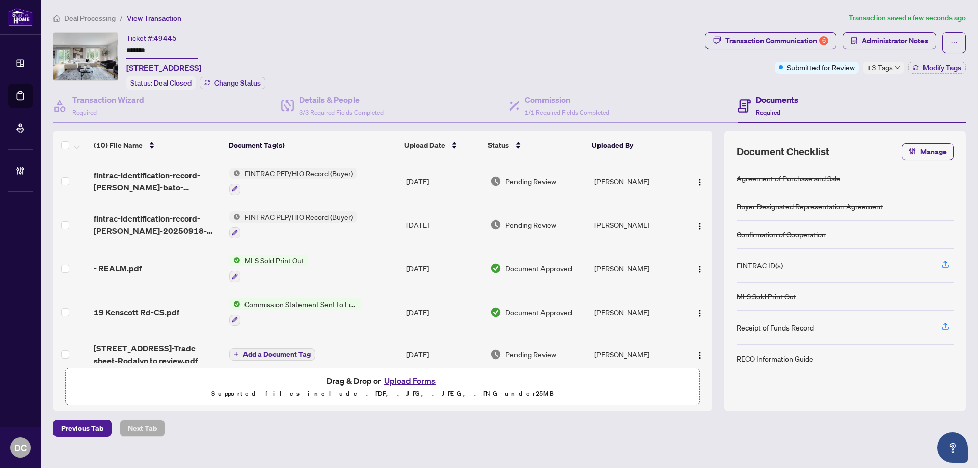
click at [100, 21] on span "Deal Processing" at bounding box center [89, 18] width 51 height 9
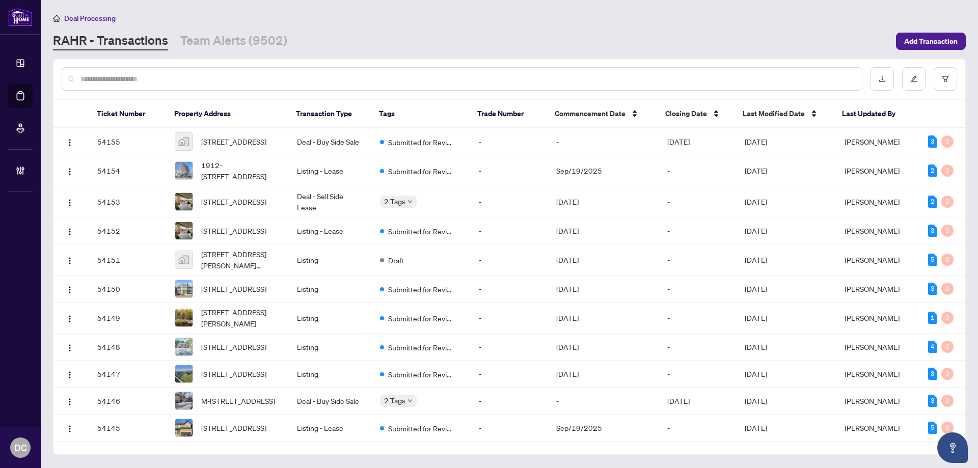
click at [159, 74] on input "text" at bounding box center [466, 78] width 773 height 11
paste input "*******"
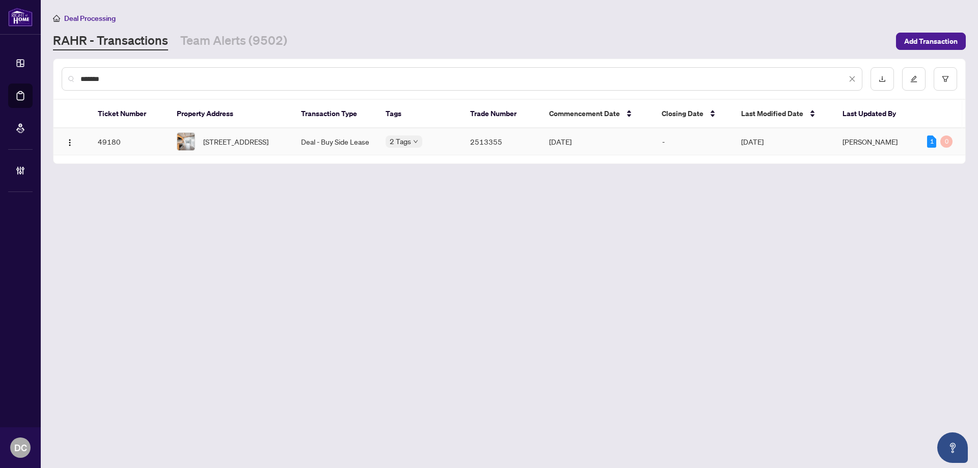
click at [244, 142] on span "[STREET_ADDRESS]" at bounding box center [235, 141] width 65 height 11
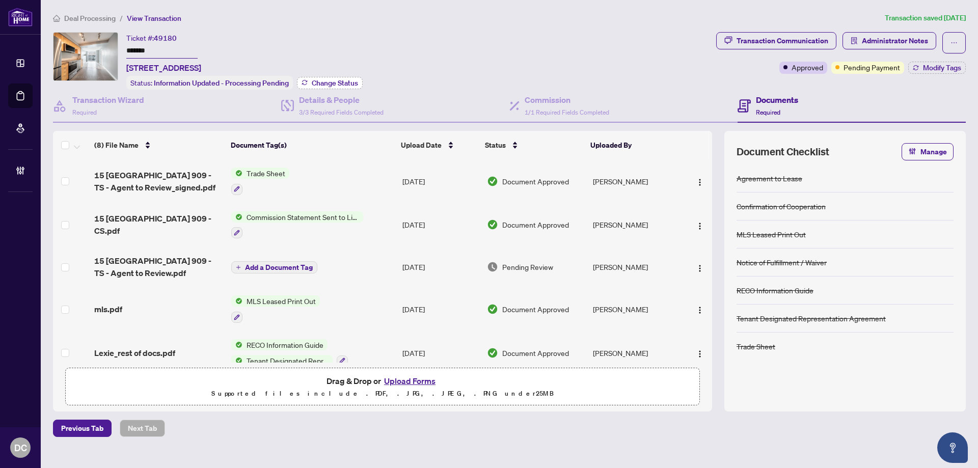
click at [328, 82] on span "Change Status" at bounding box center [335, 82] width 46 height 7
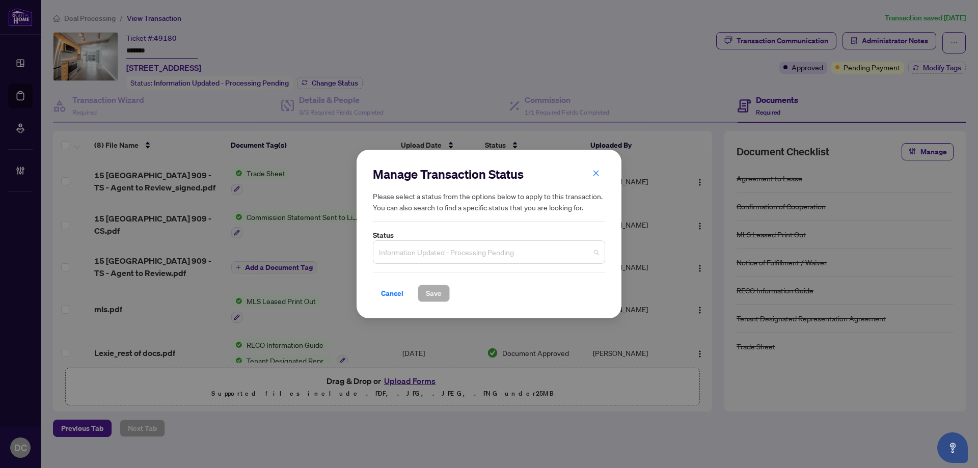
click at [475, 253] on span "Information Updated - Processing Pending" at bounding box center [489, 251] width 220 height 19
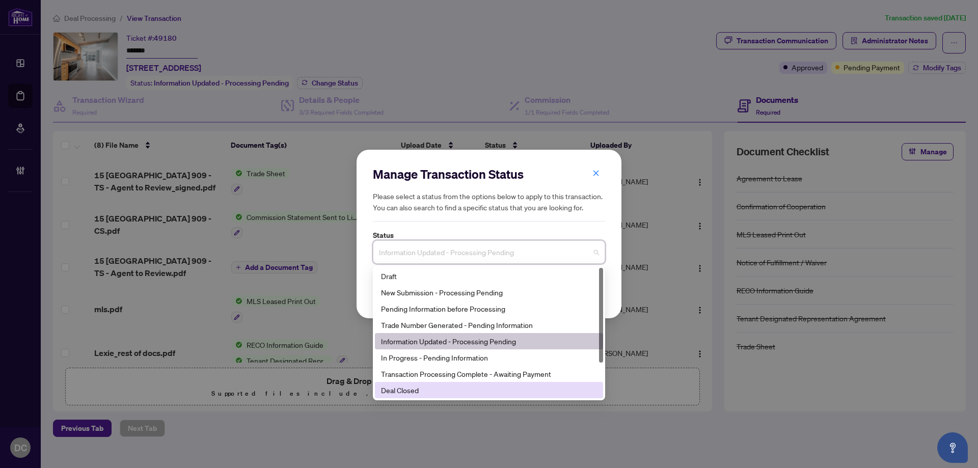
click at [411, 391] on div "Deal Closed" at bounding box center [489, 389] width 216 height 11
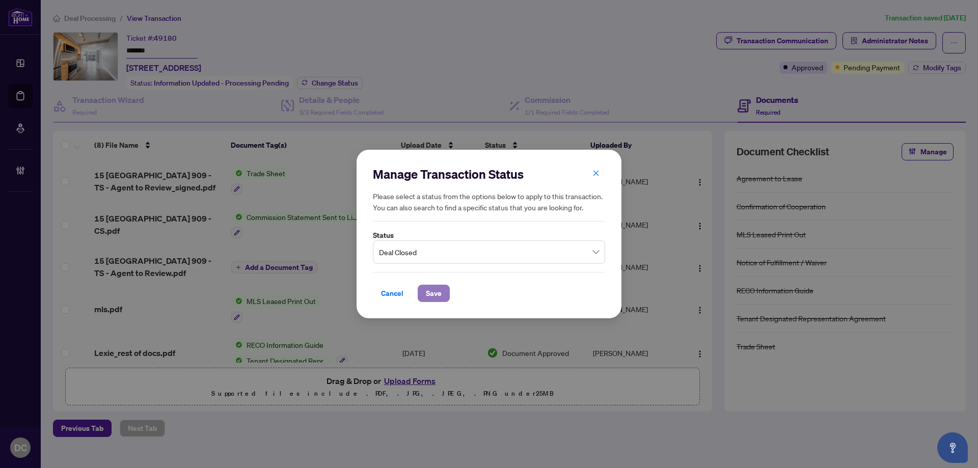
click at [439, 294] on span "Save" at bounding box center [434, 293] width 16 height 16
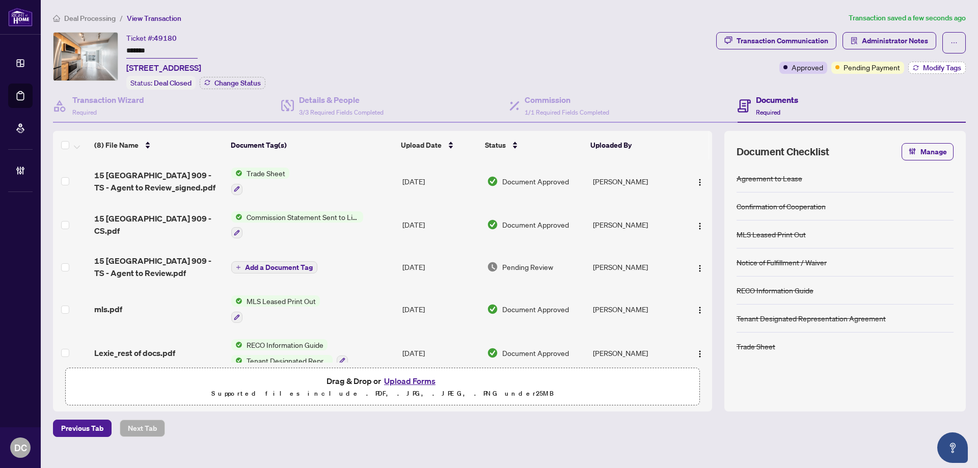
click at [924, 69] on span "Modify Tags" at bounding box center [942, 67] width 38 height 7
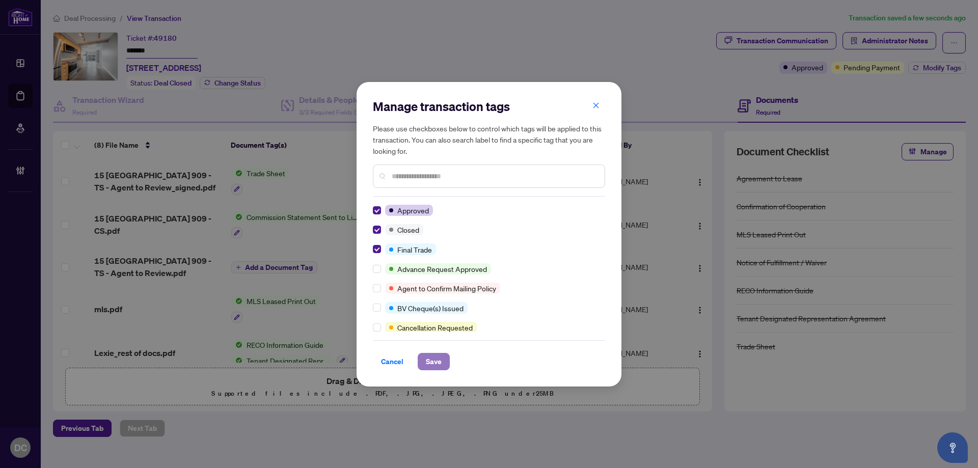
click at [441, 361] on span "Save" at bounding box center [434, 361] width 16 height 16
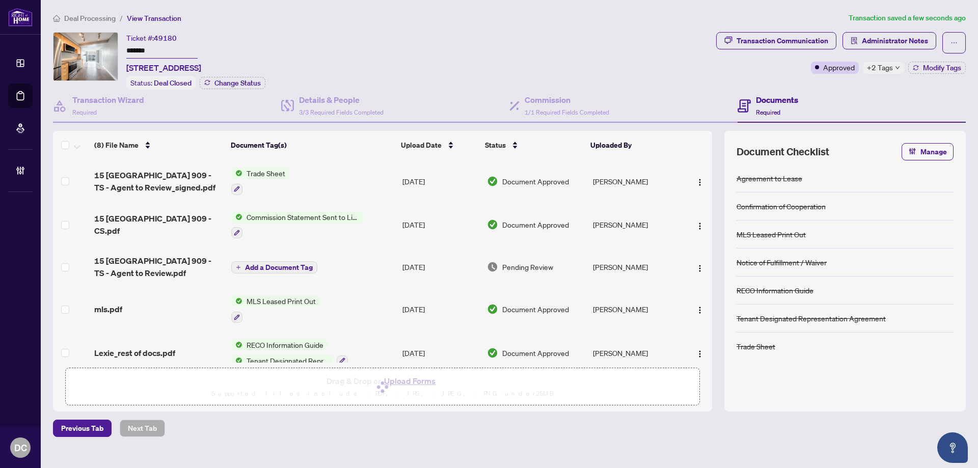
click at [895, 66] on icon "down" at bounding box center [897, 67] width 5 height 5
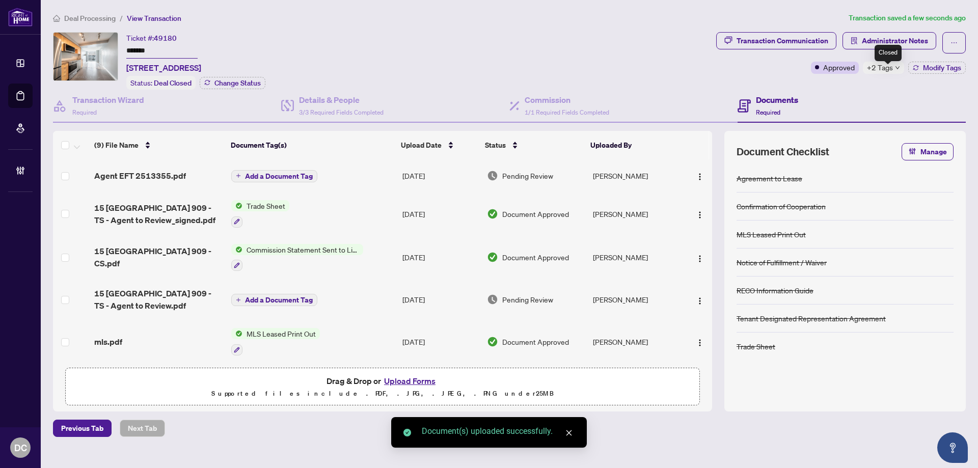
click at [848, 84] on div "Transaction Communication Administrator Notes Approved +2 Tags Modify Tags" at bounding box center [841, 61] width 254 height 58
click at [885, 36] on span "Administrator Notes" at bounding box center [895, 41] width 66 height 16
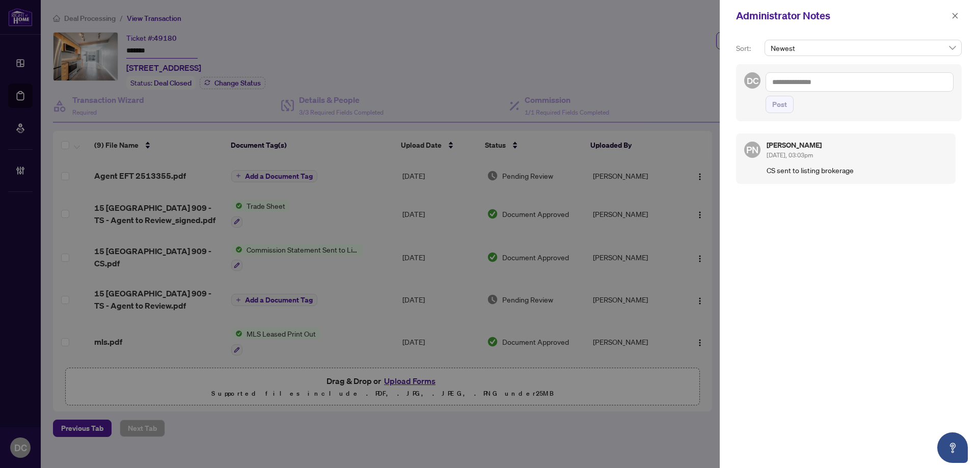
click at [918, 89] on textarea at bounding box center [859, 81] width 188 height 19
paste textarea "**********"
click at [782, 104] on span "Post" at bounding box center [779, 104] width 15 height 16
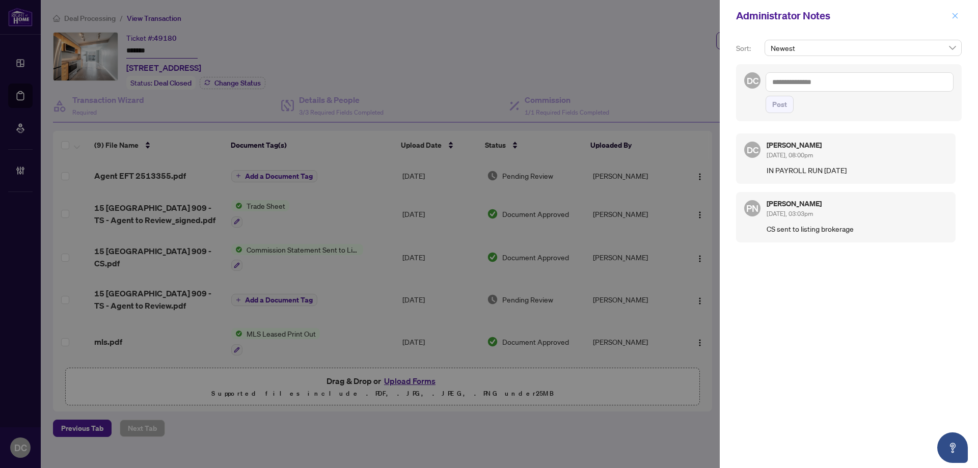
click at [957, 14] on icon "close" at bounding box center [954, 15] width 7 height 7
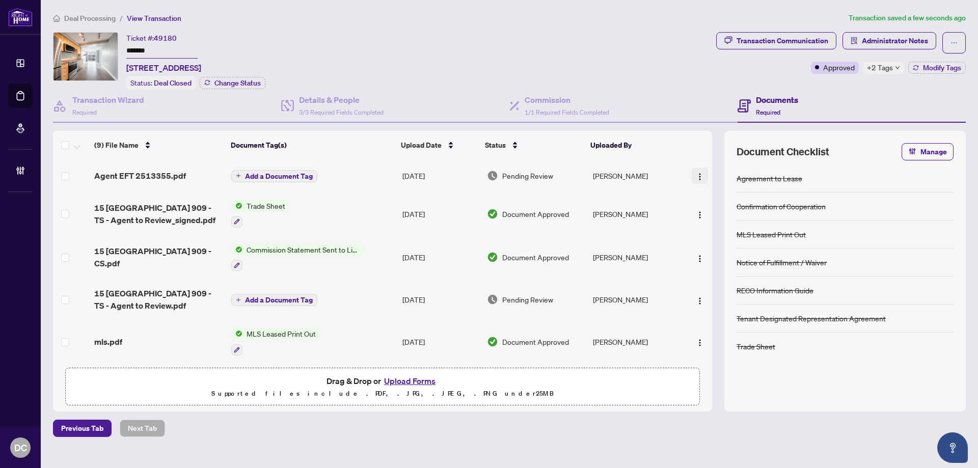
click at [698, 172] on td at bounding box center [697, 175] width 30 height 33
click at [698, 173] on img "button" at bounding box center [700, 177] width 8 height 8
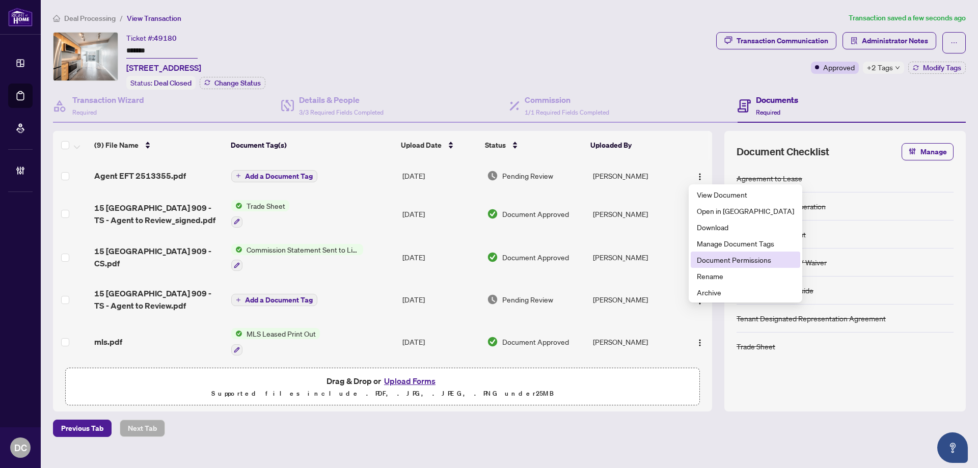
click at [725, 259] on span "Document Permissions" at bounding box center [745, 259] width 97 height 11
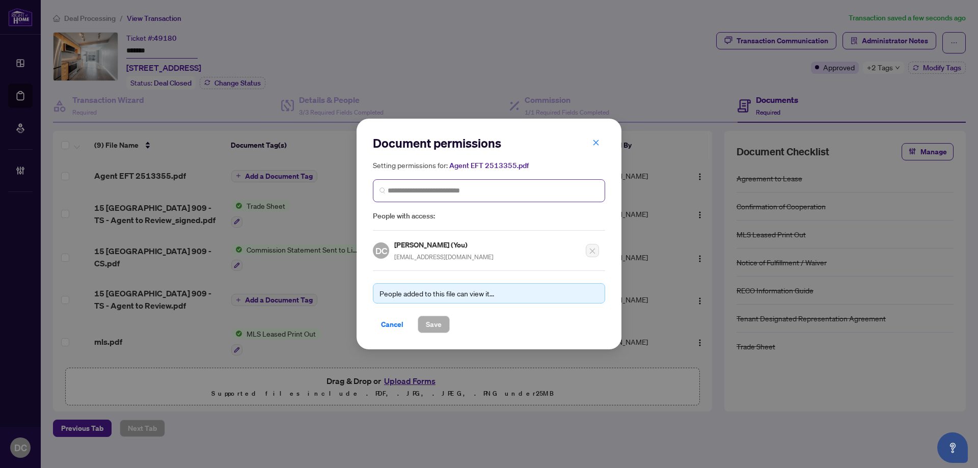
click at [424, 198] on span at bounding box center [489, 190] width 232 height 23
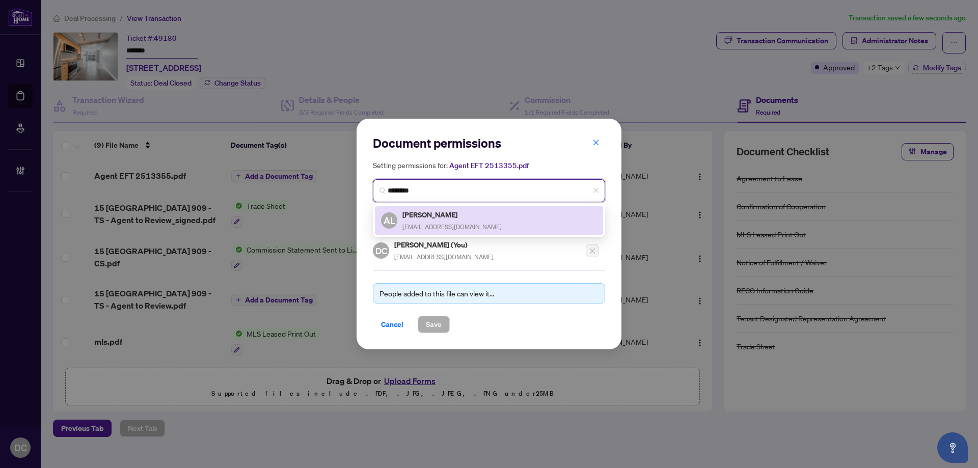
click at [416, 211] on h5 "[PERSON_NAME]" at bounding box center [451, 215] width 99 height 12
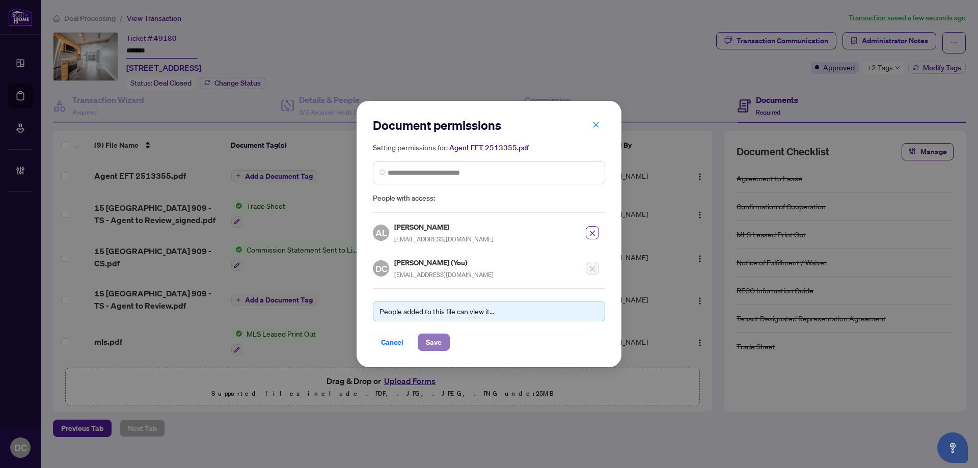
click at [426, 341] on span "Save" at bounding box center [434, 342] width 16 height 16
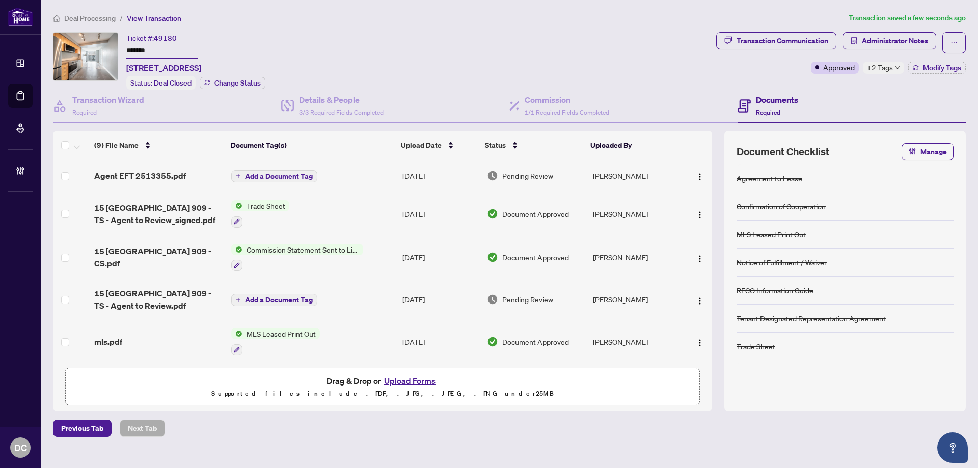
click at [87, 19] on span "Deal Processing" at bounding box center [89, 18] width 51 height 9
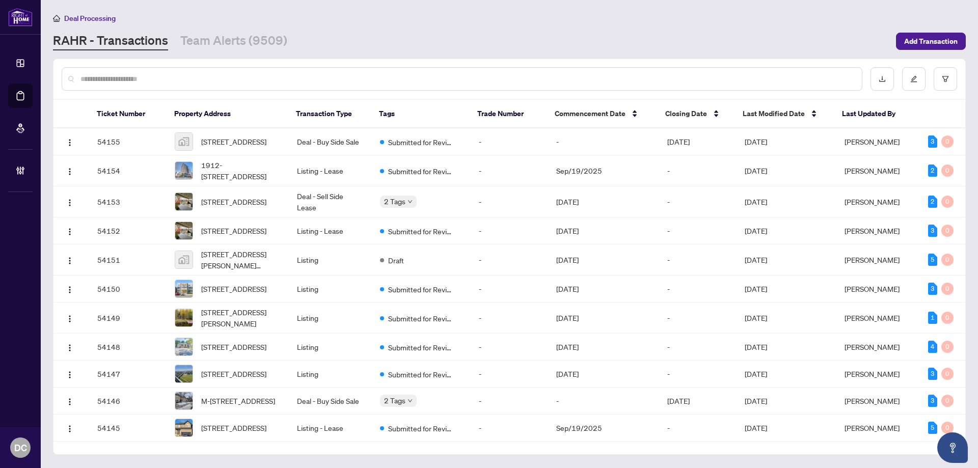
click at [211, 77] on input "text" at bounding box center [466, 78] width 773 height 11
paste input "*******"
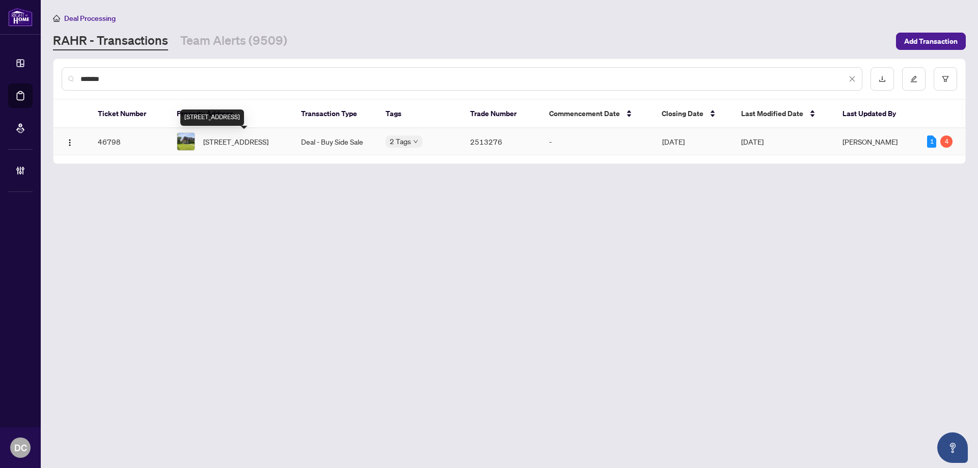
click at [246, 143] on span "[STREET_ADDRESS]" at bounding box center [235, 141] width 65 height 11
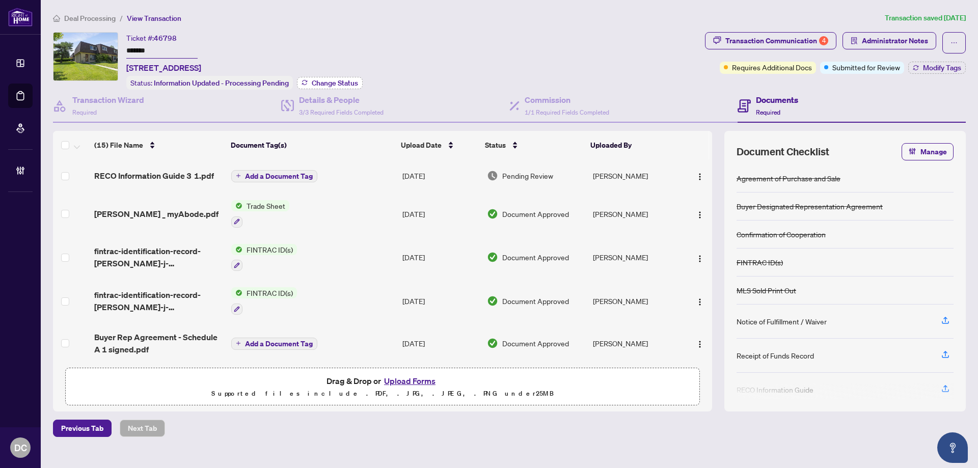
click at [324, 79] on span "Change Status" at bounding box center [335, 82] width 46 height 7
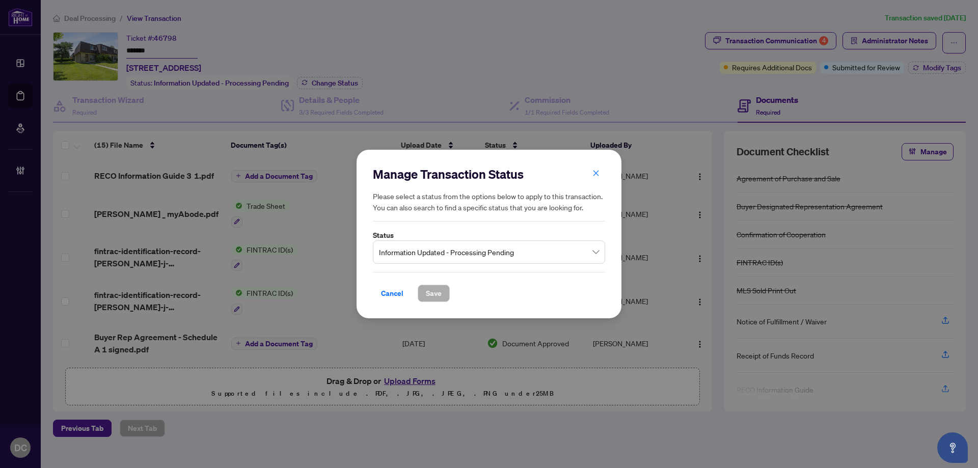
click at [470, 253] on span "Information Updated - Processing Pending" at bounding box center [489, 251] width 220 height 19
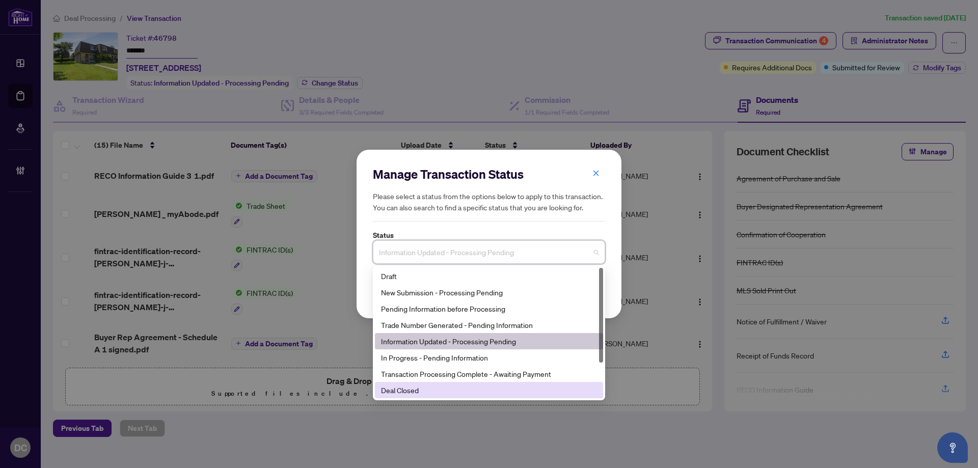
click at [409, 393] on div "Deal Closed" at bounding box center [489, 389] width 216 height 11
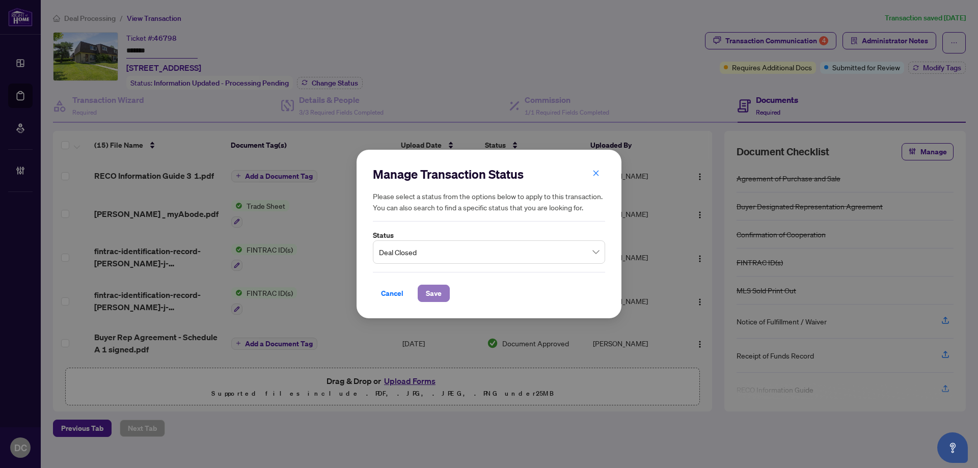
click at [424, 291] on button "Save" at bounding box center [434, 293] width 32 height 17
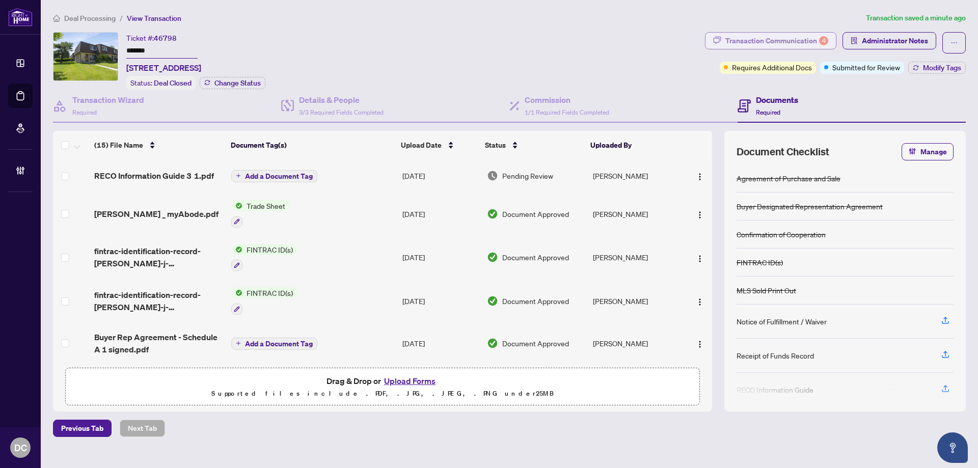
click at [788, 35] on div "Transaction Communication 4" at bounding box center [776, 41] width 103 height 16
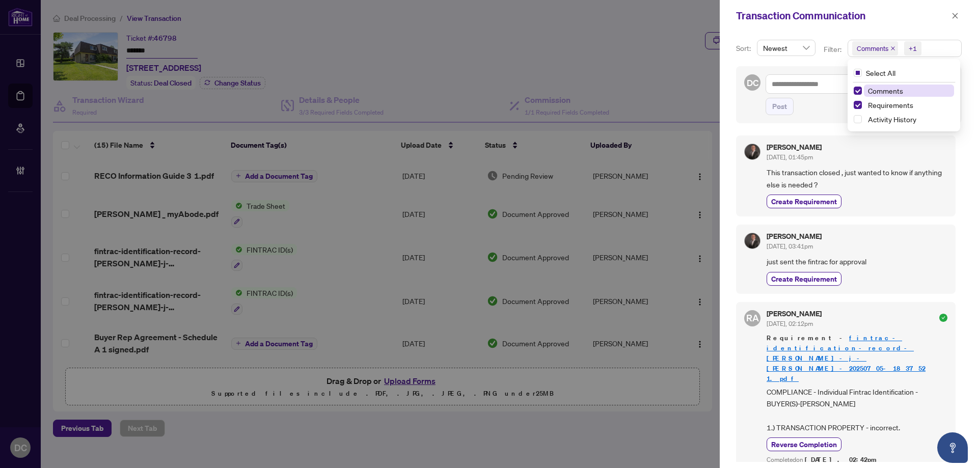
click at [930, 52] on span "Comments +1" at bounding box center [904, 48] width 113 height 16
click at [911, 90] on span "Comments" at bounding box center [909, 91] width 90 height 12
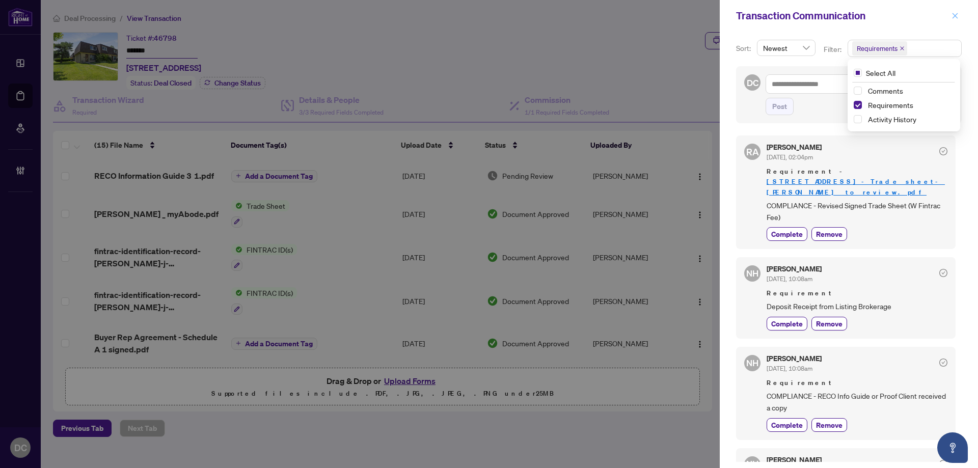
click at [957, 22] on span "button" at bounding box center [954, 16] width 7 height 16
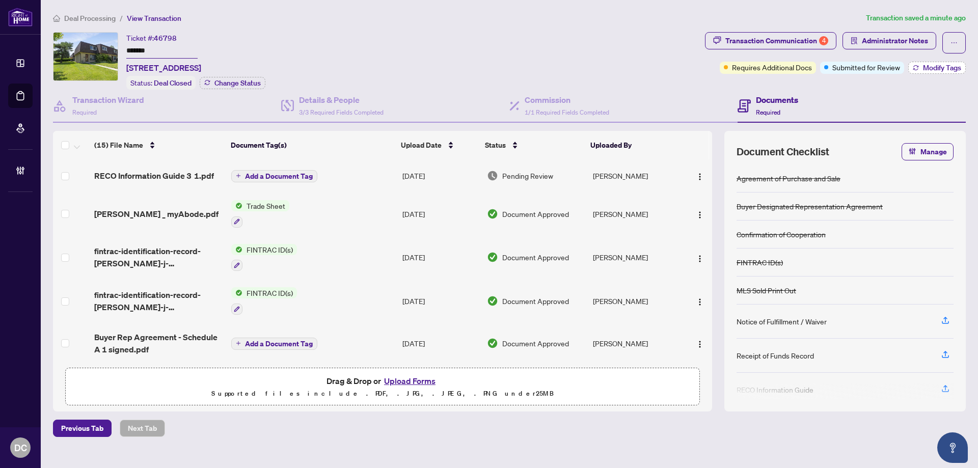
click at [946, 68] on span "Modify Tags" at bounding box center [942, 67] width 38 height 7
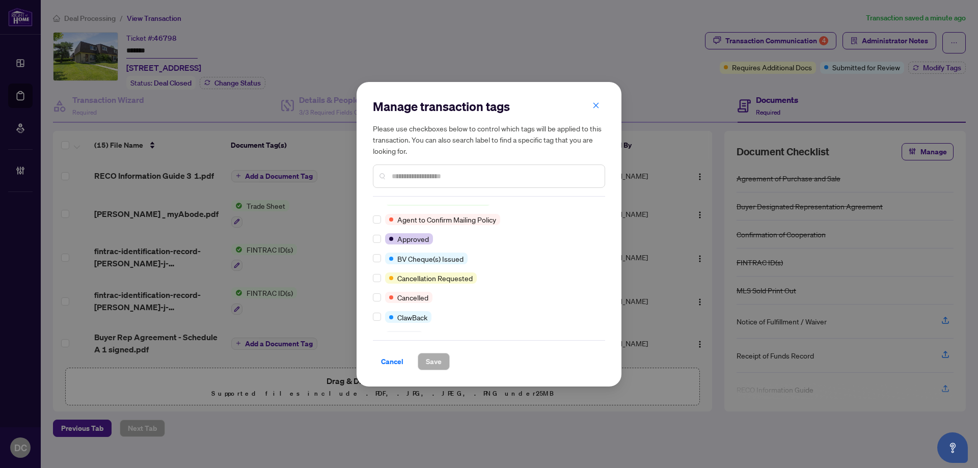
scroll to position [102, 0]
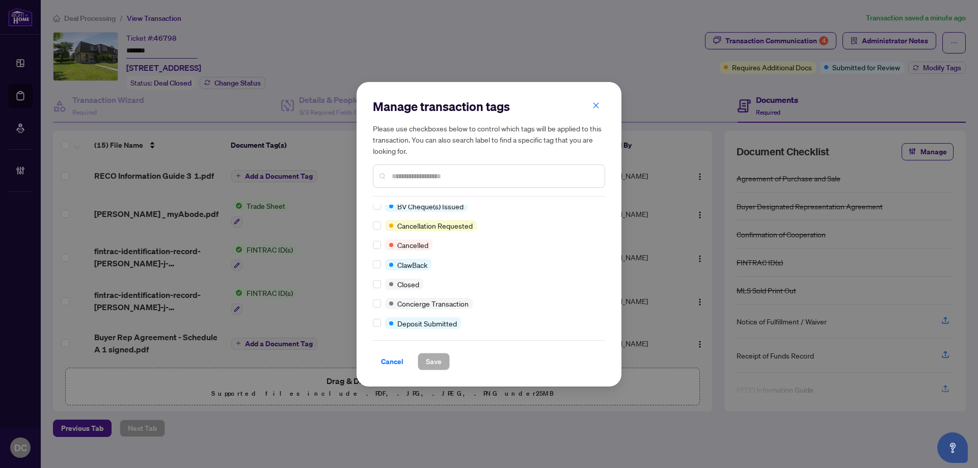
click at [381, 281] on div at bounding box center [379, 284] width 12 height 11
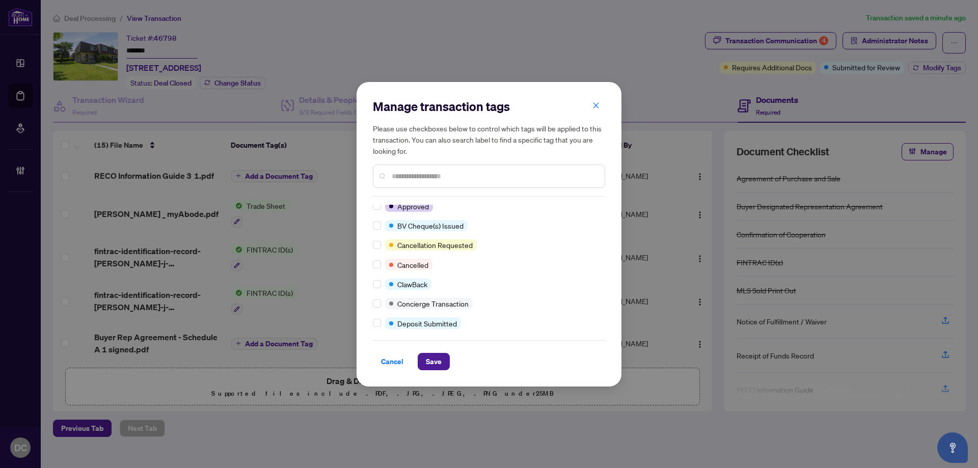
scroll to position [0, 0]
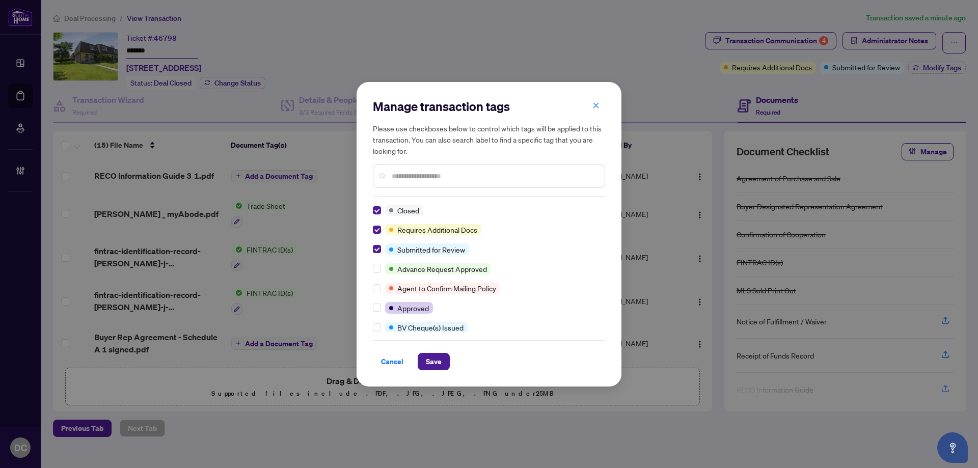
click at [443, 175] on input "text" at bounding box center [494, 176] width 205 height 11
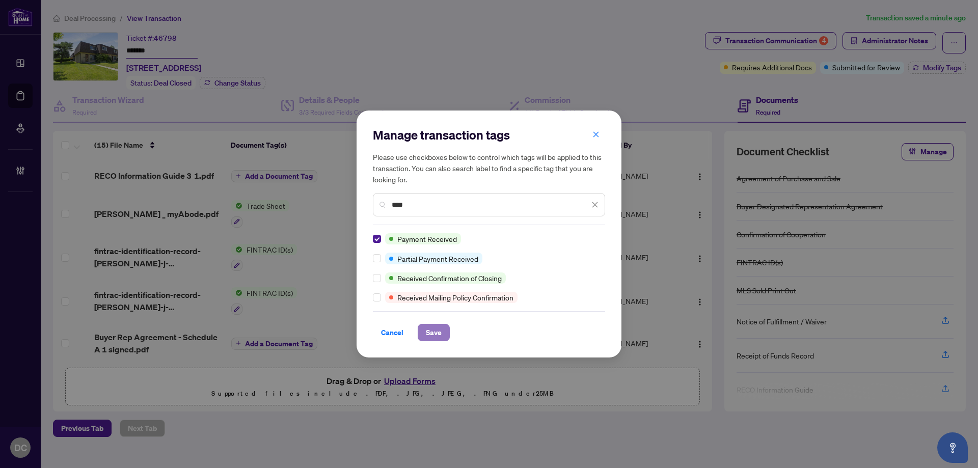
click at [435, 340] on span "Save" at bounding box center [434, 332] width 16 height 16
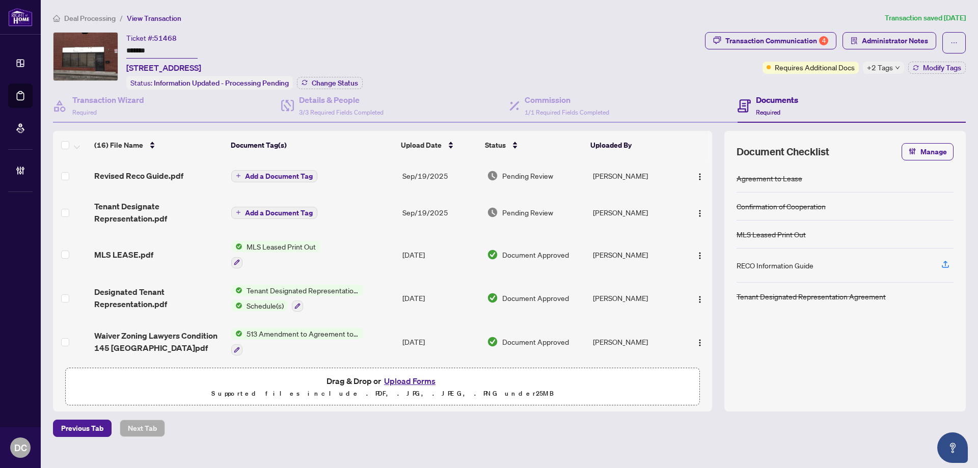
drag, startPoint x: 152, startPoint y: 50, endPoint x: 78, endPoint y: 50, distance: 73.3
click at [78, 50] on div "Ticket #: 51468 ******* 4-145 Claireport Cres, Toronto, Ontario M9W 6R6, Canada…" at bounding box center [377, 61] width 648 height 58
